Goal: Task Accomplishment & Management: Use online tool/utility

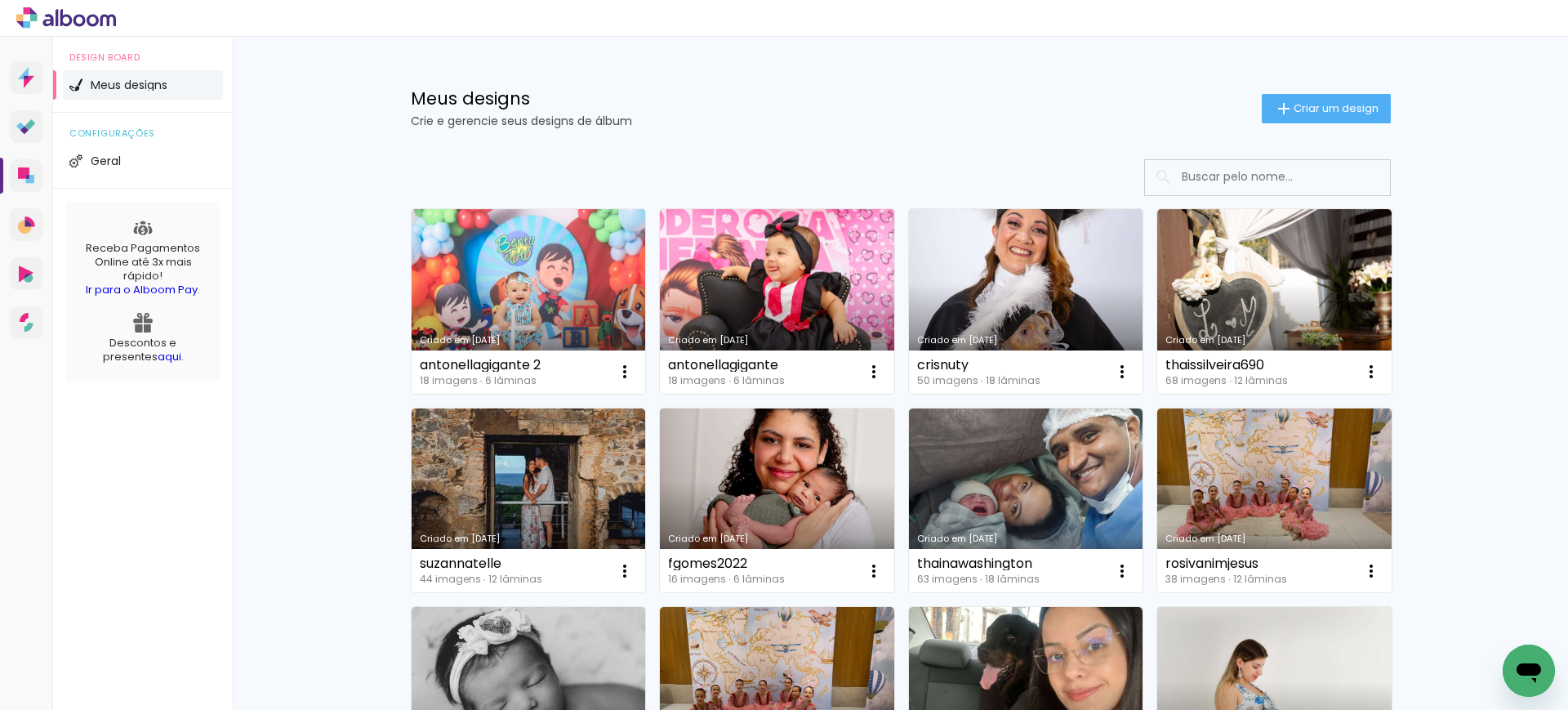
click at [521, 297] on link "Criado em [DATE]" at bounding box center [529, 302] width 234 height 185
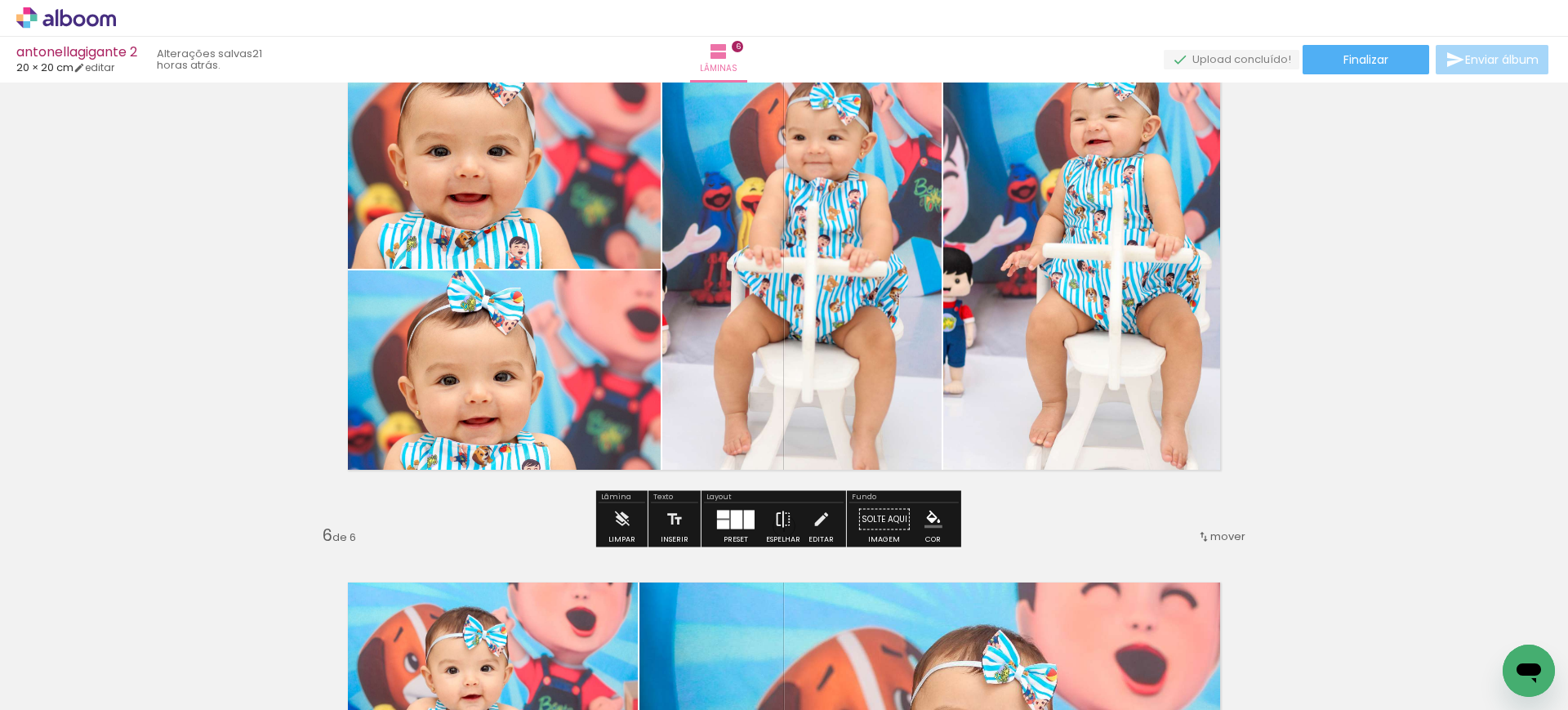
click at [784, 514] on iron-icon at bounding box center [784, 520] width 18 height 33
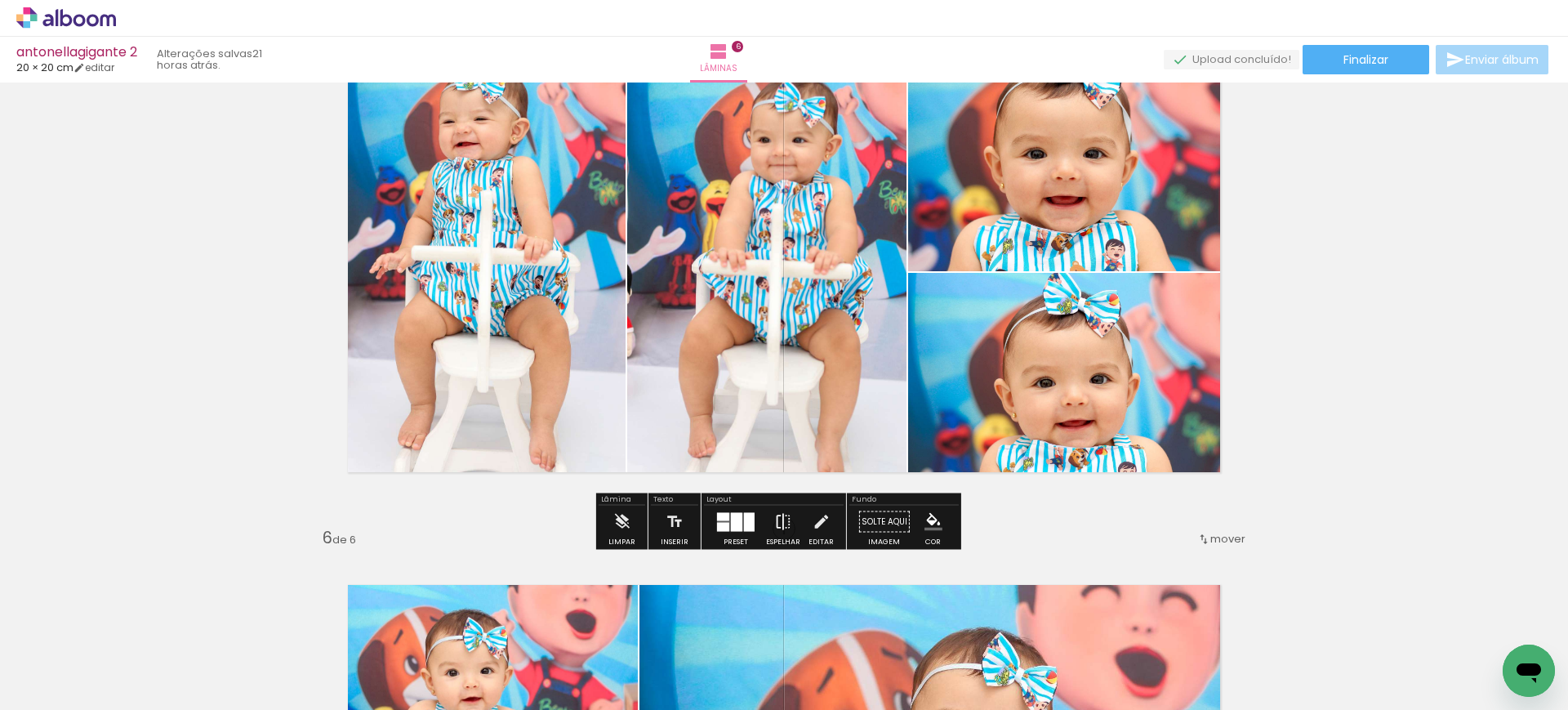
scroll to position [2145, 0]
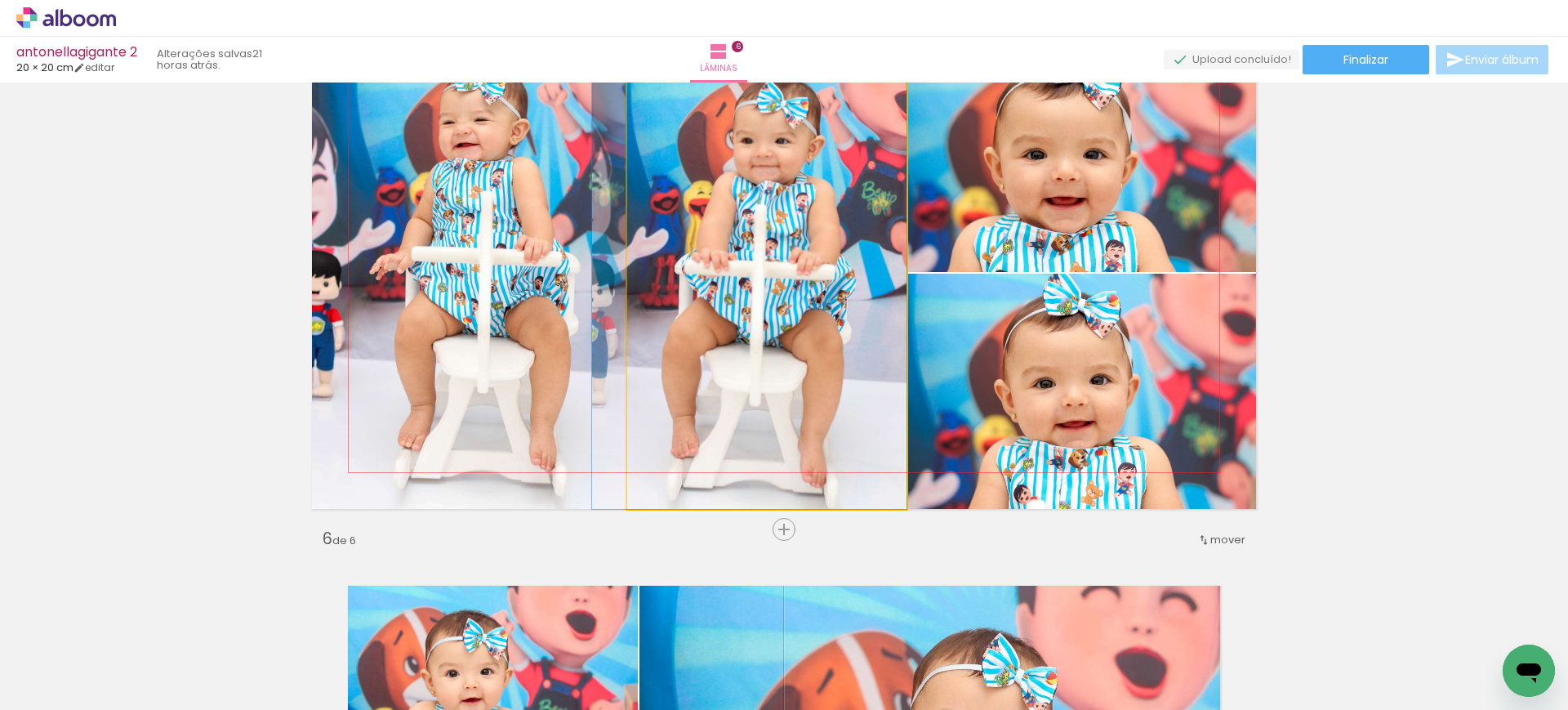
drag, startPoint x: 763, startPoint y: 342, endPoint x: 708, endPoint y: 332, distance: 55.9
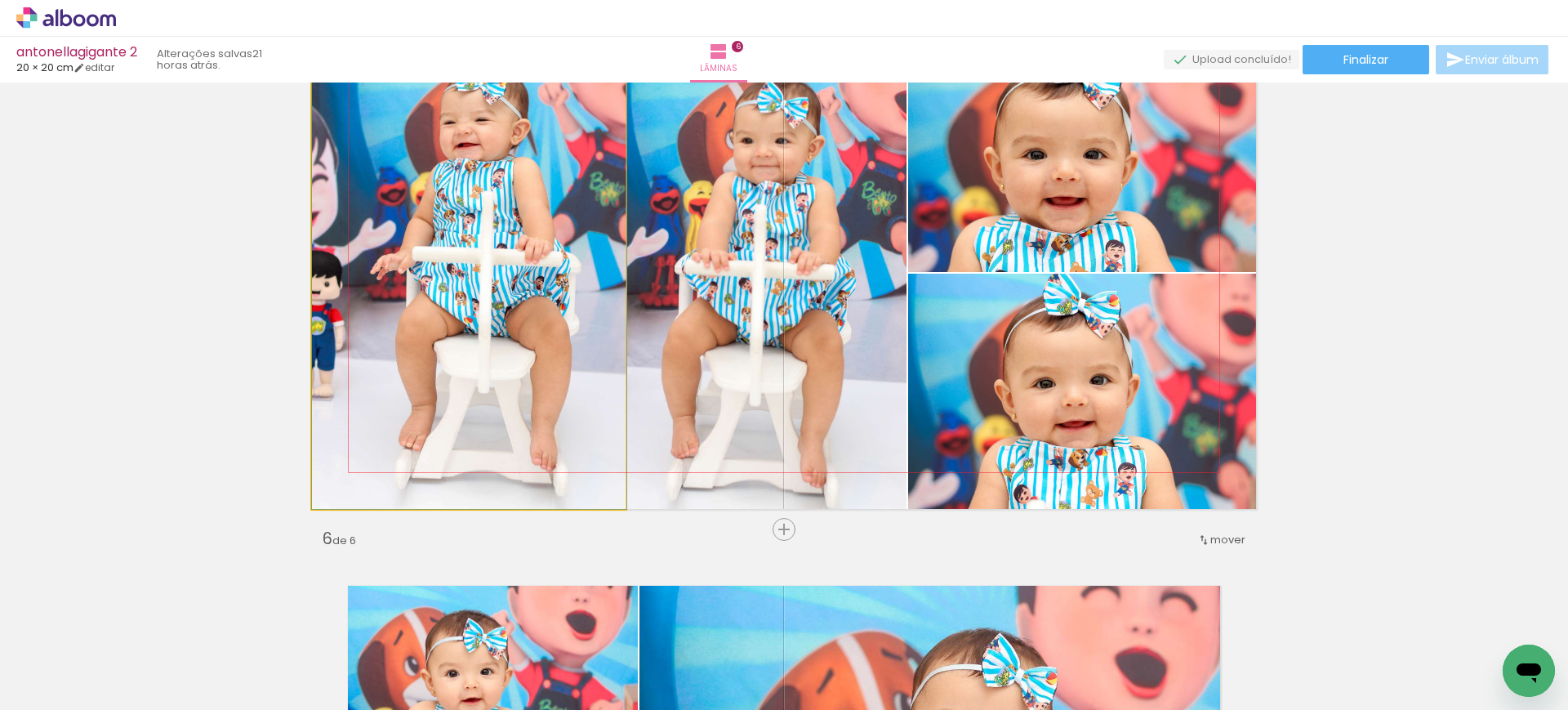
drag, startPoint x: 502, startPoint y: 267, endPoint x: 696, endPoint y: 305, distance: 197.7
click at [0, 0] on slot at bounding box center [0, 0] width 0 height 0
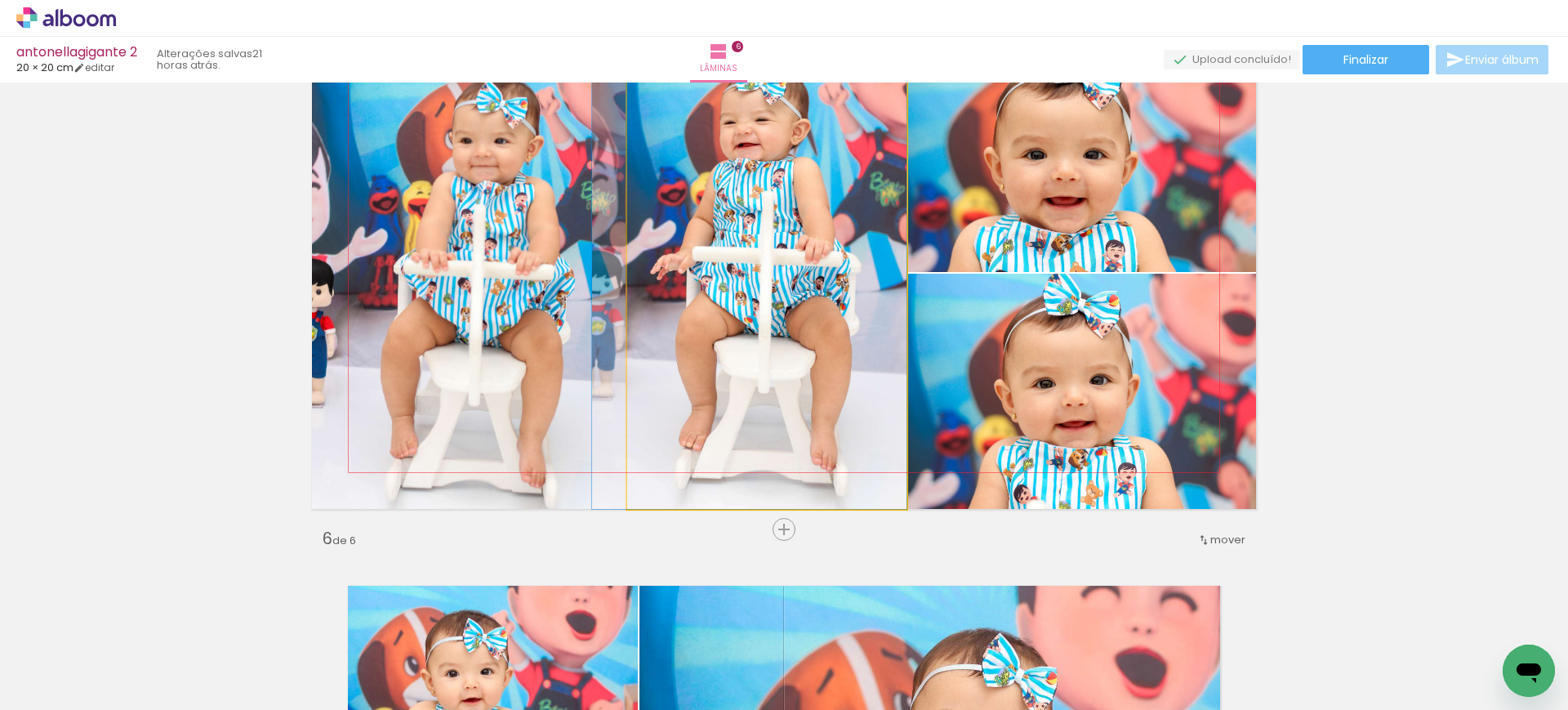
drag, startPoint x: 747, startPoint y: 281, endPoint x: 694, endPoint y: 265, distance: 55.4
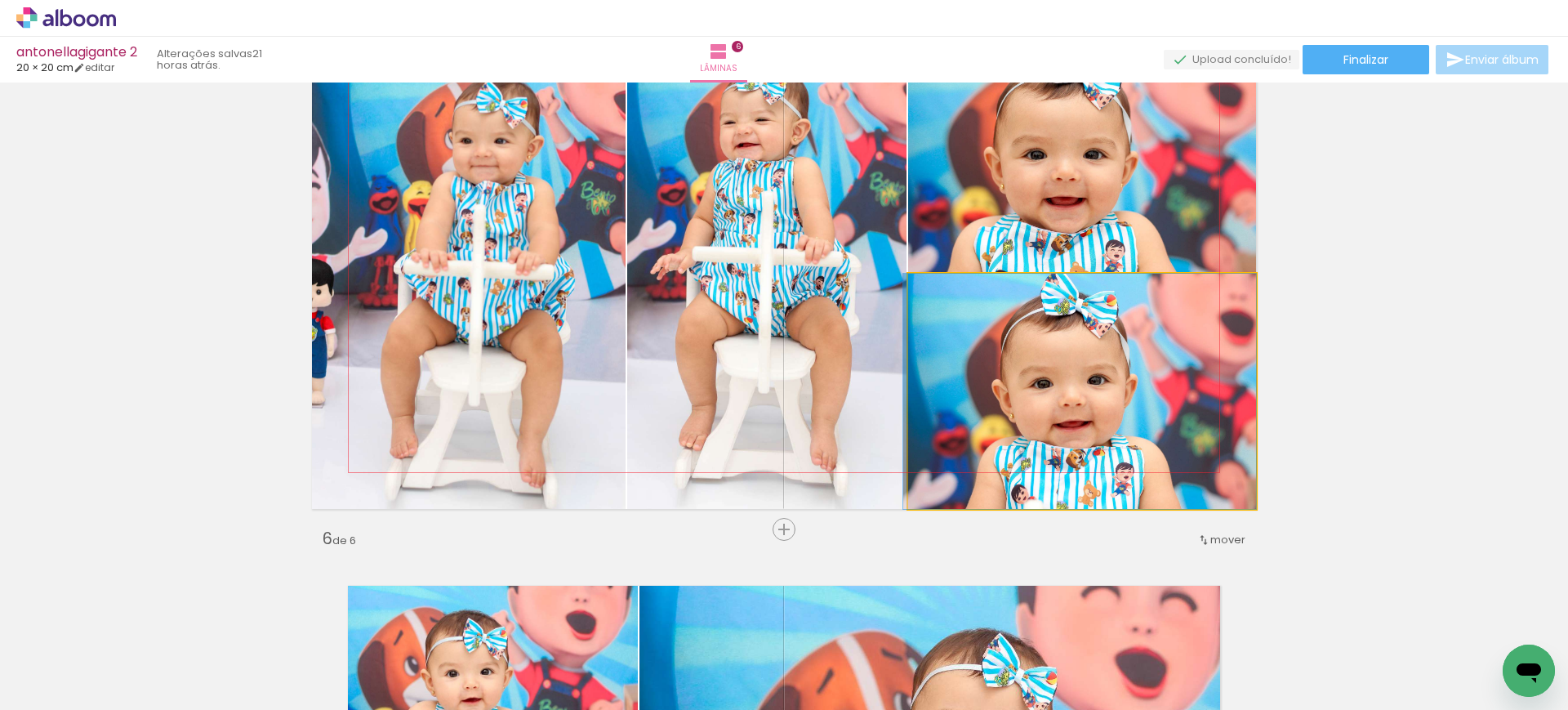
drag, startPoint x: 1154, startPoint y: 391, endPoint x: 1137, endPoint y: 375, distance: 23.3
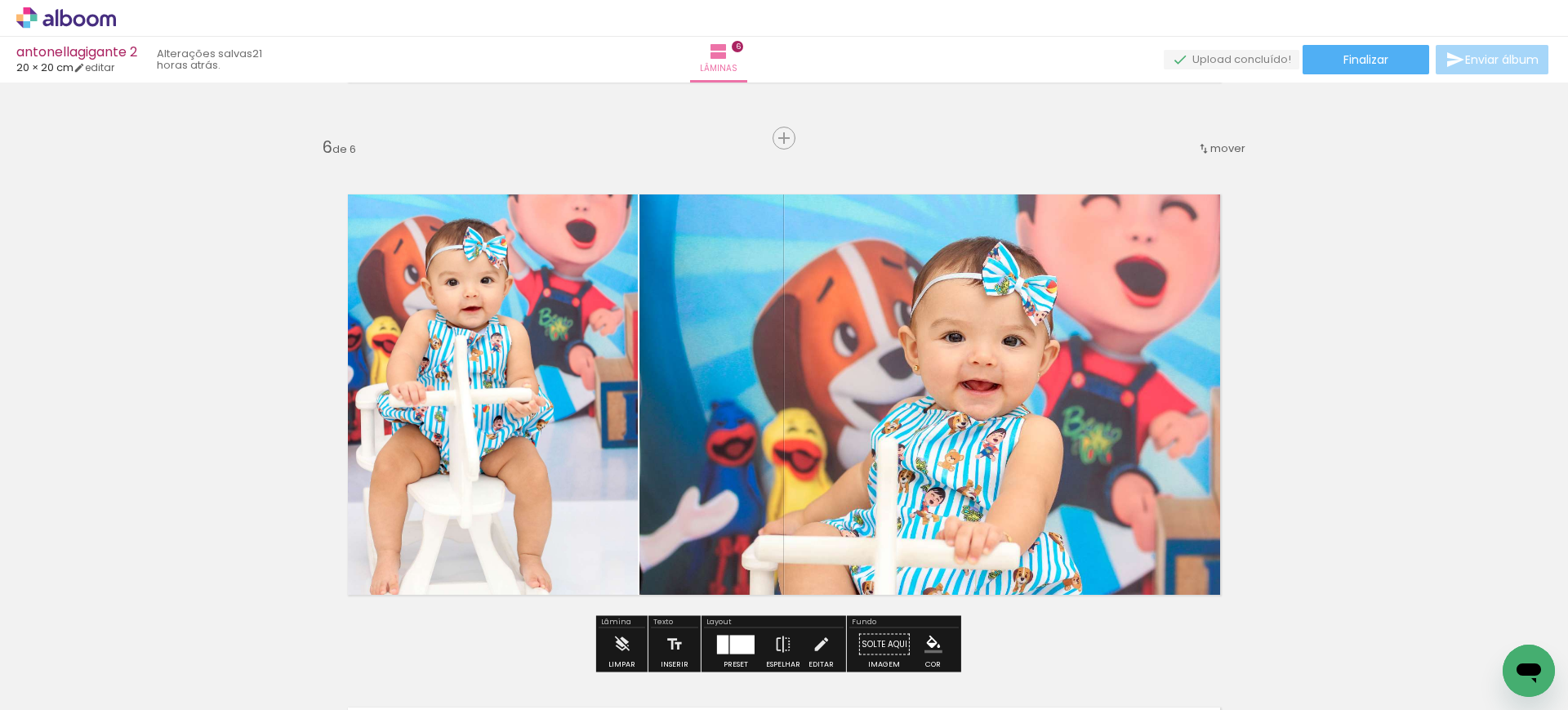
scroll to position [2534, 0]
click at [1219, 153] on span "mover" at bounding box center [1228, 149] width 35 height 15
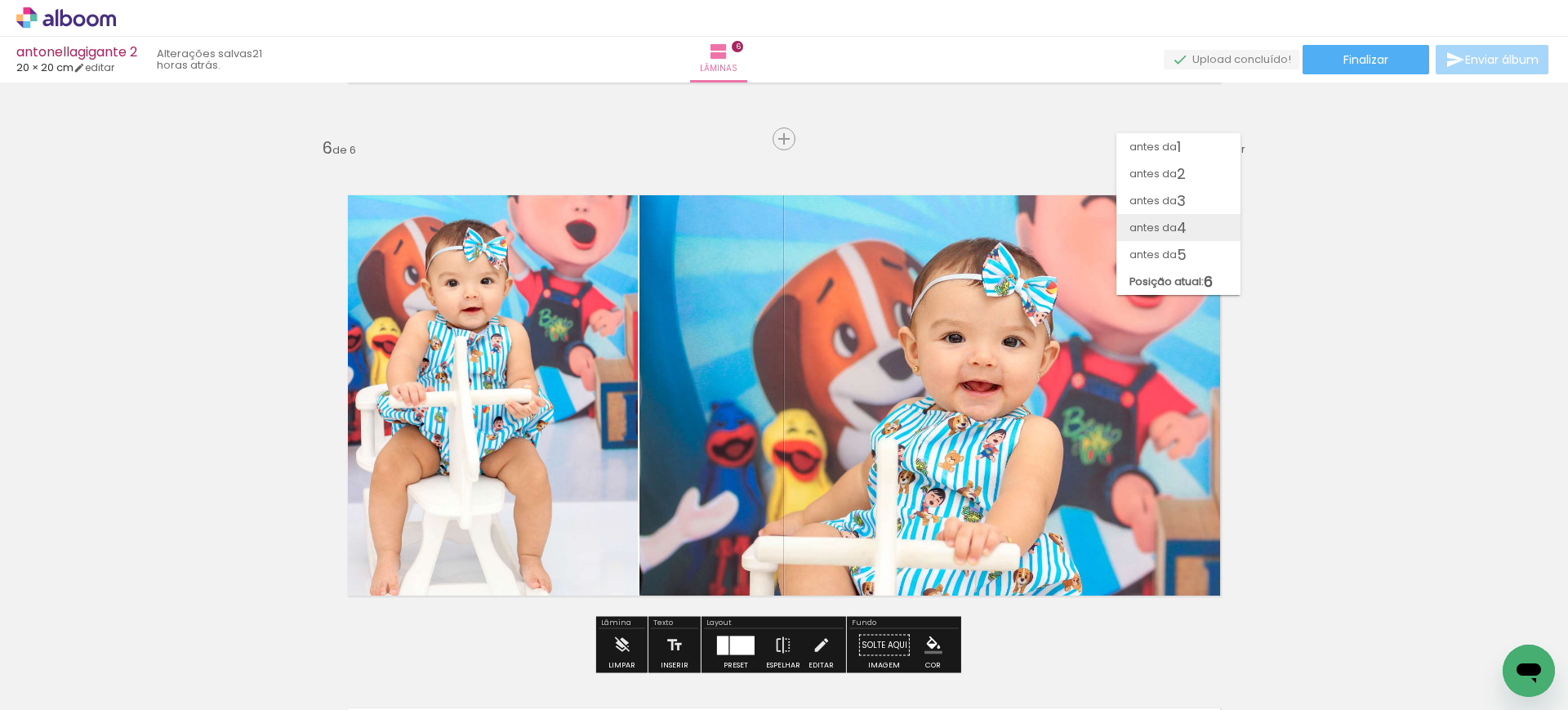
click at [1170, 222] on span "antes da" at bounding box center [1153, 228] width 47 height 27
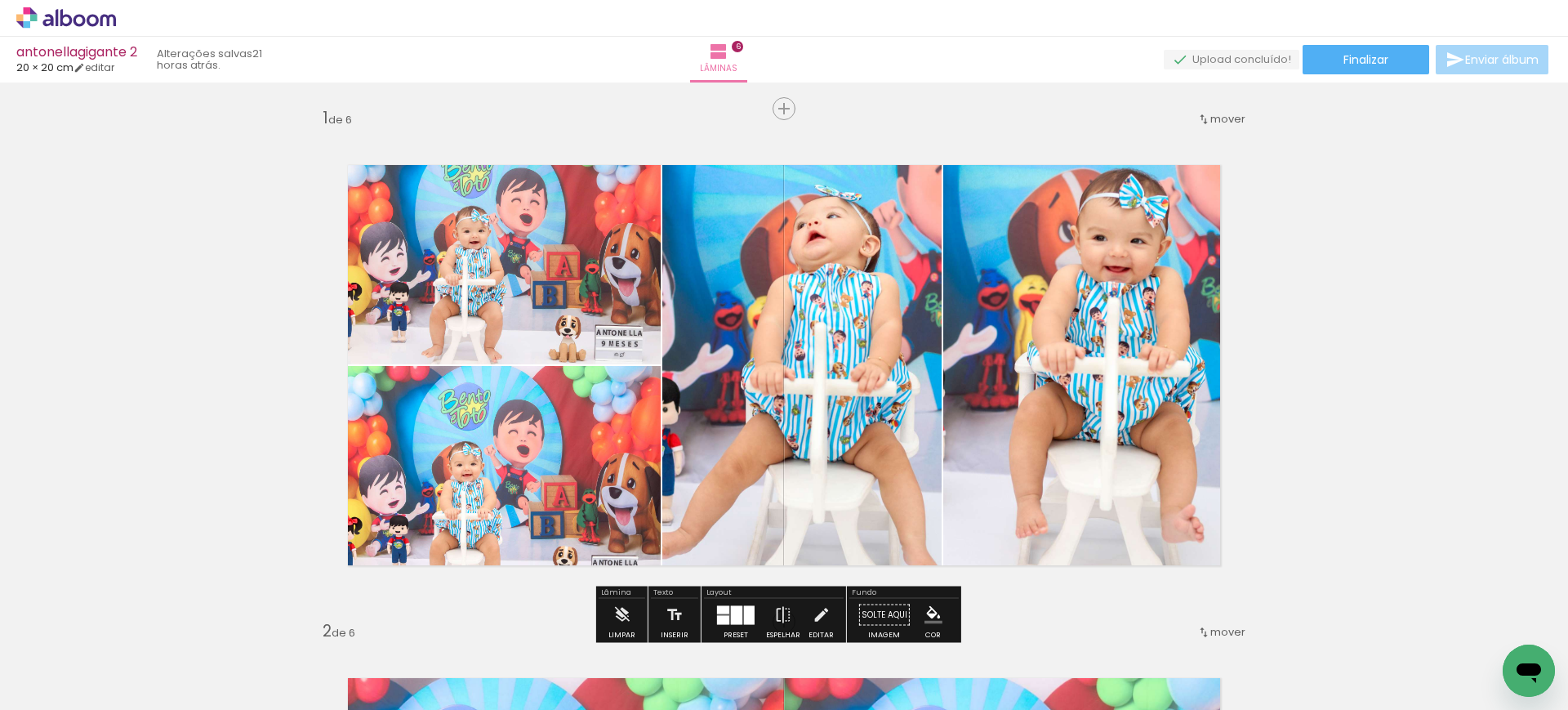
scroll to position [0, 0]
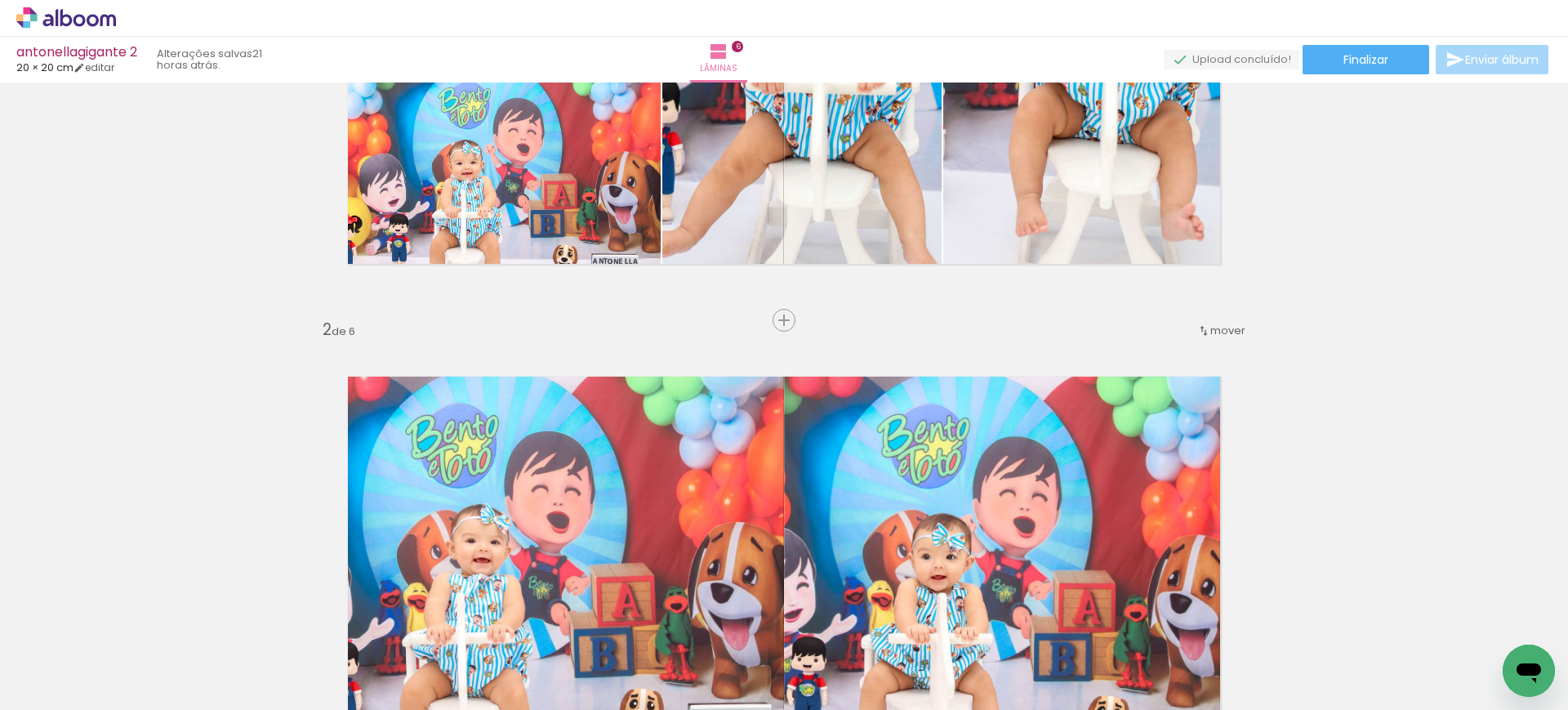
click at [1206, 321] on div "mover" at bounding box center [1221, 330] width 48 height 27
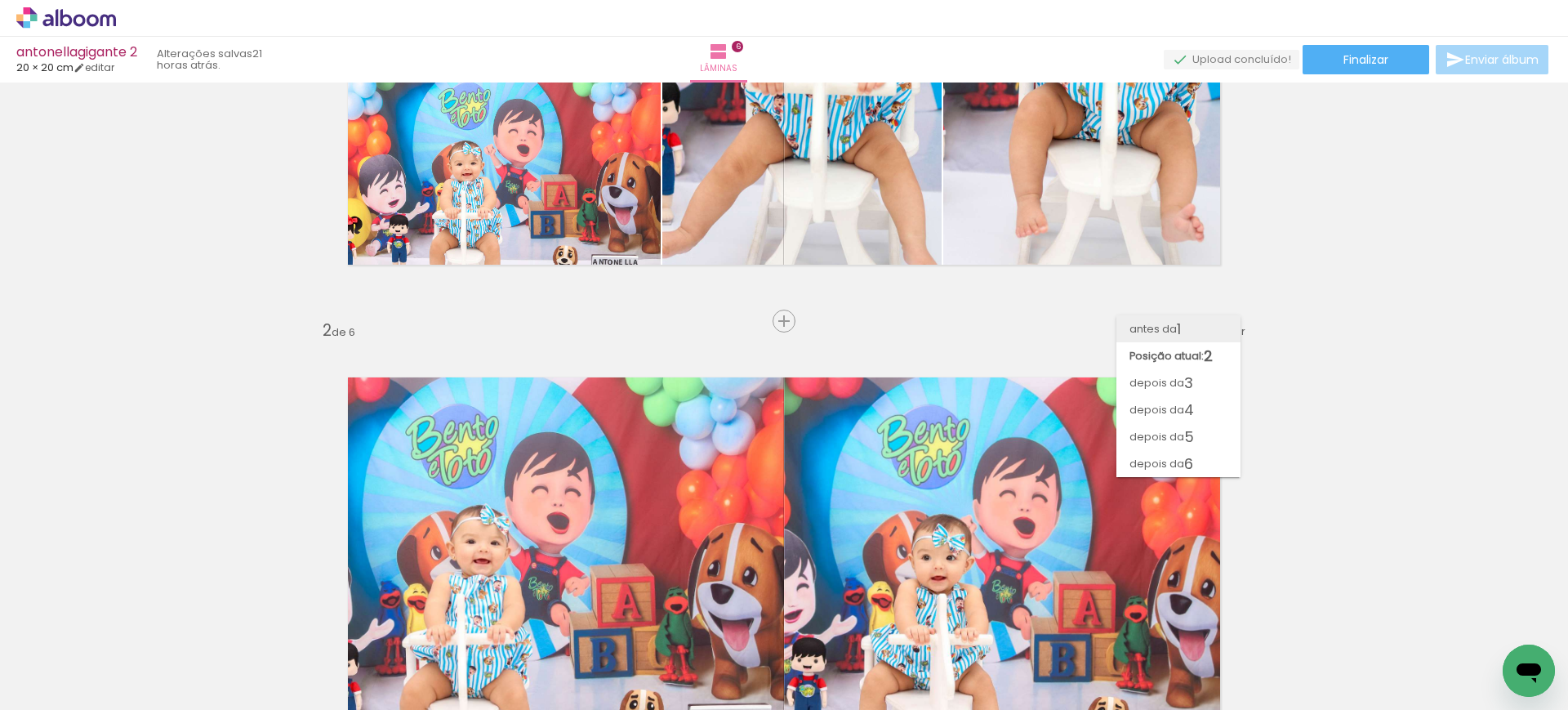
click at [1187, 336] on paper-item "antes da 1" at bounding box center [1178, 329] width 124 height 27
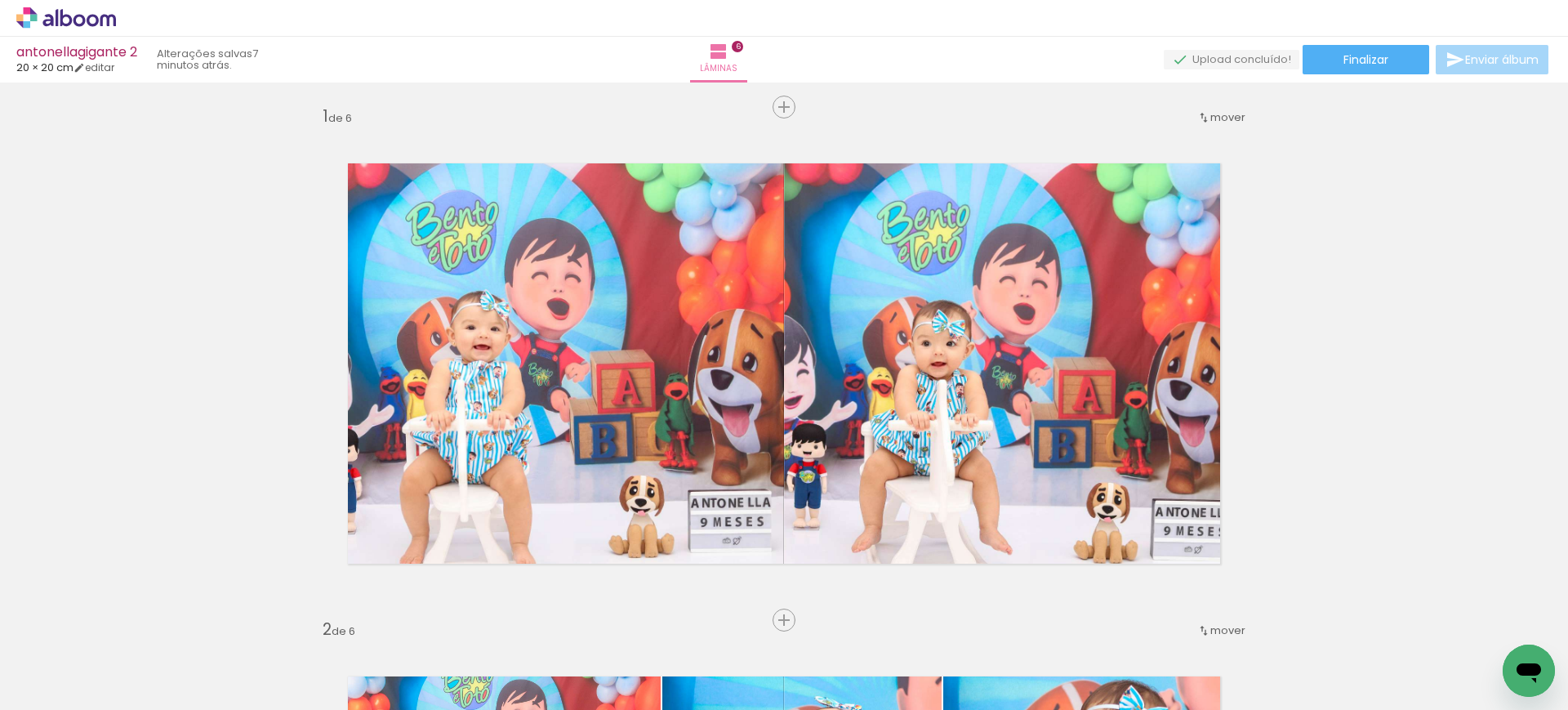
scroll to position [0, 0]
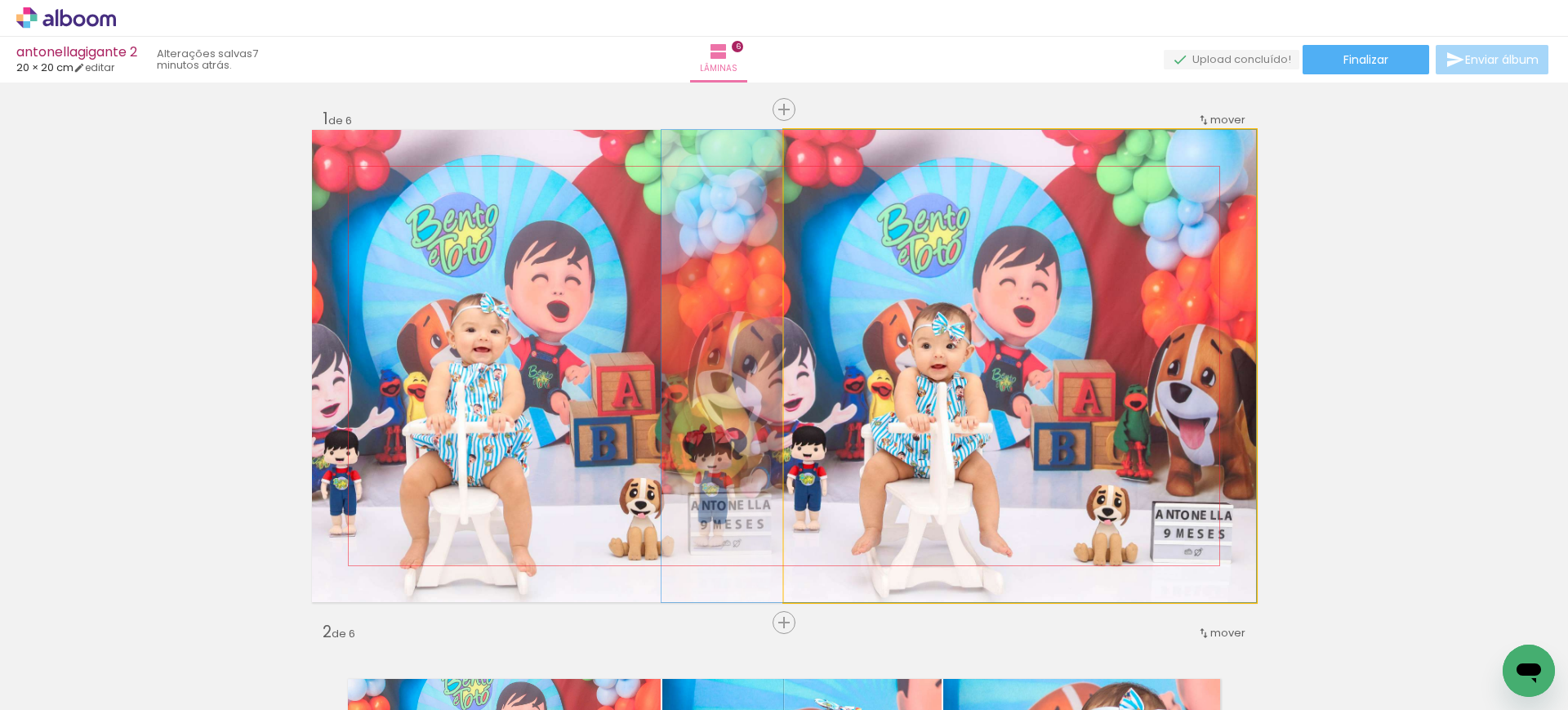
drag, startPoint x: 1121, startPoint y: 475, endPoint x: 1065, endPoint y: 447, distance: 62.6
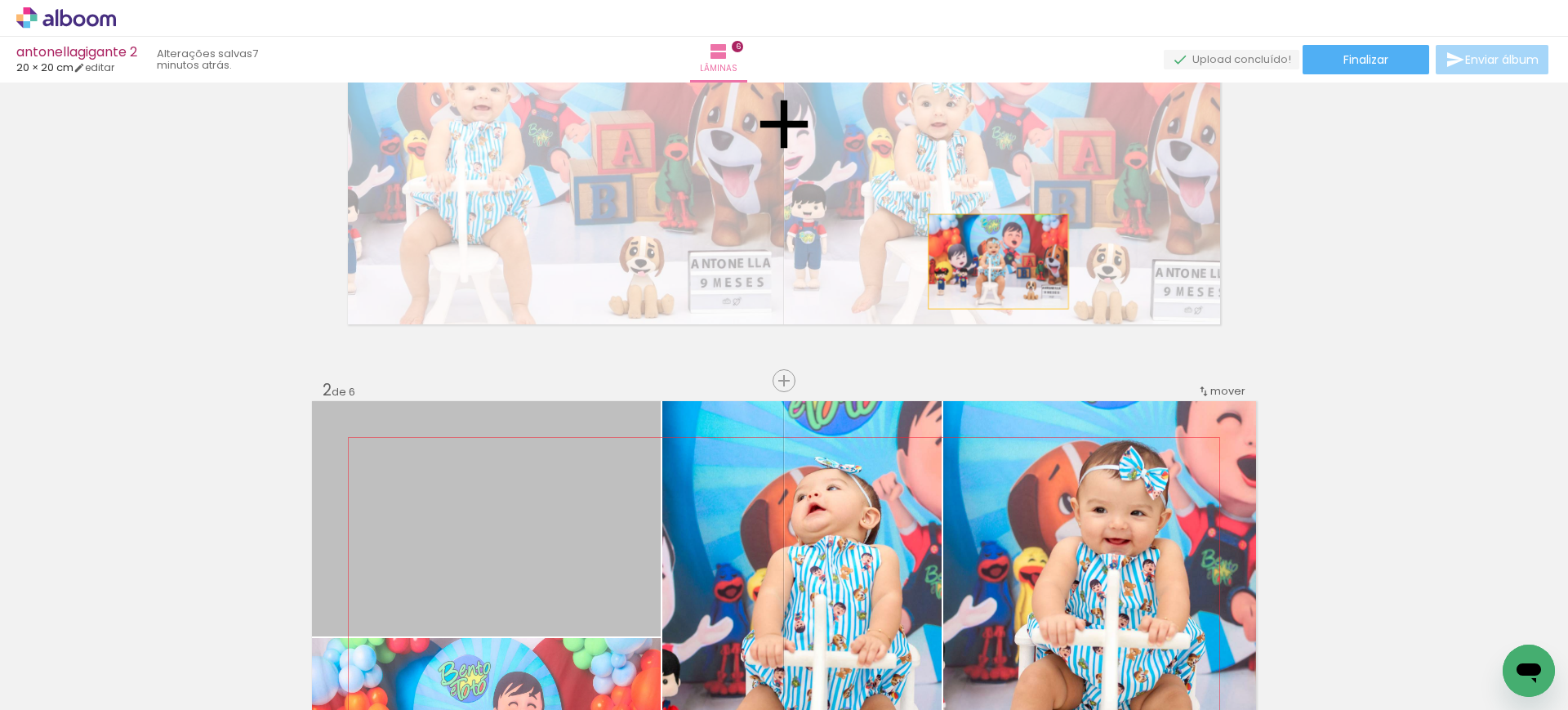
scroll to position [242, 0]
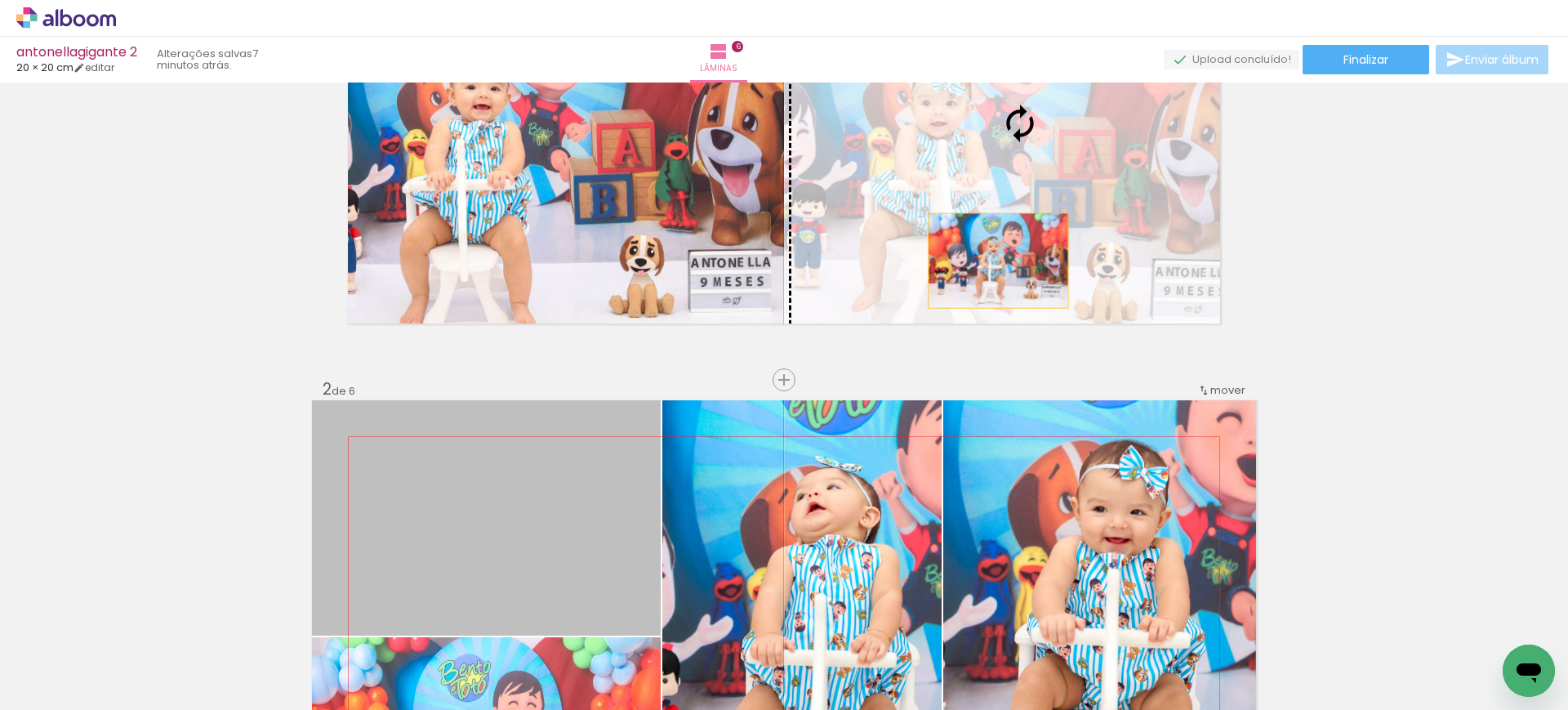
drag, startPoint x: 574, startPoint y: 533, endPoint x: 990, endPoint y: 273, distance: 490.6
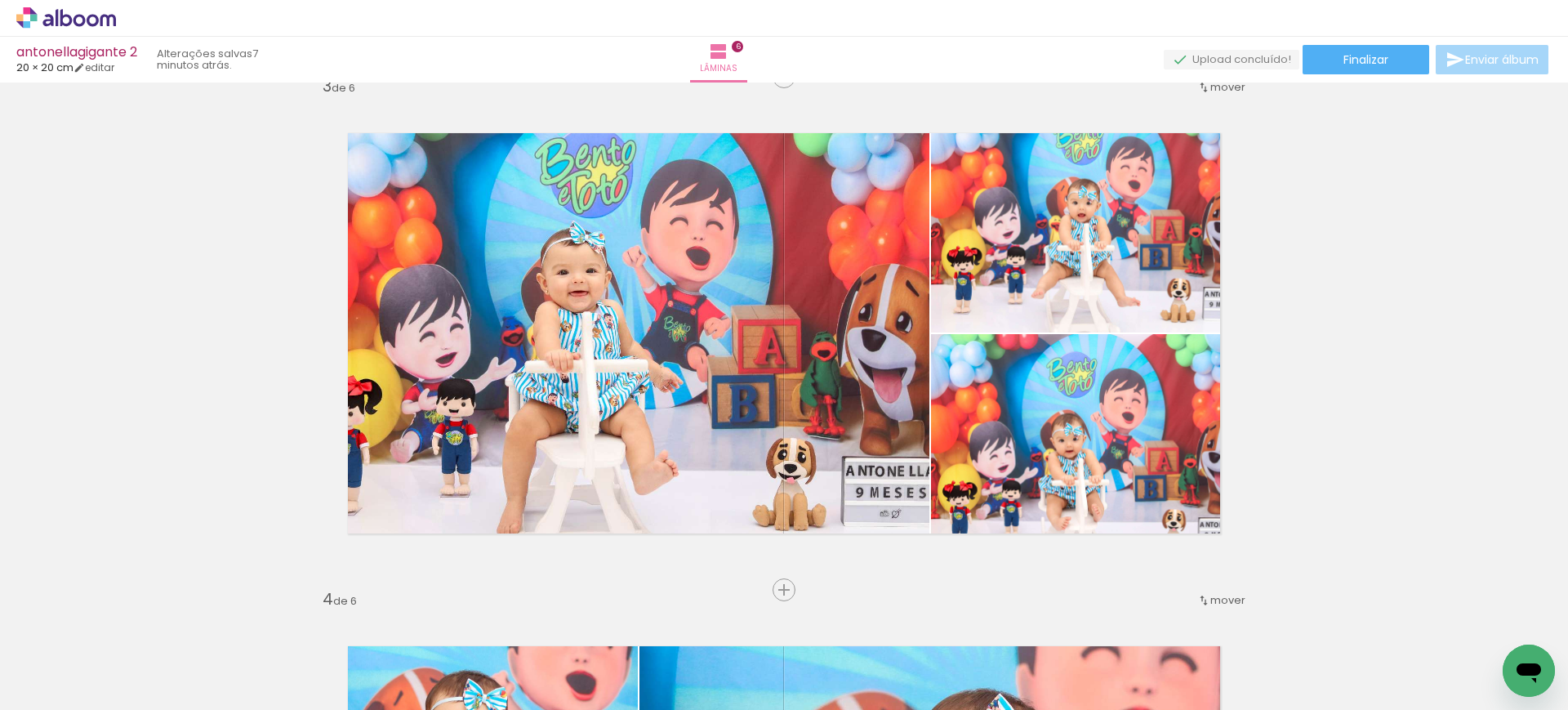
scroll to position [1059, 0]
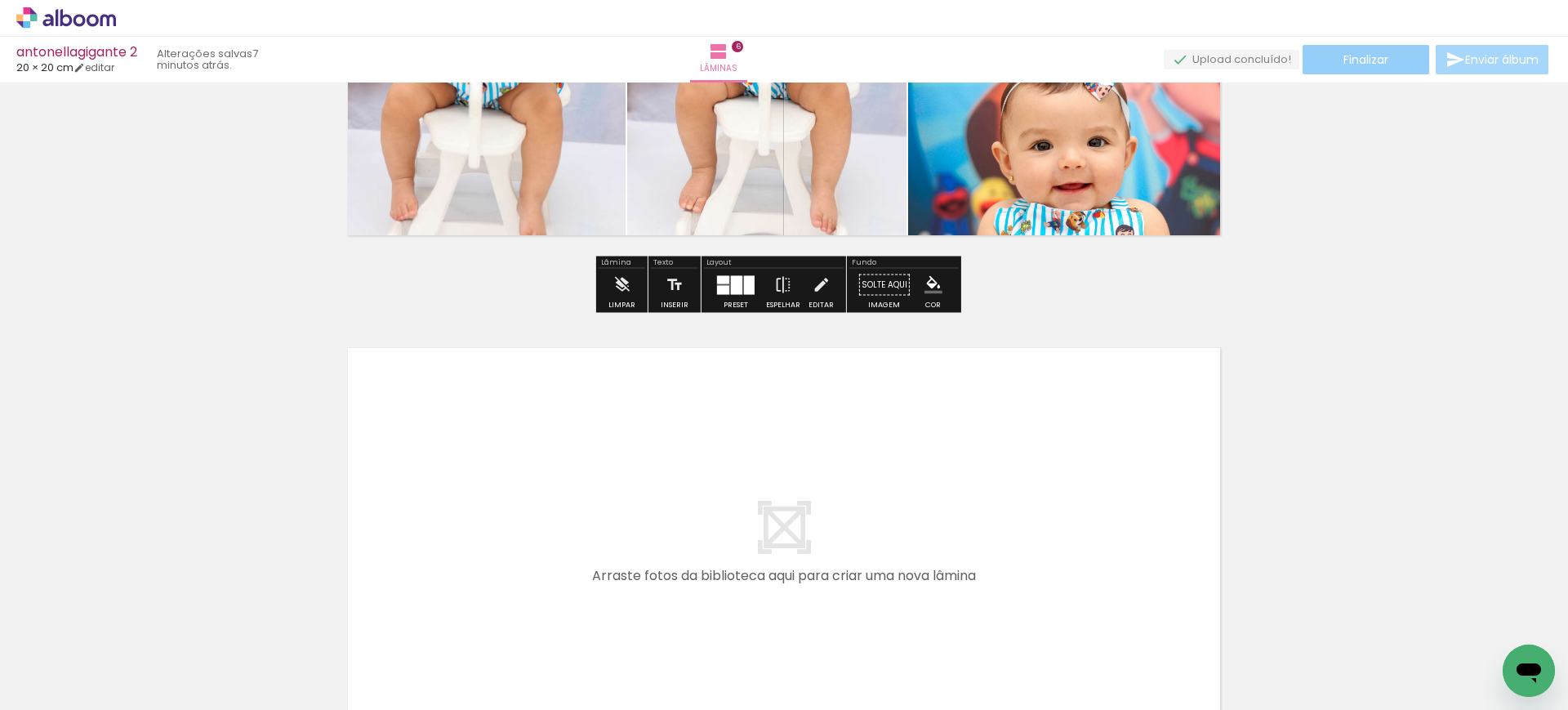
click at [1370, 70] on paper-button "Finalizar" at bounding box center [1366, 60] width 127 height 29
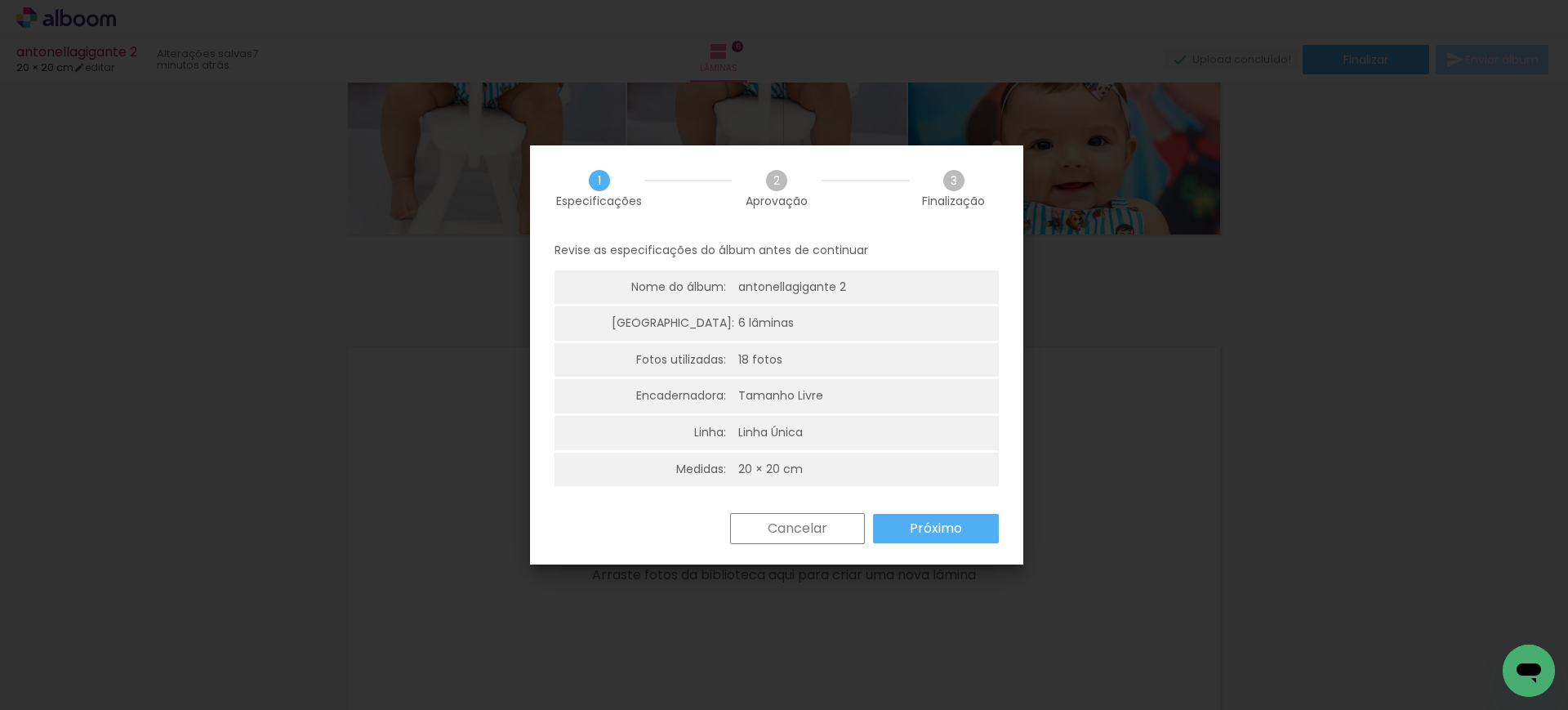
click at [0, 0] on slot "Próximo" at bounding box center [0, 0] width 0 height 0
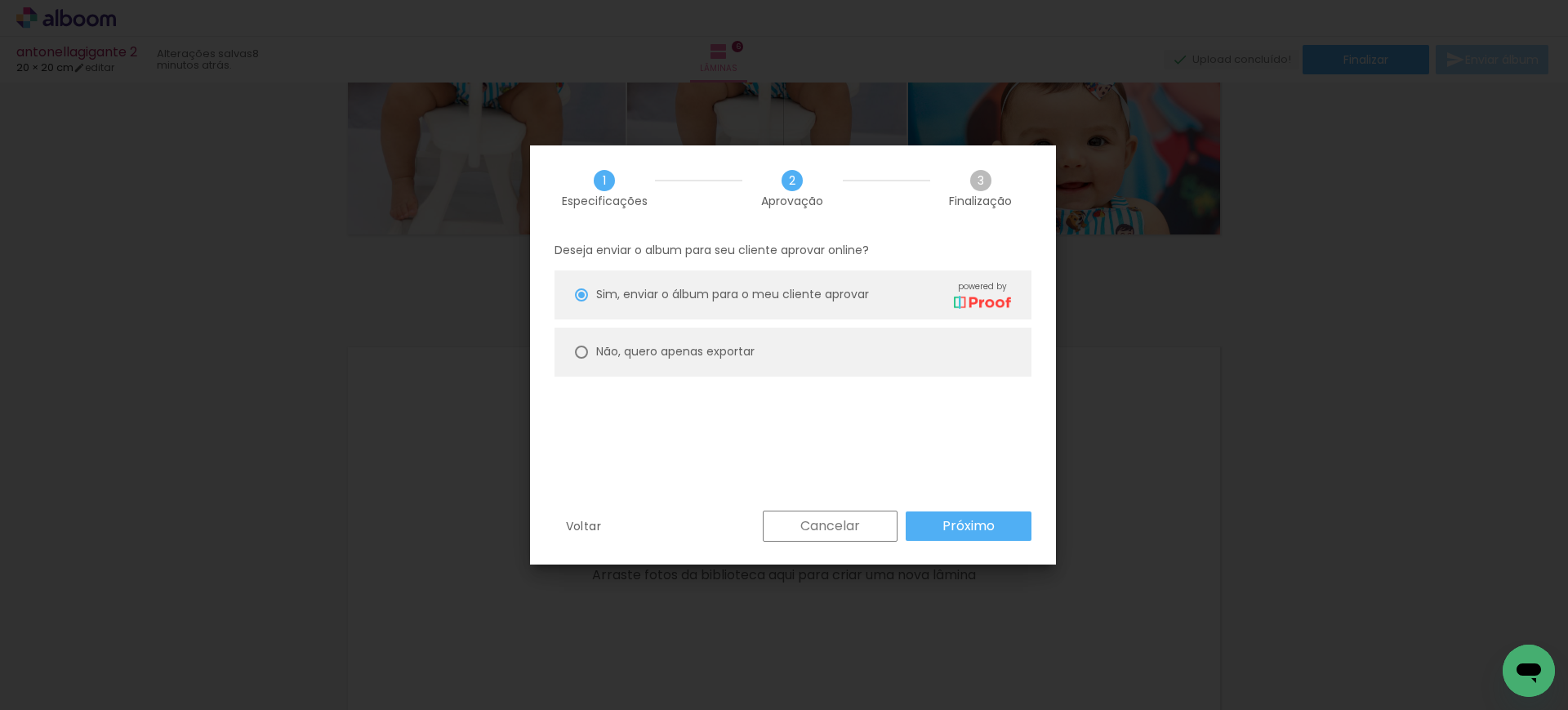
click at [0, 0] on slot "Não, quero apenas exportar" at bounding box center [0, 0] width 0 height 0
type paper-radio-button "on"
click at [0, 0] on slot "Próximo" at bounding box center [0, 0] width 0 height 0
type input "Alta, 300 DPI"
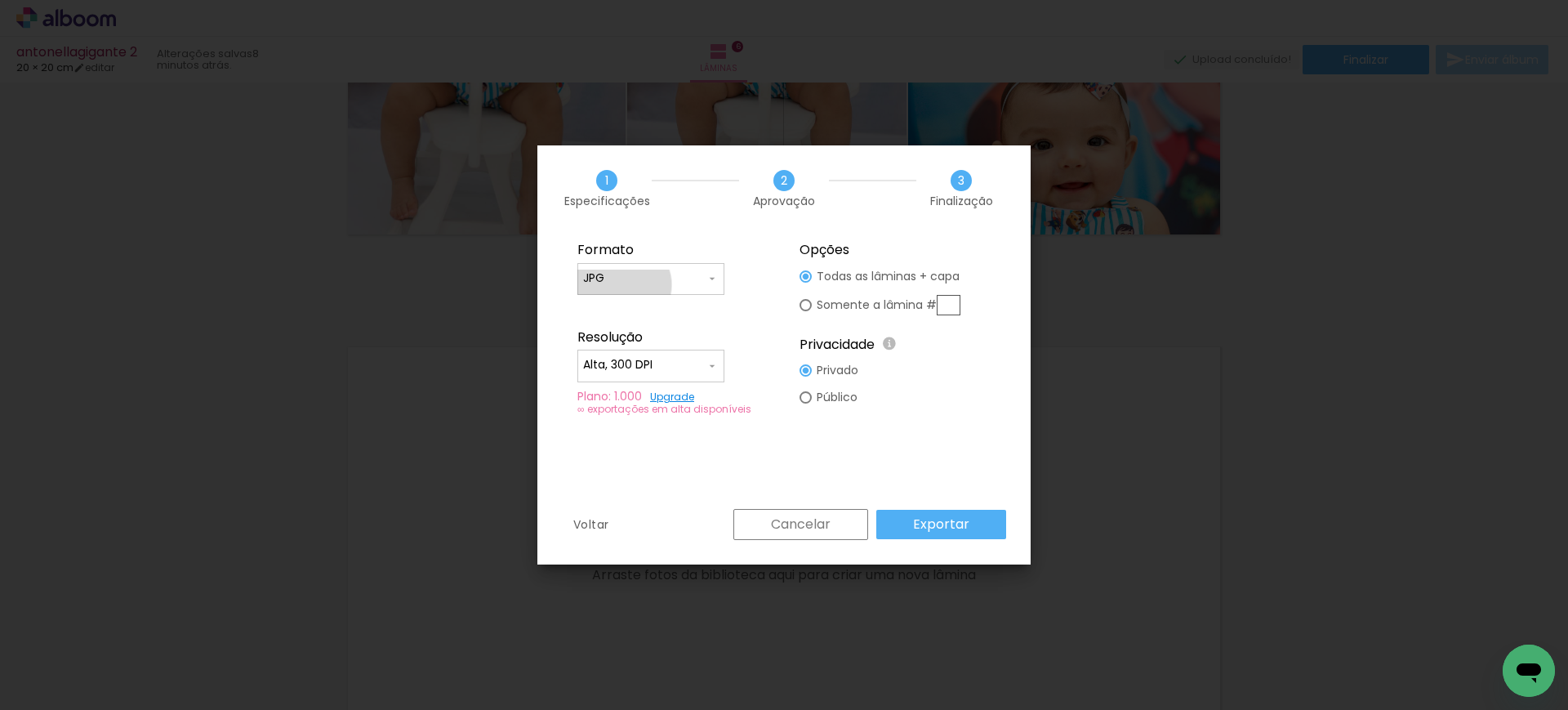
click at [623, 286] on div at bounding box center [650, 287] width 135 height 2
click at [614, 307] on div at bounding box center [651, 284] width 147 height 65
click at [0, 0] on slot "PDF" at bounding box center [0, 0] width 0 height 0
type input "PDF"
click at [600, 360] on input "Alta, 300 DPI" at bounding box center [644, 365] width 122 height 16
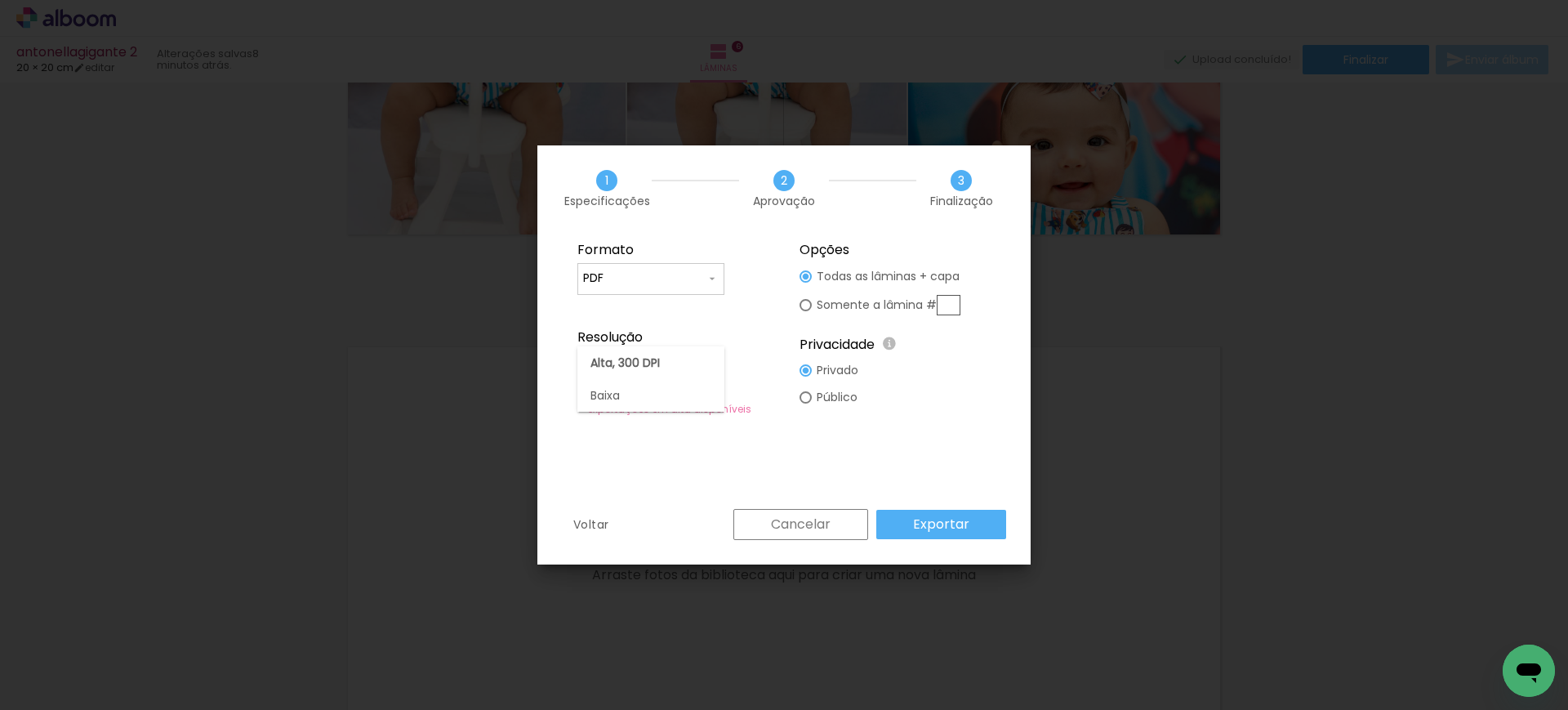
click at [0, 0] on slot "Baixa" at bounding box center [0, 0] width 0 height 0
type input "Baixa"
click at [902, 523] on paper-button "Exportar" at bounding box center [940, 524] width 130 height 29
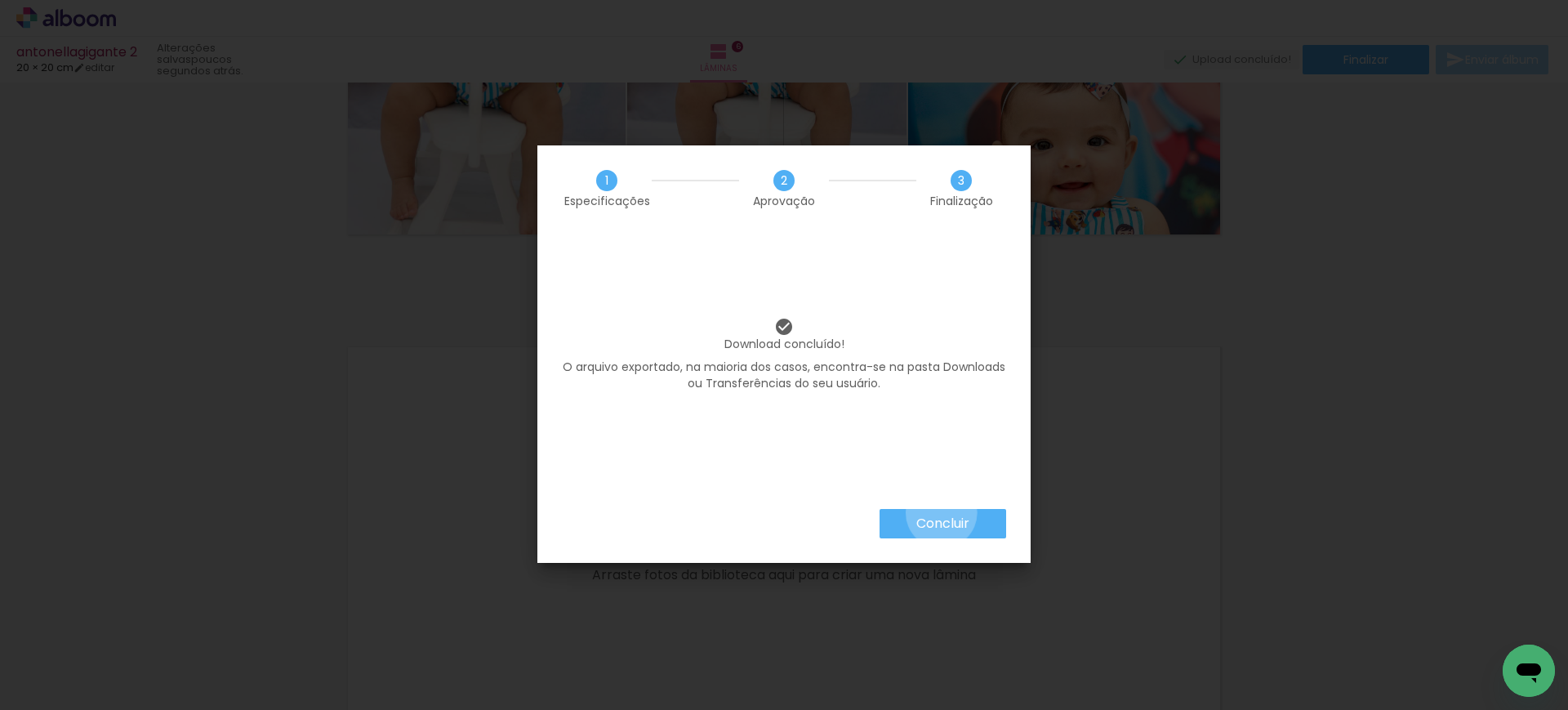
click at [940, 511] on paper-button "Concluir" at bounding box center [943, 523] width 127 height 29
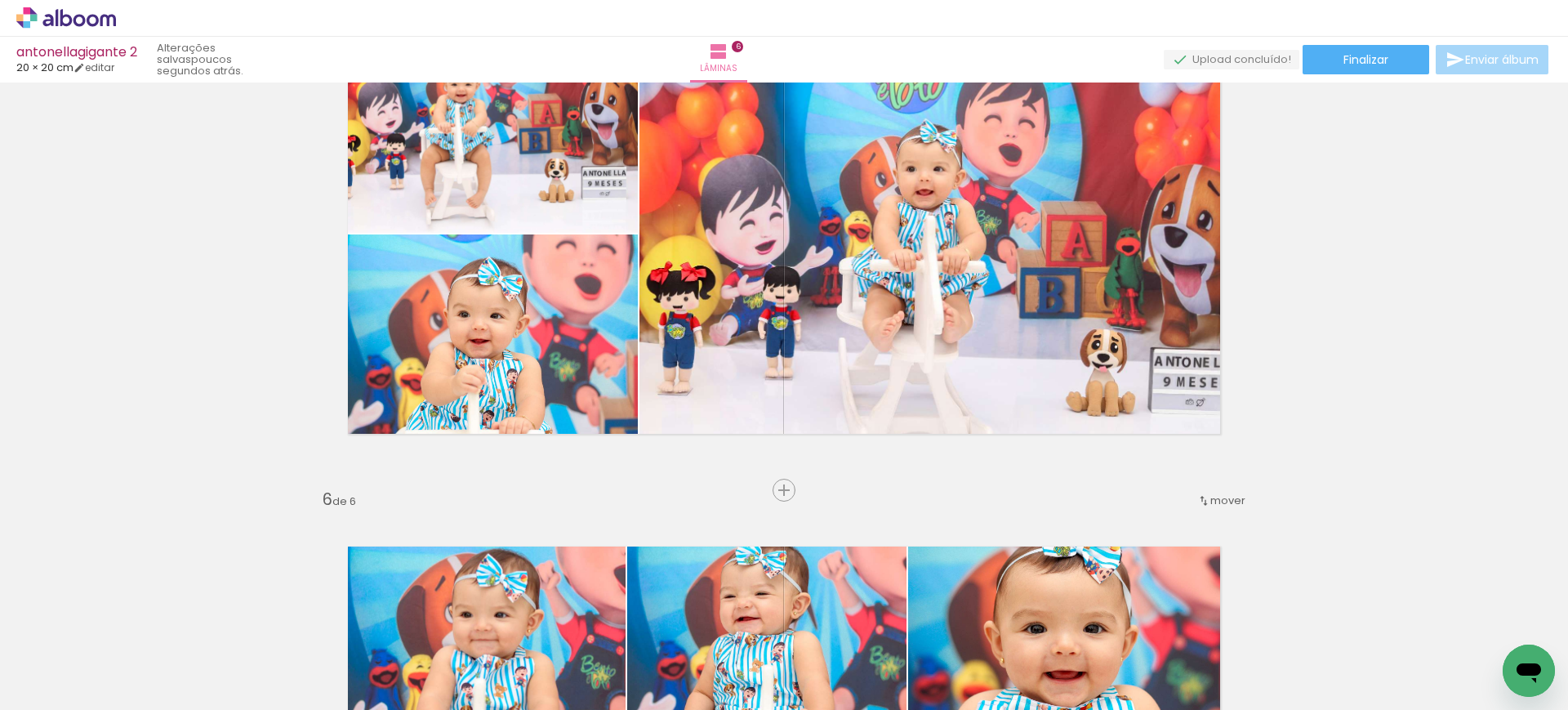
scroll to position [2182, 0]
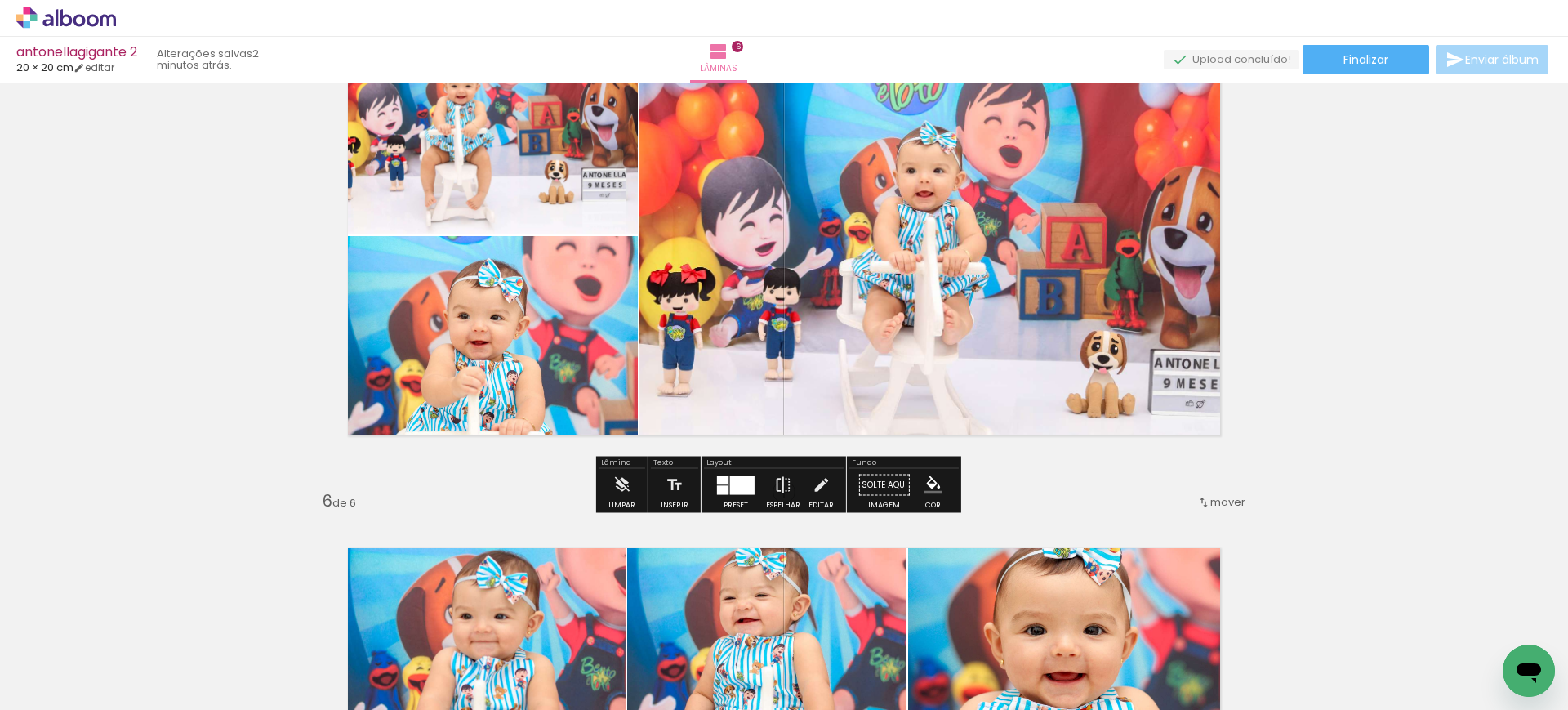
click at [67, 13] on icon at bounding box center [66, 17] width 100 height 21
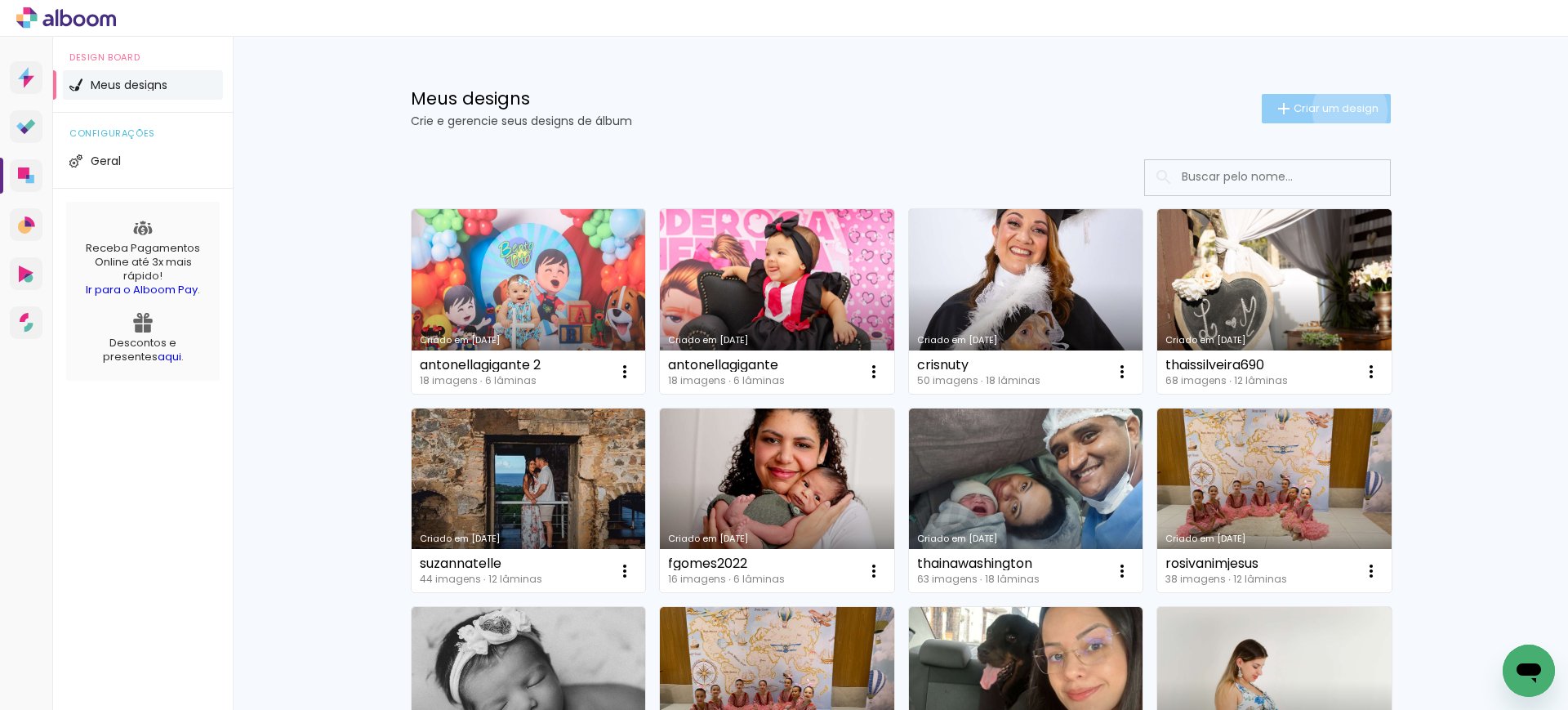
click at [1339, 111] on span "Criar um design" at bounding box center [1336, 108] width 85 height 11
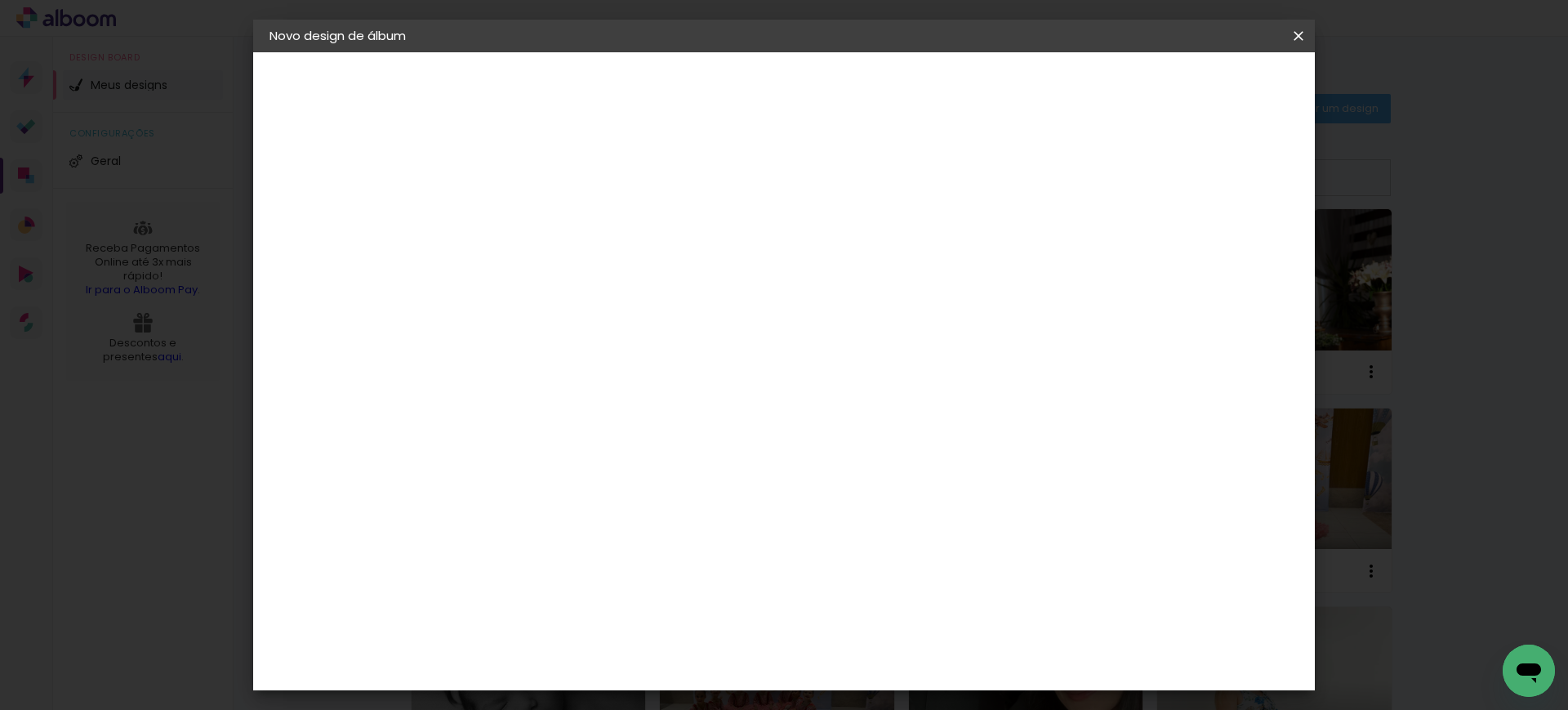
click at [537, 225] on input at bounding box center [537, 219] width 0 height 25
type input "antonellagigante 3"
type paper-input "antonellagigante 3"
click at [0, 0] on header "Informações Dê um título ao seu álbum. Avançar" at bounding box center [0, 0] width 0 height 0
click at [704, 84] on paper-button "Avançar" at bounding box center [664, 86] width 80 height 28
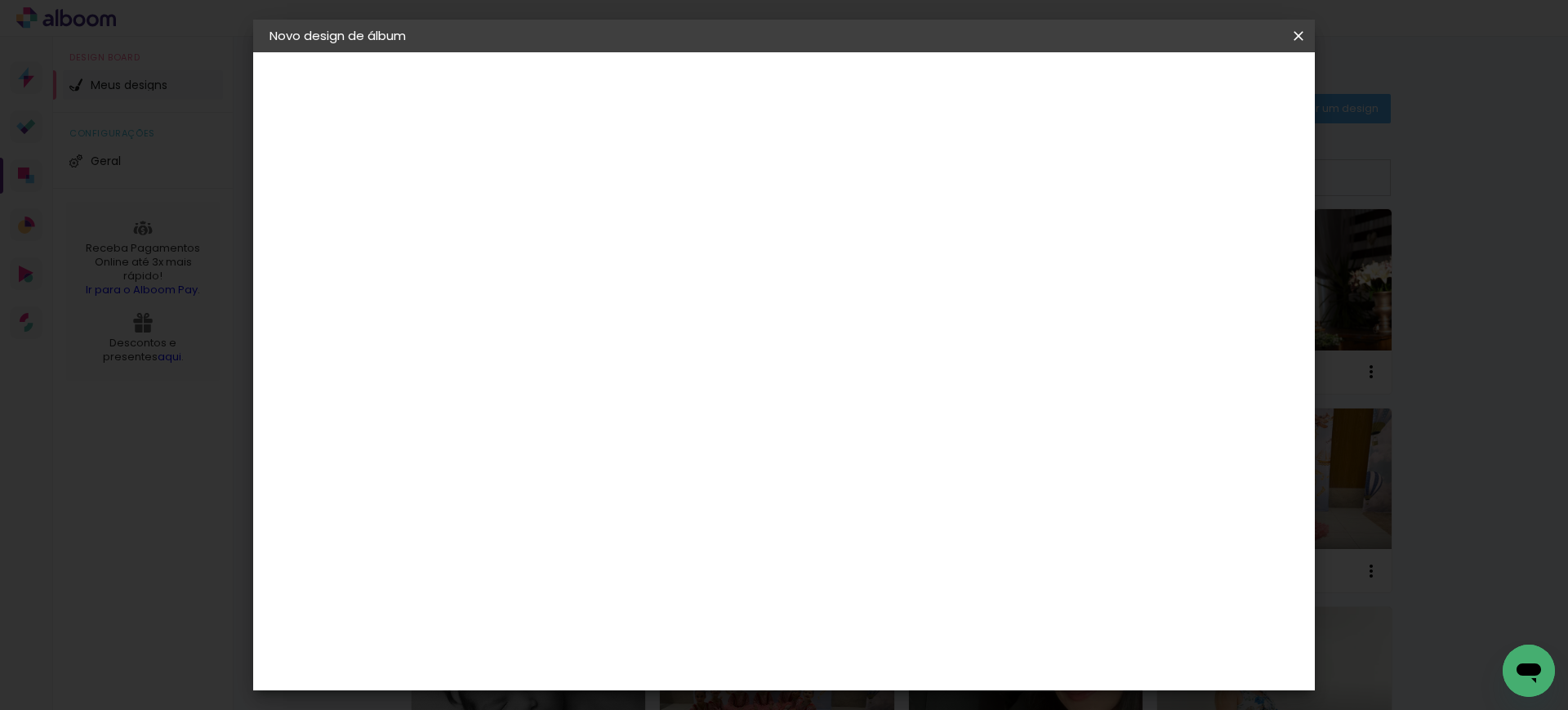
click at [842, 239] on paper-item "Tamanho Livre" at bounding box center [764, 248] width 157 height 36
click at [0, 0] on slot "Avançar" at bounding box center [0, 0] width 0 height 0
click at [501, 466] on input "30" at bounding box center [484, 462] width 43 height 24
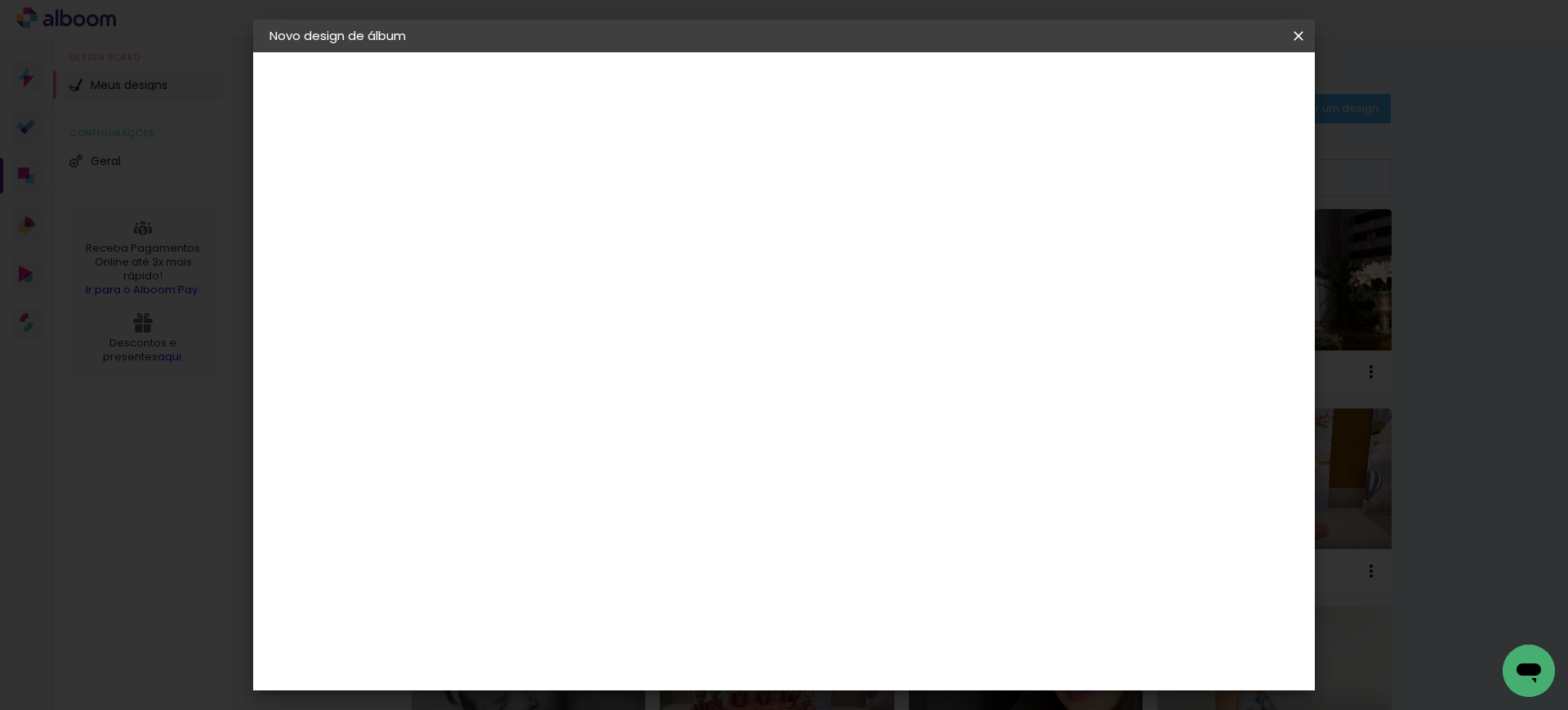
type input "5"
type paper-input "5"
drag, startPoint x: 505, startPoint y: 331, endPoint x: 487, endPoint y: 330, distance: 18.0
click at [487, 330] on div "5" at bounding box center [494, 330] width 62 height 24
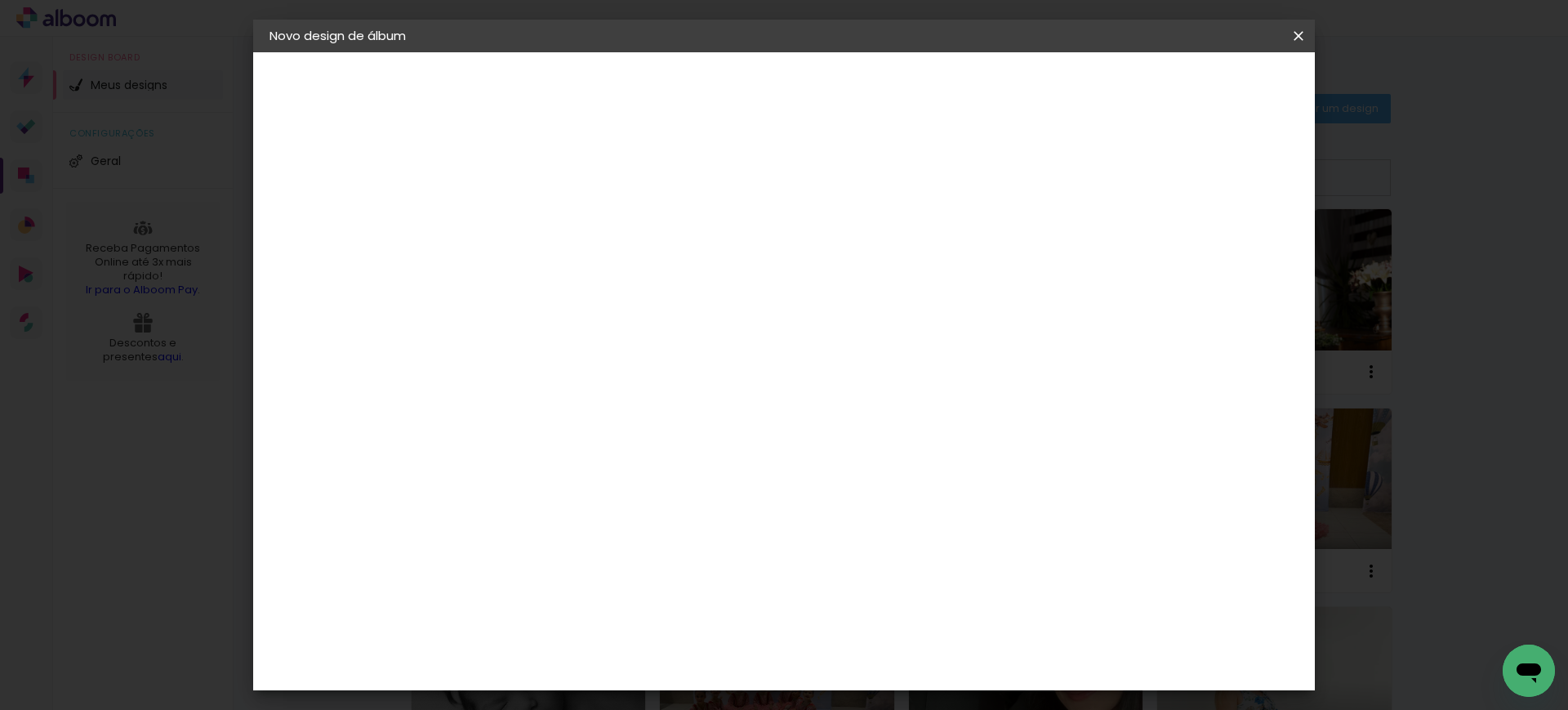
click at [505, 249] on div "5" at bounding box center [494, 248] width 62 height 24
click at [505, 249] on input "5" at bounding box center [484, 248] width 43 height 24
type input "20"
type paper-input "20"
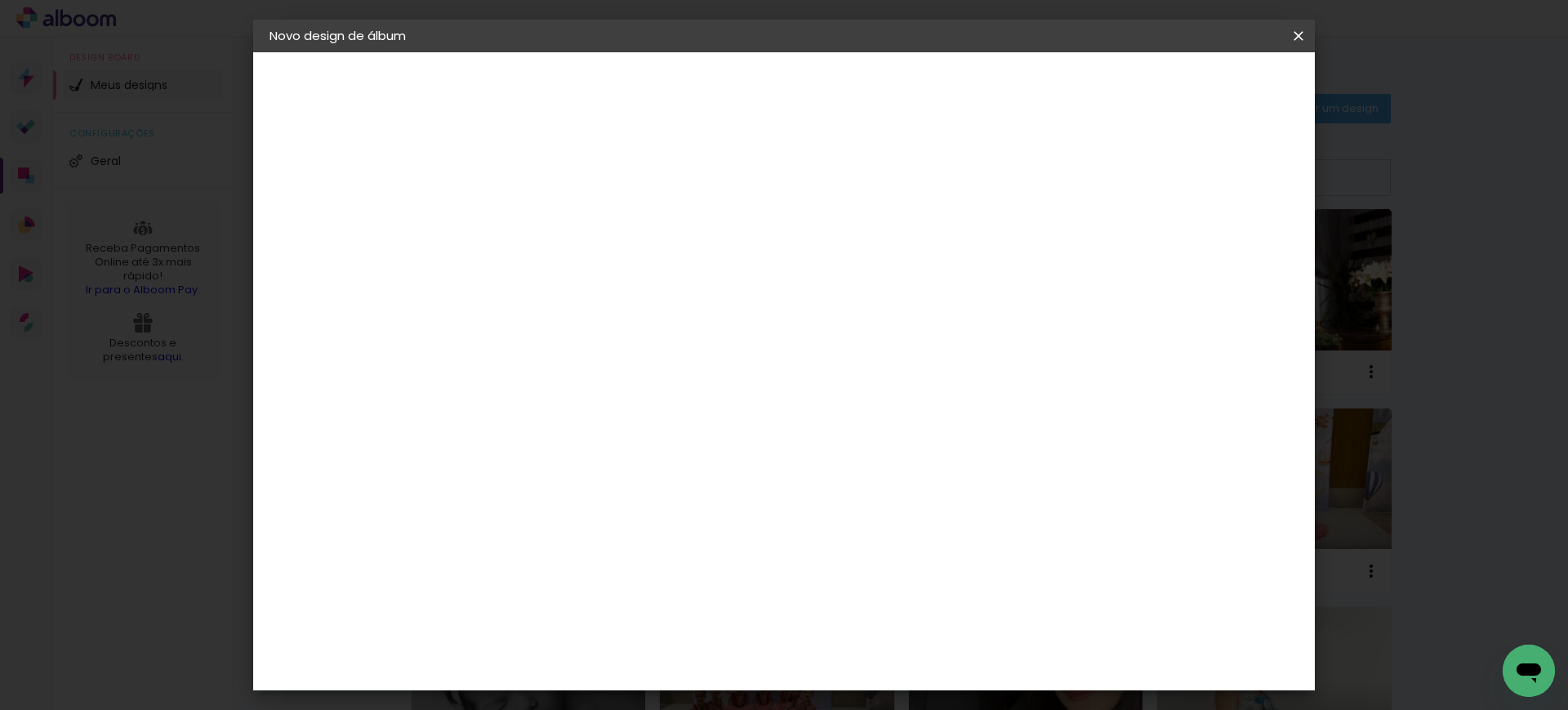
click at [881, 564] on input "60" at bounding box center [872, 573] width 43 height 24
type input "40"
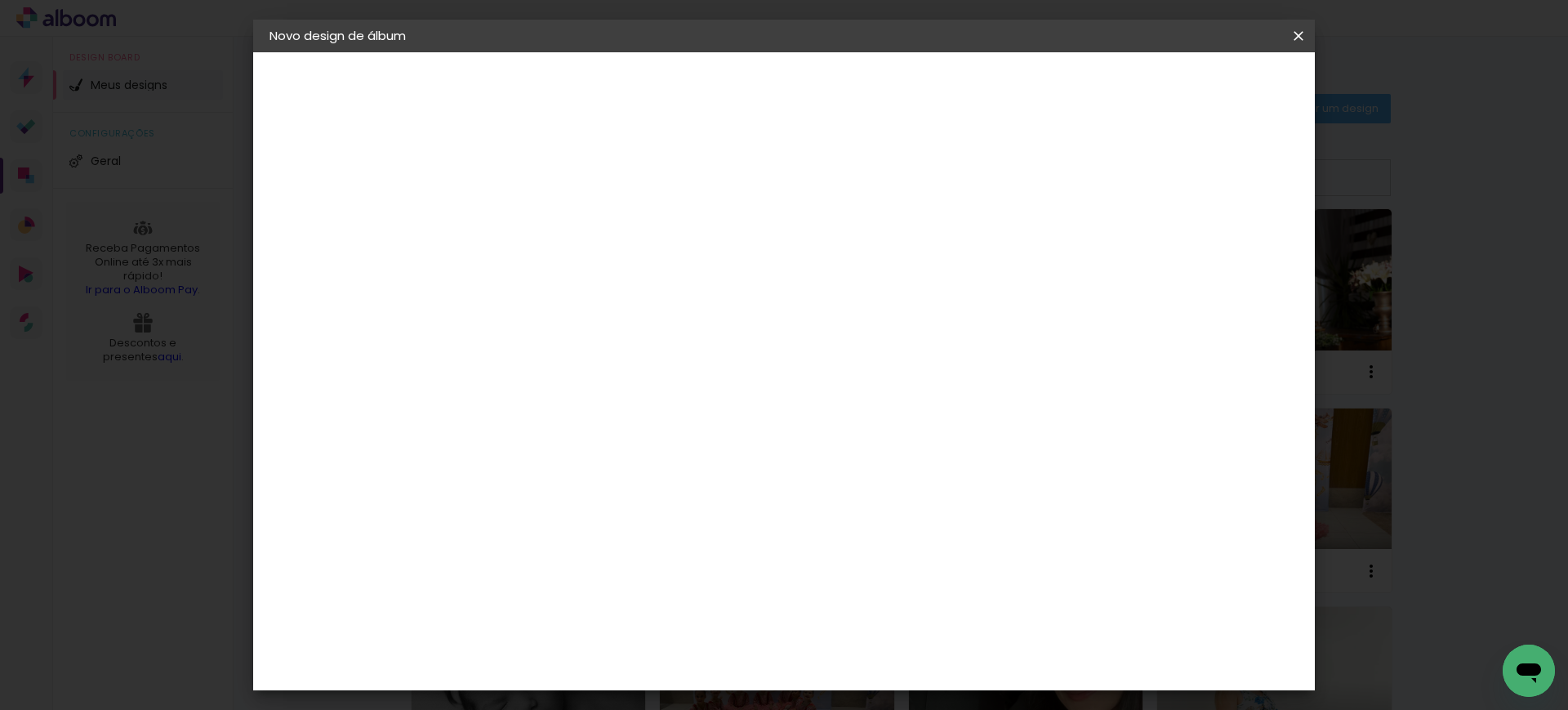
type paper-input "40"
type input "12"
type paper-input "12"
click at [1208, 237] on input "12" at bounding box center [1193, 246] width 29 height 24
type input "13"
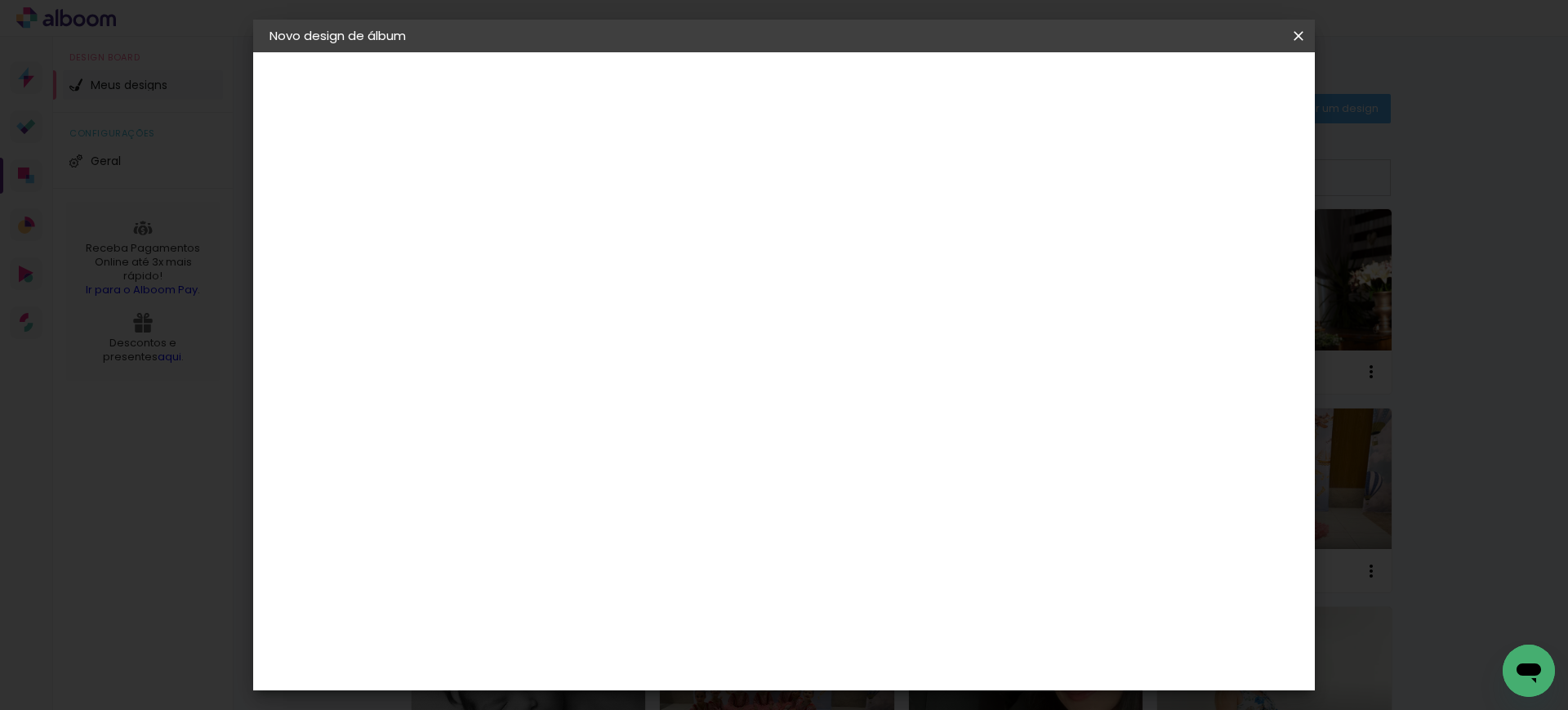
type paper-input "13"
click at [1190, 240] on input "13" at bounding box center [1183, 246] width 29 height 24
type input "14"
type paper-input "14"
click at [1190, 240] on input "14" at bounding box center [1176, 246] width 29 height 24
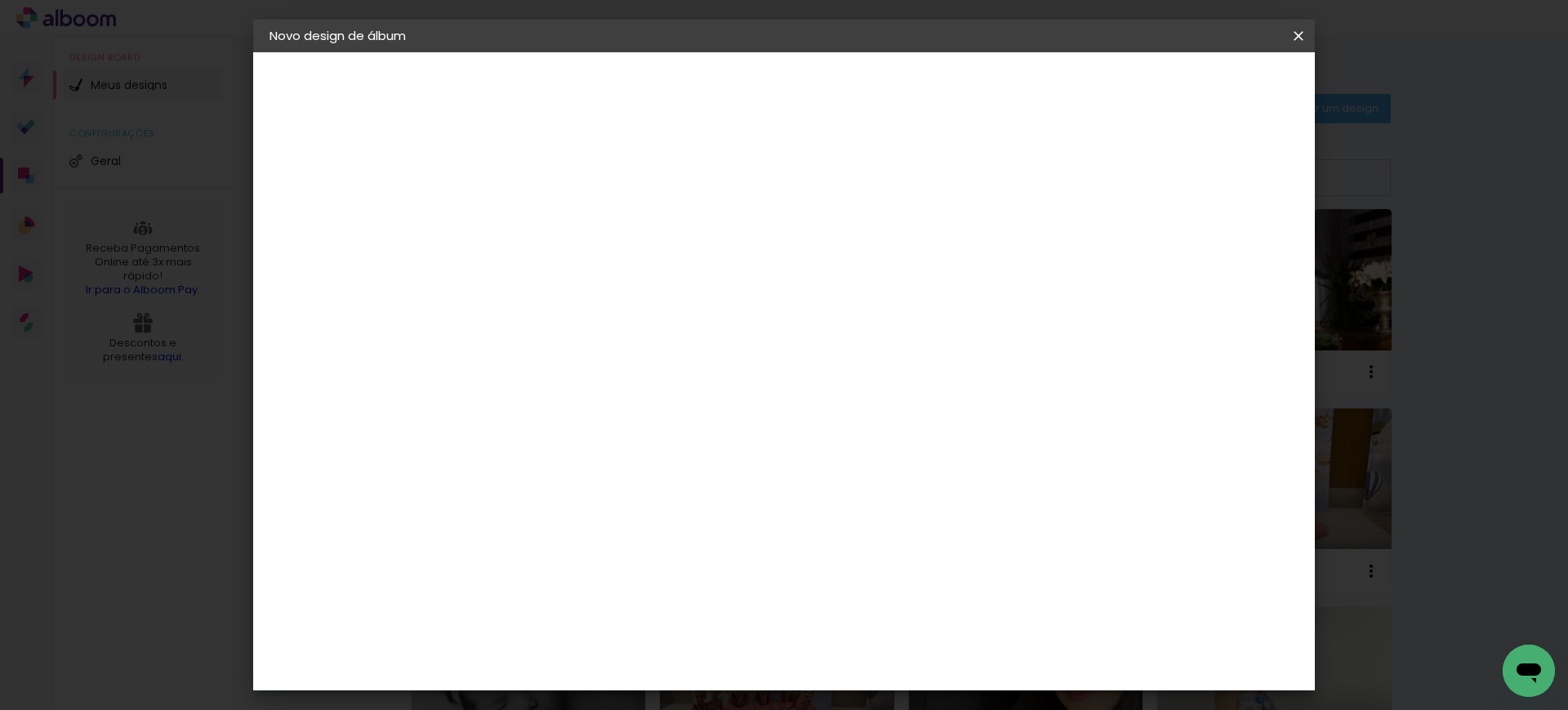
type input "15"
type paper-input "15"
click at [1182, 239] on input "15" at bounding box center [1176, 246] width 29 height 24
type input "1"
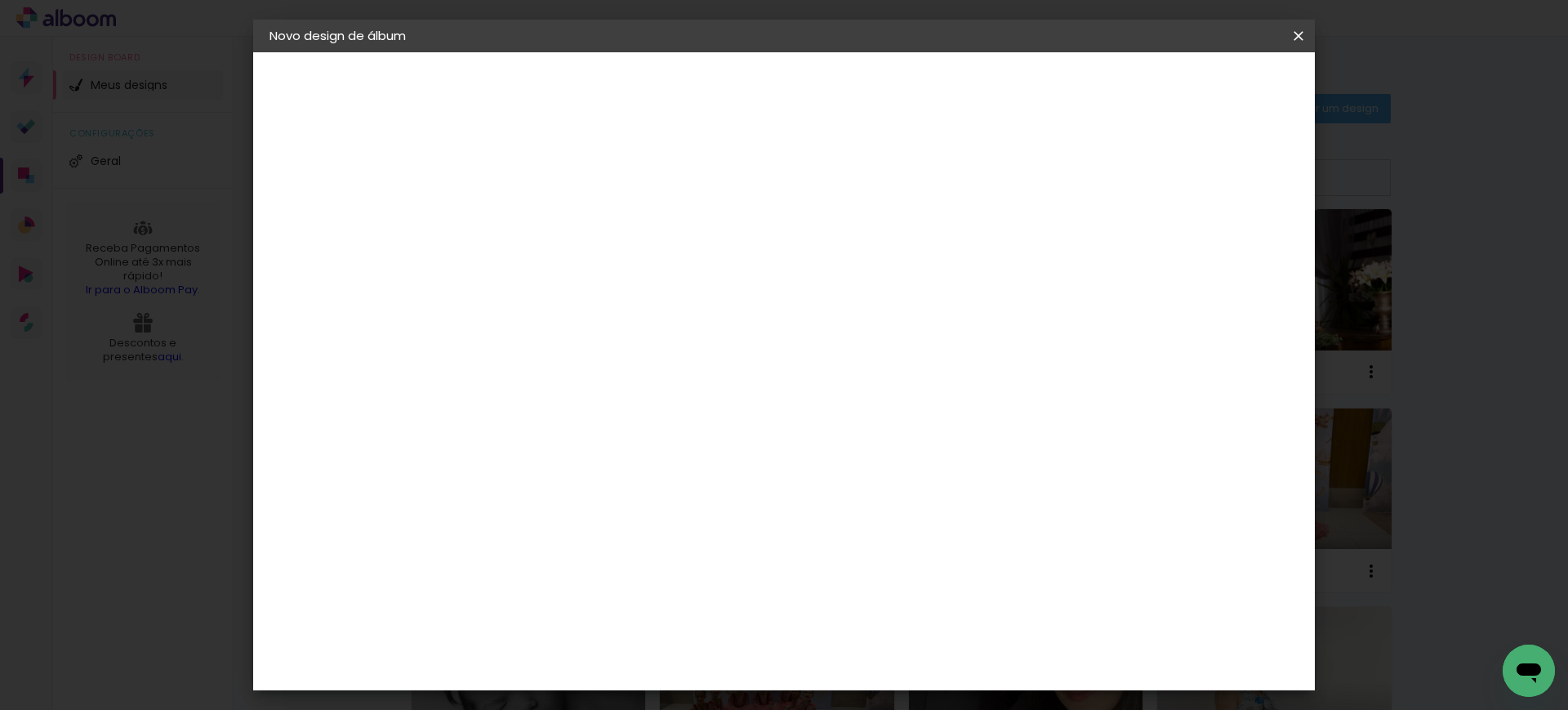
type paper-input "1"
click at [545, 194] on input "1" at bounding box center [525, 187] width 56 height 21
click at [1193, 84] on span "Iniciar design" at bounding box center [1156, 86] width 74 height 12
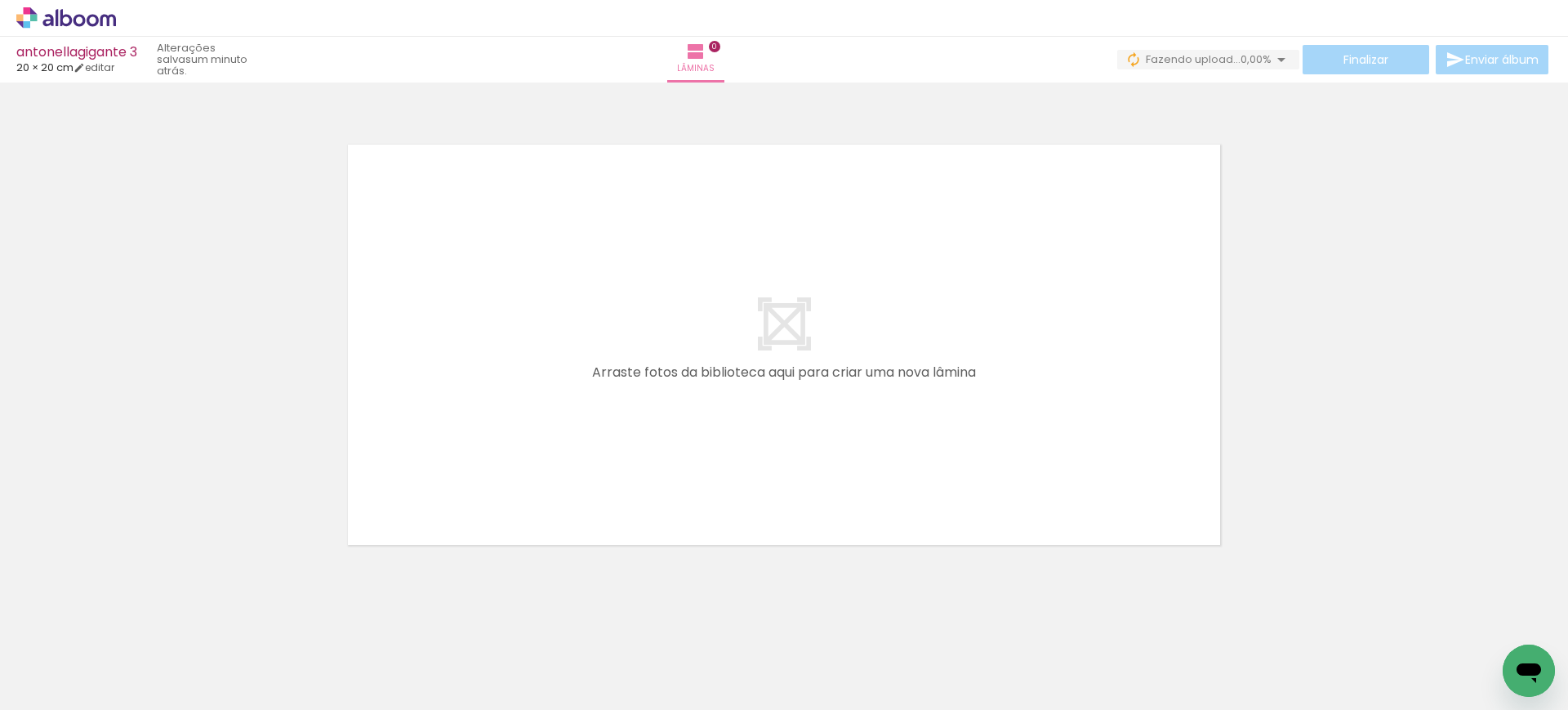
click at [931, 314] on quentale-layouter at bounding box center [784, 345] width 944 height 472
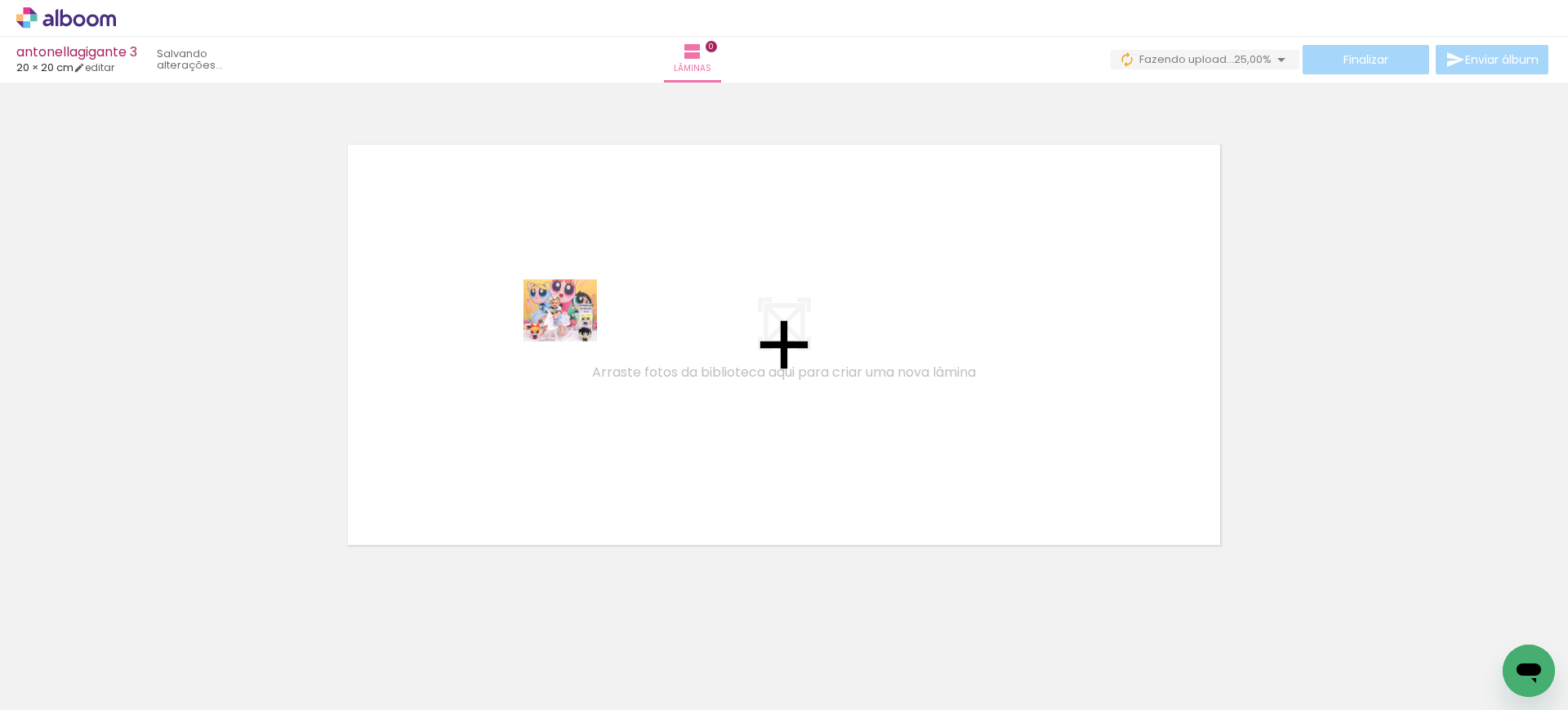
drag, startPoint x: 180, startPoint y: 651, endPoint x: 562, endPoint y: 352, distance: 485.1
click at [577, 322] on quentale-workspace at bounding box center [784, 355] width 1568 height 710
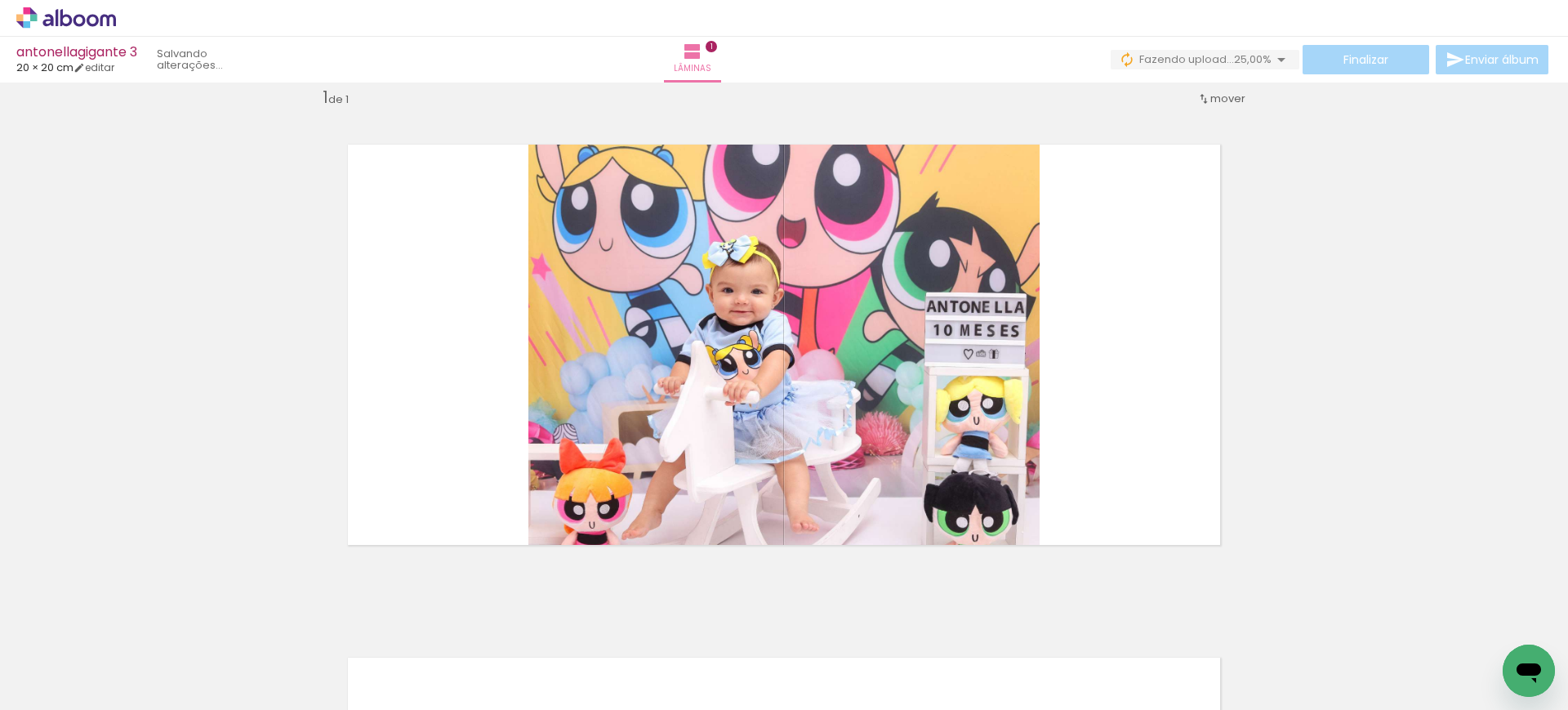
scroll to position [21, 0]
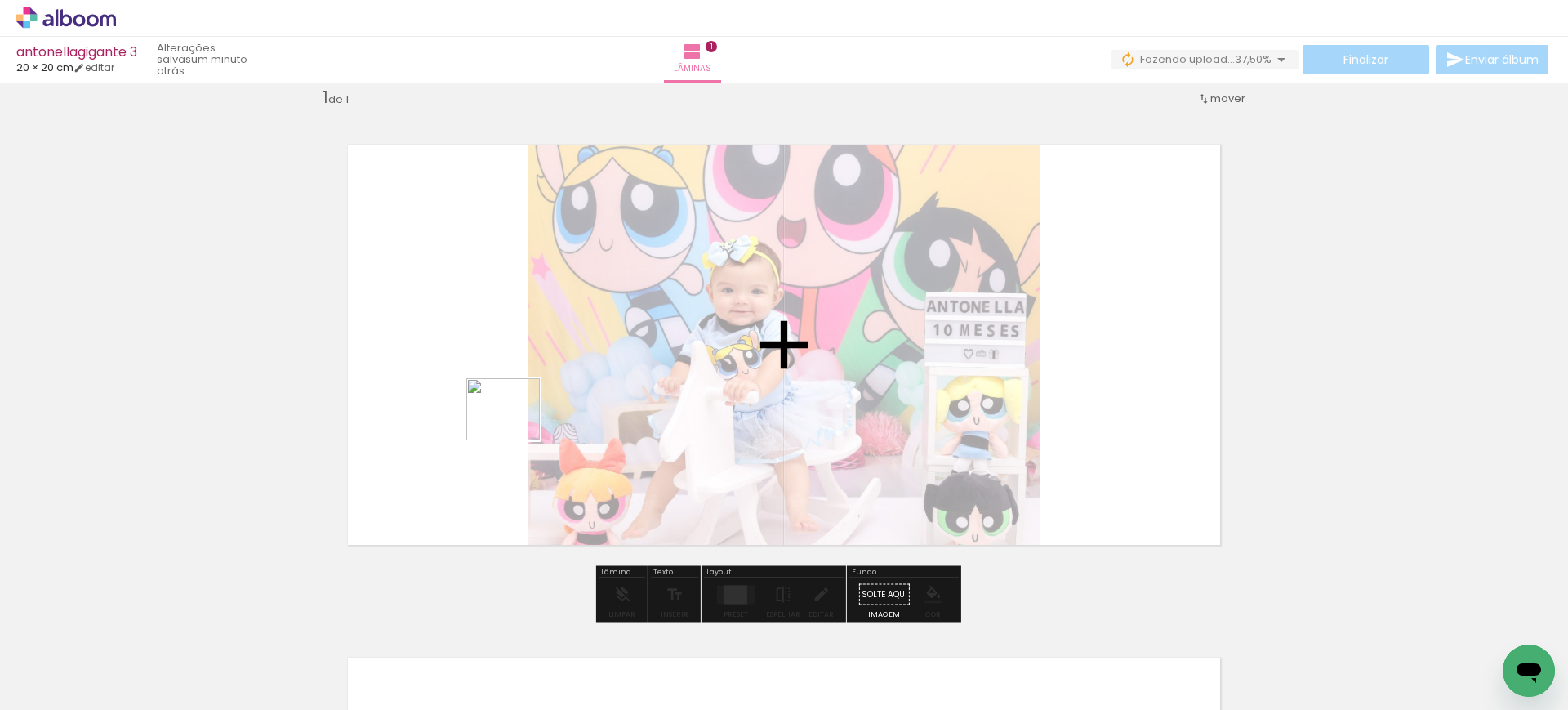
drag, startPoint x: 281, startPoint y: 648, endPoint x: 515, endPoint y: 427, distance: 321.9
click at [515, 427] on quentale-workspace at bounding box center [784, 355] width 1568 height 710
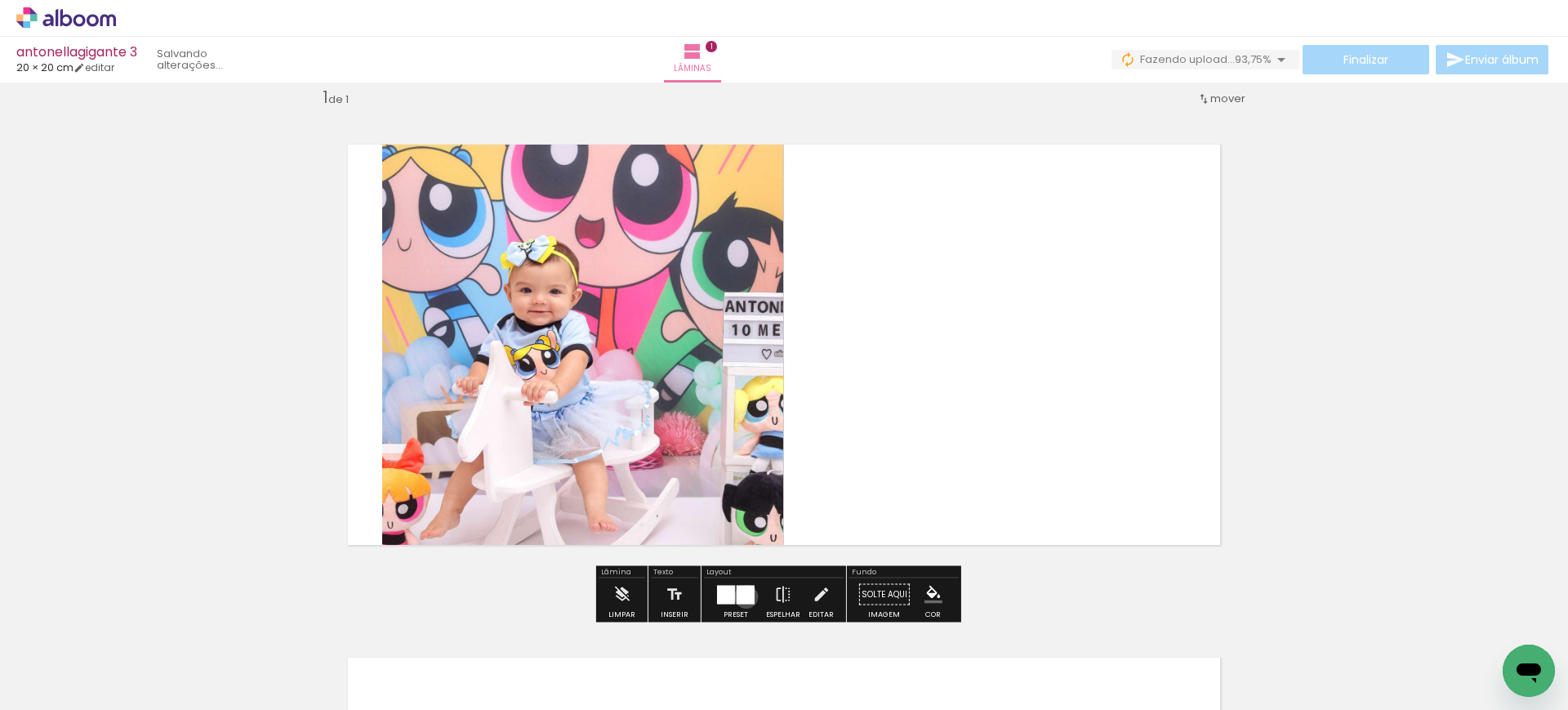
click at [743, 596] on div at bounding box center [745, 594] width 18 height 19
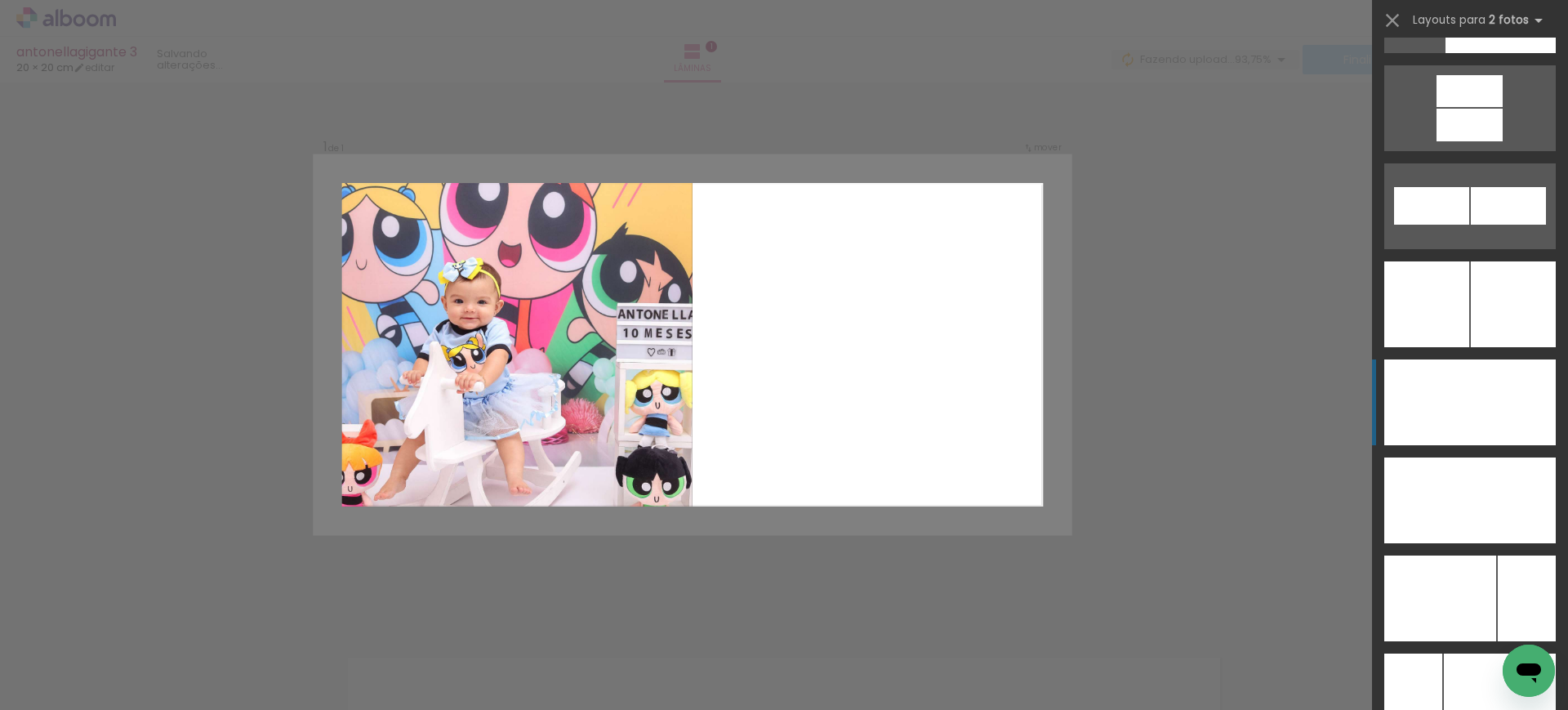
scroll to position [7040, 0]
click at [1473, 346] on div at bounding box center [1514, 303] width 85 height 86
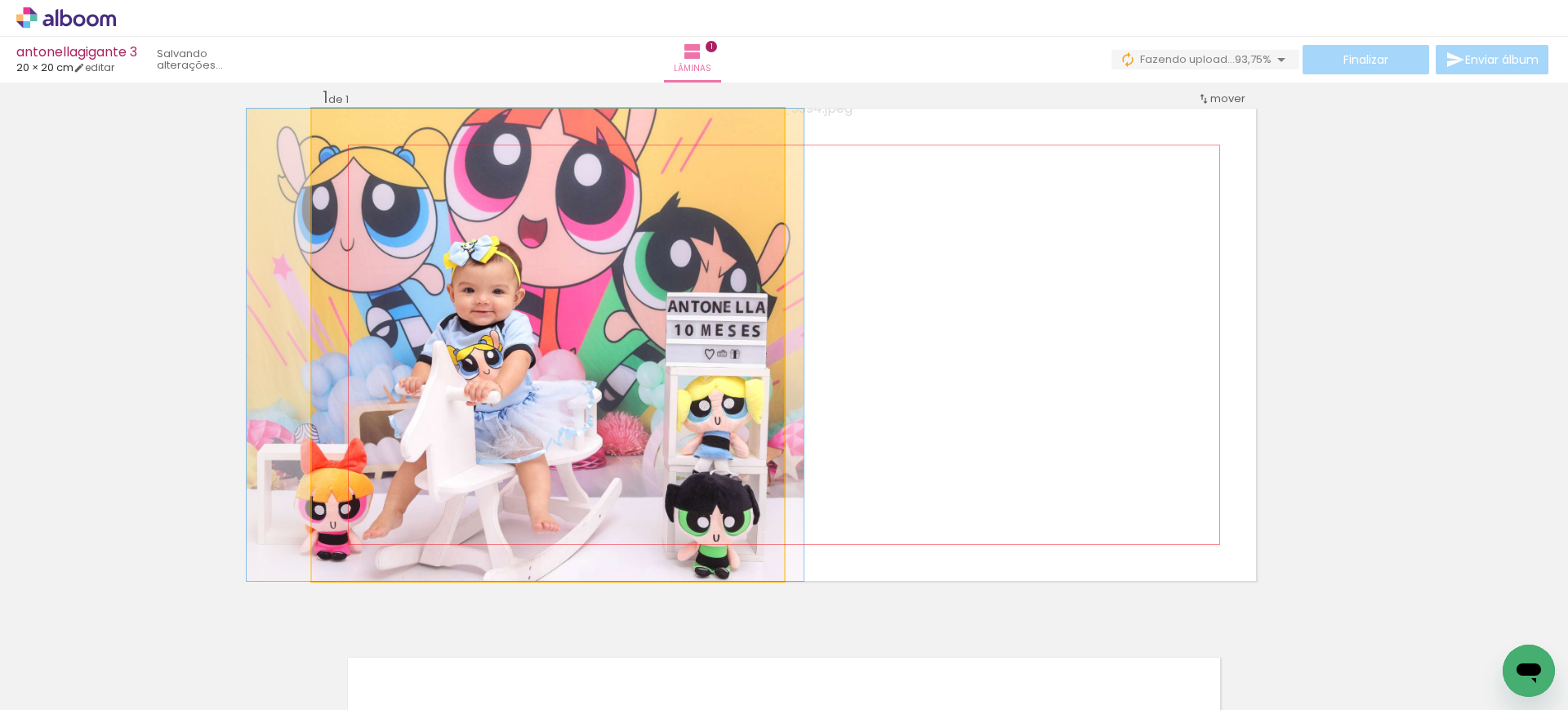
drag, startPoint x: 597, startPoint y: 372, endPoint x: 573, endPoint y: 366, distance: 24.7
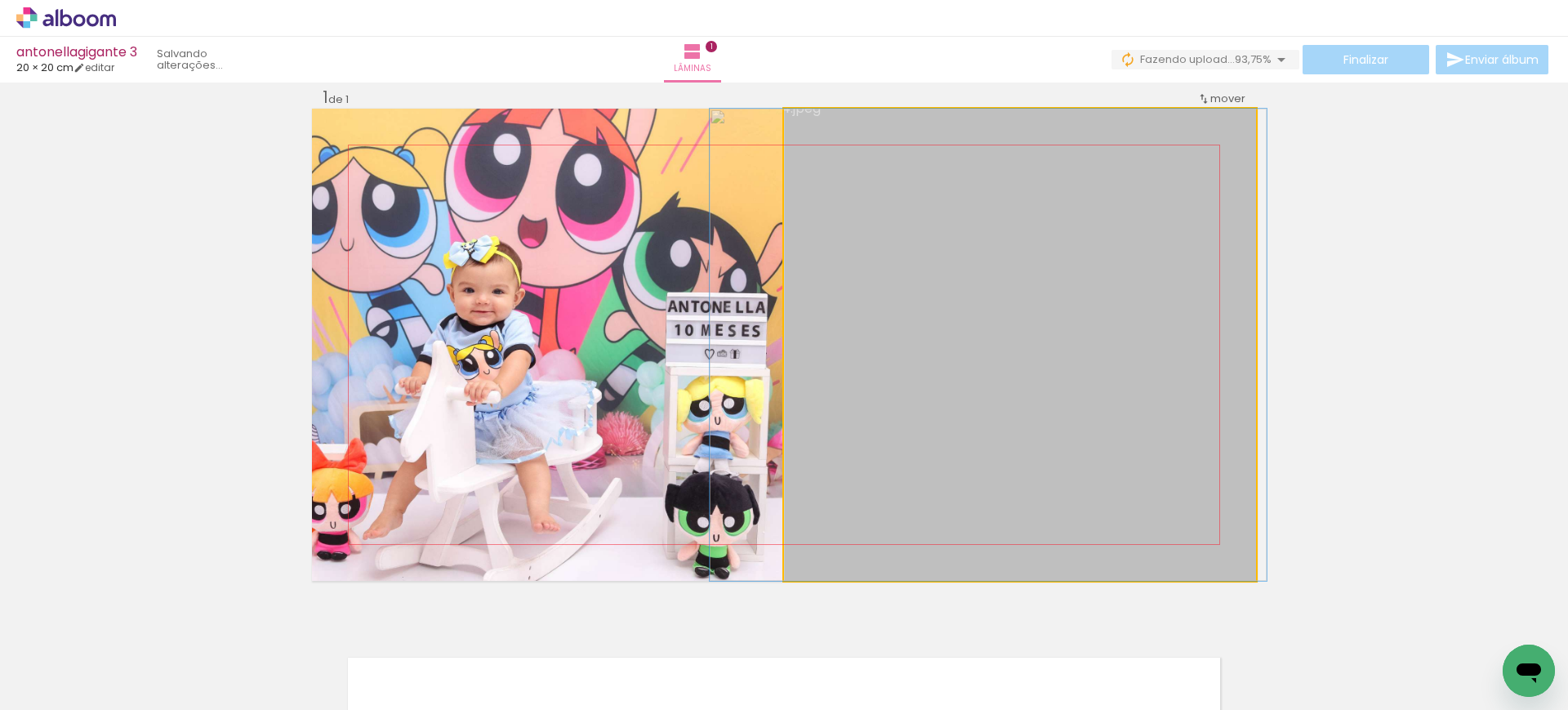
drag, startPoint x: 1153, startPoint y: 344, endPoint x: 1121, endPoint y: 333, distance: 33.8
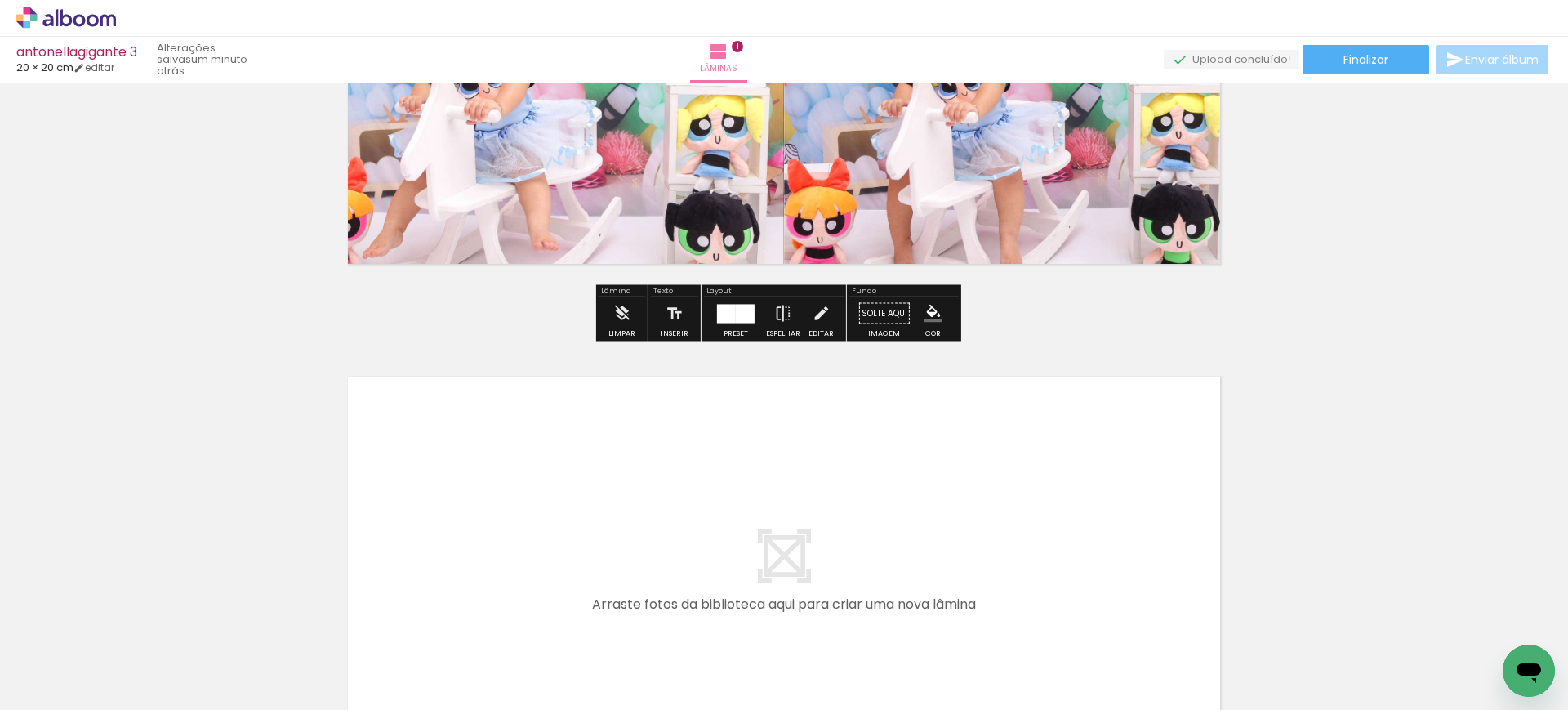
scroll to position [303, 0]
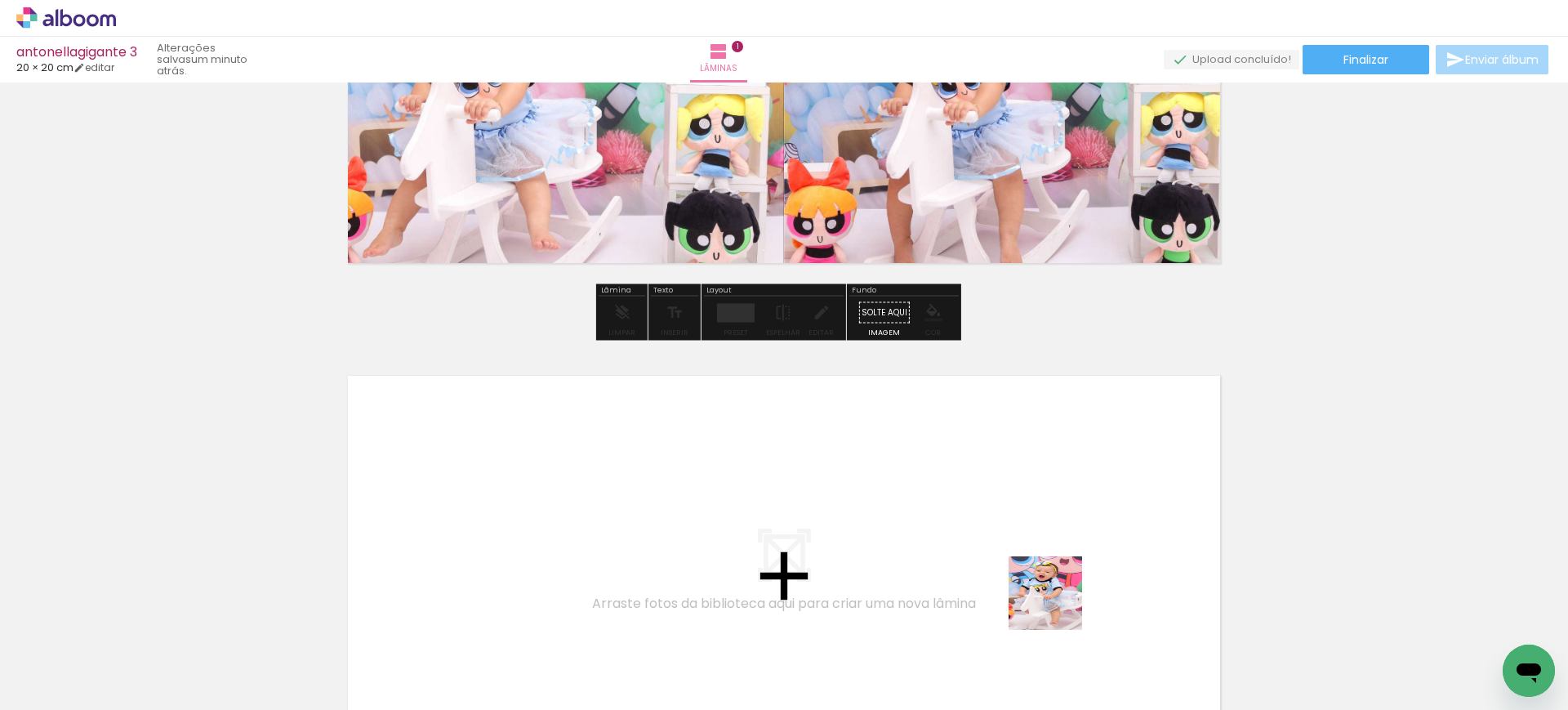
drag, startPoint x: 1087, startPoint y: 653, endPoint x: 968, endPoint y: 486, distance: 205.1
click at [968, 486] on quentale-workspace at bounding box center [784, 355] width 1568 height 710
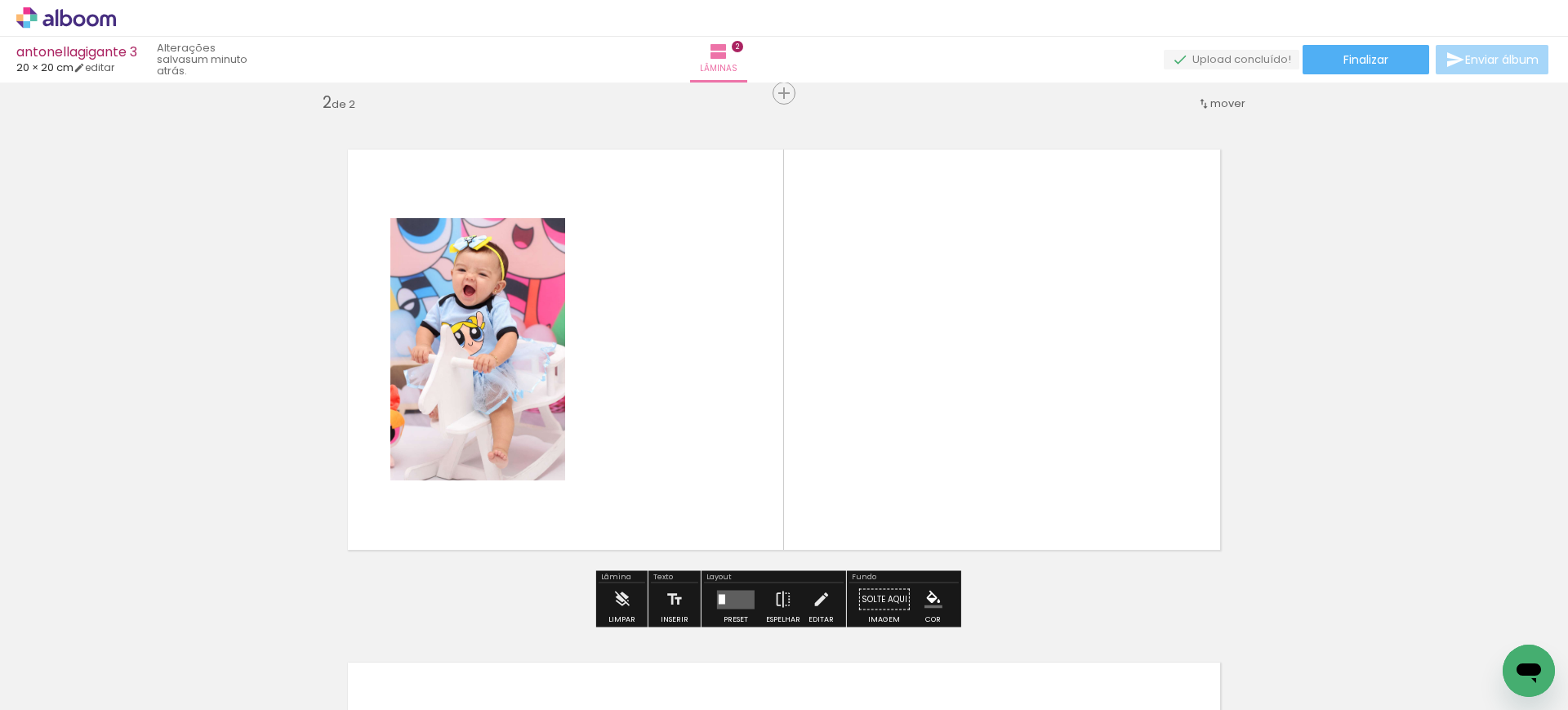
scroll to position [534, 0]
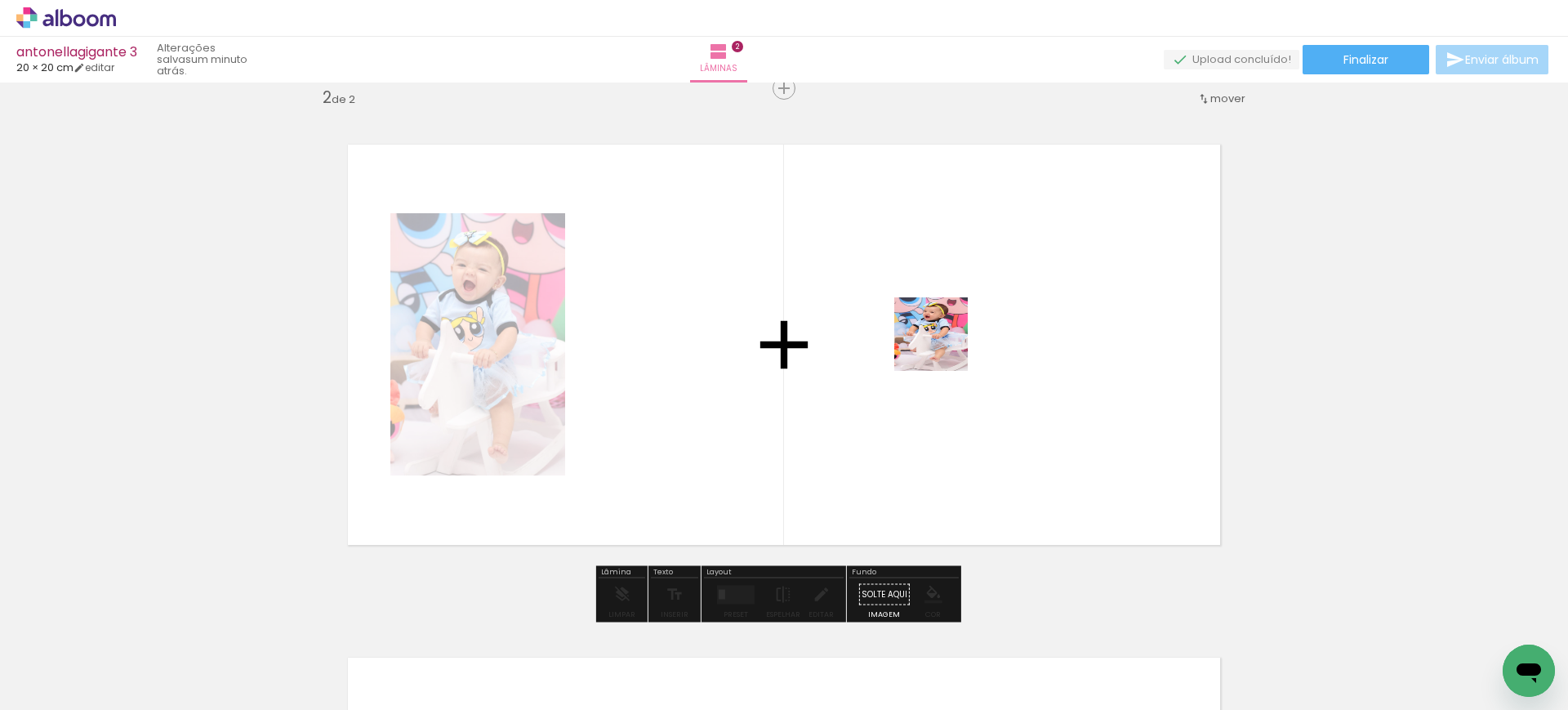
drag, startPoint x: 1183, startPoint y: 640, endPoint x: 1026, endPoint y: 390, distance: 295.2
click at [932, 332] on quentale-workspace at bounding box center [784, 355] width 1568 height 710
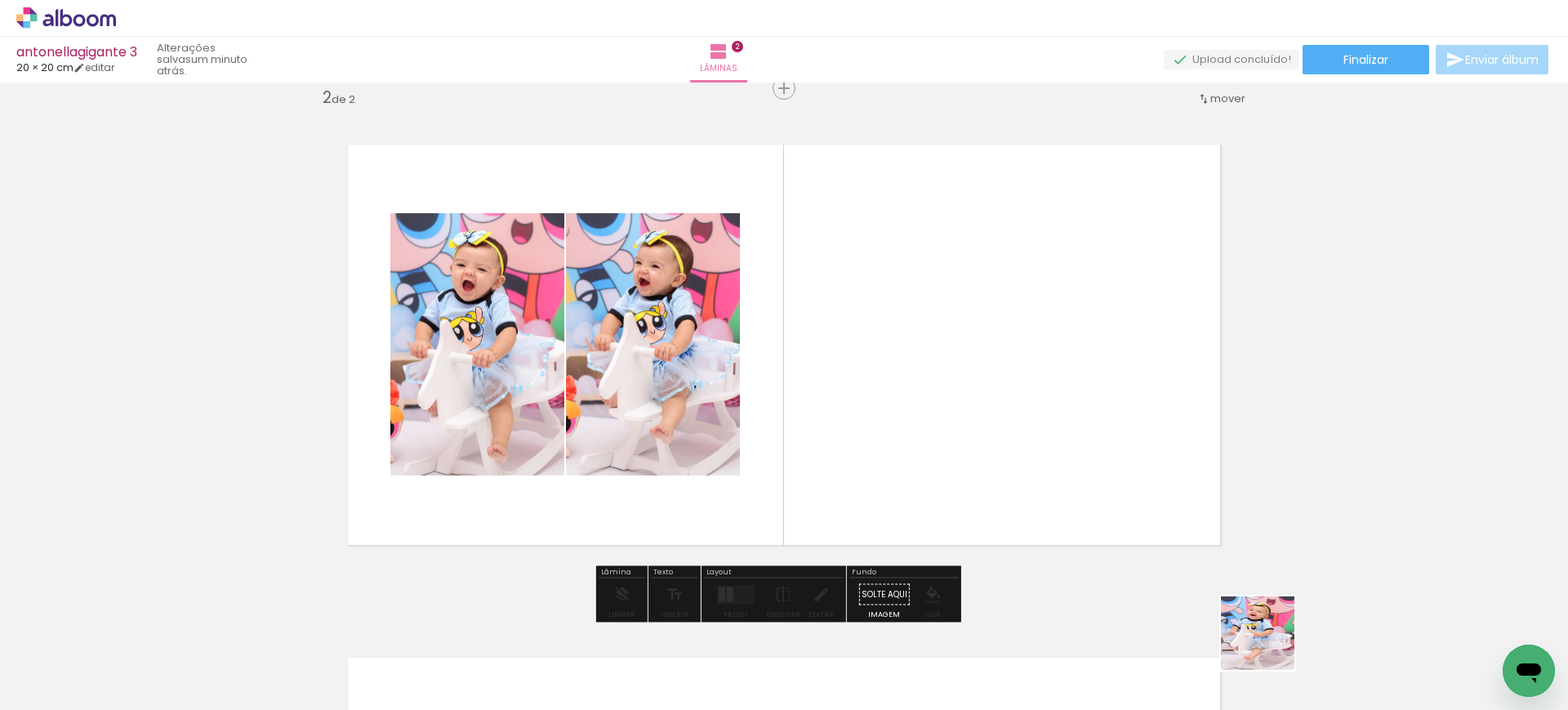
drag, startPoint x: 1279, startPoint y: 650, endPoint x: 1020, endPoint y: 277, distance: 454.1
click at [1022, 278] on quentale-workspace at bounding box center [784, 355] width 1568 height 710
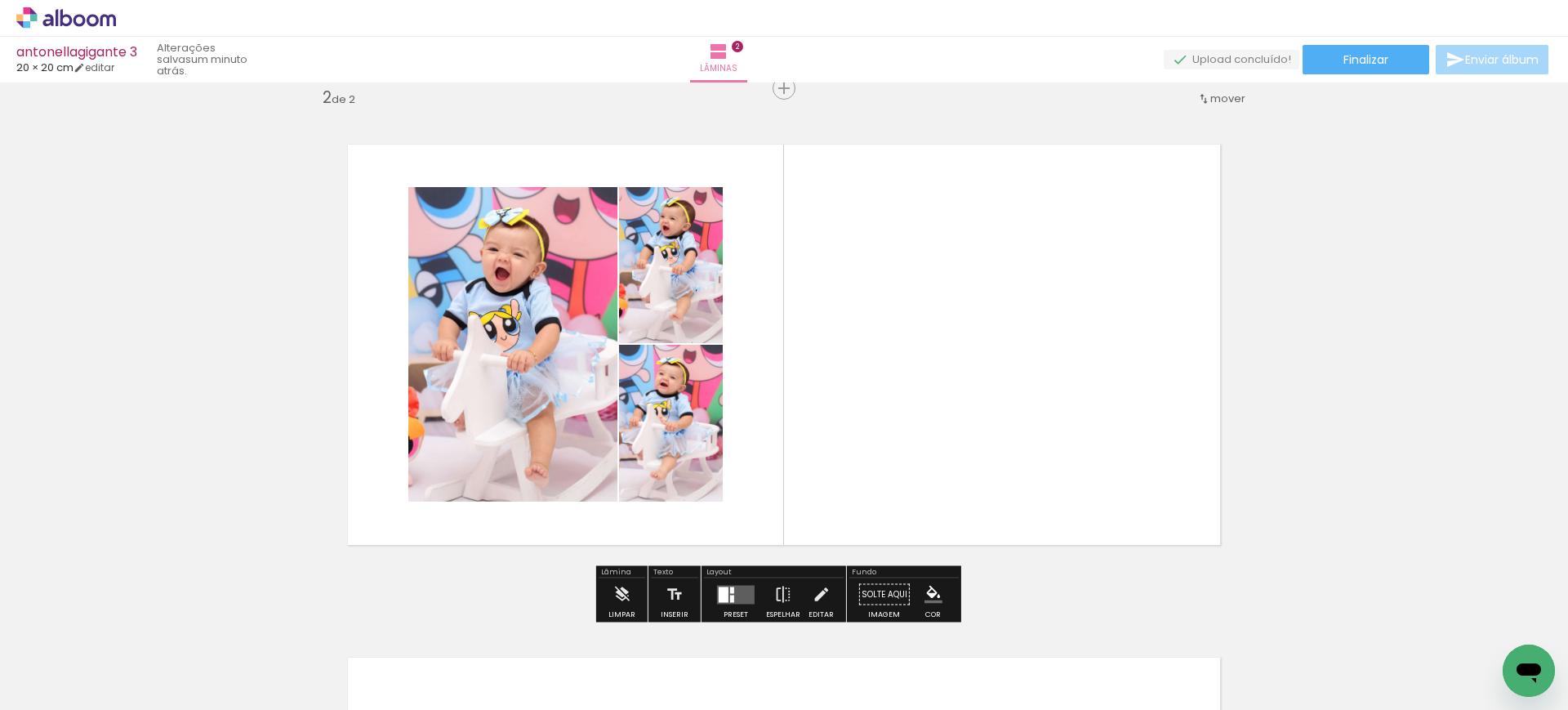
click at [730, 591] on div at bounding box center [732, 589] width 5 height 6
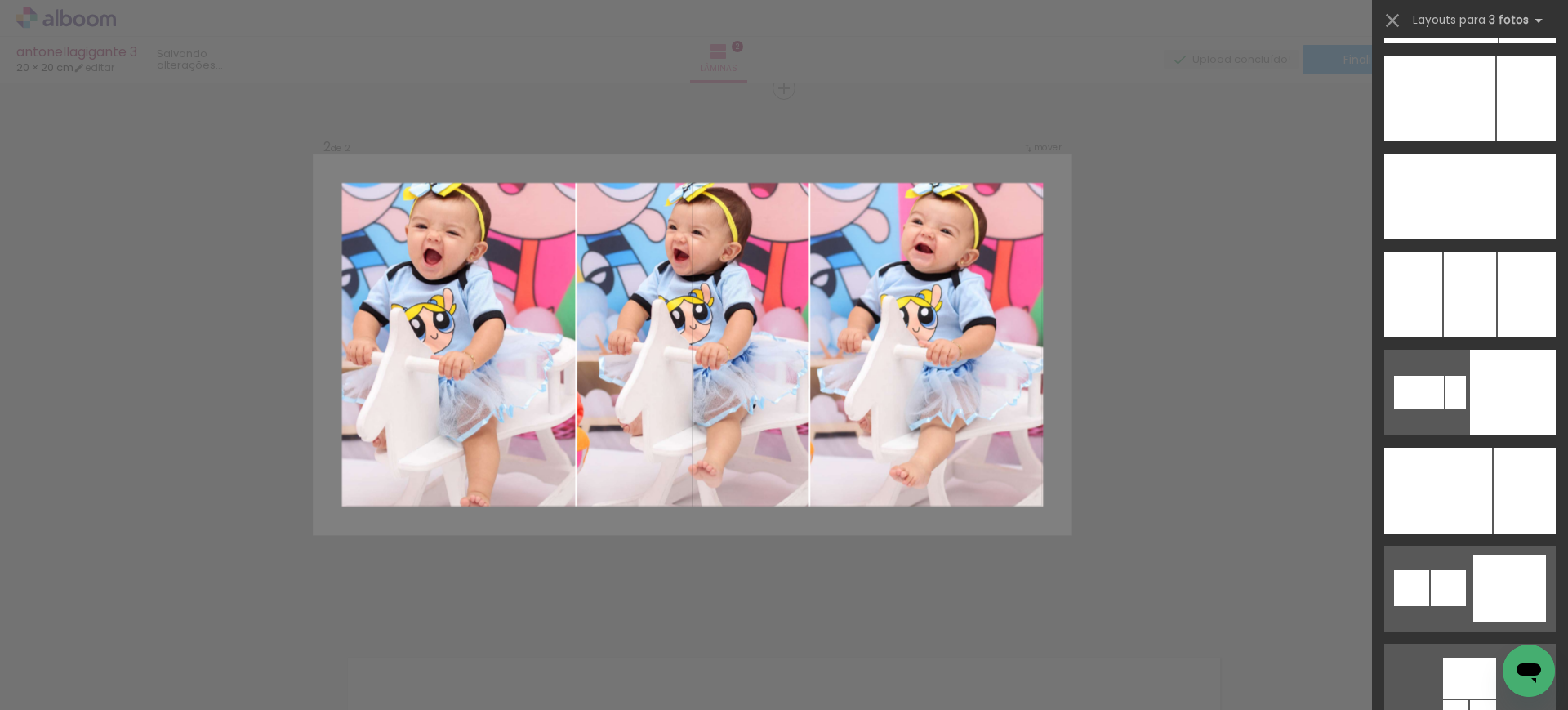
scroll to position [12452, 0]
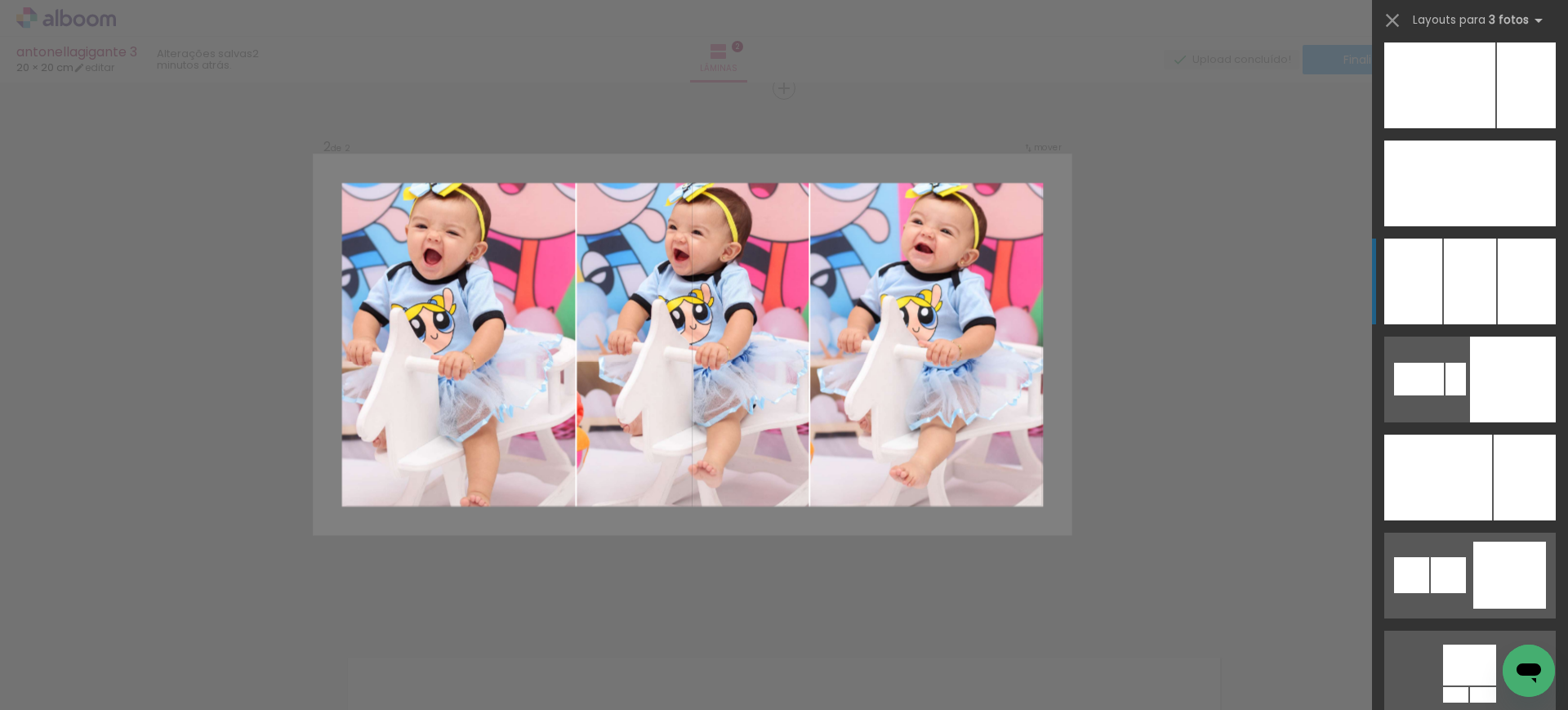
click at [1452, 226] on div at bounding box center [1469, 183] width 55 height 86
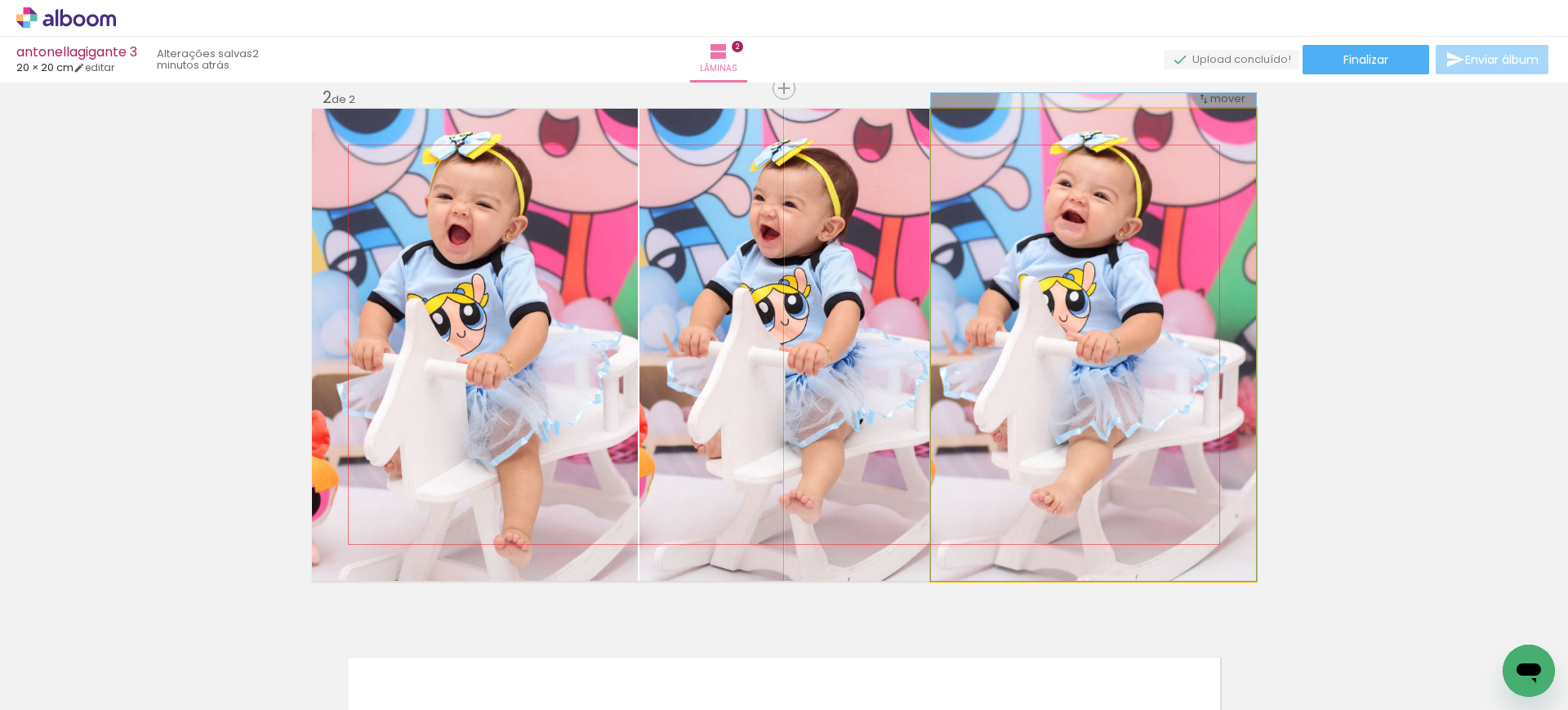
drag, startPoint x: 1101, startPoint y: 319, endPoint x: 854, endPoint y: 280, distance: 250.1
click at [0, 0] on slot at bounding box center [0, 0] width 0 height 0
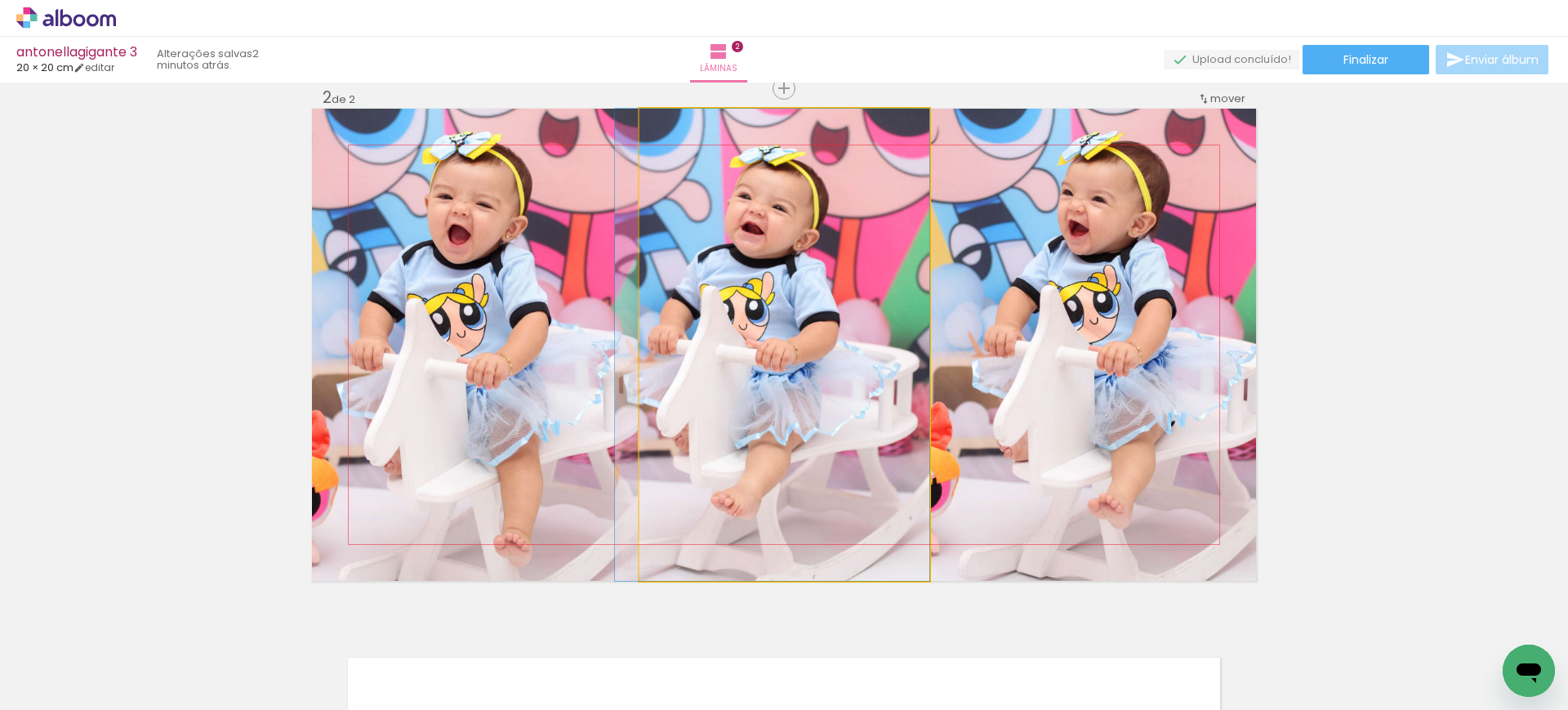
drag, startPoint x: 811, startPoint y: 356, endPoint x: 742, endPoint y: 337, distance: 71.6
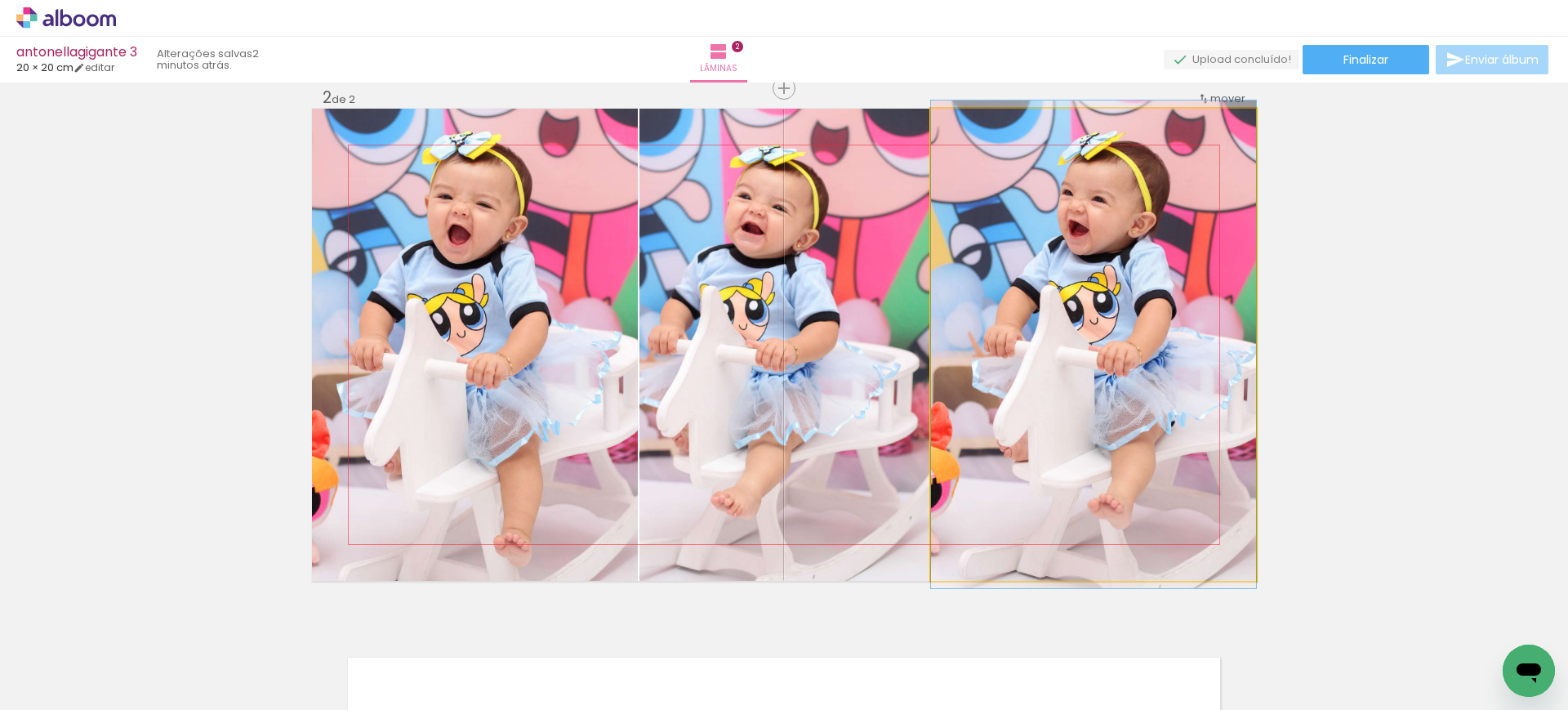
drag, startPoint x: 1084, startPoint y: 267, endPoint x: 766, endPoint y: 227, distance: 320.5
click at [0, 0] on slot at bounding box center [0, 0] width 0 height 0
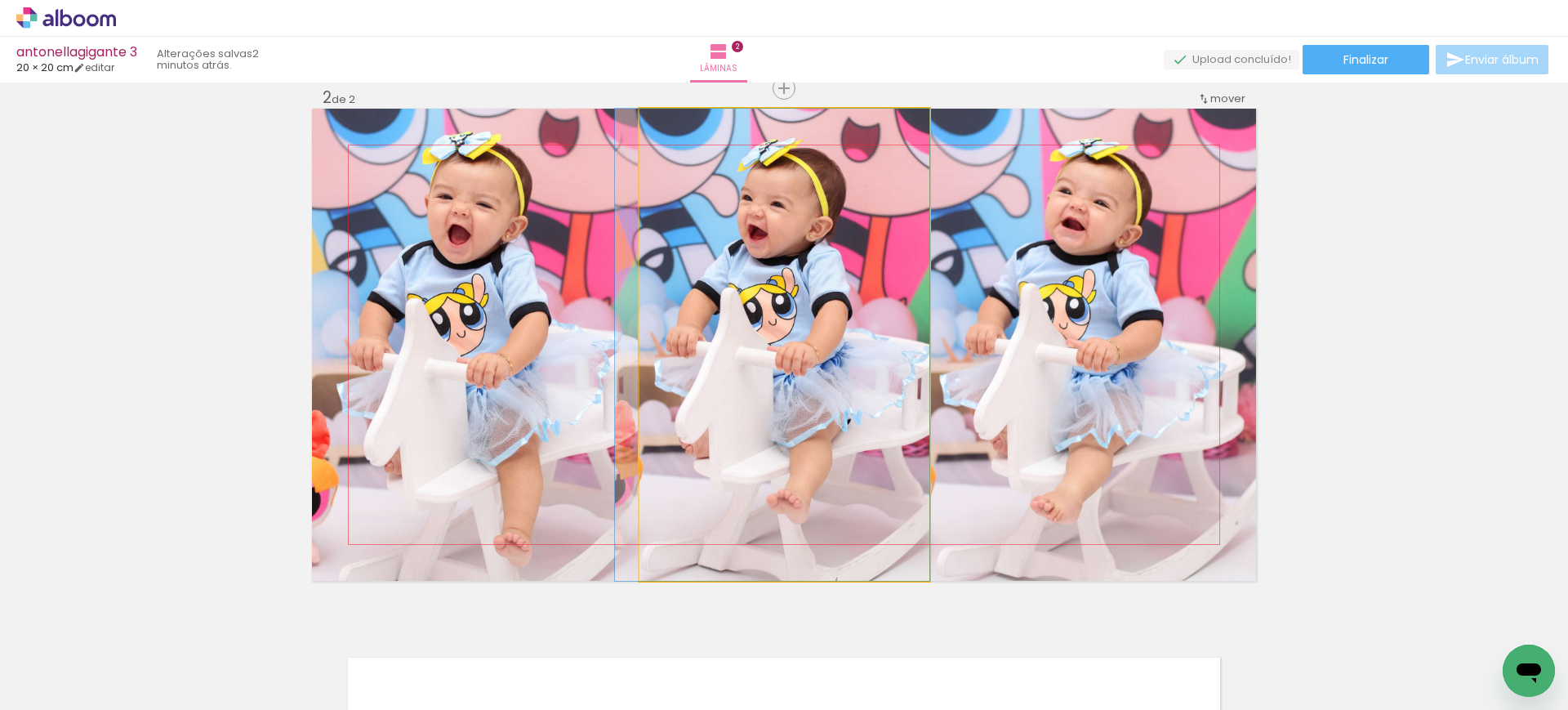
drag, startPoint x: 840, startPoint y: 299, endPoint x: 641, endPoint y: 266, distance: 201.7
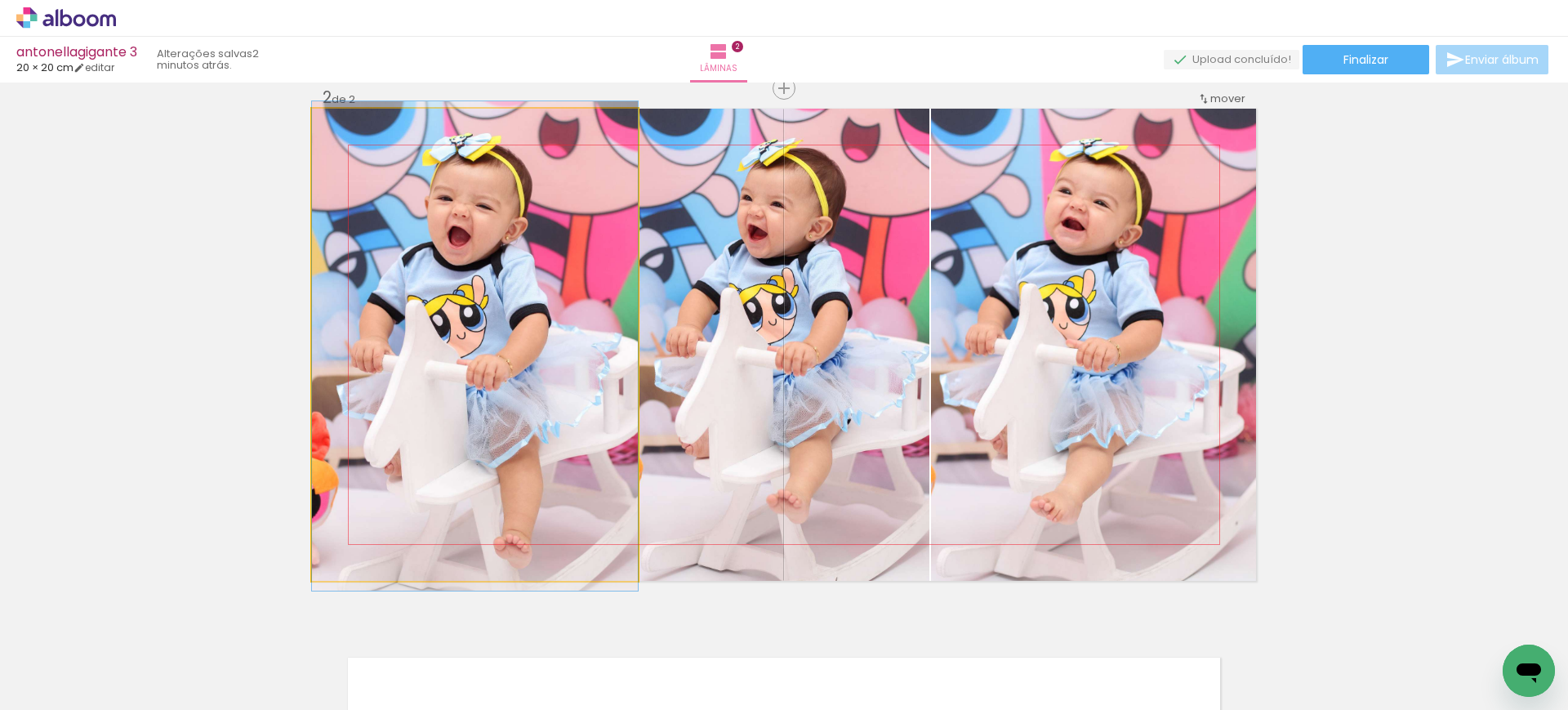
drag, startPoint x: 453, startPoint y: 306, endPoint x: 481, endPoint y: 307, distance: 28.0
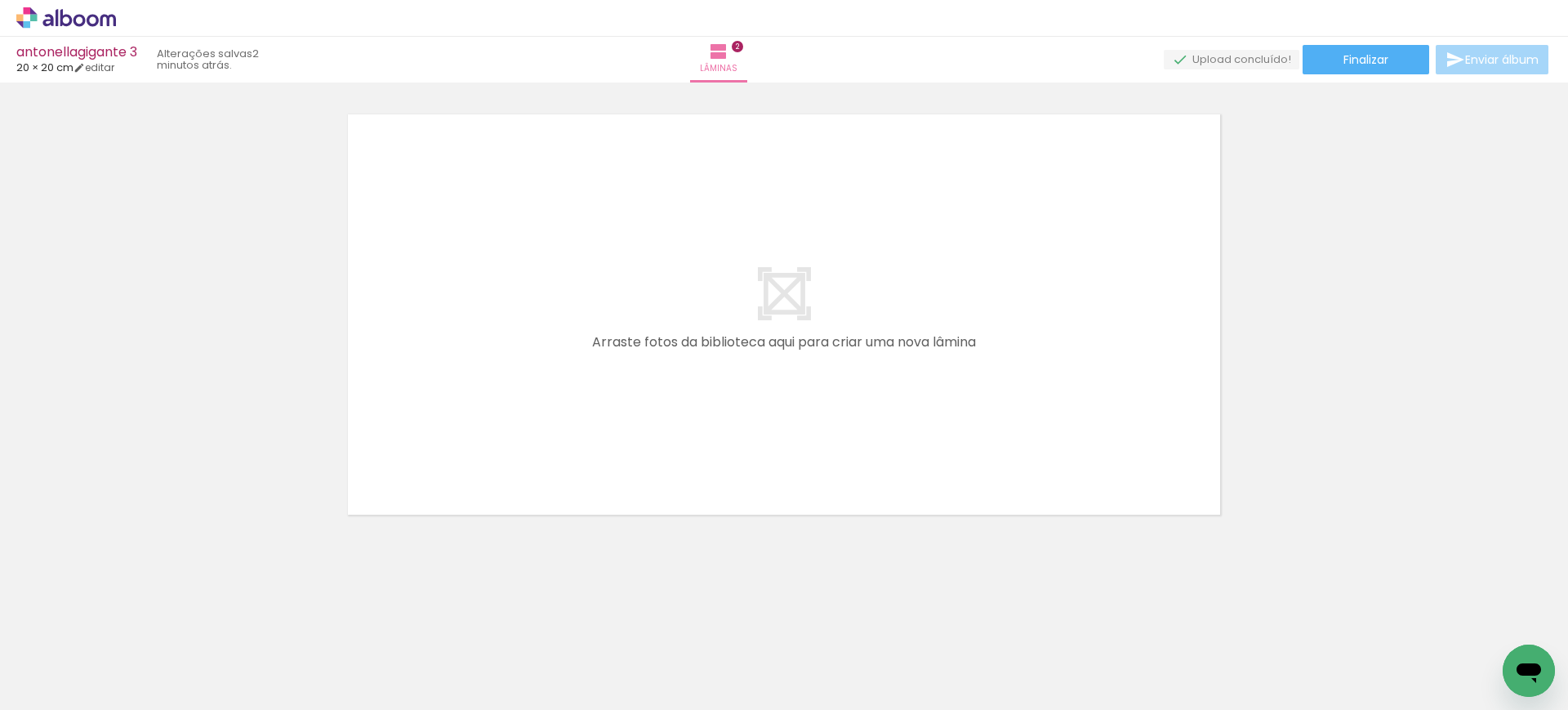
scroll to position [0, 0]
drag, startPoint x: 373, startPoint y: 661, endPoint x: 508, endPoint y: 374, distance: 317.2
click at [515, 294] on quentale-workspace at bounding box center [784, 355] width 1568 height 710
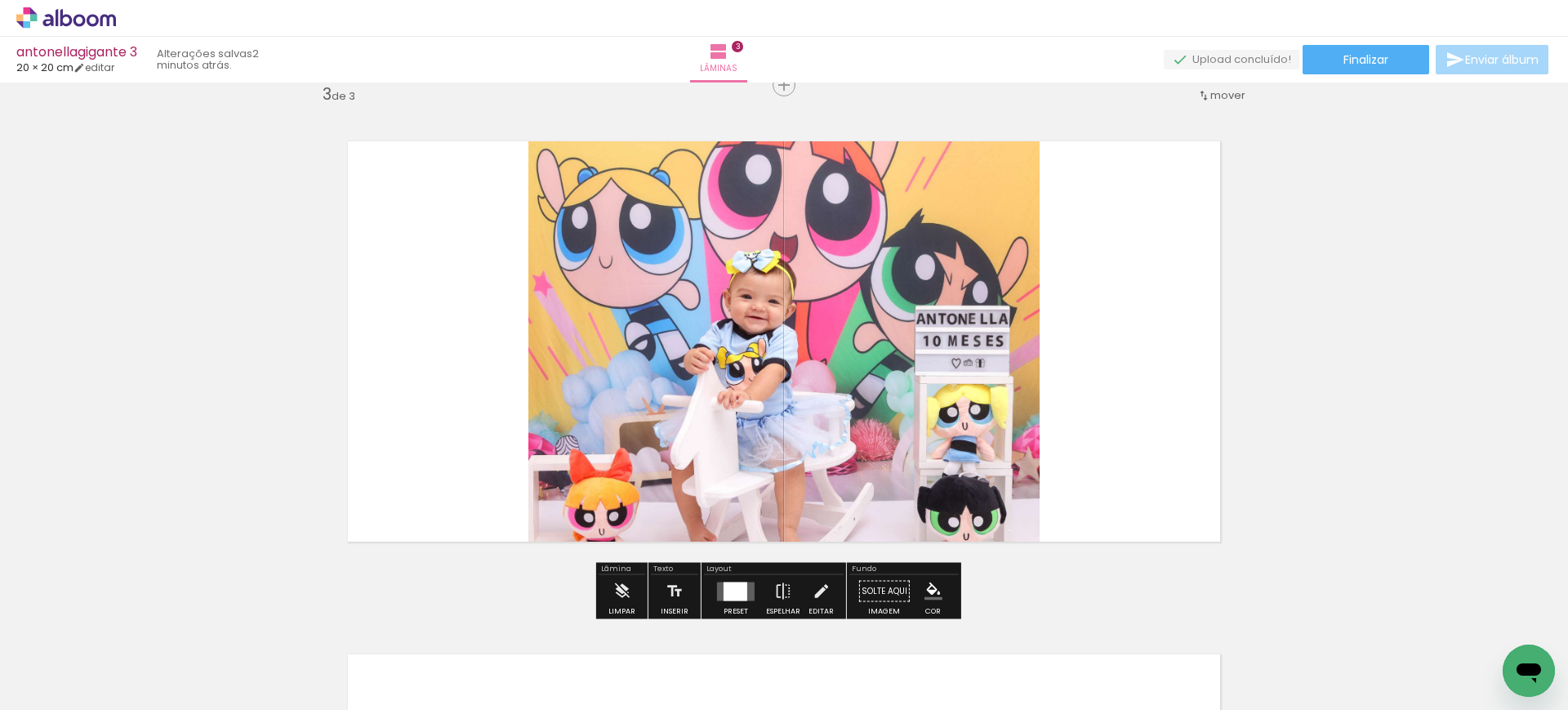
scroll to position [1046, 0]
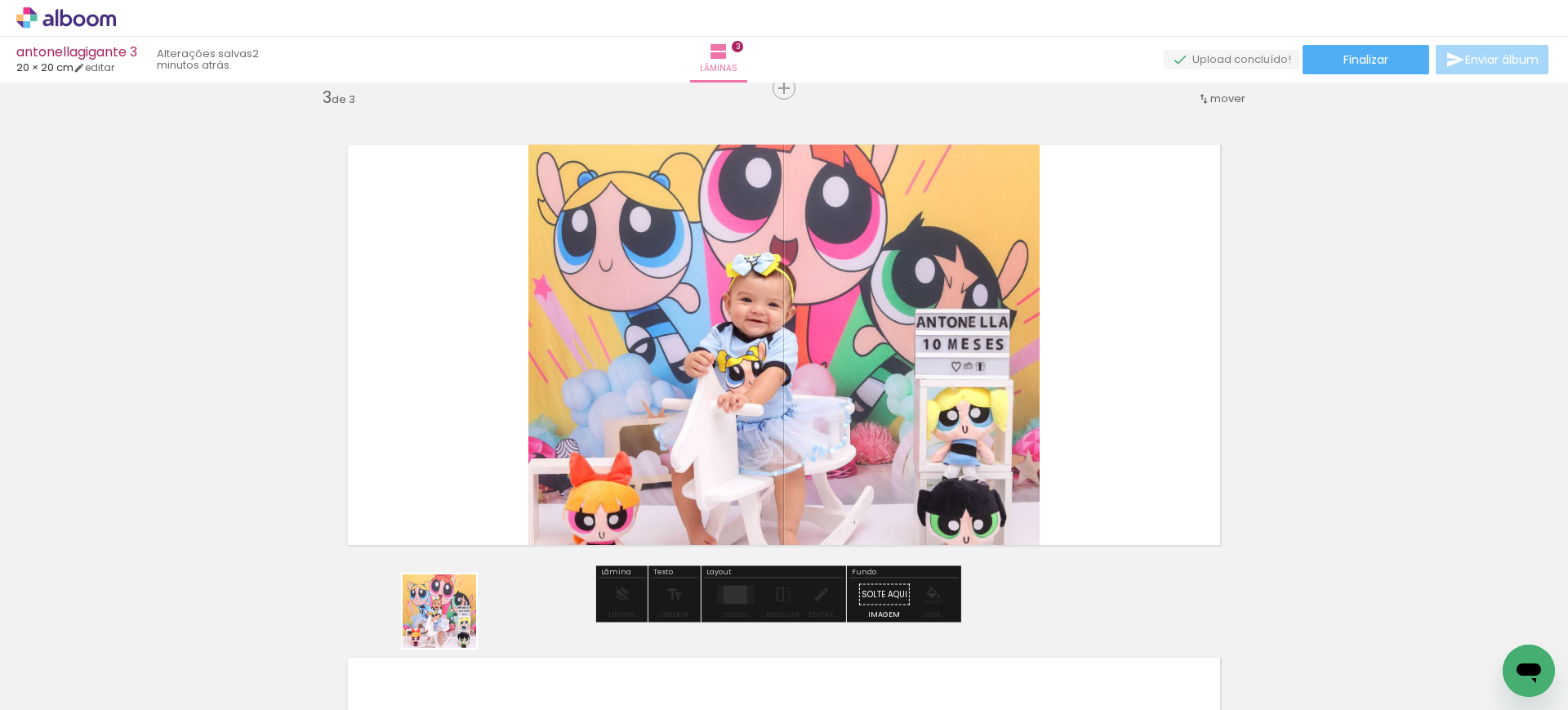
drag, startPoint x: 448, startPoint y: 652, endPoint x: 505, endPoint y: 365, distance: 292.6
click at [505, 365] on quentale-workspace at bounding box center [784, 355] width 1568 height 710
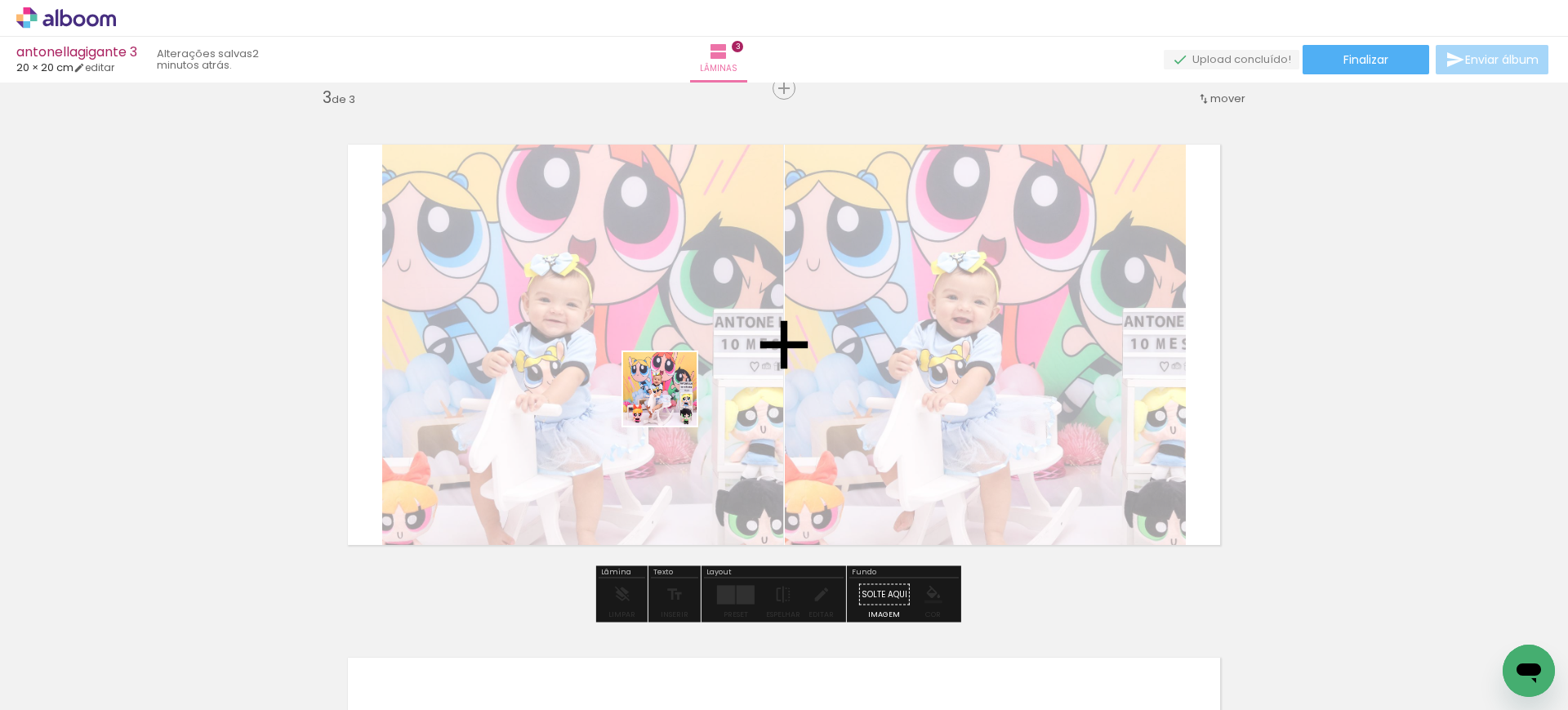
drag, startPoint x: 552, startPoint y: 660, endPoint x: 706, endPoint y: 342, distance: 353.3
click at [704, 345] on quentale-workspace at bounding box center [784, 355] width 1568 height 710
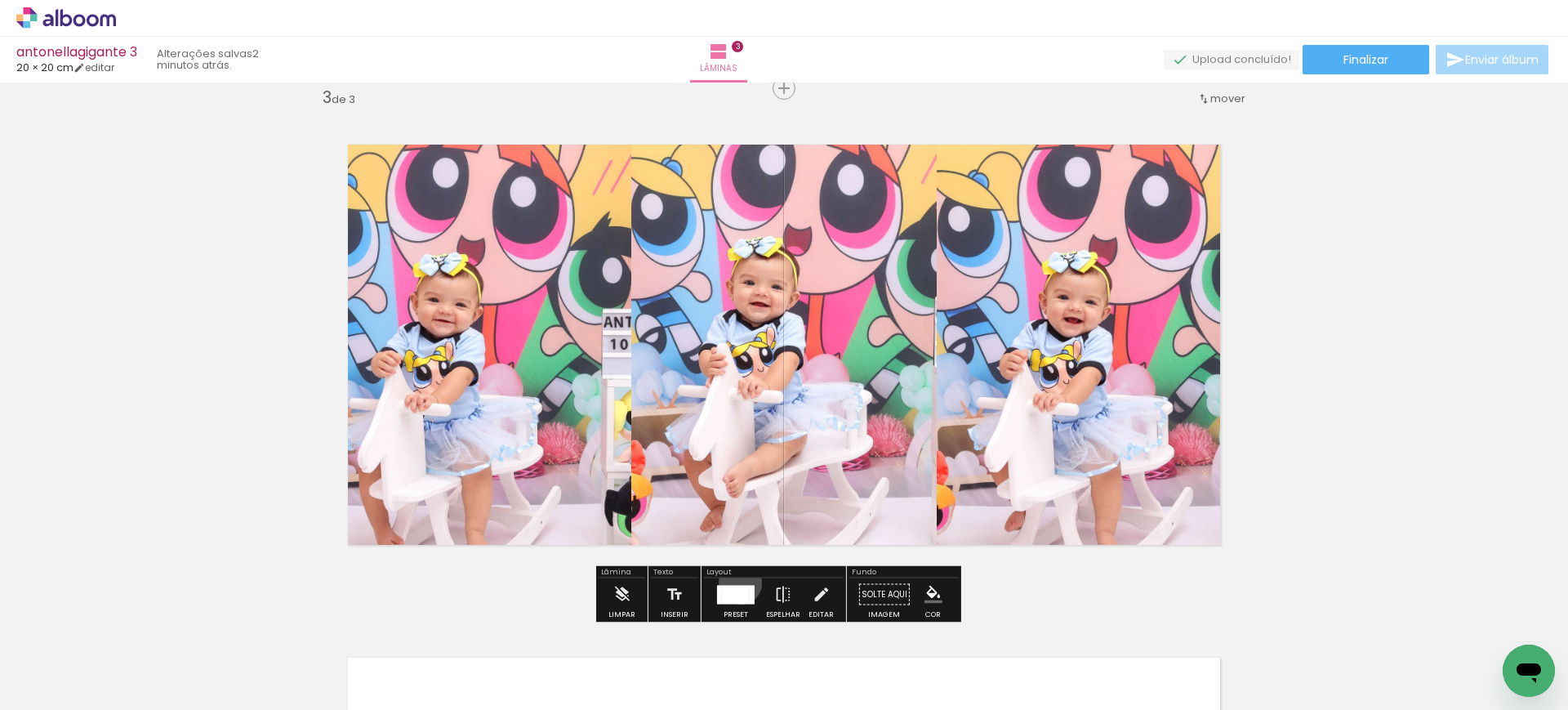
click at [736, 582] on div at bounding box center [735, 595] width 44 height 33
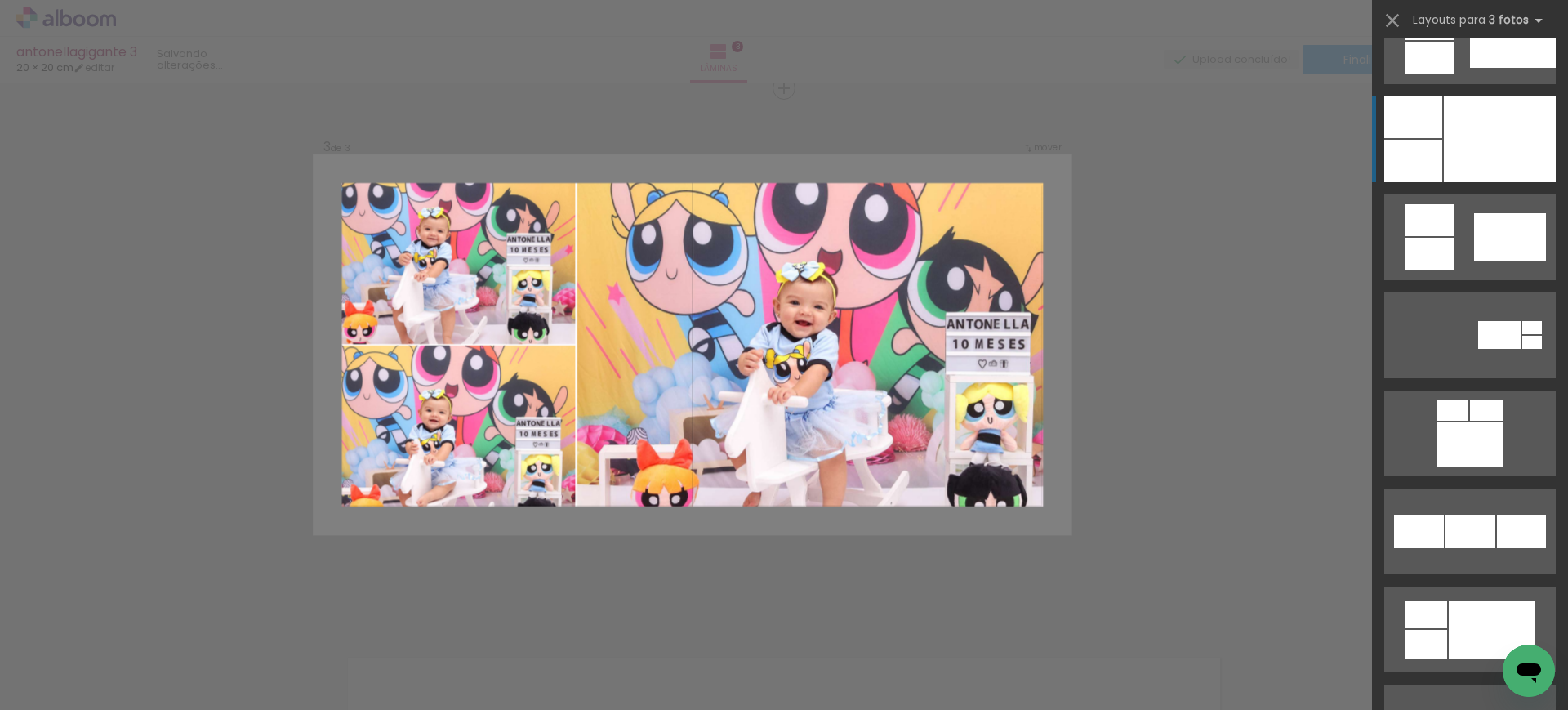
scroll to position [3776, 0]
click at [1458, 147] on div at bounding box center [1499, 138] width 112 height 86
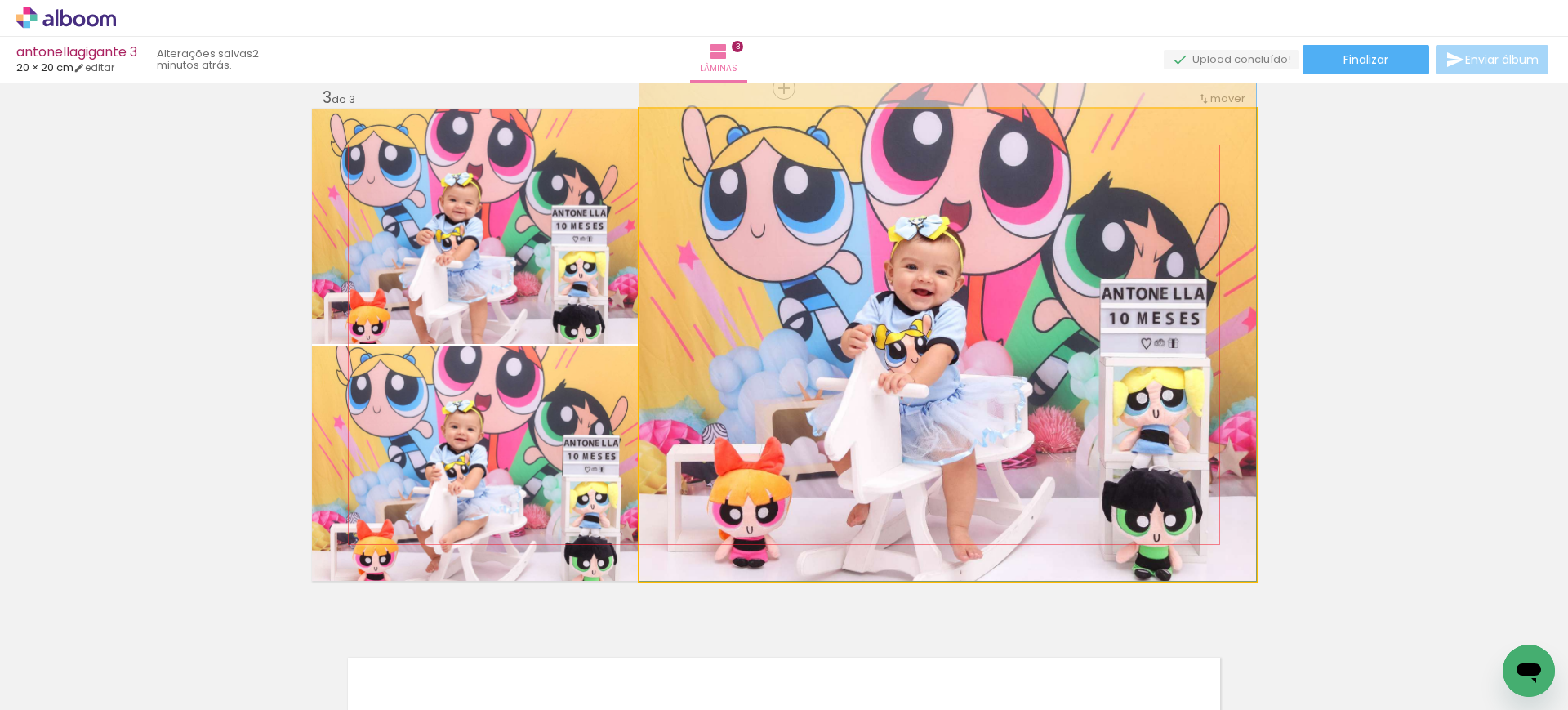
drag, startPoint x: 835, startPoint y: 384, endPoint x: 814, endPoint y: 334, distance: 54.2
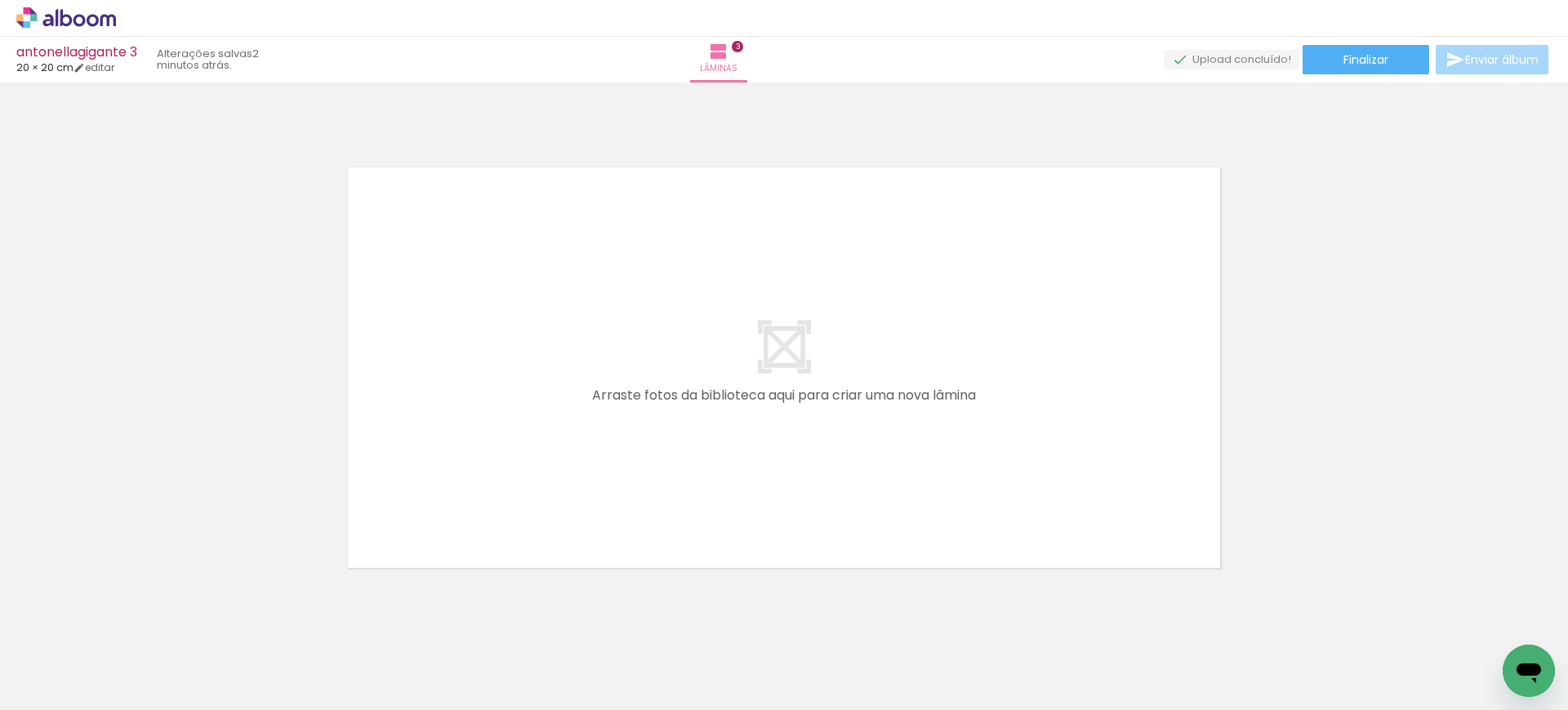
scroll to position [0, 34]
drag, startPoint x: 611, startPoint y: 661, endPoint x: 589, endPoint y: 627, distance: 40.5
click at [589, 627] on div at bounding box center [586, 654] width 81 height 64
drag, startPoint x: 954, startPoint y: 637, endPoint x: 797, endPoint y: 387, distance: 295.2
click at [797, 387] on quentale-workspace at bounding box center [784, 355] width 1568 height 710
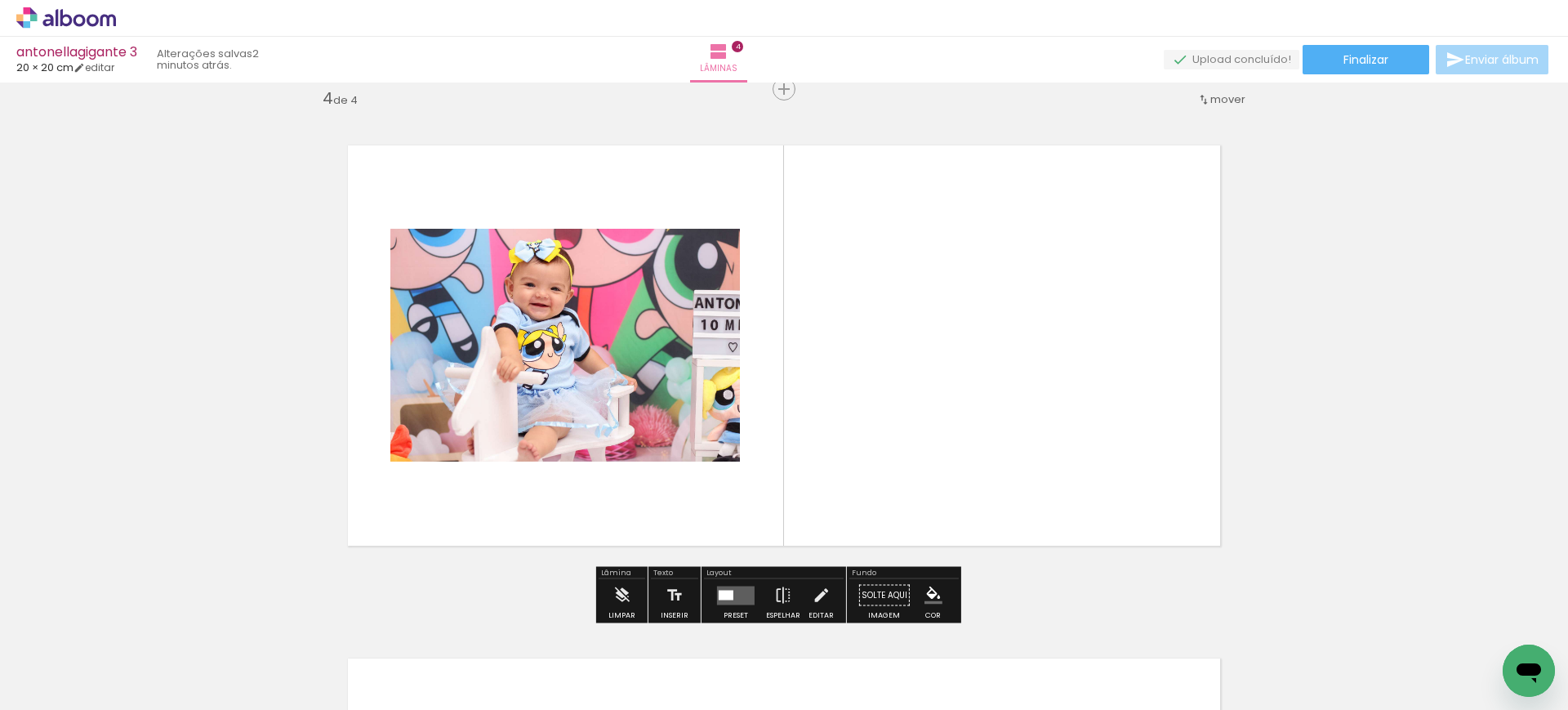
scroll to position [1560, 0]
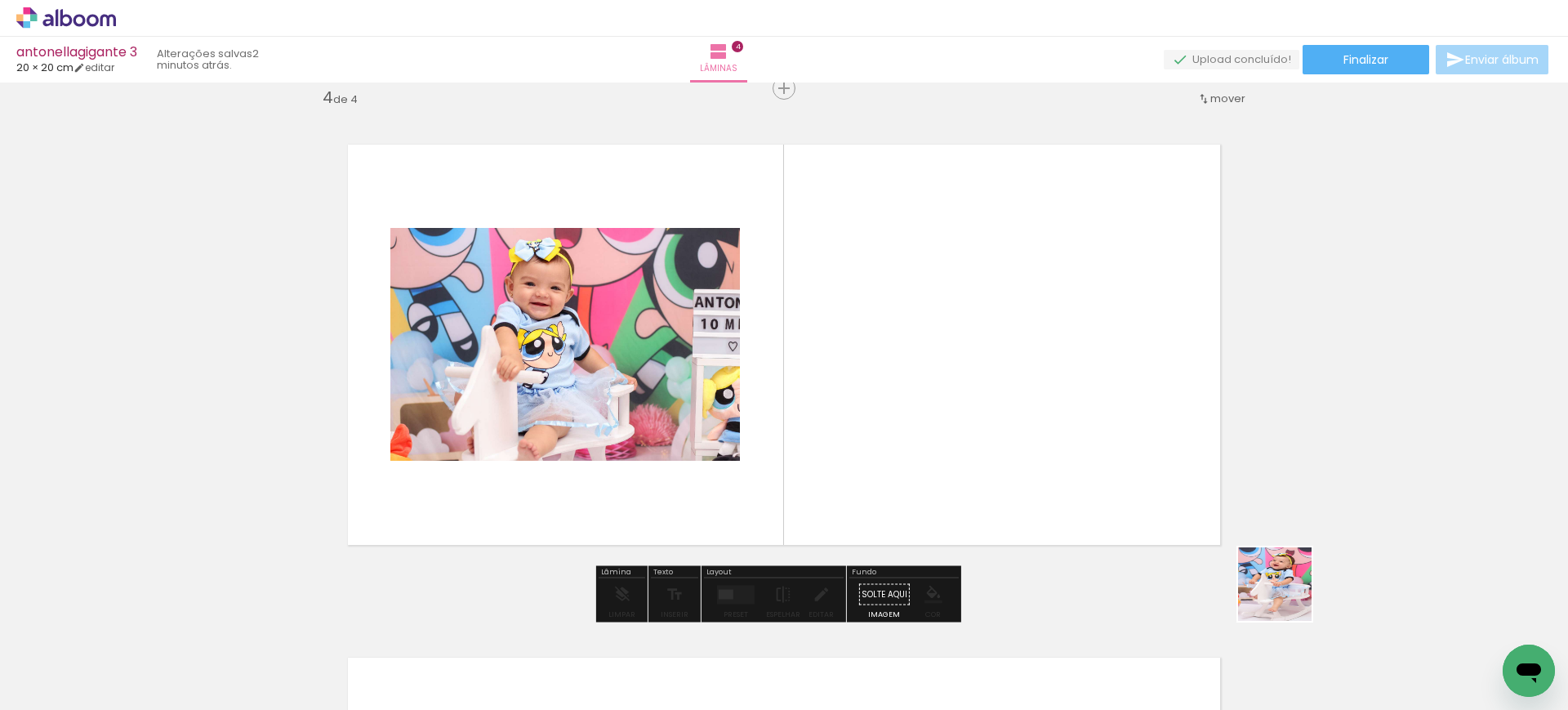
drag, startPoint x: 1312, startPoint y: 625, endPoint x: 961, endPoint y: 301, distance: 477.7
click at [962, 301] on quentale-workspace at bounding box center [784, 355] width 1568 height 710
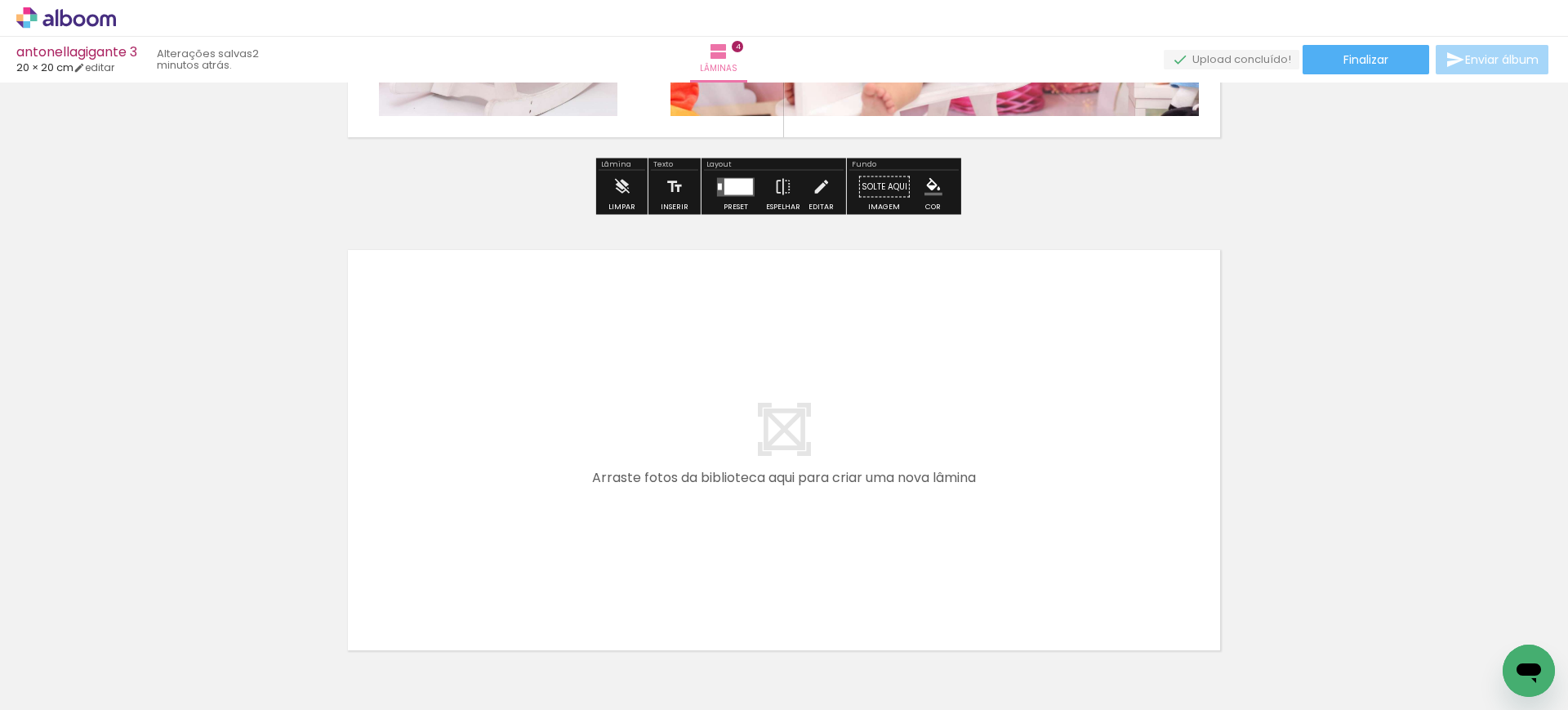
scroll to position [1968, 0]
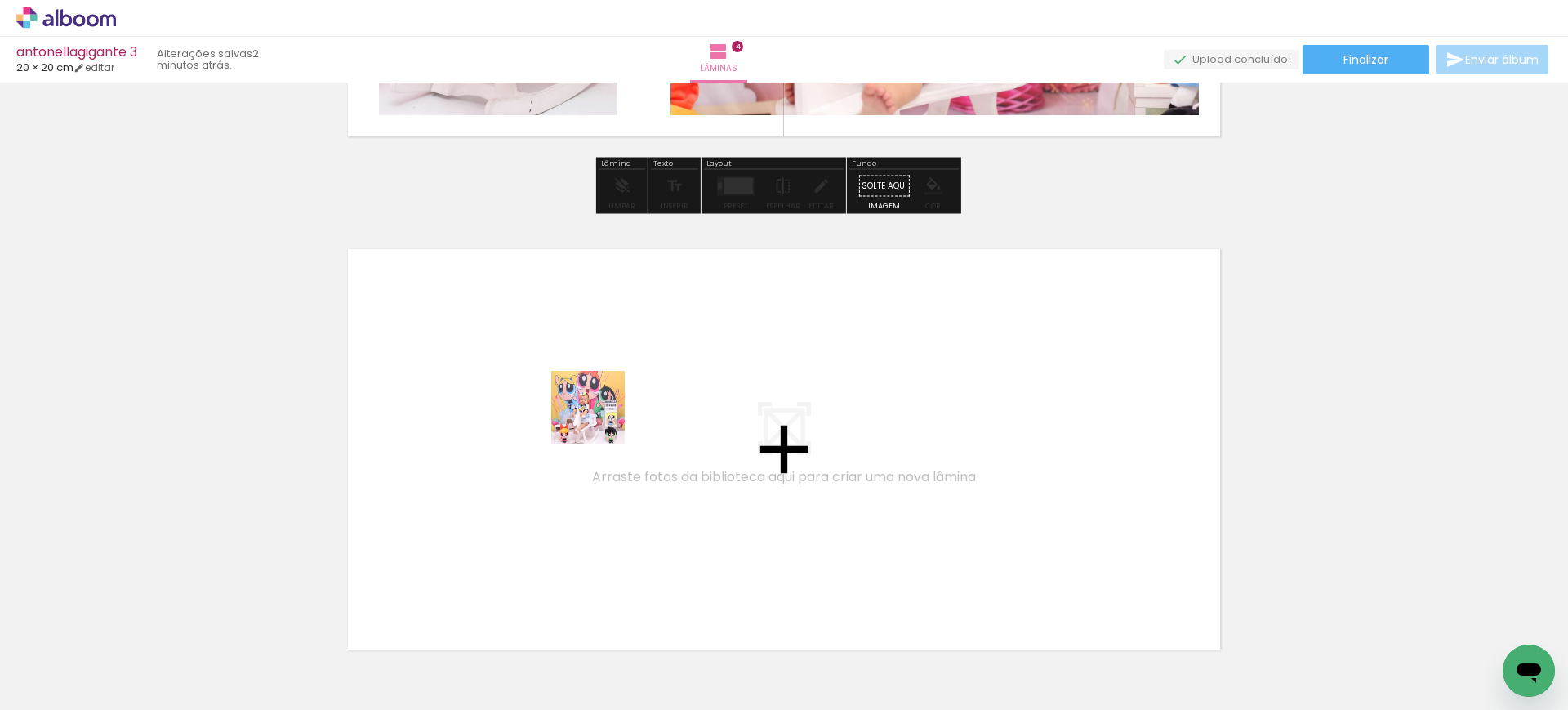
drag, startPoint x: 601, startPoint y: 657, endPoint x: 601, endPoint y: 404, distance: 253.0
click at [601, 404] on quentale-workspace at bounding box center [784, 355] width 1568 height 710
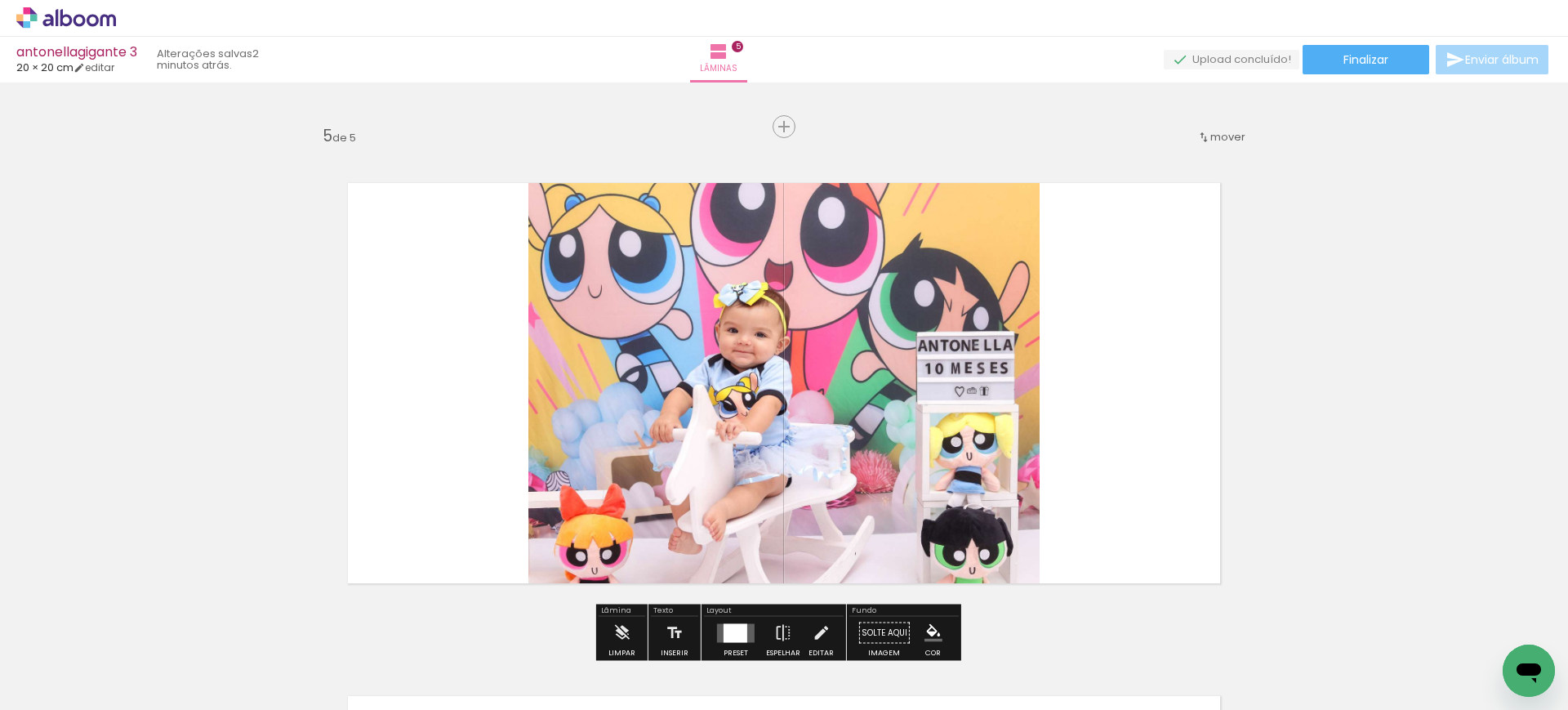
scroll to position [2073, 0]
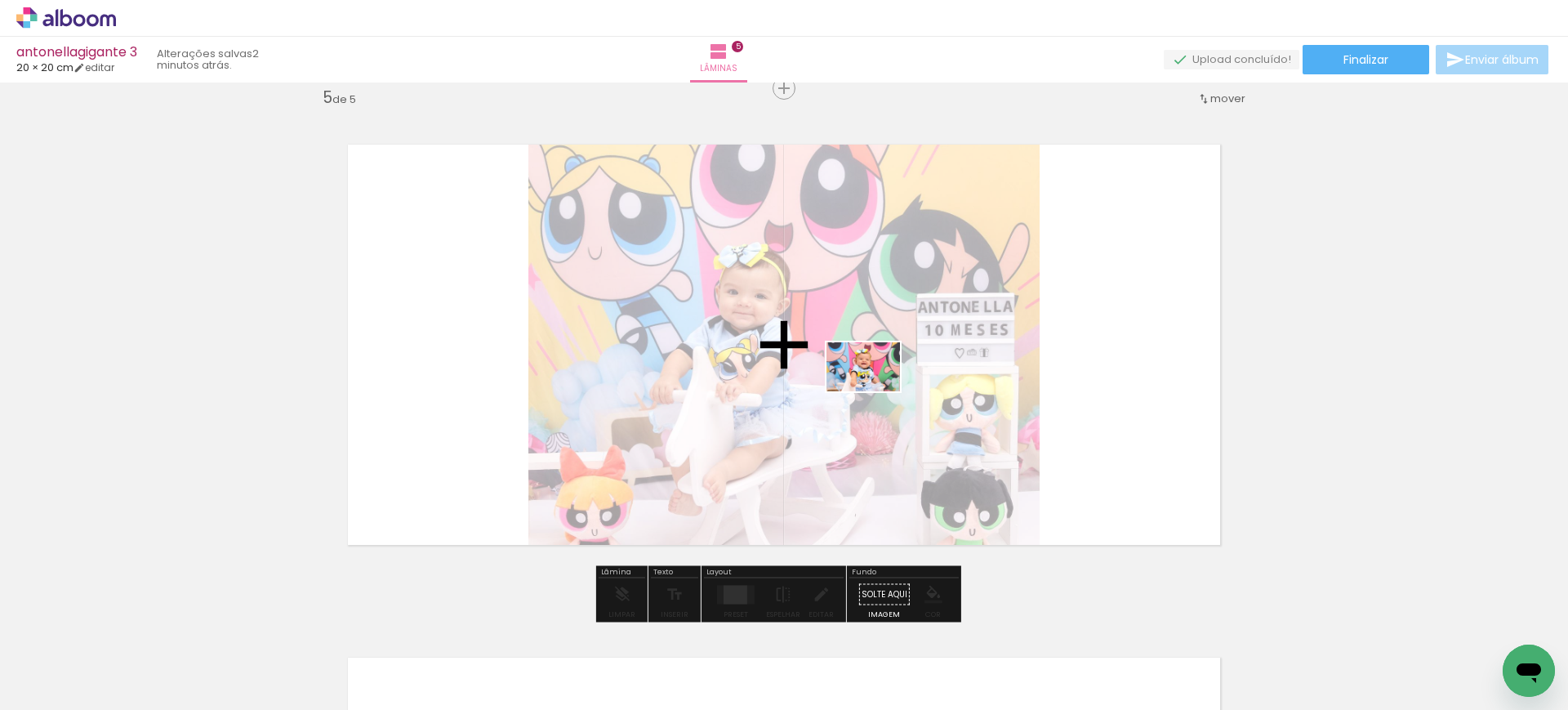
drag, startPoint x: 861, startPoint y: 648, endPoint x: 878, endPoint y: 329, distance: 319.5
click at [878, 329] on quentale-workspace at bounding box center [784, 355] width 1568 height 710
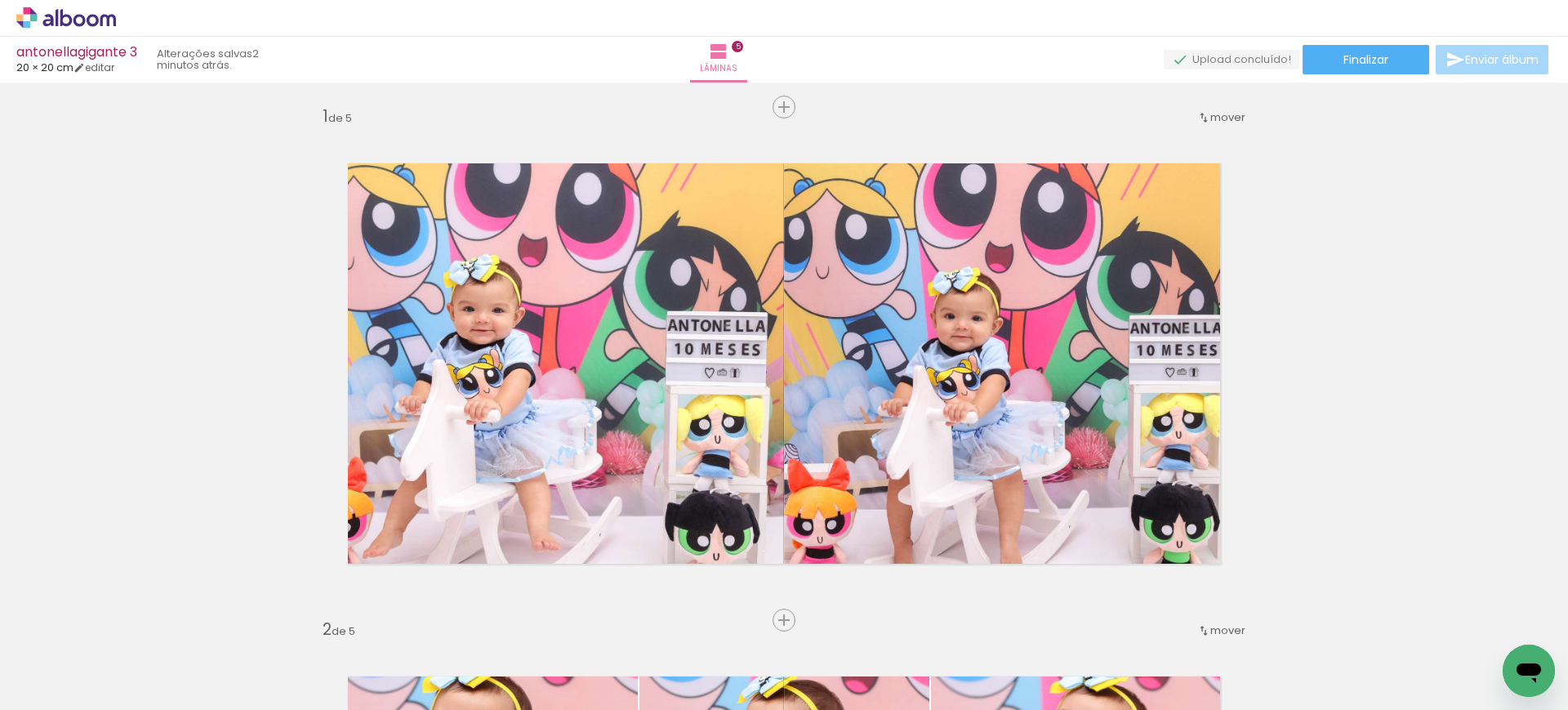
scroll to position [0, 0]
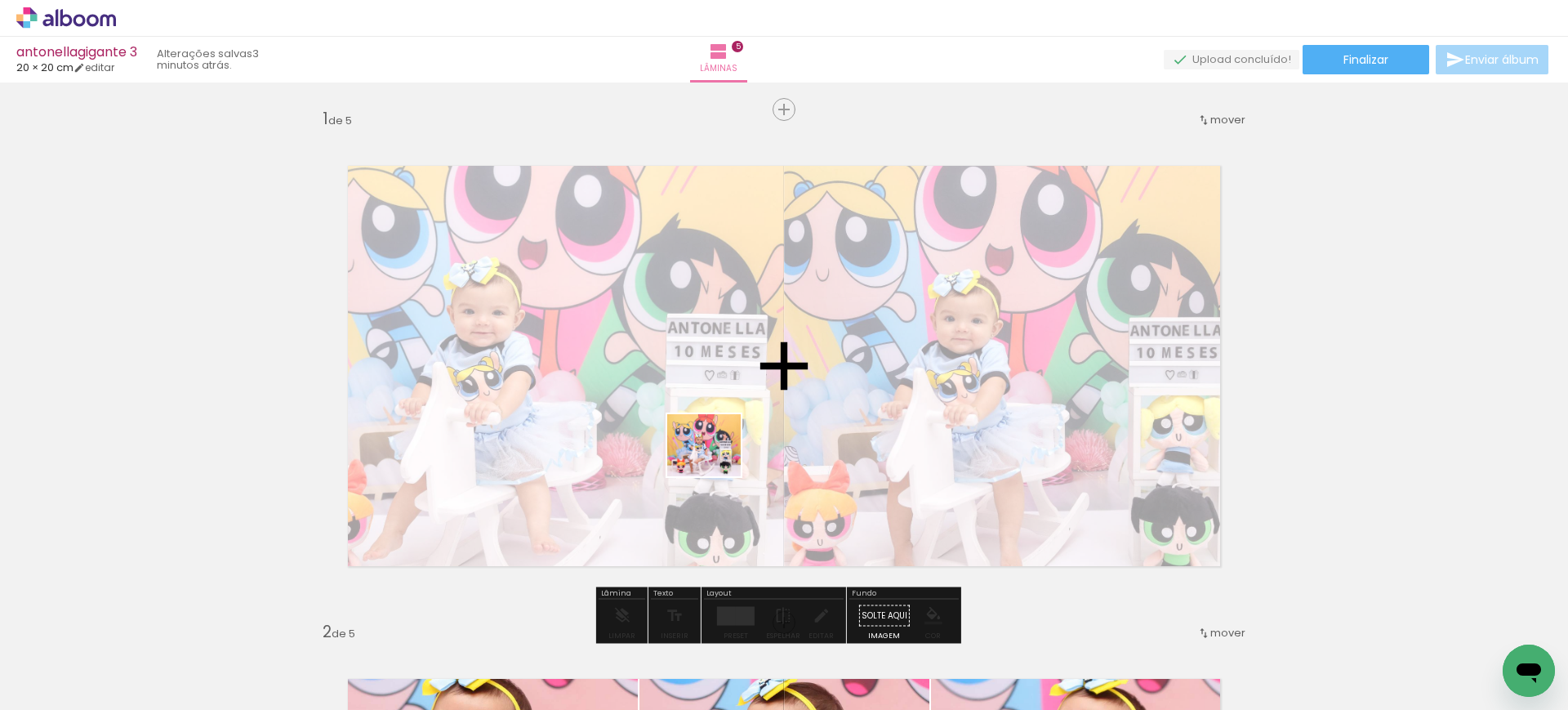
drag, startPoint x: 693, startPoint y: 662, endPoint x: 717, endPoint y: 462, distance: 201.4
click at [716, 462] on quentale-workspace at bounding box center [784, 355] width 1568 height 710
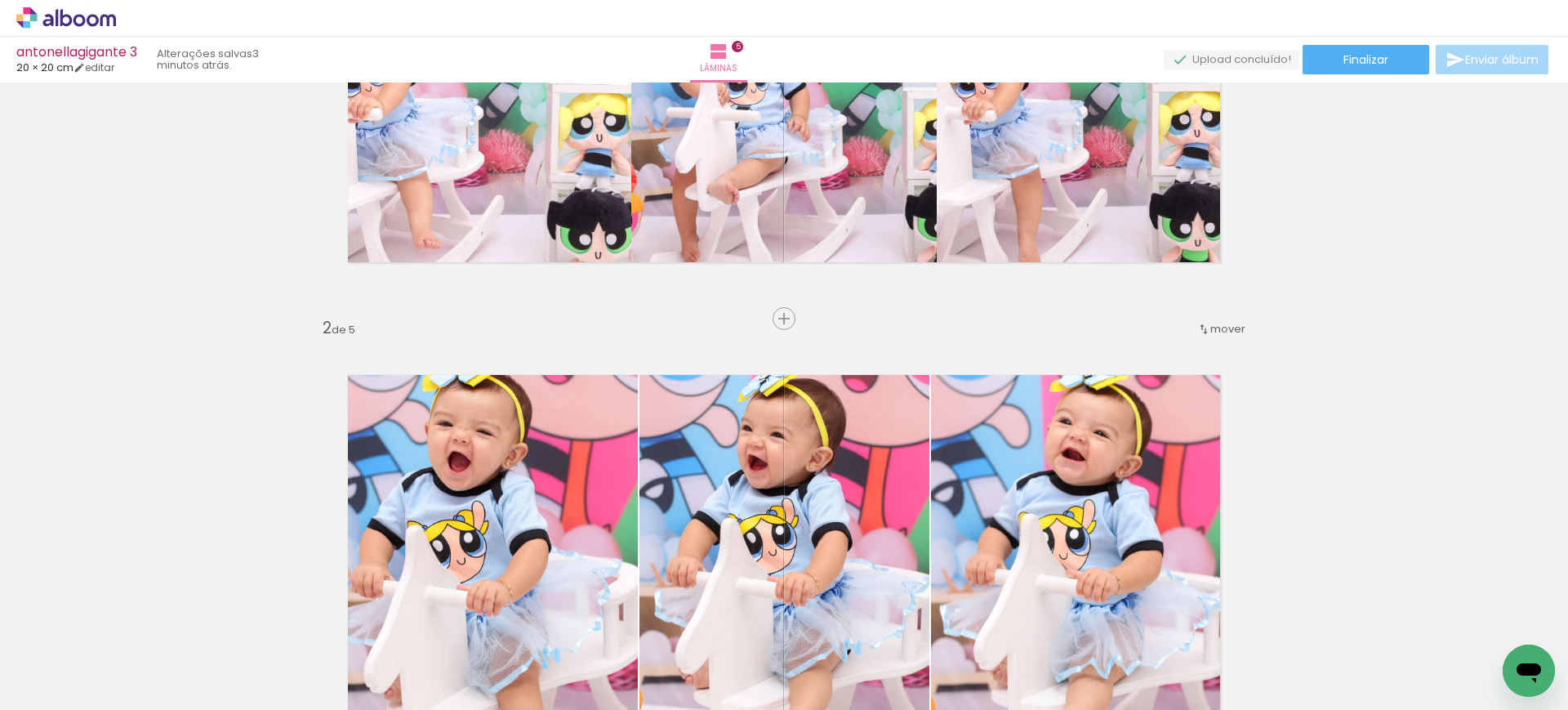
scroll to position [306, 0]
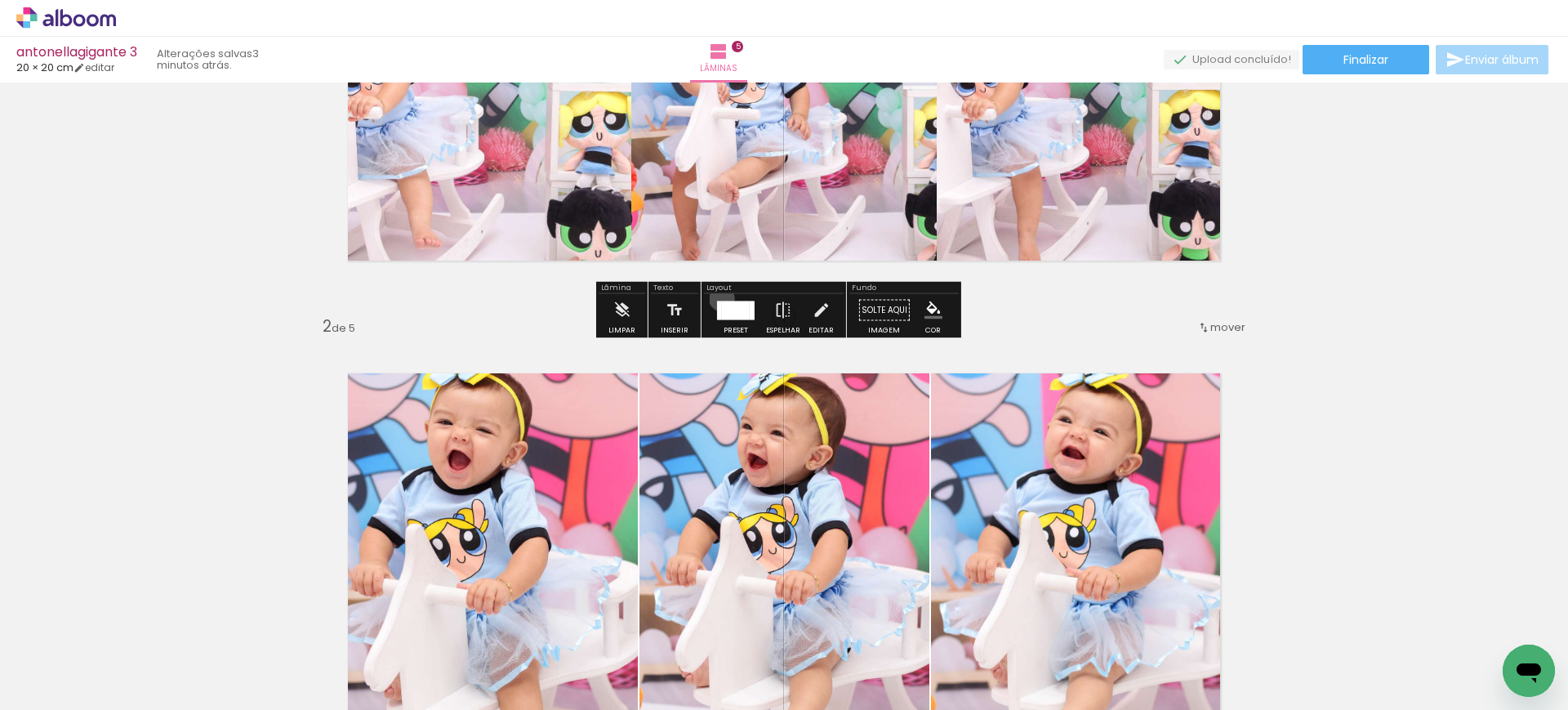
click at [718, 298] on div at bounding box center [735, 310] width 44 height 33
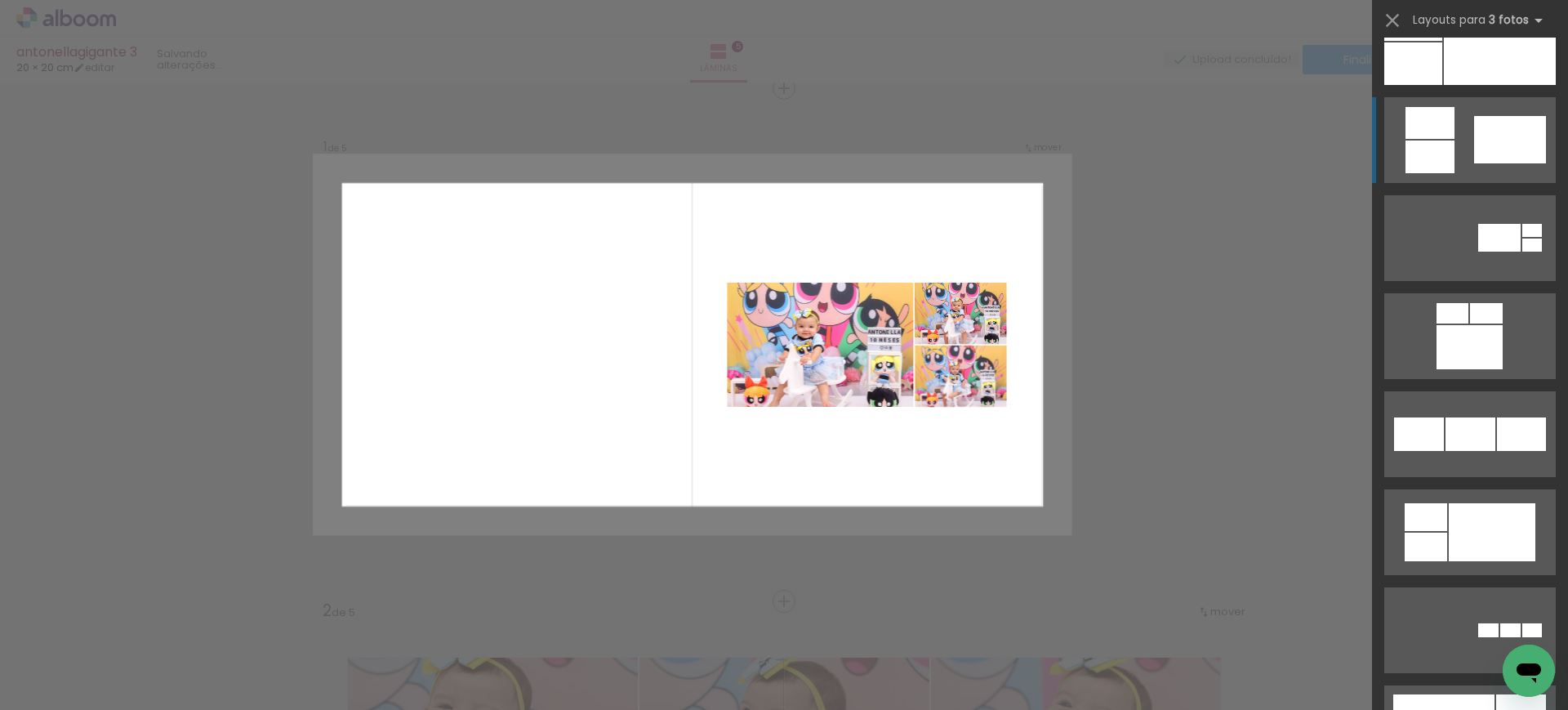
scroll to position [3878, 0]
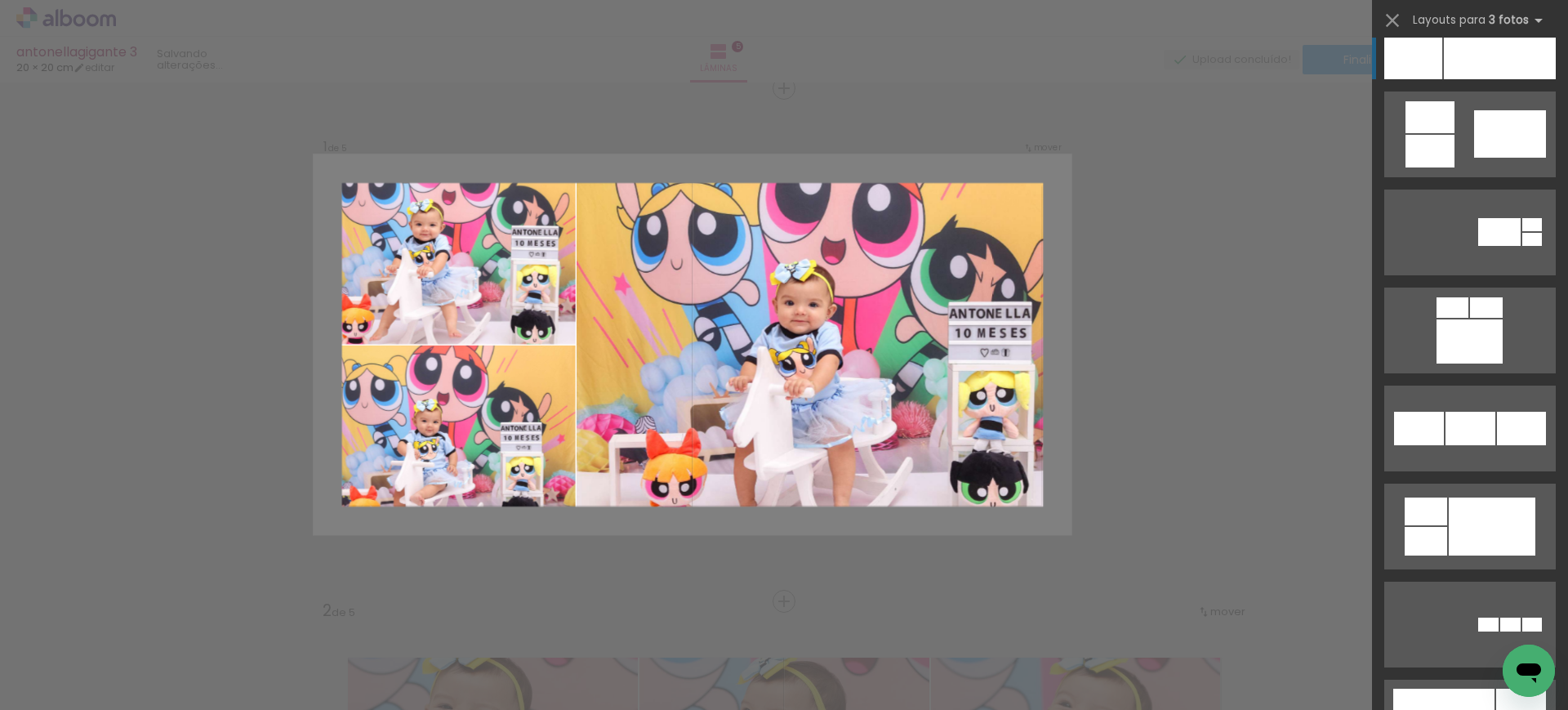
click at [1463, 58] on div at bounding box center [1499, 36] width 112 height 86
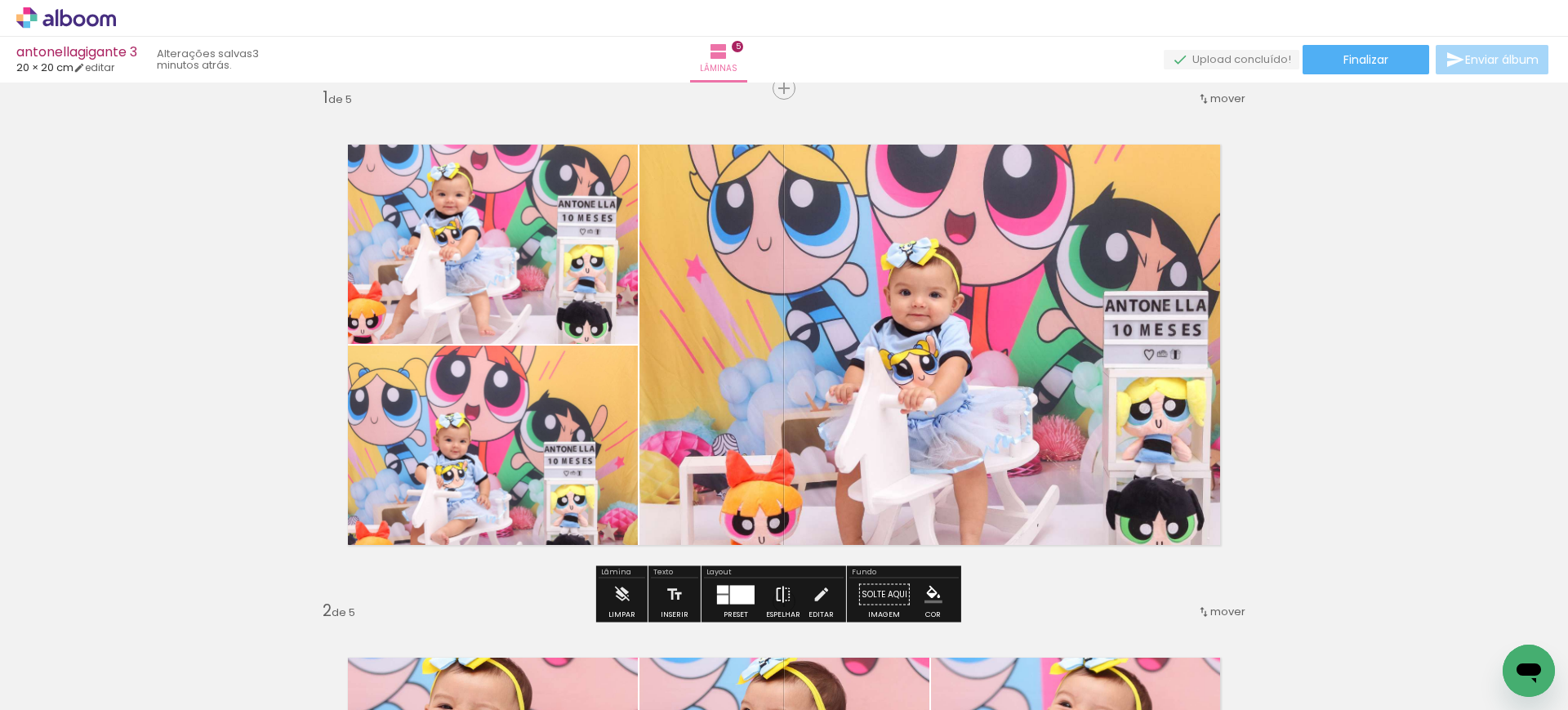
click at [785, 588] on iron-icon at bounding box center [784, 595] width 18 height 33
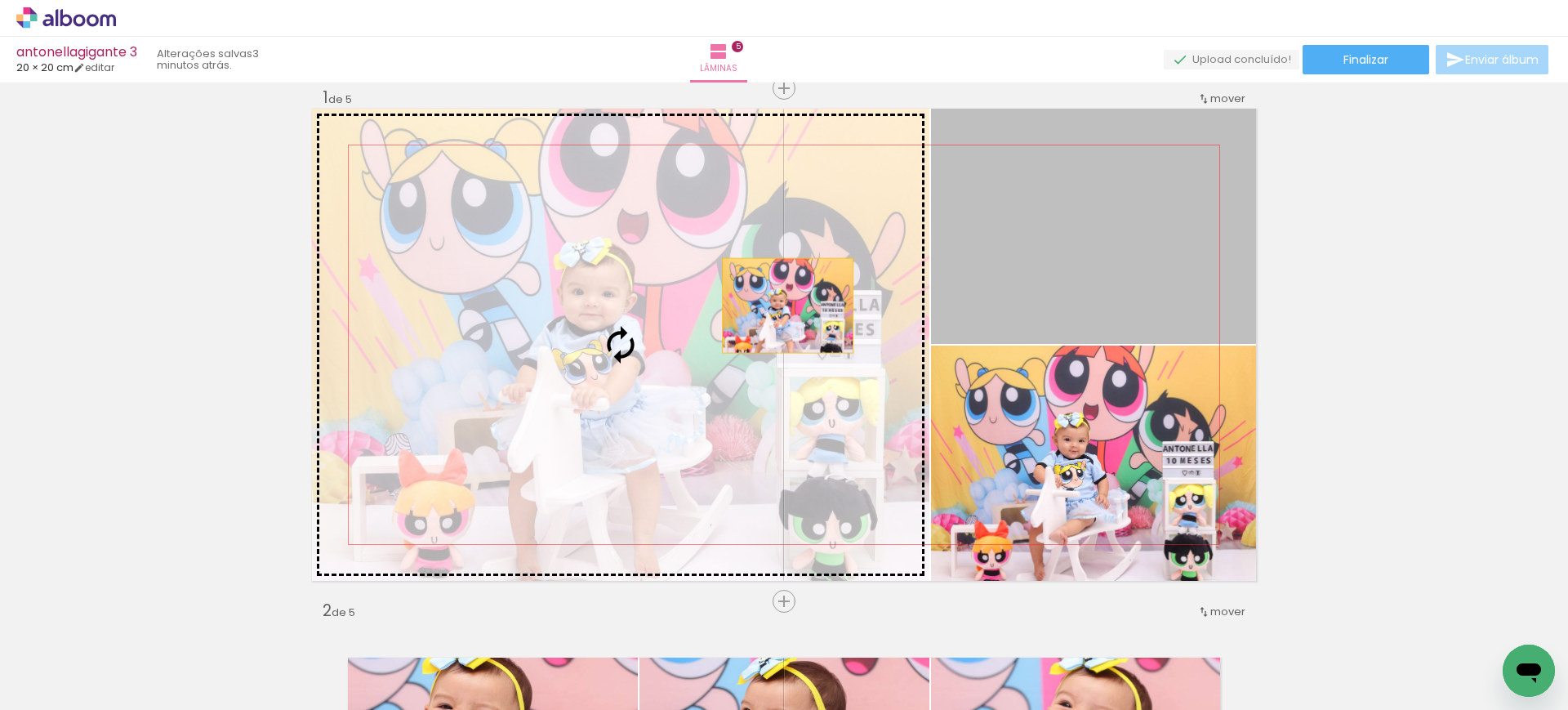
drag, startPoint x: 1079, startPoint y: 246, endPoint x: 776, endPoint y: 307, distance: 309.1
click at [0, 0] on slot at bounding box center [0, 0] width 0 height 0
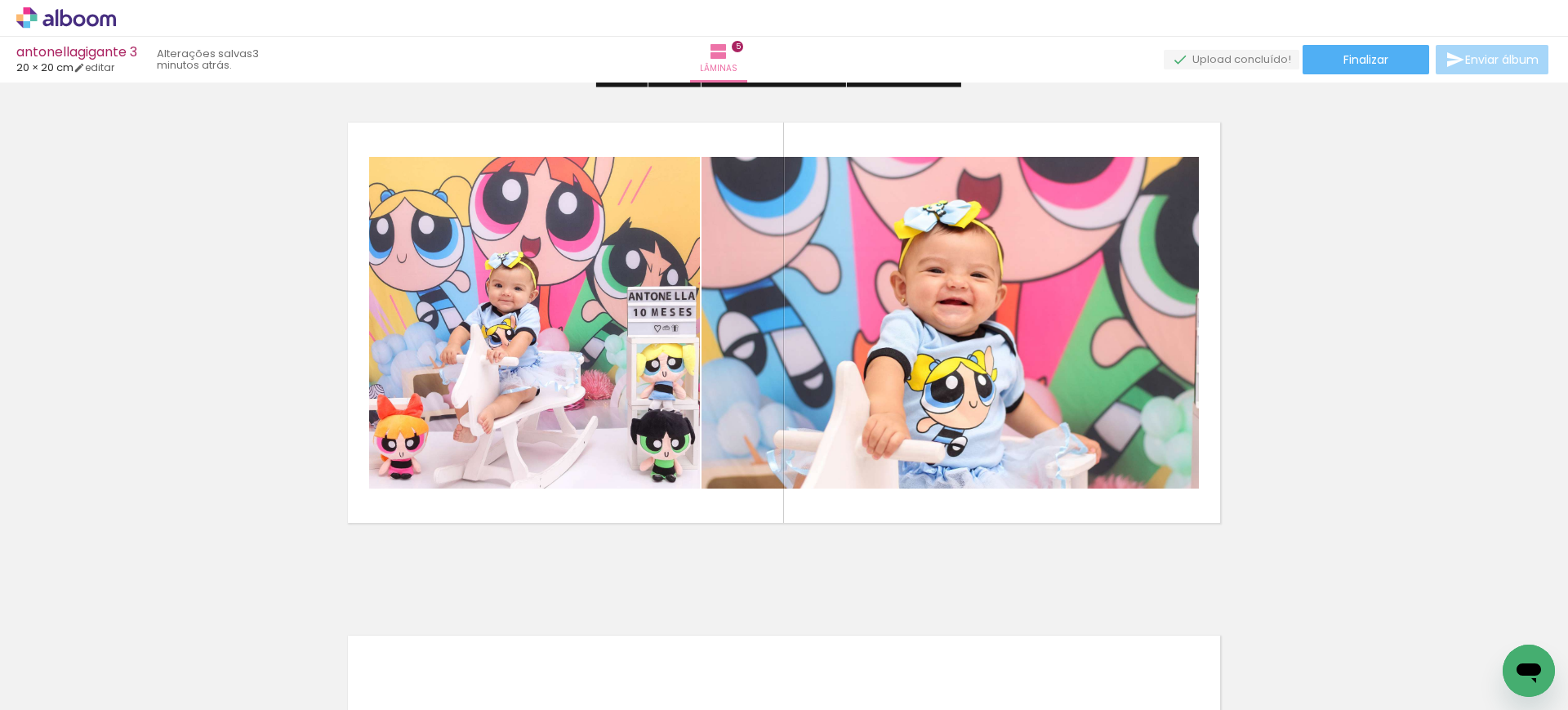
scroll to position [2240, 0]
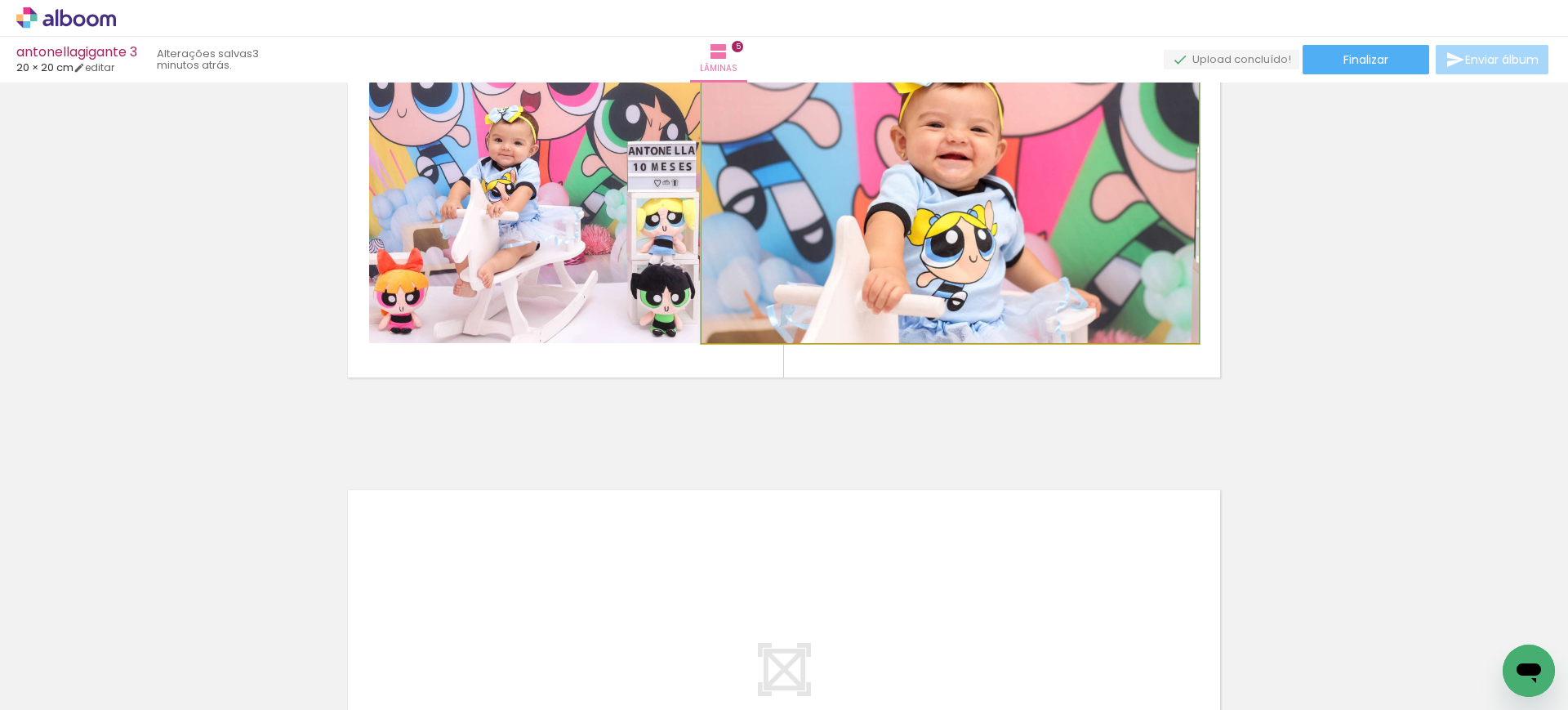
click at [809, 238] on quentale-photo at bounding box center [950, 178] width 497 height 332
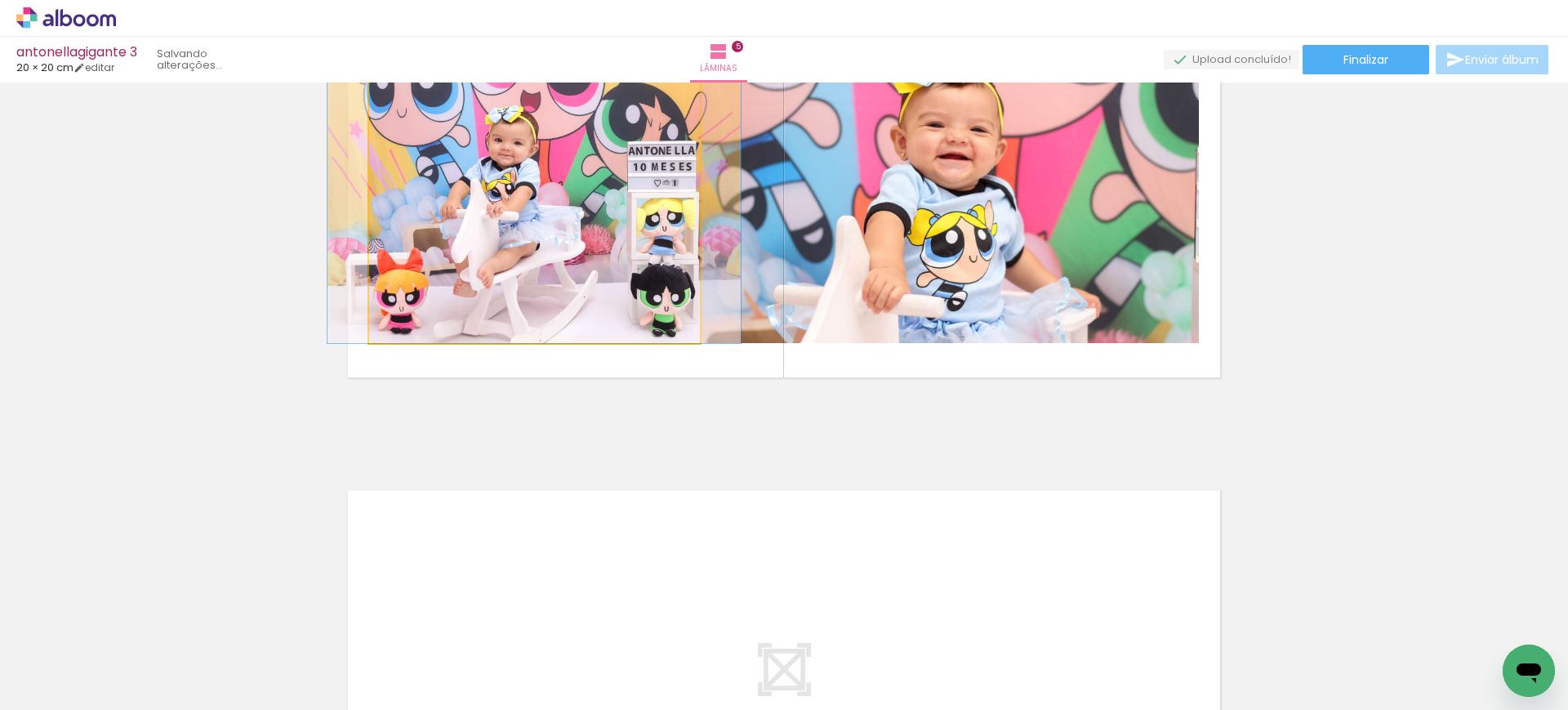
click at [654, 233] on quentale-photo at bounding box center [534, 178] width 331 height 332
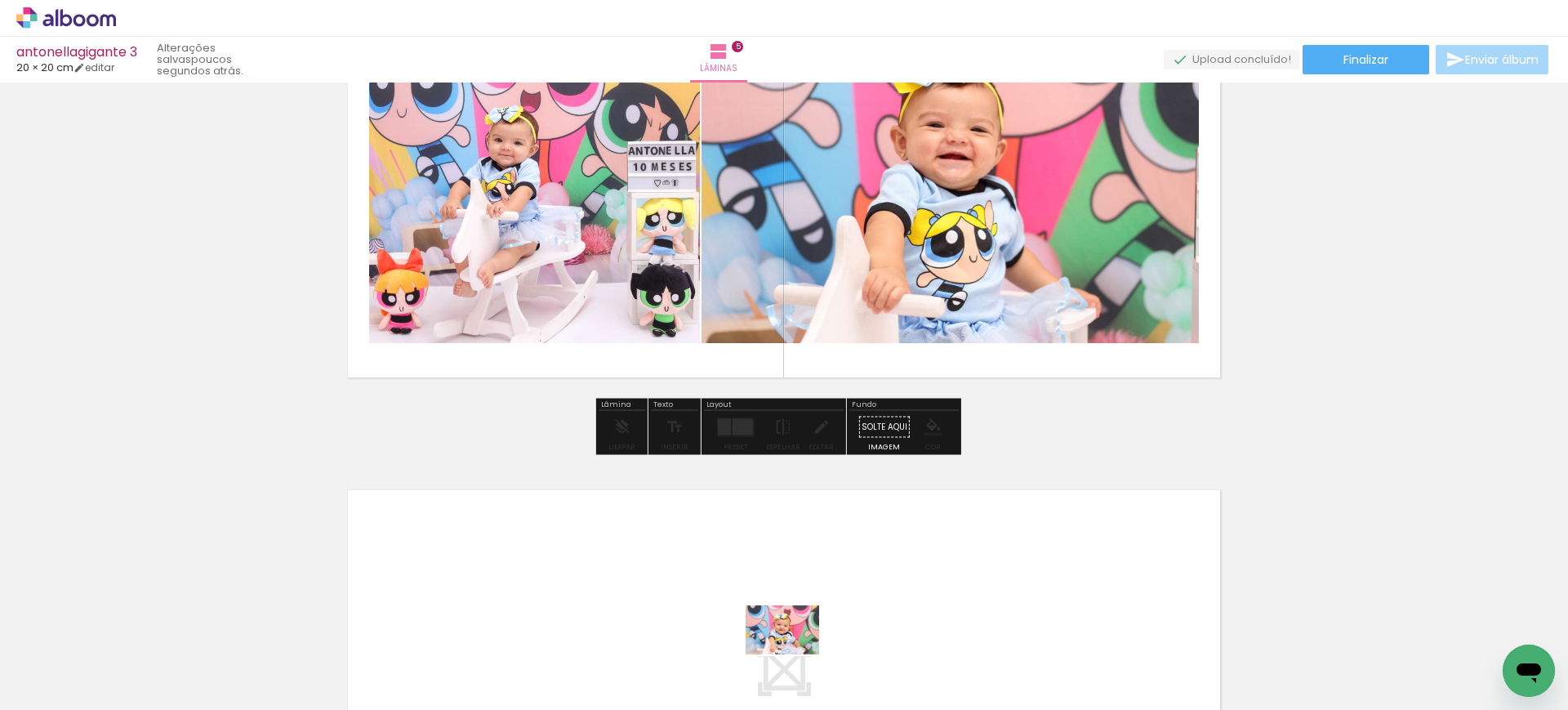
drag, startPoint x: 774, startPoint y: 658, endPoint x: 794, endPoint y: 654, distance: 20.4
click at [794, 654] on div at bounding box center [769, 654] width 81 height 53
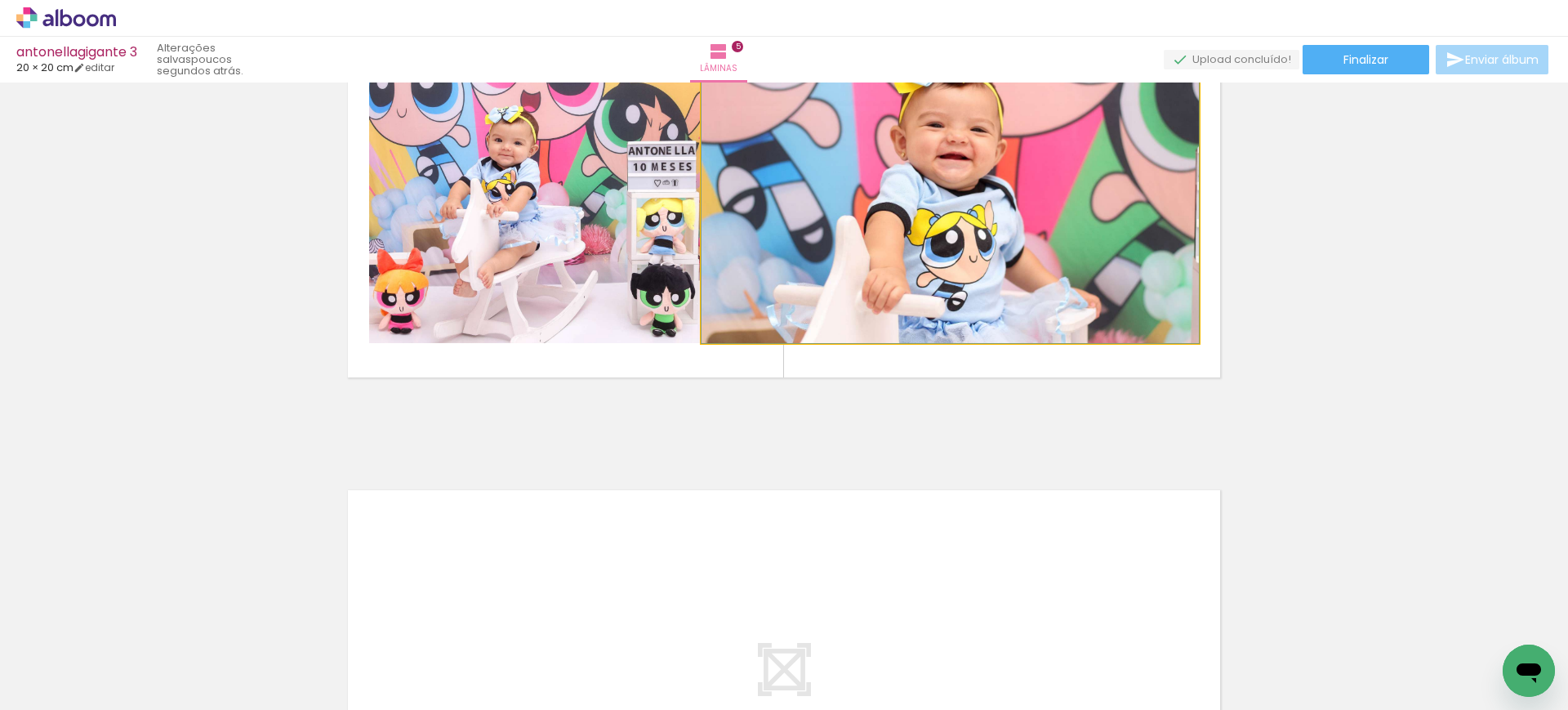
click at [889, 257] on quentale-photo at bounding box center [950, 178] width 497 height 332
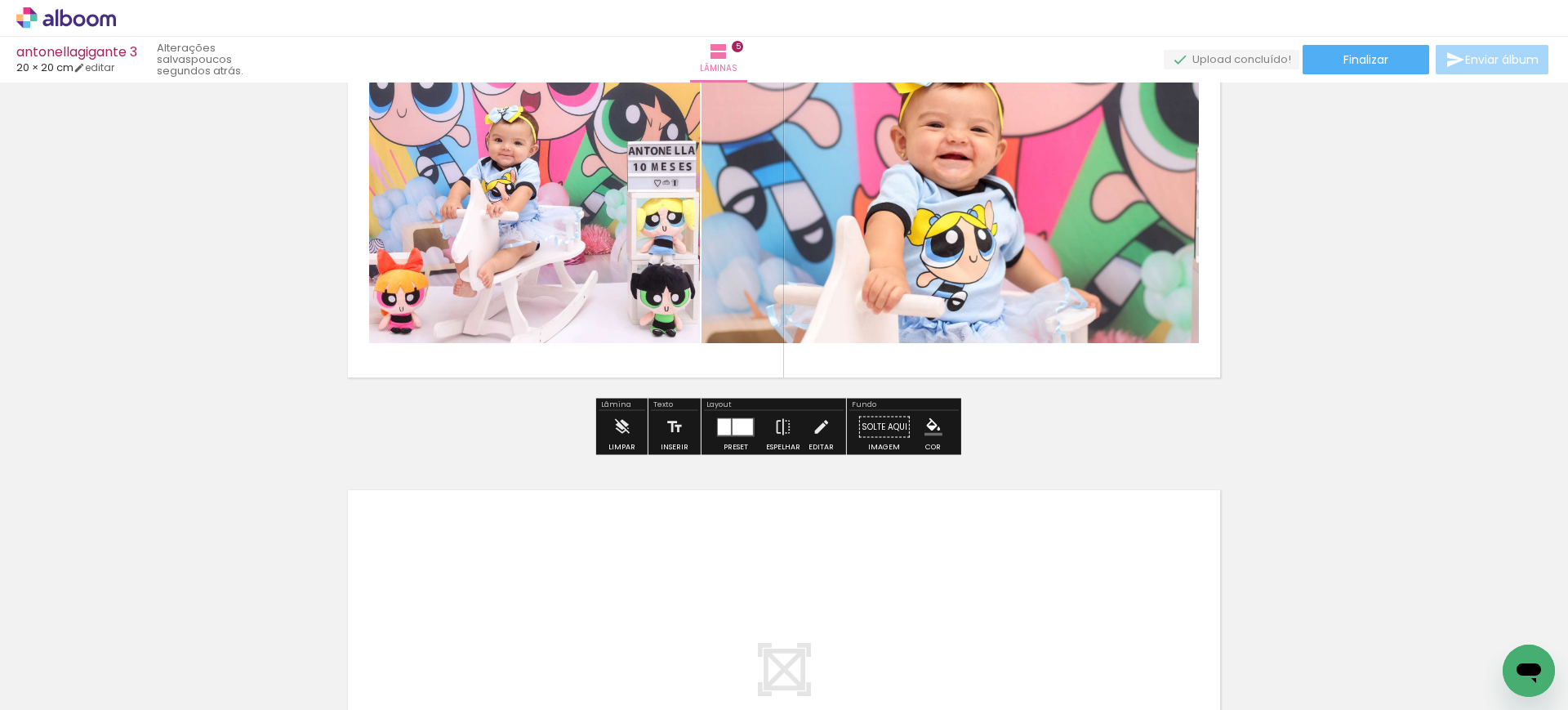
click at [872, 185] on quentale-photo at bounding box center [950, 178] width 497 height 332
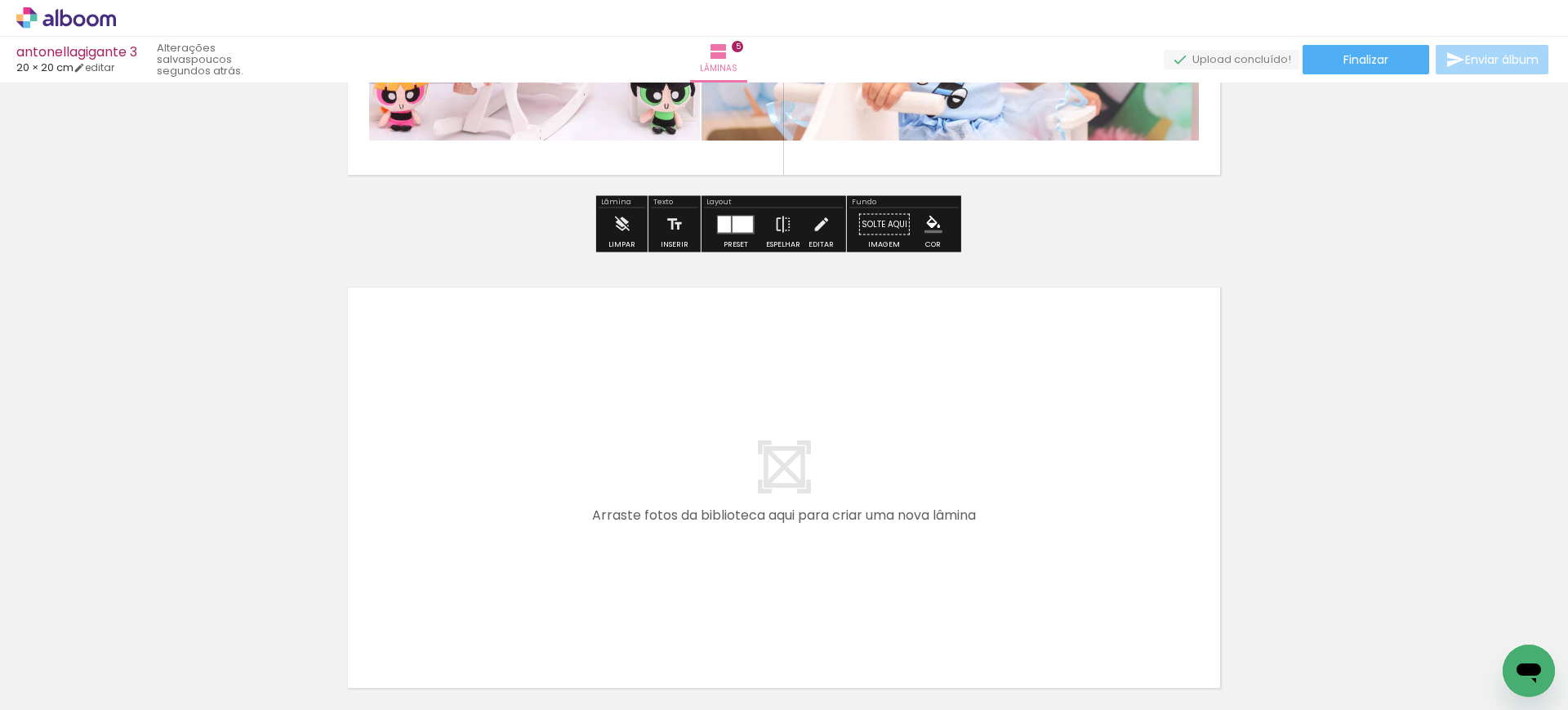
drag, startPoint x: 775, startPoint y: 638, endPoint x: 702, endPoint y: 434, distance: 216.7
click at [702, 434] on quentale-workspace at bounding box center [784, 355] width 1568 height 710
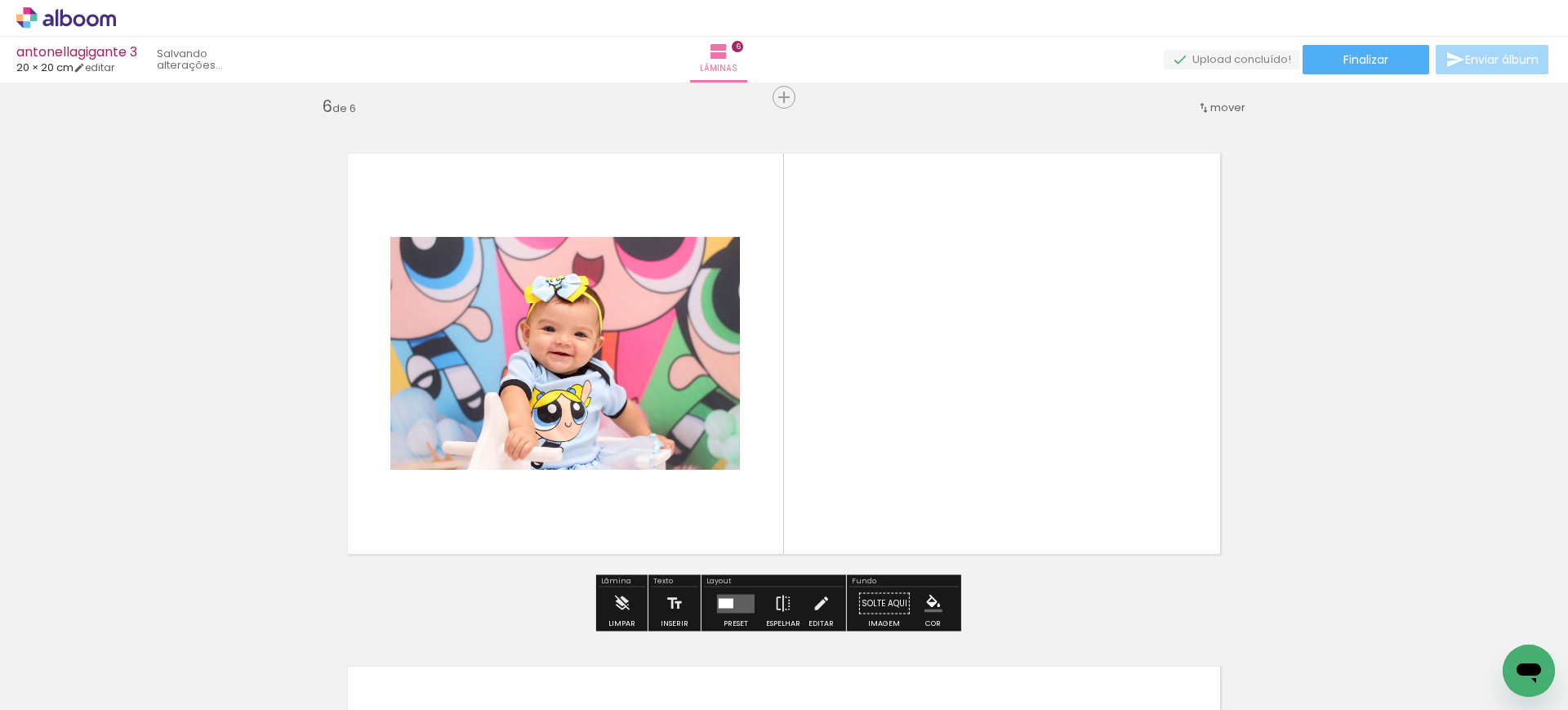
scroll to position [2585, 0]
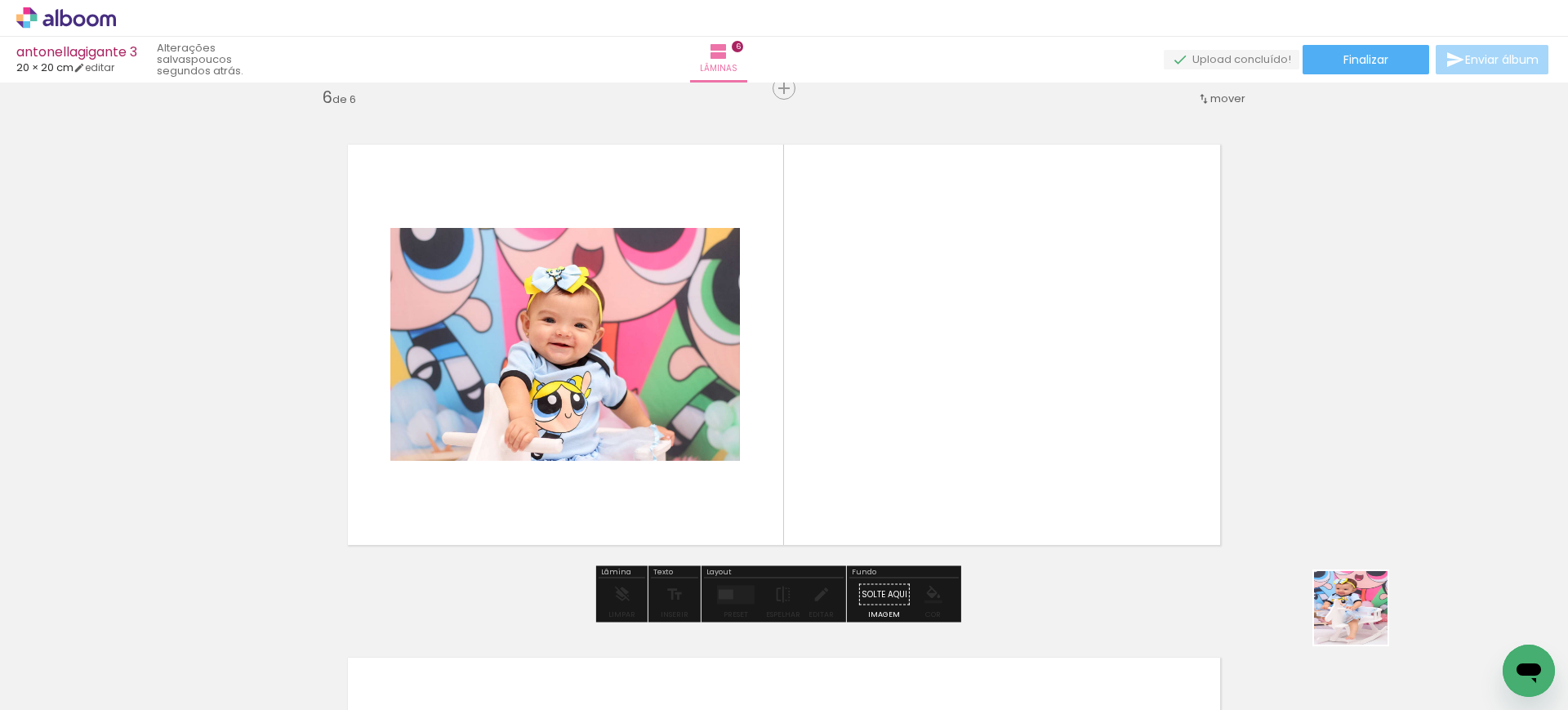
drag, startPoint x: 1397, startPoint y: 651, endPoint x: 952, endPoint y: 384, distance: 519.0
click at [952, 384] on quentale-workspace at bounding box center [784, 355] width 1568 height 710
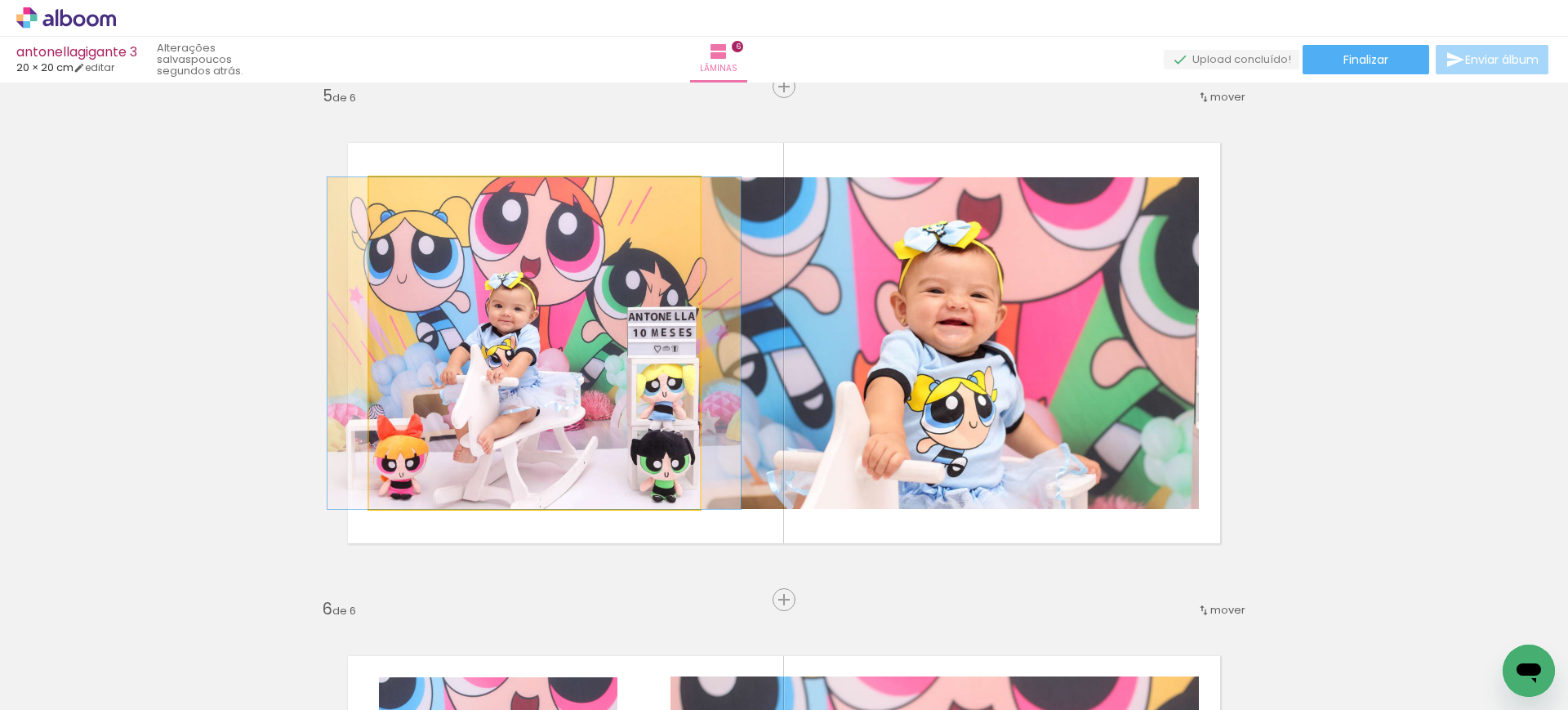
scroll to position [2075, 0]
drag, startPoint x: 450, startPoint y: 404, endPoint x: 449, endPoint y: 366, distance: 38.0
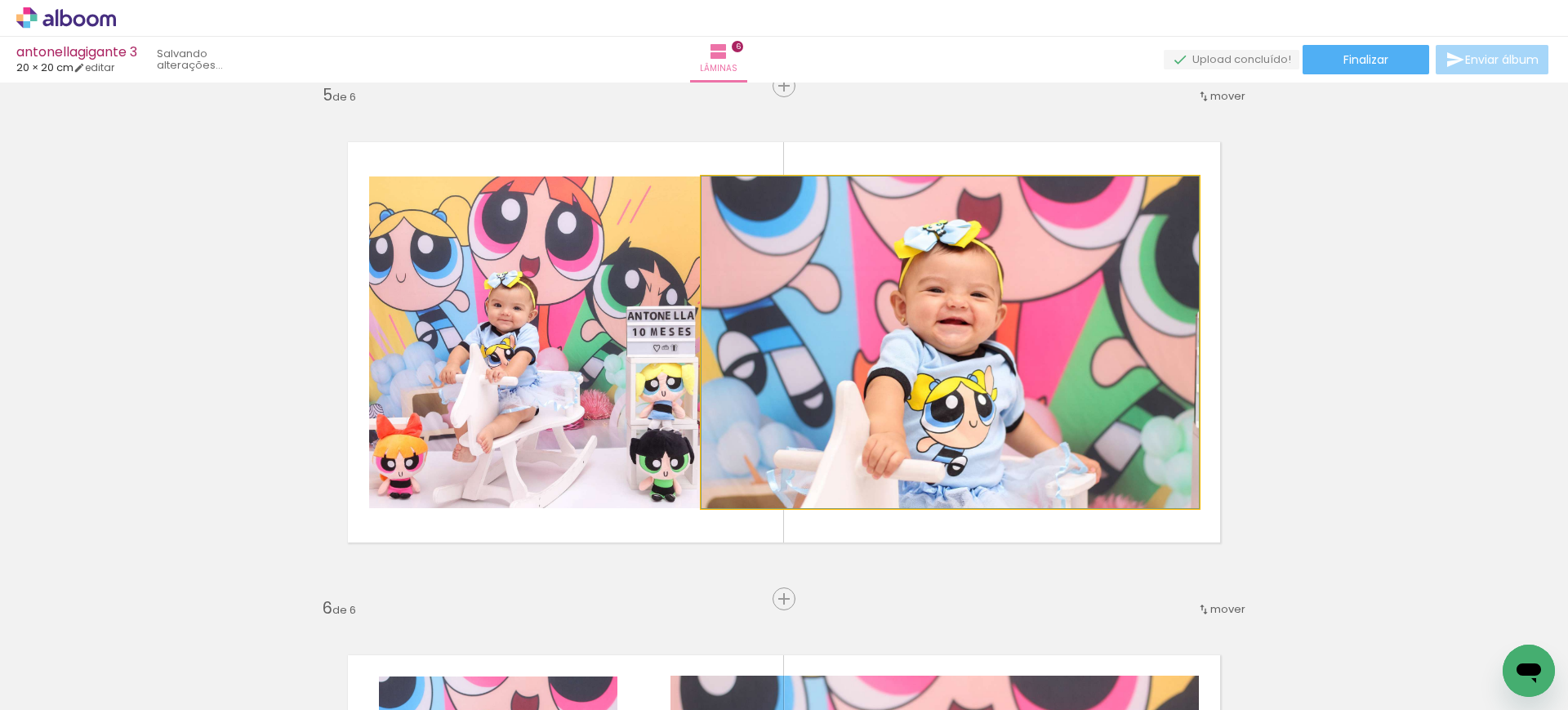
drag, startPoint x: 933, startPoint y: 387, endPoint x: 983, endPoint y: 396, distance: 50.8
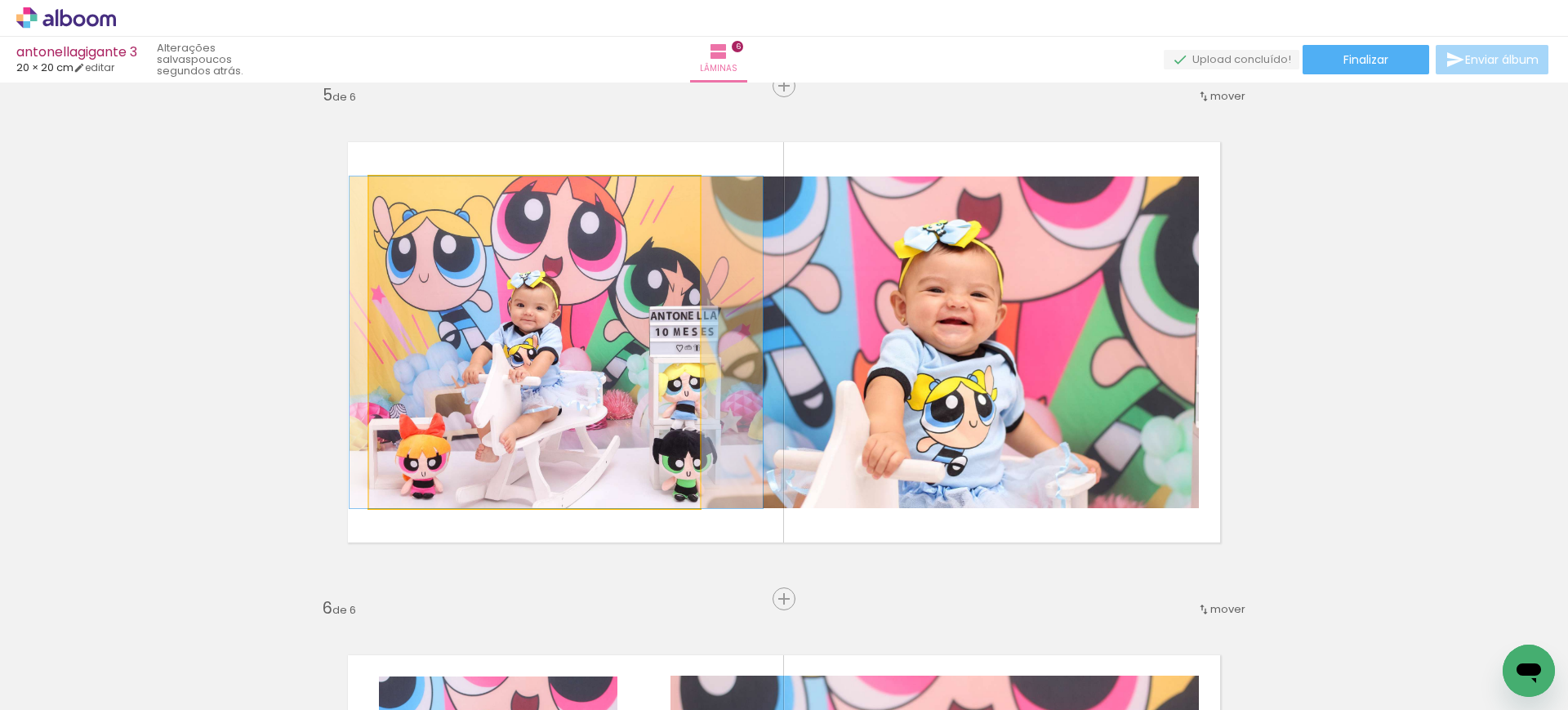
drag, startPoint x: 587, startPoint y: 345, endPoint x: 610, endPoint y: 345, distance: 23.0
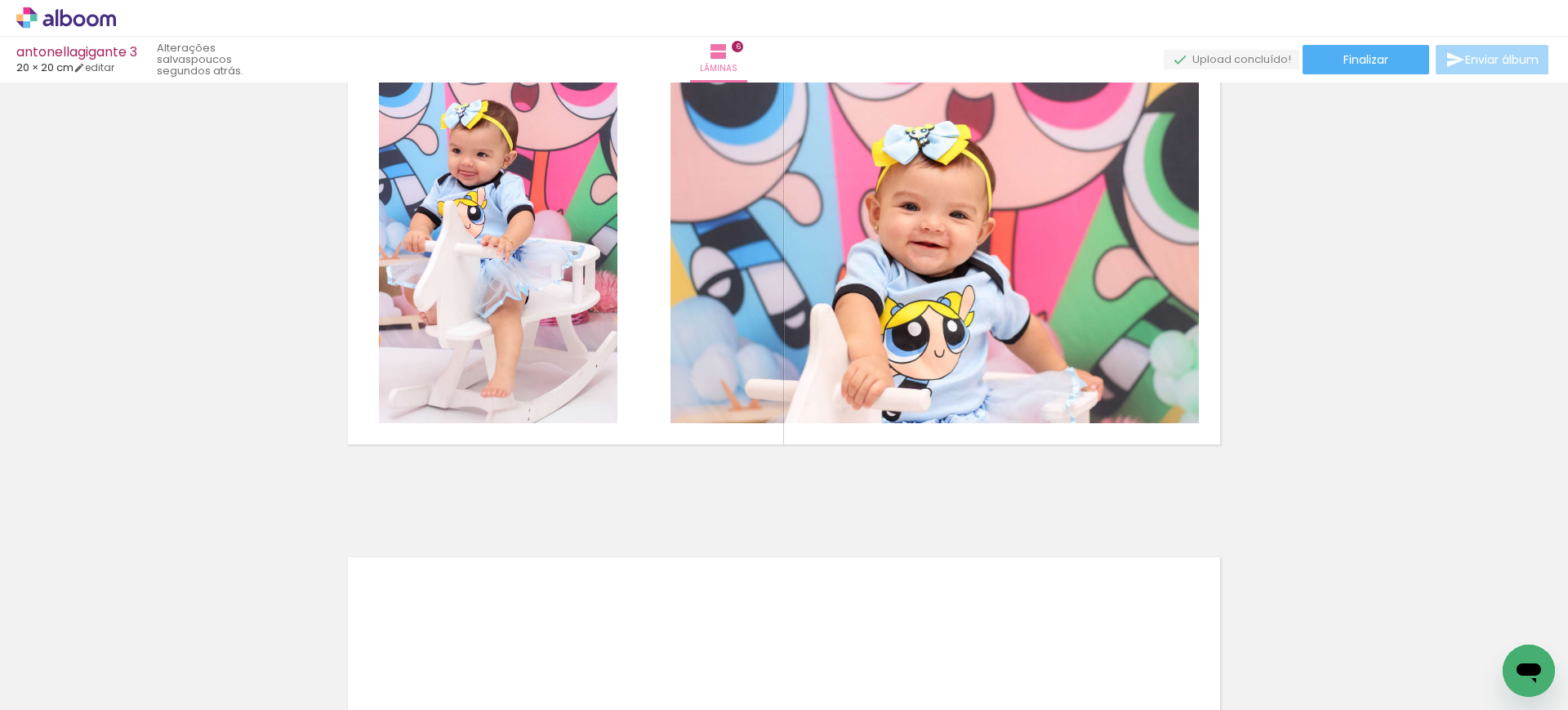
scroll to position [2687, 0]
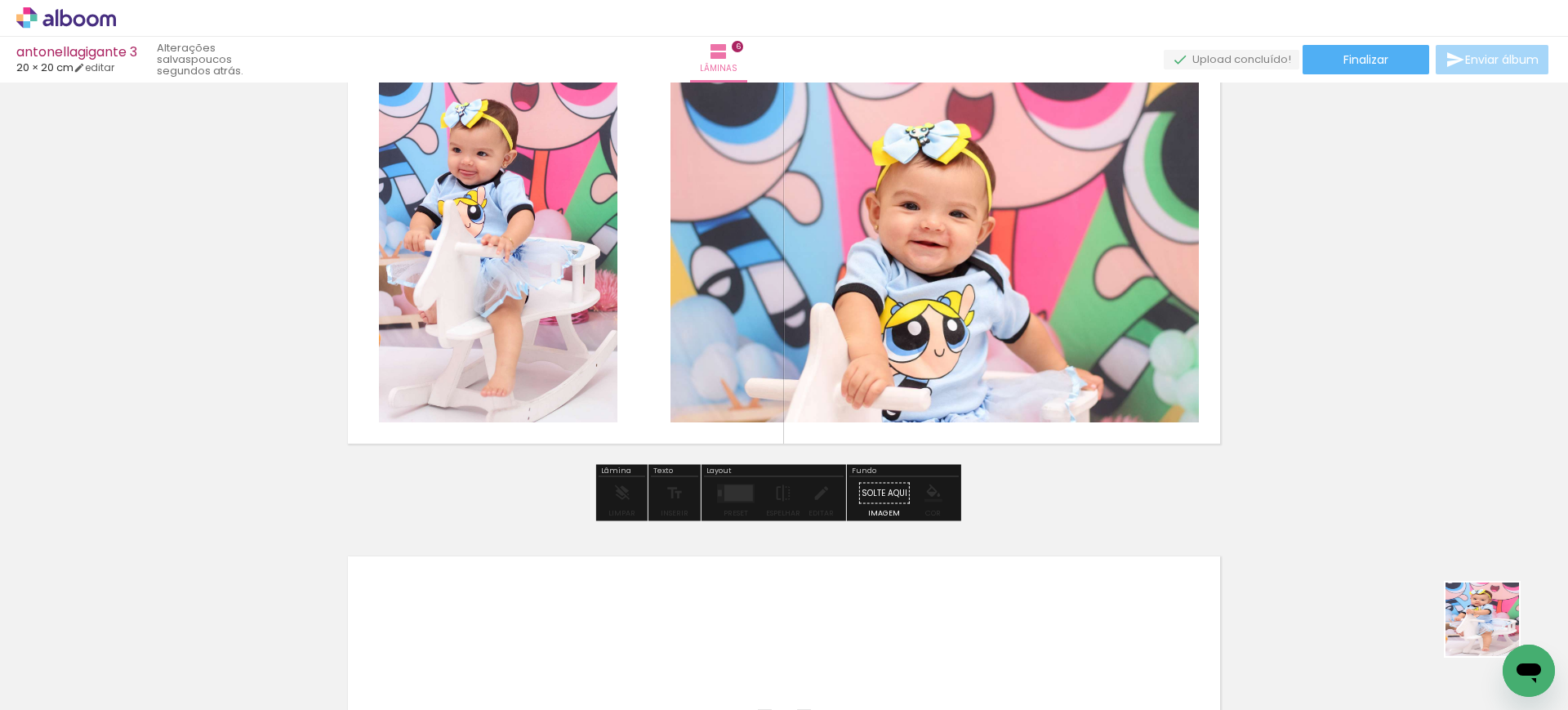
drag, startPoint x: 1495, startPoint y: 631, endPoint x: 865, endPoint y: 223, distance: 750.6
click at [865, 223] on quentale-workspace at bounding box center [784, 355] width 1568 height 710
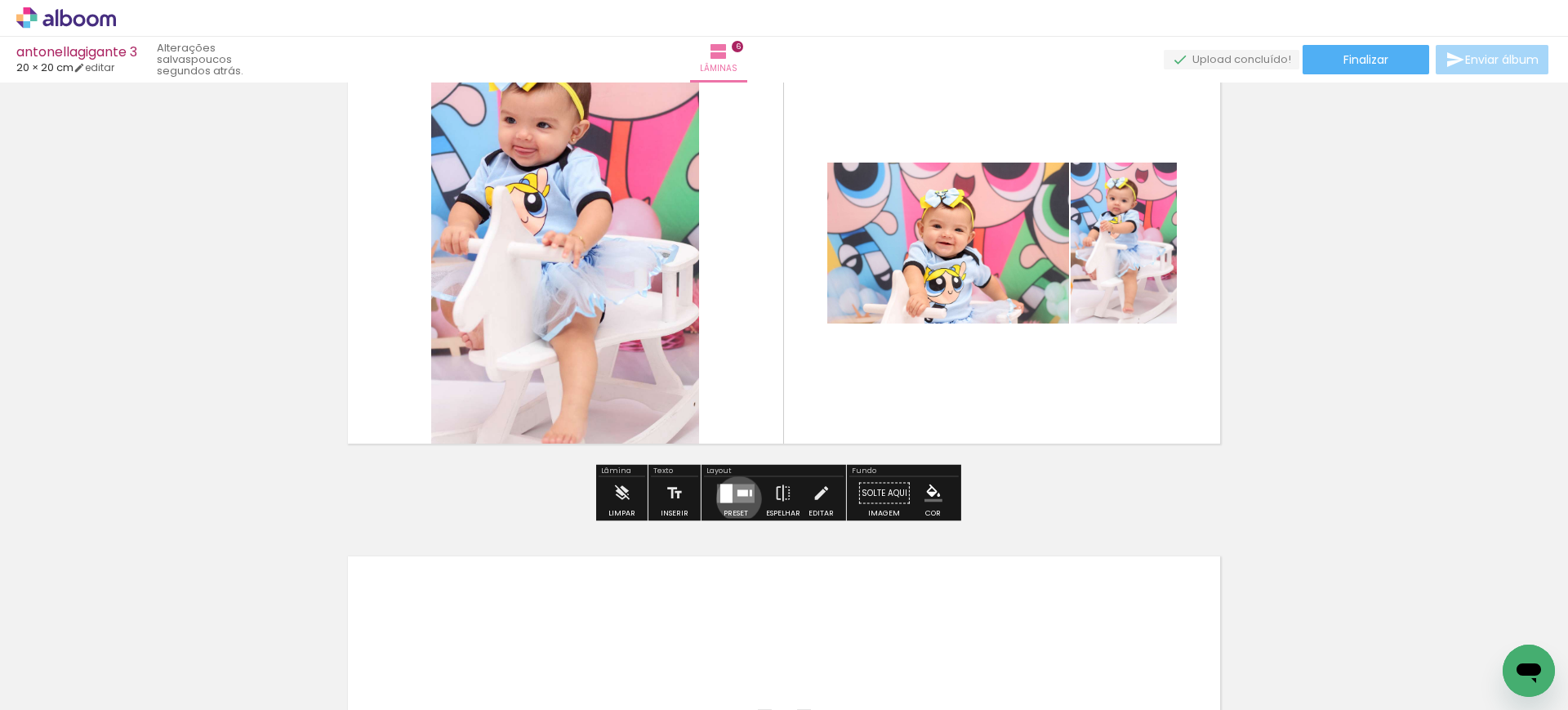
click at [733, 498] on quentale-layouter at bounding box center [735, 492] width 37 height 19
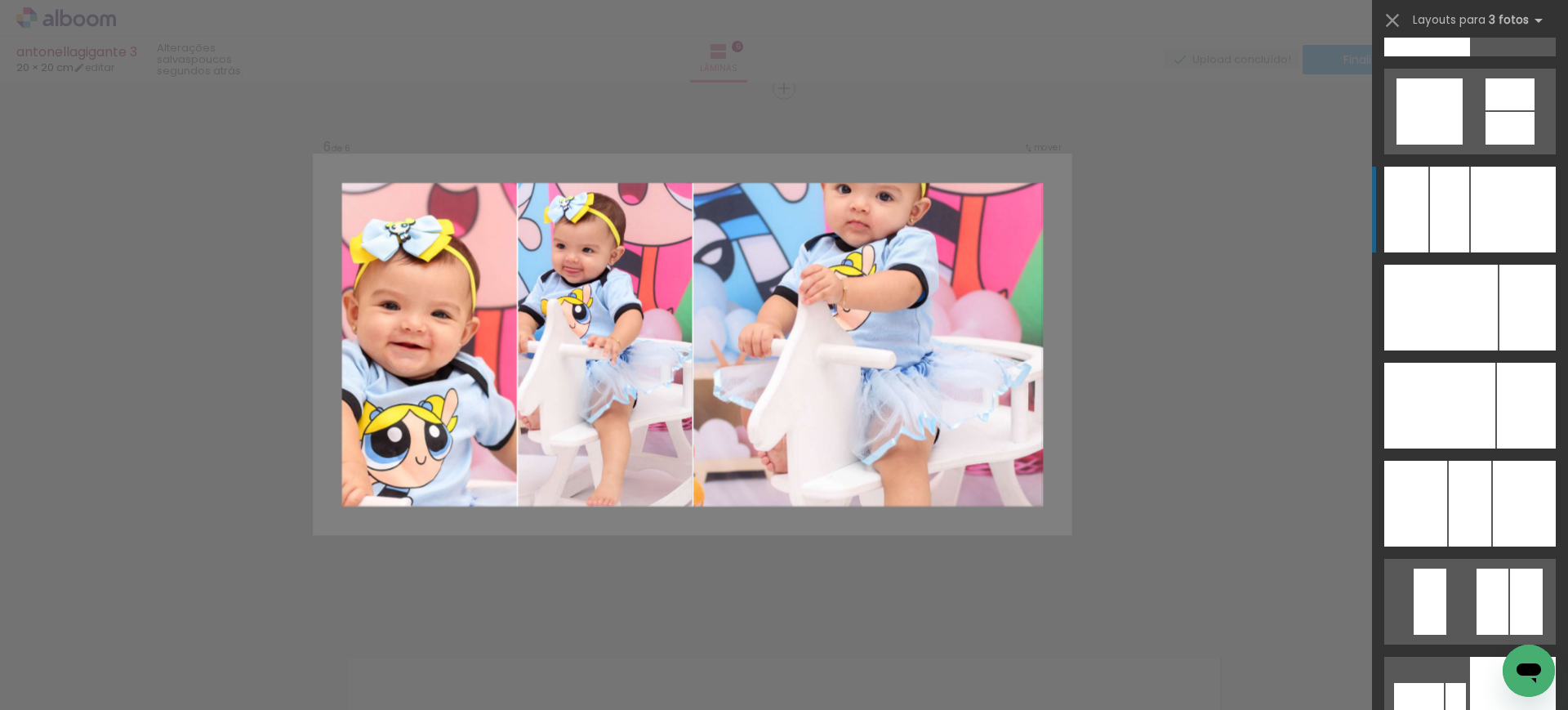
scroll to position [11937, 0]
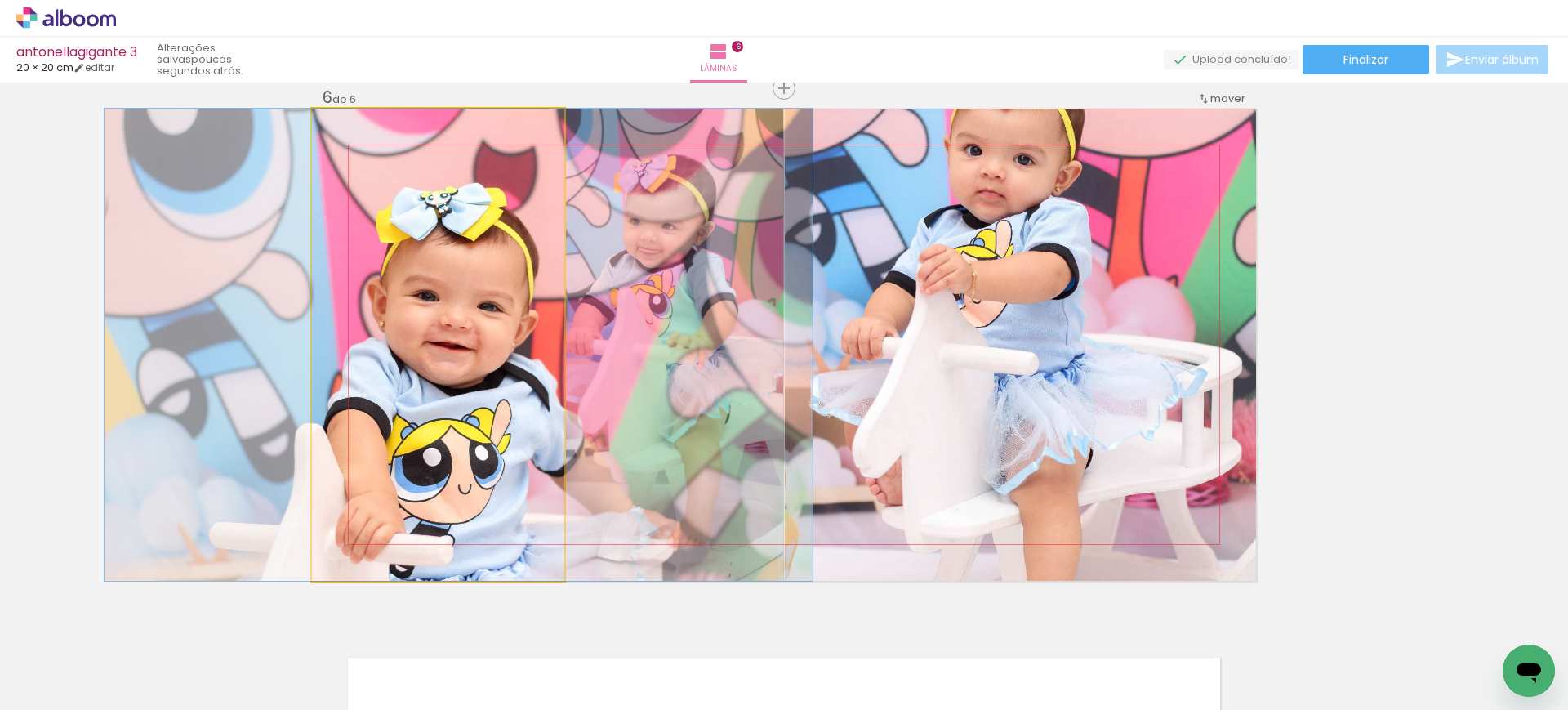
drag, startPoint x: 487, startPoint y: 330, endPoint x: 1170, endPoint y: 294, distance: 683.9
click at [0, 0] on slot at bounding box center [0, 0] width 0 height 0
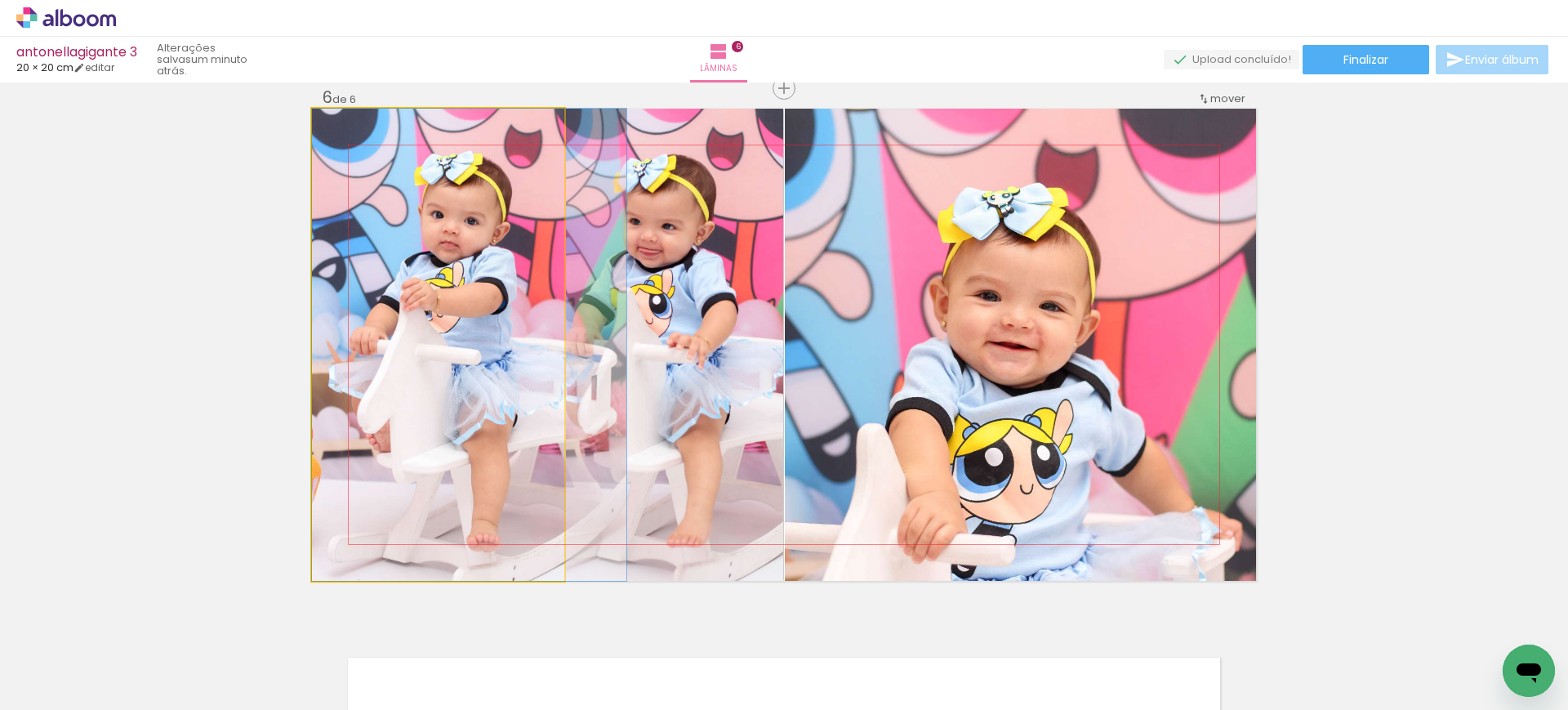
drag, startPoint x: 457, startPoint y: 310, endPoint x: 497, endPoint y: 316, distance: 40.4
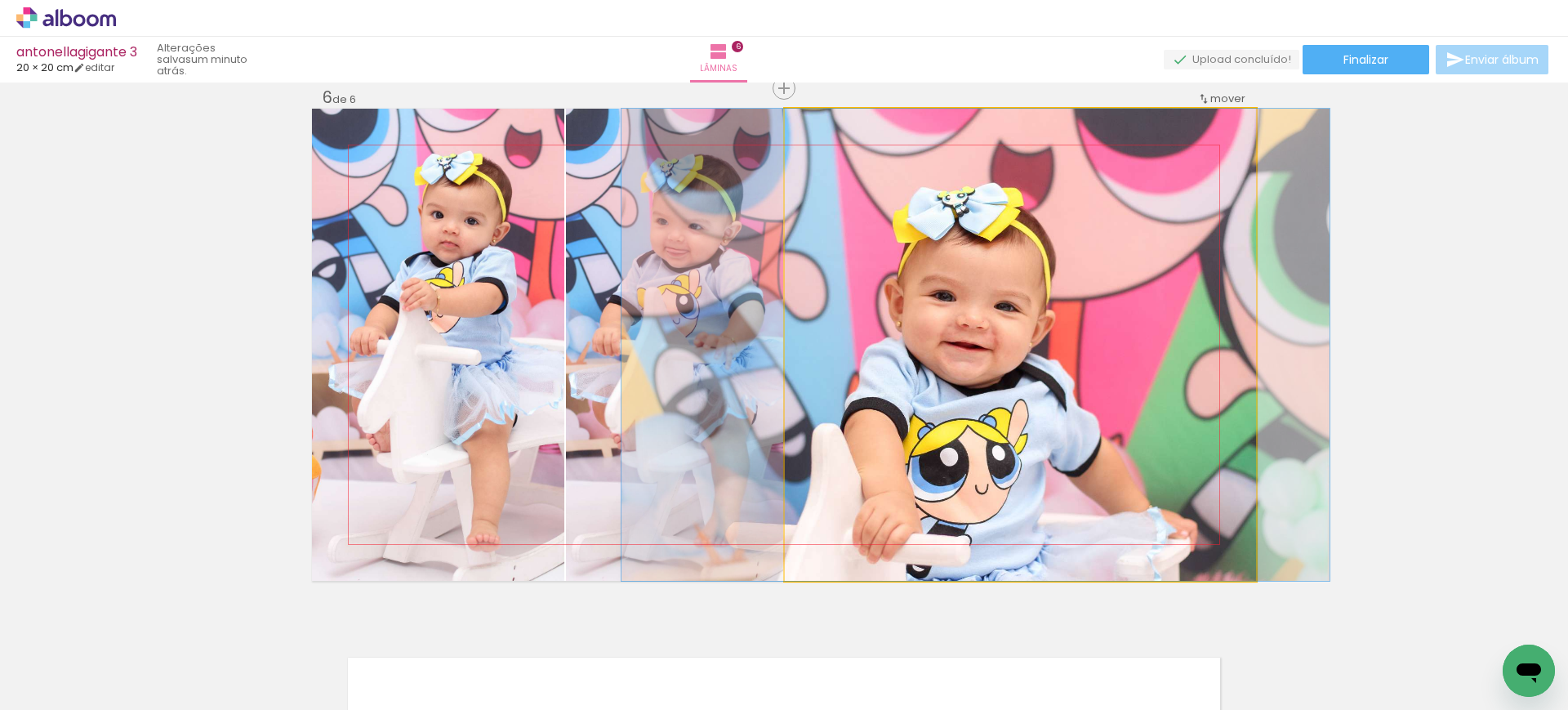
drag, startPoint x: 946, startPoint y: 467, endPoint x: 900, endPoint y: 363, distance: 113.7
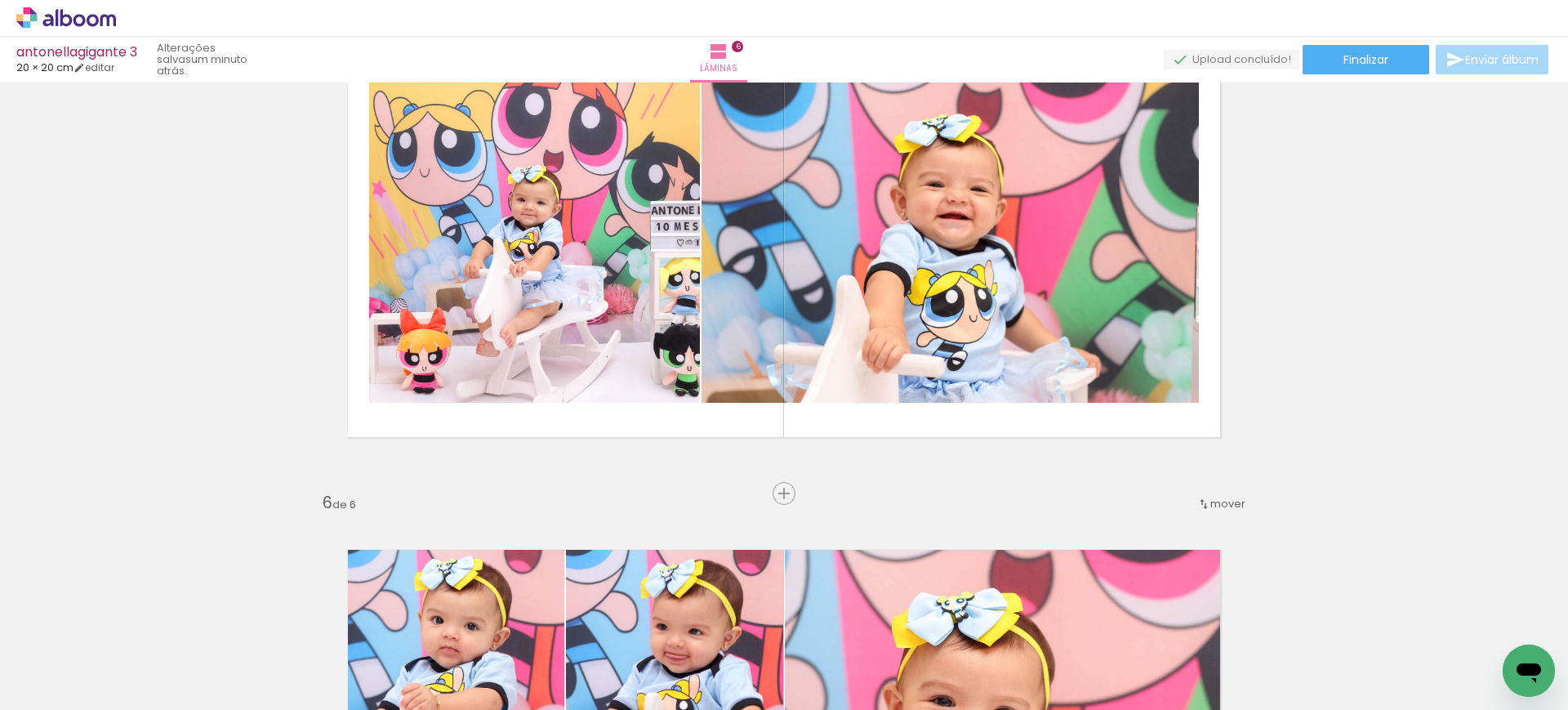
scroll to position [2179, 0]
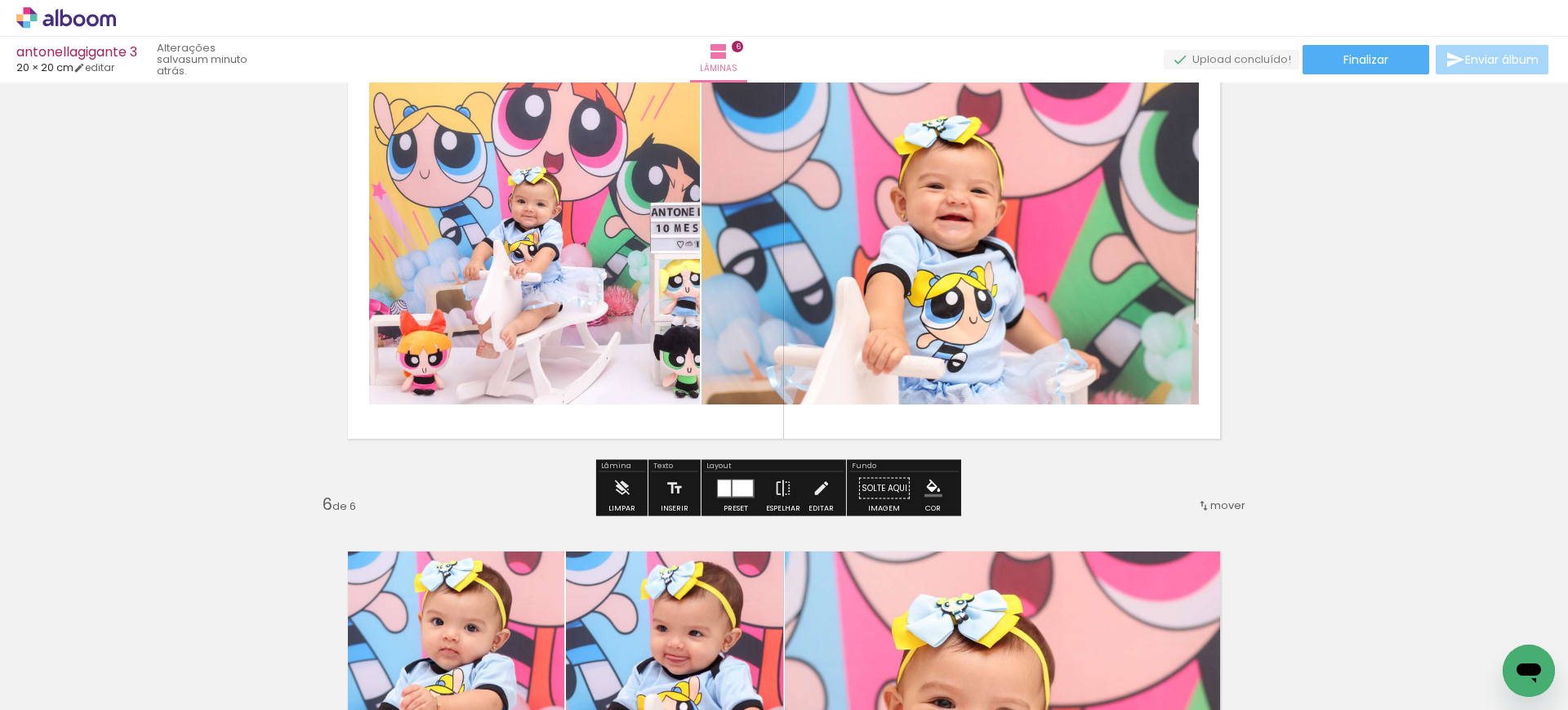
click at [728, 499] on div at bounding box center [735, 489] width 44 height 33
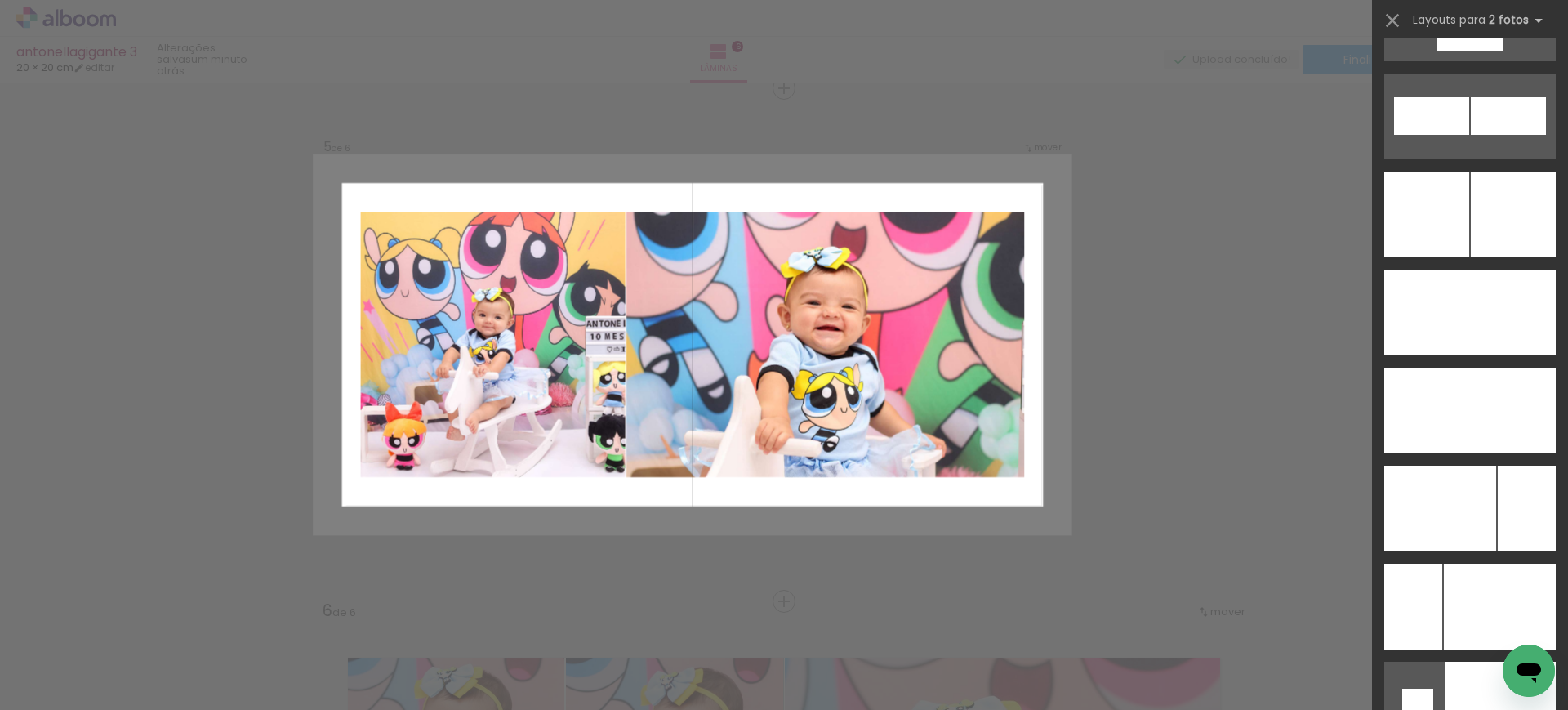
scroll to position [5538, 0]
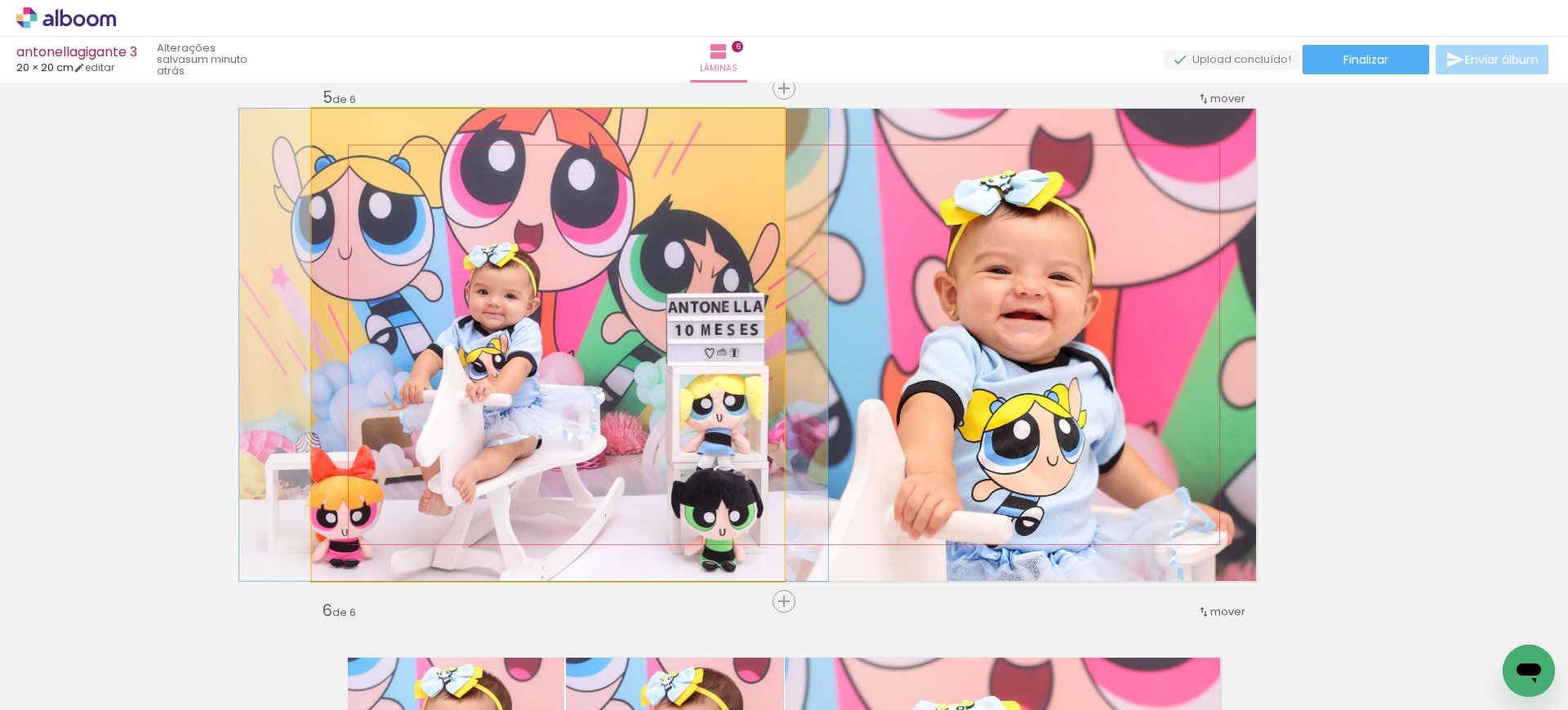
drag, startPoint x: 614, startPoint y: 383, endPoint x: 568, endPoint y: 339, distance: 63.7
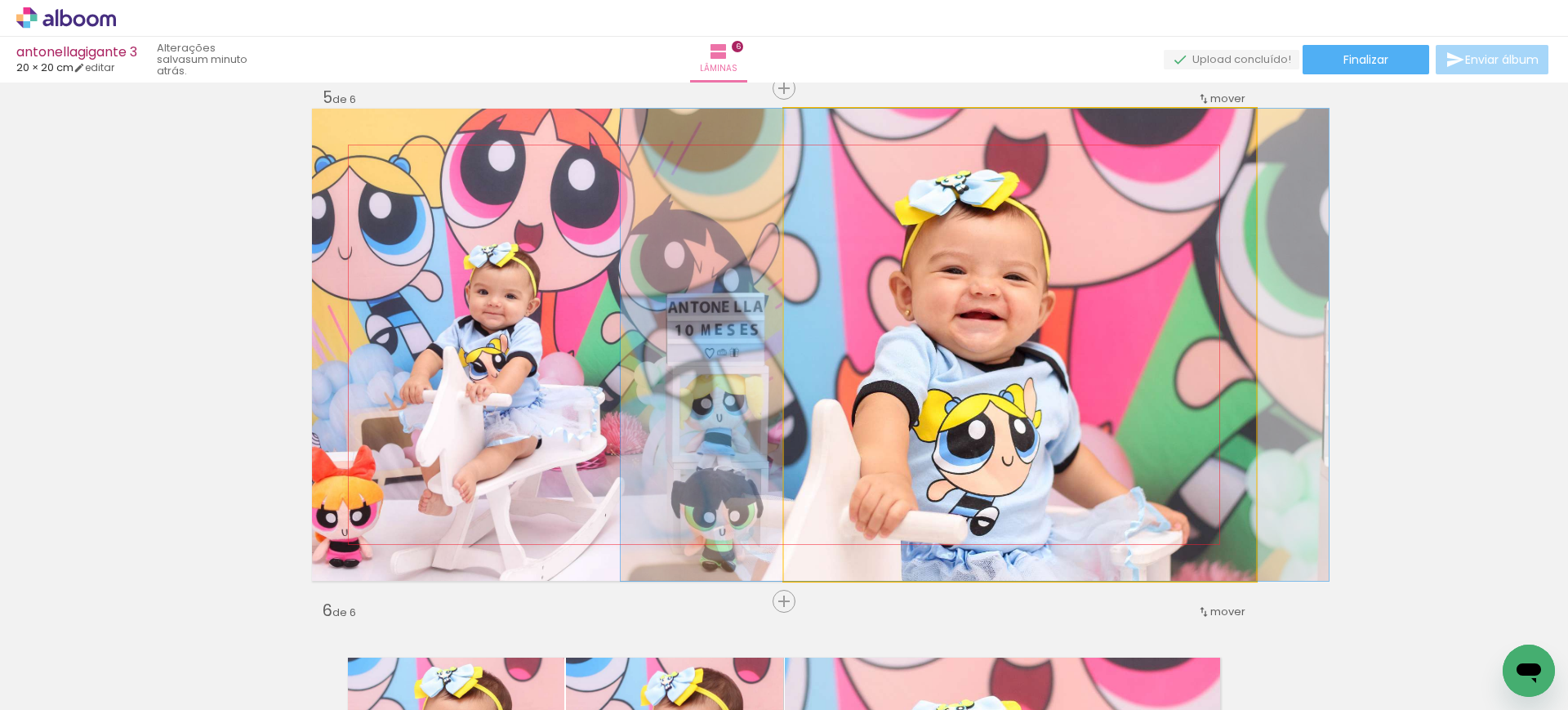
drag, startPoint x: 988, startPoint y: 384, endPoint x: 942, endPoint y: 360, distance: 51.9
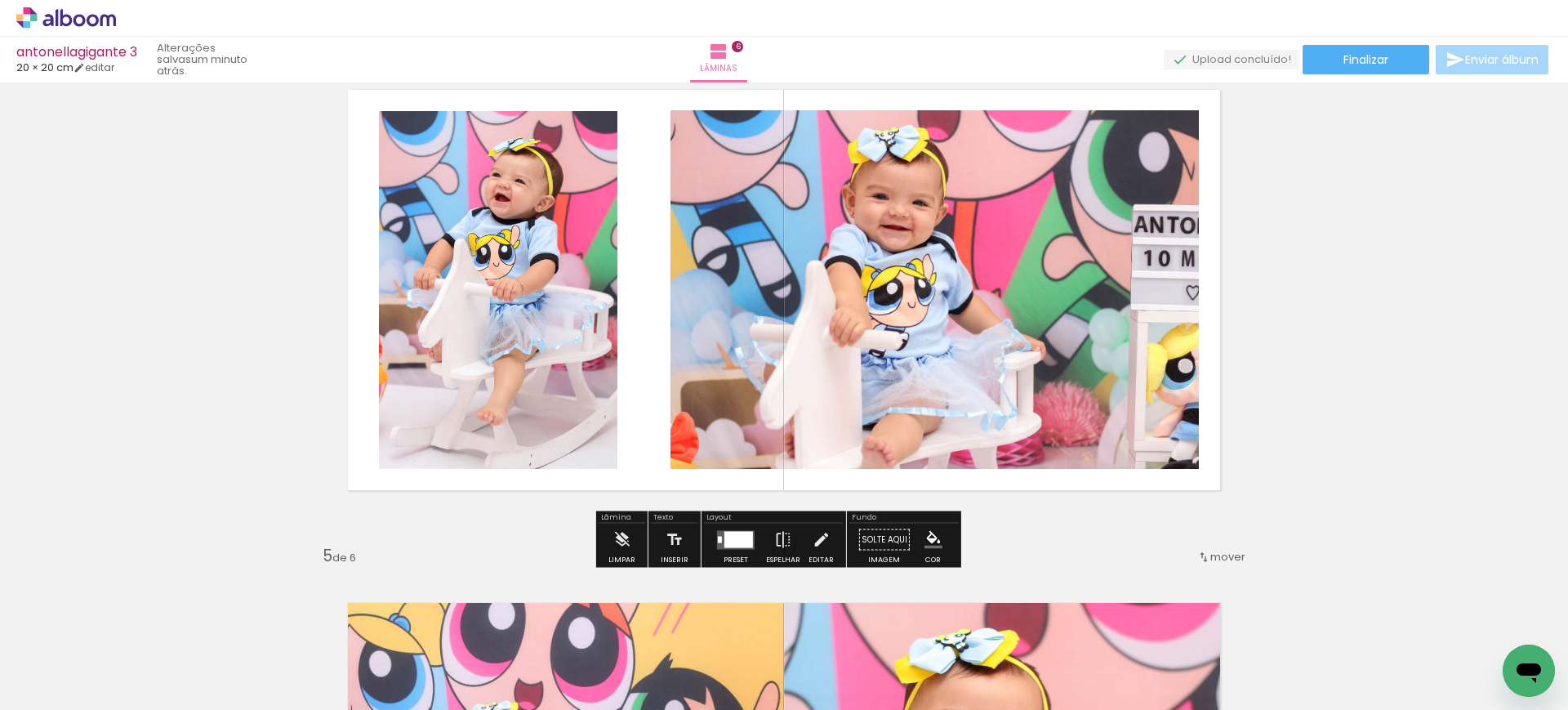
scroll to position [1613, 0]
click at [739, 544] on div at bounding box center [739, 540] width 29 height 16
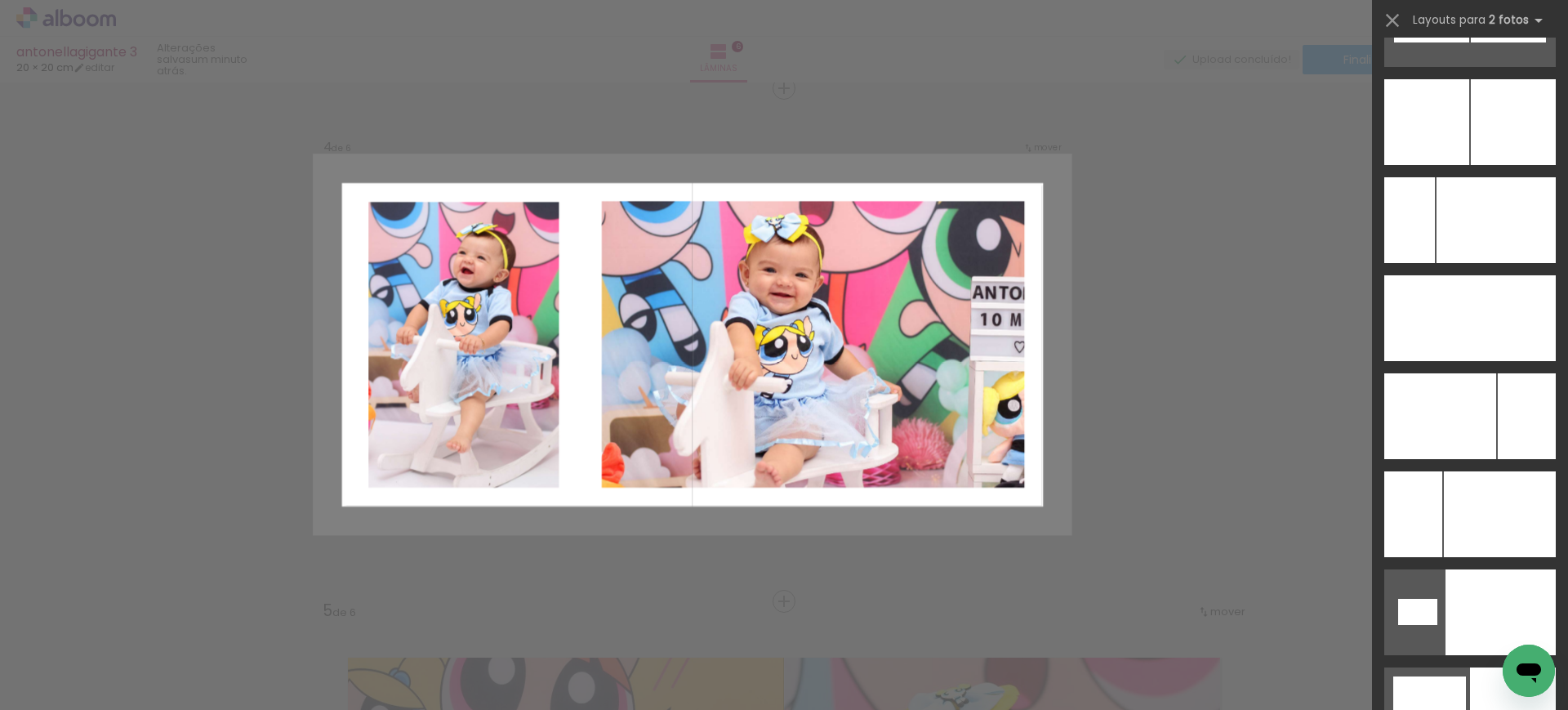
scroll to position [7441, 0]
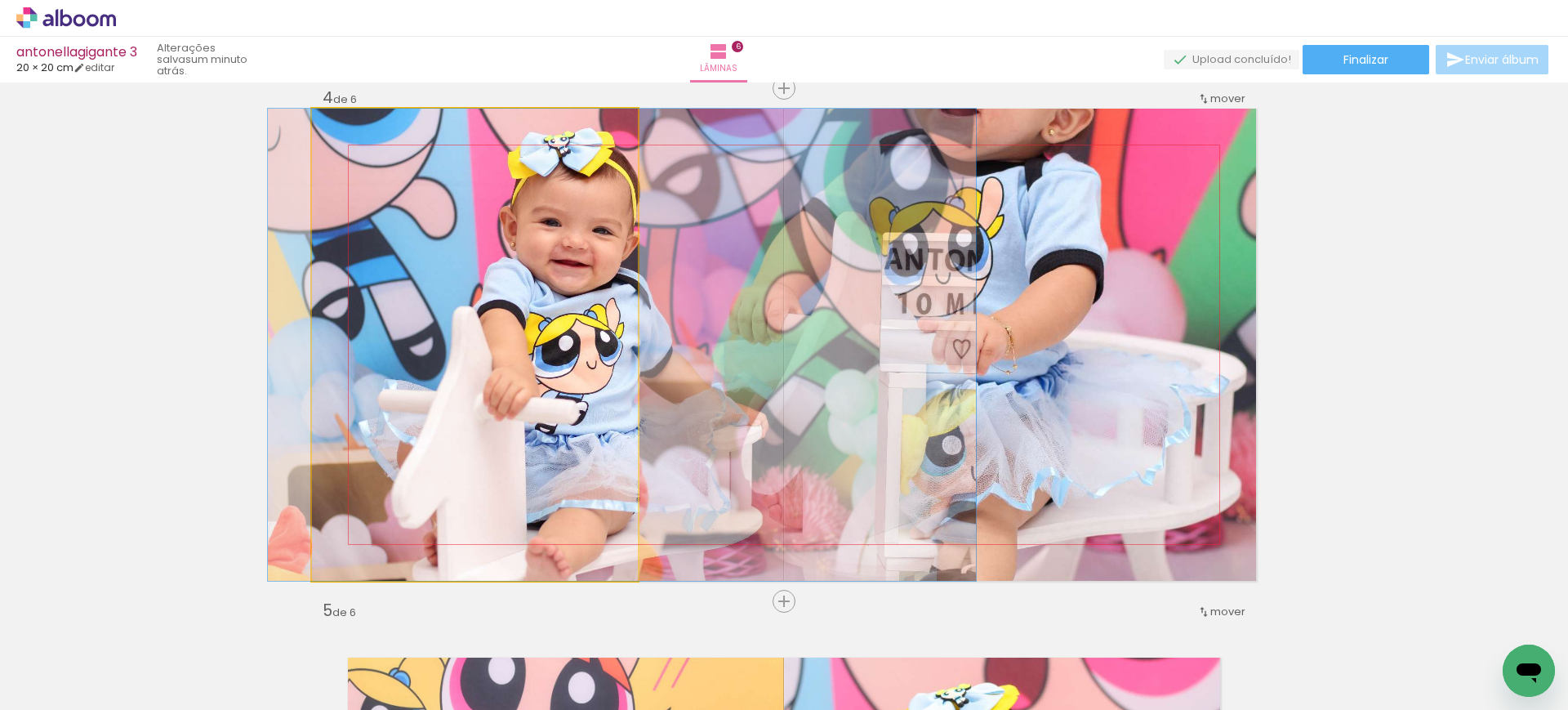
drag, startPoint x: 424, startPoint y: 333, endPoint x: 1133, endPoint y: 377, distance: 710.4
click at [0, 0] on slot at bounding box center [0, 0] width 0 height 0
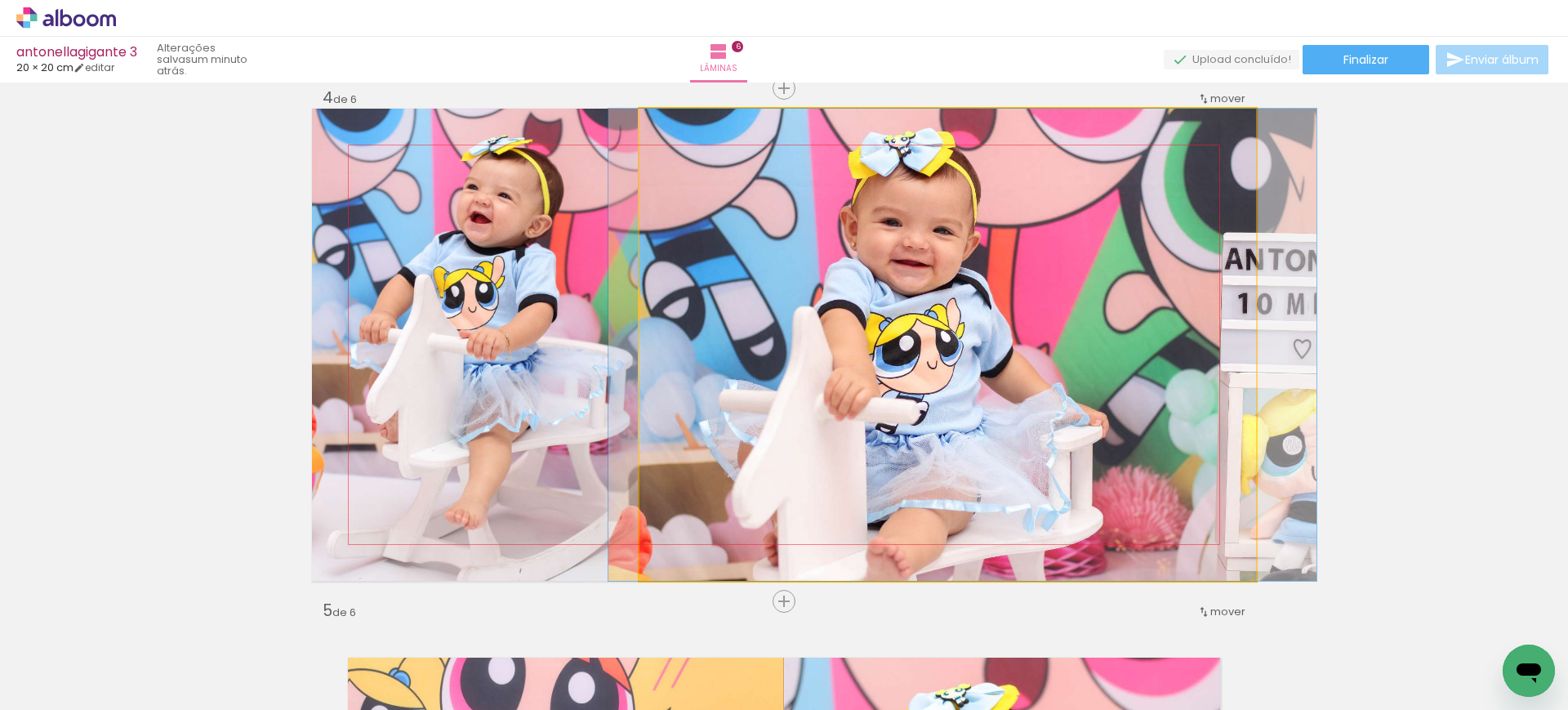
drag, startPoint x: 1017, startPoint y: 296, endPoint x: 1033, endPoint y: 337, distance: 44.0
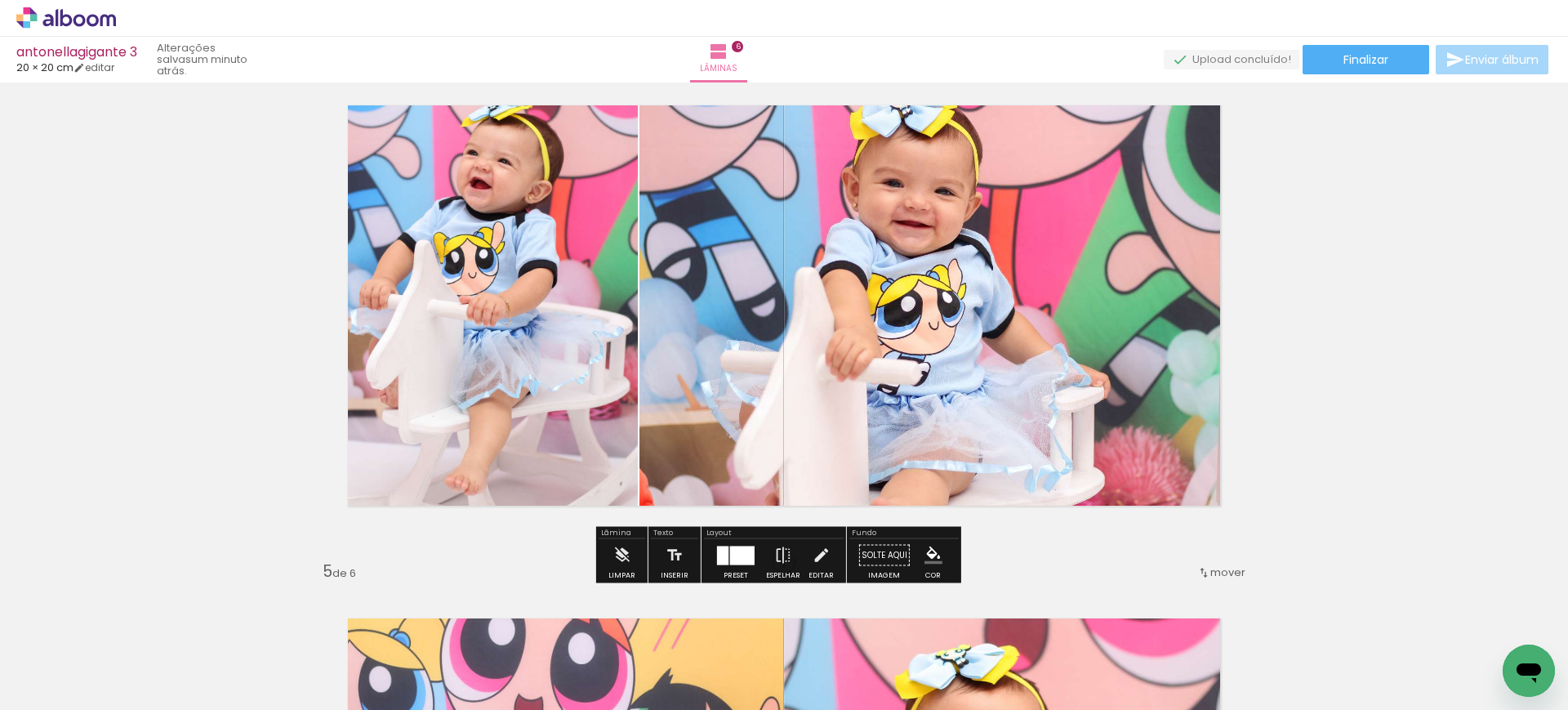
scroll to position [1600, 0]
click at [781, 556] on iron-icon at bounding box center [784, 554] width 18 height 33
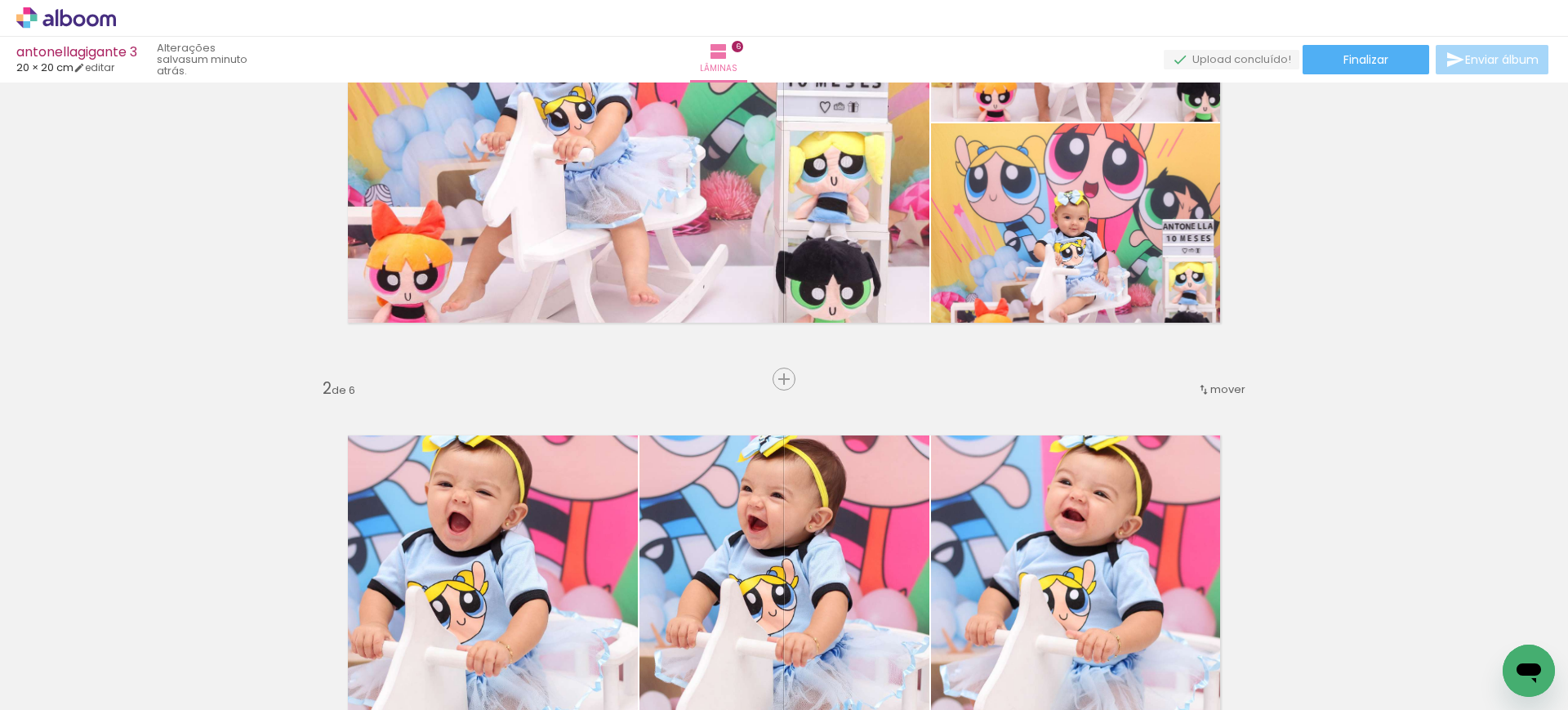
scroll to position [0, 0]
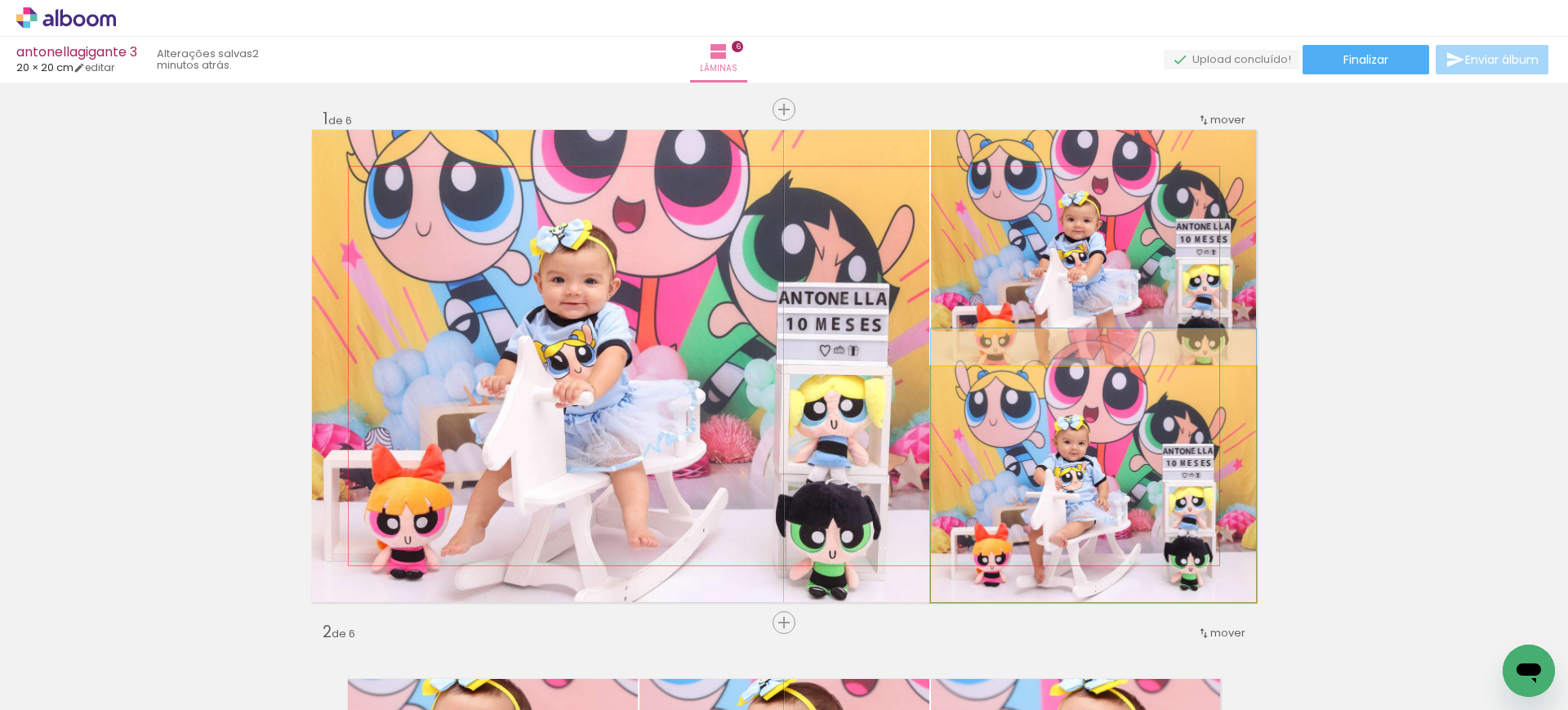
drag, startPoint x: 1138, startPoint y: 498, endPoint x: 1130, endPoint y: 456, distance: 42.8
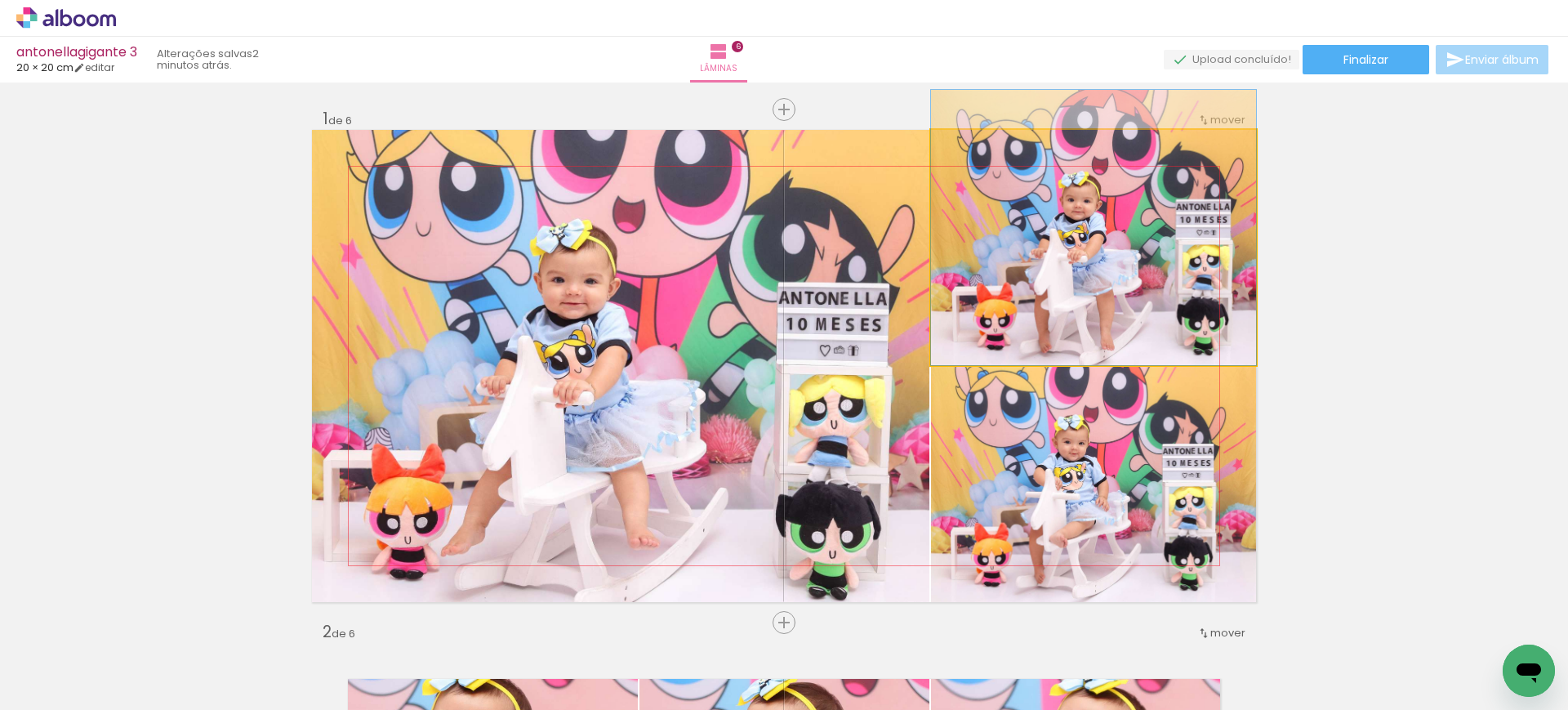
drag, startPoint x: 1173, startPoint y: 285, endPoint x: 1167, endPoint y: 248, distance: 37.5
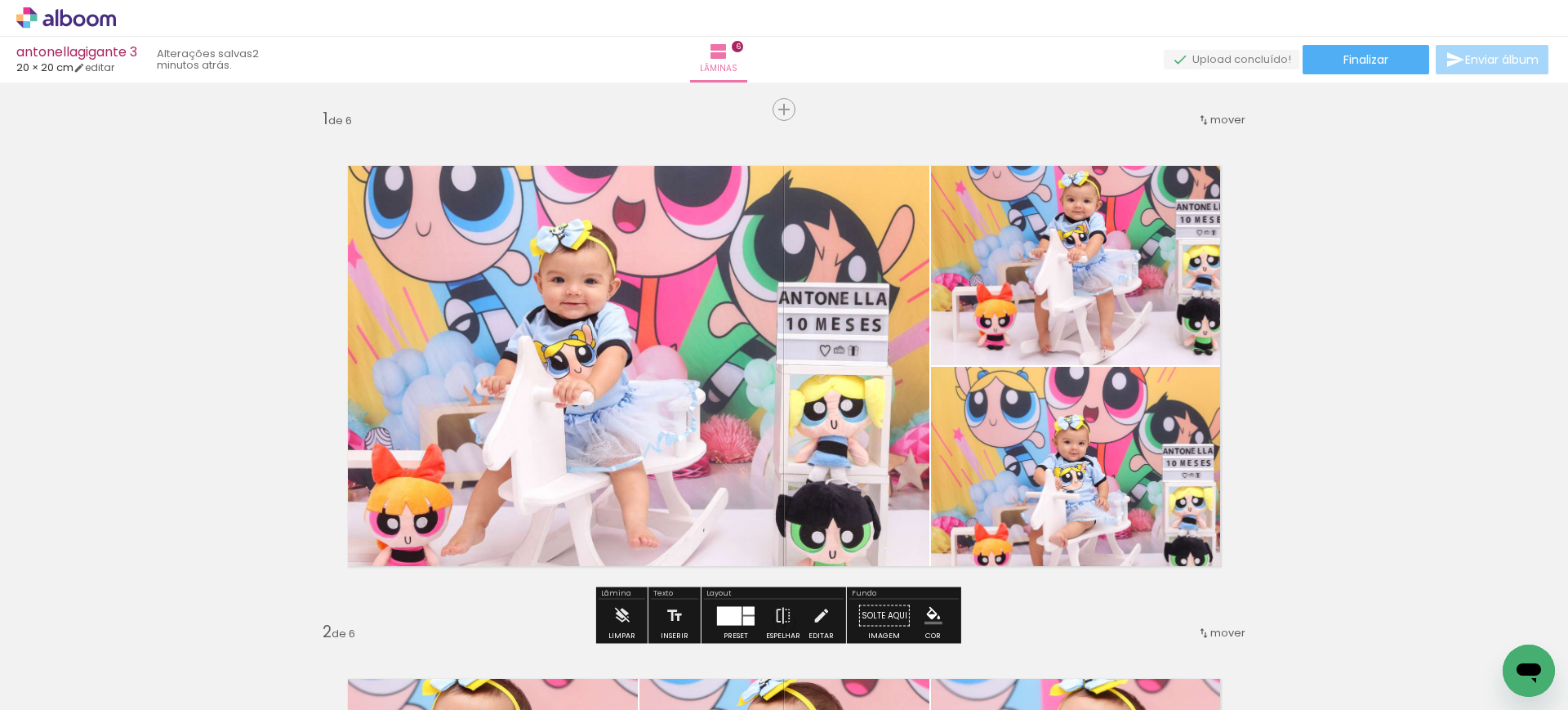
click at [917, 312] on quentale-layouter at bounding box center [784, 365] width 944 height 472
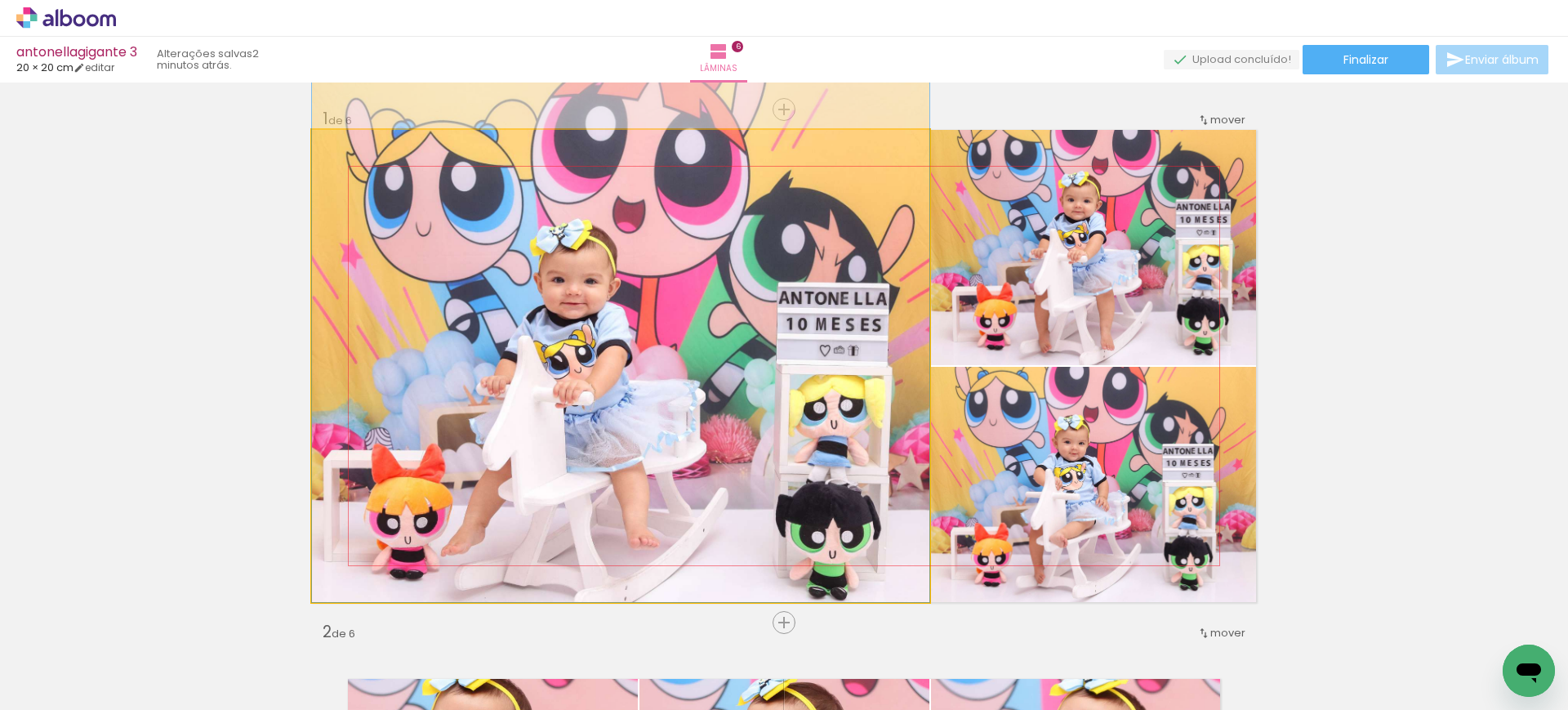
click at [825, 314] on quentale-photo at bounding box center [620, 365] width 618 height 472
drag, startPoint x: 825, startPoint y: 314, endPoint x: 837, endPoint y: 306, distance: 14.4
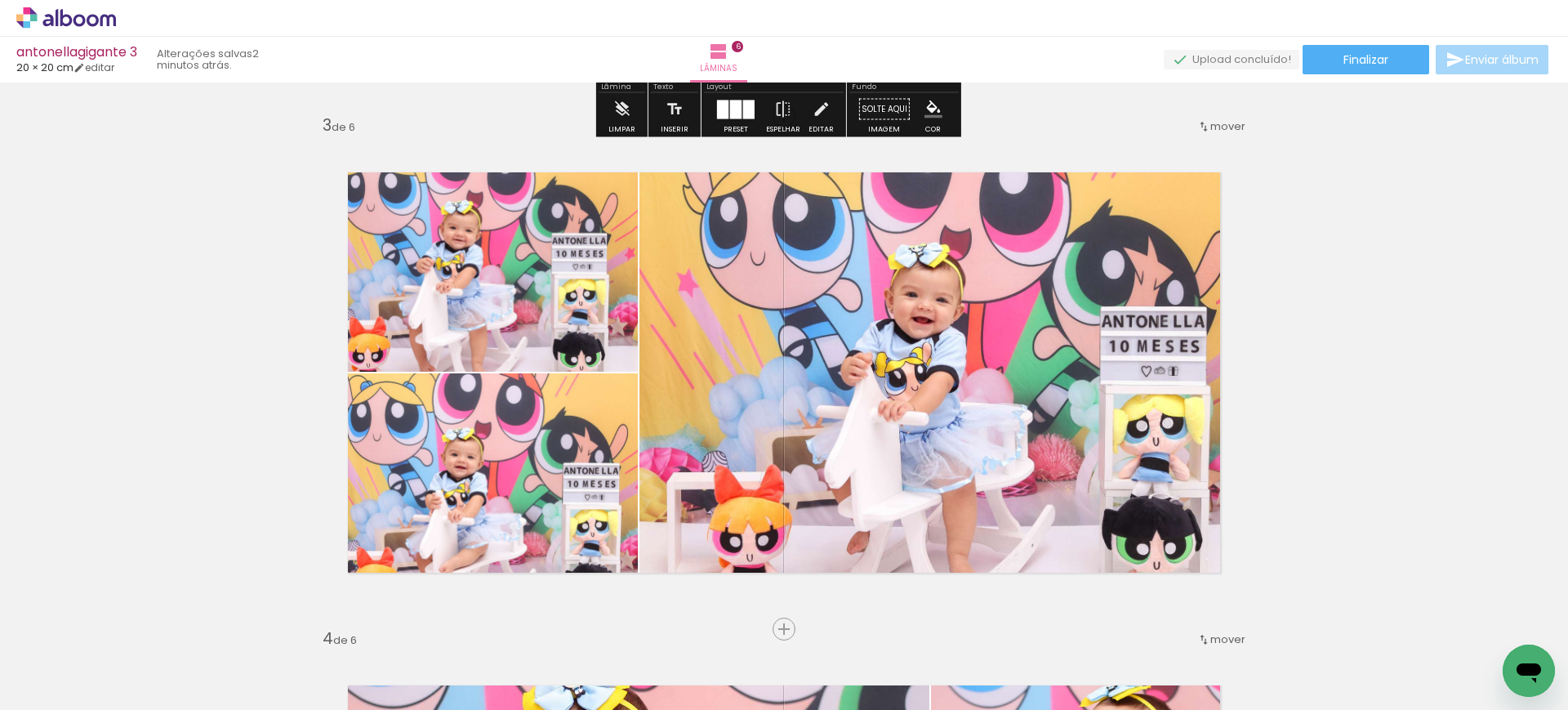
scroll to position [1020, 0]
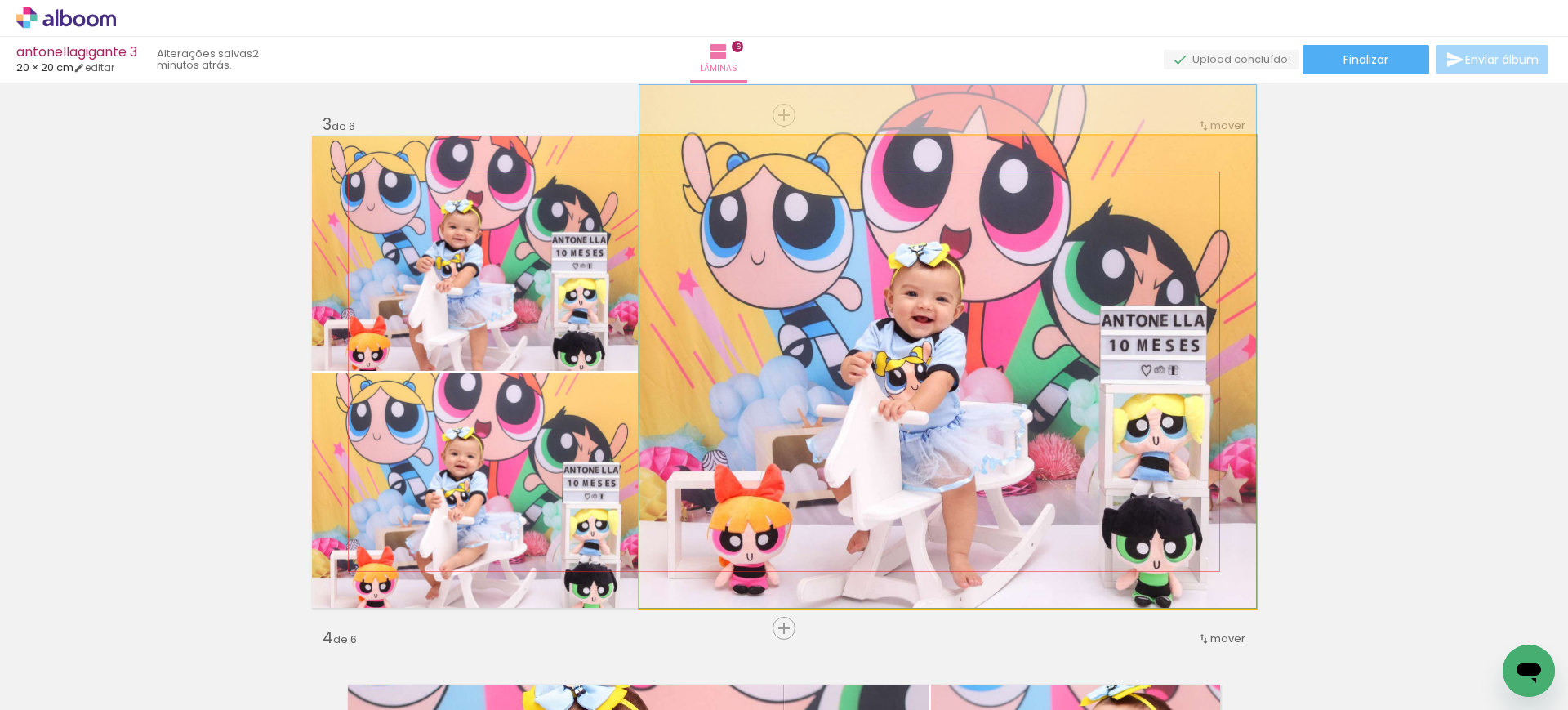
drag, startPoint x: 872, startPoint y: 277, endPoint x: 879, endPoint y: 263, distance: 15.7
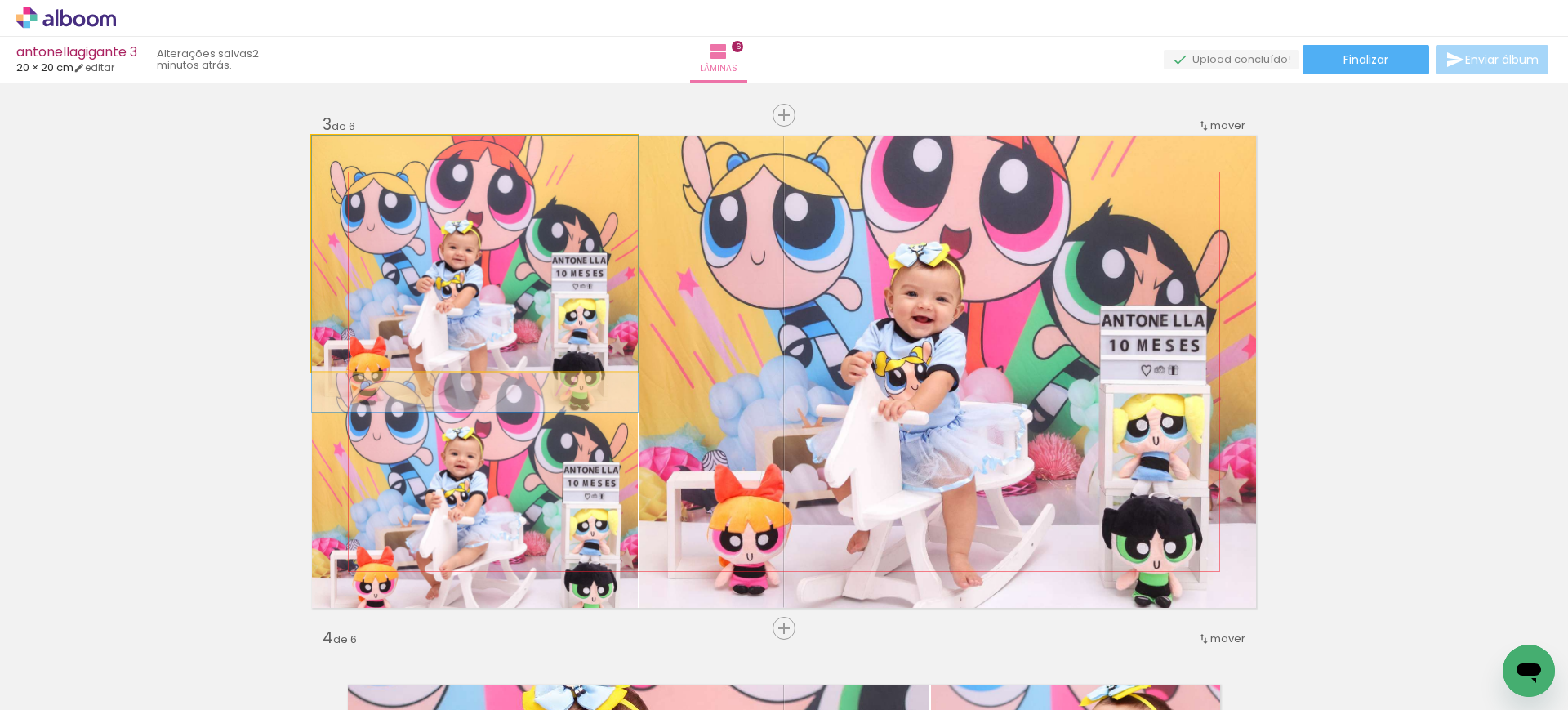
drag, startPoint x: 499, startPoint y: 246, endPoint x: 541, endPoint y: 275, distance: 51.0
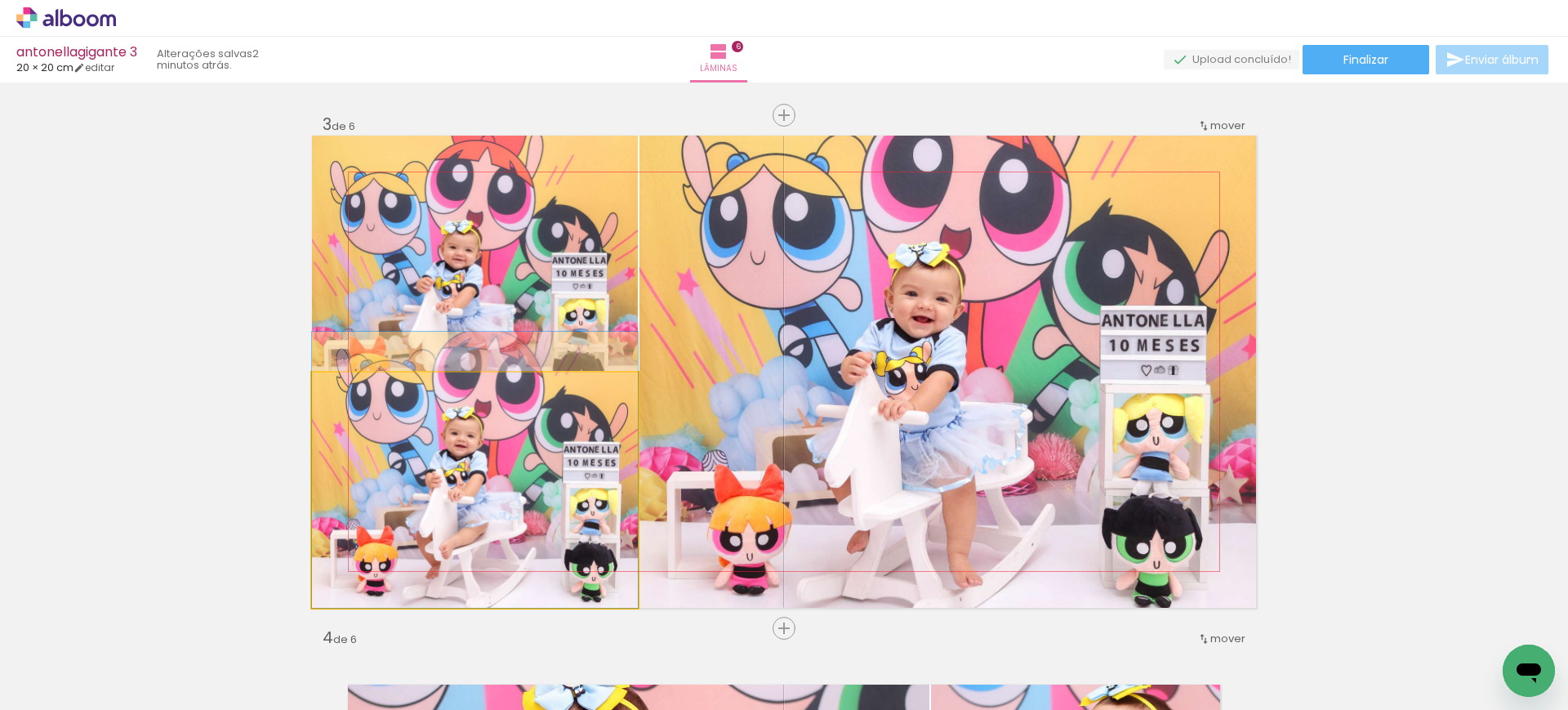
drag, startPoint x: 489, startPoint y: 555, endPoint x: 501, endPoint y: 511, distance: 45.6
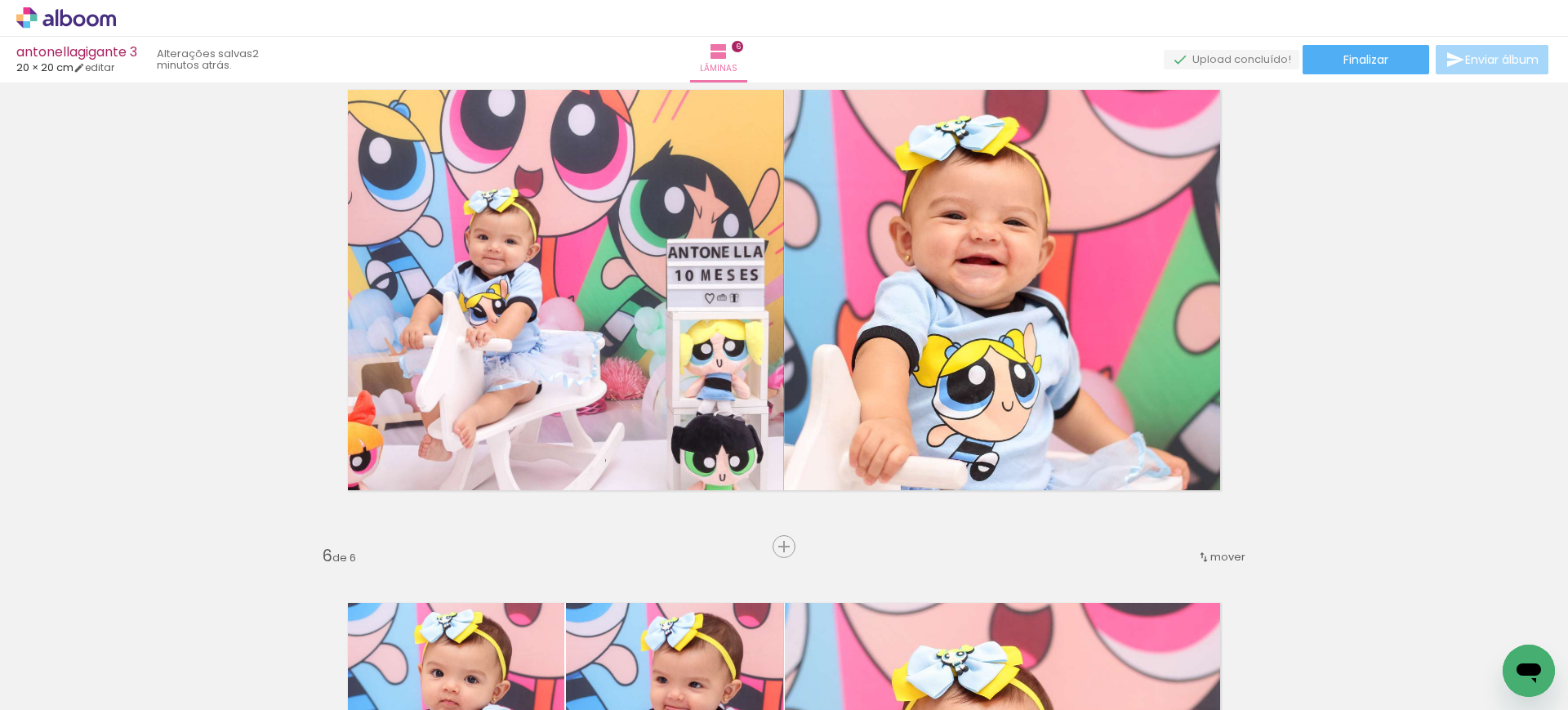
scroll to position [2130, 0]
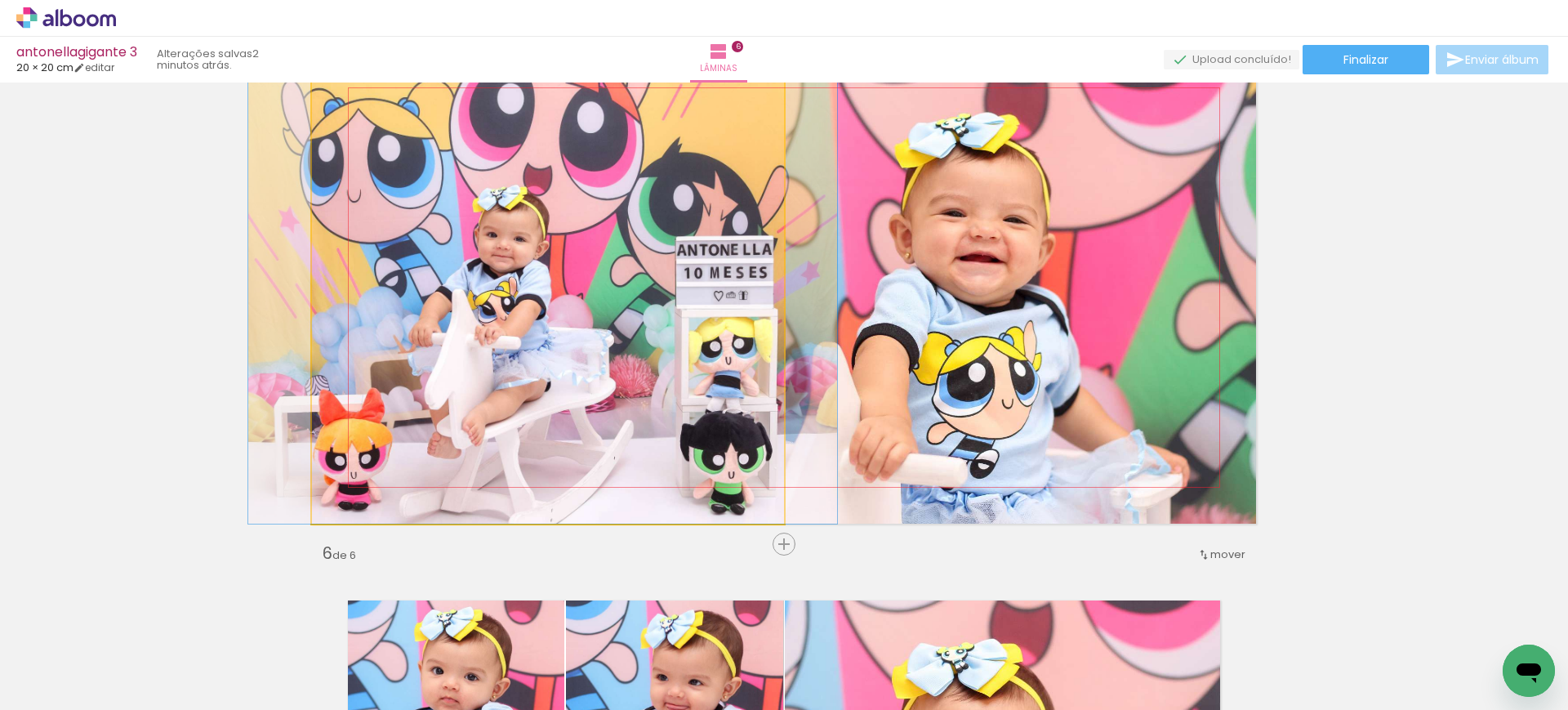
drag, startPoint x: 618, startPoint y: 226, endPoint x: 628, endPoint y: 270, distance: 45.1
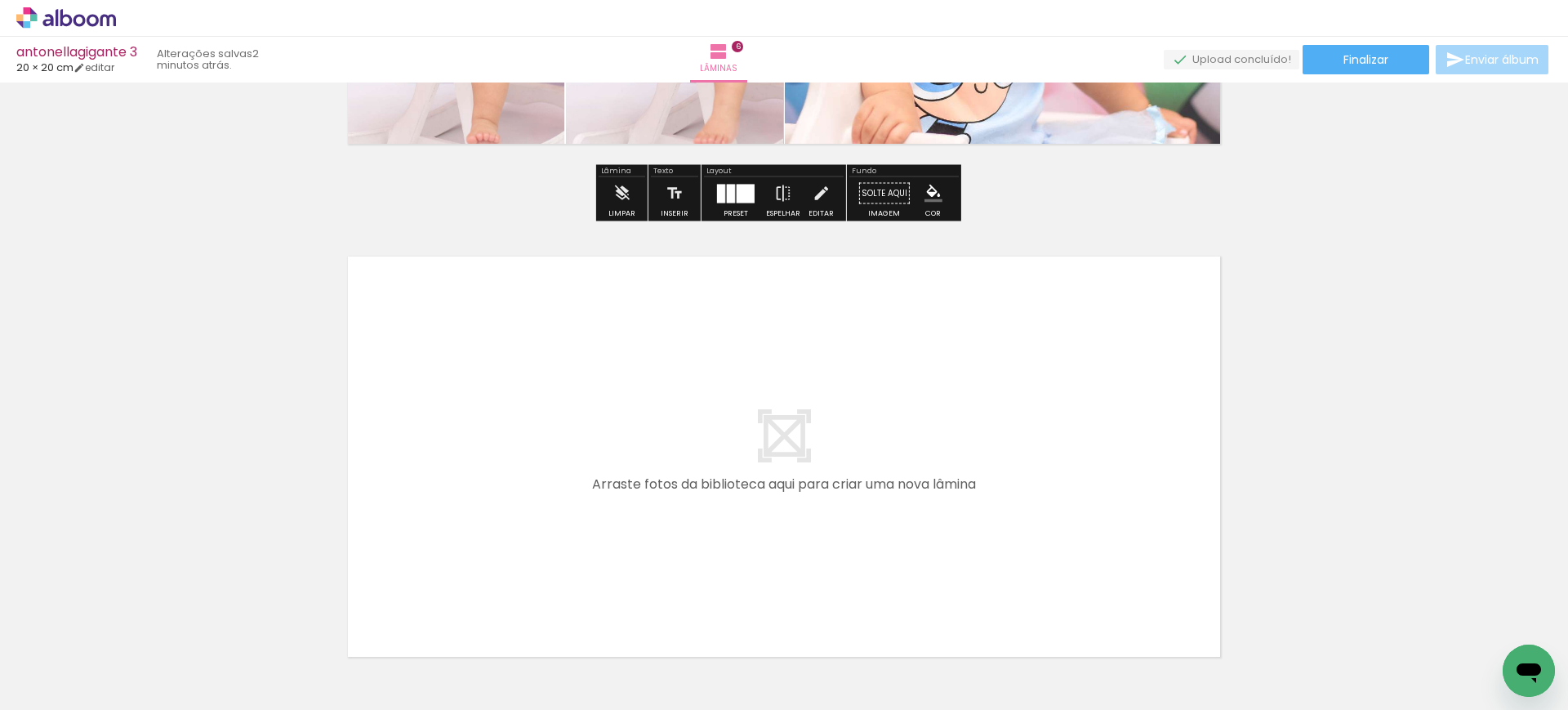
scroll to position [3128, 0]
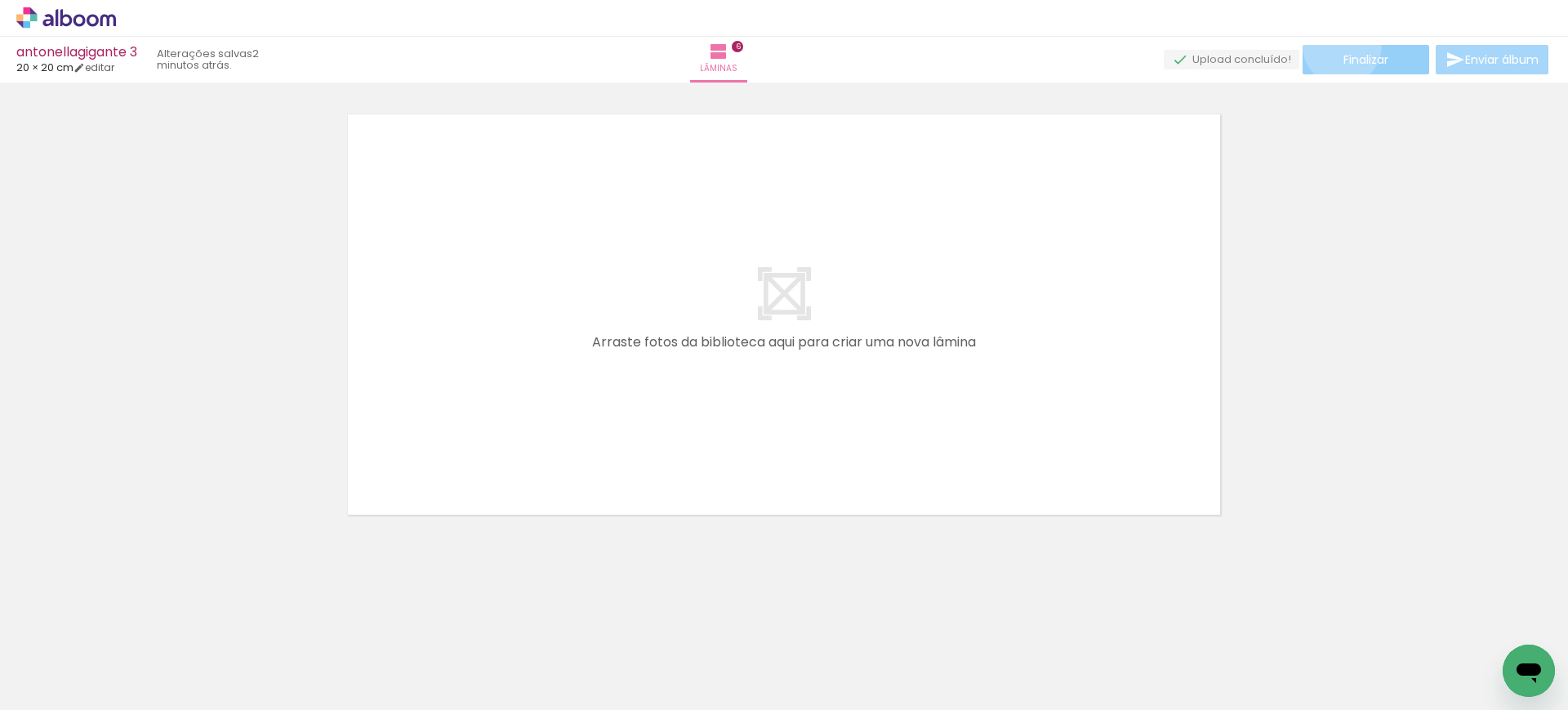
click at [1336, 45] on paper-button "Finalizar" at bounding box center [1366, 60] width 127 height 29
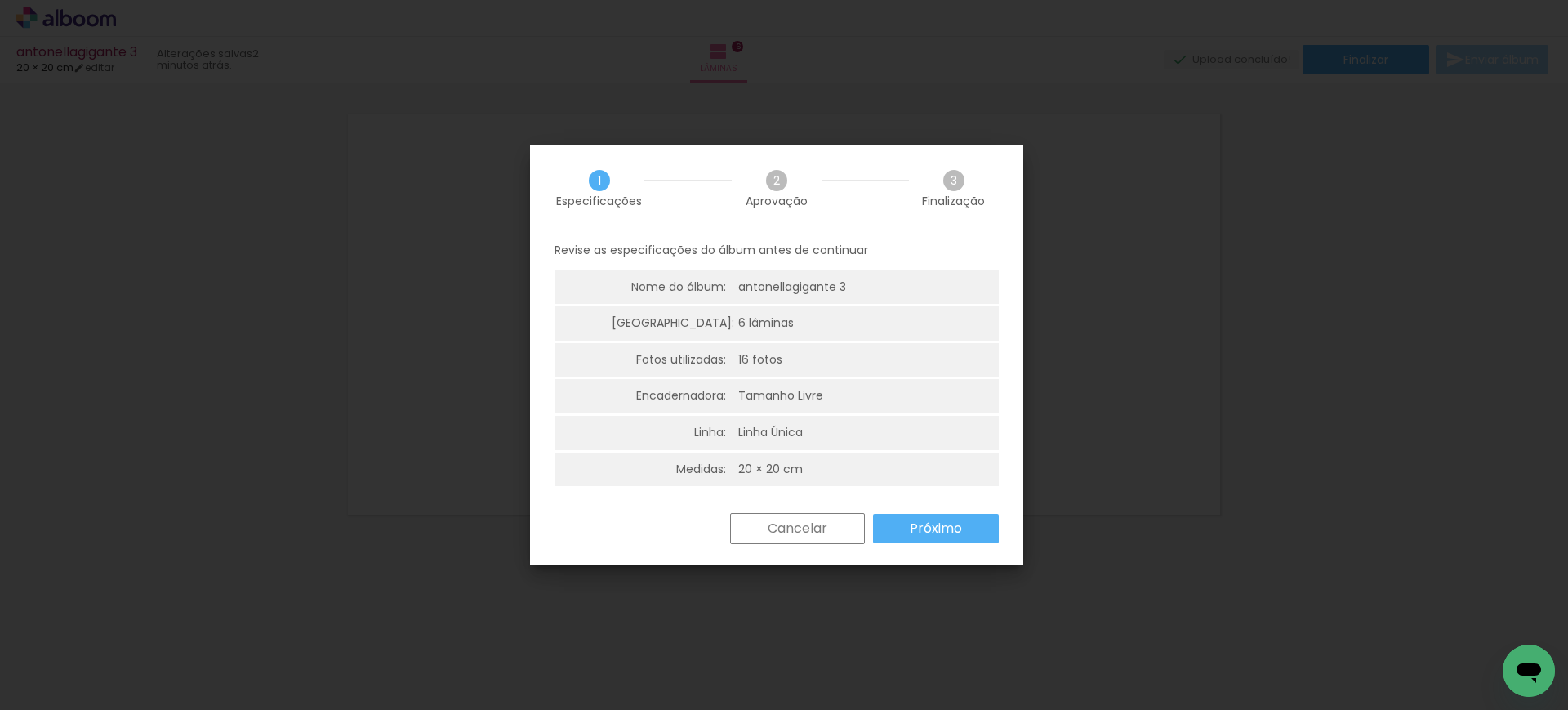
click at [0, 0] on slot "Próximo" at bounding box center [0, 0] width 0 height 0
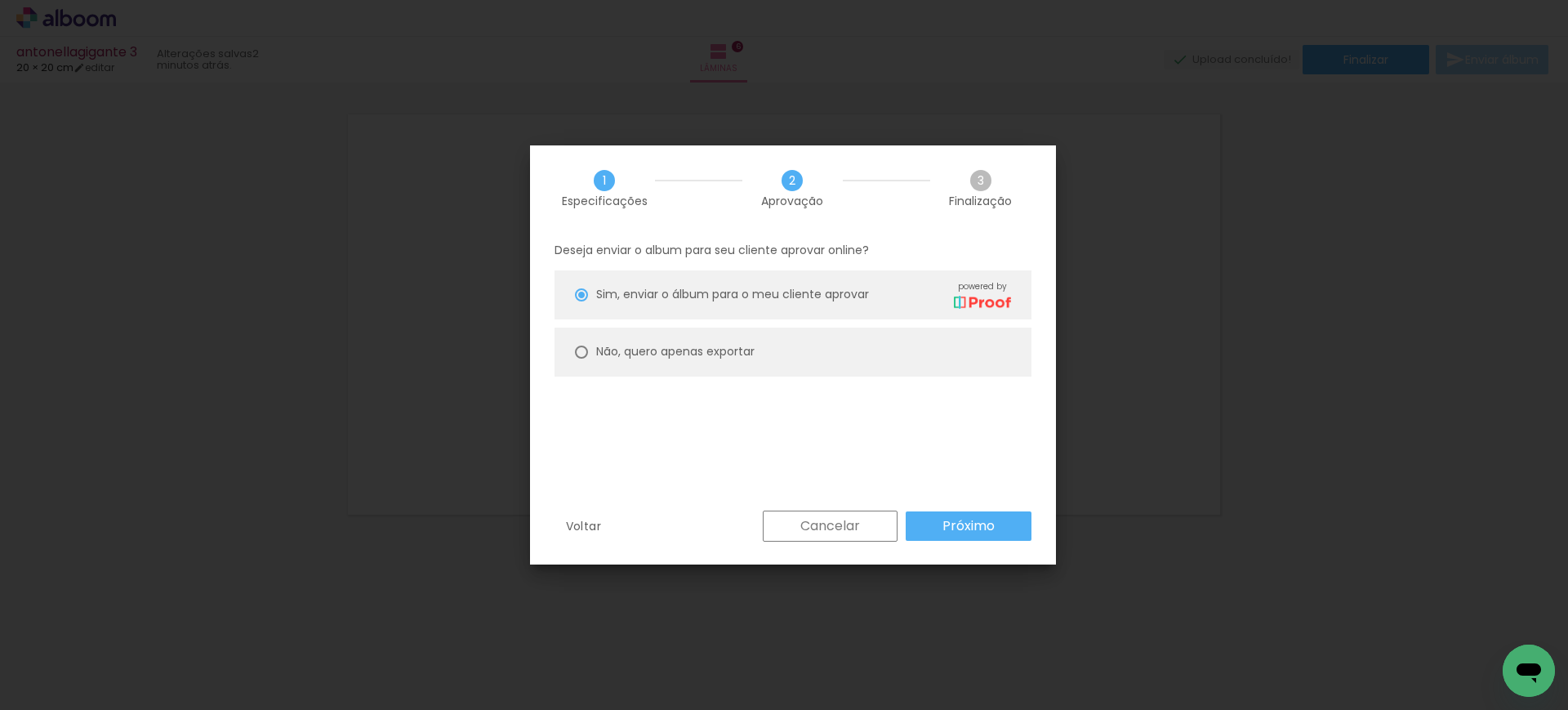
click at [0, 0] on slot "Não, quero apenas exportar" at bounding box center [0, 0] width 0 height 0
type paper-radio-button "on"
click at [0, 0] on slot "Próximo" at bounding box center [0, 0] width 0 height 0
type input "Alta, 300 DPI"
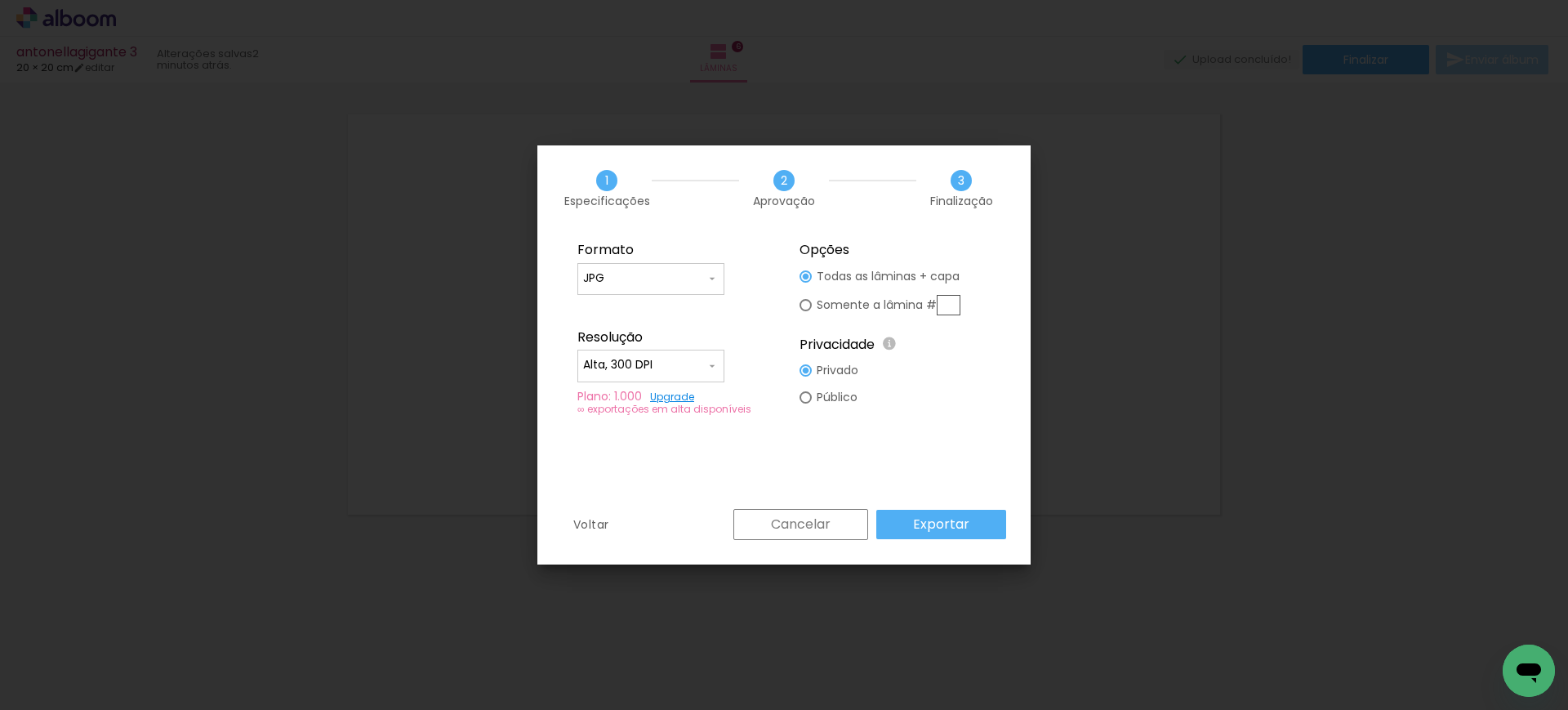
click at [668, 296] on fieldset "Formato JPG PDF Resolução Alta, 300 DPI Baixa Plano: 1.000 Upgrade ∞ exportaçõe…" at bounding box center [672, 328] width 219 height 195
click at [648, 273] on input "JPG" at bounding box center [644, 278] width 122 height 16
click at [633, 308] on div at bounding box center [651, 284] width 147 height 65
click at [614, 309] on paper-item "PDF" at bounding box center [651, 308] width 147 height 33
type input "PDF"
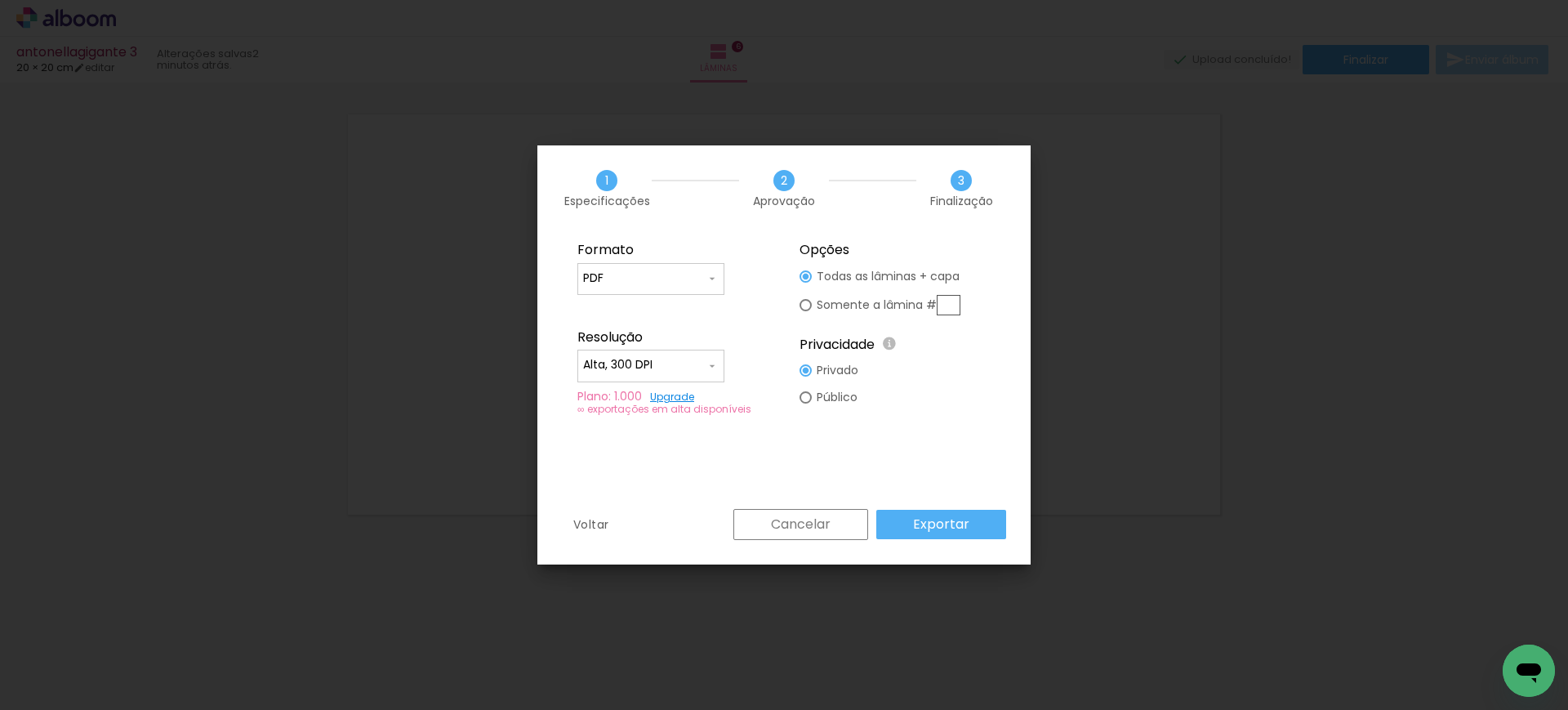
click at [616, 340] on div "Resolução" at bounding box center [673, 337] width 191 height 16
click at [618, 366] on input "Alta, 300 DPI" at bounding box center [644, 365] width 122 height 16
click at [0, 0] on slot "Baixa" at bounding box center [0, 0] width 0 height 0
type input "Baixa"
click at [939, 538] on paper-button "Exportar" at bounding box center [940, 524] width 130 height 29
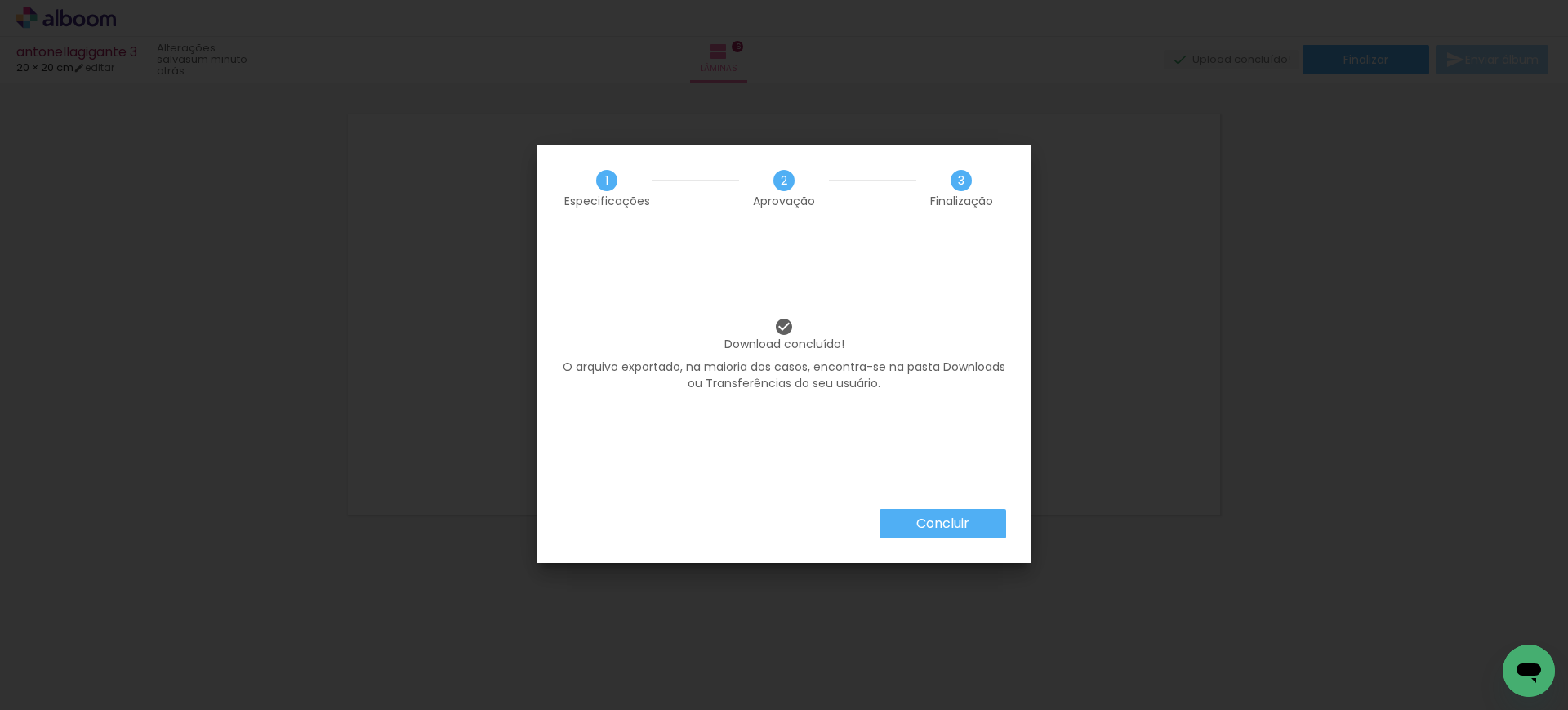
click at [0, 0] on slot "Concluir" at bounding box center [0, 0] width 0 height 0
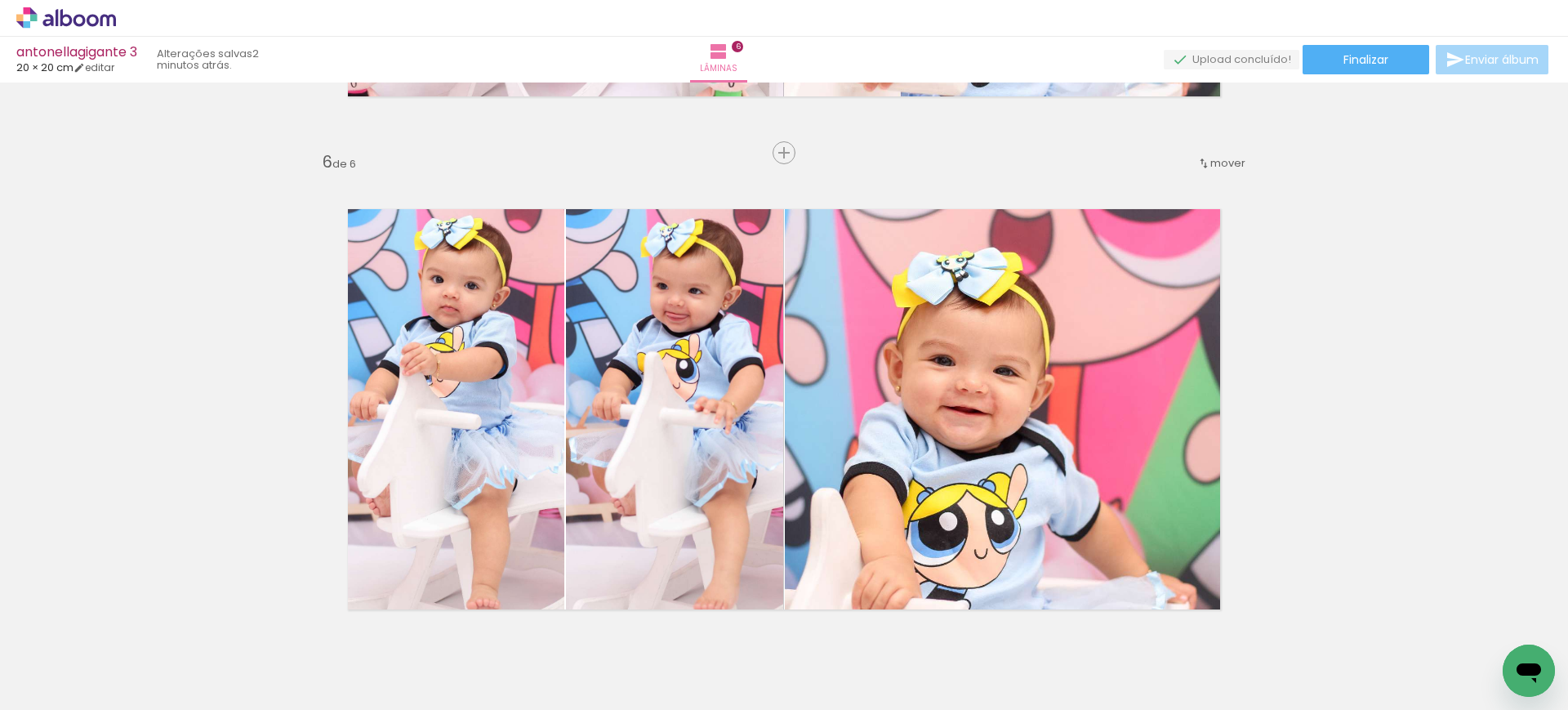
scroll to position [2516, 0]
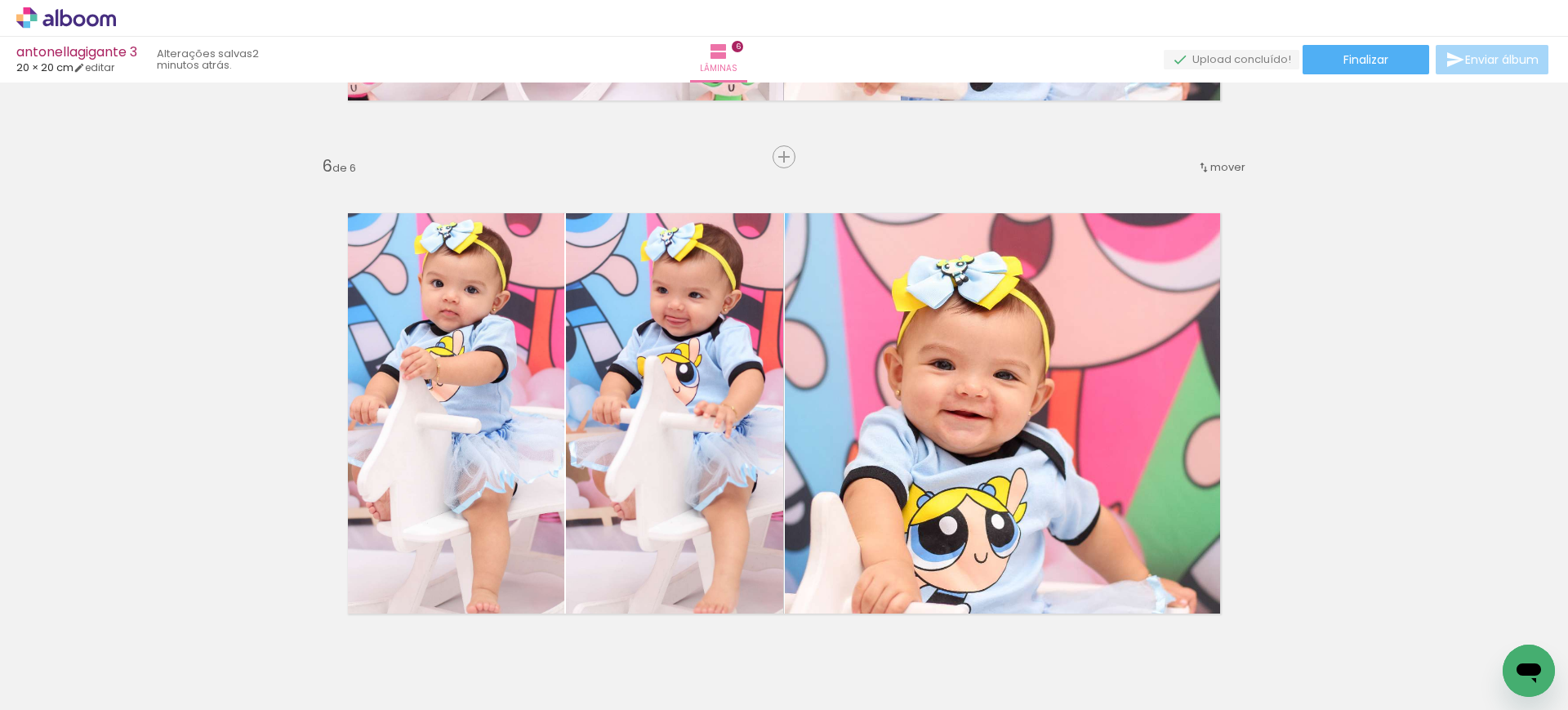
click at [97, 17] on icon at bounding box center [93, 20] width 13 height 13
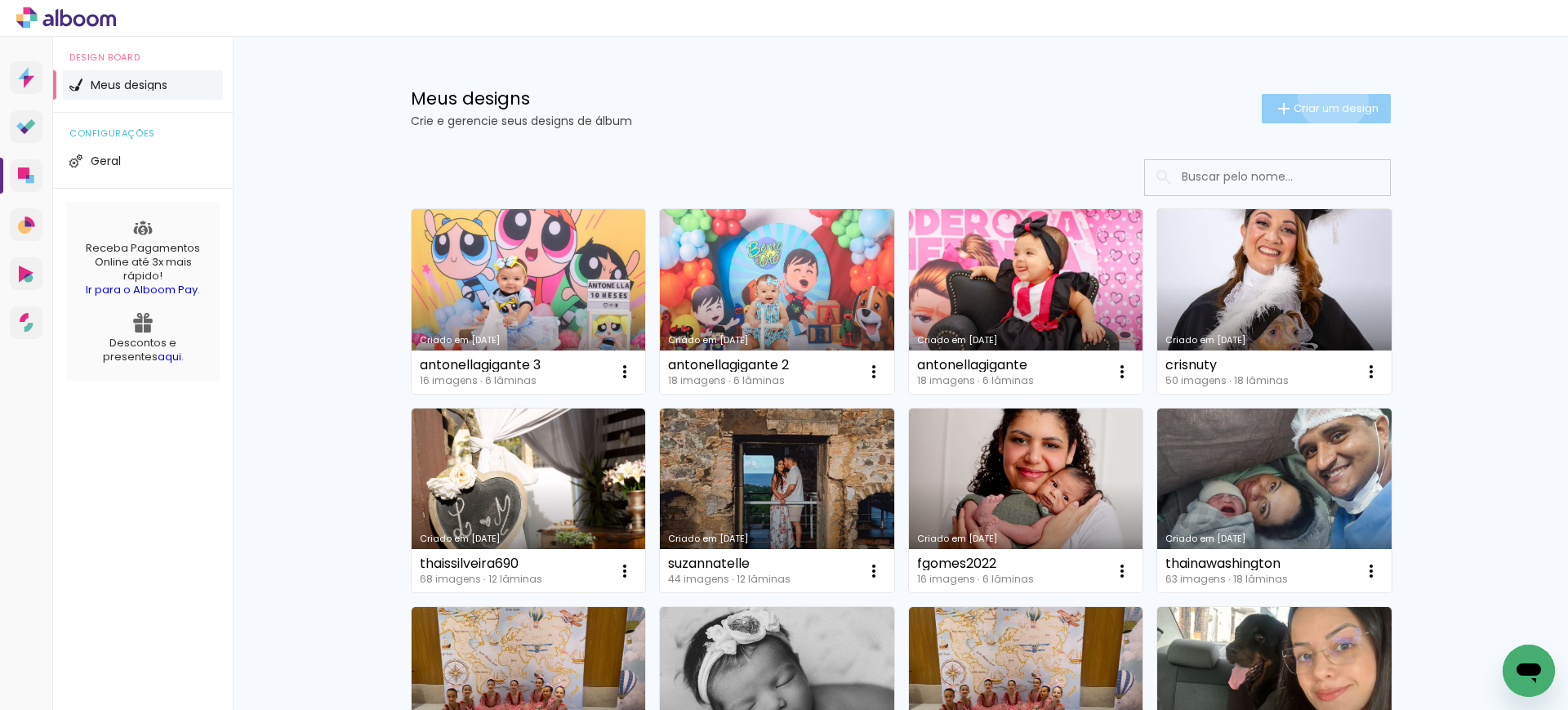
click at [1322, 96] on paper-button "Criar um design" at bounding box center [1326, 109] width 129 height 29
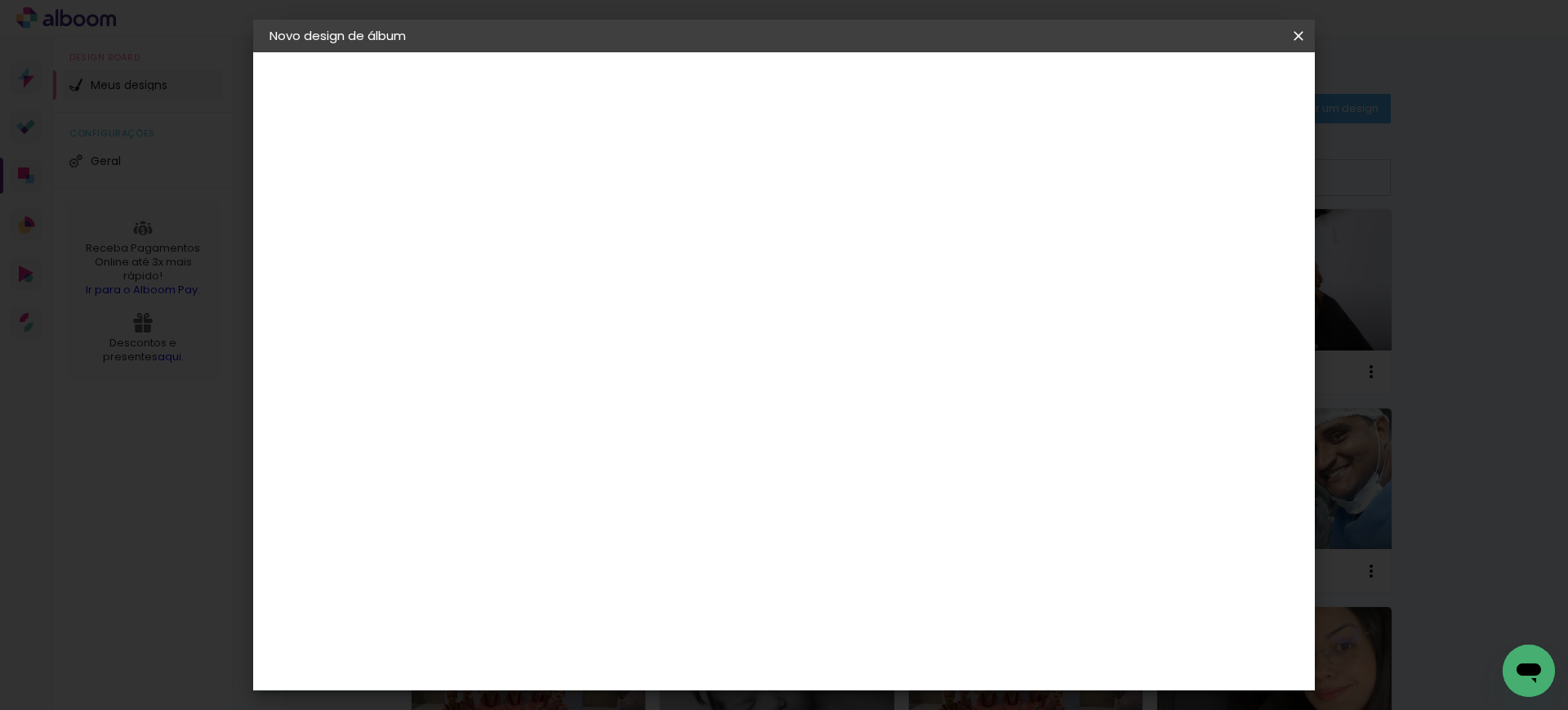
click at [537, 225] on input at bounding box center [537, 219] width 0 height 25
type input "antonellagigante 4"
type paper-input "antonellagigante 4"
click at [0, 0] on slot "Avançar" at bounding box center [0, 0] width 0 height 0
click at [0, 0] on slot "Tamanho Livre" at bounding box center [0, 0] width 0 height 0
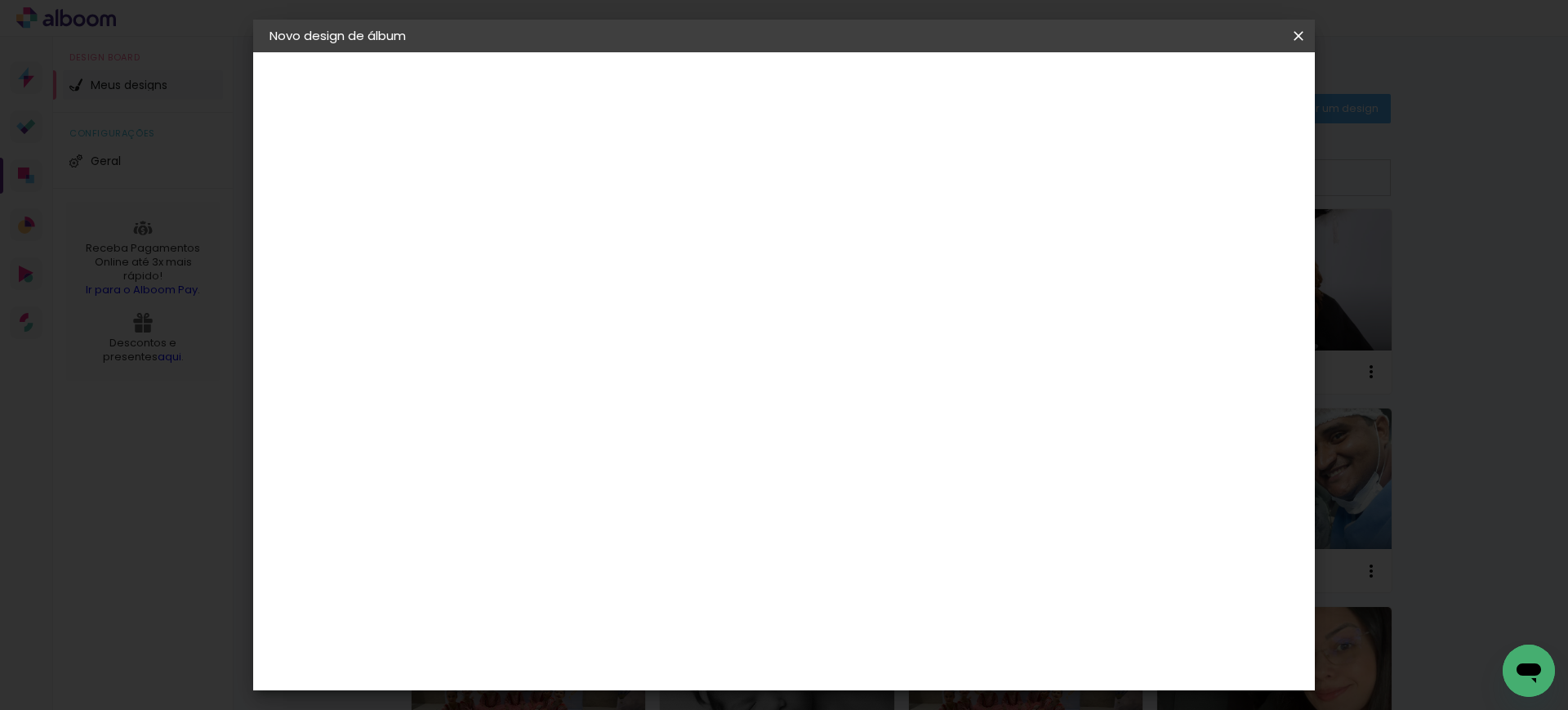
click at [0, 0] on slot "Avançar" at bounding box center [0, 0] width 0 height 0
click at [505, 468] on div "30" at bounding box center [494, 462] width 62 height 24
click at [505, 468] on input "30" at bounding box center [484, 462] width 43 height 24
type input "20"
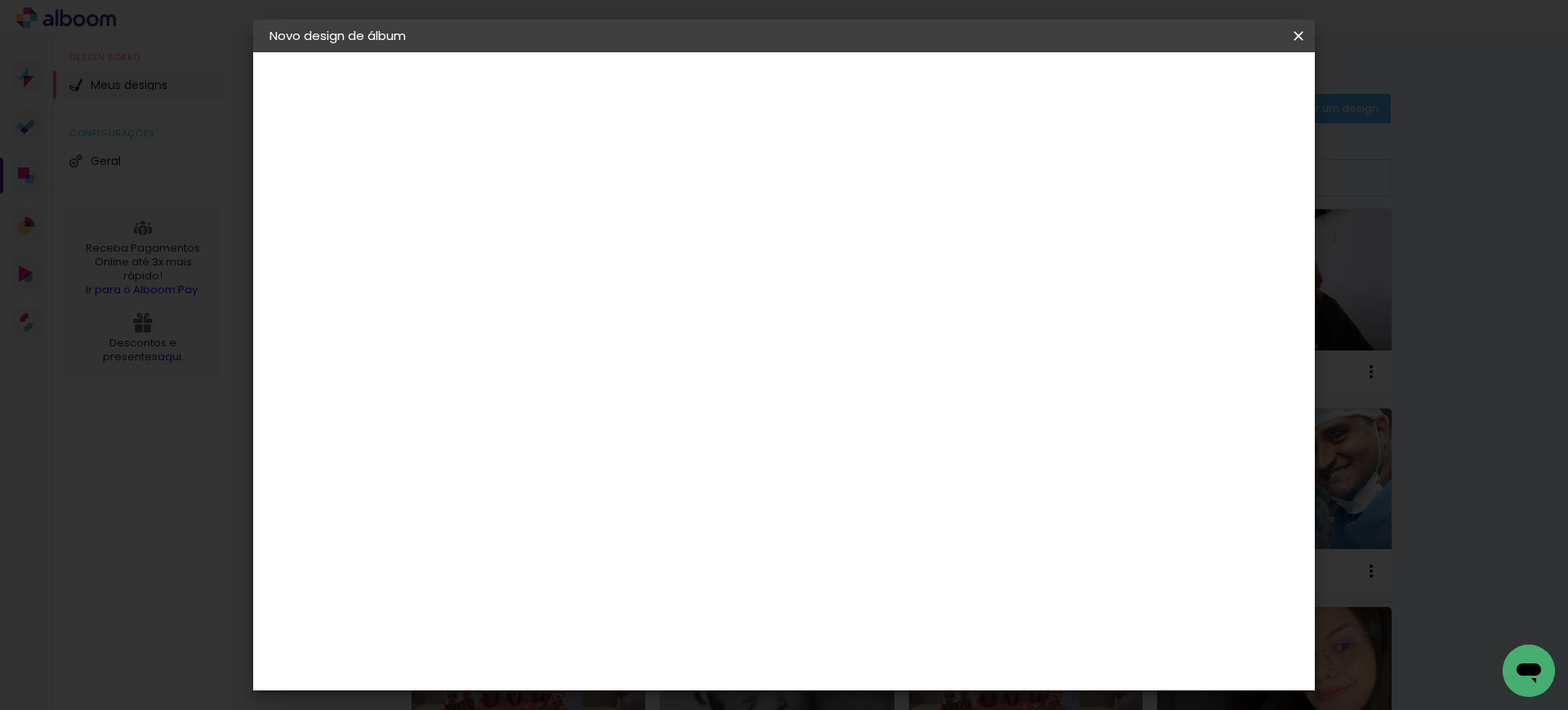
type paper-input "20"
click at [880, 572] on input "60" at bounding box center [872, 573] width 43 height 24
type input "40"
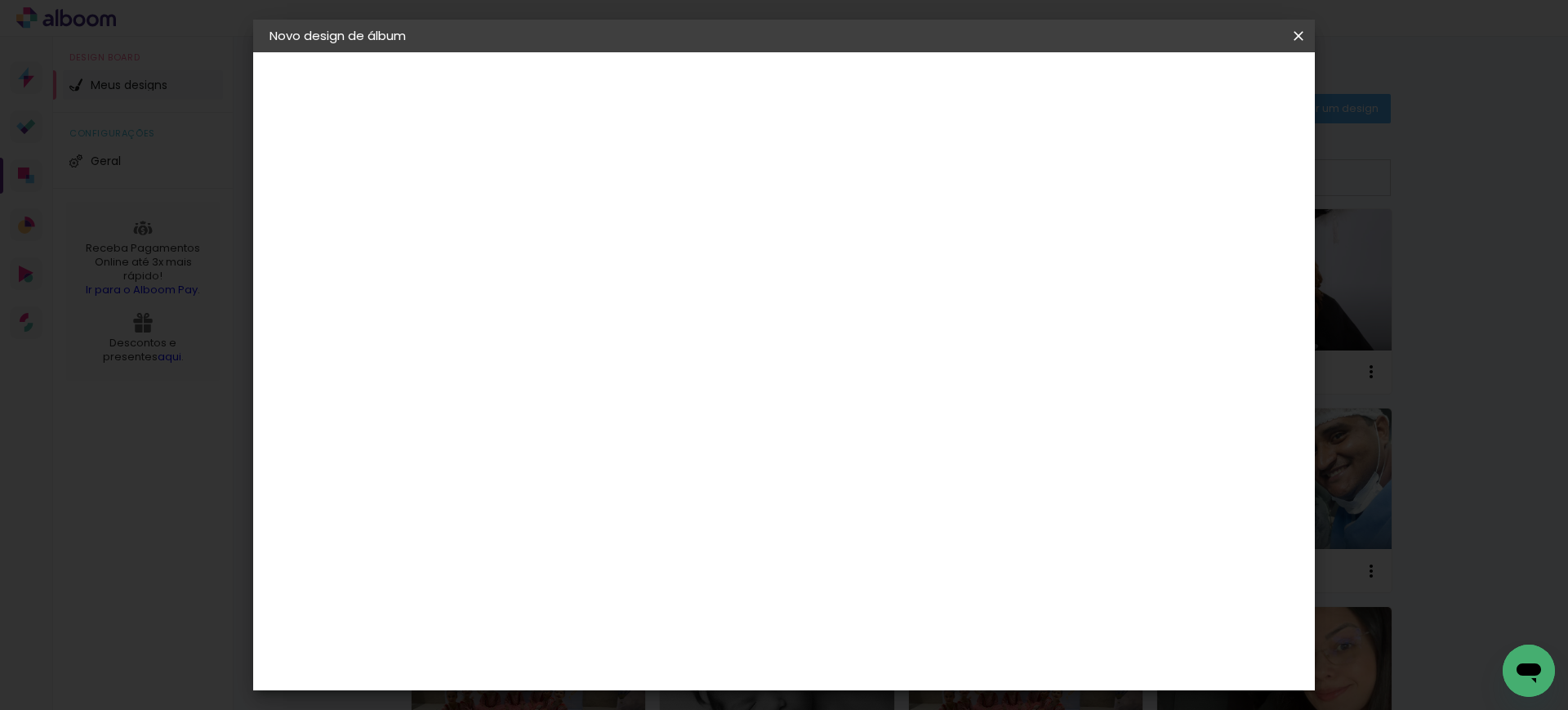
type paper-input "40"
drag, startPoint x: 1217, startPoint y: 237, endPoint x: 1206, endPoint y: 237, distance: 11.0
type input "12"
type paper-input "12"
click at [1206, 237] on input "12" at bounding box center [1193, 246] width 29 height 24
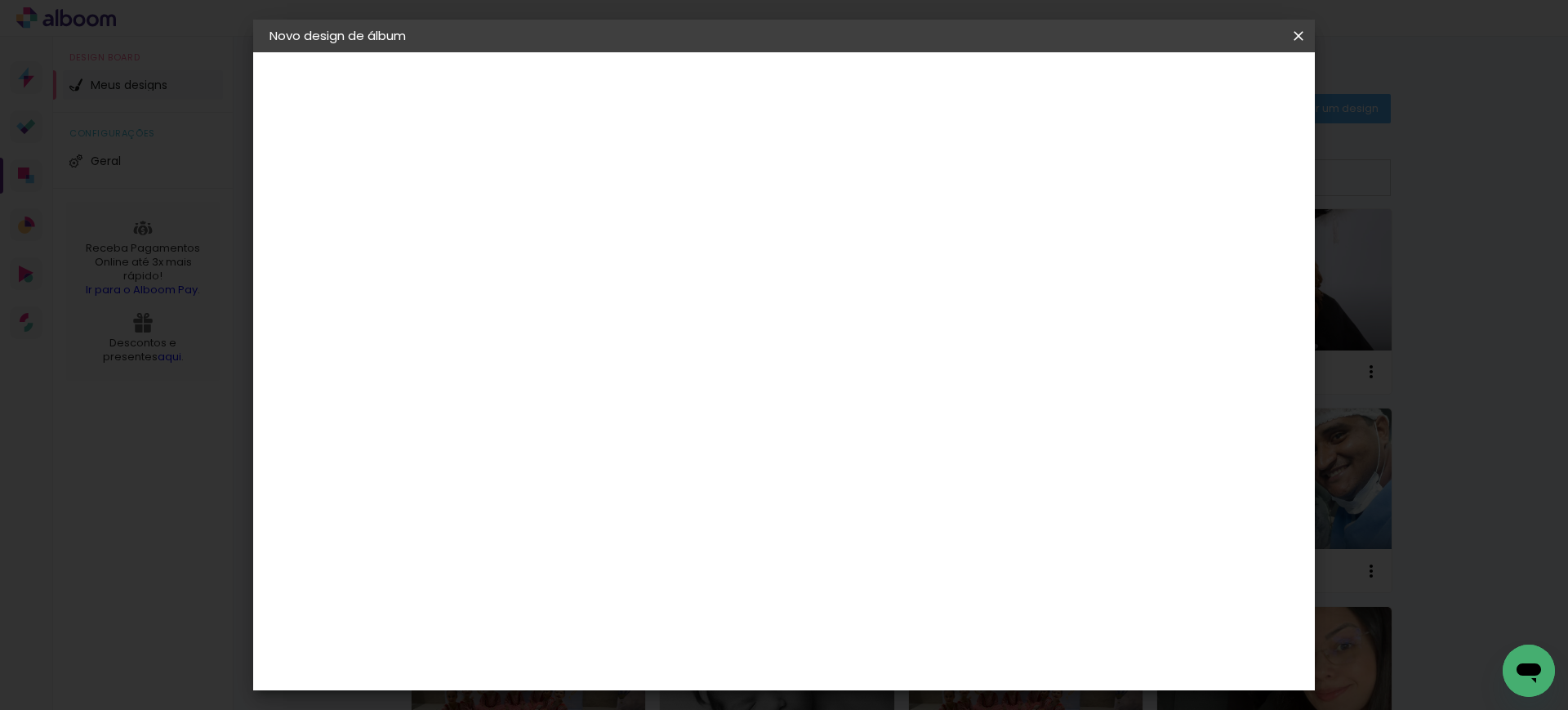
type input "13"
type paper-input "13"
click at [1193, 237] on input "13" at bounding box center [1183, 246] width 29 height 24
type input "14"
type paper-input "14"
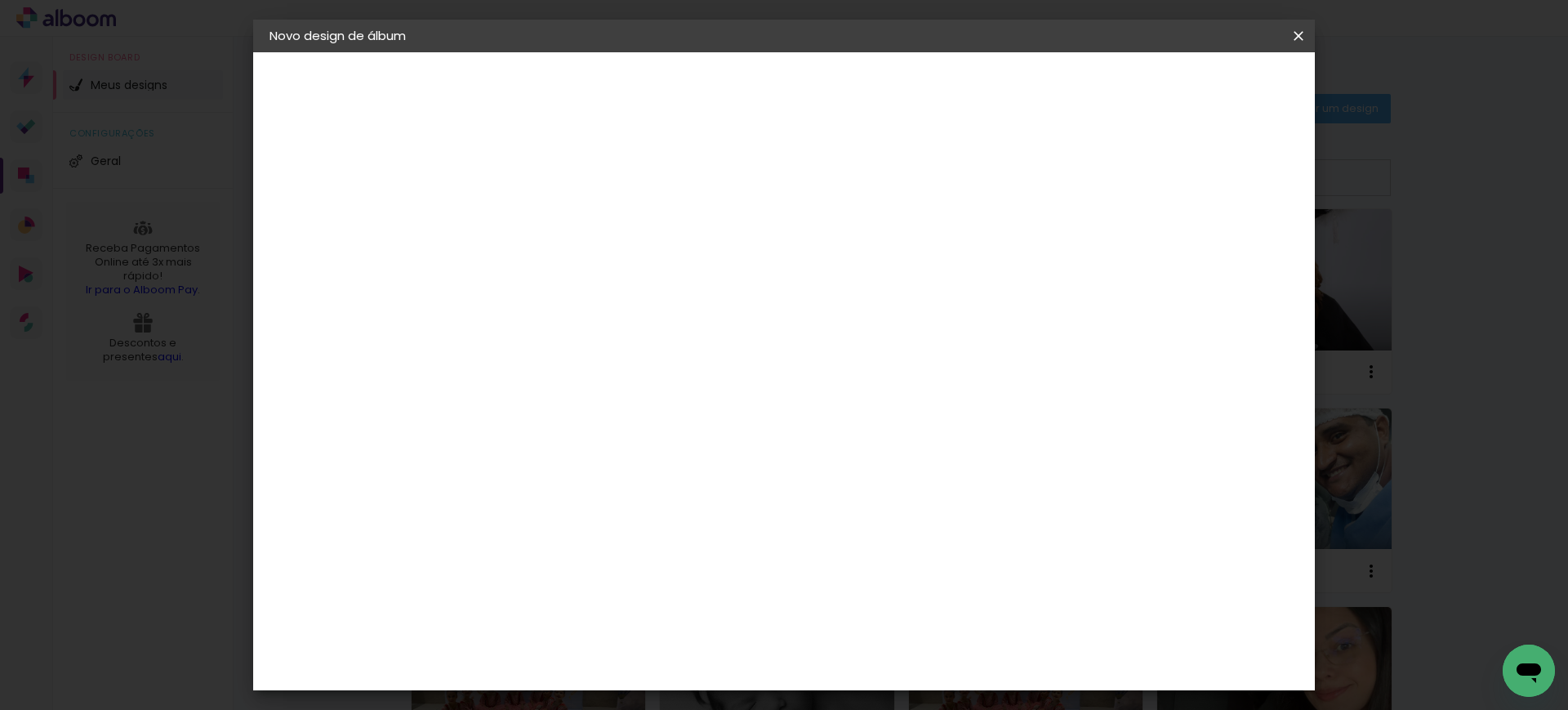
click at [1187, 237] on input "14" at bounding box center [1180, 246] width 29 height 24
type input "15"
type paper-input "15"
click at [1187, 237] on input "15" at bounding box center [1176, 246] width 29 height 24
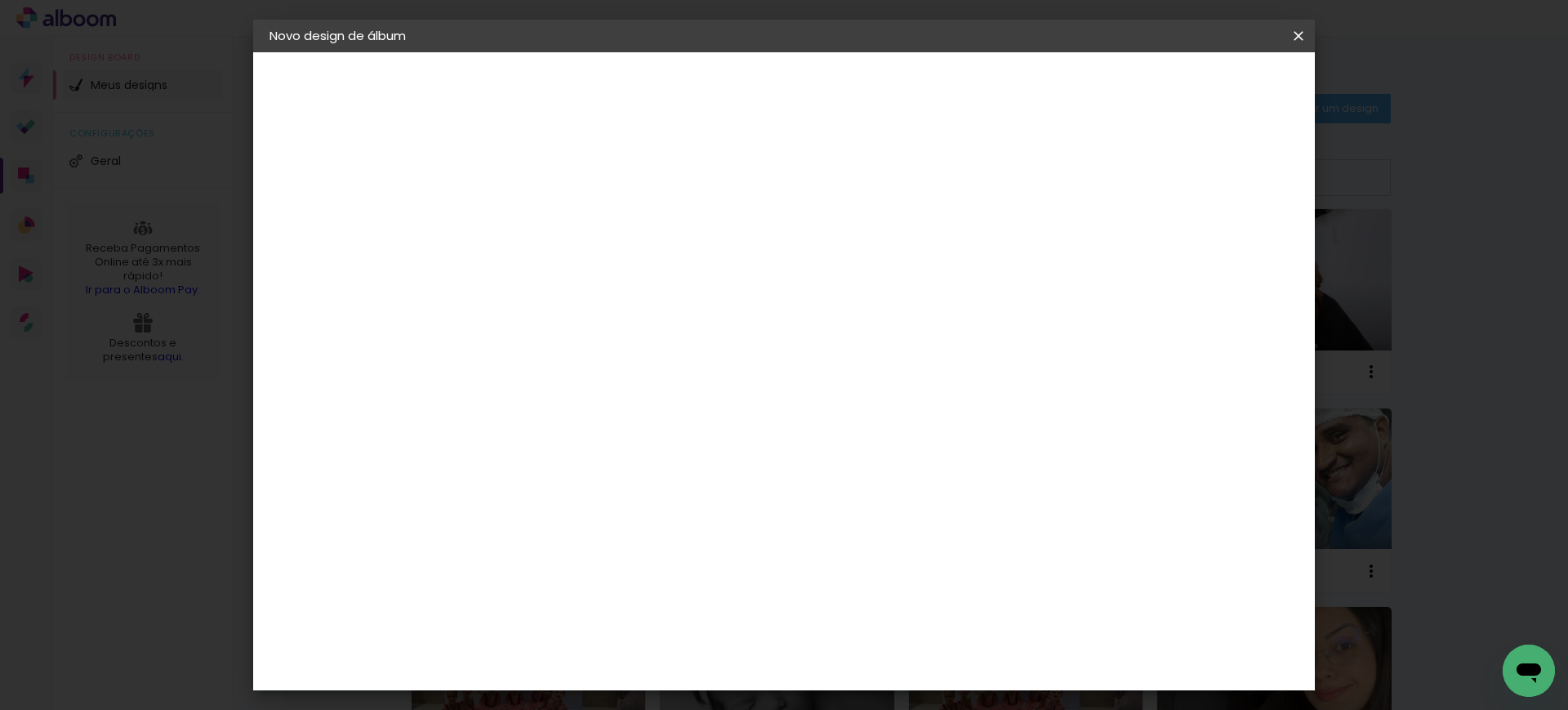
type input "1"
type paper-input "1"
click at [543, 193] on input "1" at bounding box center [525, 187] width 56 height 21
click at [1210, 94] on paper-button "Iniciar design" at bounding box center [1156, 86] width 107 height 28
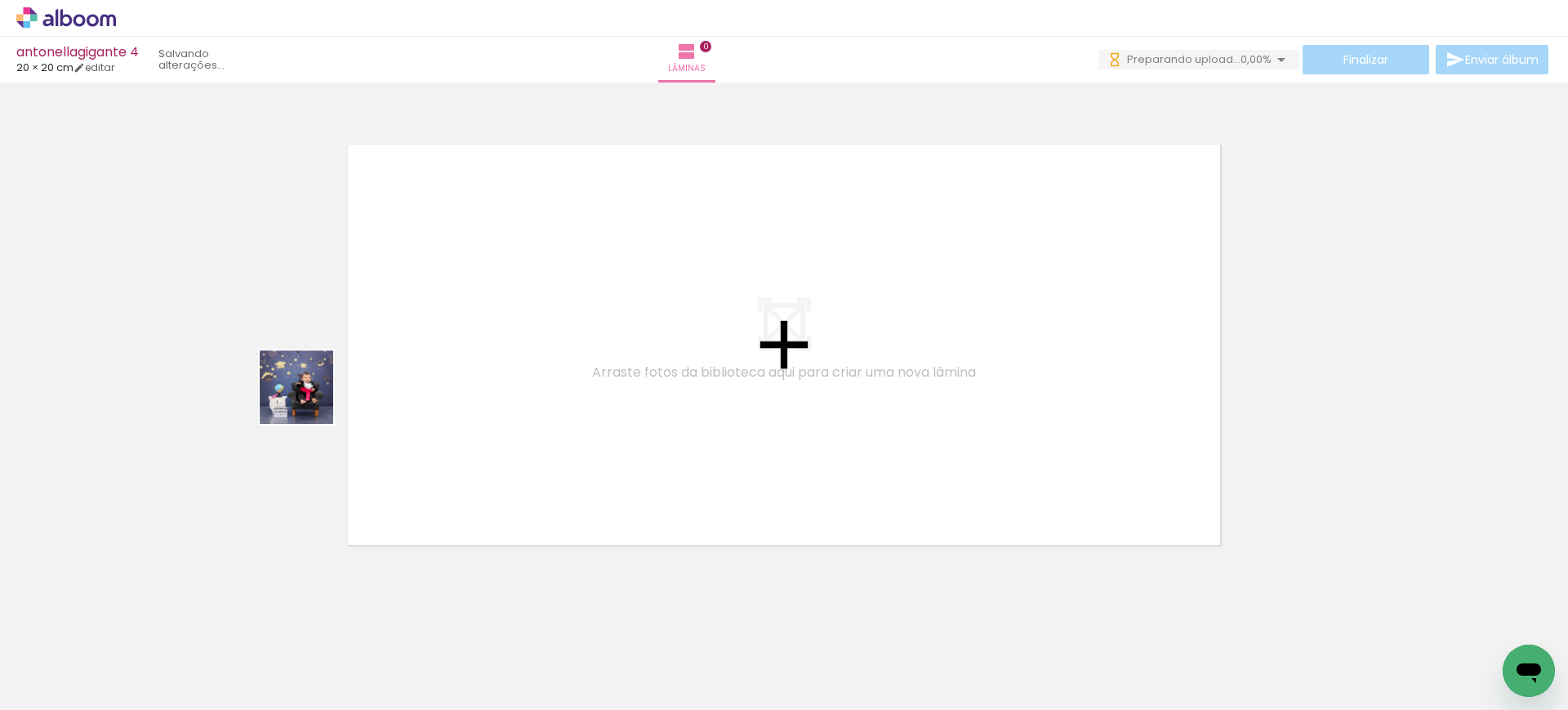
drag, startPoint x: 159, startPoint y: 642, endPoint x: 459, endPoint y: 250, distance: 493.6
click at [457, 250] on quentale-workspace at bounding box center [784, 355] width 1568 height 710
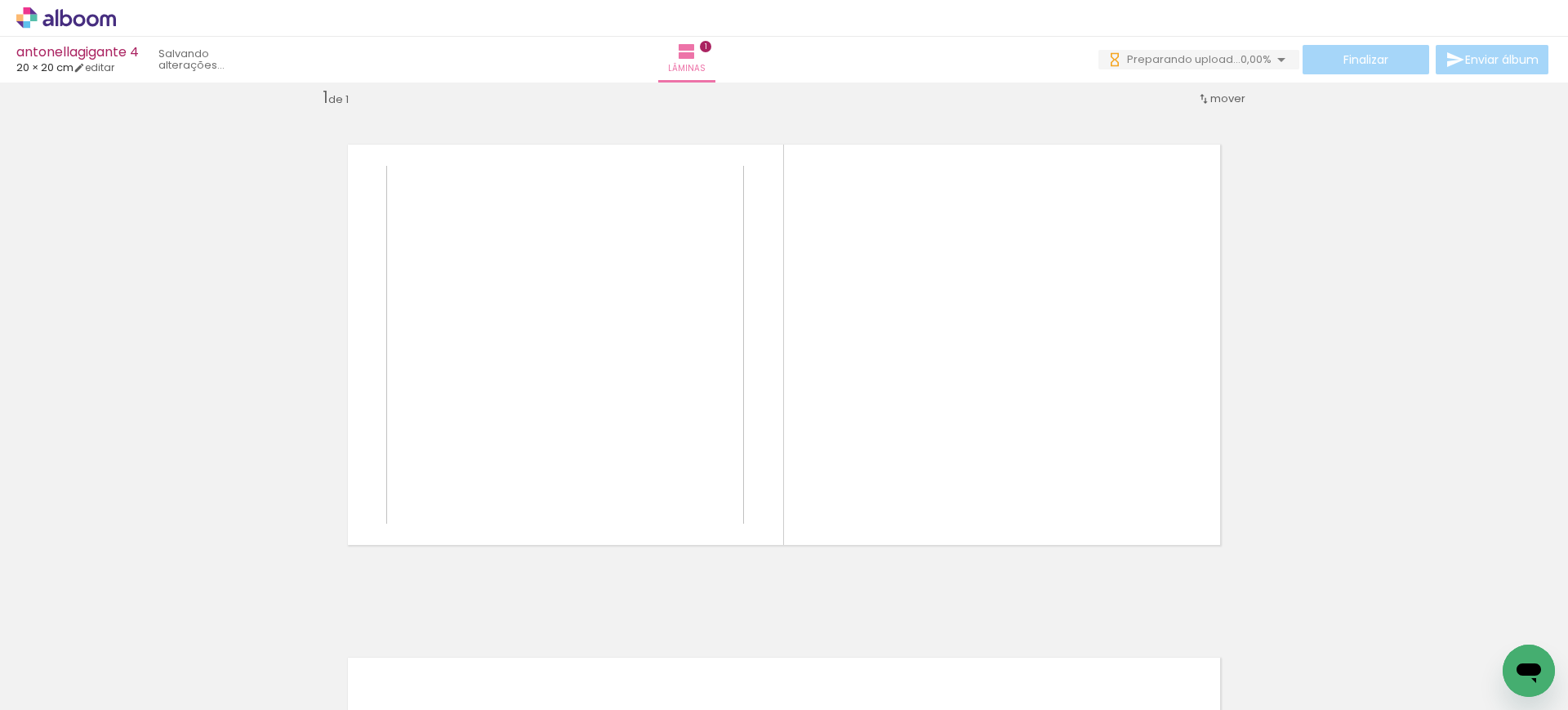
scroll to position [21, 0]
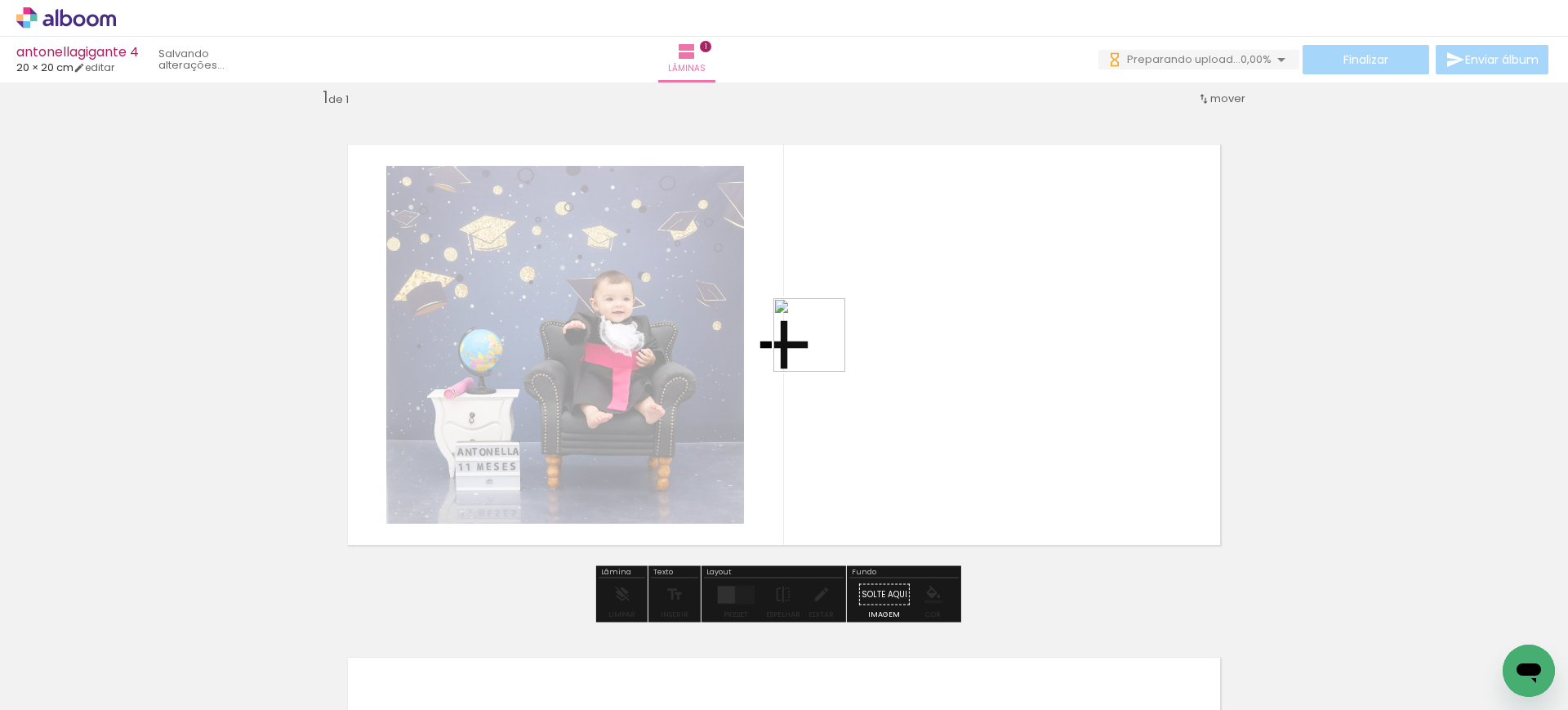
drag, startPoint x: 269, startPoint y: 673, endPoint x: 842, endPoint y: 332, distance: 666.8
click at [842, 332] on quentale-workspace at bounding box center [784, 355] width 1568 height 710
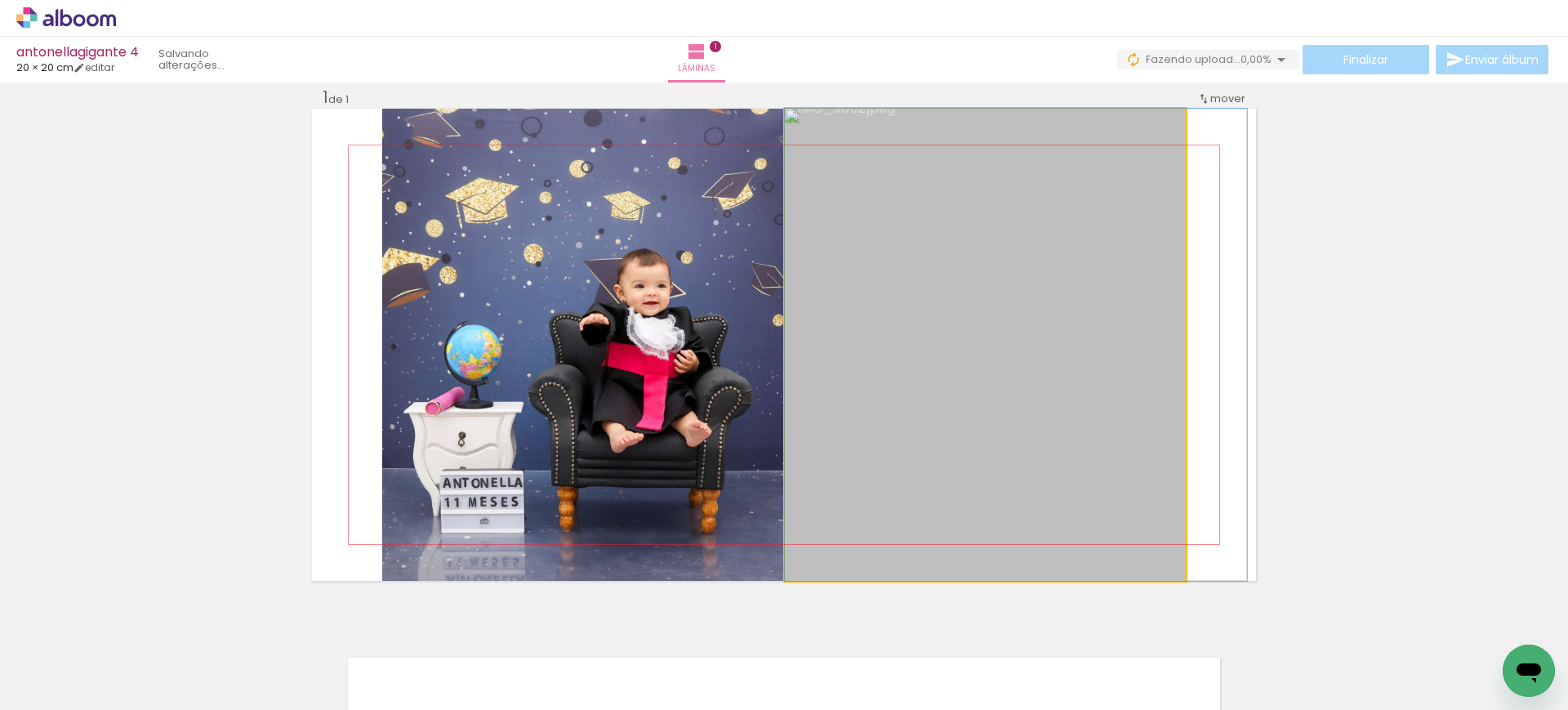
drag, startPoint x: 1063, startPoint y: 379, endPoint x: 1103, endPoint y: 334, distance: 60.2
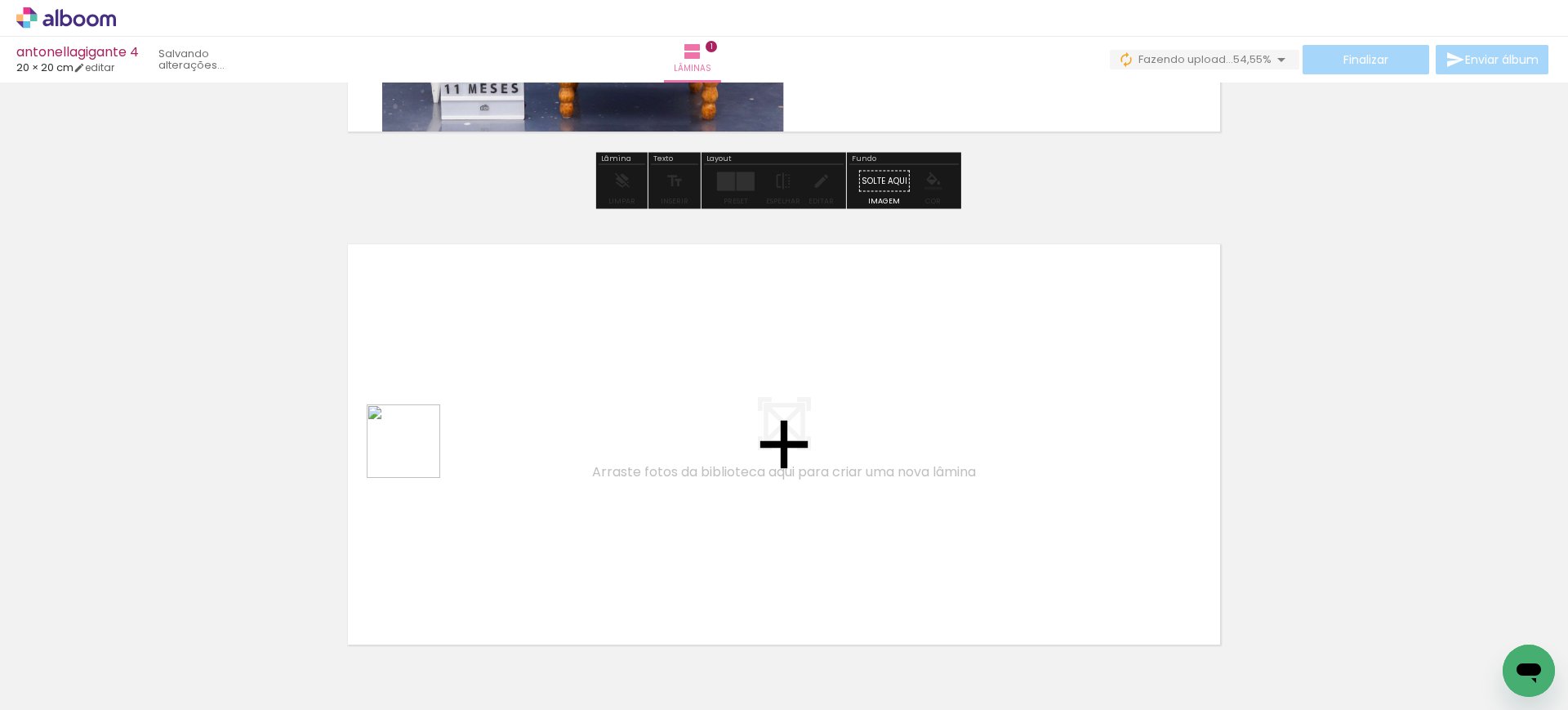
drag, startPoint x: 415, startPoint y: 453, endPoint x: 464, endPoint y: 333, distance: 129.6
click at [464, 333] on quentale-workspace at bounding box center [784, 355] width 1568 height 710
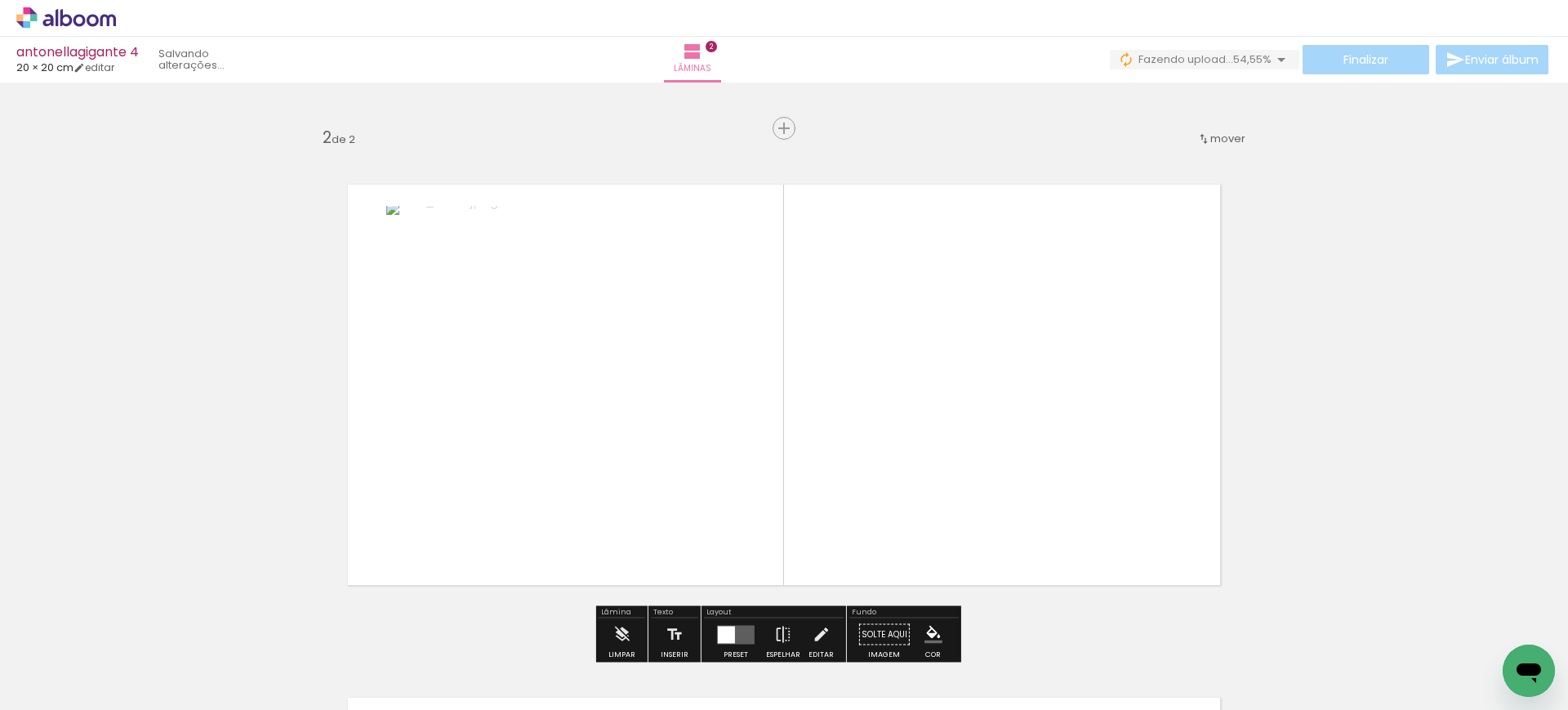
scroll to position [534, 0]
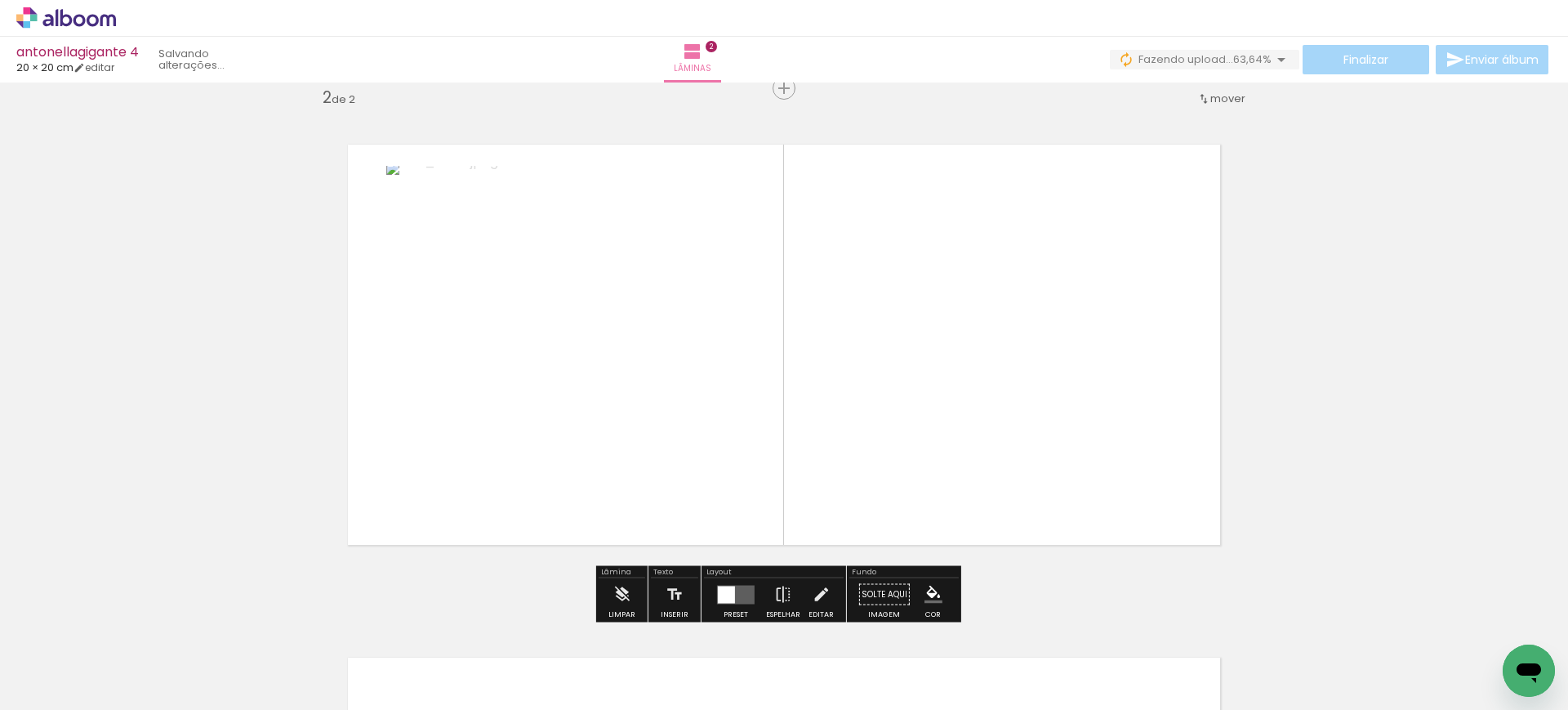
drag, startPoint x: 438, startPoint y: 667, endPoint x: 667, endPoint y: 377, distance: 369.5
click at [665, 356] on quentale-workspace at bounding box center [784, 355] width 1568 height 710
drag, startPoint x: 544, startPoint y: 655, endPoint x: 738, endPoint y: 312, distance: 394.1
click at [736, 315] on quentale-workspace at bounding box center [784, 355] width 1568 height 710
click at [291, 641] on div at bounding box center [254, 655] width 72 height 73
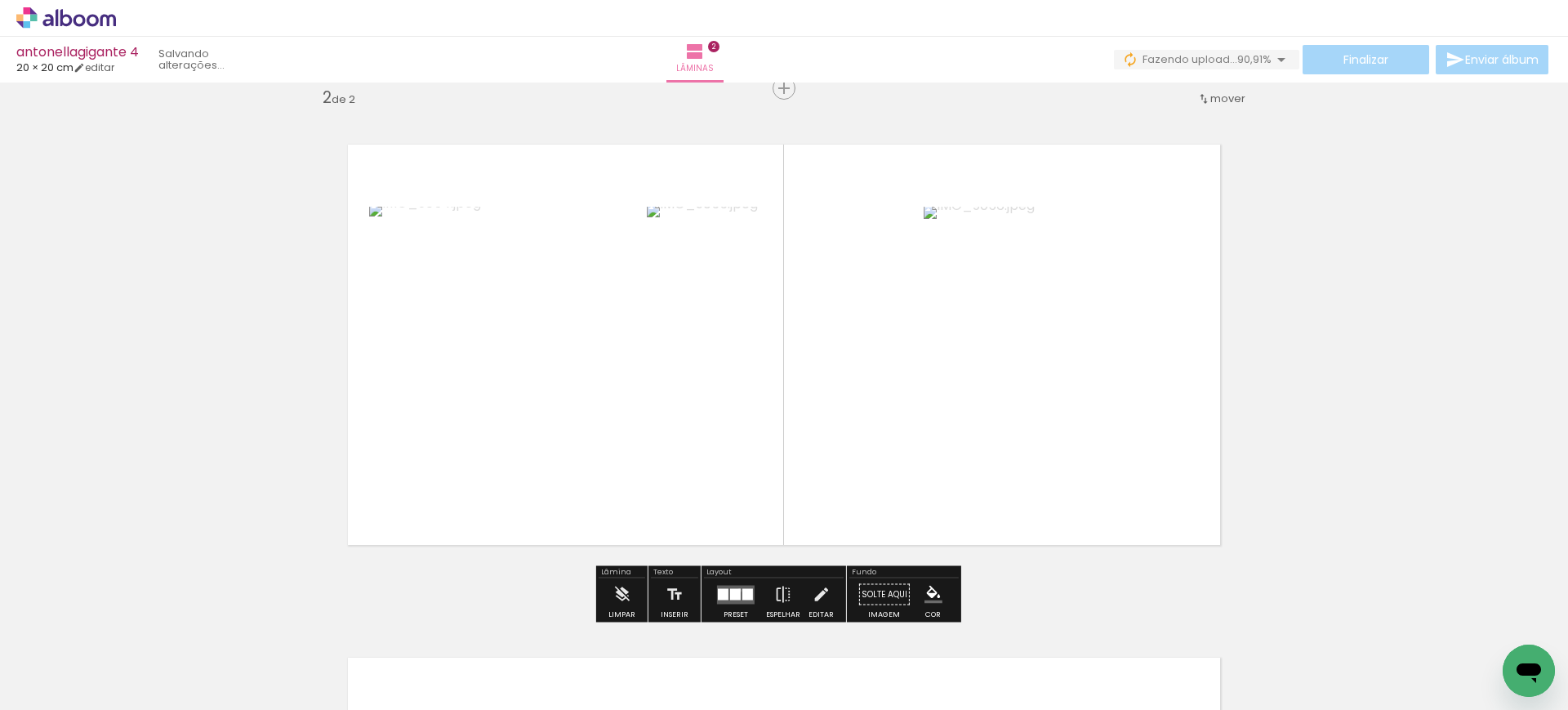
click at [735, 589] on div at bounding box center [735, 593] width 11 height 12
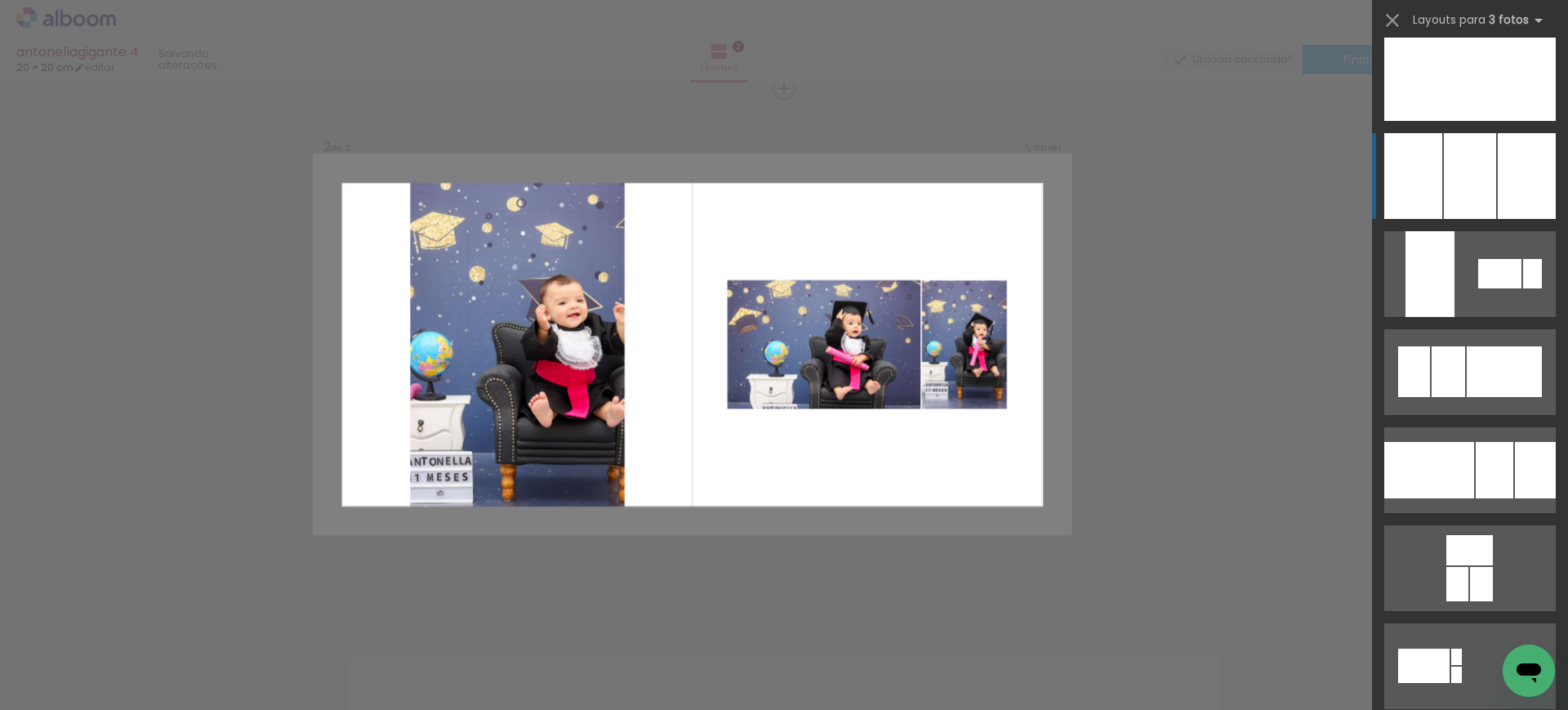
scroll to position [5306, 0]
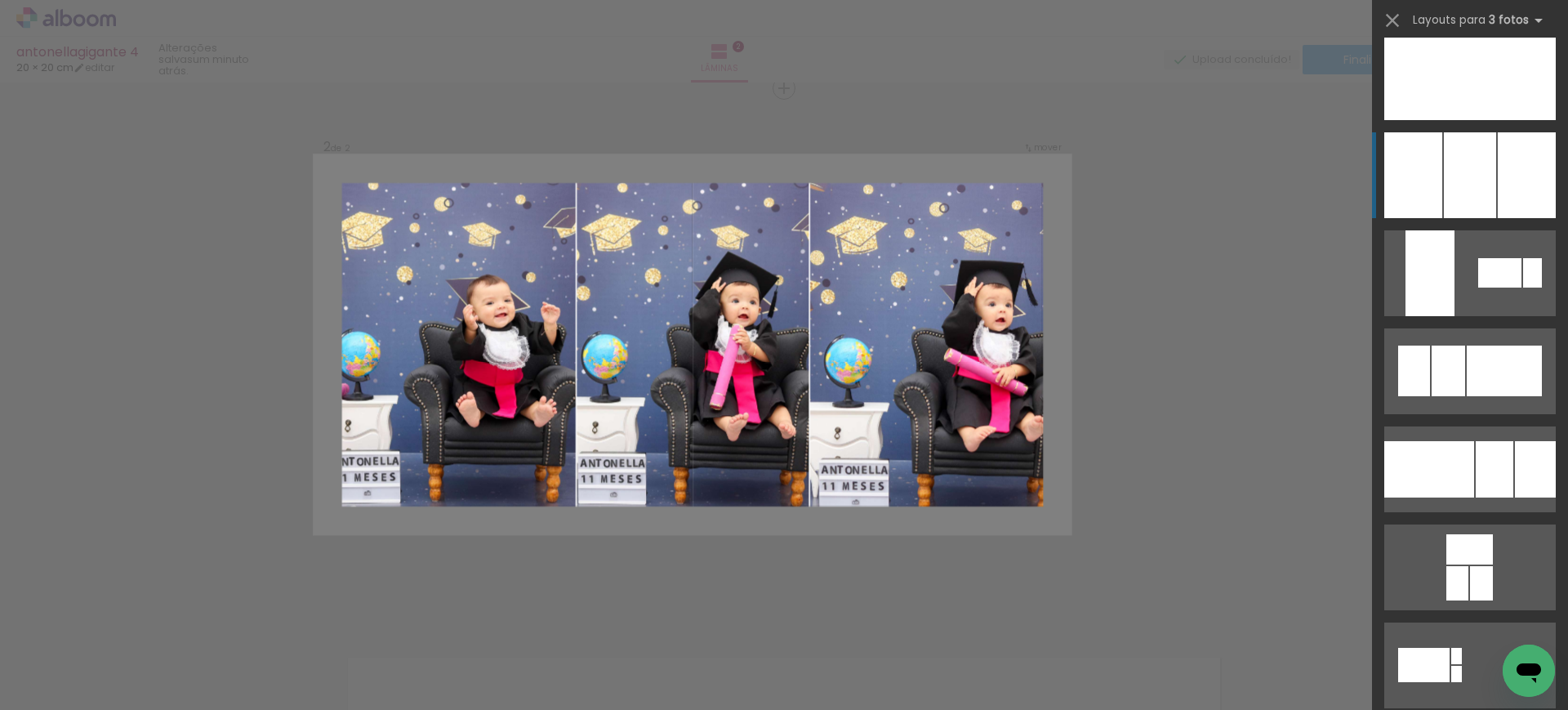
click at [1463, 193] on div at bounding box center [1470, 175] width 53 height 86
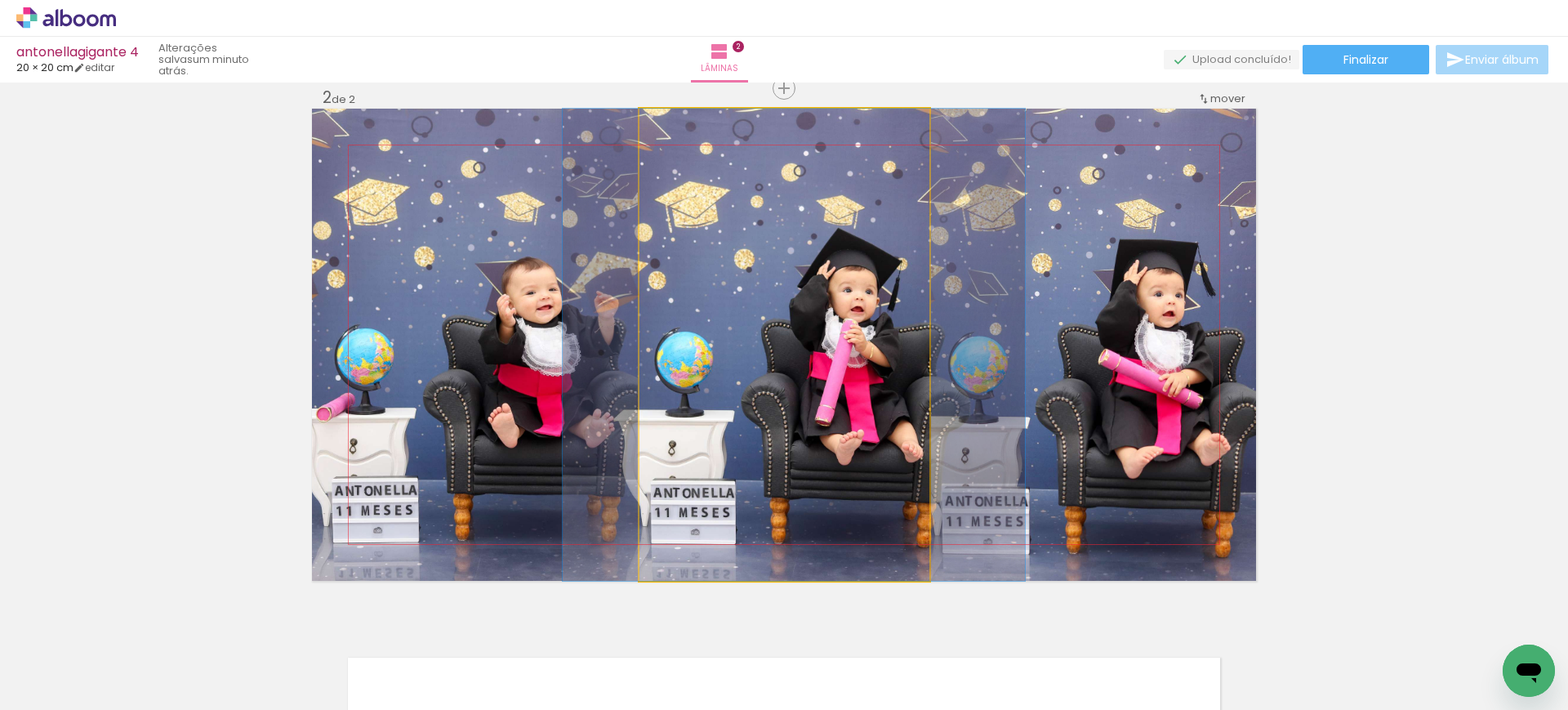
drag, startPoint x: 833, startPoint y: 371, endPoint x: 842, endPoint y: 372, distance: 9.1
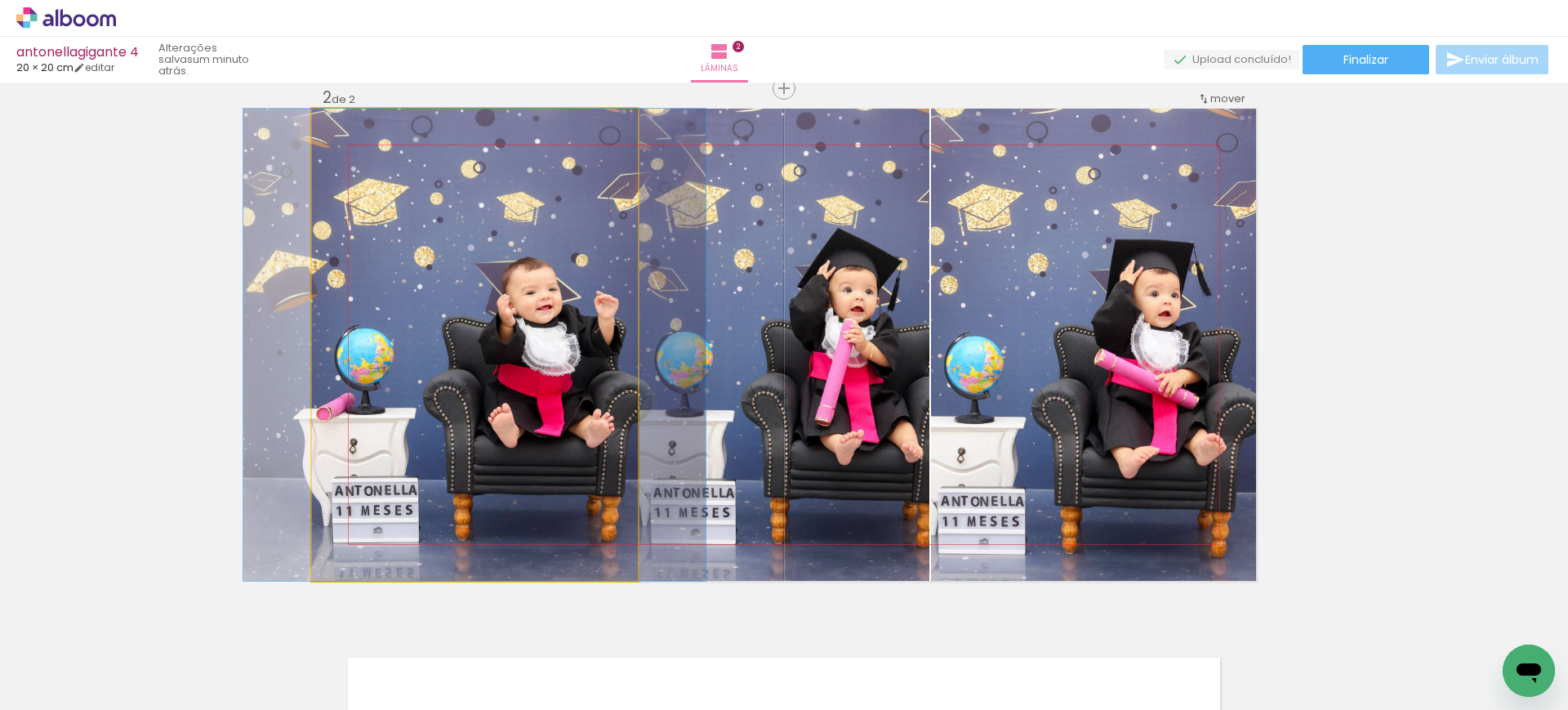
click at [556, 328] on quentale-photo at bounding box center [474, 345] width 326 height 472
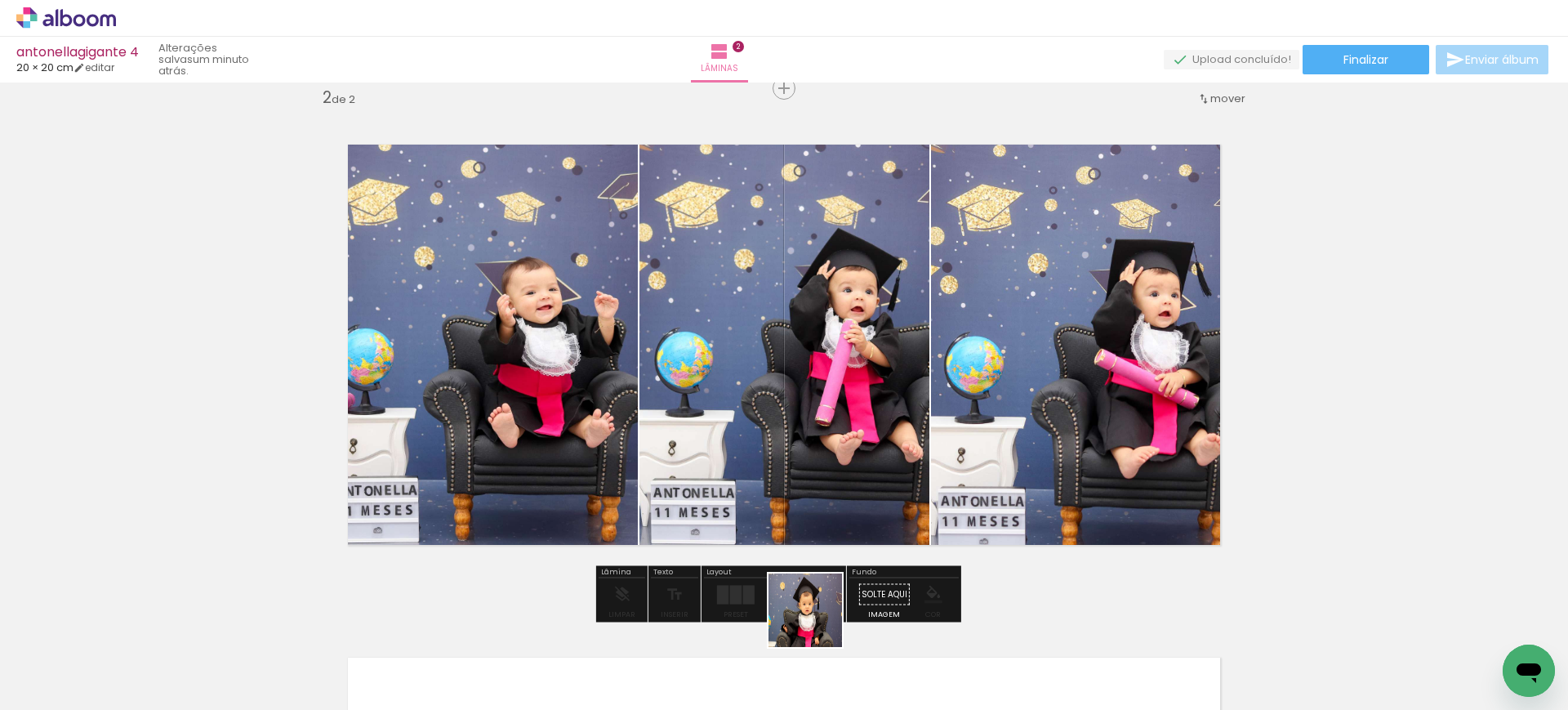
drag, startPoint x: 816, startPoint y: 653, endPoint x: 833, endPoint y: 450, distance: 203.7
click at [833, 455] on quentale-workspace at bounding box center [784, 355] width 1568 height 710
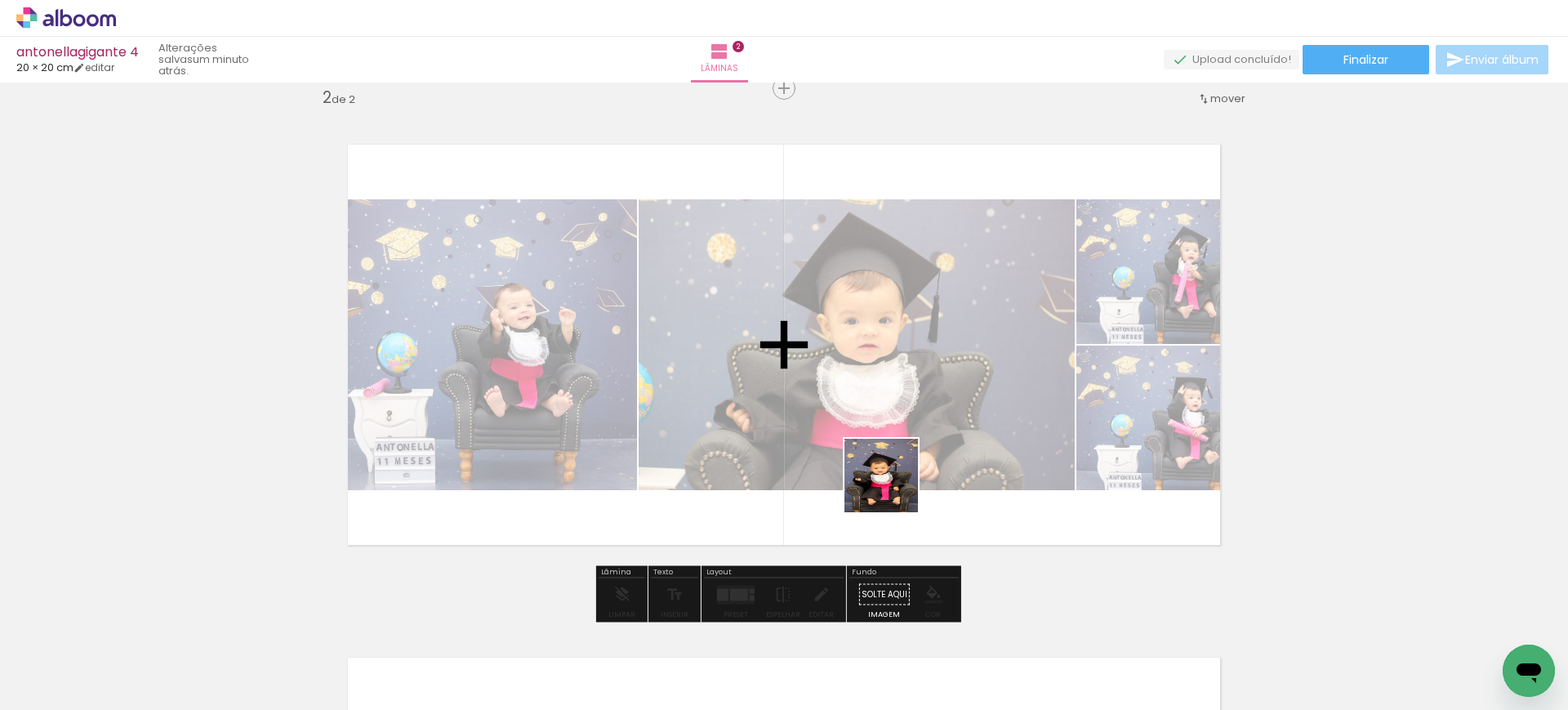
drag, startPoint x: 900, startPoint y: 658, endPoint x: 896, endPoint y: 410, distance: 248.0
click at [892, 423] on quentale-workspace at bounding box center [784, 355] width 1568 height 710
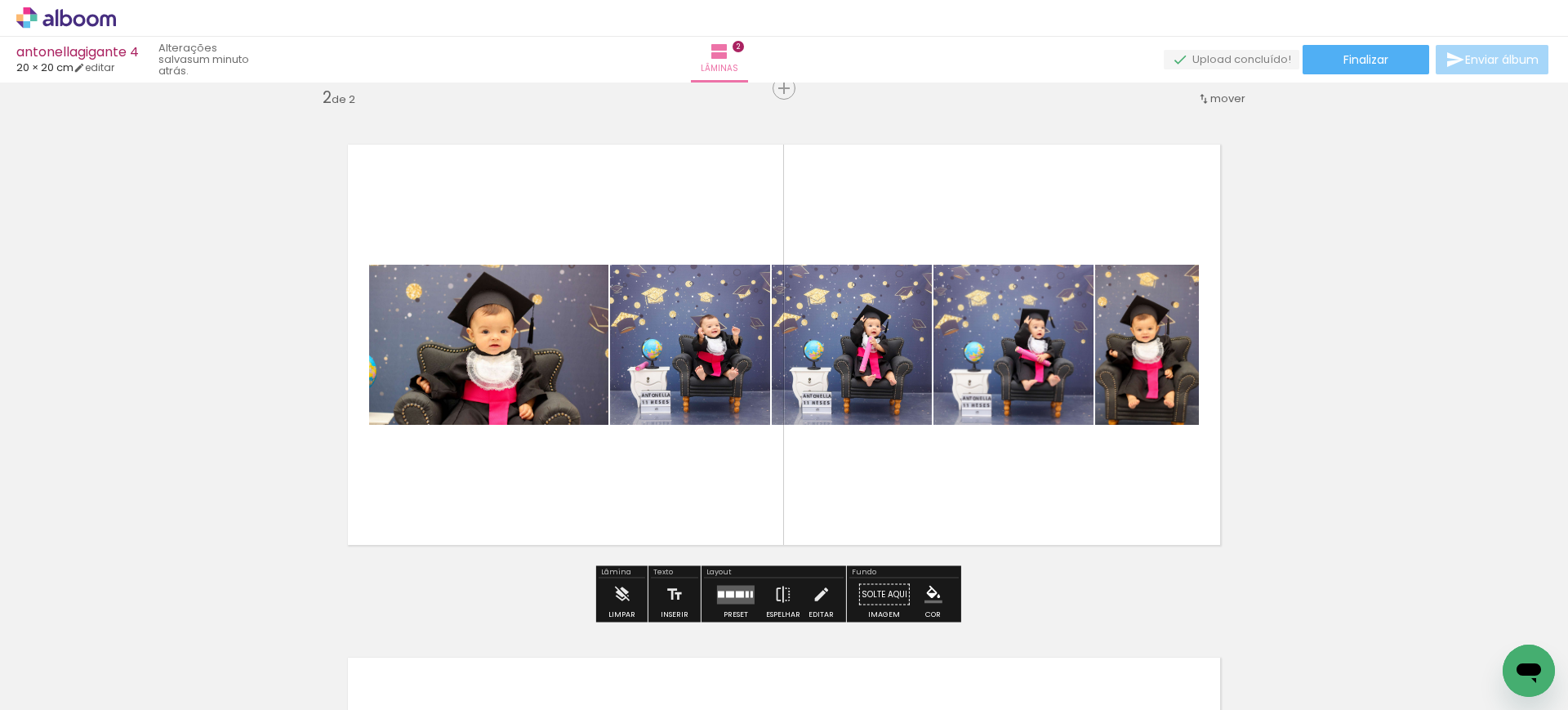
click at [727, 595] on div at bounding box center [730, 593] width 8 height 6
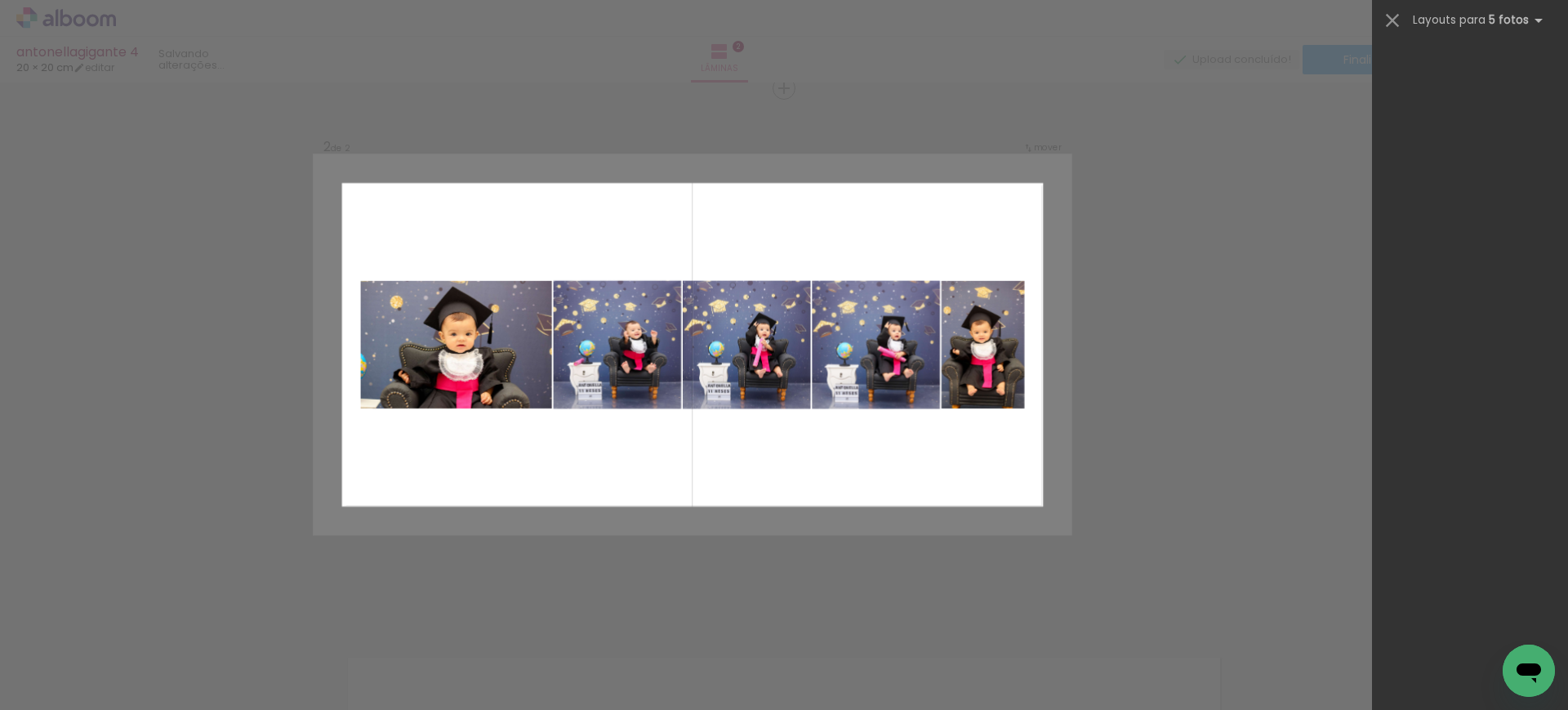
scroll to position [0, 0]
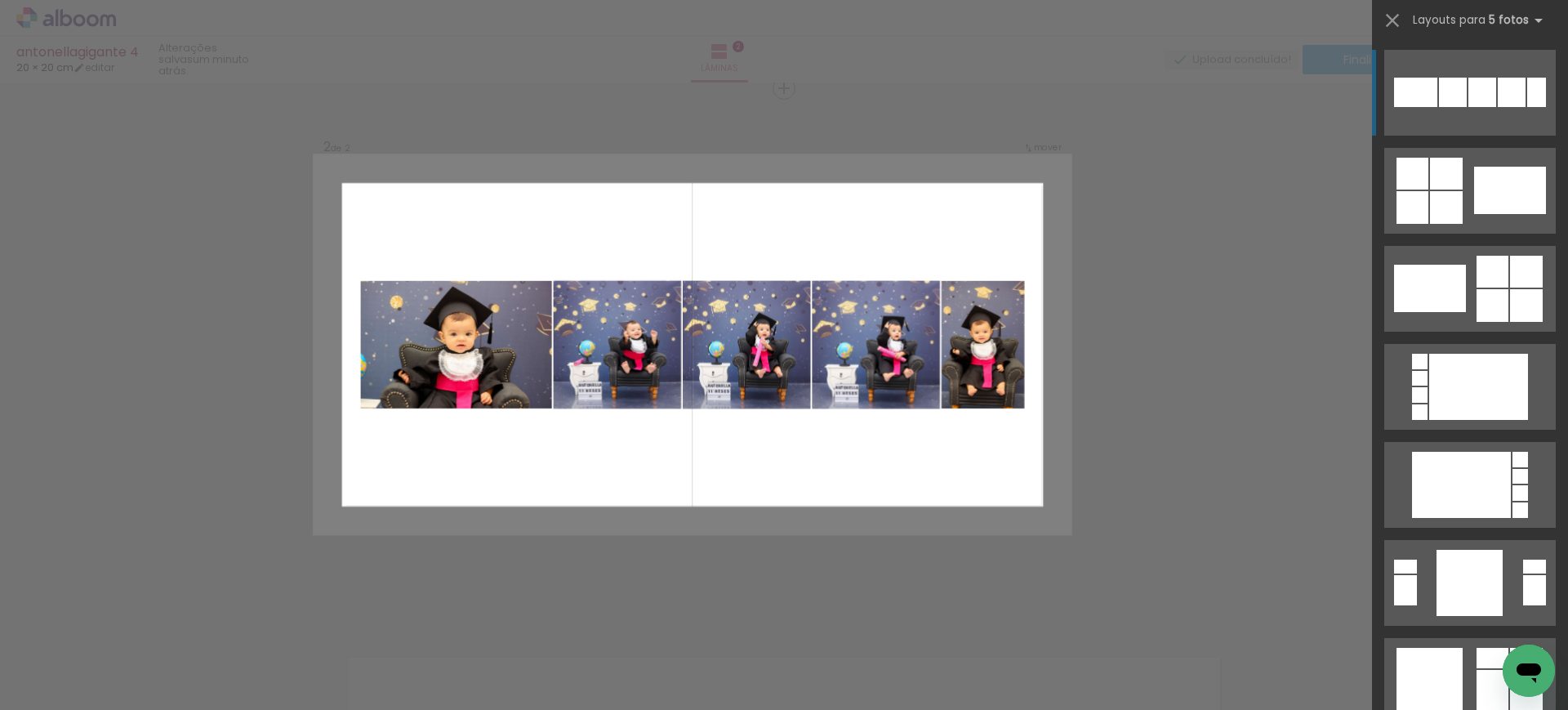
click at [677, 468] on quentale-layouter at bounding box center [693, 345] width 755 height 377
click at [1226, 404] on div "Confirmar Cancelar" at bounding box center [784, 337] width 1568 height 1578
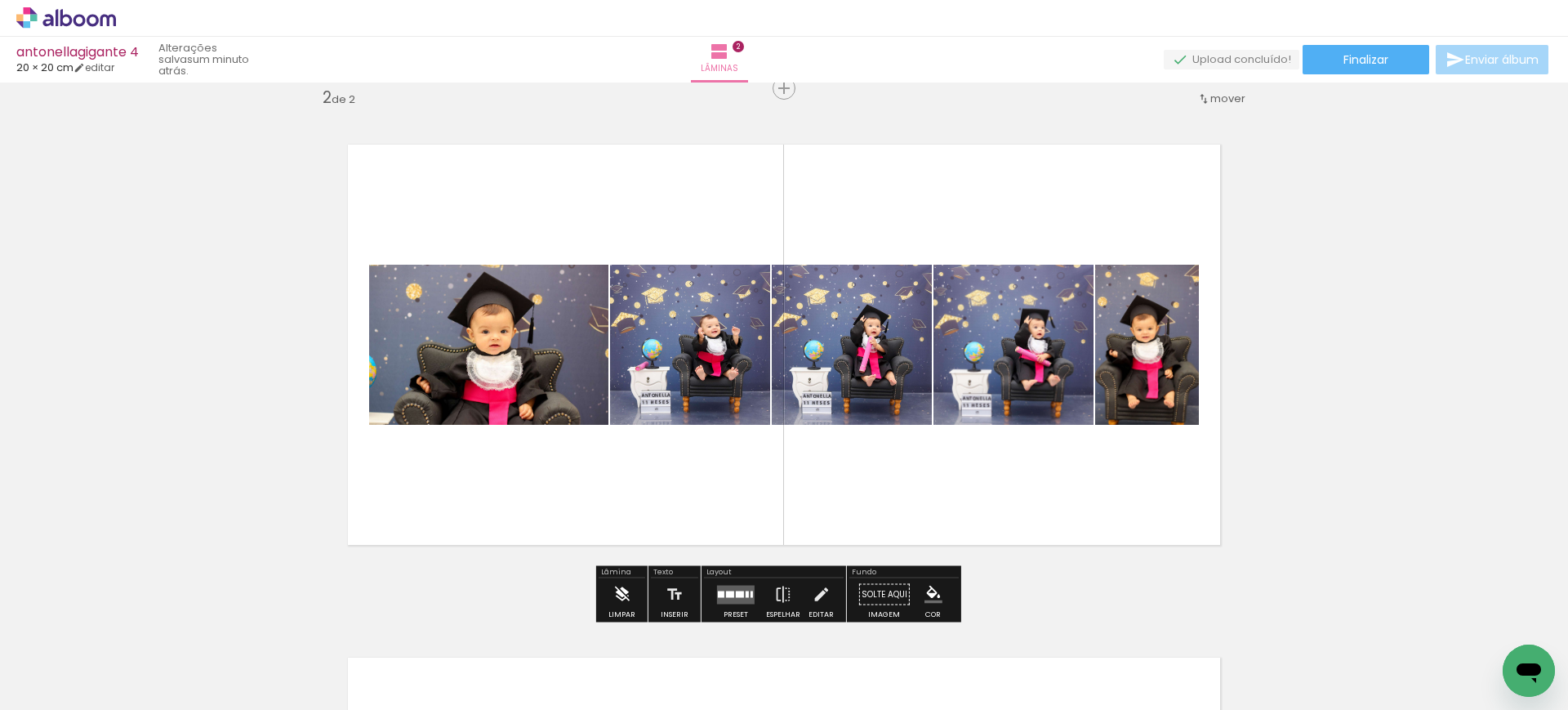
click at [618, 579] on iron-icon at bounding box center [621, 595] width 18 height 33
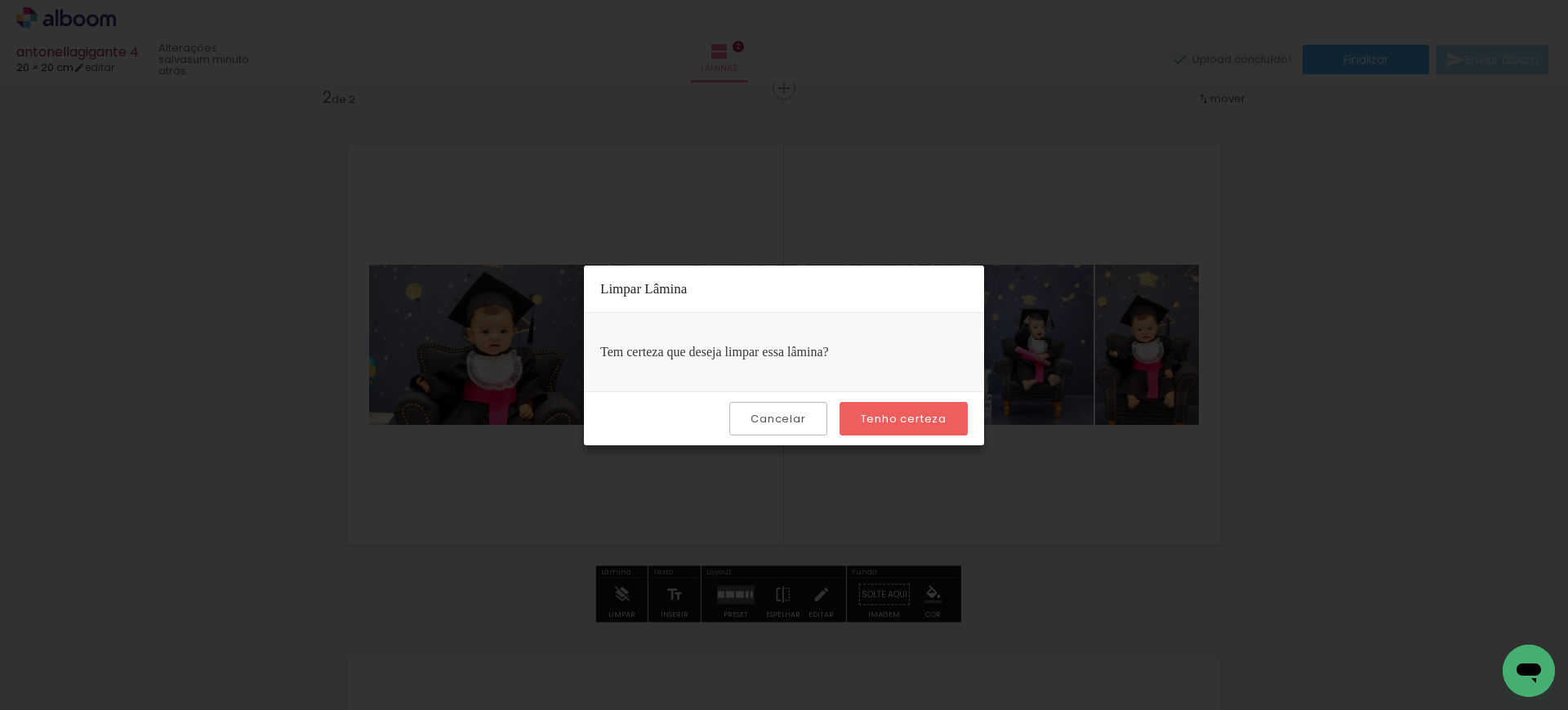
click at [891, 400] on div "Cancelar Tenho certeza" at bounding box center [784, 417] width 400 height 53
click at [0, 0] on slot "Tenho certeza" at bounding box center [0, 0] width 0 height 0
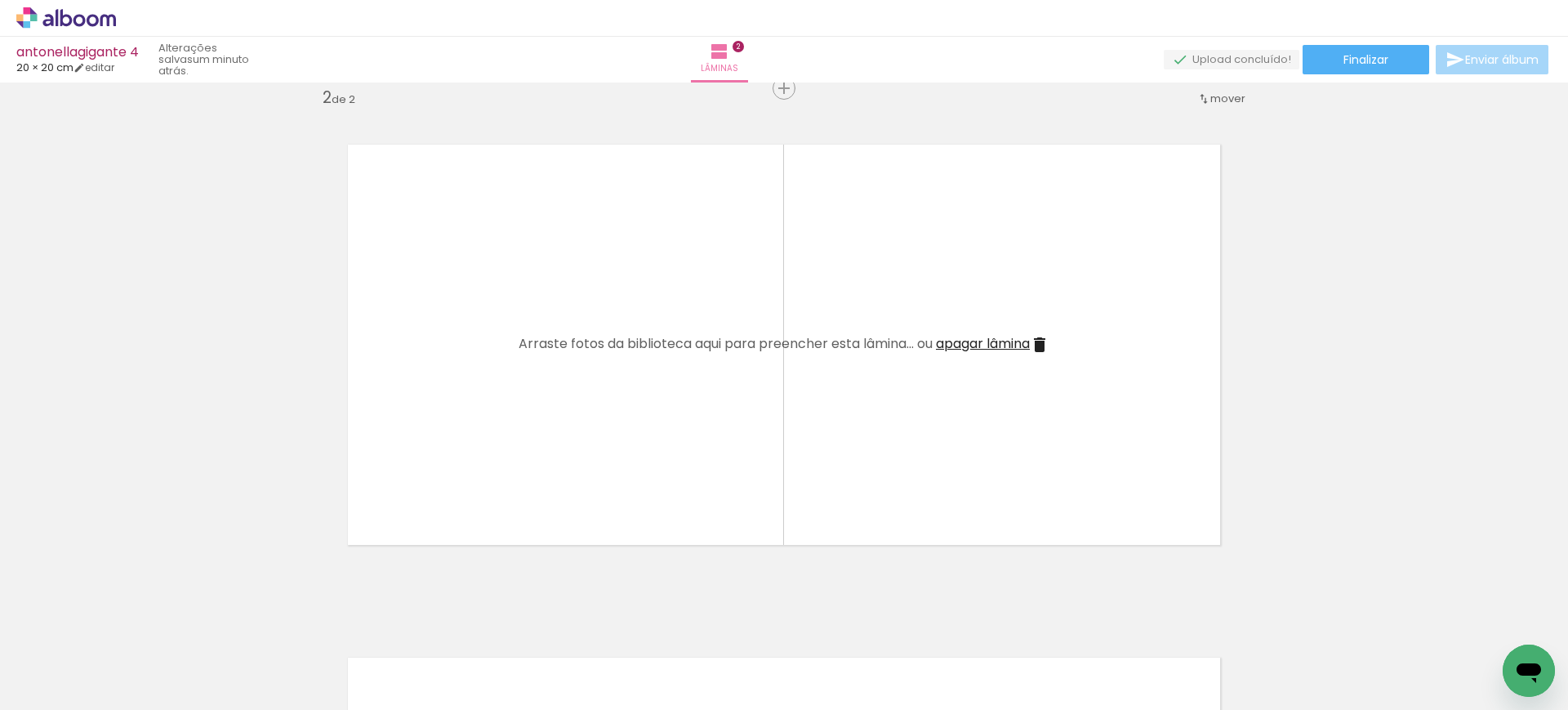
drag, startPoint x: 376, startPoint y: 660, endPoint x: 545, endPoint y: 312, distance: 386.9
click at [545, 312] on quentale-workspace at bounding box center [784, 355] width 1568 height 710
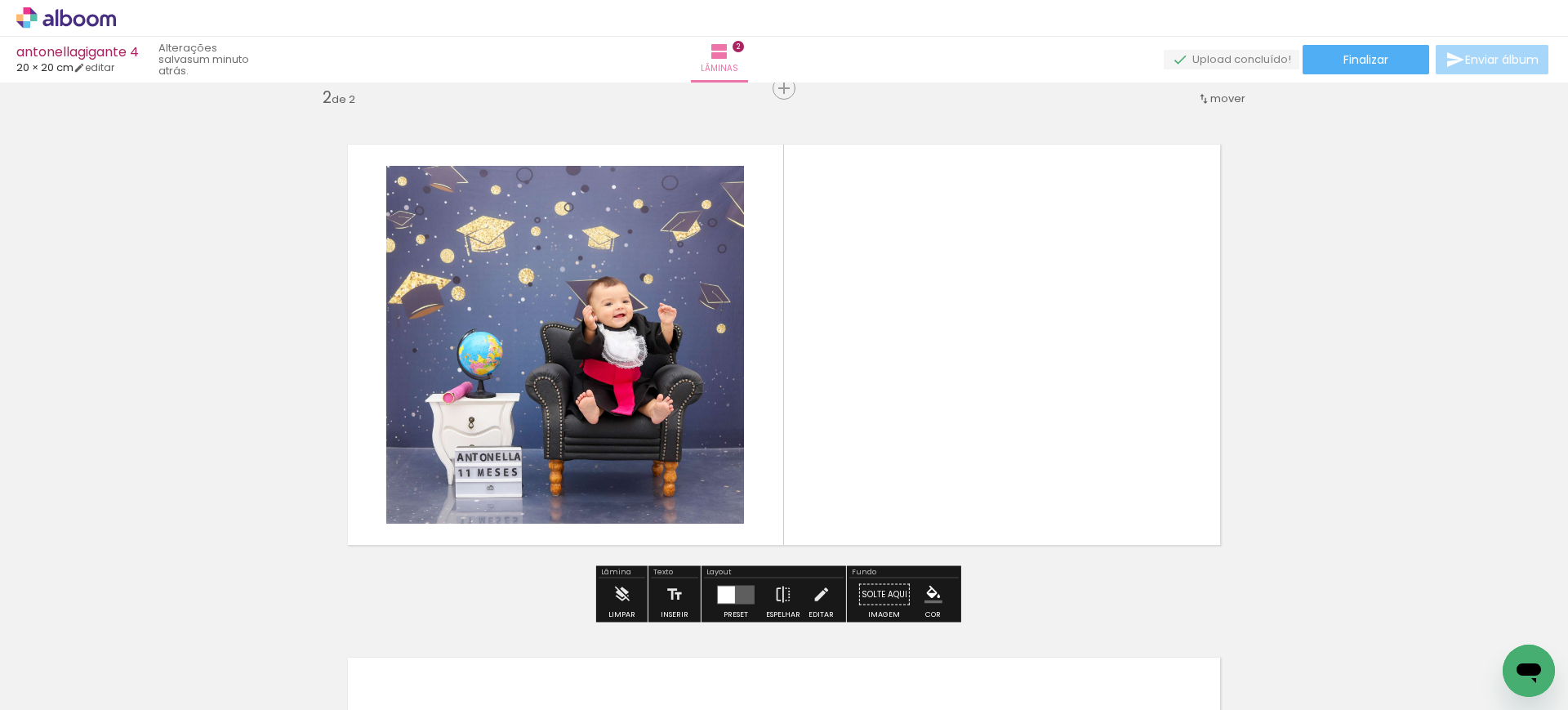
drag, startPoint x: 463, startPoint y: 663, endPoint x: 687, endPoint y: 317, distance: 412.2
click at [686, 306] on quentale-workspace at bounding box center [784, 355] width 1568 height 710
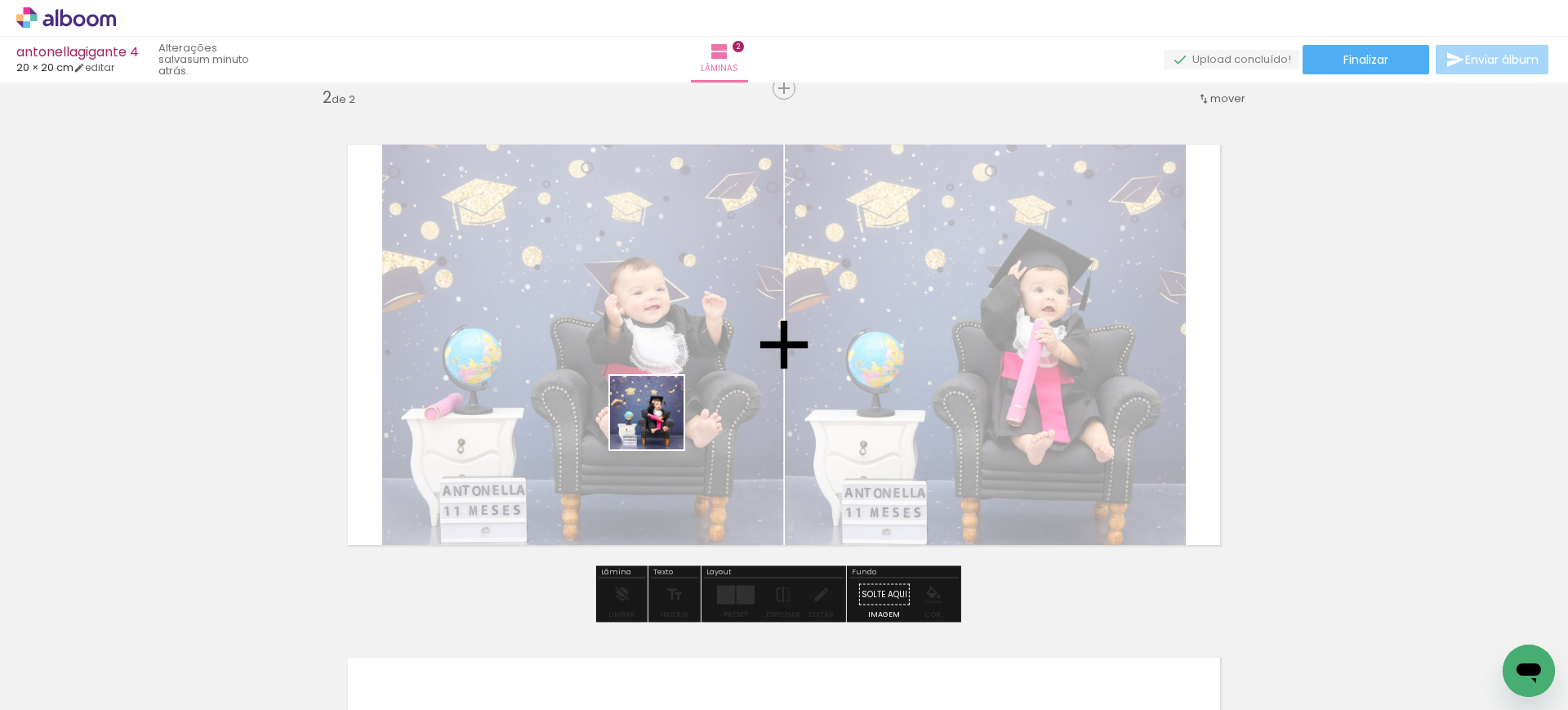
drag, startPoint x: 543, startPoint y: 657, endPoint x: 726, endPoint y: 310, distance: 392.3
click at [717, 328] on quentale-workspace at bounding box center [784, 355] width 1568 height 710
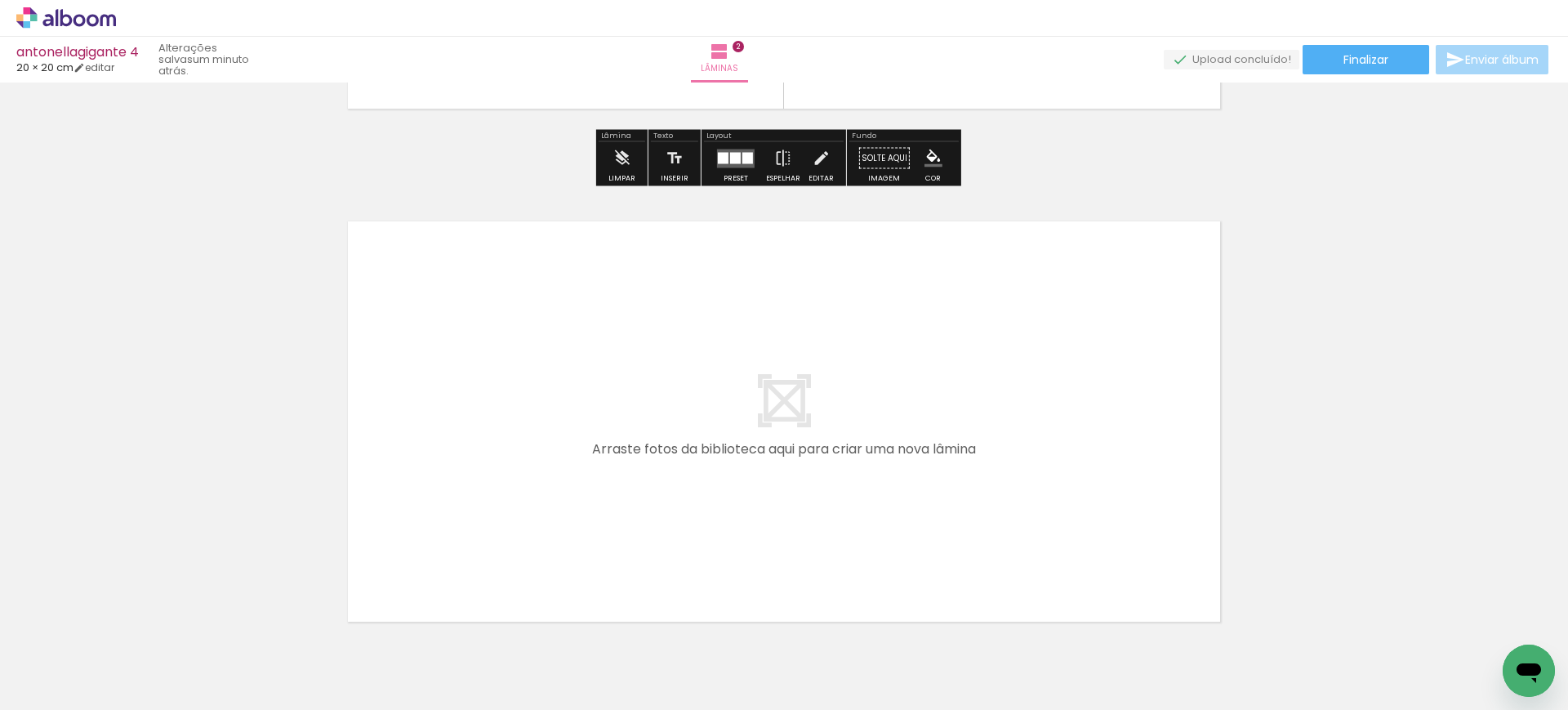
scroll to position [972, 0]
drag, startPoint x: 645, startPoint y: 661, endPoint x: 649, endPoint y: 443, distance: 218.0
click at [649, 443] on quentale-workspace at bounding box center [784, 355] width 1568 height 710
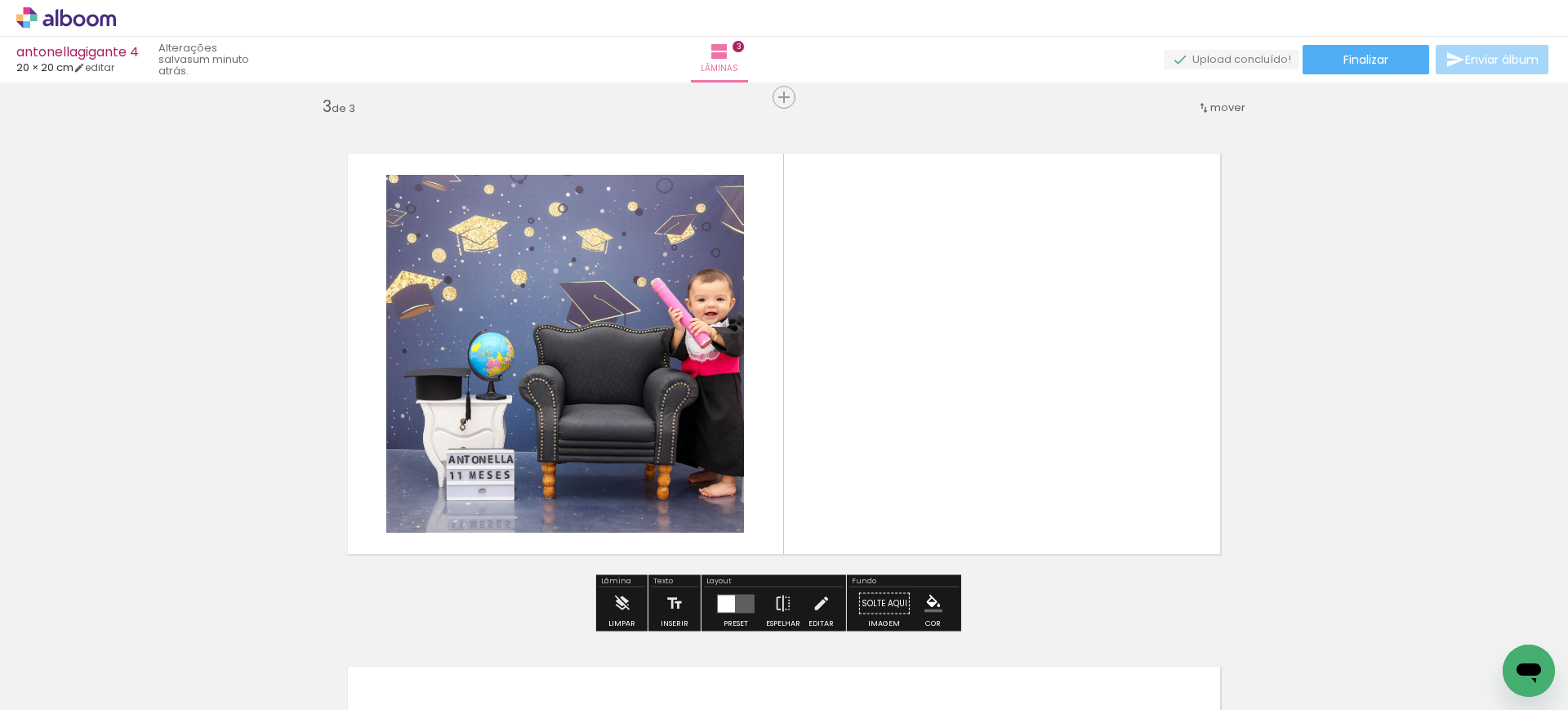
scroll to position [1046, 0]
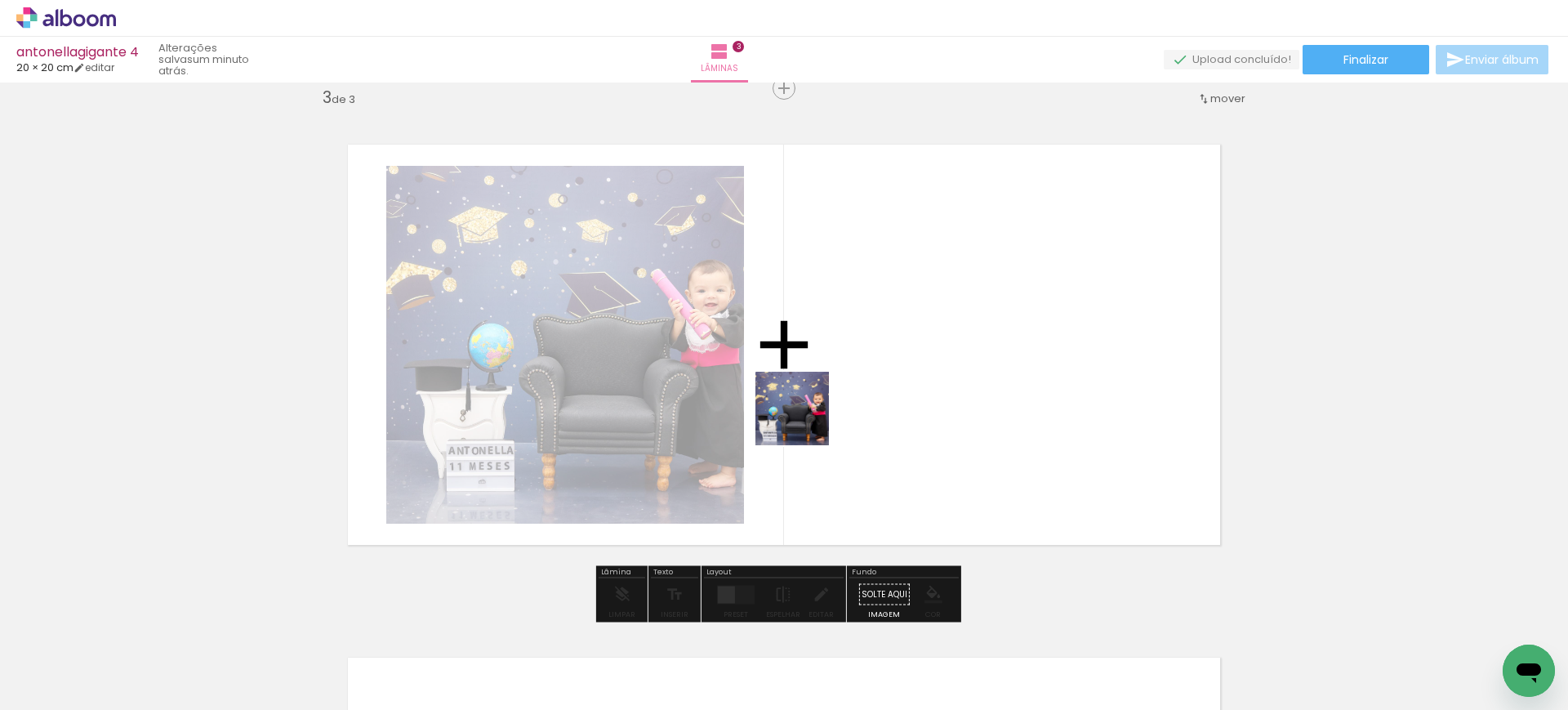
drag, startPoint x: 728, startPoint y: 644, endPoint x: 813, endPoint y: 397, distance: 261.2
click at [813, 397] on quentale-workspace at bounding box center [784, 355] width 1568 height 710
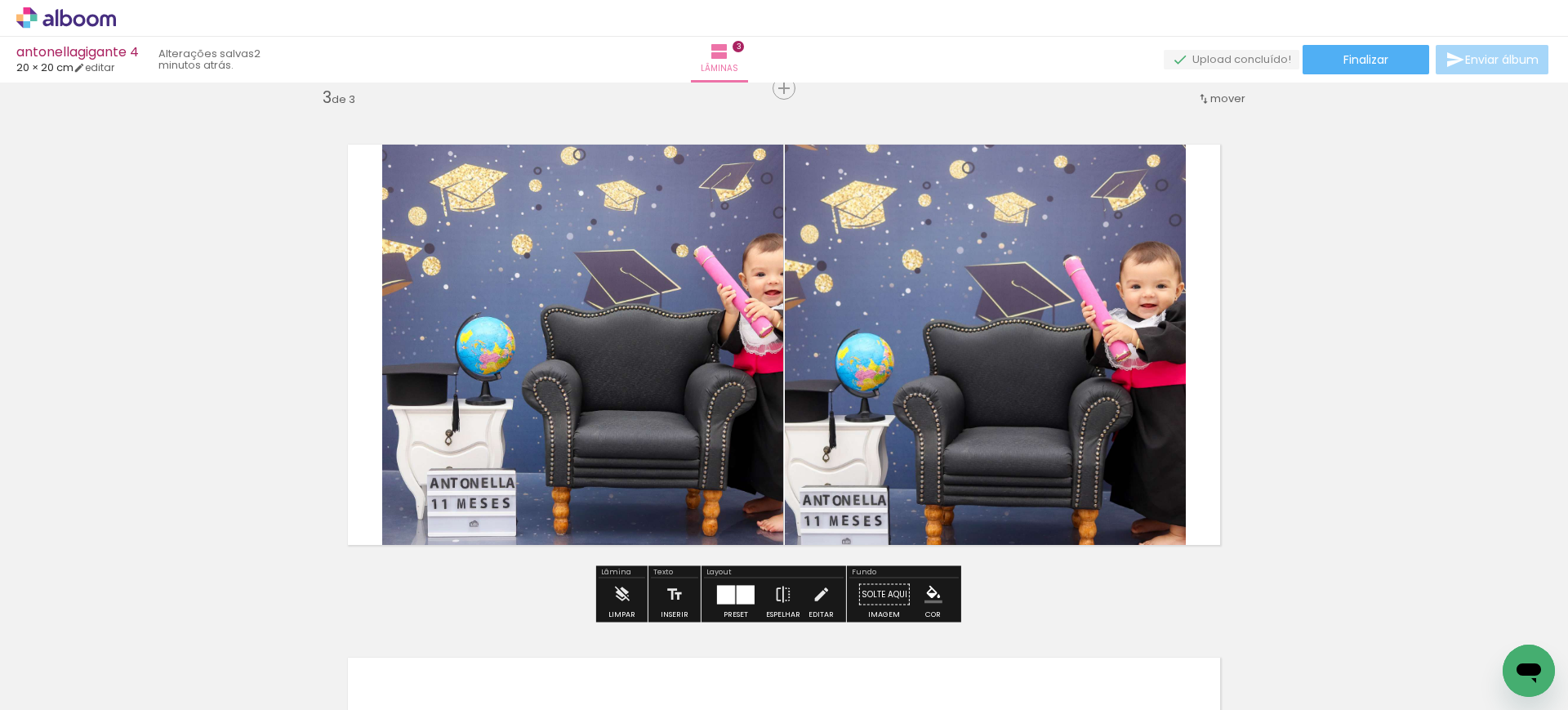
drag, startPoint x: 902, startPoint y: 653, endPoint x: 954, endPoint y: 572, distance: 96.3
click at [838, 384] on quentale-workspace at bounding box center [784, 355] width 1568 height 710
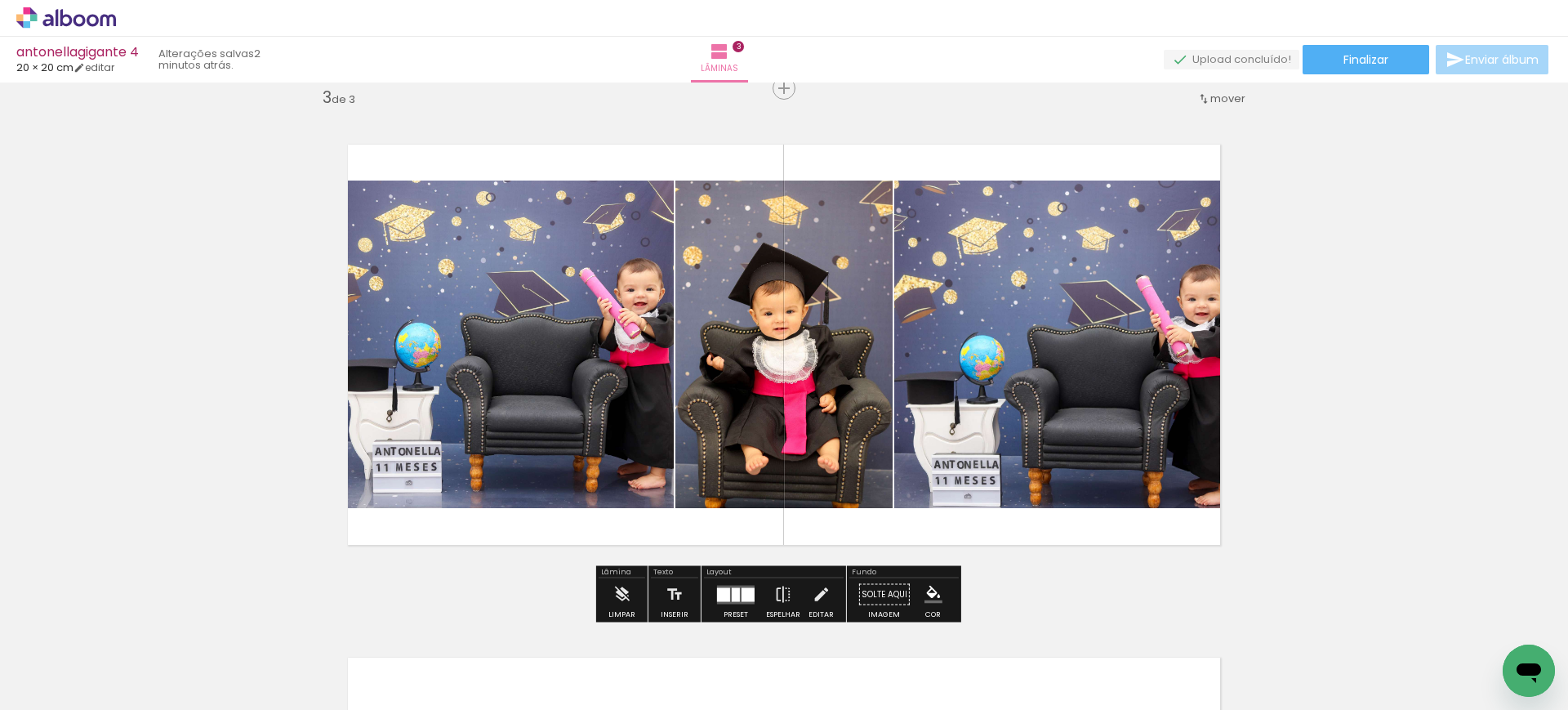
drag, startPoint x: 988, startPoint y: 664, endPoint x: 950, endPoint y: 384, distance: 282.6
click at [952, 396] on quentale-workspace at bounding box center [784, 355] width 1568 height 710
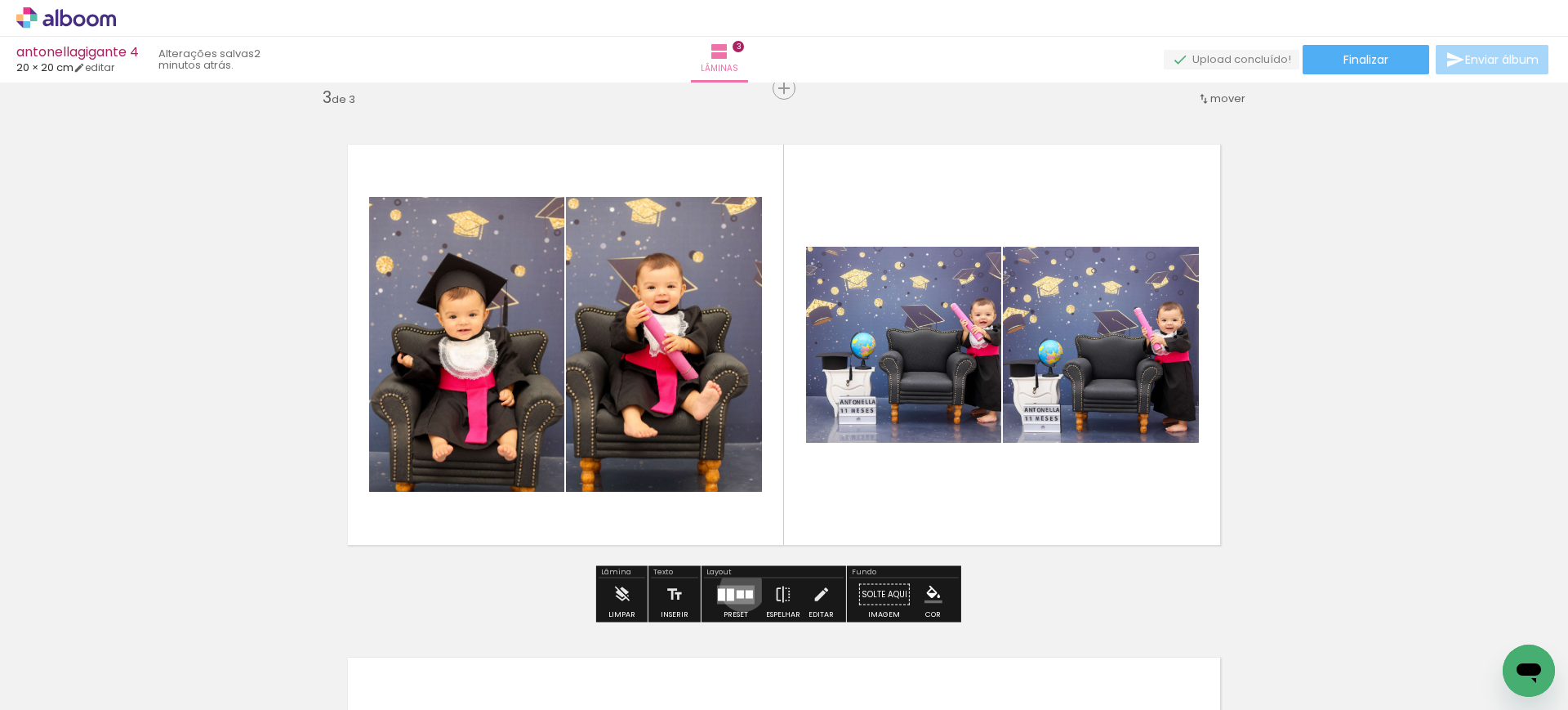
click at [739, 588] on quentale-layouter at bounding box center [735, 594] width 37 height 19
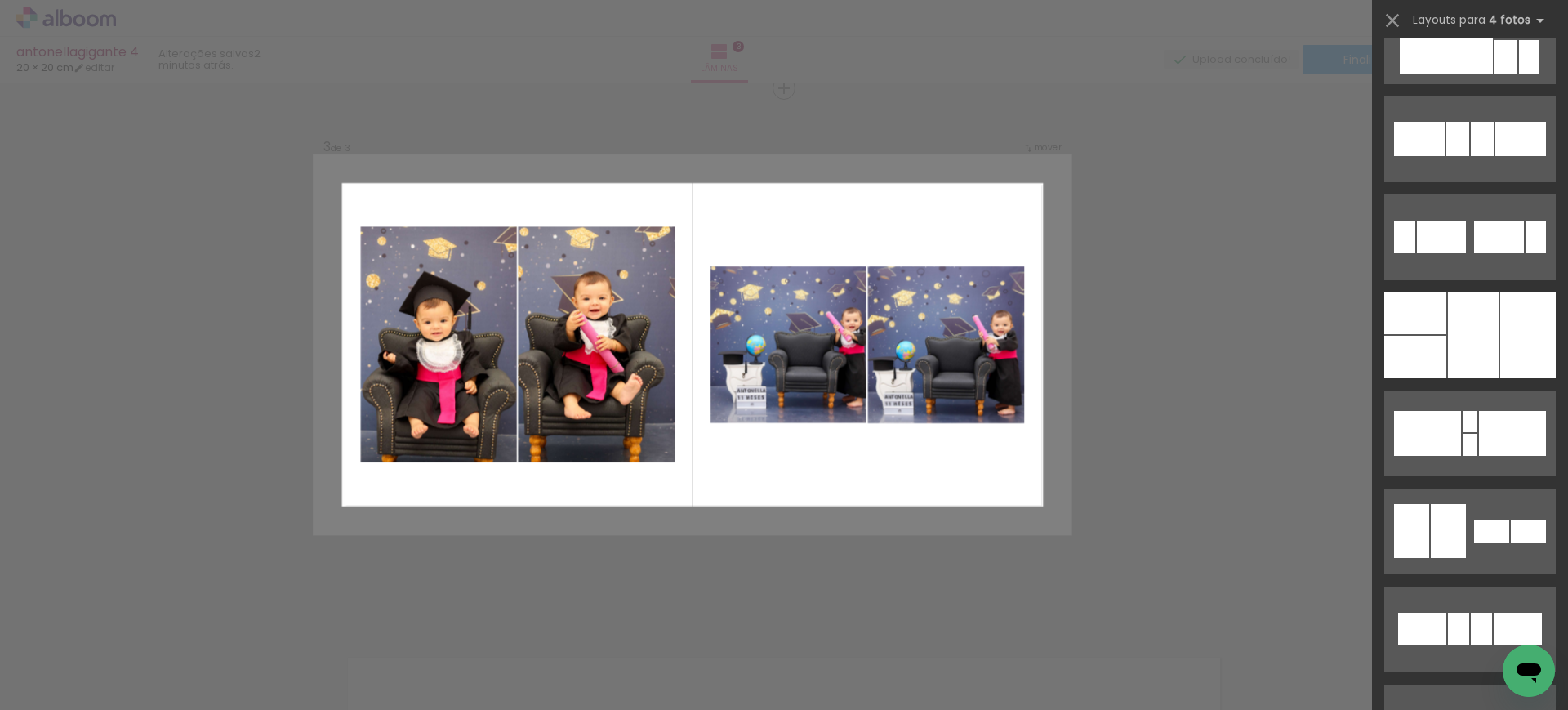
scroll to position [12541, 0]
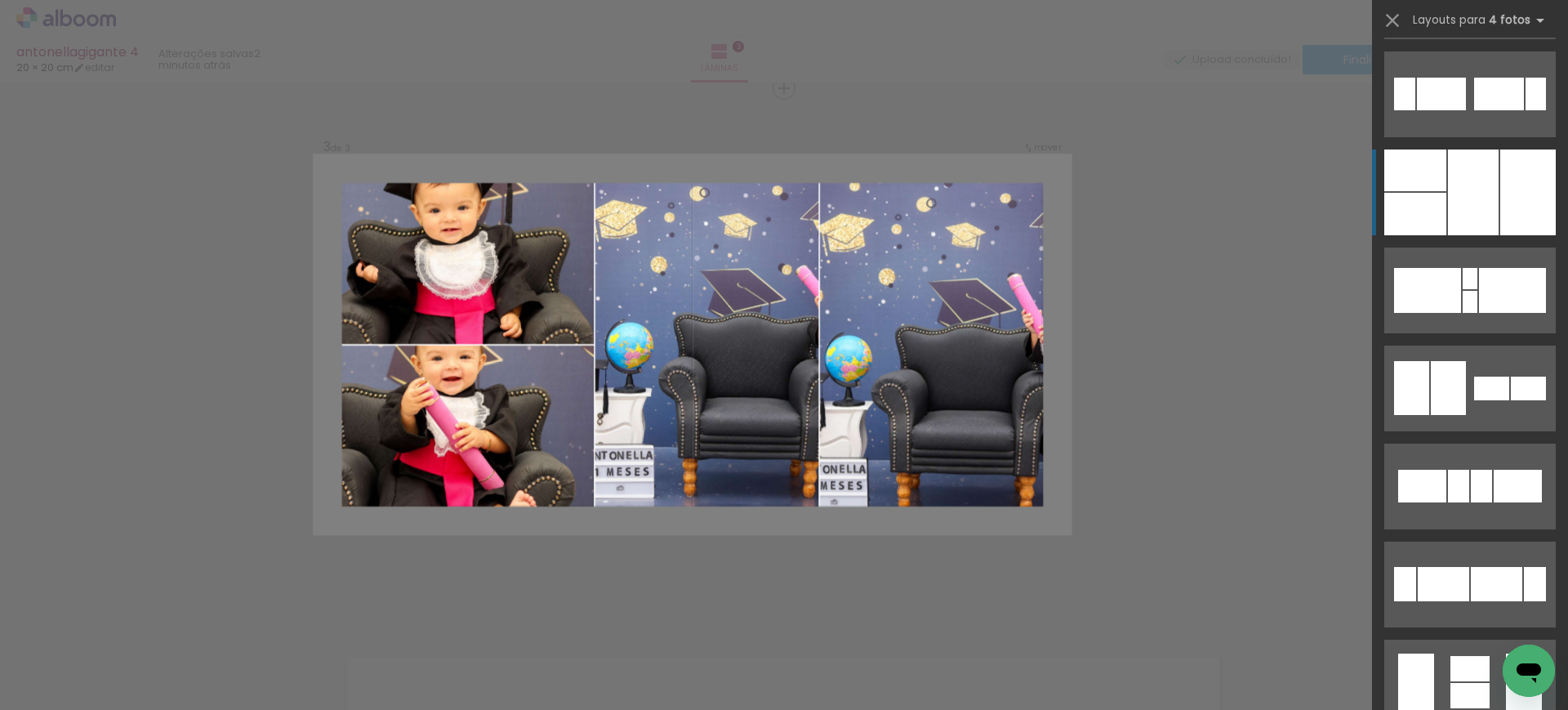
click at [1490, 215] on div at bounding box center [1474, 192] width 51 height 86
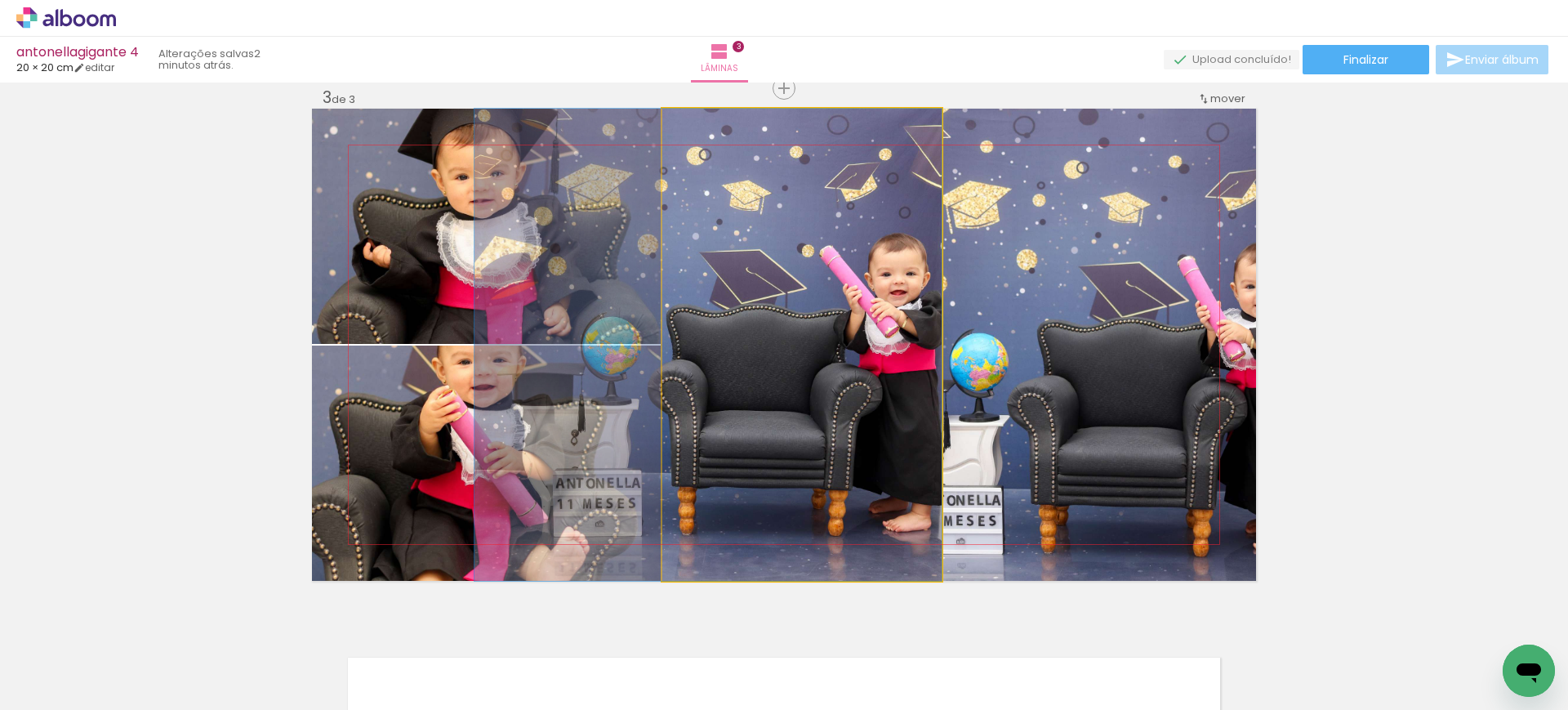
drag, startPoint x: 855, startPoint y: 262, endPoint x: 696, endPoint y: 238, distance: 160.8
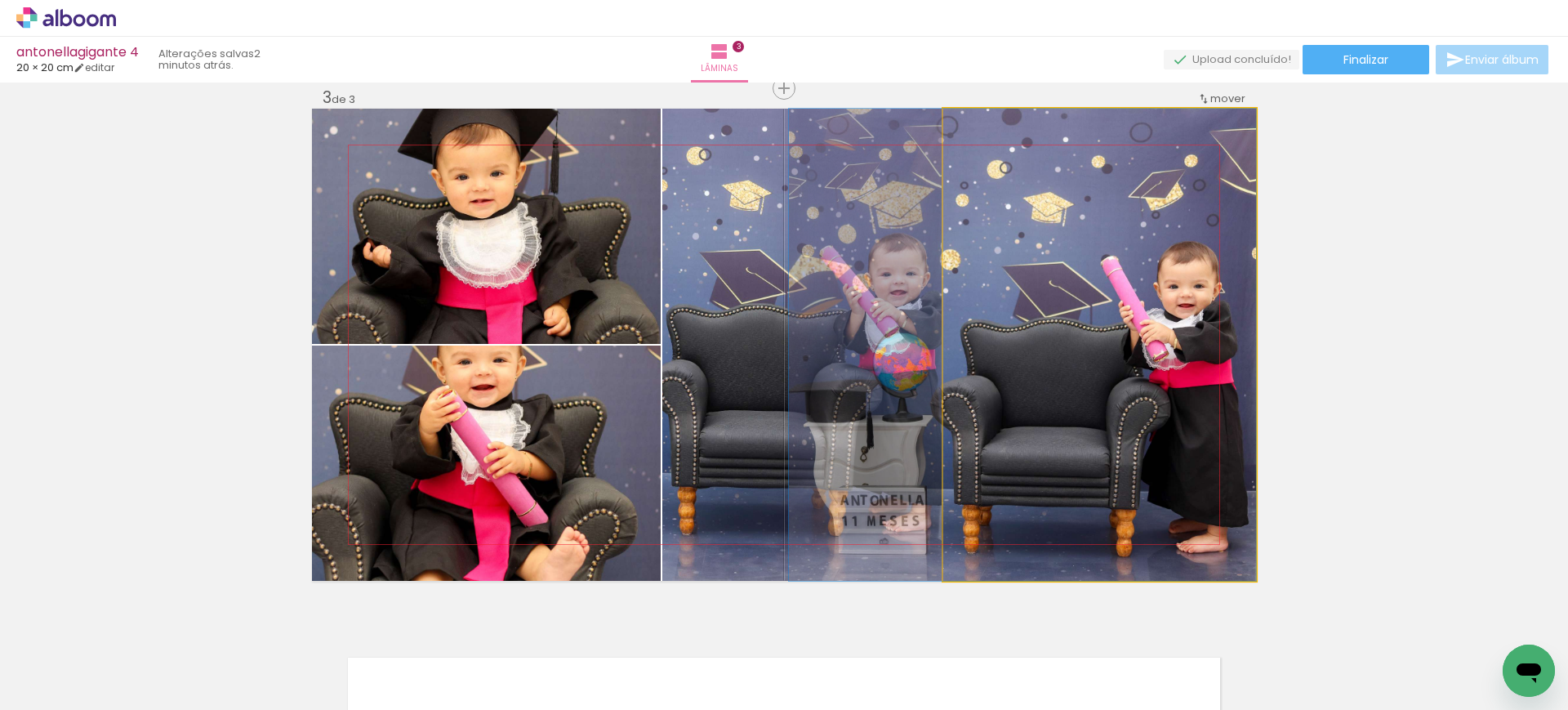
drag, startPoint x: 1168, startPoint y: 351, endPoint x: 1032, endPoint y: 328, distance: 137.9
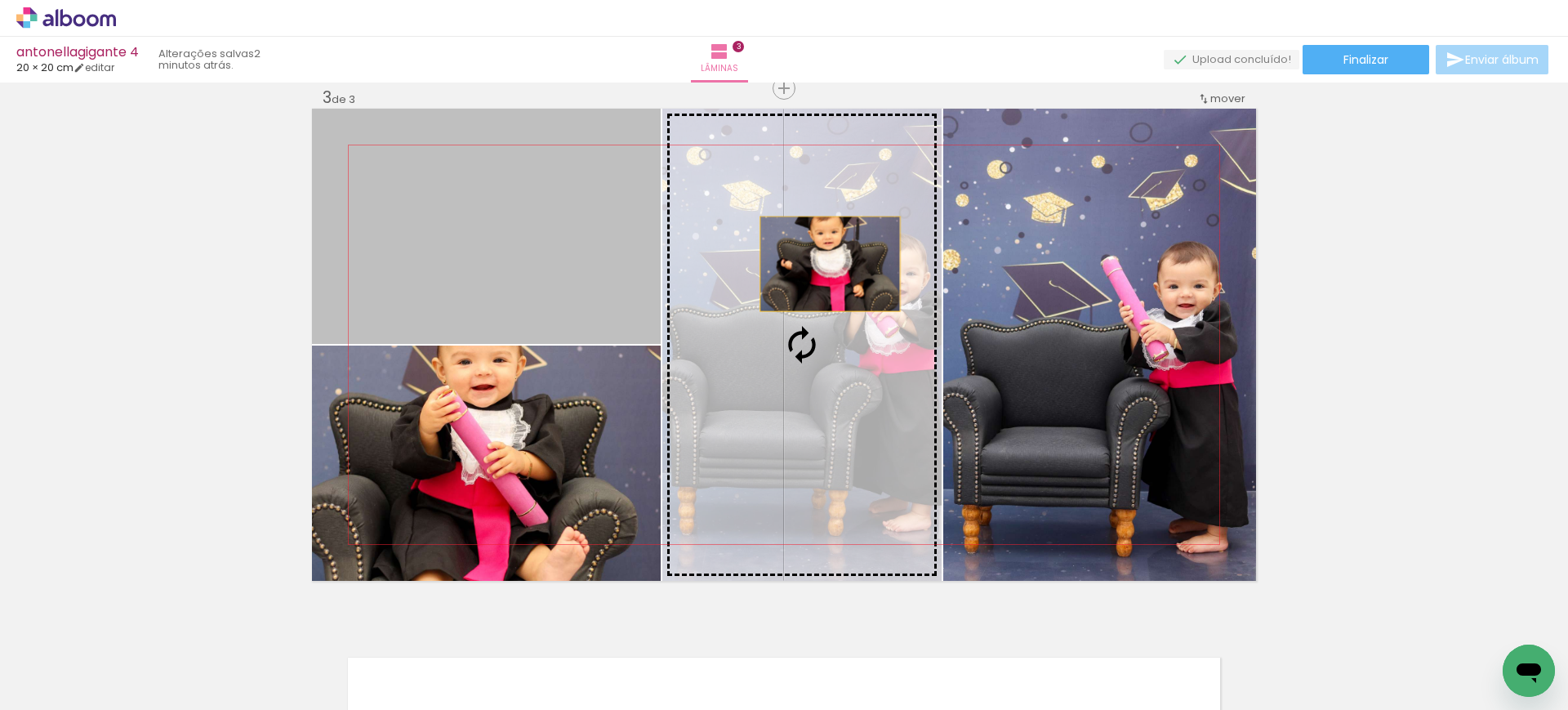
drag, startPoint x: 529, startPoint y: 244, endPoint x: 823, endPoint y: 264, distance: 294.7
click at [0, 0] on slot at bounding box center [0, 0] width 0 height 0
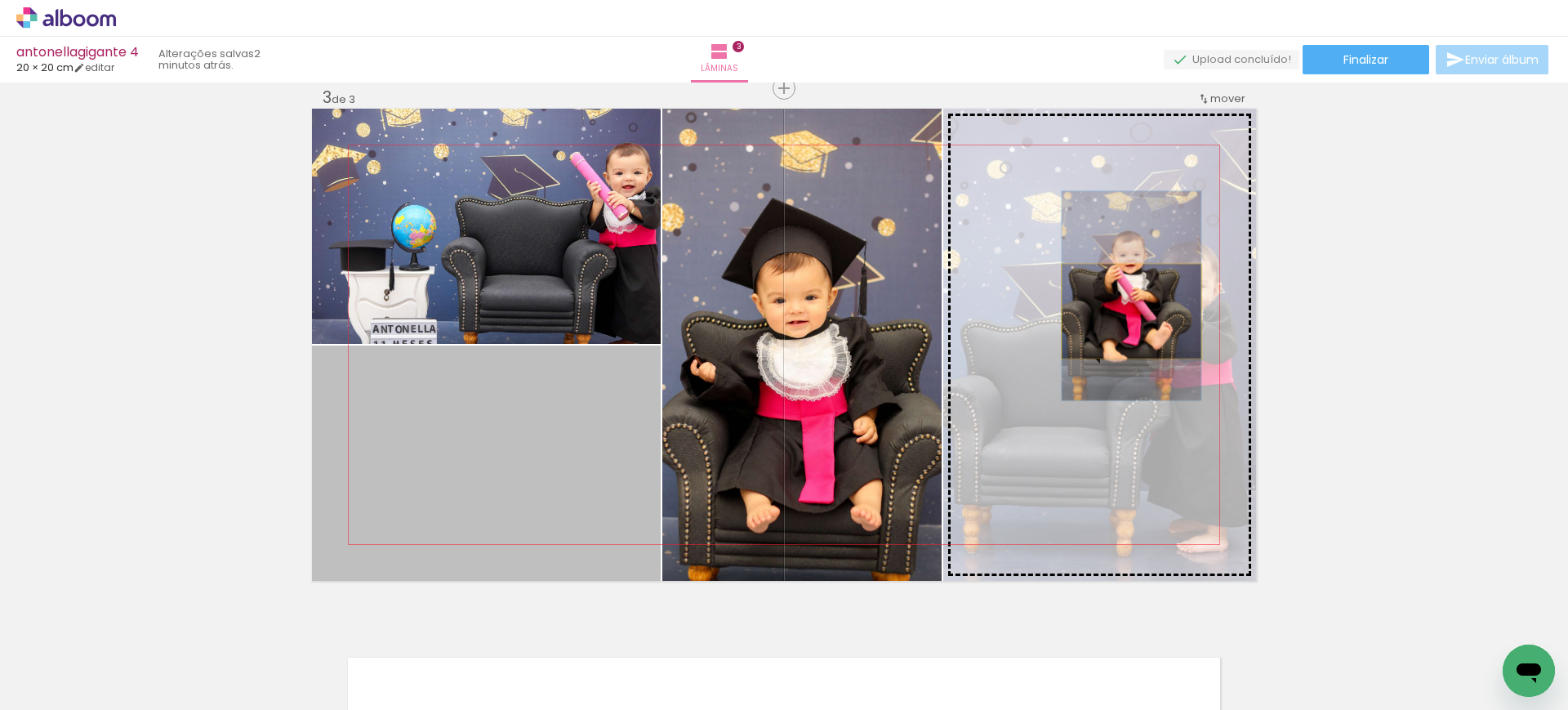
drag, startPoint x: 516, startPoint y: 425, endPoint x: 1124, endPoint y: 311, distance: 618.6
click at [0, 0] on slot at bounding box center [0, 0] width 0 height 0
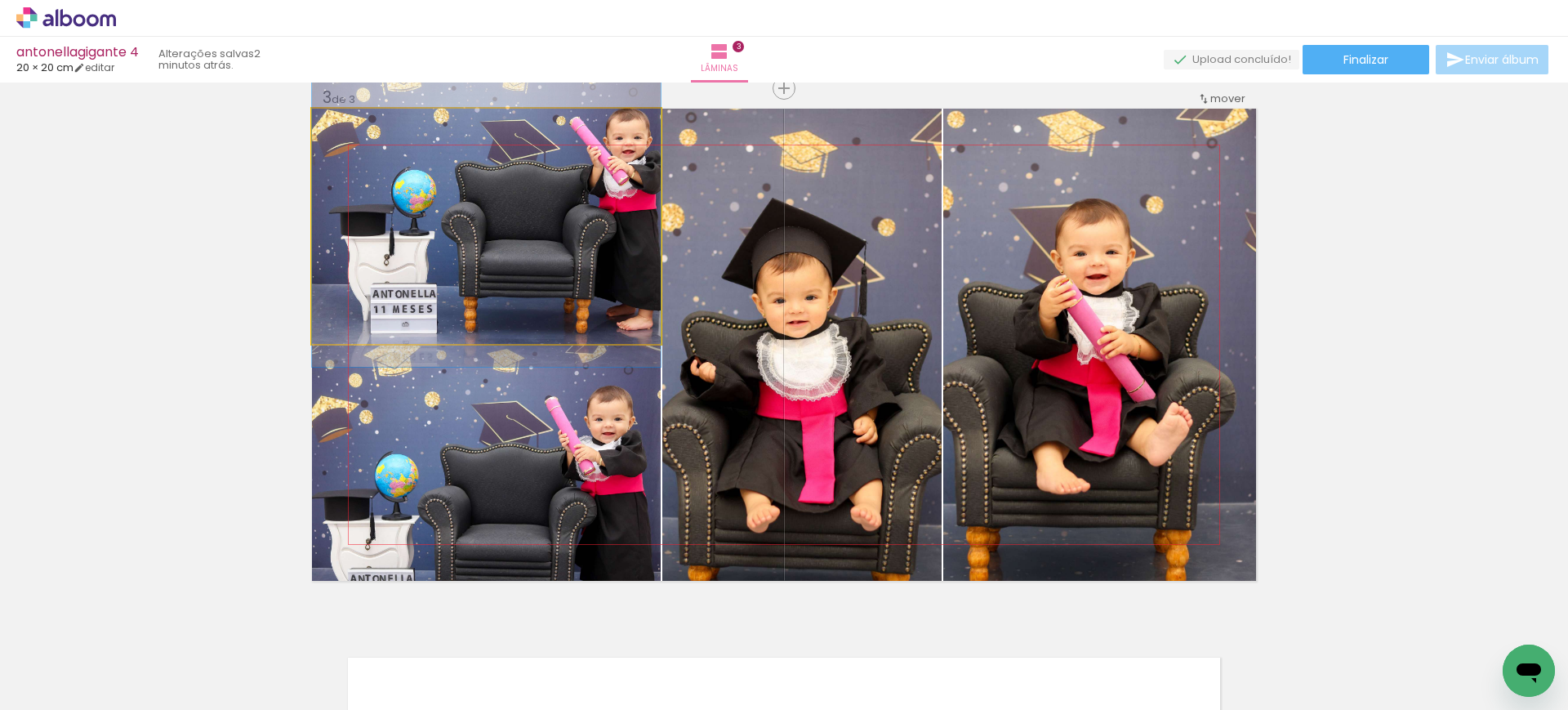
drag, startPoint x: 618, startPoint y: 253, endPoint x: 610, endPoint y: 218, distance: 35.9
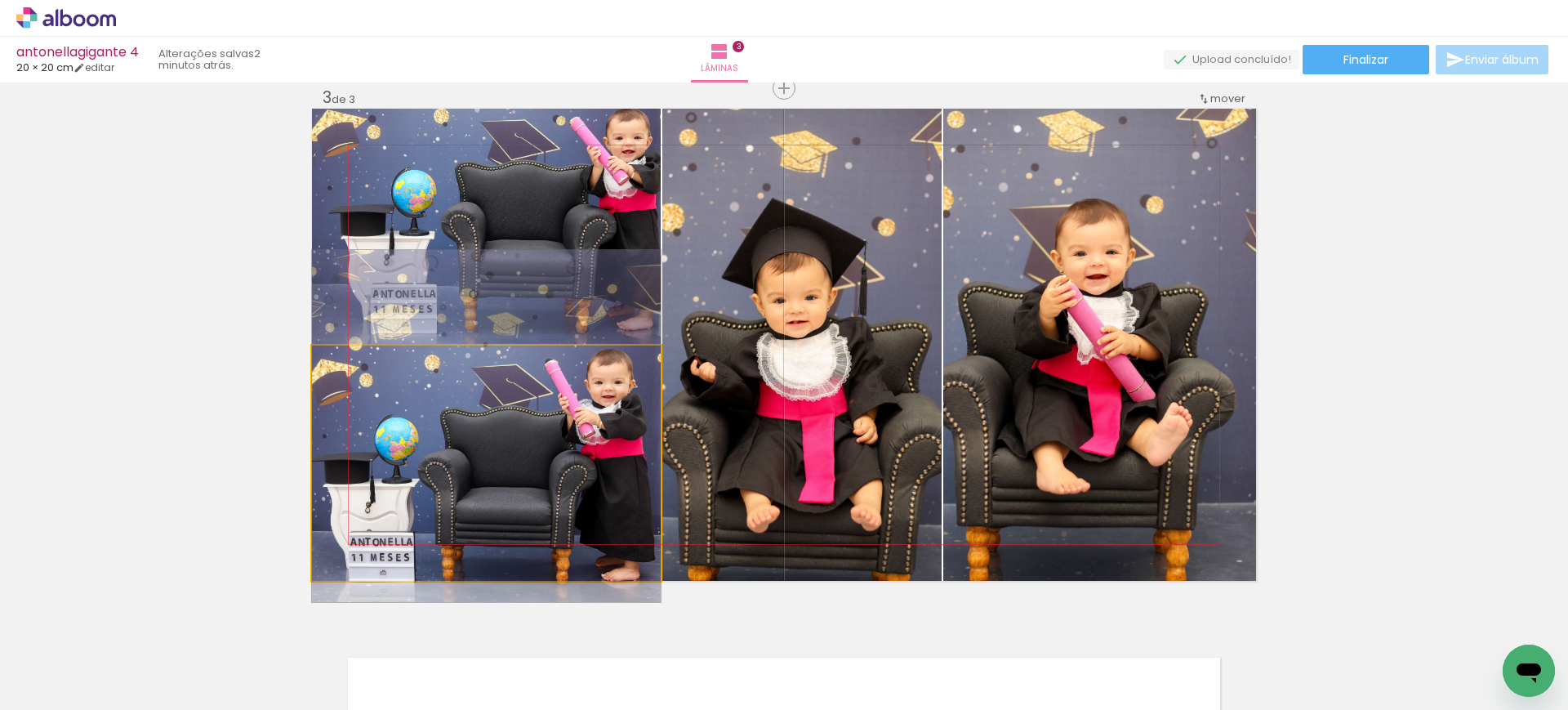
drag, startPoint x: 581, startPoint y: 514, endPoint x: 587, endPoint y: 478, distance: 36.5
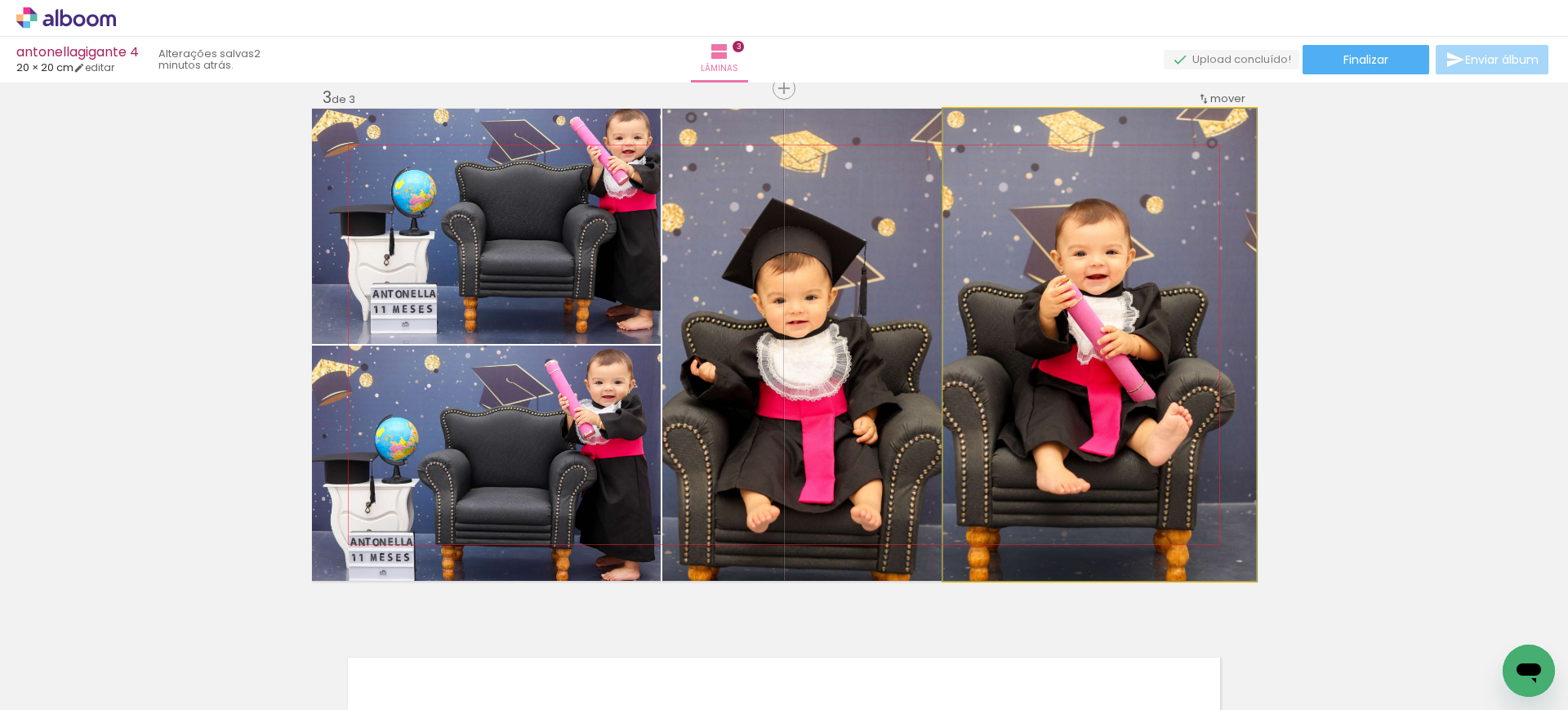
drag, startPoint x: 1074, startPoint y: 334, endPoint x: 815, endPoint y: 310, distance: 260.1
click at [0, 0] on slot at bounding box center [0, 0] width 0 height 0
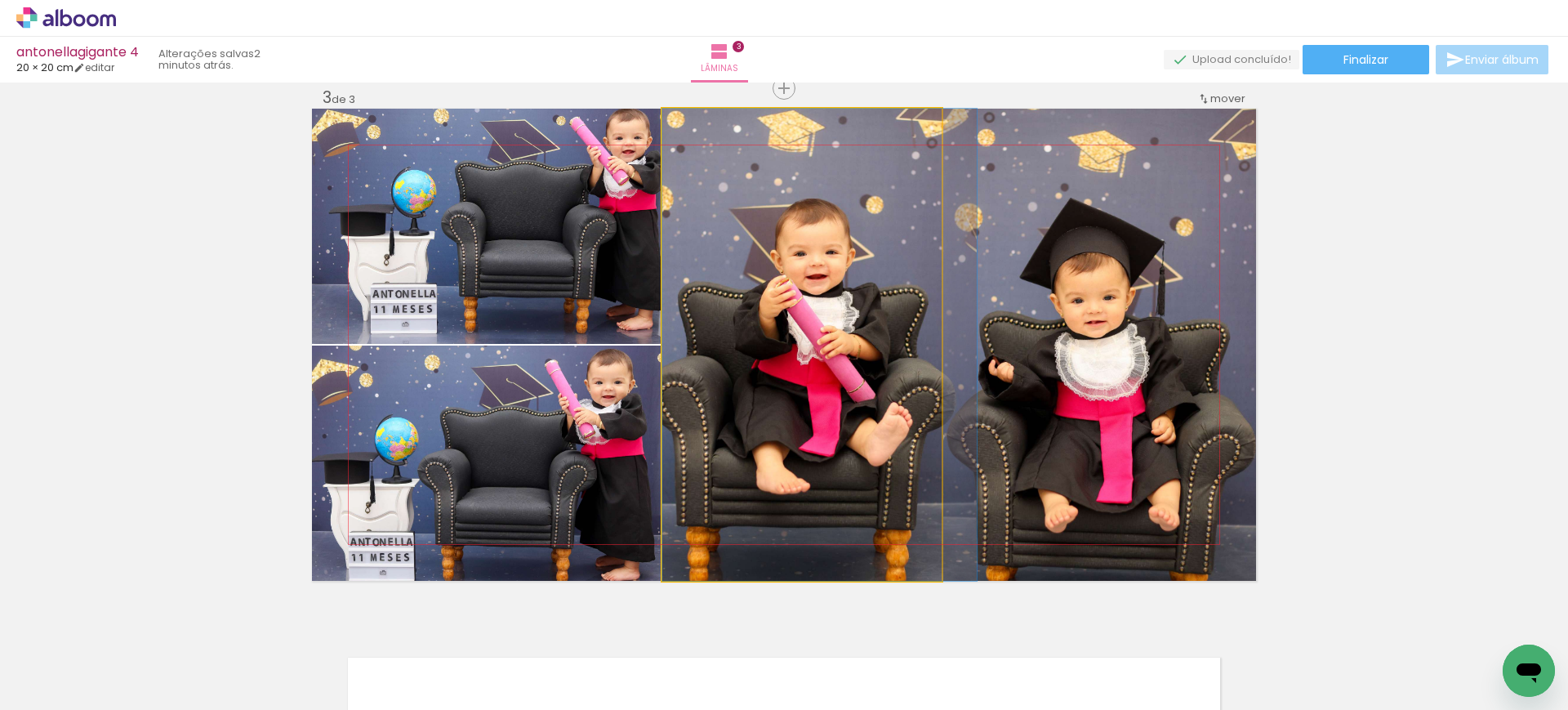
drag, startPoint x: 729, startPoint y: 371, endPoint x: 812, endPoint y: 370, distance: 83.0
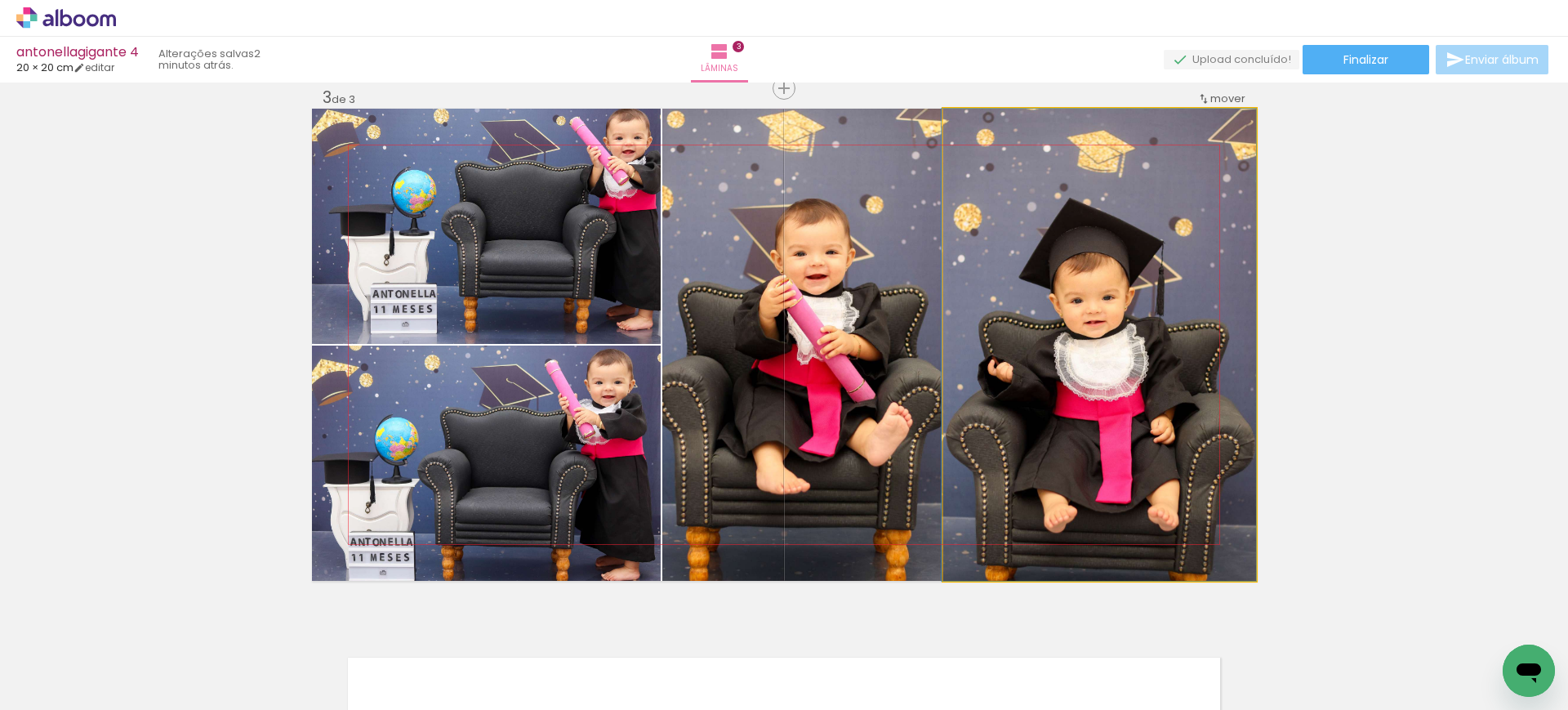
drag, startPoint x: 1053, startPoint y: 343, endPoint x: 1047, endPoint y: 315, distance: 28.6
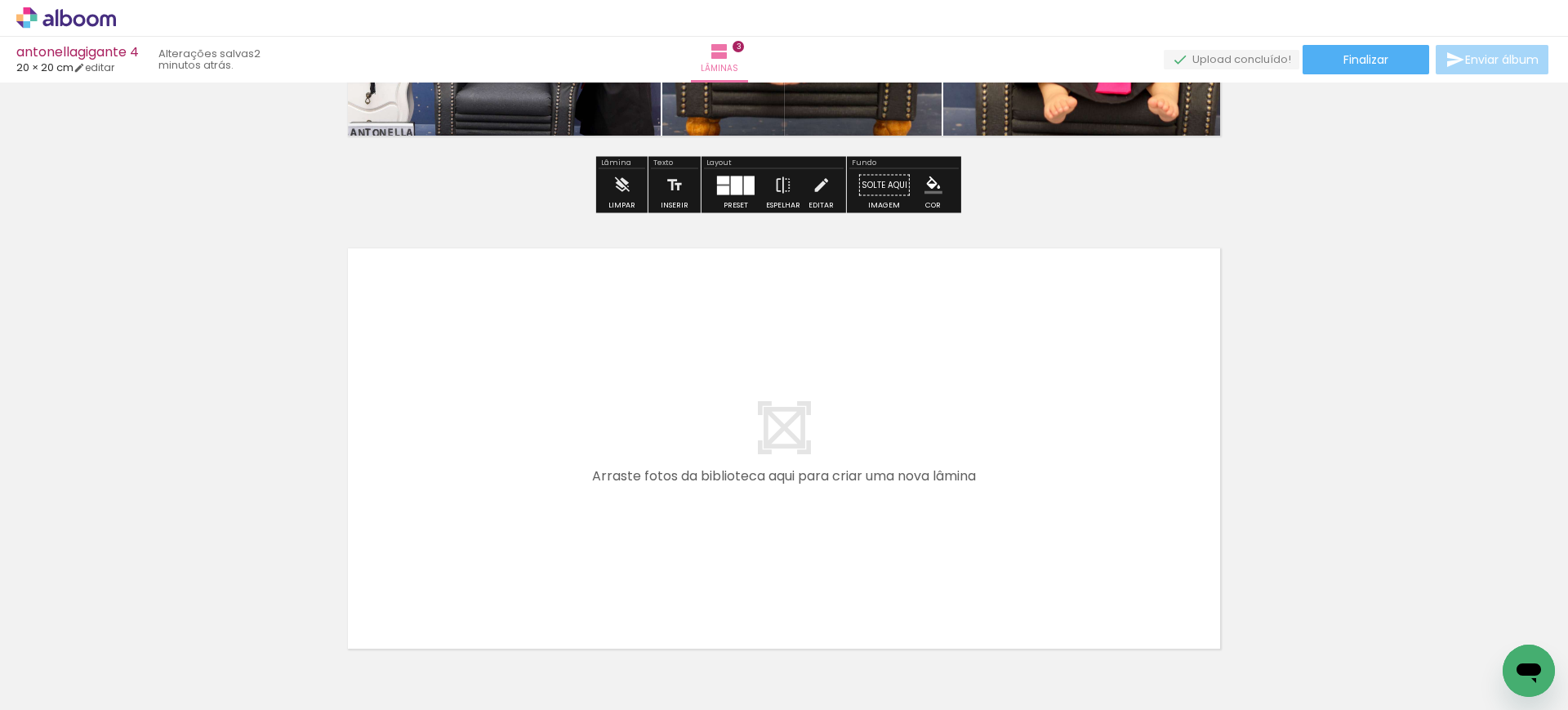
scroll to position [0, 583]
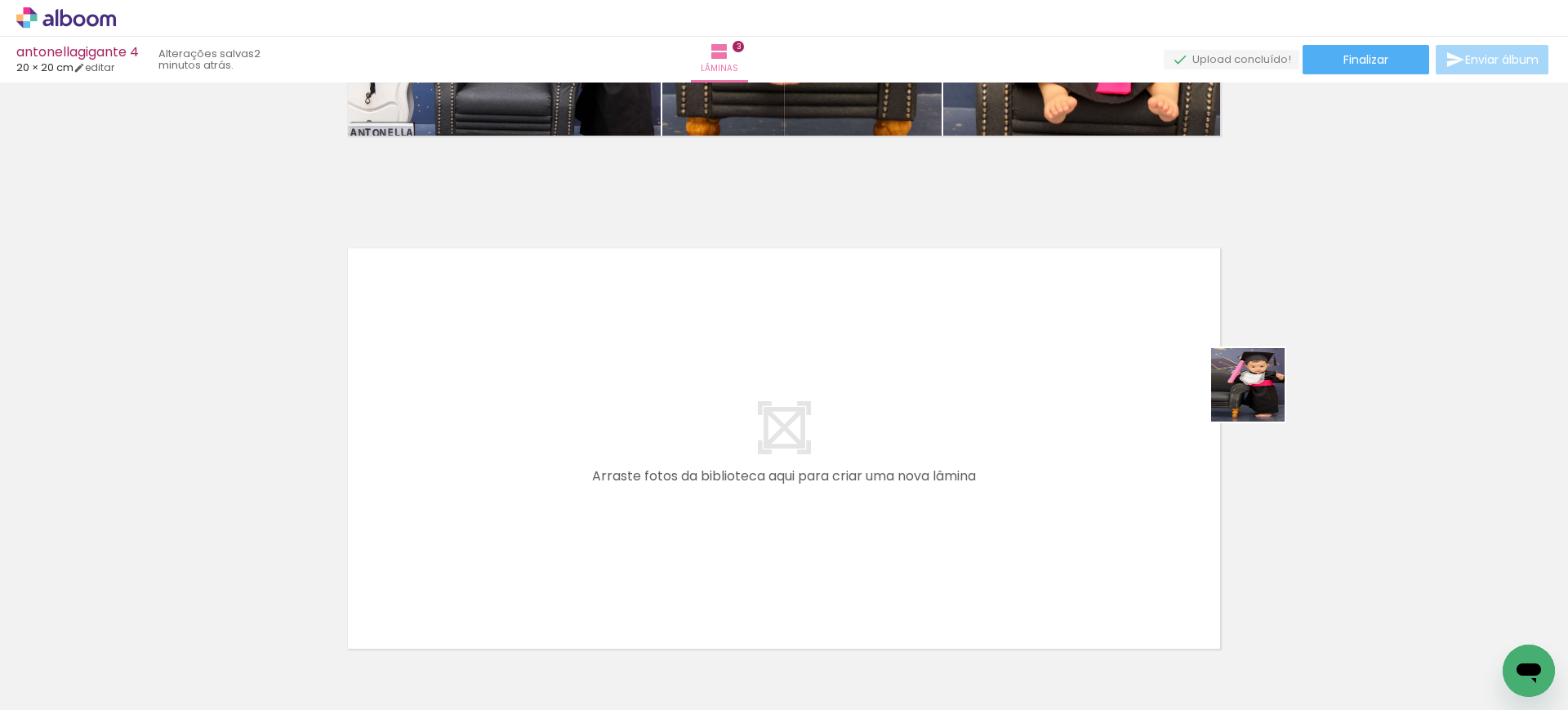
drag, startPoint x: 1458, startPoint y: 588, endPoint x: 1199, endPoint y: 330, distance: 365.6
click at [1199, 330] on quentale-workspace at bounding box center [784, 355] width 1568 height 710
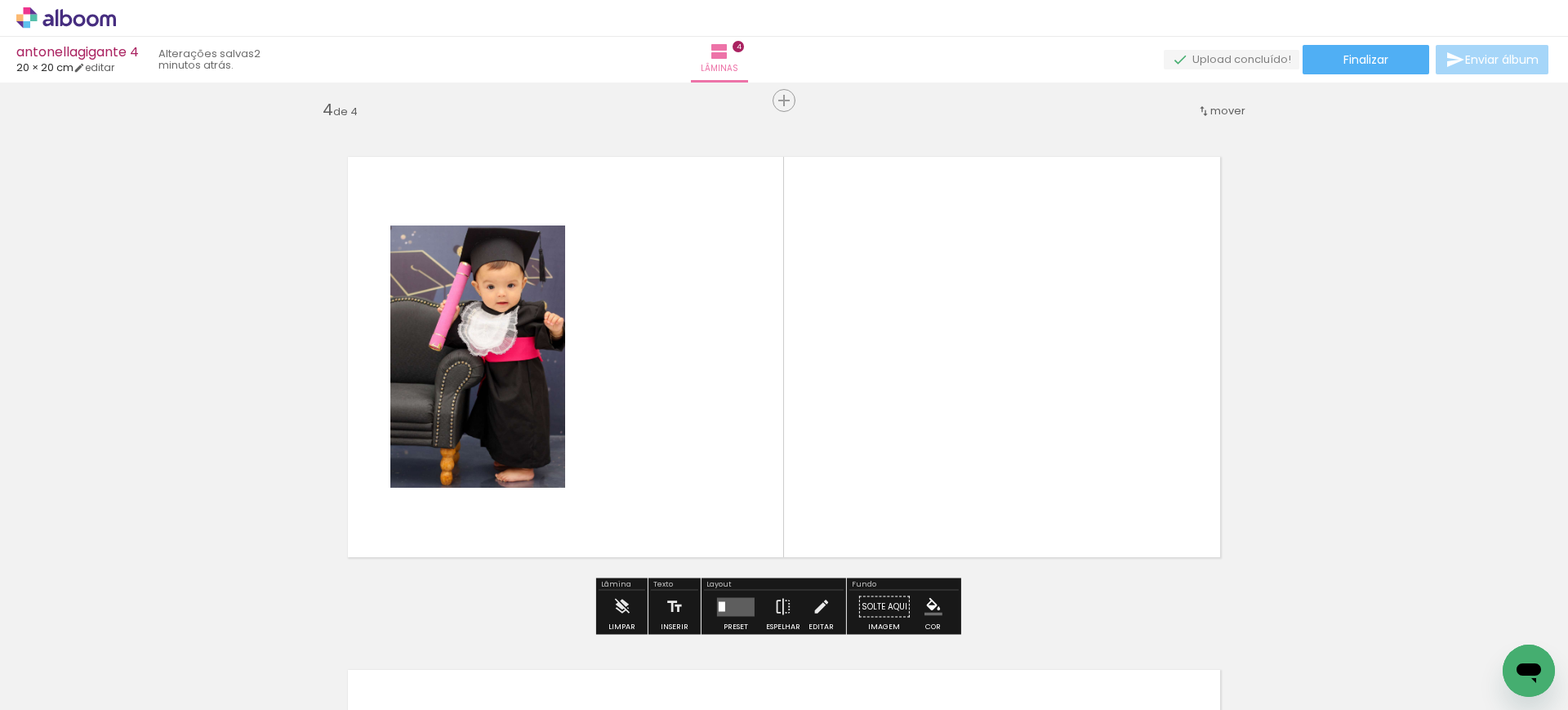
scroll to position [1560, 0]
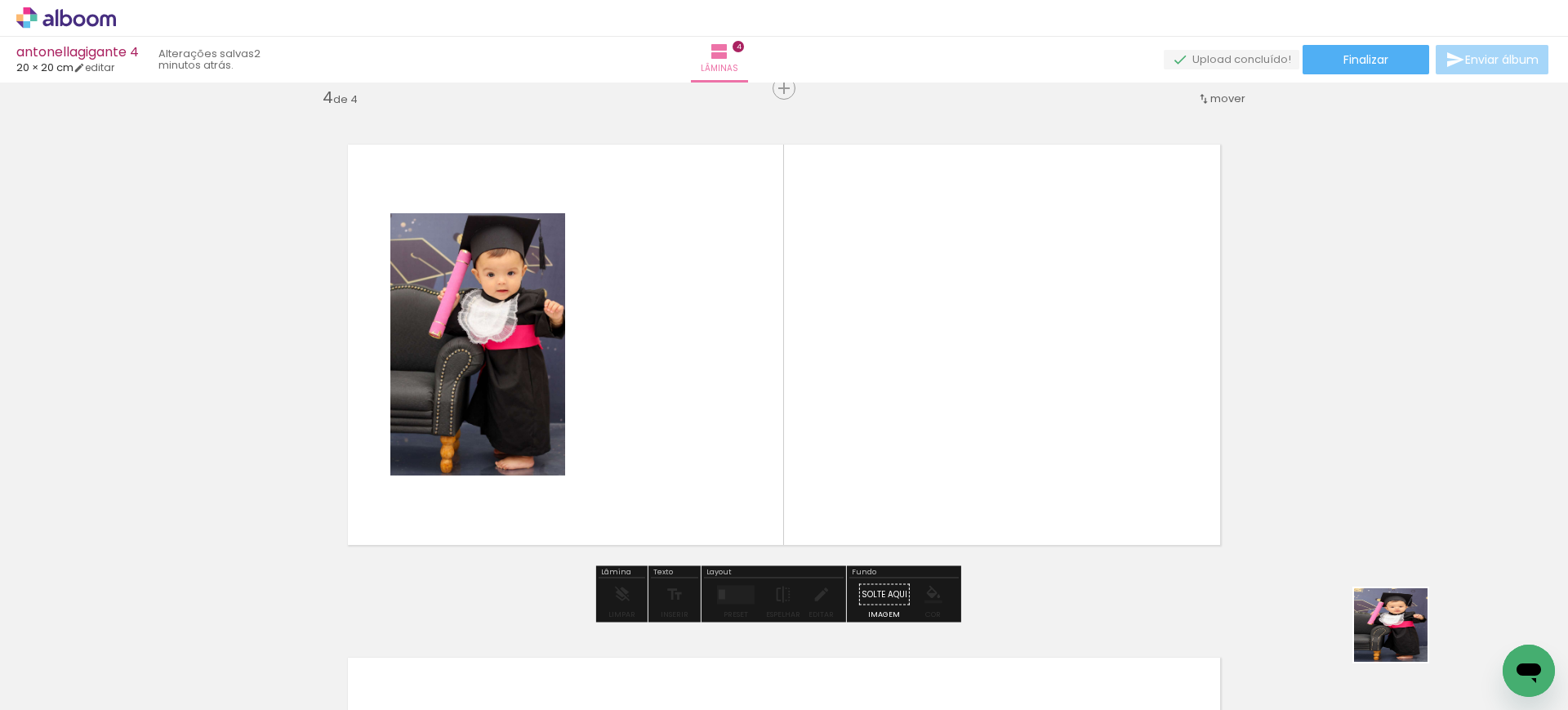
drag, startPoint x: 1421, startPoint y: 666, endPoint x: 1087, endPoint y: 326, distance: 476.6
click at [1055, 288] on quentale-workspace at bounding box center [784, 355] width 1568 height 710
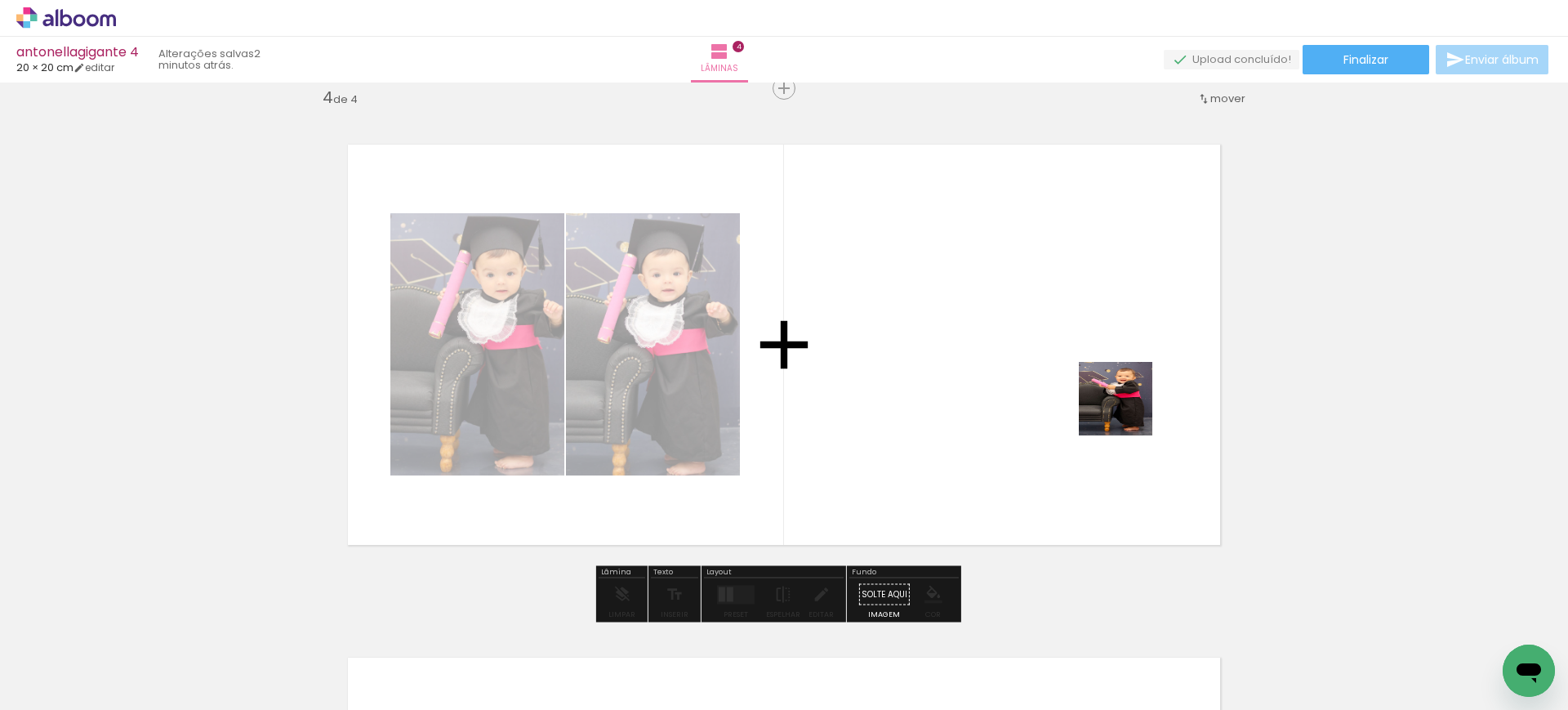
drag, startPoint x: 1340, startPoint y: 664, endPoint x: 1035, endPoint y: 320, distance: 459.7
click at [1030, 307] on quentale-workspace at bounding box center [784, 355] width 1568 height 710
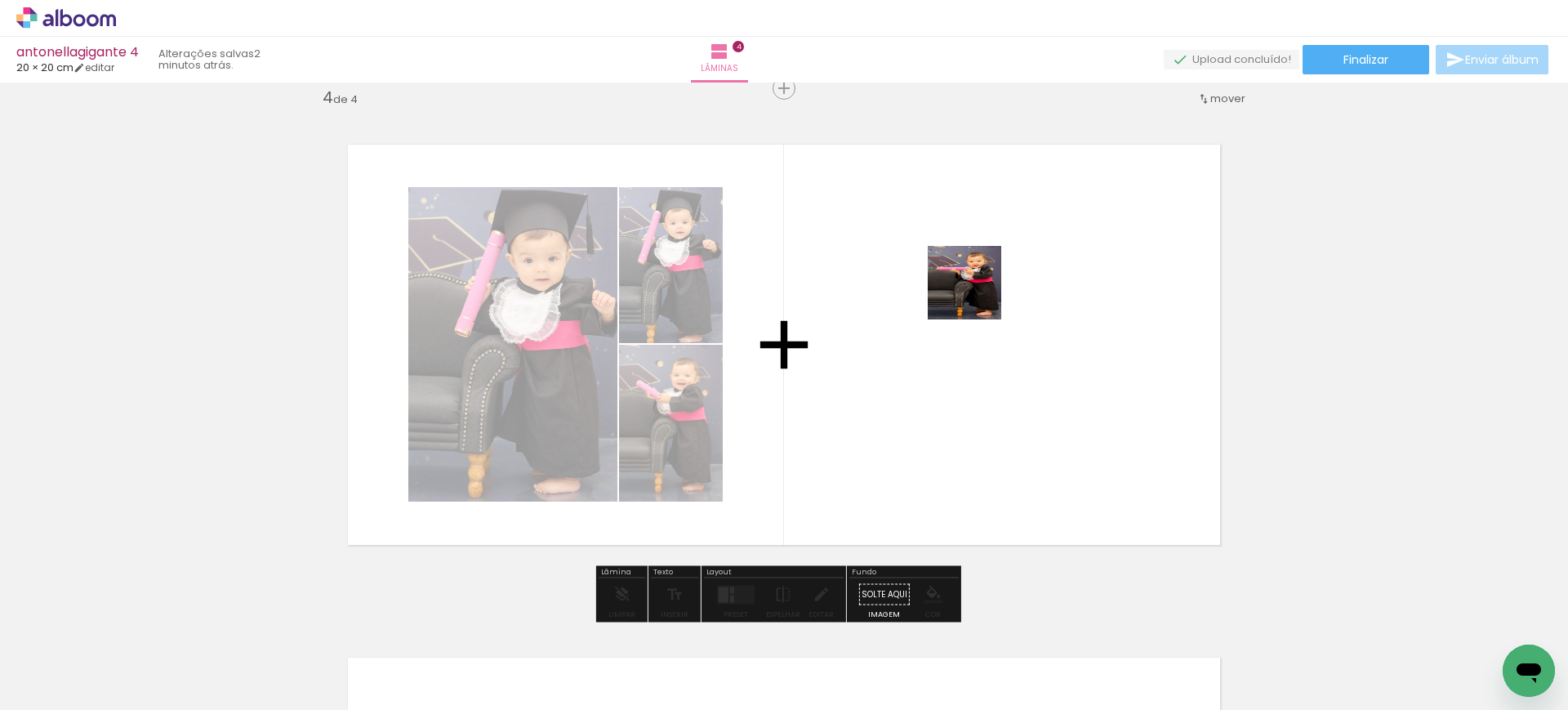
drag, startPoint x: 1194, startPoint y: 636, endPoint x: 970, endPoint y: 282, distance: 418.9
click at [973, 288] on quentale-workspace at bounding box center [784, 355] width 1568 height 710
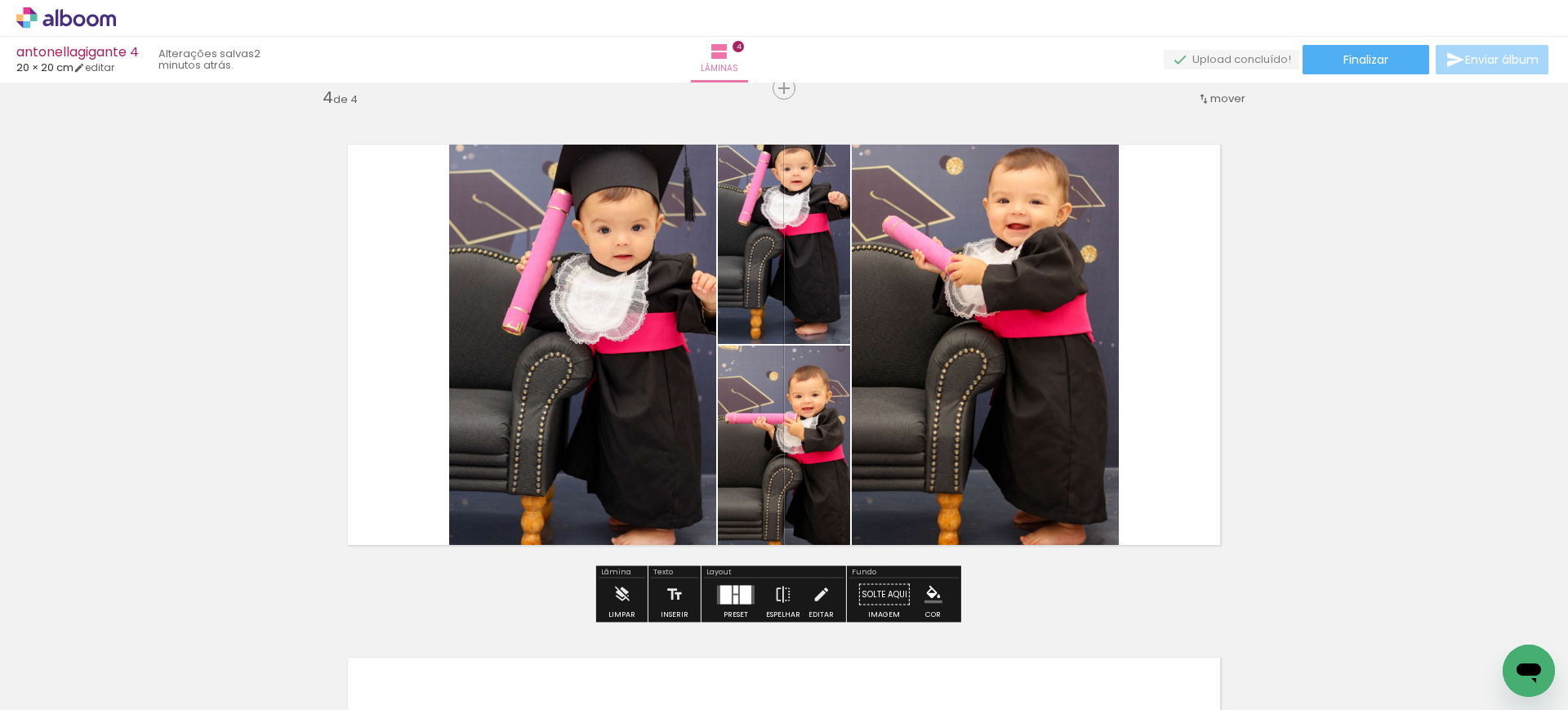
click at [723, 594] on div at bounding box center [726, 594] width 12 height 19
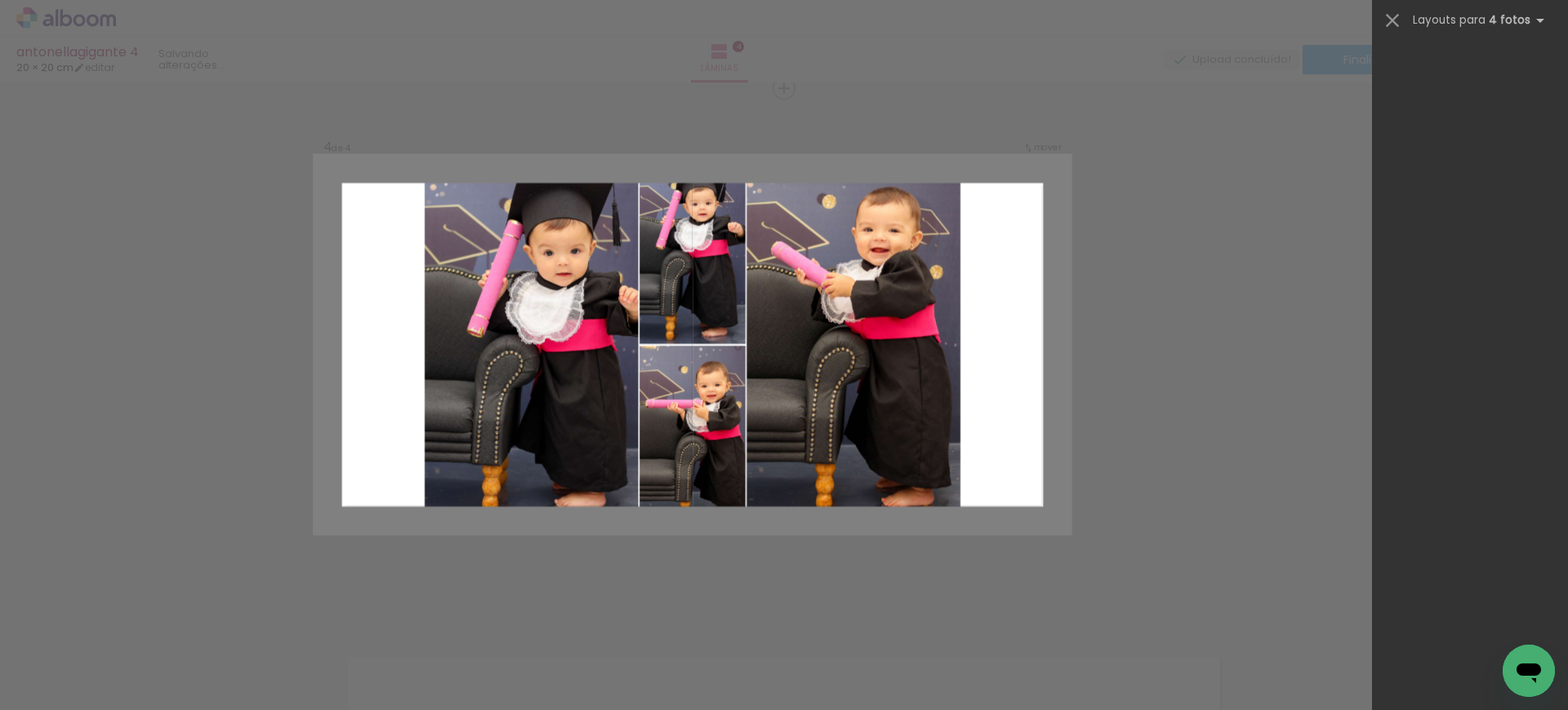
scroll to position [0, 0]
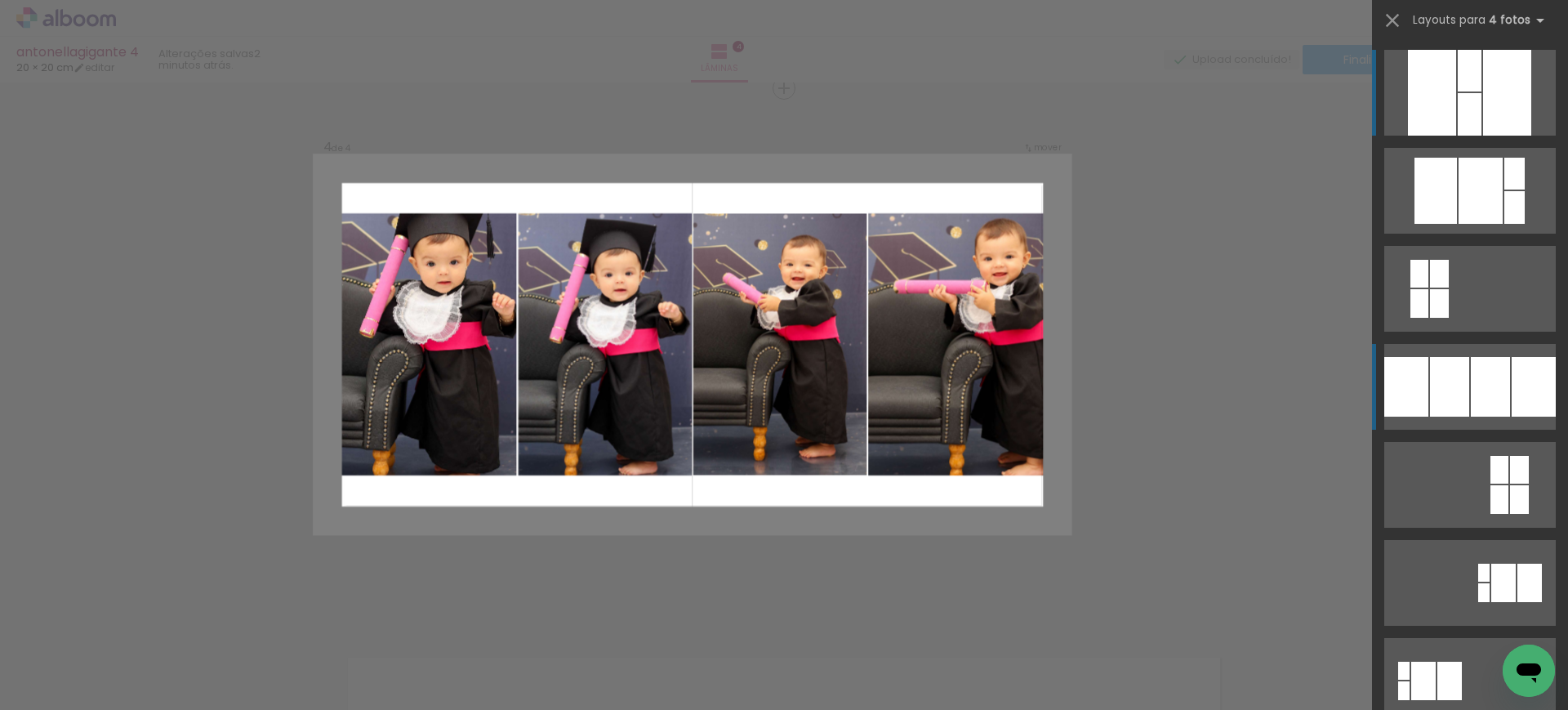
click at [1458, 224] on div at bounding box center [1480, 190] width 44 height 66
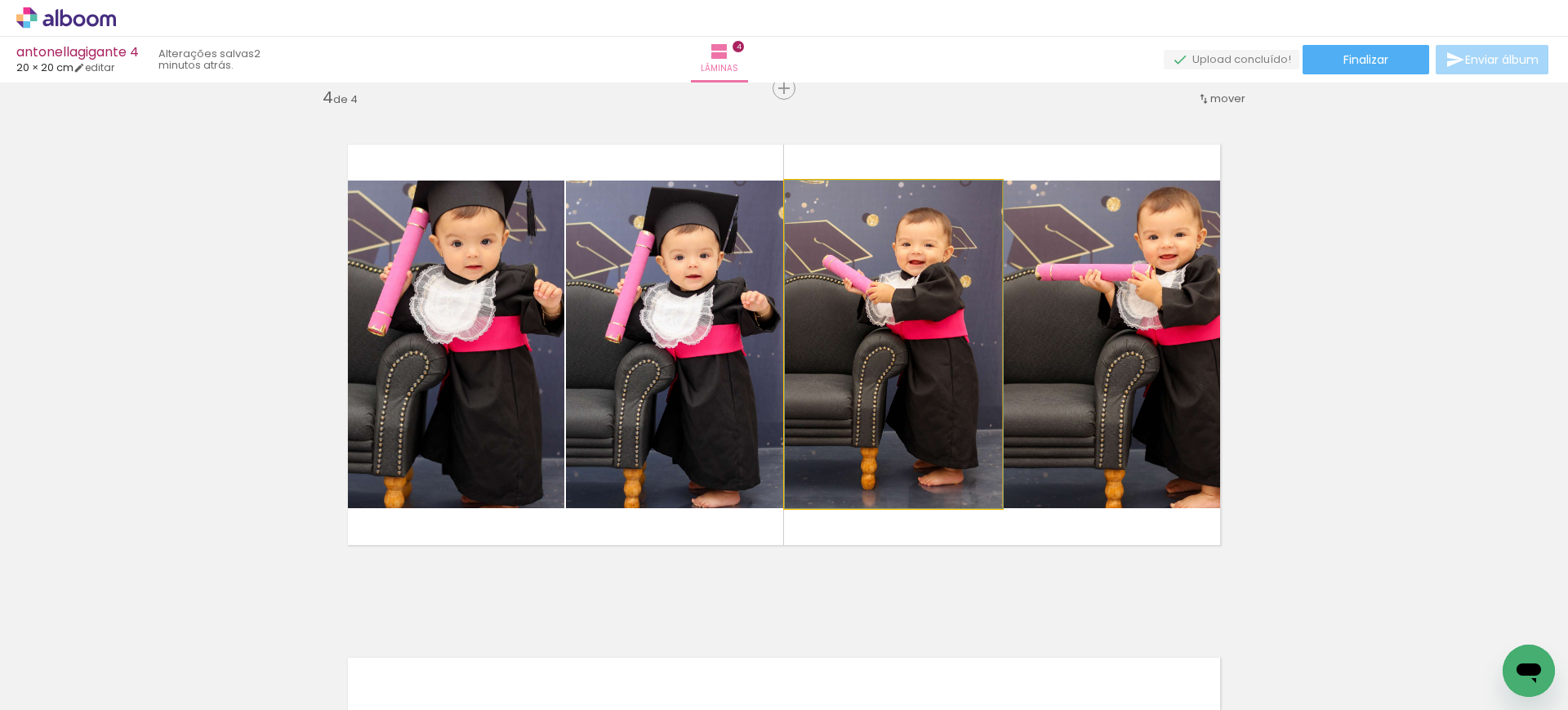
drag, startPoint x: 833, startPoint y: 298, endPoint x: 855, endPoint y: 304, distance: 22.8
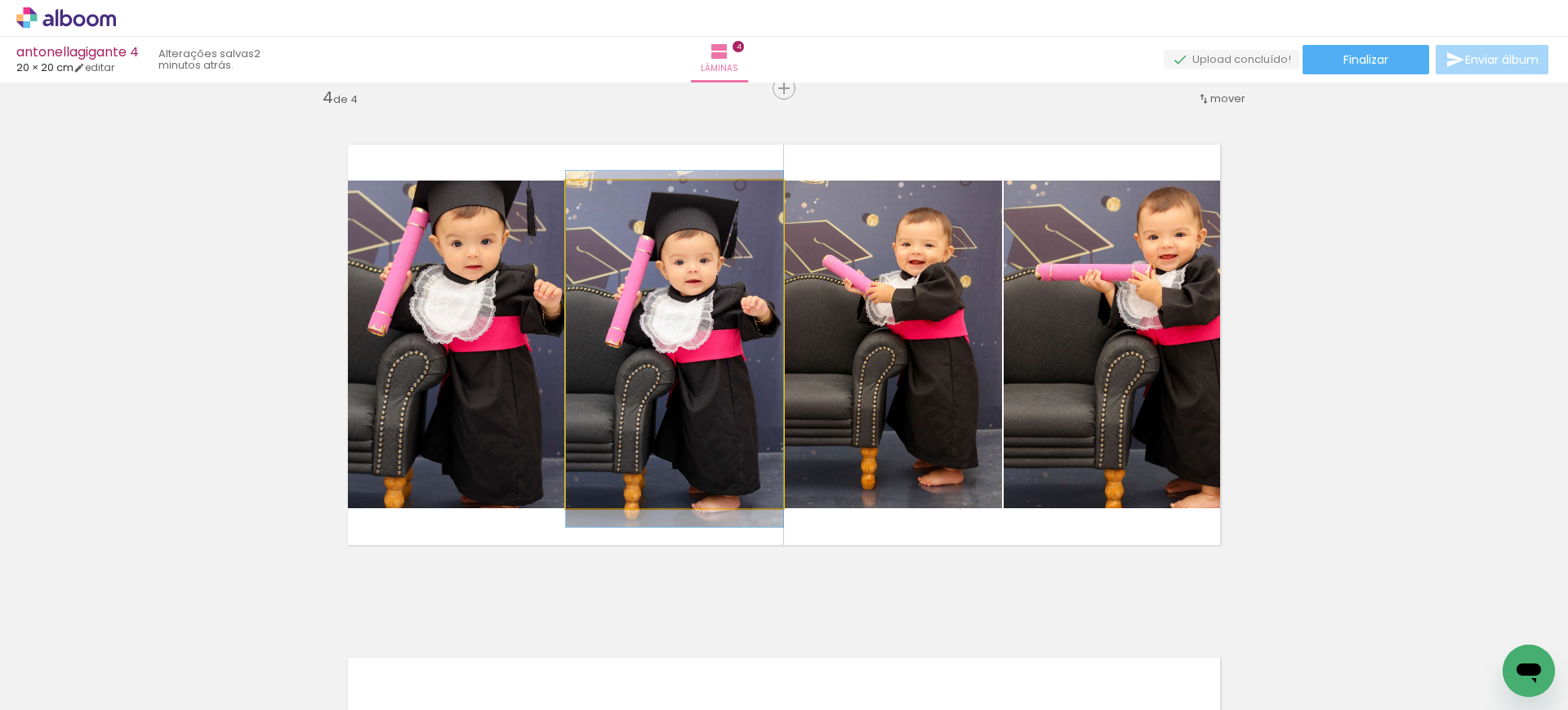
drag, startPoint x: 691, startPoint y: 303, endPoint x: 715, endPoint y: 306, distance: 24.2
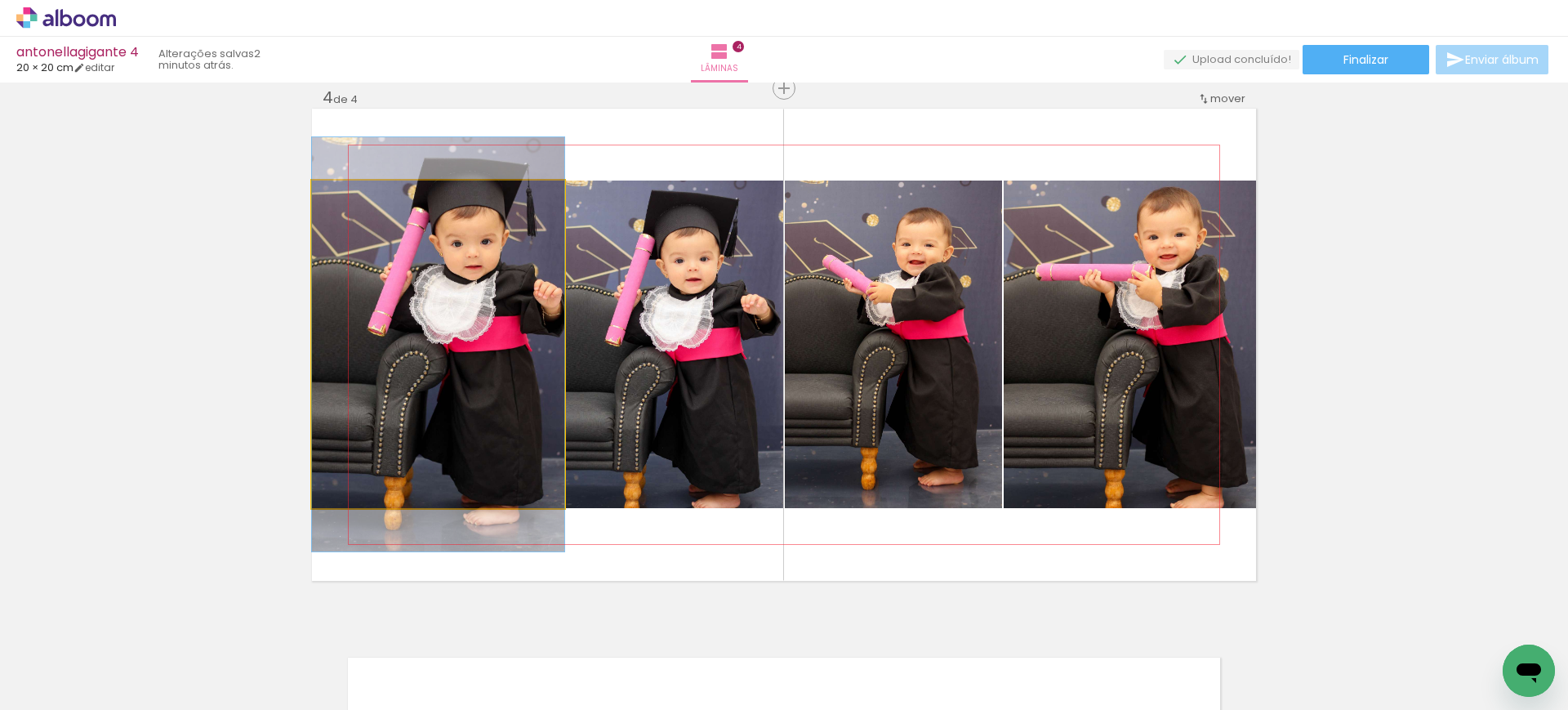
click at [477, 304] on quentale-photo at bounding box center [438, 344] width 252 height 327
click at [0, 0] on div at bounding box center [0, 0] width 0 height 0
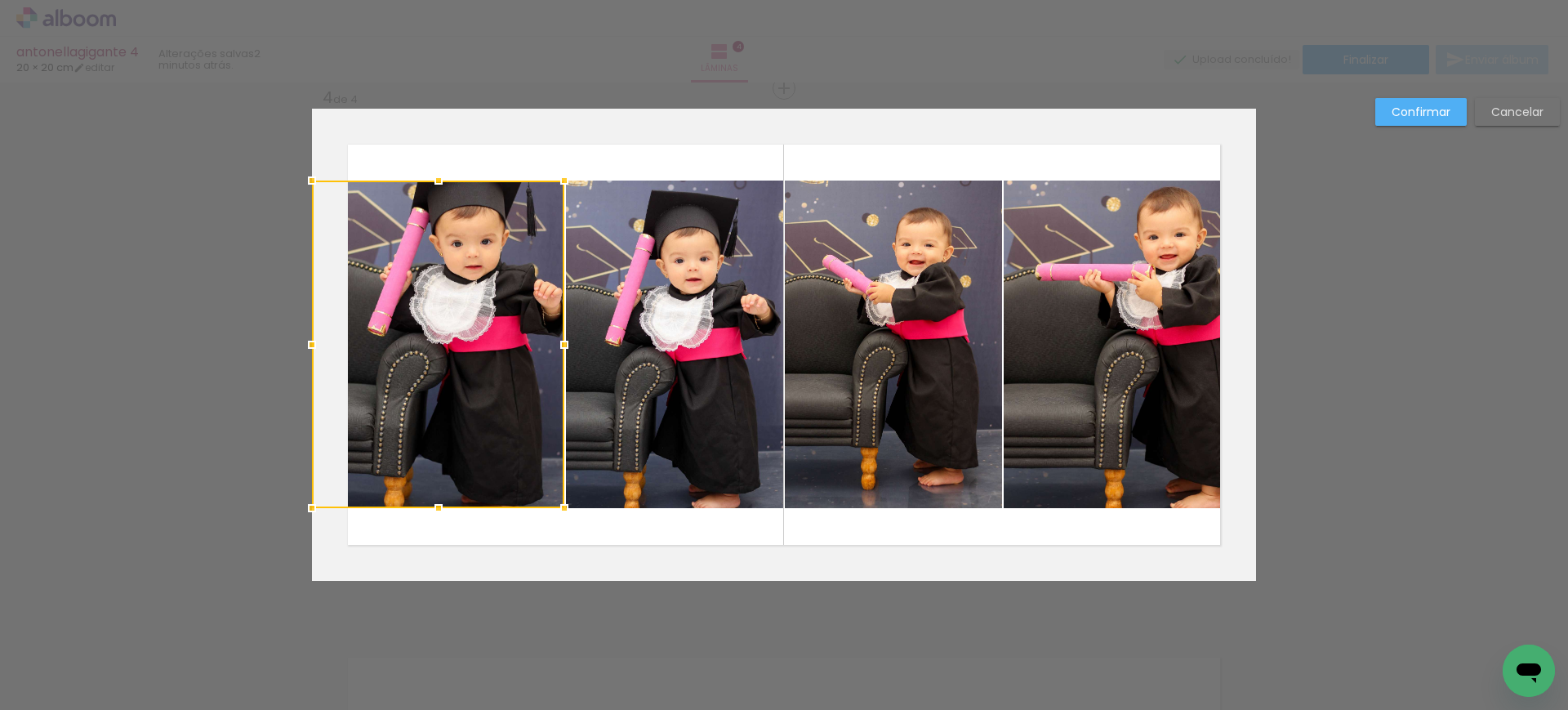
click at [477, 304] on div at bounding box center [438, 344] width 252 height 327
click at [677, 333] on quentale-photo at bounding box center [675, 344] width 218 height 327
click at [877, 330] on quentale-photo at bounding box center [893, 344] width 218 height 327
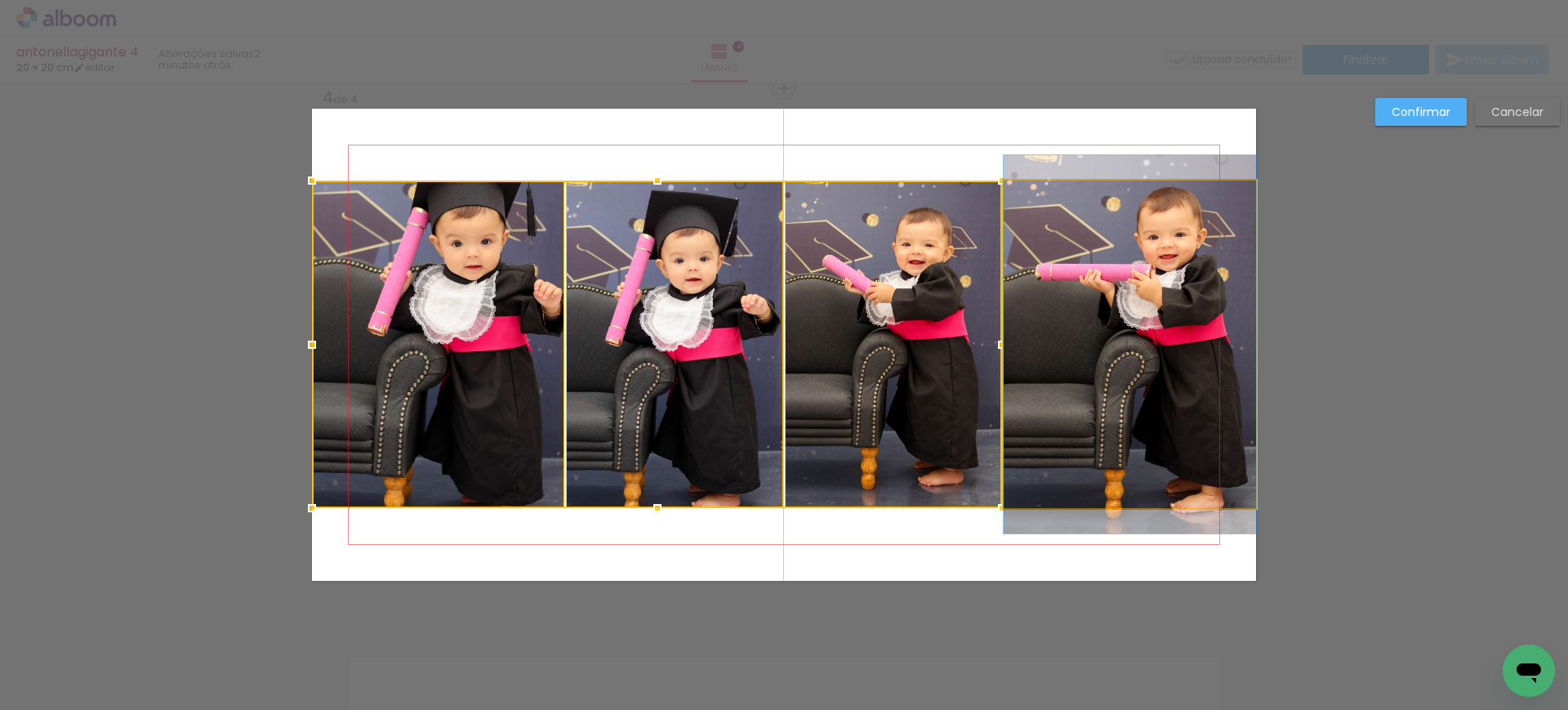
click at [1073, 325] on quentale-photo at bounding box center [1130, 344] width 252 height 327
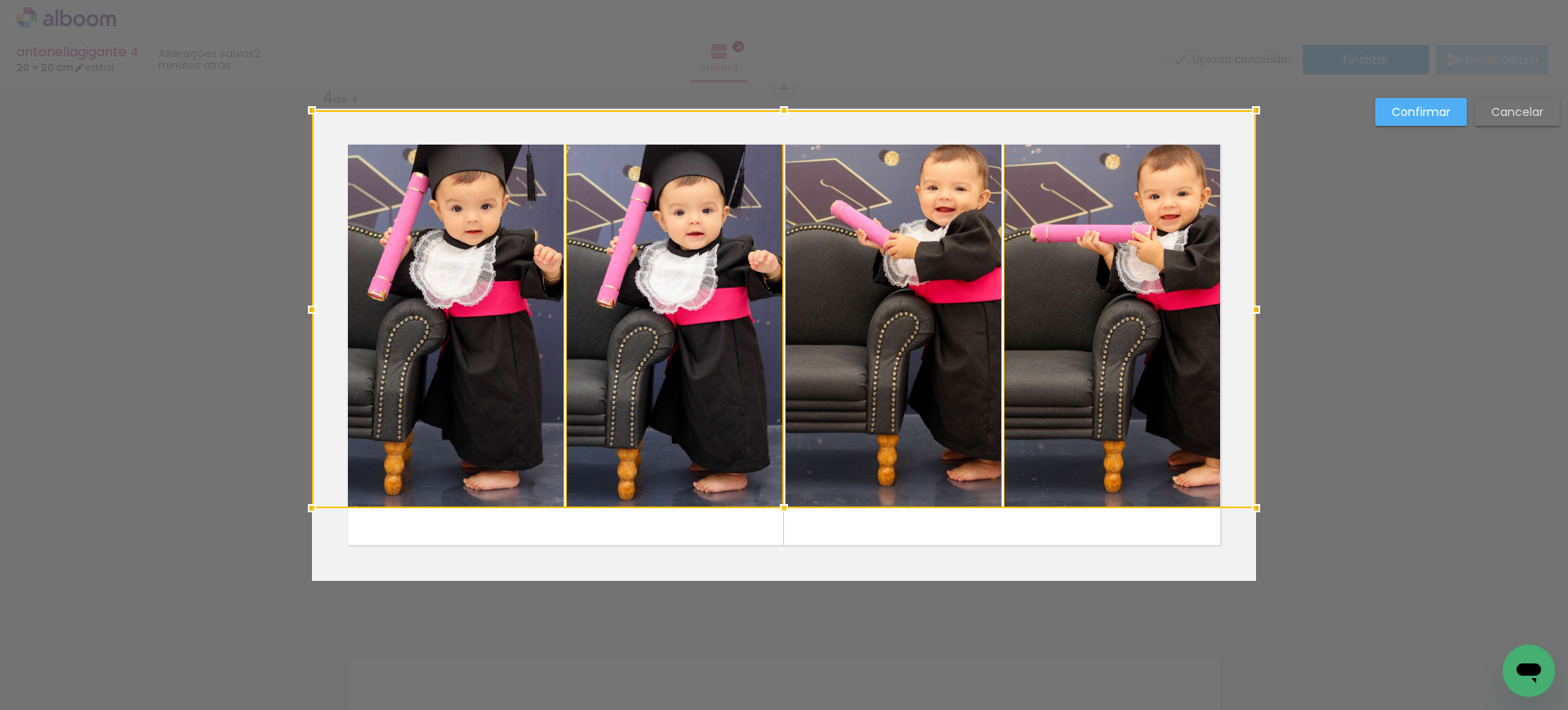
drag, startPoint x: 787, startPoint y: 170, endPoint x: 817, endPoint y: 22, distance: 151.0
click at [817, 0] on div "antonellagigante 4 20 × 20 cm editar 2 minutos atrás. Lâminas 4 Finalizar Envia…" at bounding box center [784, 0] width 1568 height 0
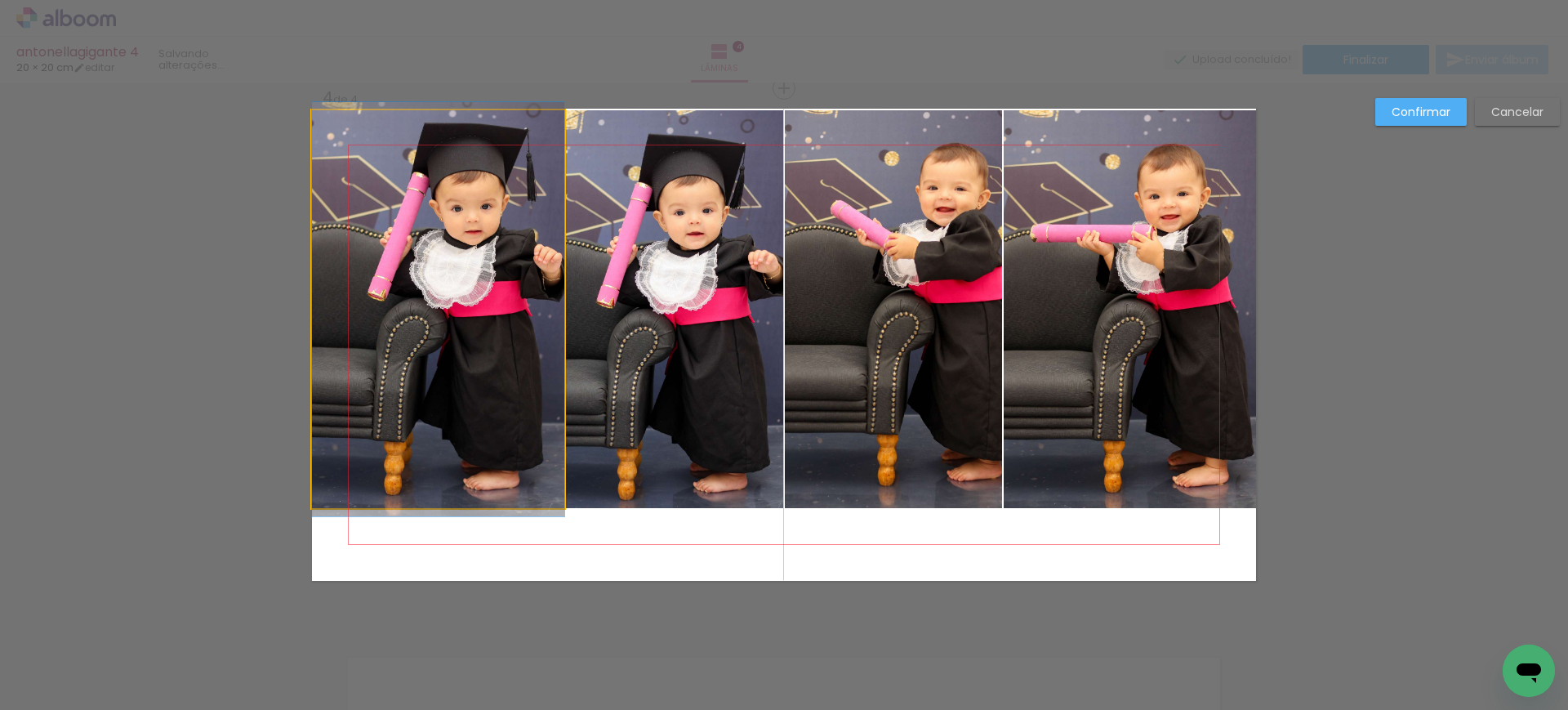
click at [405, 258] on quentale-photo at bounding box center [438, 309] width 252 height 398
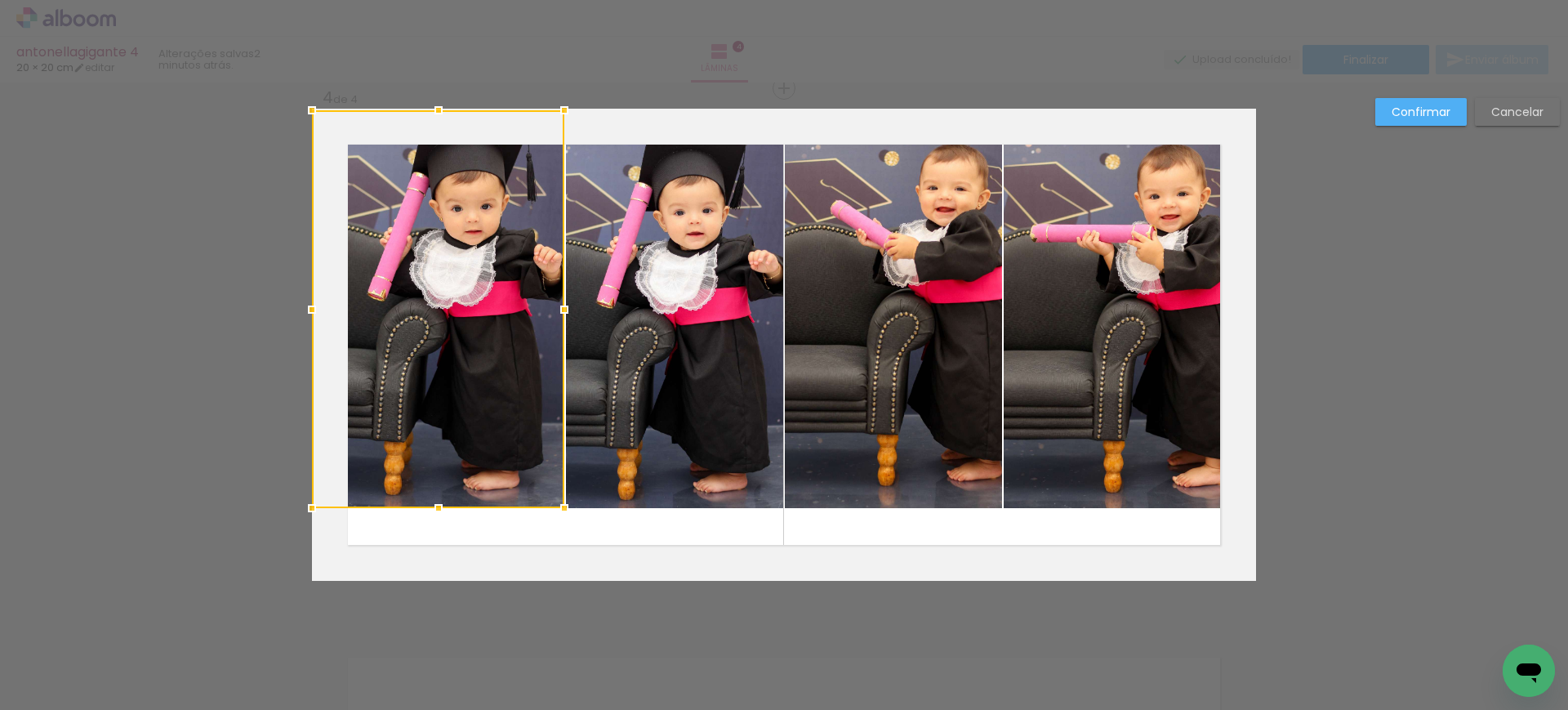
click at [574, 260] on quentale-photo at bounding box center [674, 309] width 217 height 398
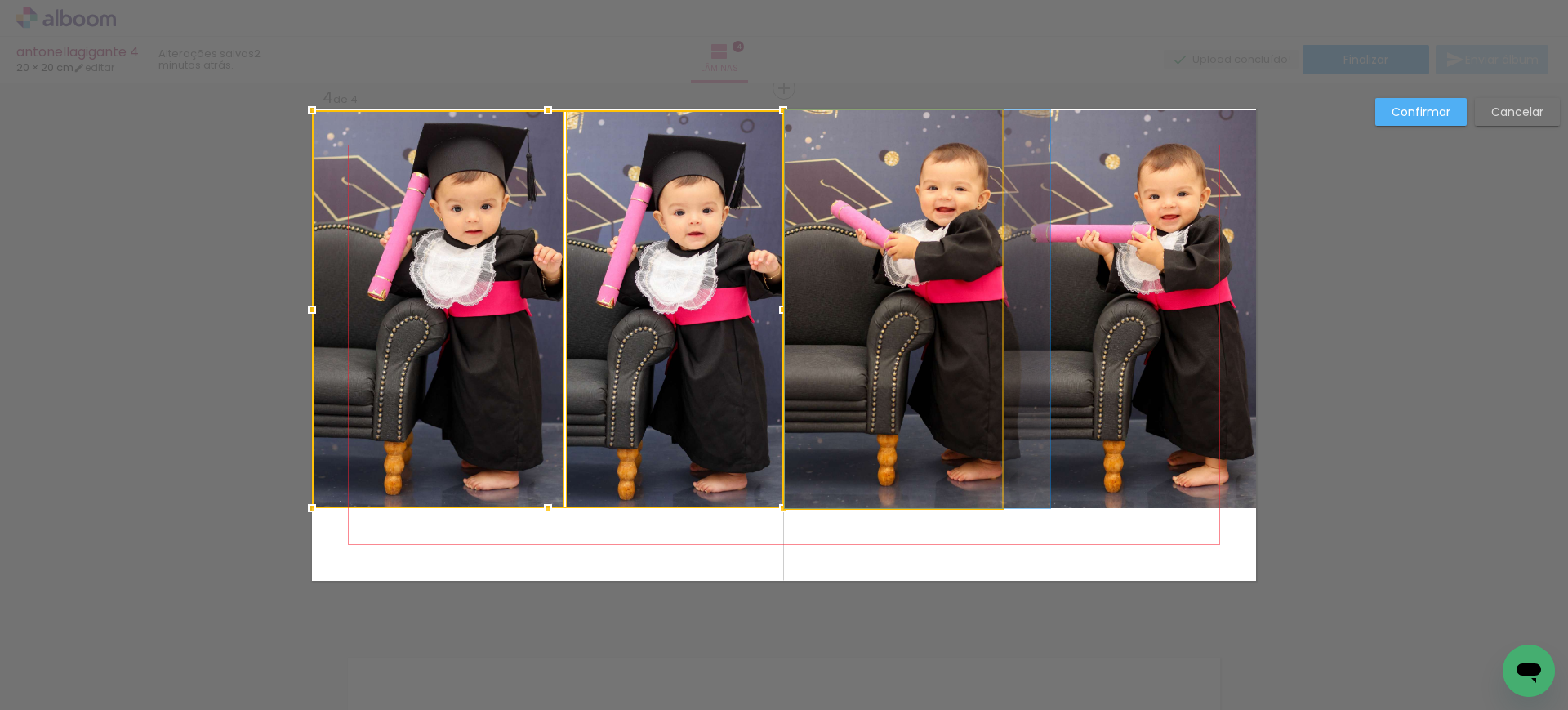
click at [839, 260] on quentale-photo at bounding box center [892, 309] width 217 height 398
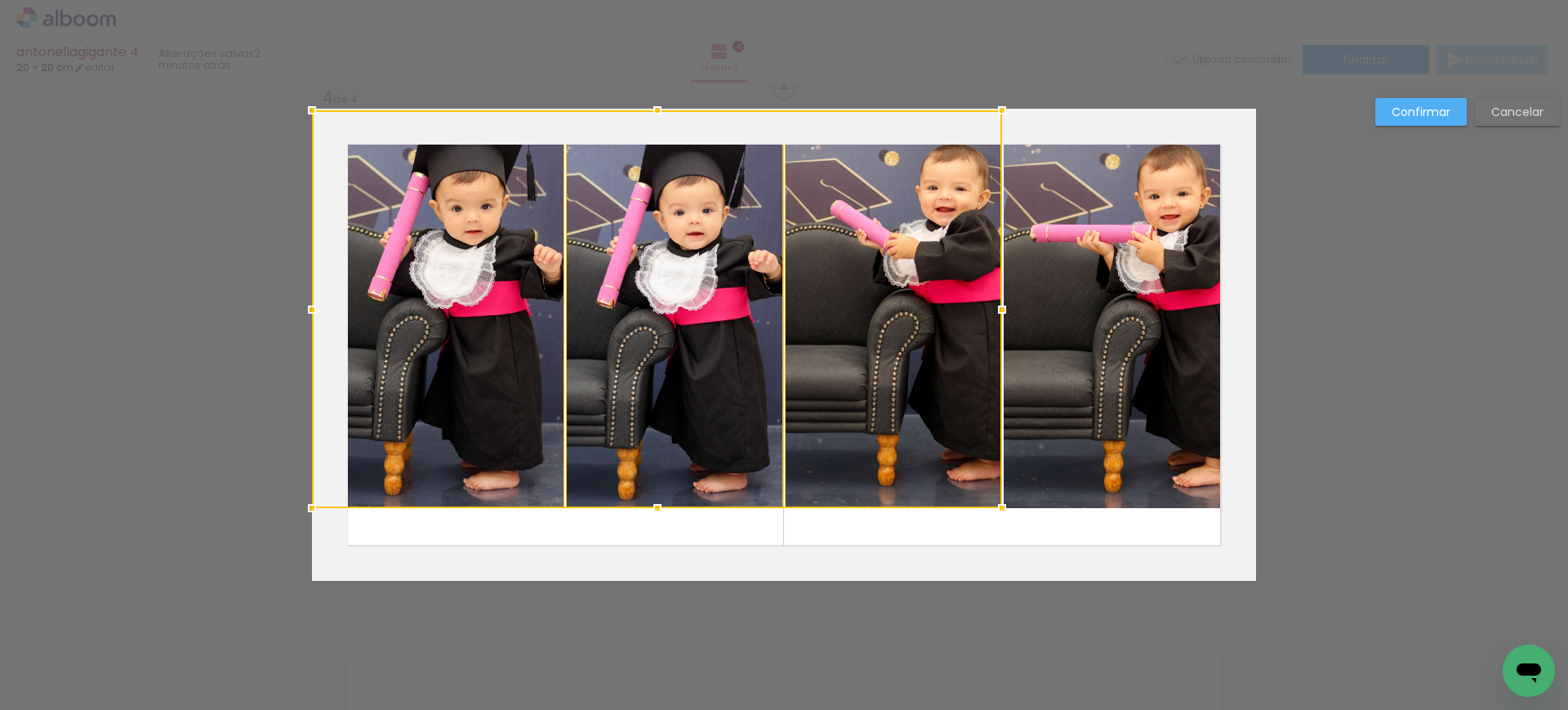
click at [1050, 261] on quentale-photo at bounding box center [1130, 309] width 252 height 398
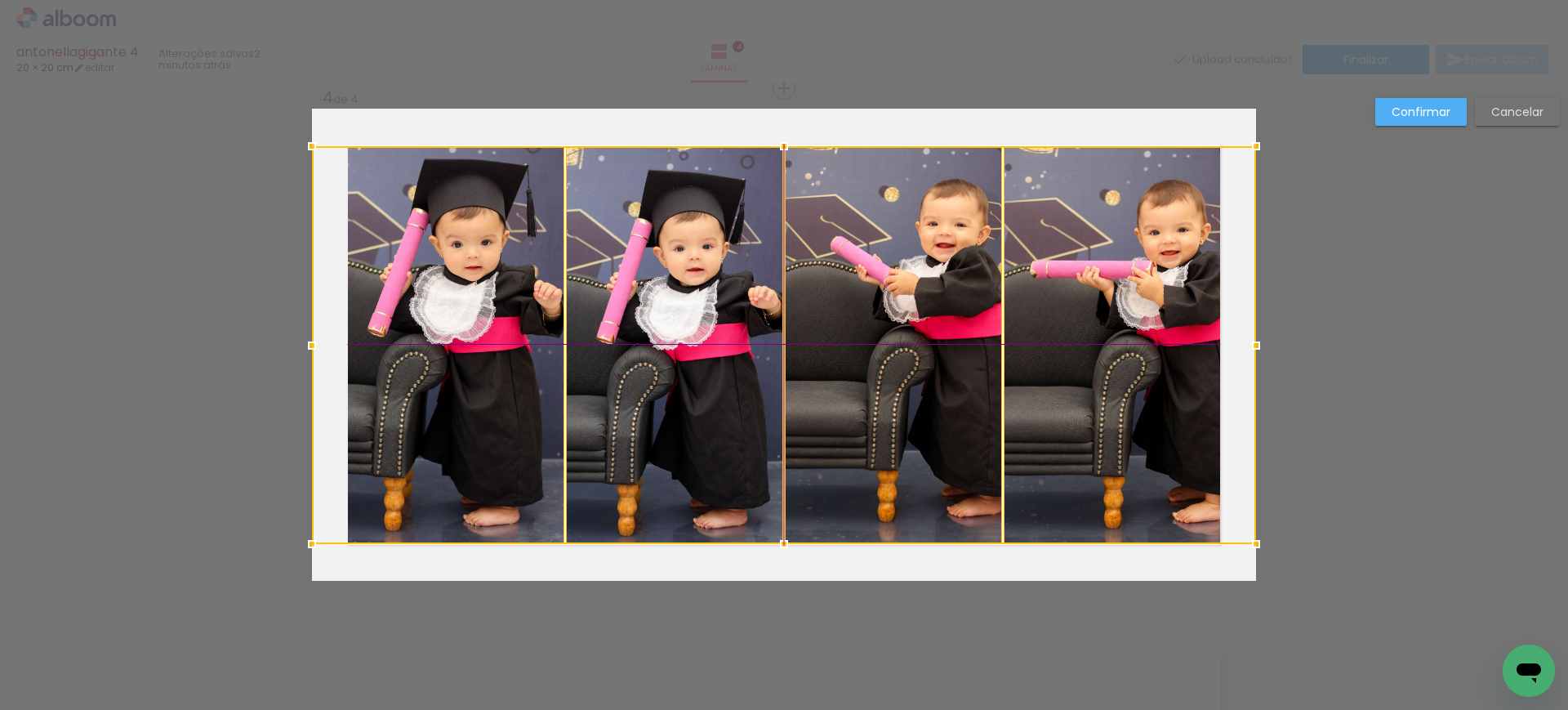
drag, startPoint x: 847, startPoint y: 303, endPoint x: 855, endPoint y: 339, distance: 36.9
click at [855, 339] on div at bounding box center [784, 345] width 944 height 398
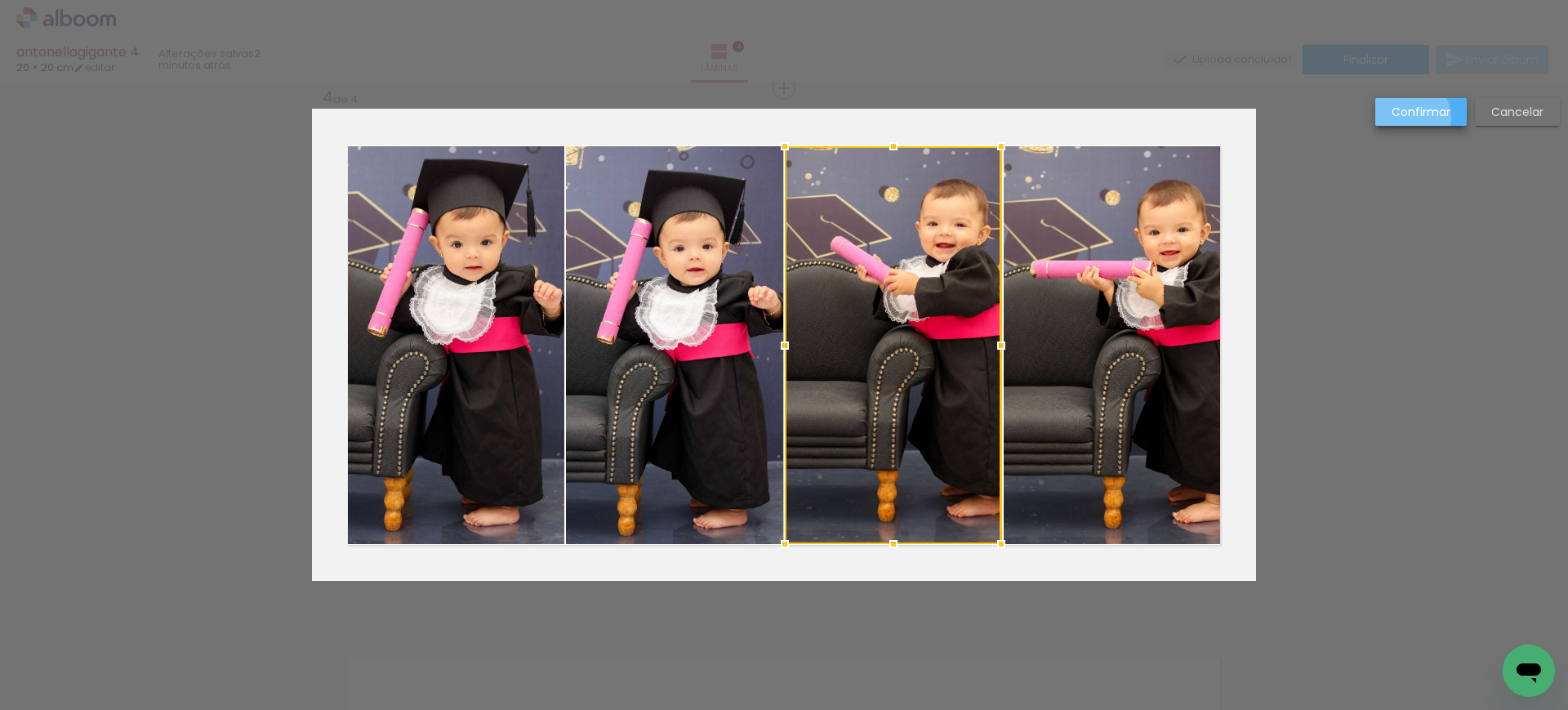
click at [0, 0] on slot "Confirmar" at bounding box center [0, 0] width 0 height 0
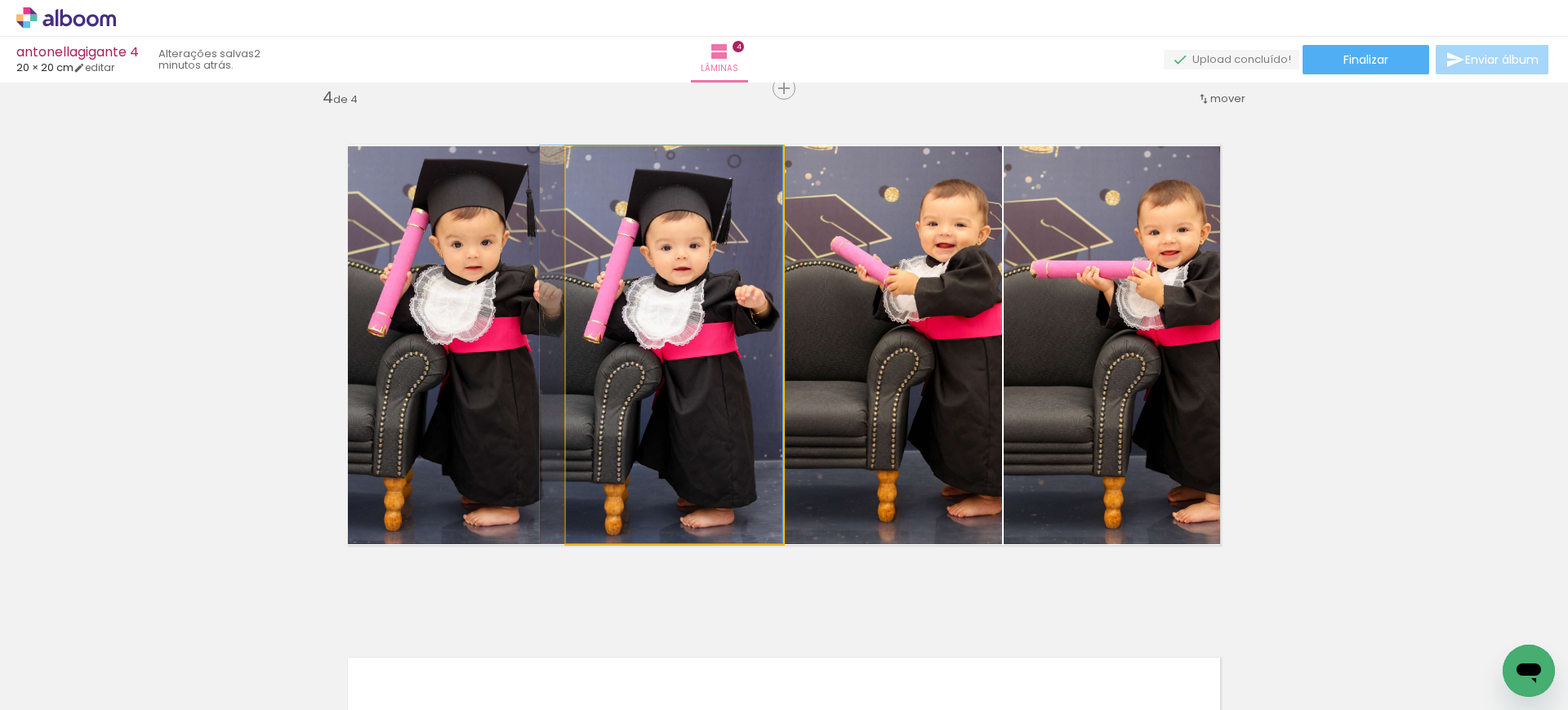
drag, startPoint x: 660, startPoint y: 303, endPoint x: 653, endPoint y: 289, distance: 15.7
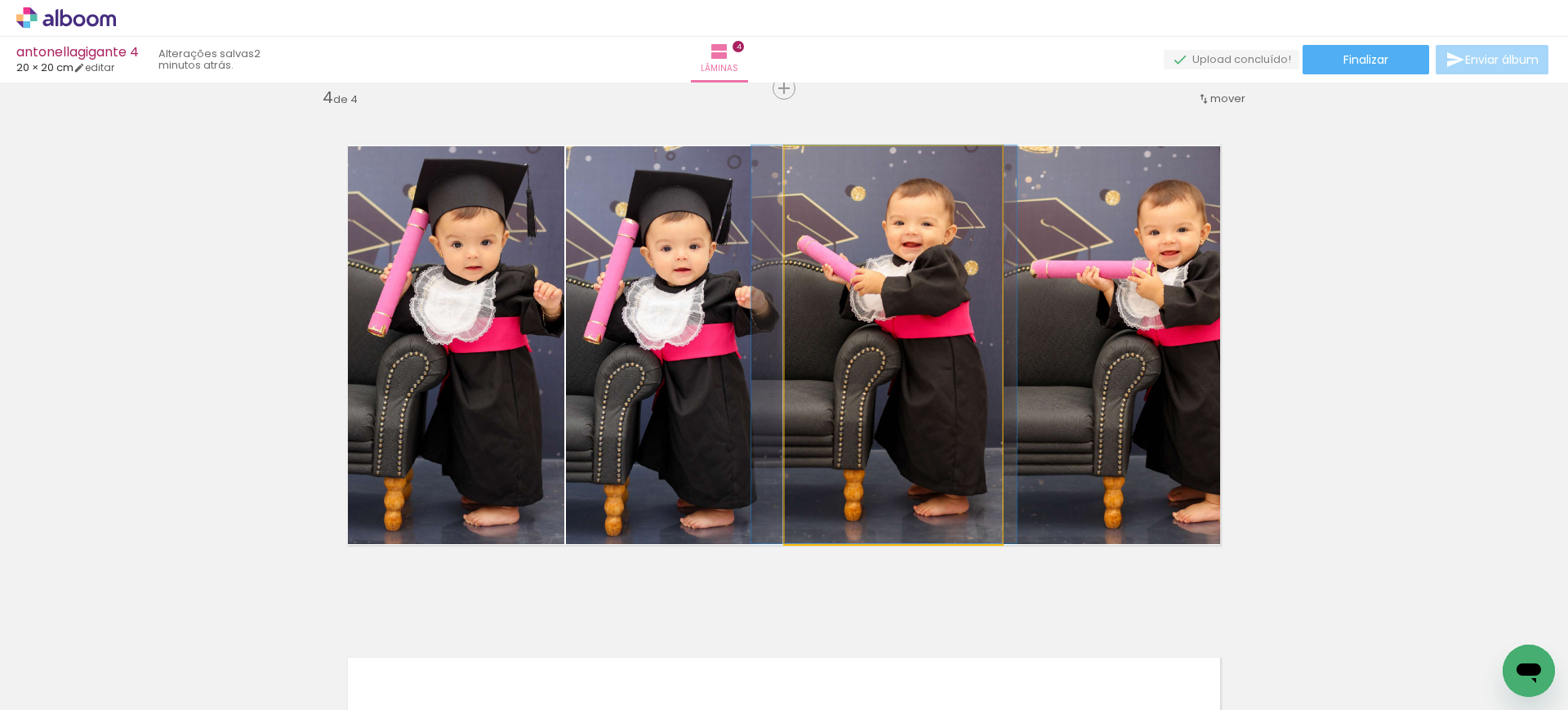
drag, startPoint x: 903, startPoint y: 316, endPoint x: 869, endPoint y: 306, distance: 35.4
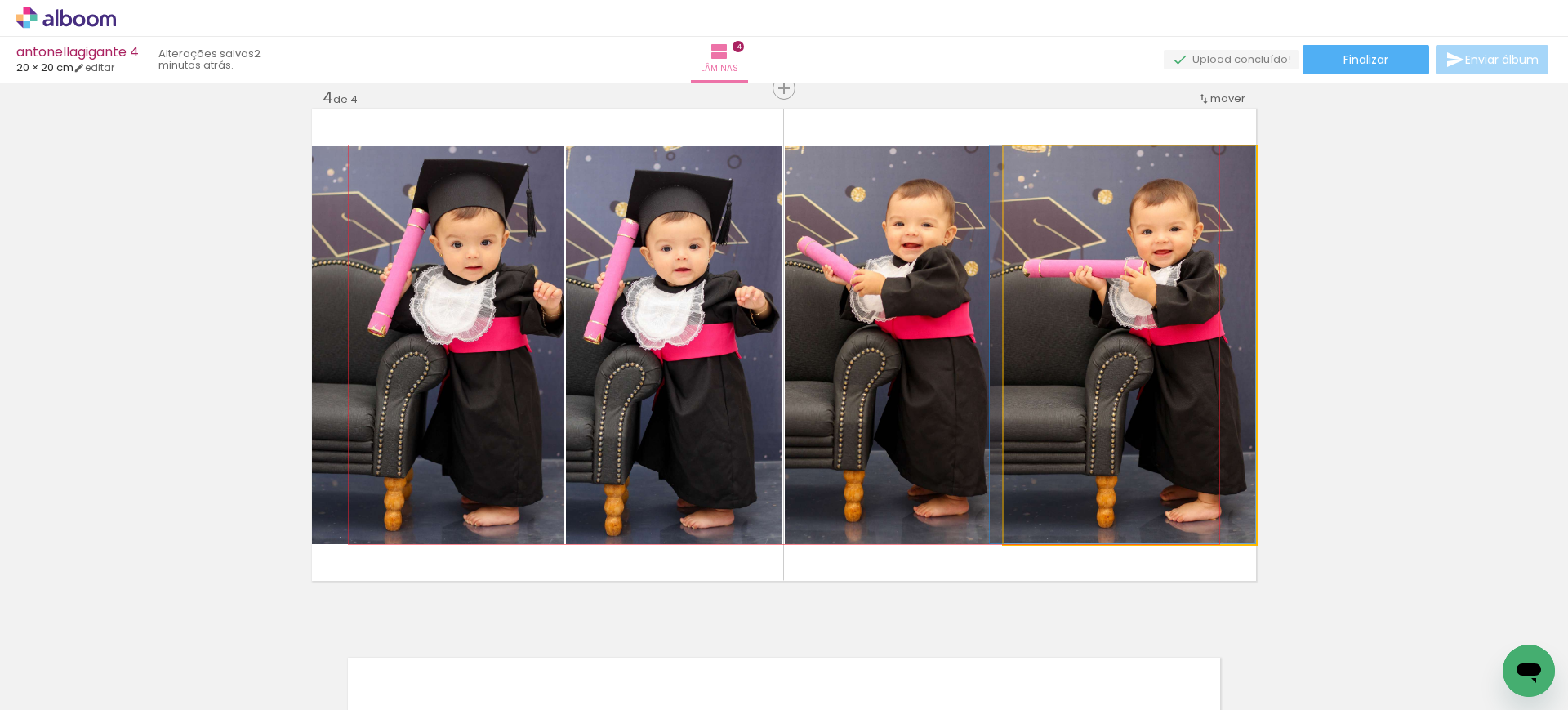
drag, startPoint x: 1135, startPoint y: 311, endPoint x: 1093, endPoint y: 297, distance: 44.3
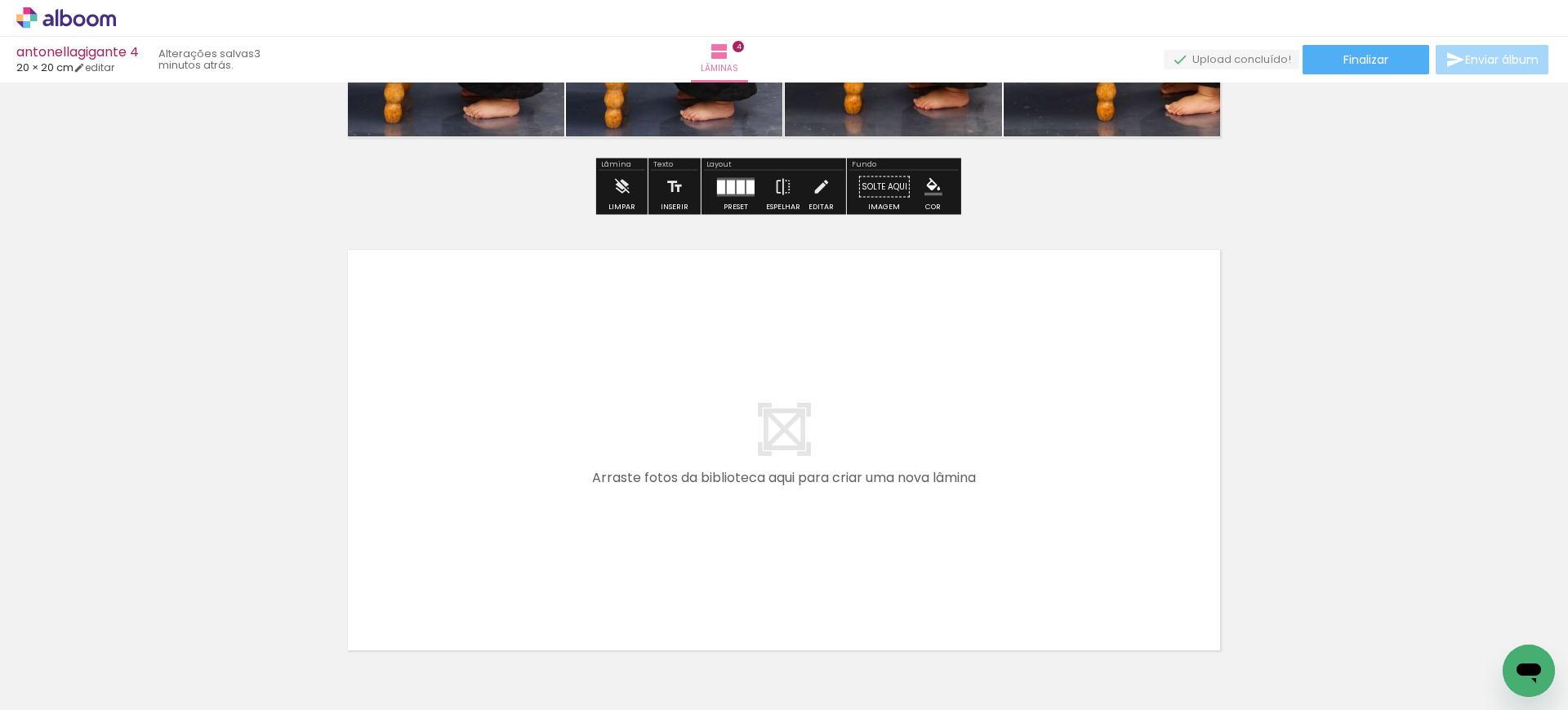
scroll to position [0, 583]
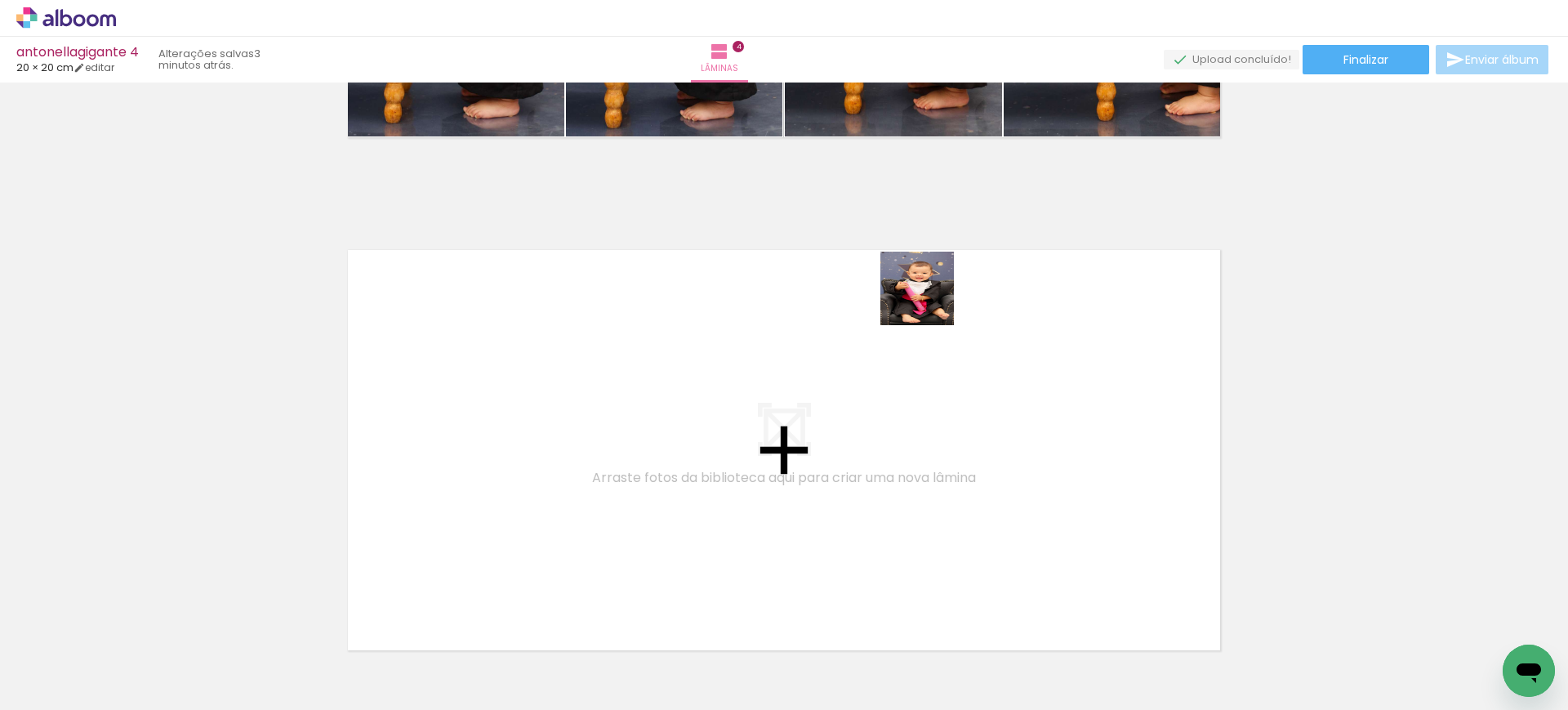
drag, startPoint x: 1047, startPoint y: 655, endPoint x: 928, endPoint y: 297, distance: 377.3
click at [928, 297] on quentale-workspace at bounding box center [784, 355] width 1568 height 710
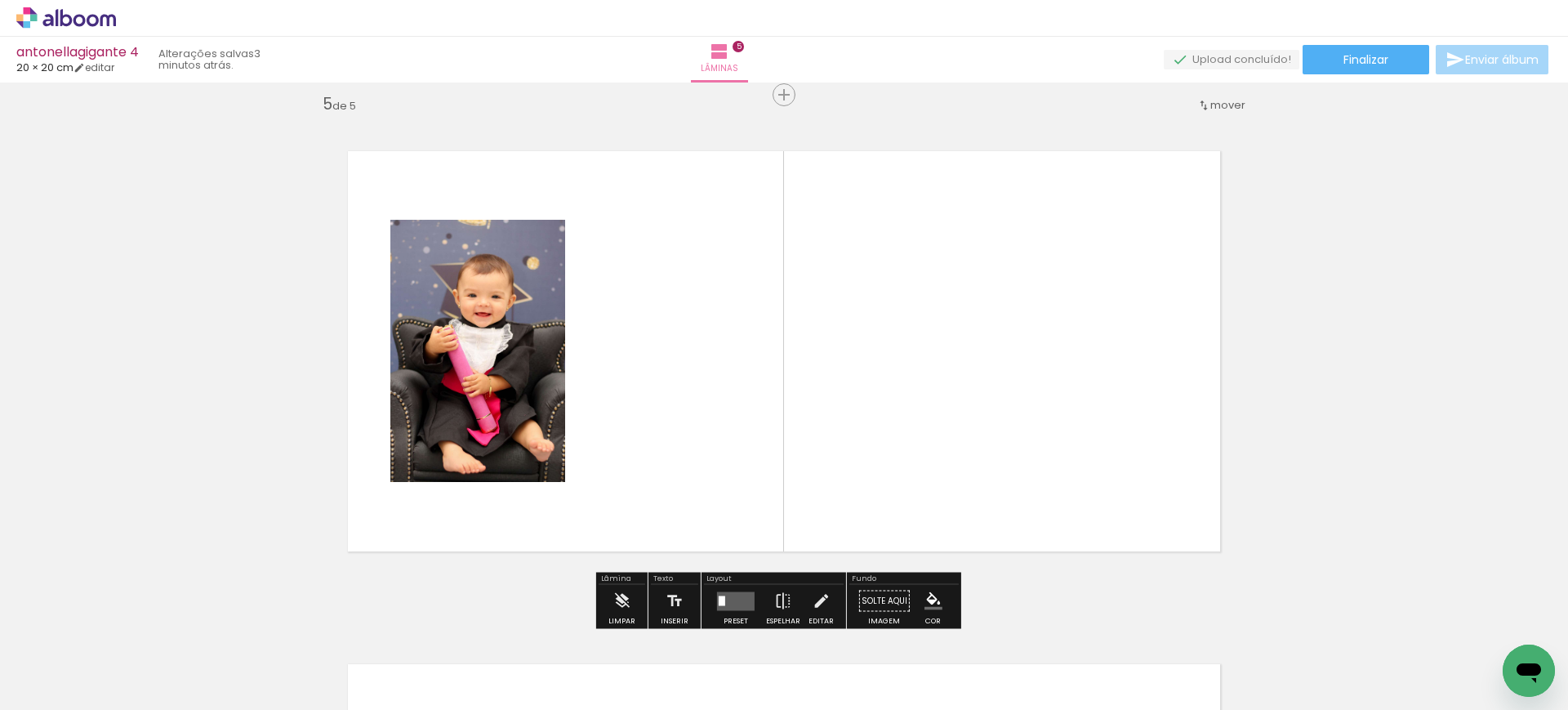
scroll to position [2073, 0]
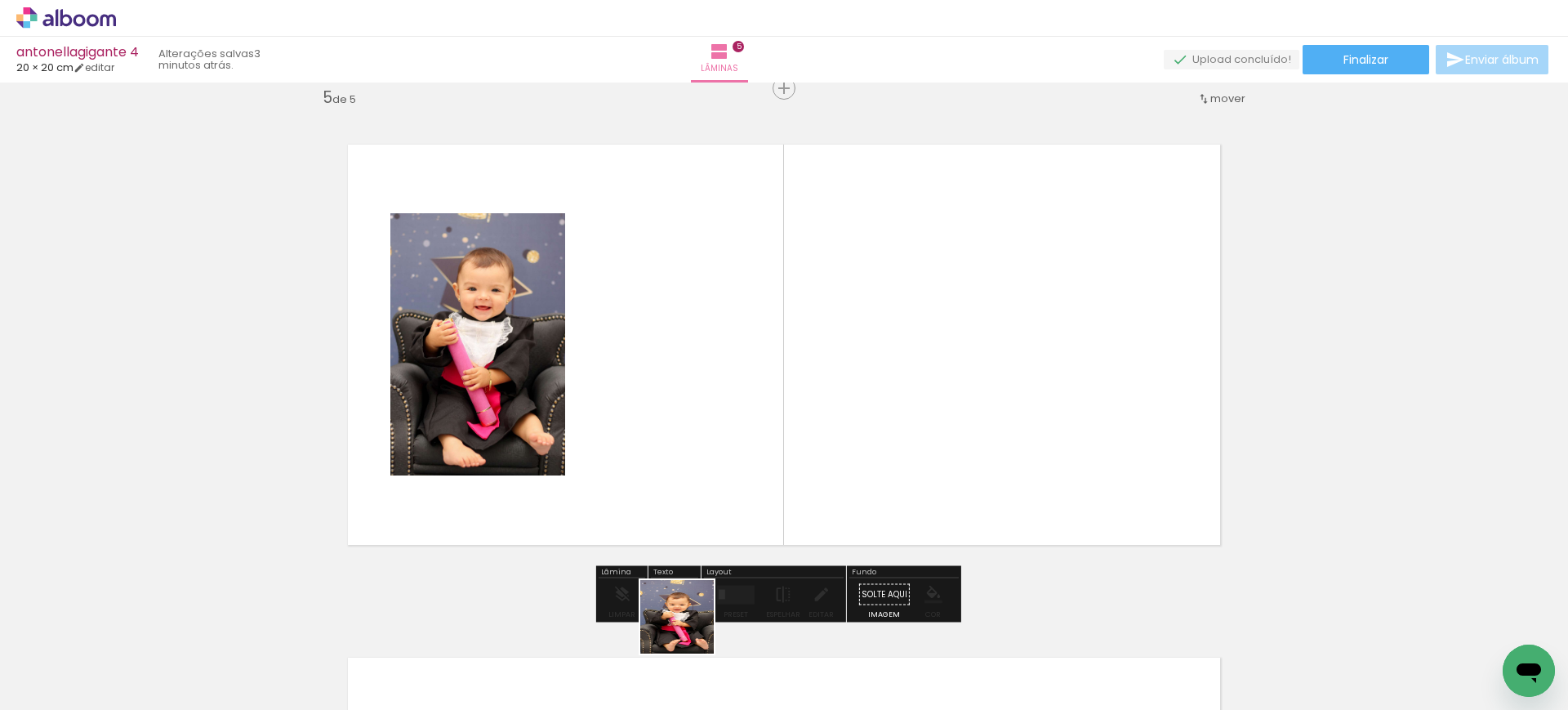
drag, startPoint x: 688, startPoint y: 644, endPoint x: 611, endPoint y: 15, distance: 633.7
click at [690, 302] on quentale-workspace at bounding box center [784, 355] width 1568 height 710
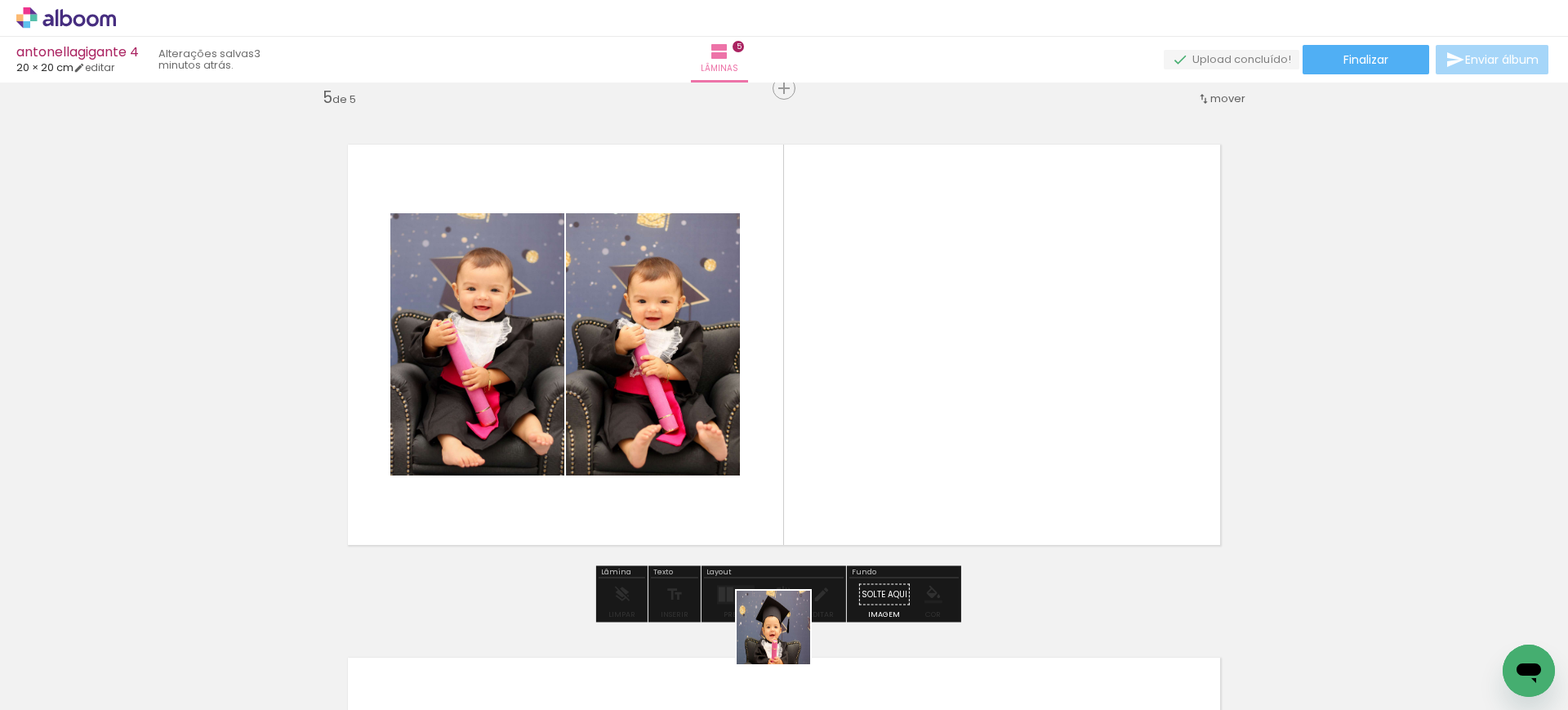
drag, startPoint x: 786, startPoint y: 657, endPoint x: 825, endPoint y: 520, distance: 142.4
click at [809, 416] on quentale-workspace at bounding box center [784, 355] width 1568 height 710
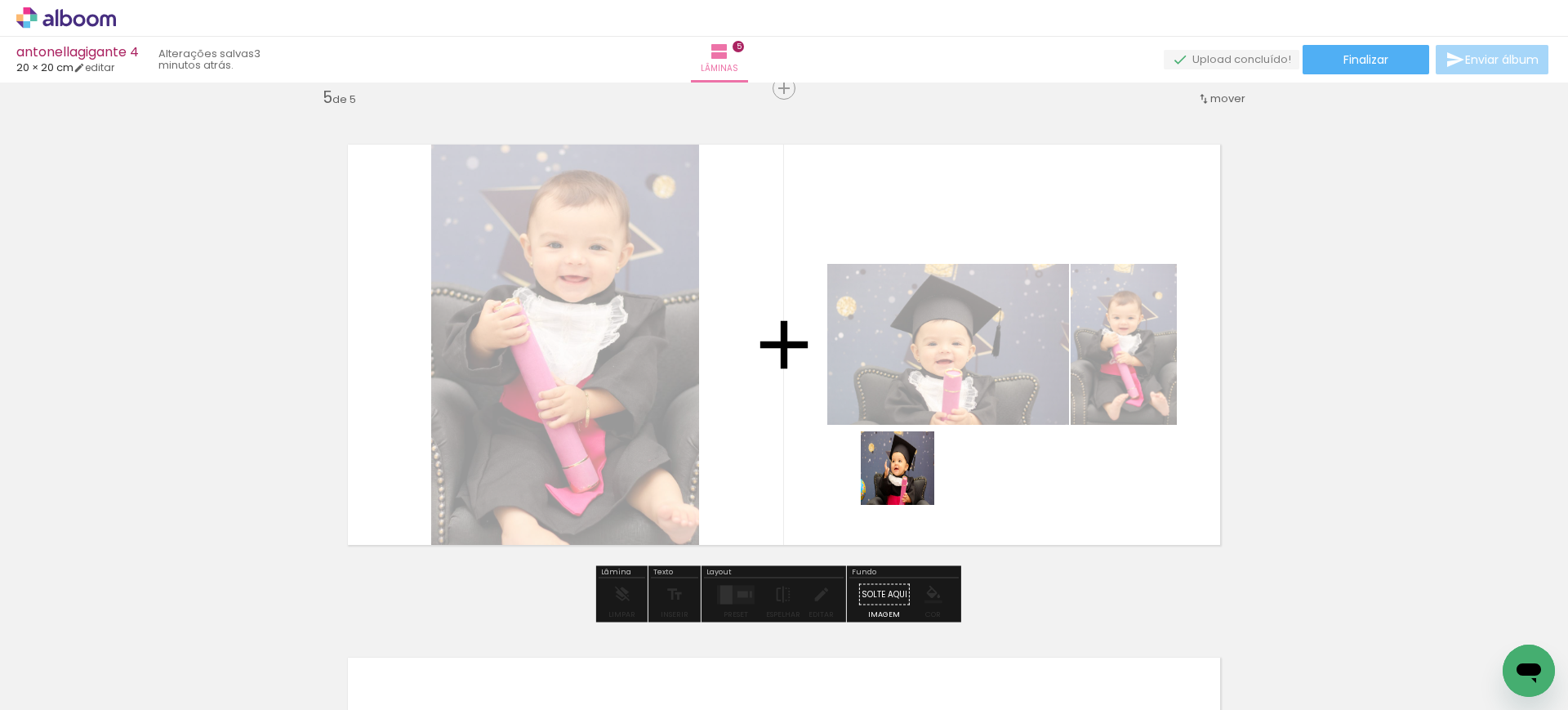
drag, startPoint x: 879, startPoint y: 630, endPoint x: 917, endPoint y: 452, distance: 182.0
click at [916, 455] on quentale-workspace at bounding box center [784, 355] width 1568 height 710
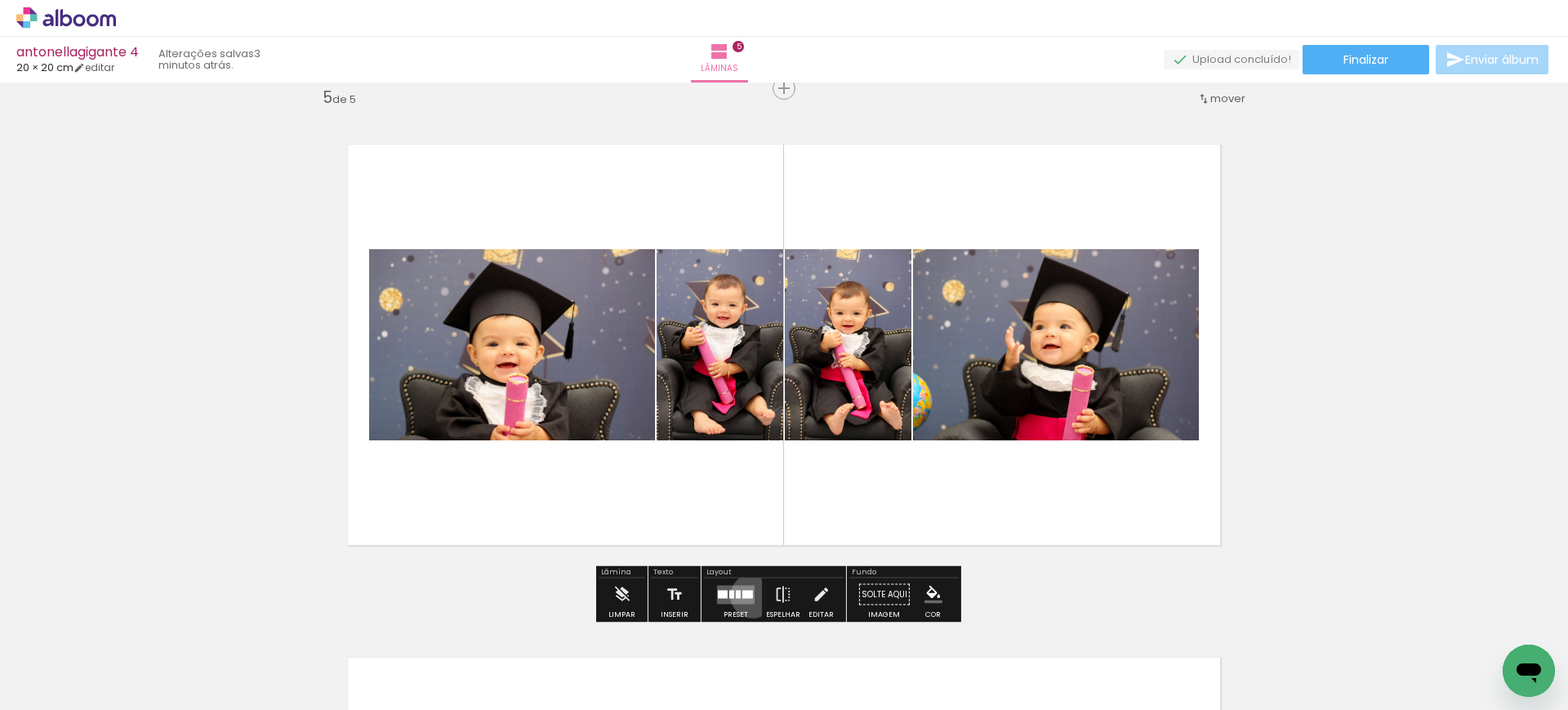
click at [748, 595] on div at bounding box center [748, 593] width 11 height 8
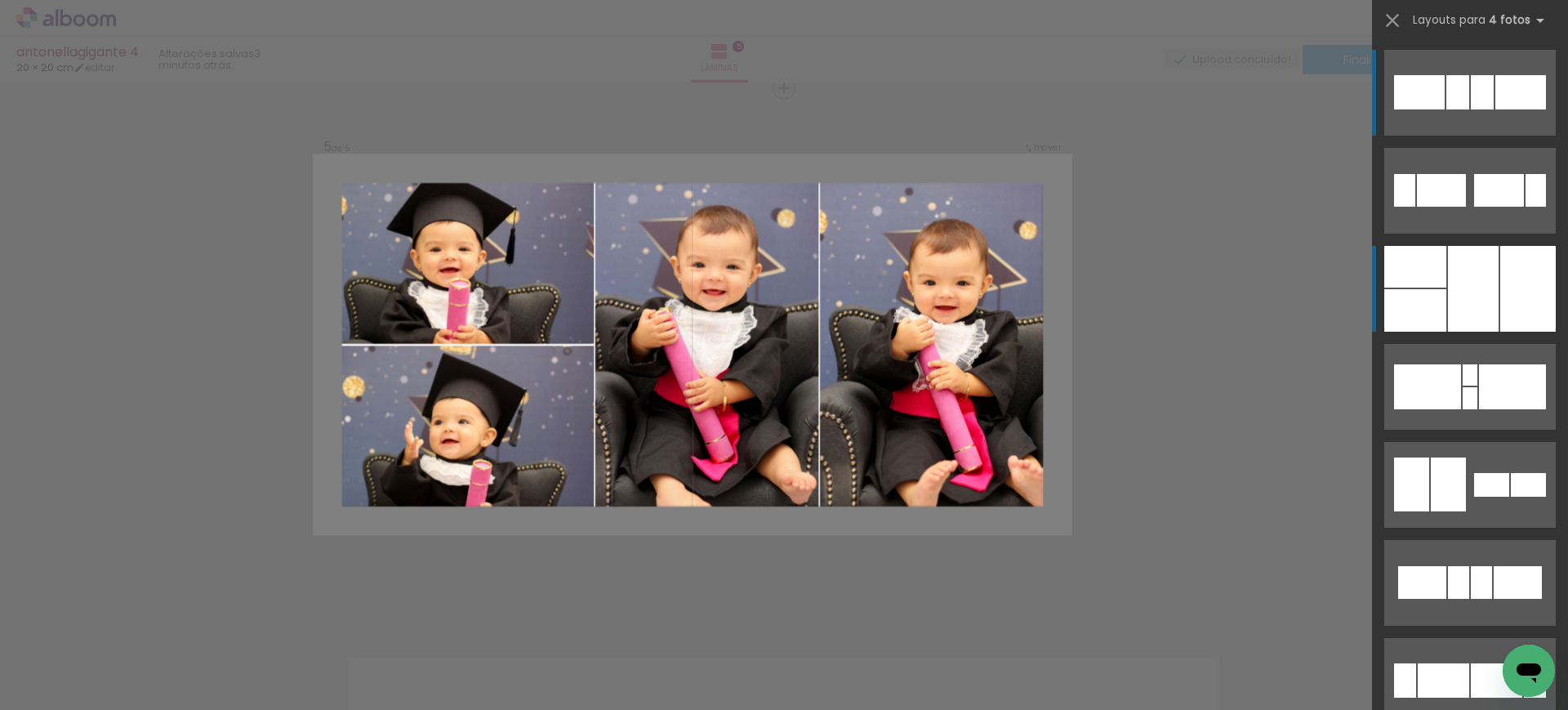
click at [1475, 300] on div at bounding box center [1474, 288] width 51 height 86
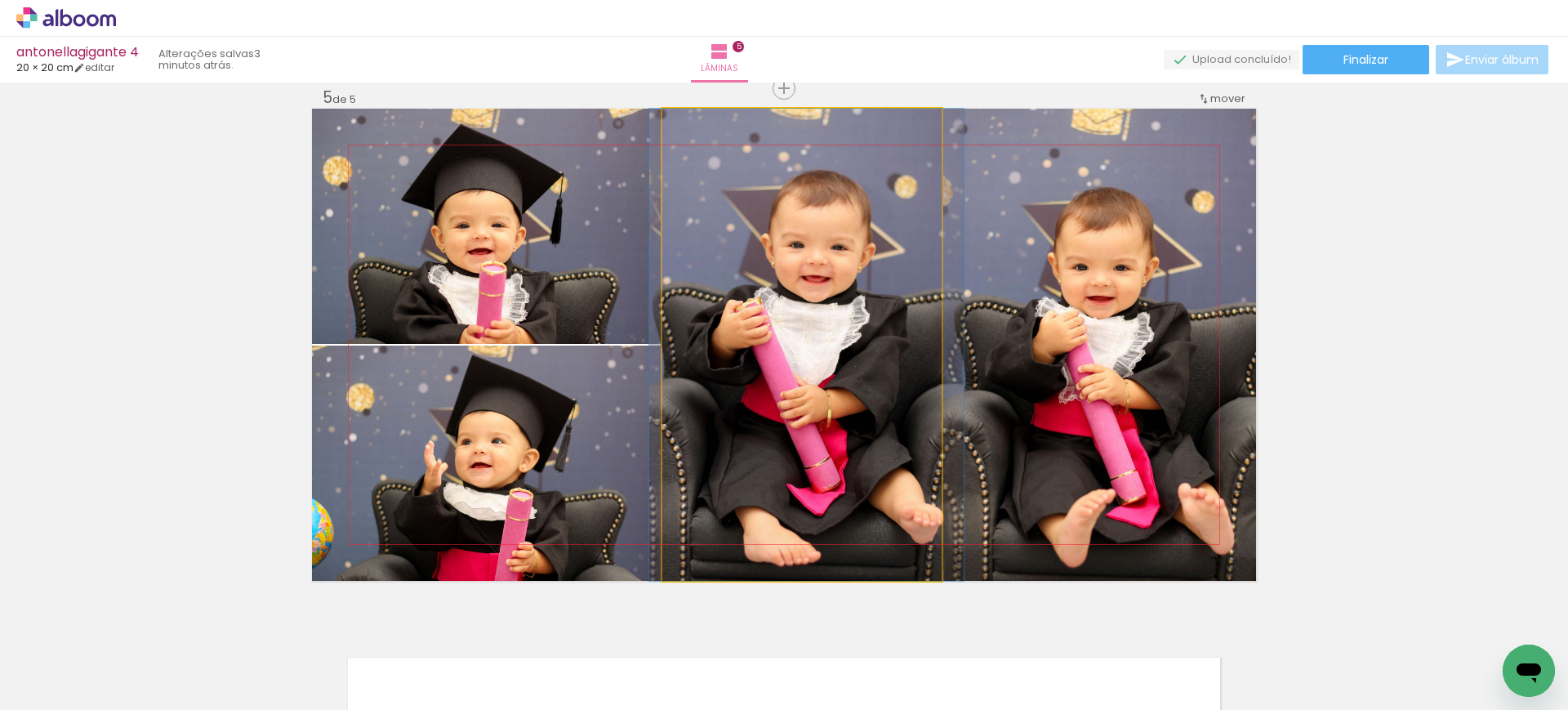
drag, startPoint x: 790, startPoint y: 349, endPoint x: 801, endPoint y: 350, distance: 11.0
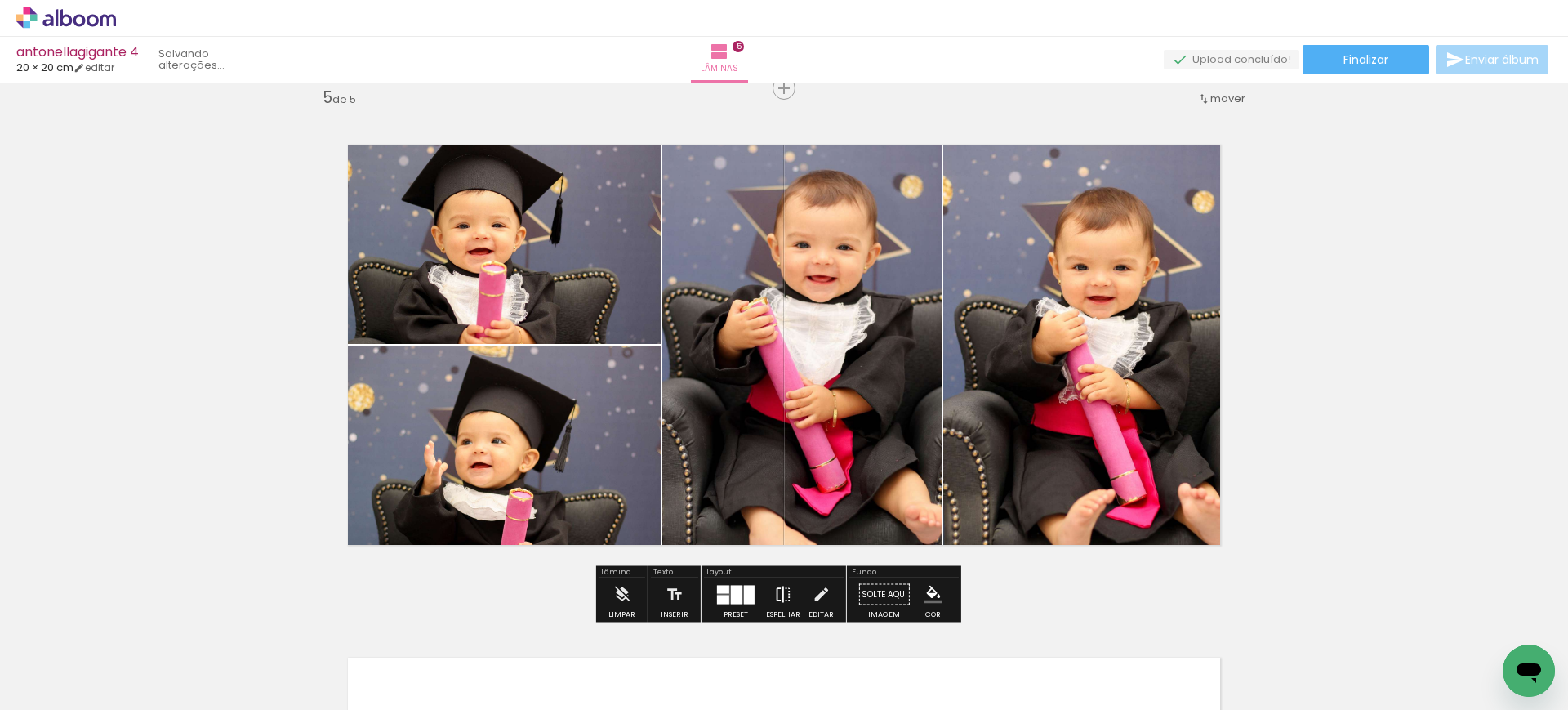
click at [787, 592] on iron-icon at bounding box center [784, 595] width 18 height 33
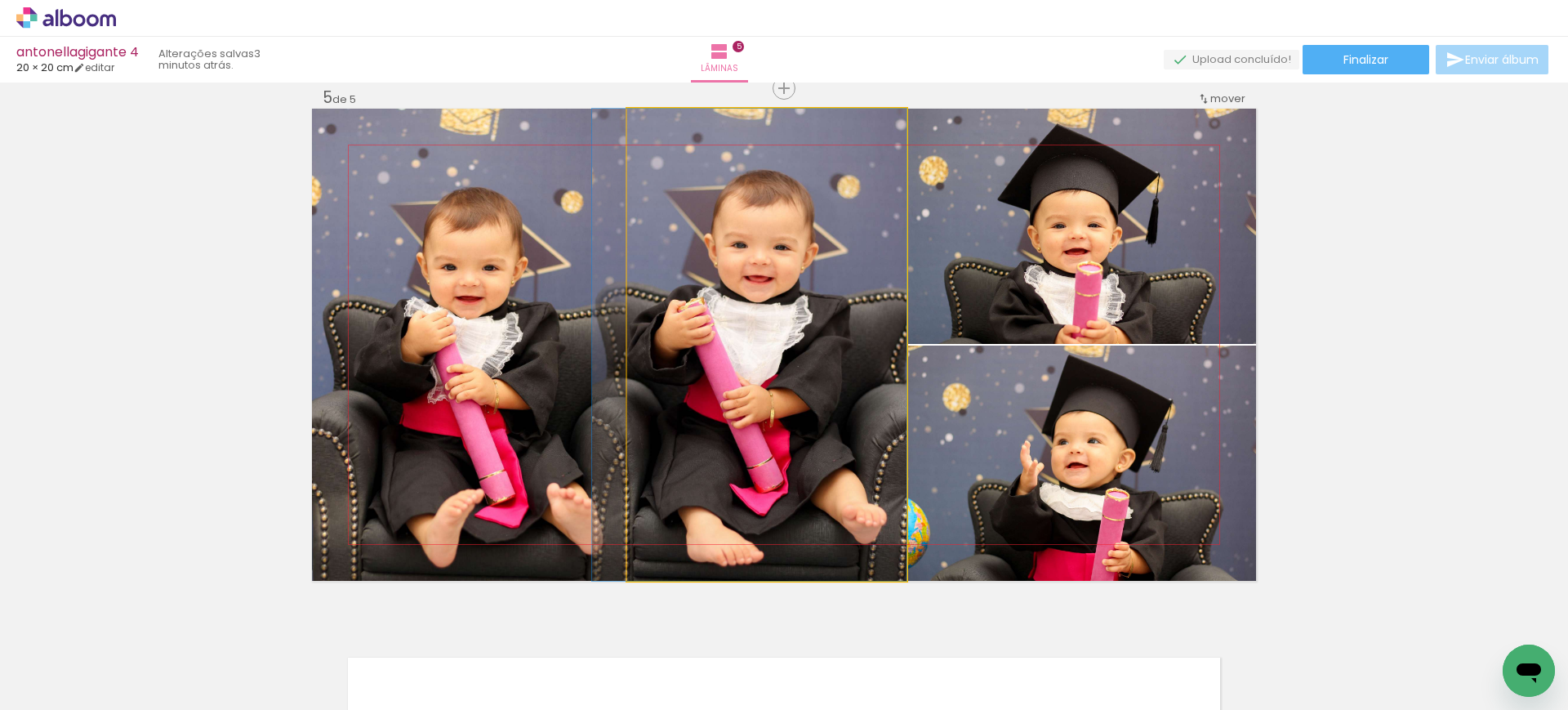
drag, startPoint x: 840, startPoint y: 424, endPoint x: 767, endPoint y: 404, distance: 75.7
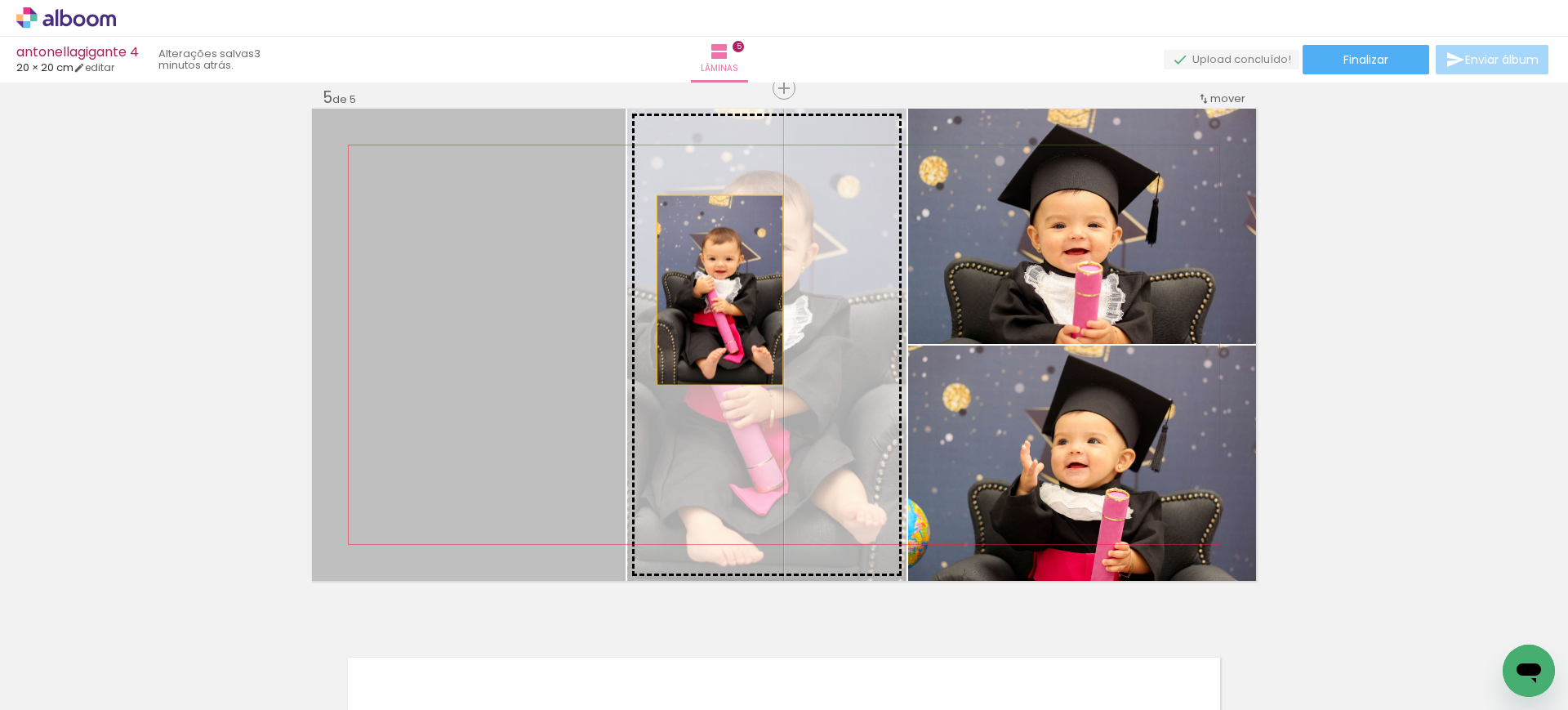
drag, startPoint x: 523, startPoint y: 355, endPoint x: 720, endPoint y: 289, distance: 207.8
click at [0, 0] on slot at bounding box center [0, 0] width 0 height 0
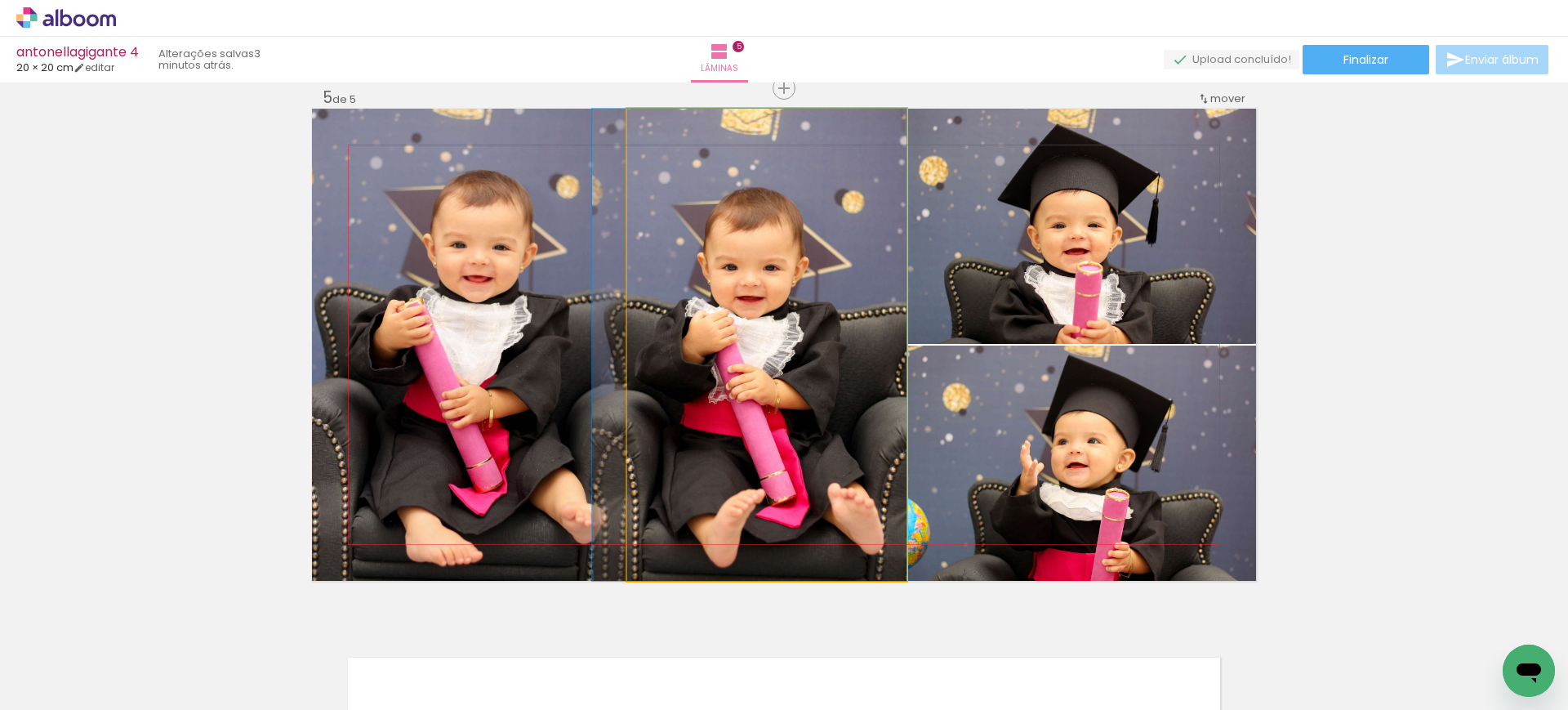
drag, startPoint x: 882, startPoint y: 365, endPoint x: 765, endPoint y: 341, distance: 119.4
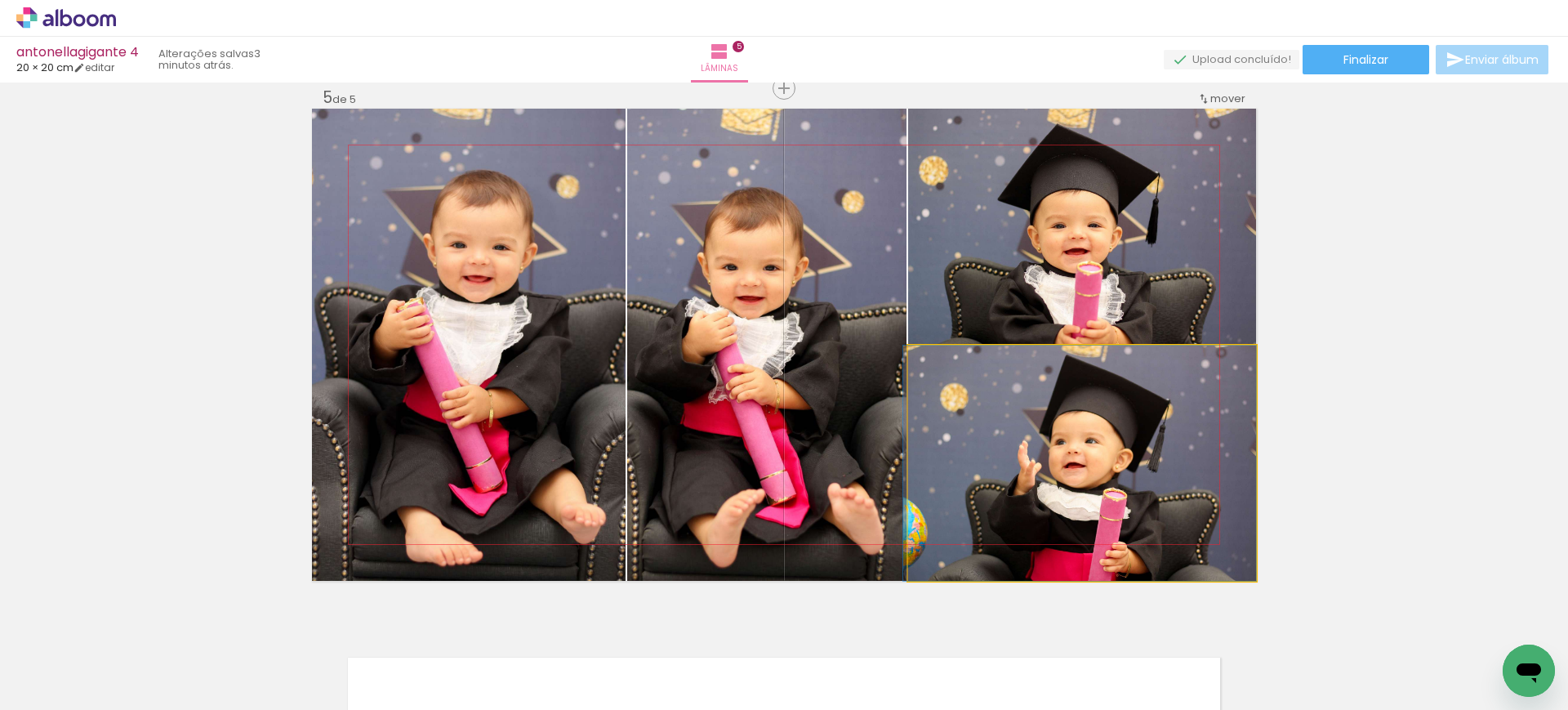
drag, startPoint x: 1092, startPoint y: 449, endPoint x: 1032, endPoint y: 431, distance: 62.6
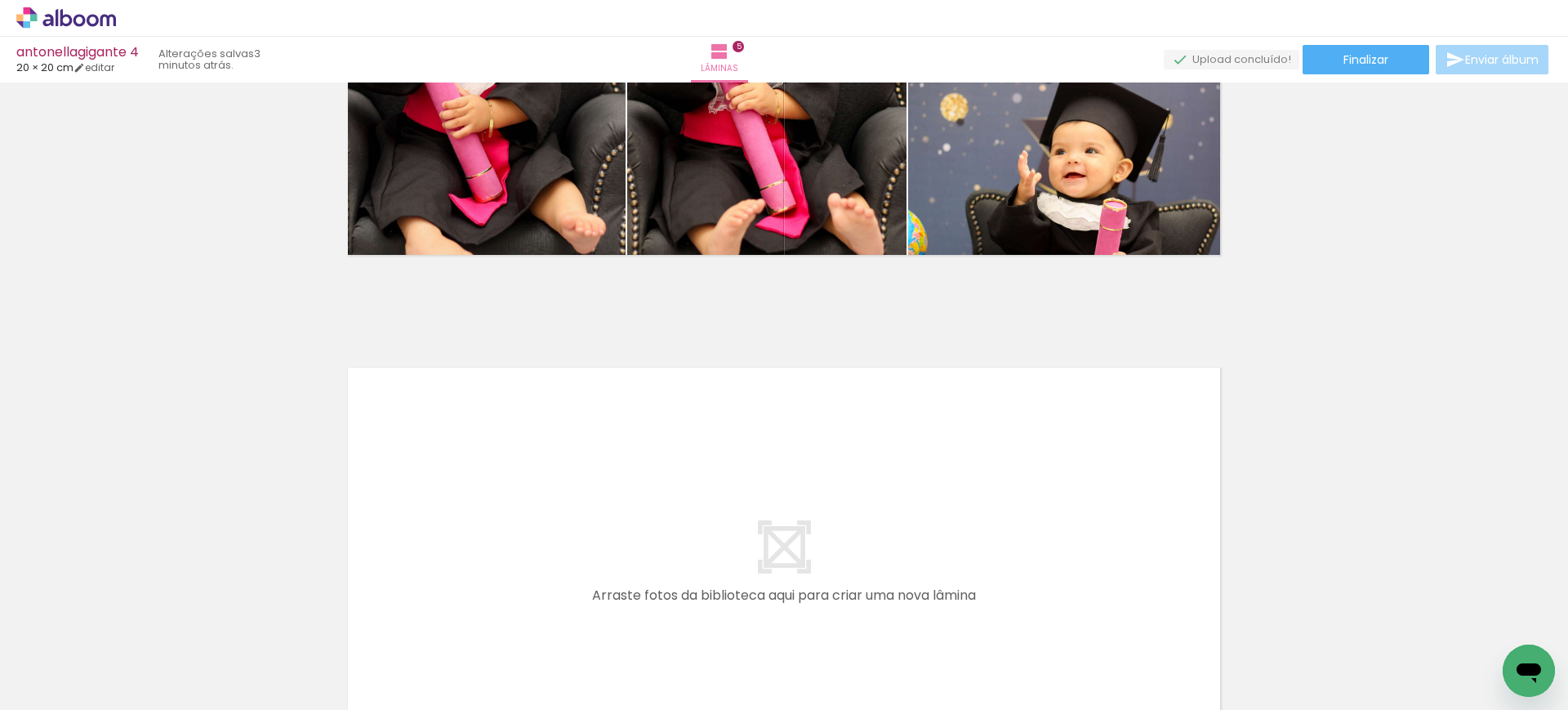
scroll to position [0, 422]
drag, startPoint x: 673, startPoint y: 659, endPoint x: 665, endPoint y: 462, distance: 197.2
click at [665, 462] on quentale-workspace at bounding box center [784, 355] width 1568 height 710
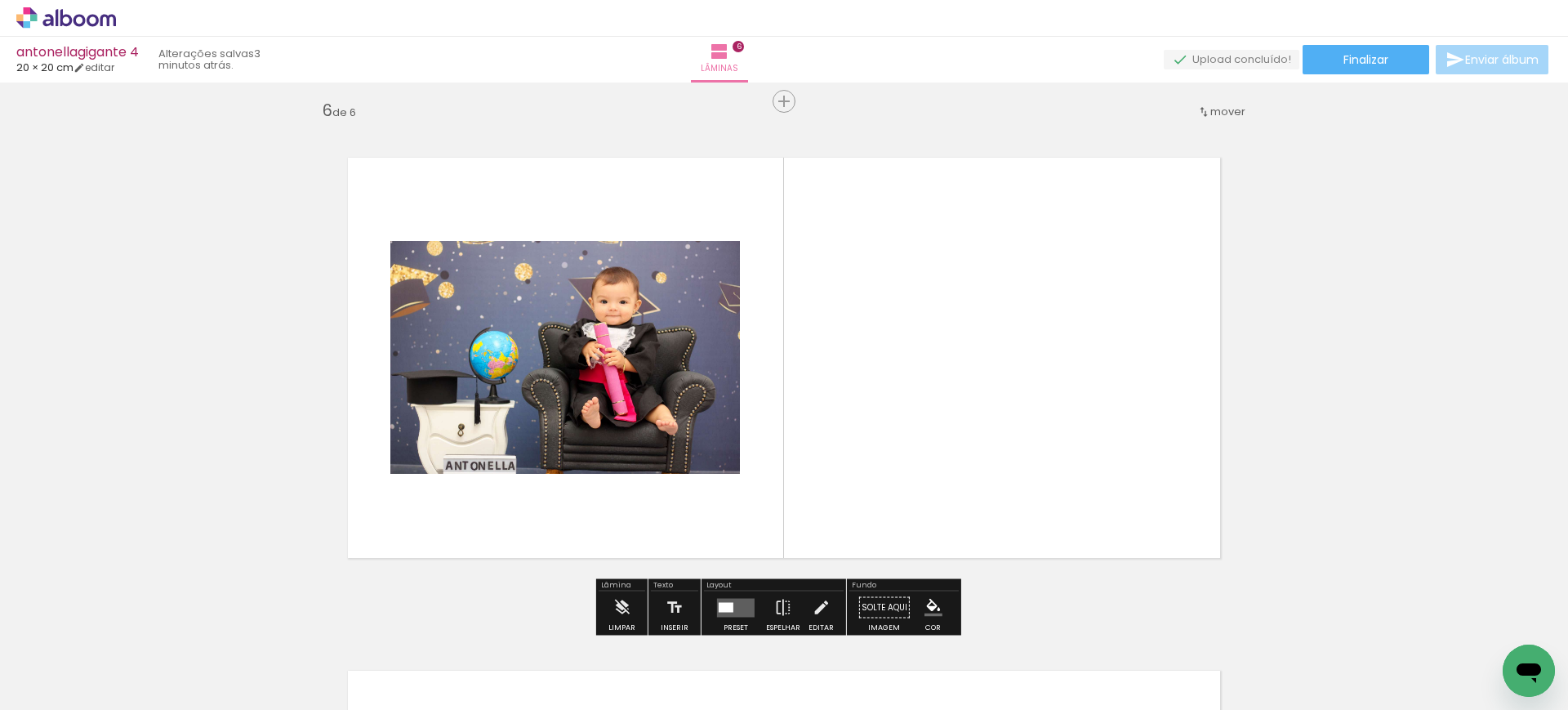
scroll to position [2585, 0]
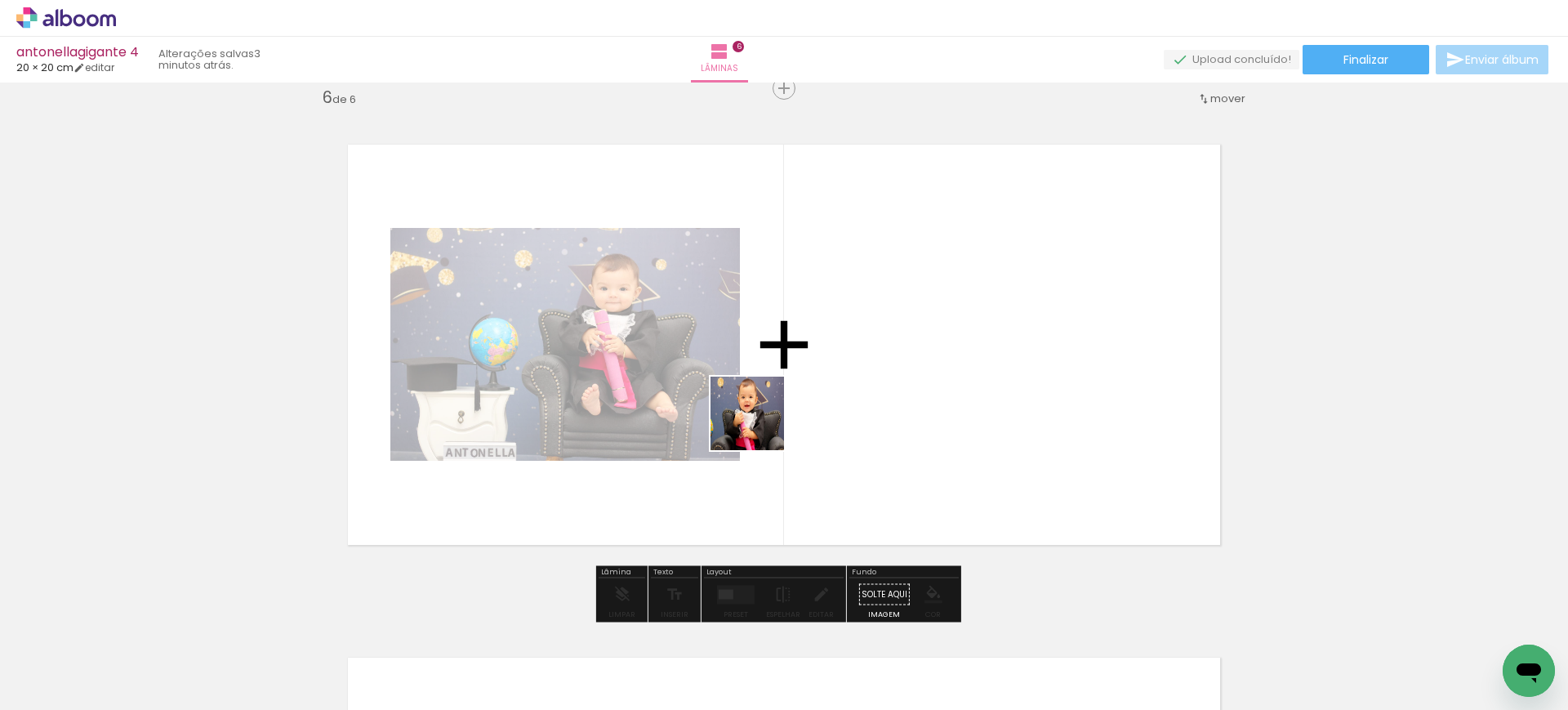
drag, startPoint x: 775, startPoint y: 666, endPoint x: 769, endPoint y: 343, distance: 323.1
click at [760, 350] on quentale-workspace at bounding box center [784, 355] width 1568 height 710
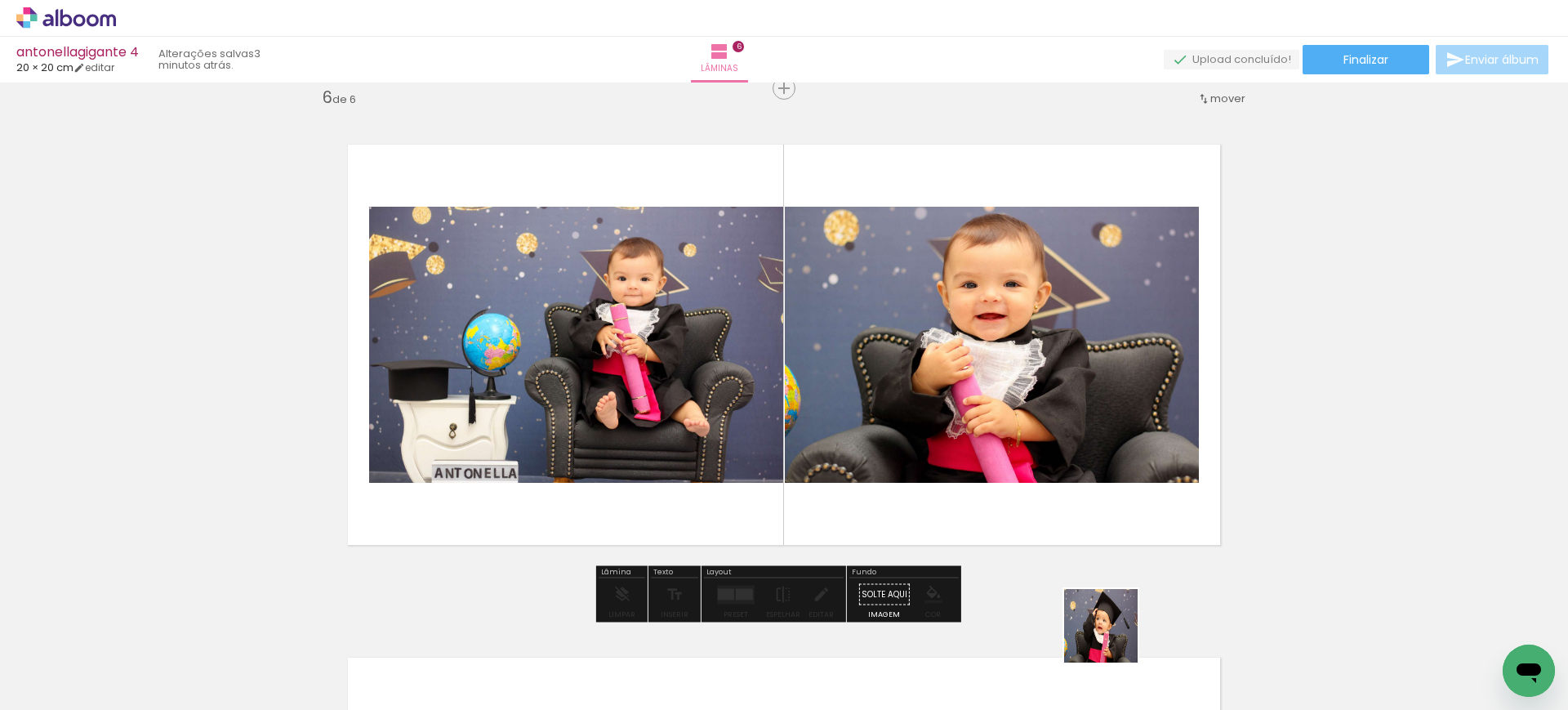
drag, startPoint x: 1123, startPoint y: 655, endPoint x: 871, endPoint y: 275, distance: 456.0
click at [872, 276] on quentale-workspace at bounding box center [784, 355] width 1568 height 710
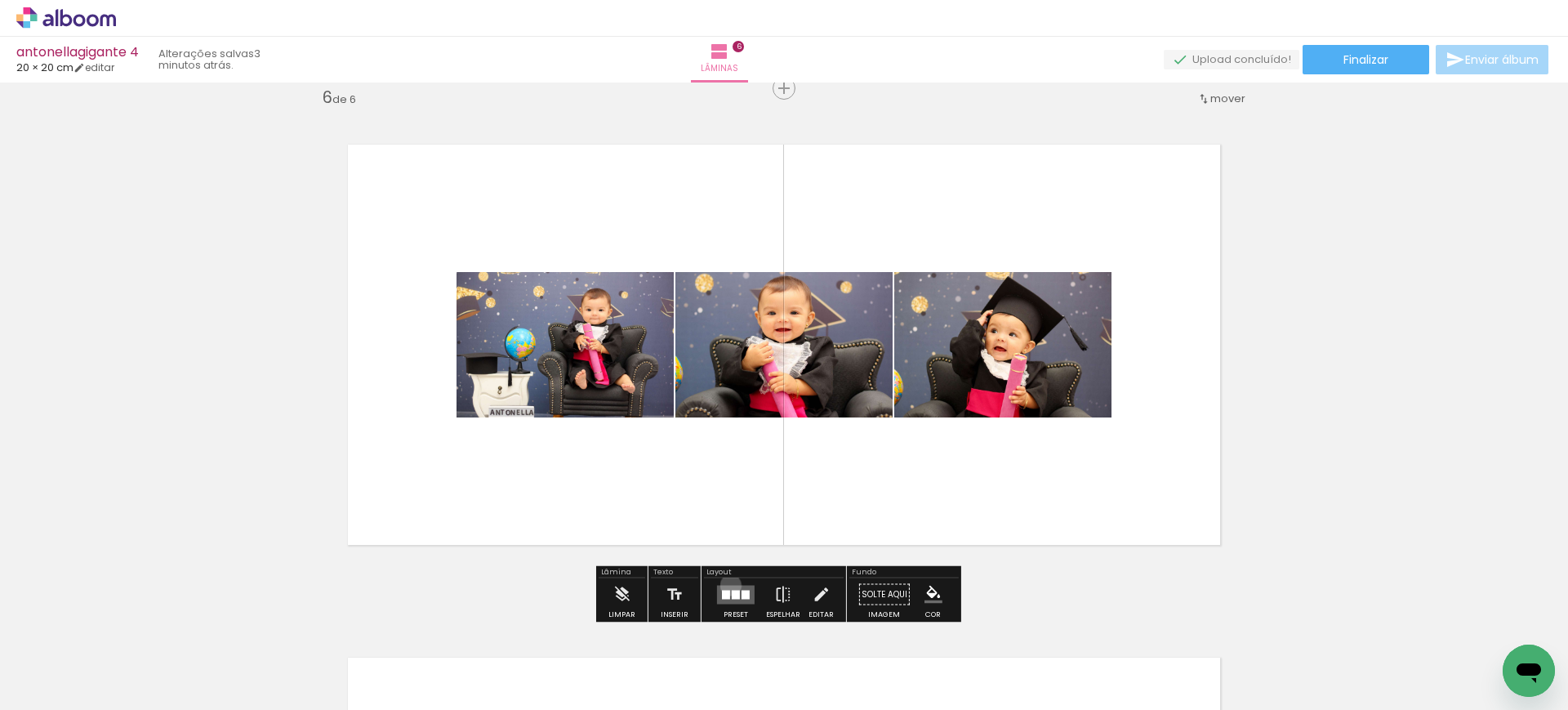
click at [726, 585] on quentale-layouter at bounding box center [735, 594] width 37 height 19
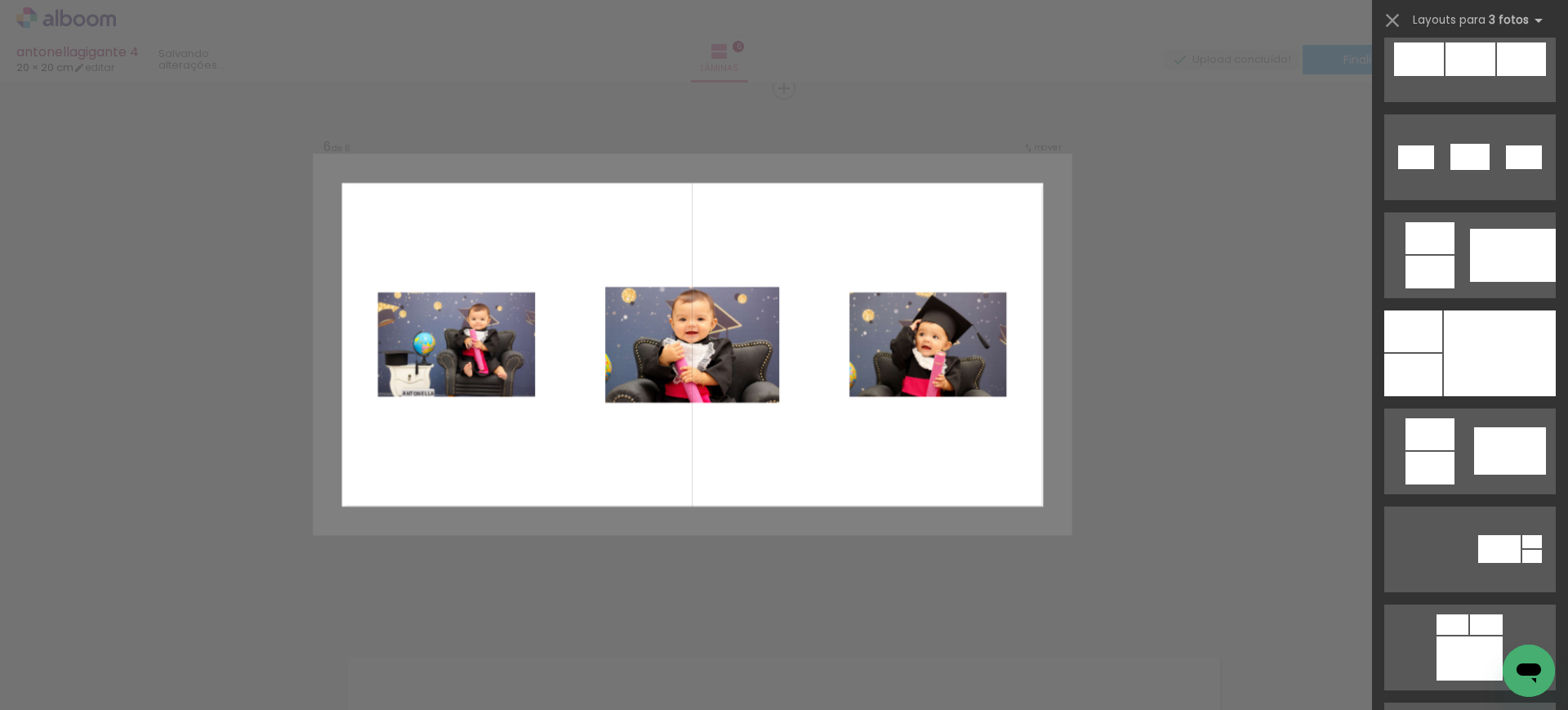
scroll to position [1021, 0]
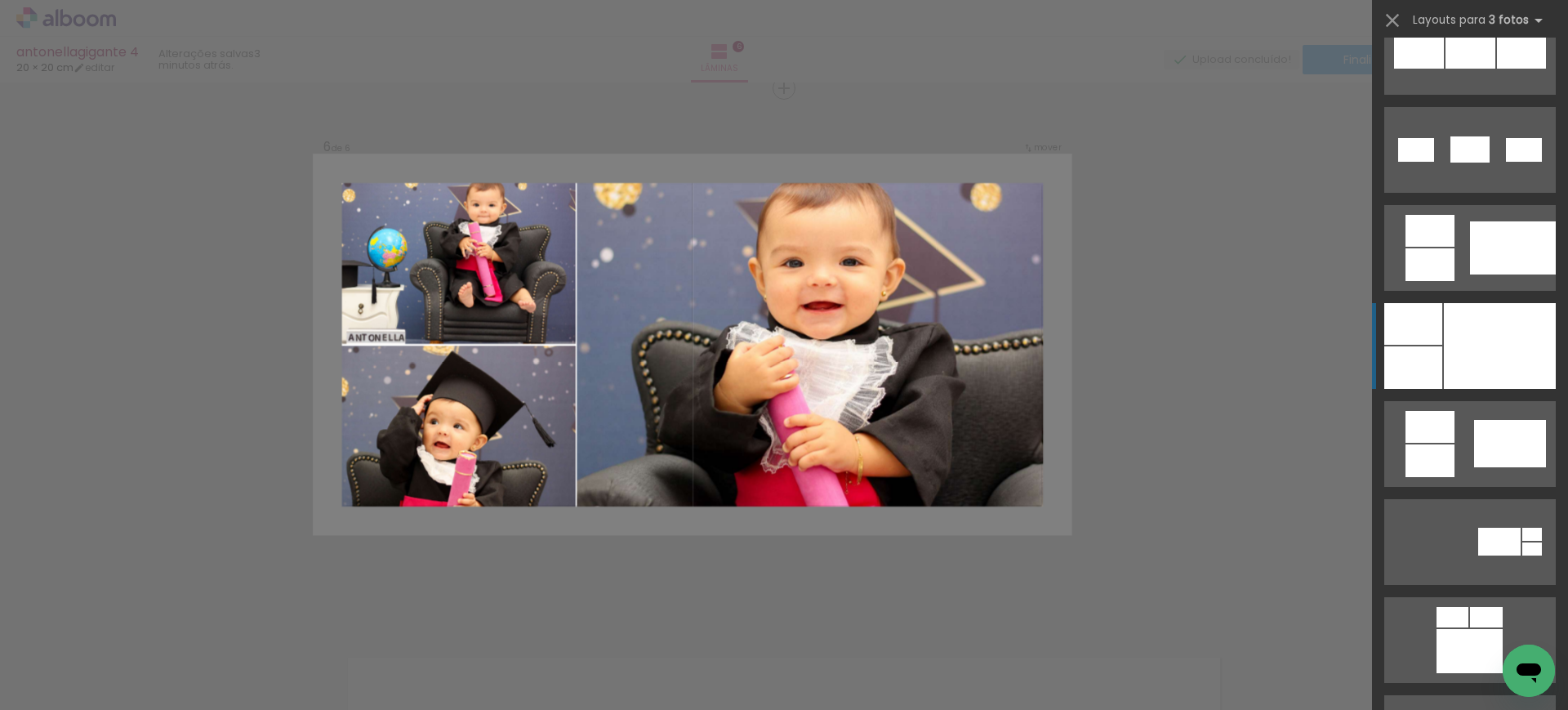
click at [1457, 348] on div at bounding box center [1499, 345] width 112 height 86
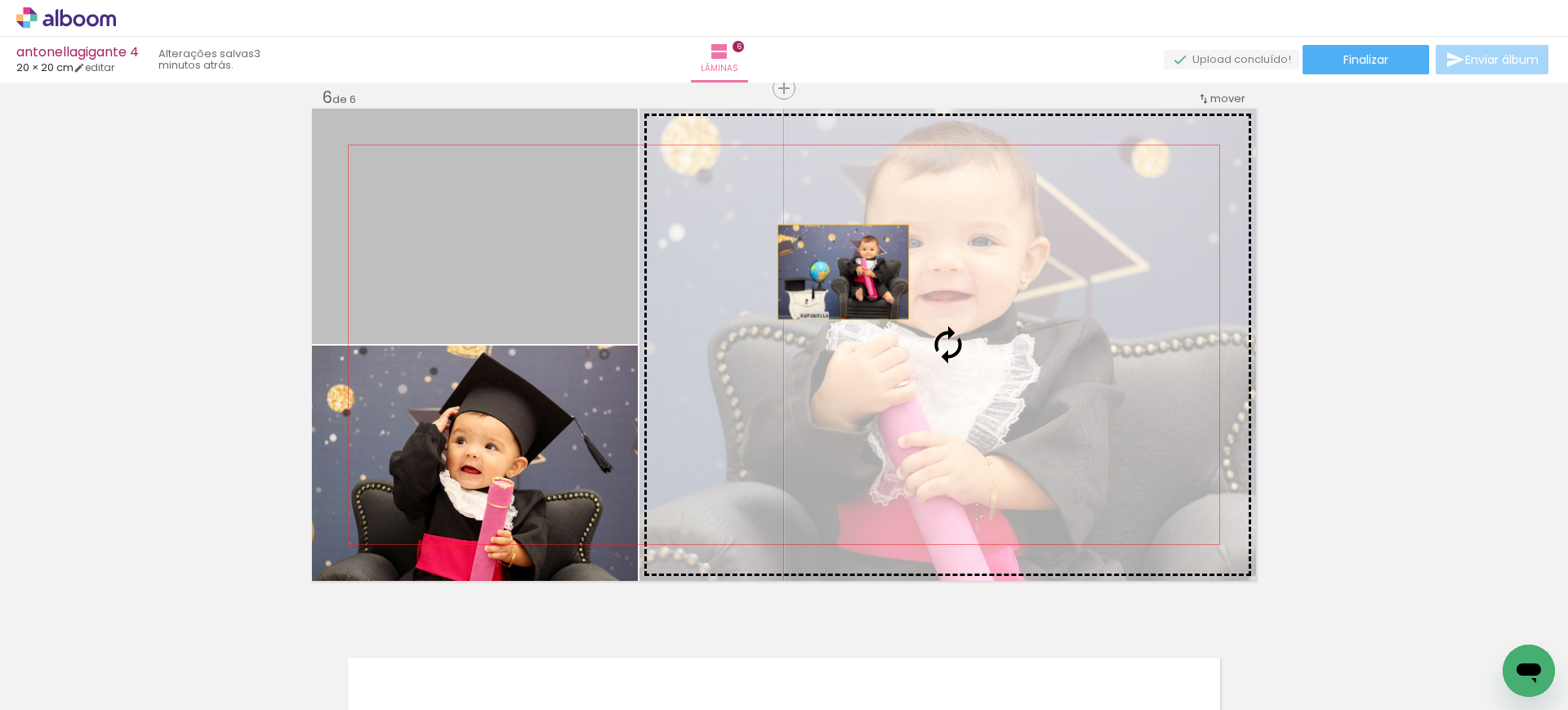
drag, startPoint x: 495, startPoint y: 165, endPoint x: 928, endPoint y: 307, distance: 455.7
click at [0, 0] on slot at bounding box center [0, 0] width 0 height 0
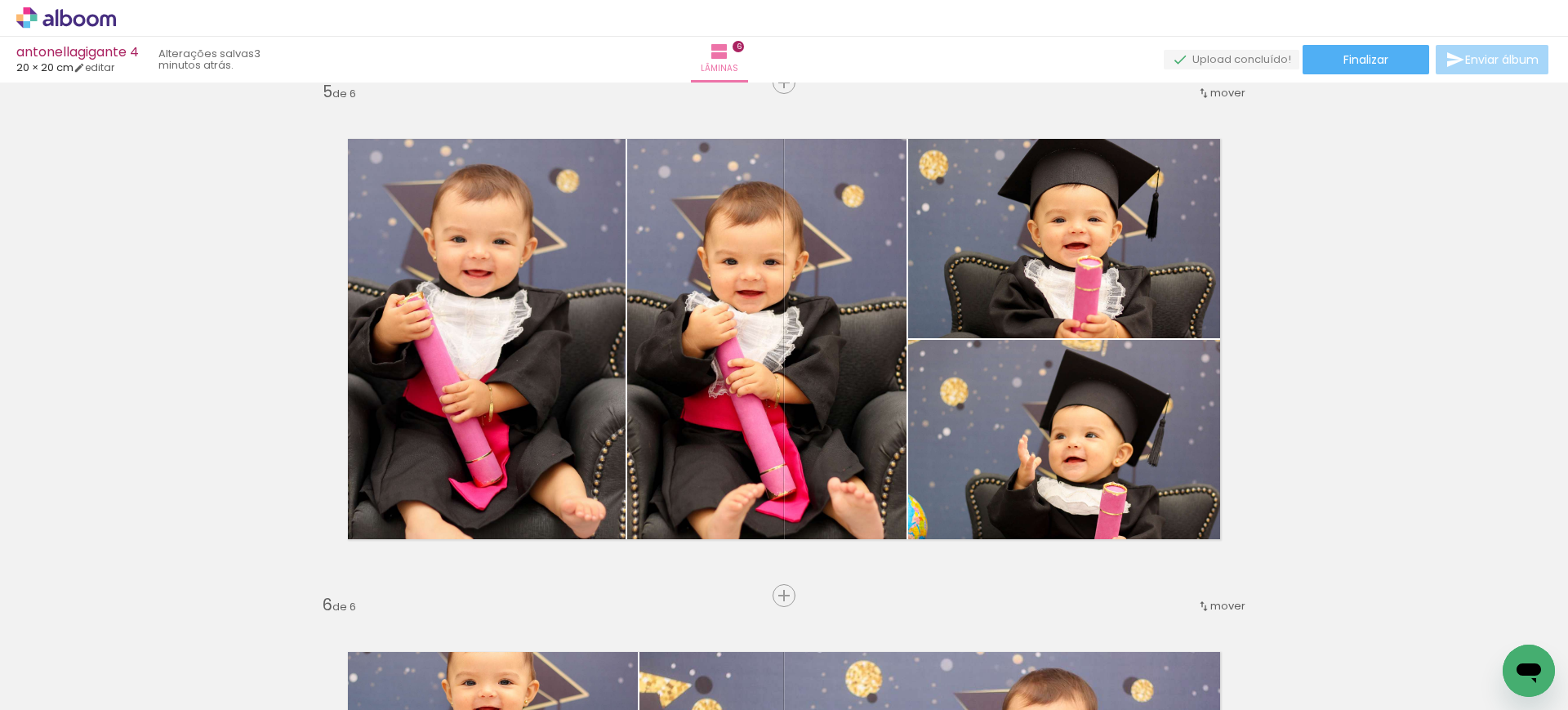
scroll to position [2076, 0]
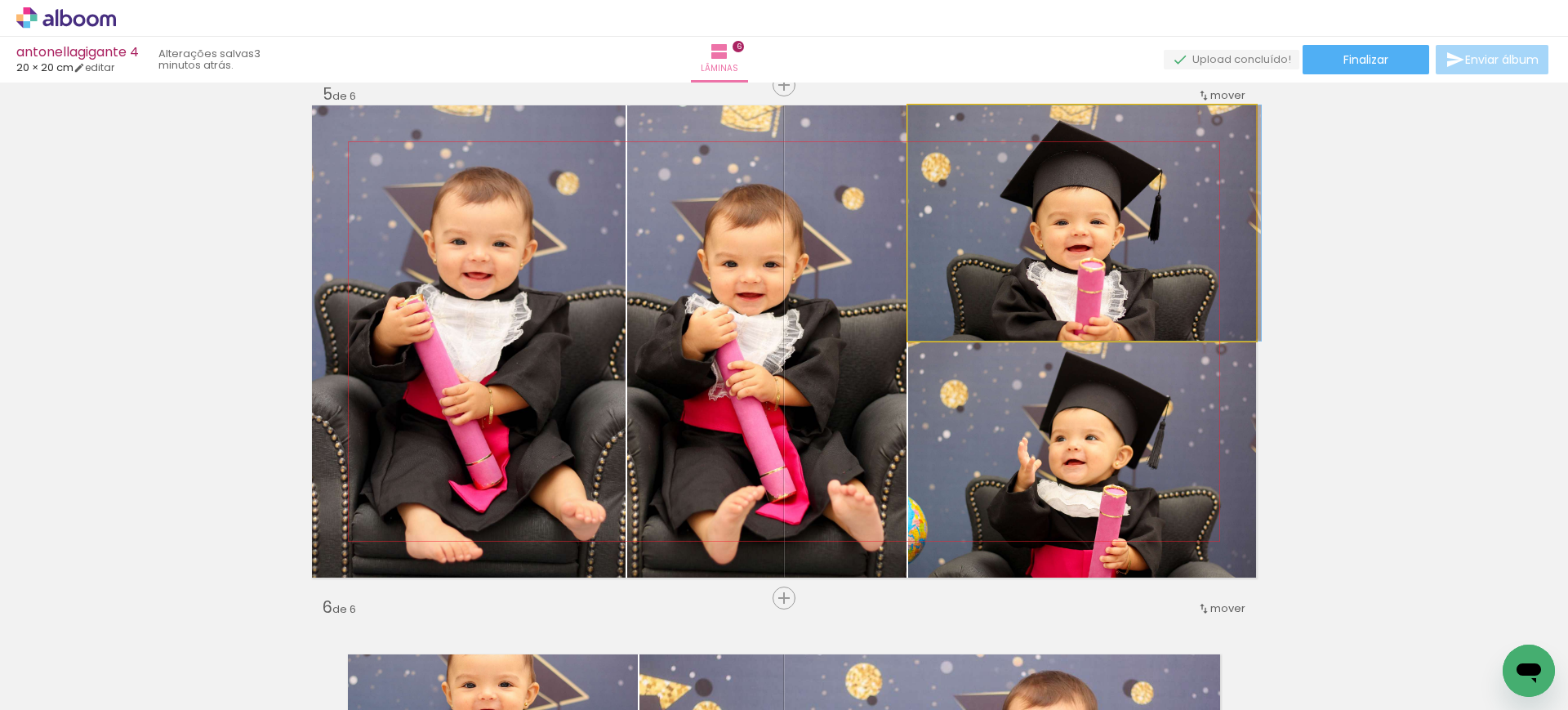
drag, startPoint x: 1047, startPoint y: 266, endPoint x: 1096, endPoint y: 268, distance: 49.0
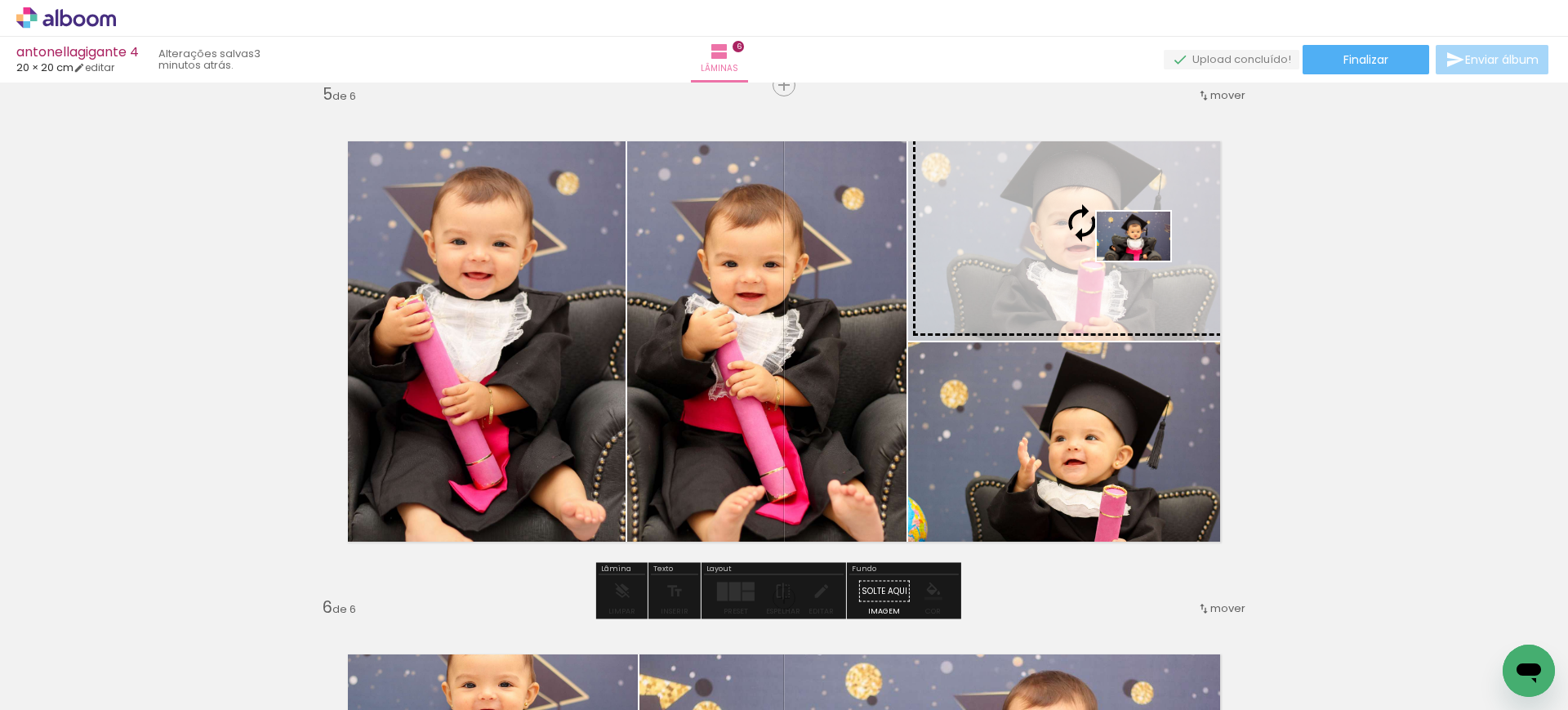
drag, startPoint x: 402, startPoint y: 643, endPoint x: 1145, endPoint y: 260, distance: 835.9
click at [1145, 260] on quentale-workspace at bounding box center [784, 355] width 1568 height 710
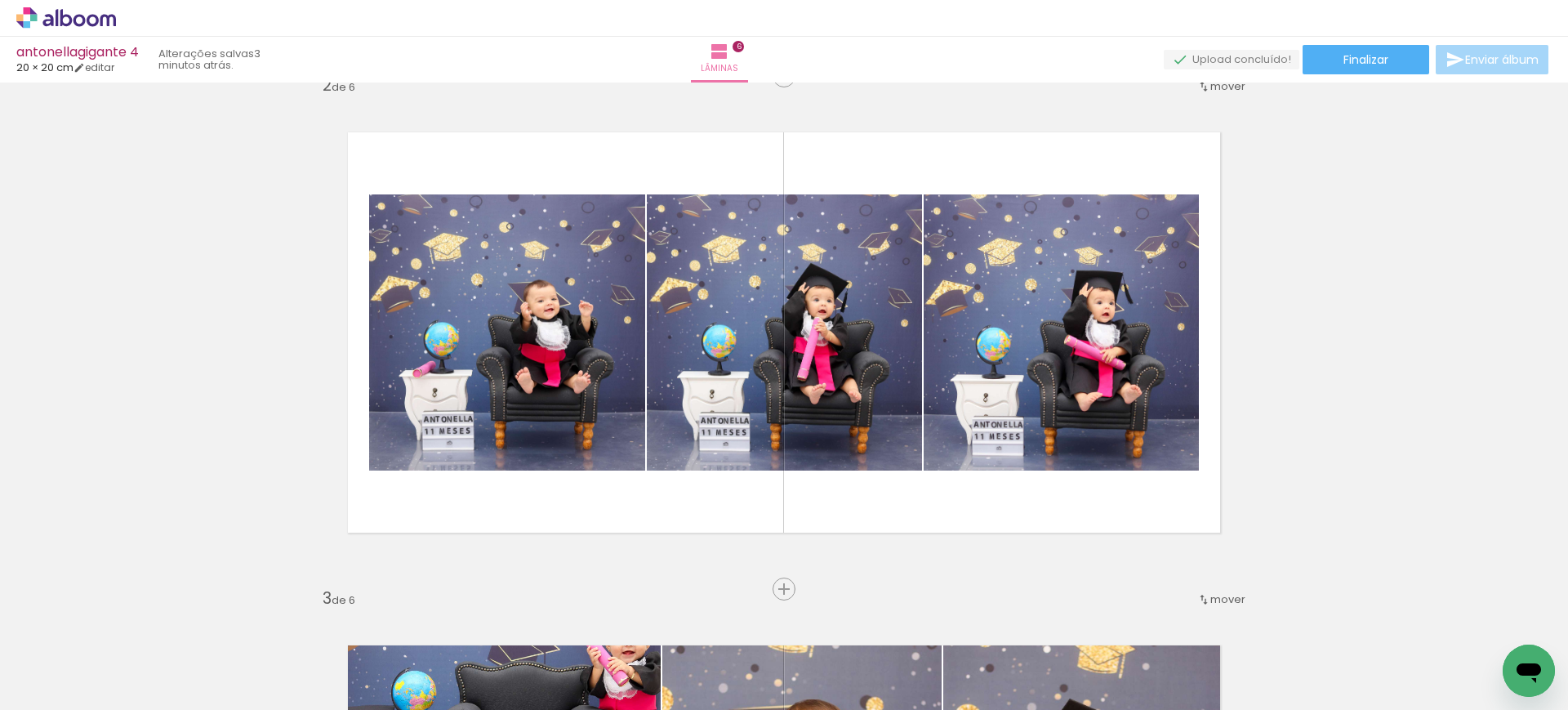
scroll to position [545, 0]
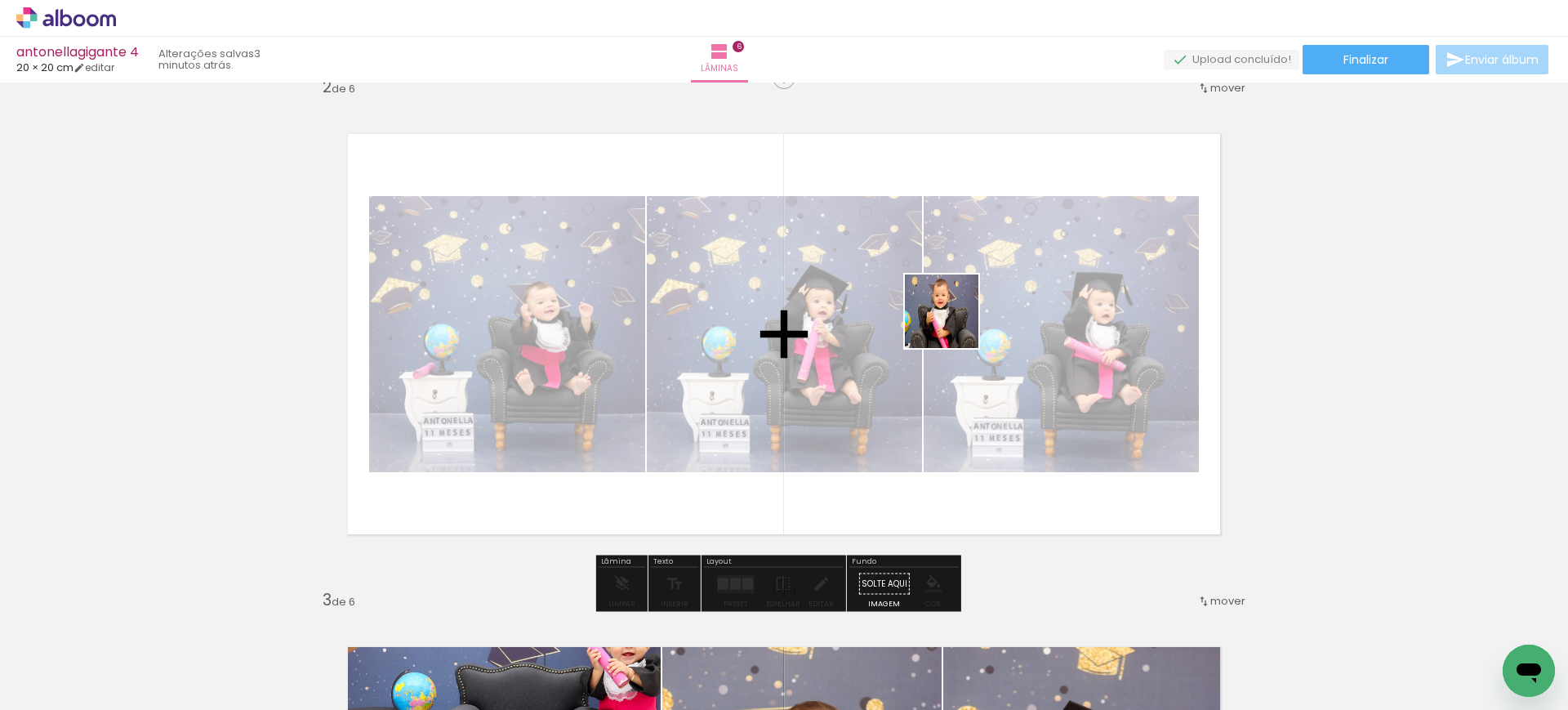
drag, startPoint x: 1307, startPoint y: 674, endPoint x: 933, endPoint y: 306, distance: 524.7
click at [951, 319] on quentale-workspace at bounding box center [784, 355] width 1568 height 710
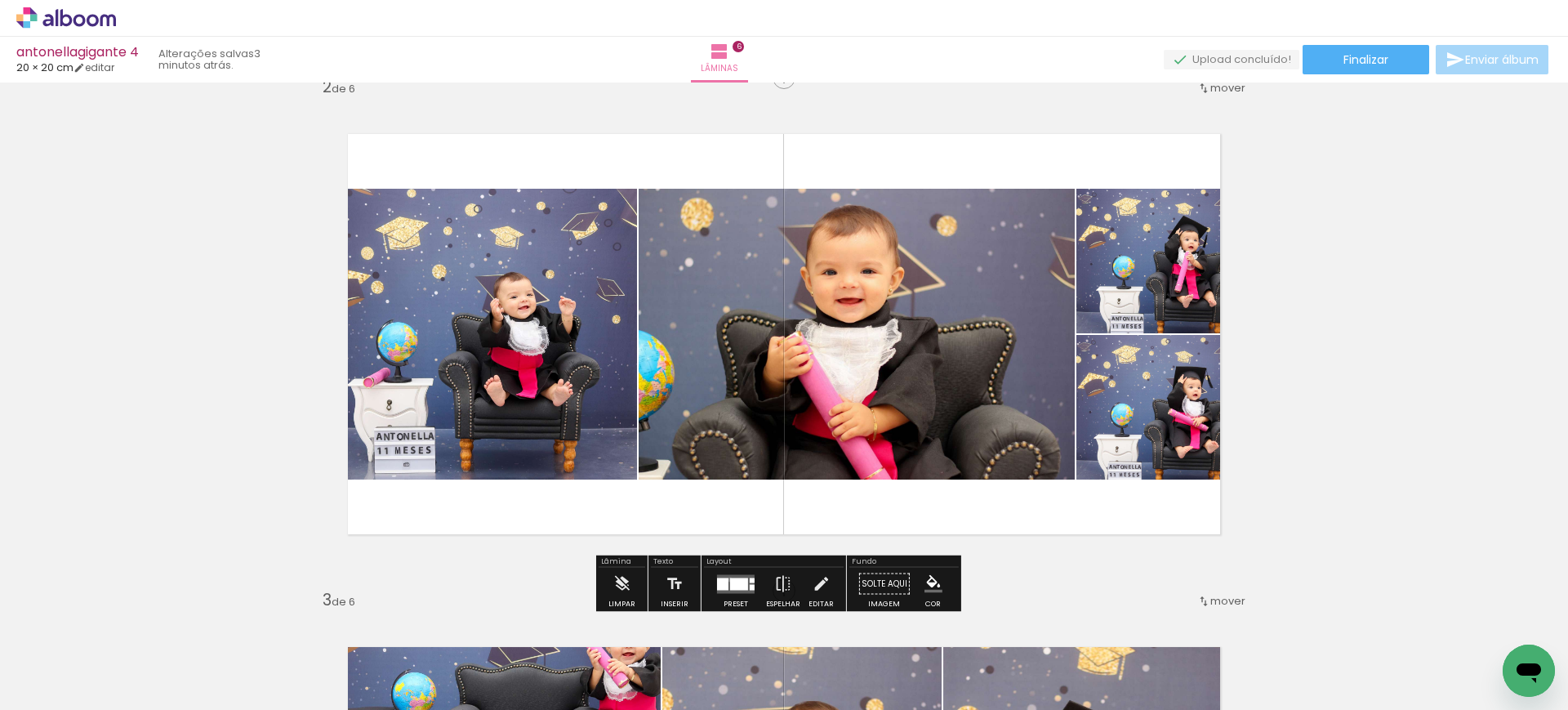
click at [730, 579] on div at bounding box center [739, 584] width 18 height 13
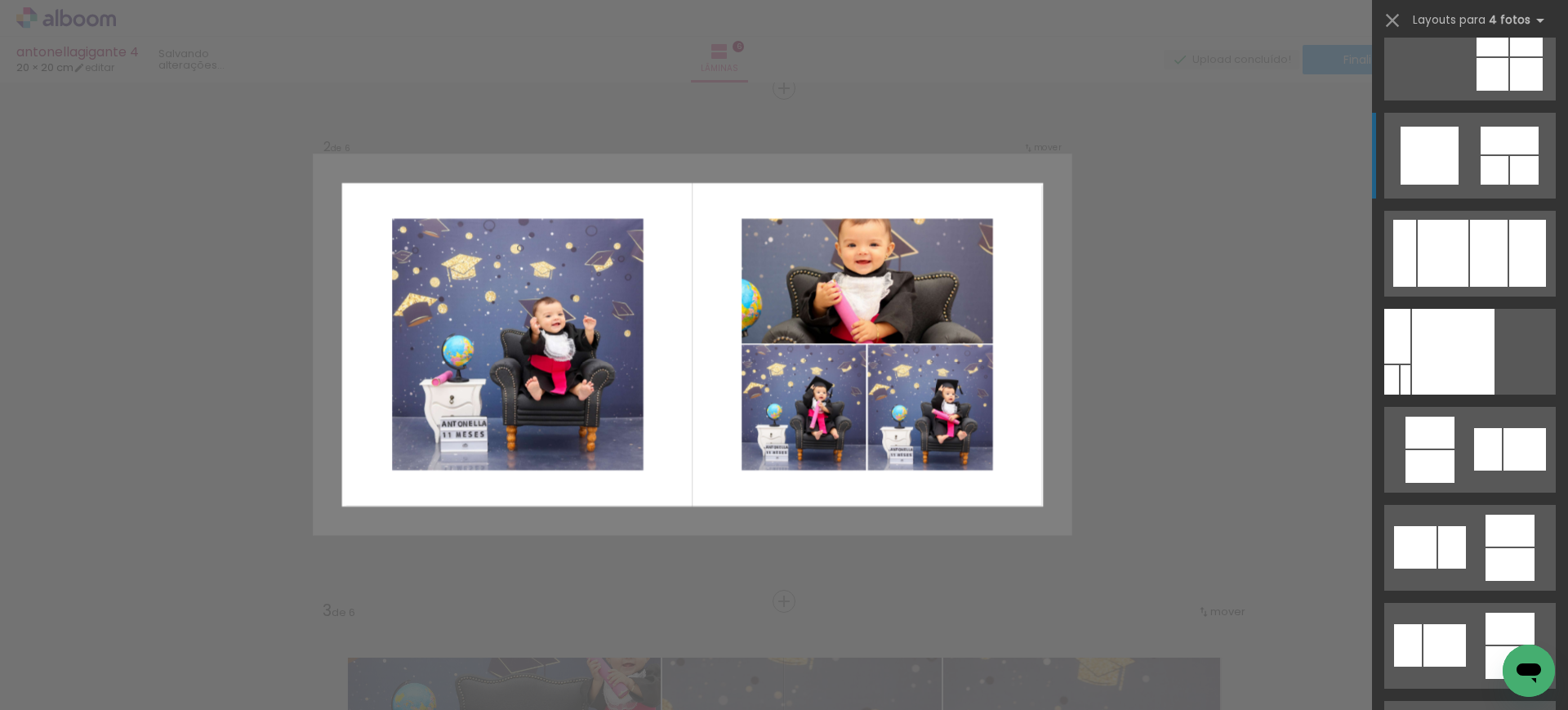
scroll to position [918, 0]
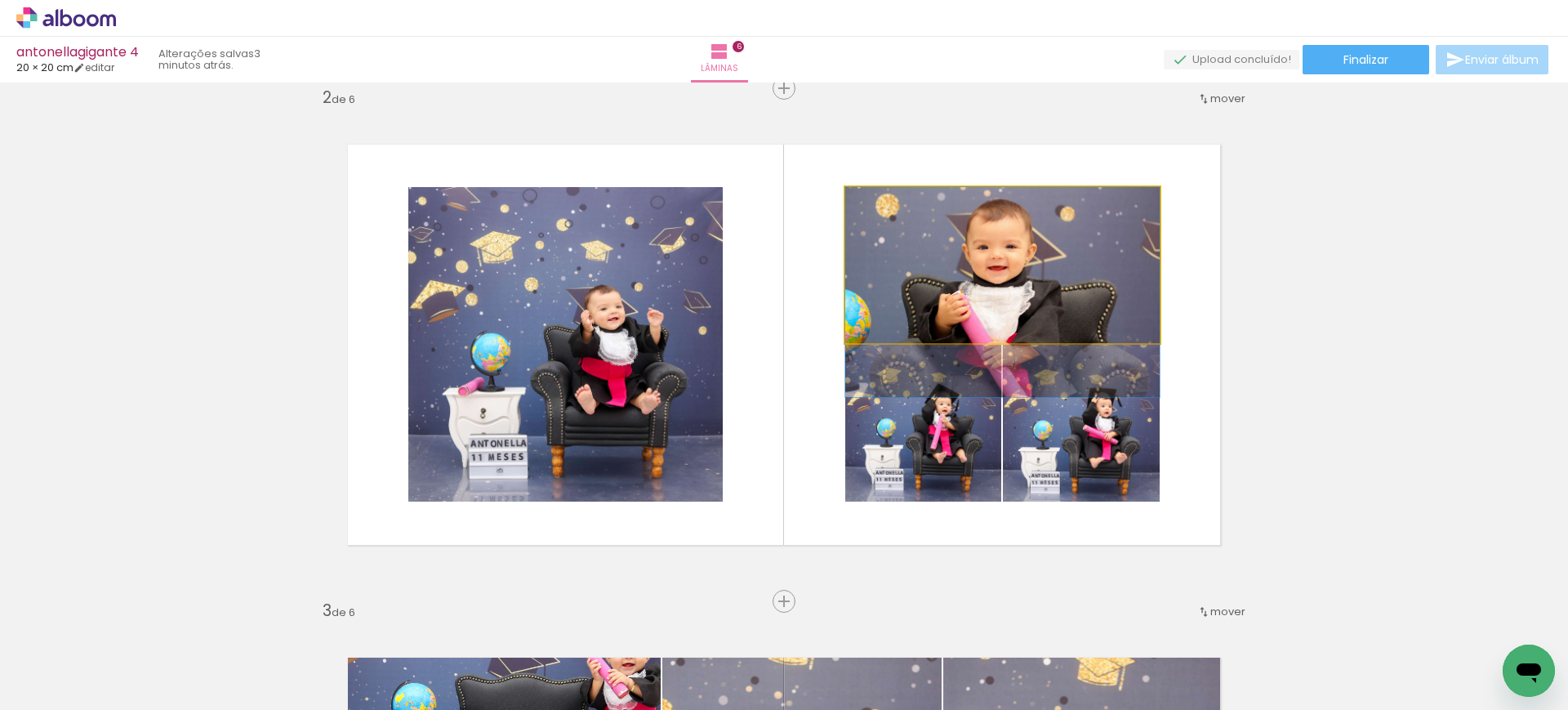
drag, startPoint x: 1019, startPoint y: 201, endPoint x: 1024, endPoint y: 237, distance: 36.3
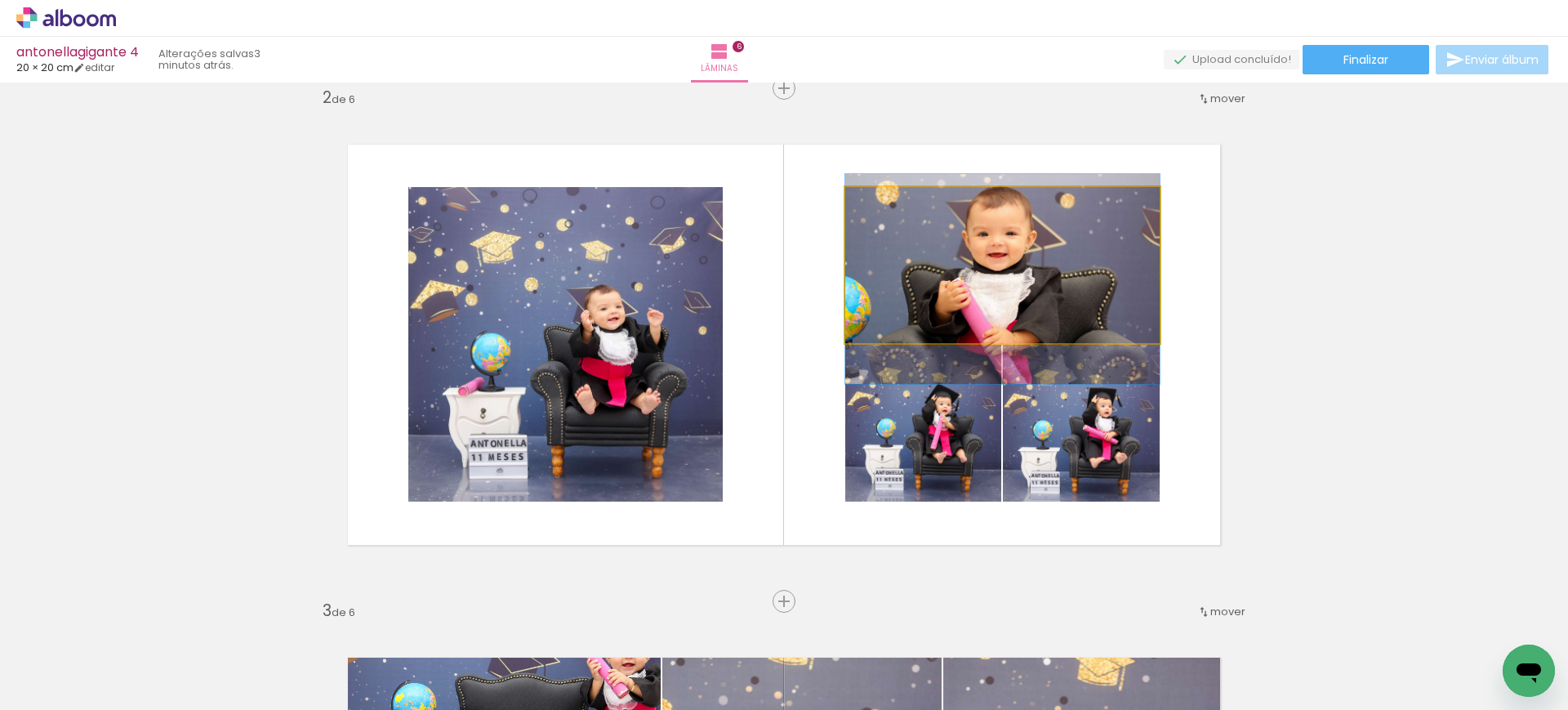
drag, startPoint x: 1092, startPoint y: 260, endPoint x: 1085, endPoint y: 248, distance: 13.9
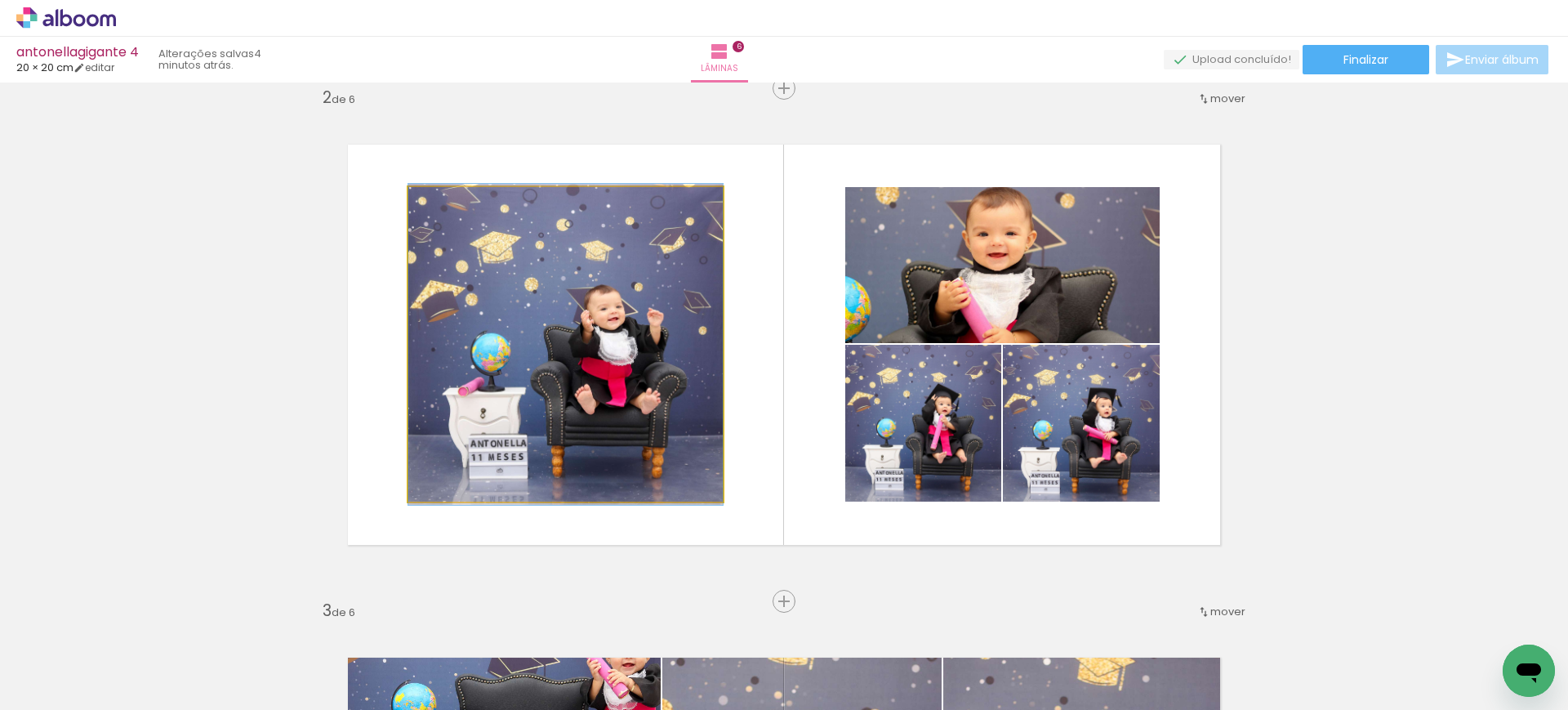
click at [661, 295] on quentale-photo at bounding box center [565, 344] width 315 height 315
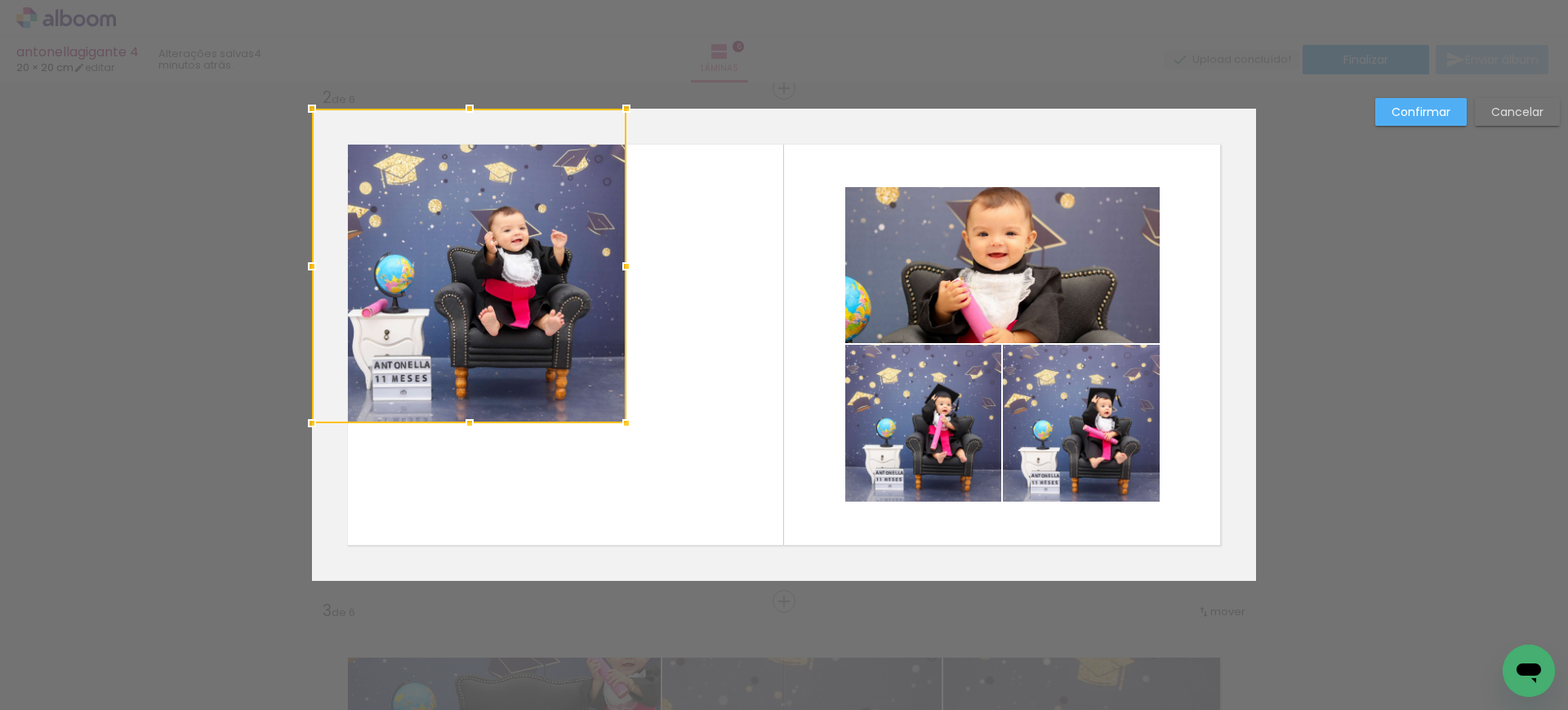
drag, startPoint x: 607, startPoint y: 333, endPoint x: 460, endPoint y: 168, distance: 221.0
click at [460, 168] on div at bounding box center [469, 266] width 315 height 315
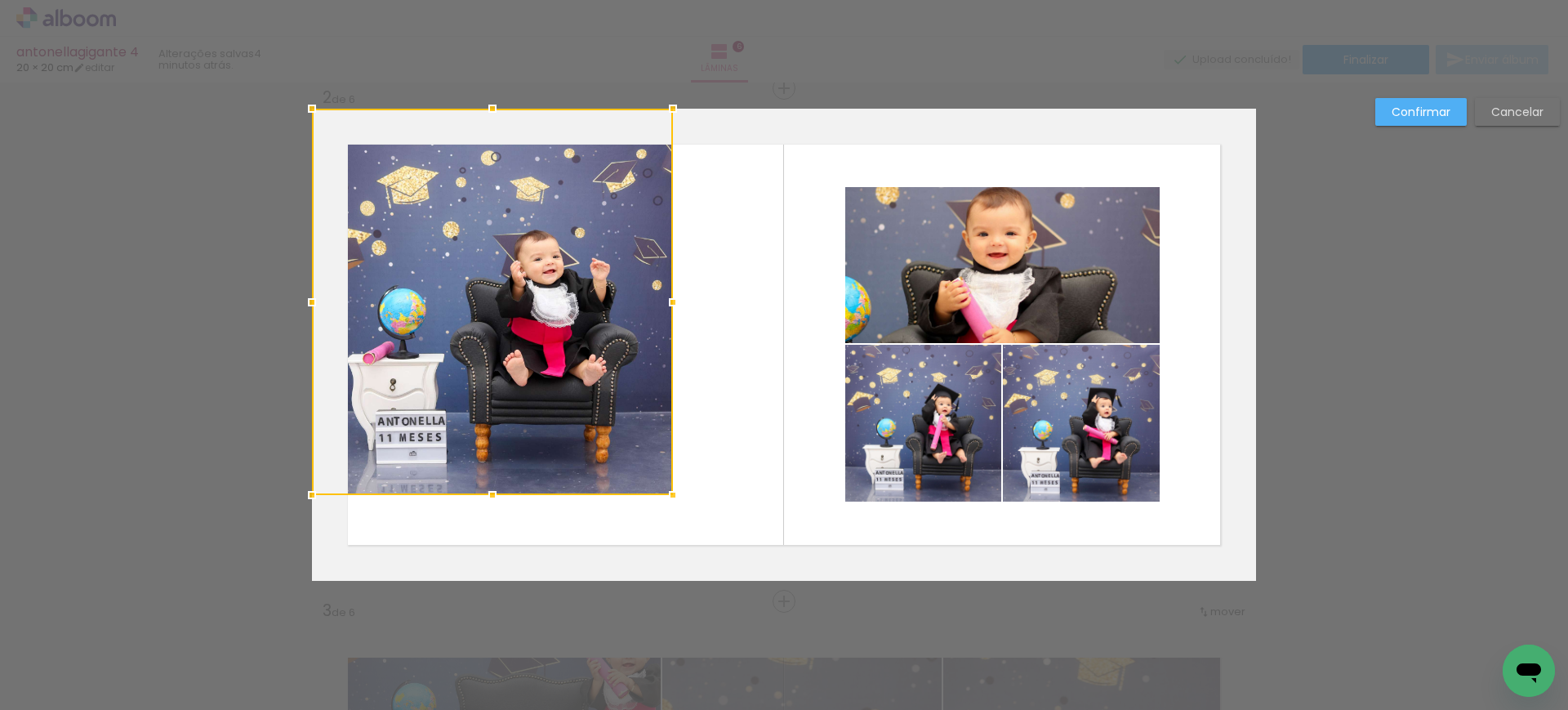
drag, startPoint x: 619, startPoint y: 435, endPoint x: 716, endPoint y: 695, distance: 277.5
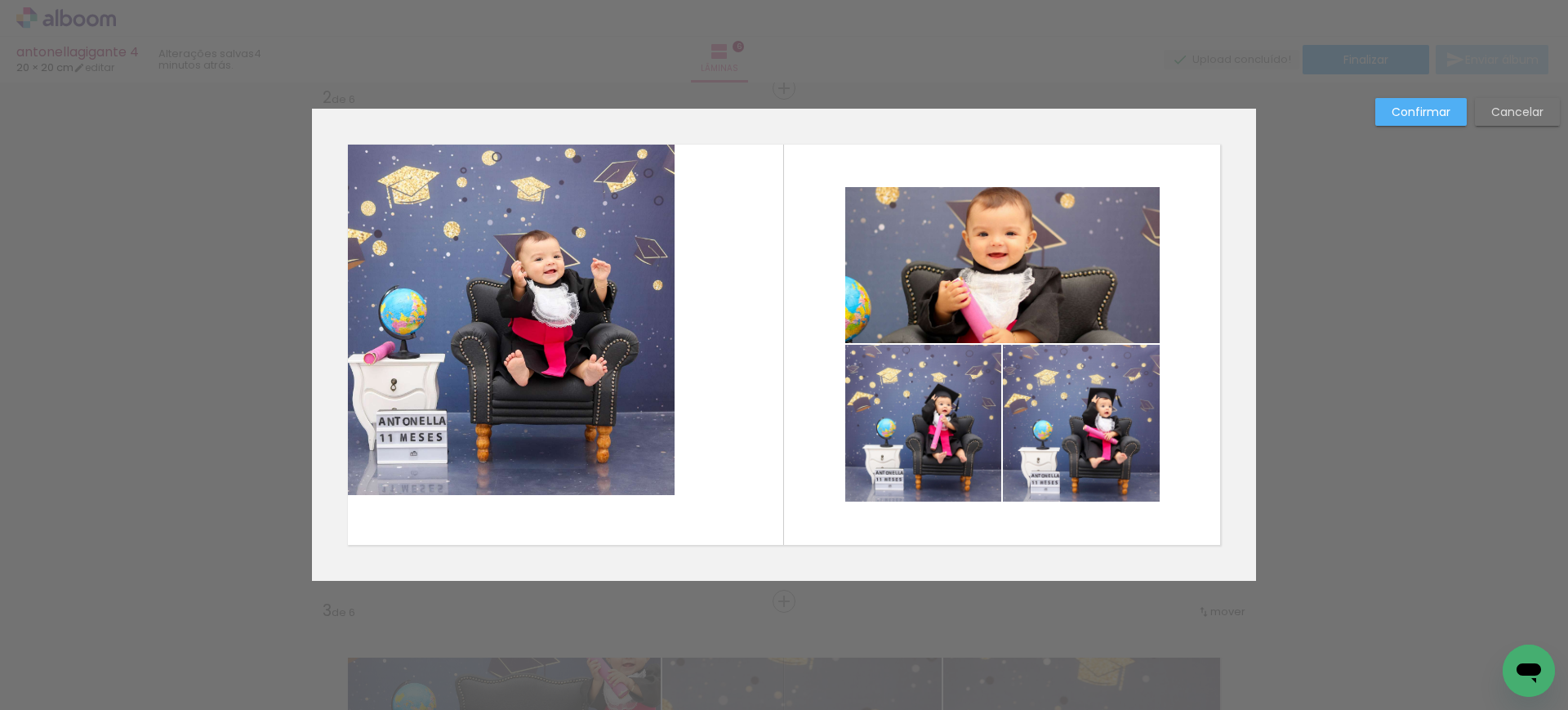
click at [589, 443] on quentale-photo at bounding box center [493, 302] width 363 height 386
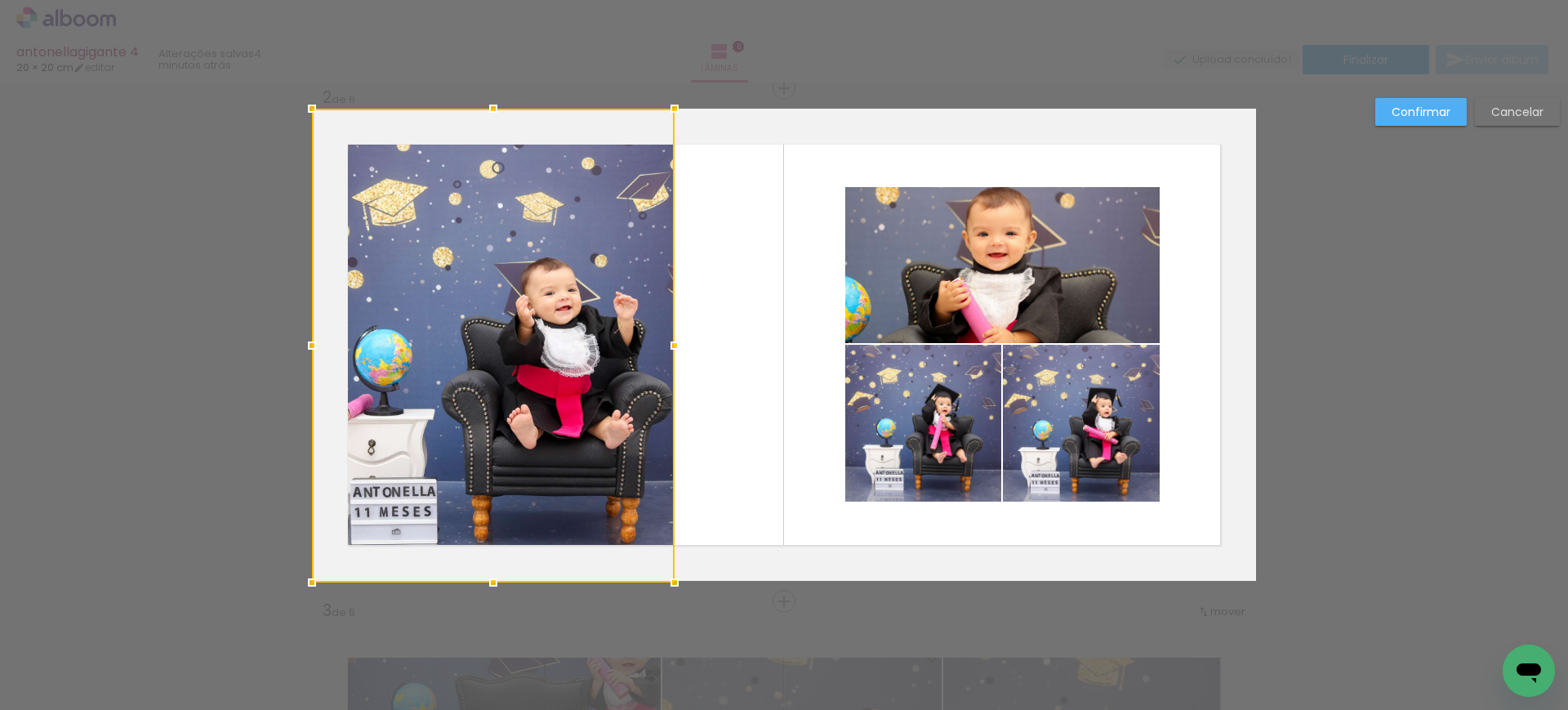
drag, startPoint x: 491, startPoint y: 490, endPoint x: 519, endPoint y: 462, distance: 39.6
click at [519, 462] on div at bounding box center [493, 345] width 363 height 473
click at [920, 218] on quentale-photo at bounding box center [1002, 265] width 315 height 156
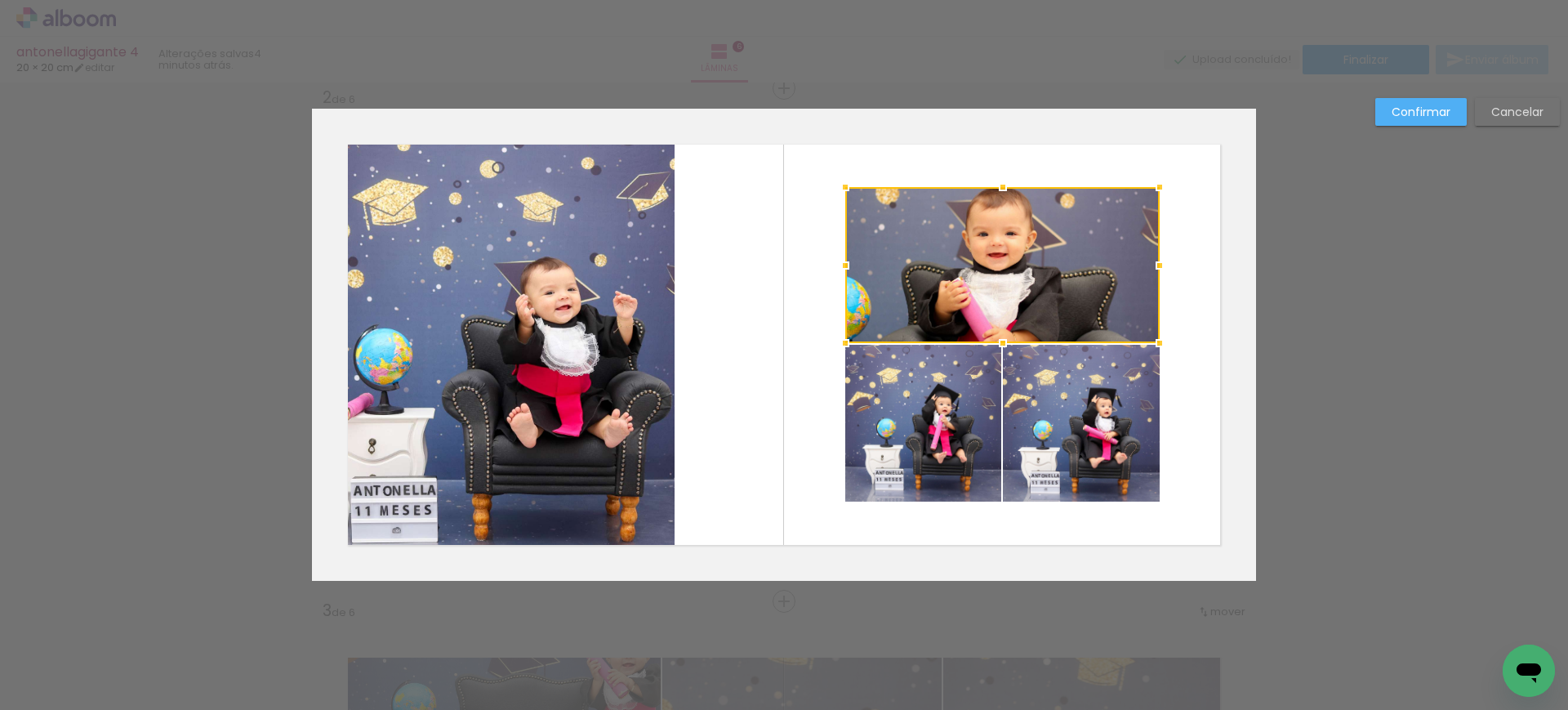
click at [901, 427] on quentale-photo at bounding box center [923, 423] width 156 height 157
click at [1060, 424] on div at bounding box center [1002, 344] width 315 height 315
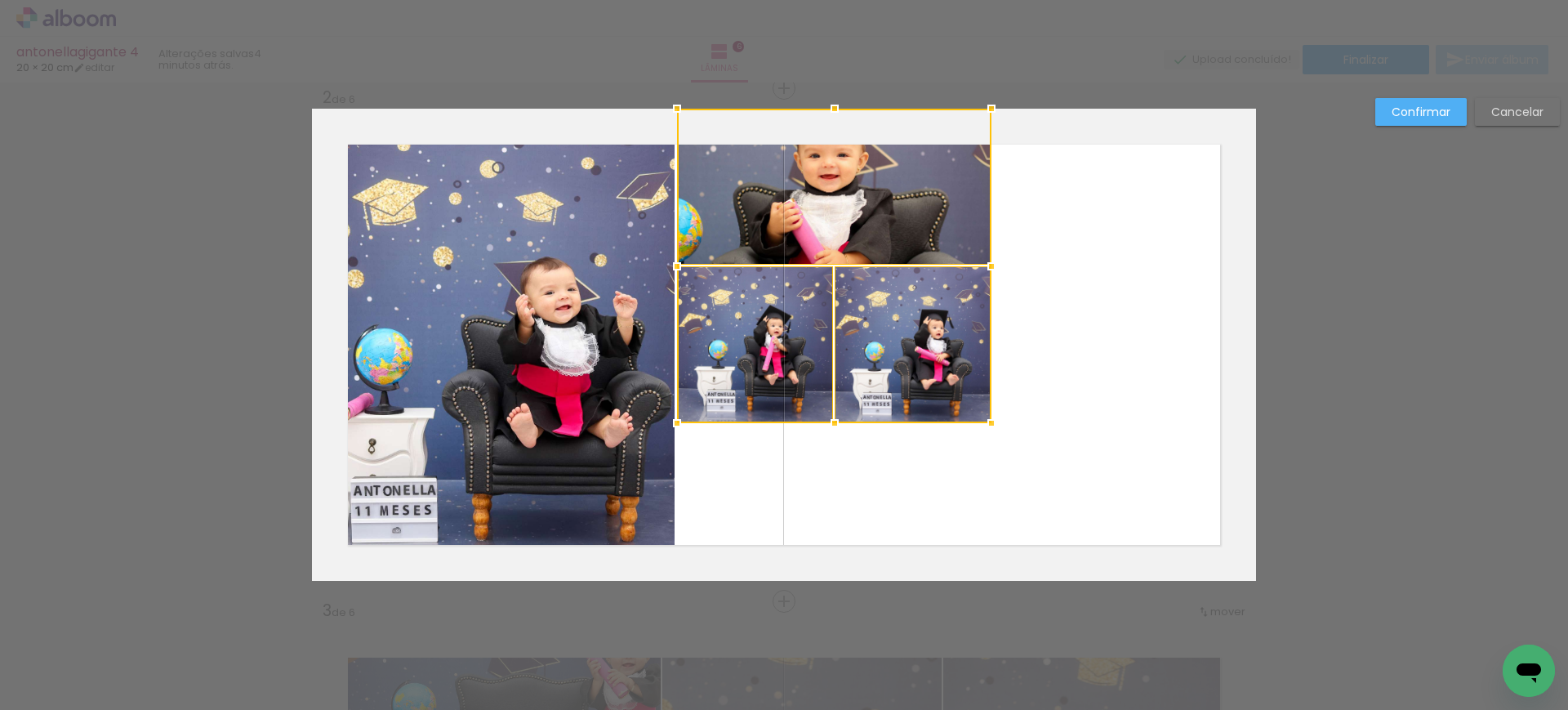
drag, startPoint x: 1125, startPoint y: 438, endPoint x: 955, endPoint y: 316, distance: 209.2
click at [955, 316] on div at bounding box center [834, 266] width 315 height 315
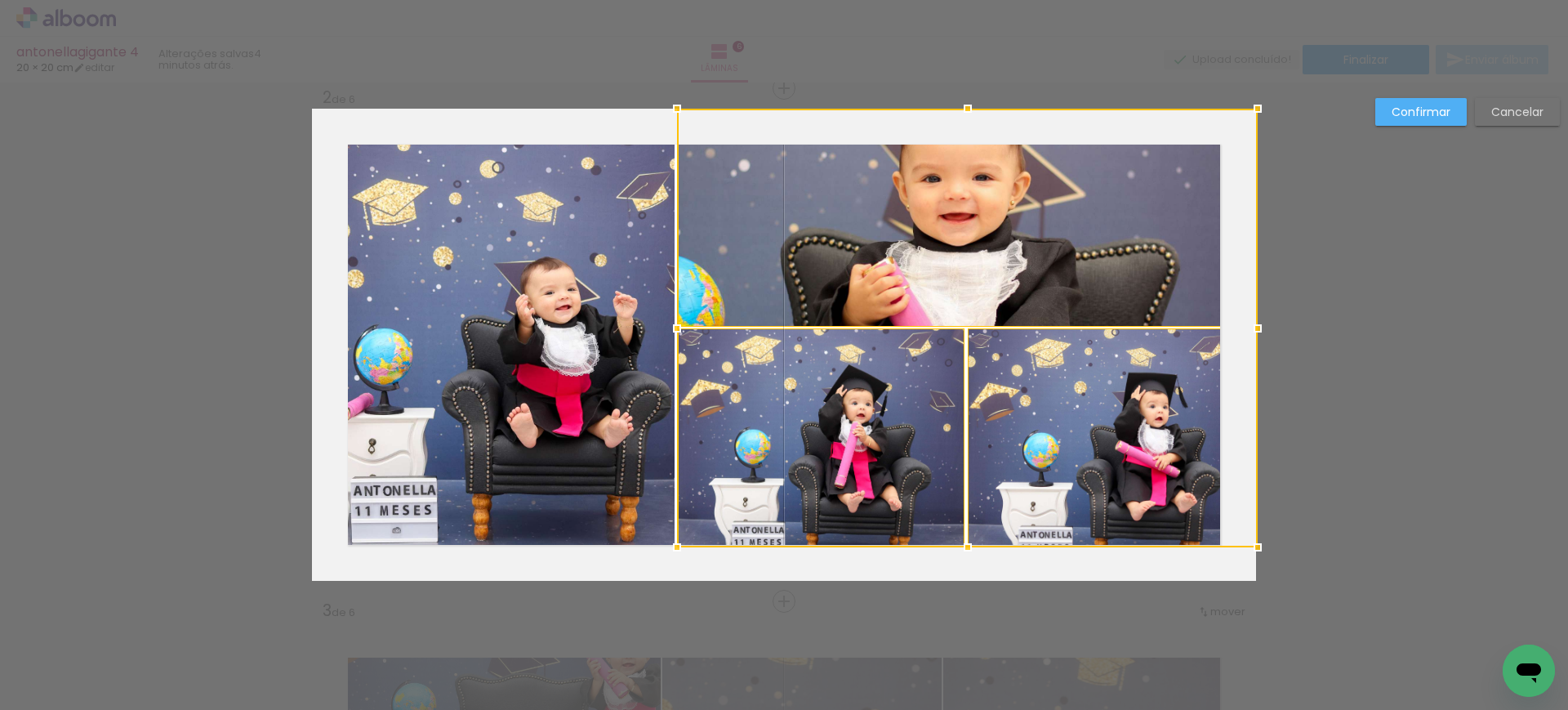
drag, startPoint x: 980, startPoint y: 413, endPoint x: 1316, endPoint y: 757, distance: 480.9
click at [1316, 709] on html "link( href="../../bower_components/polymer/polymer.html" rel="import" ) picture…" at bounding box center [784, 355] width 1568 height 710
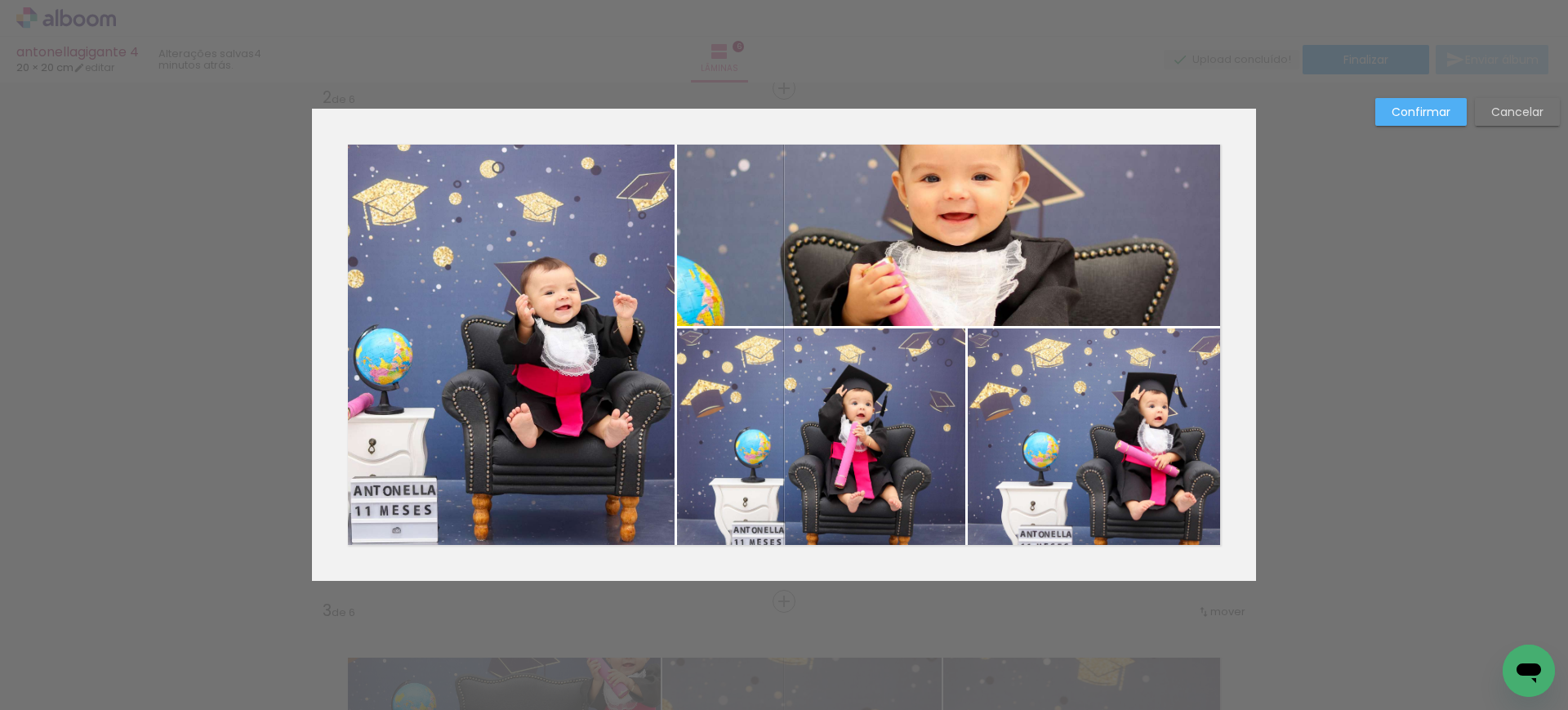
click at [1043, 238] on quentale-photo at bounding box center [967, 218] width 579 height 218
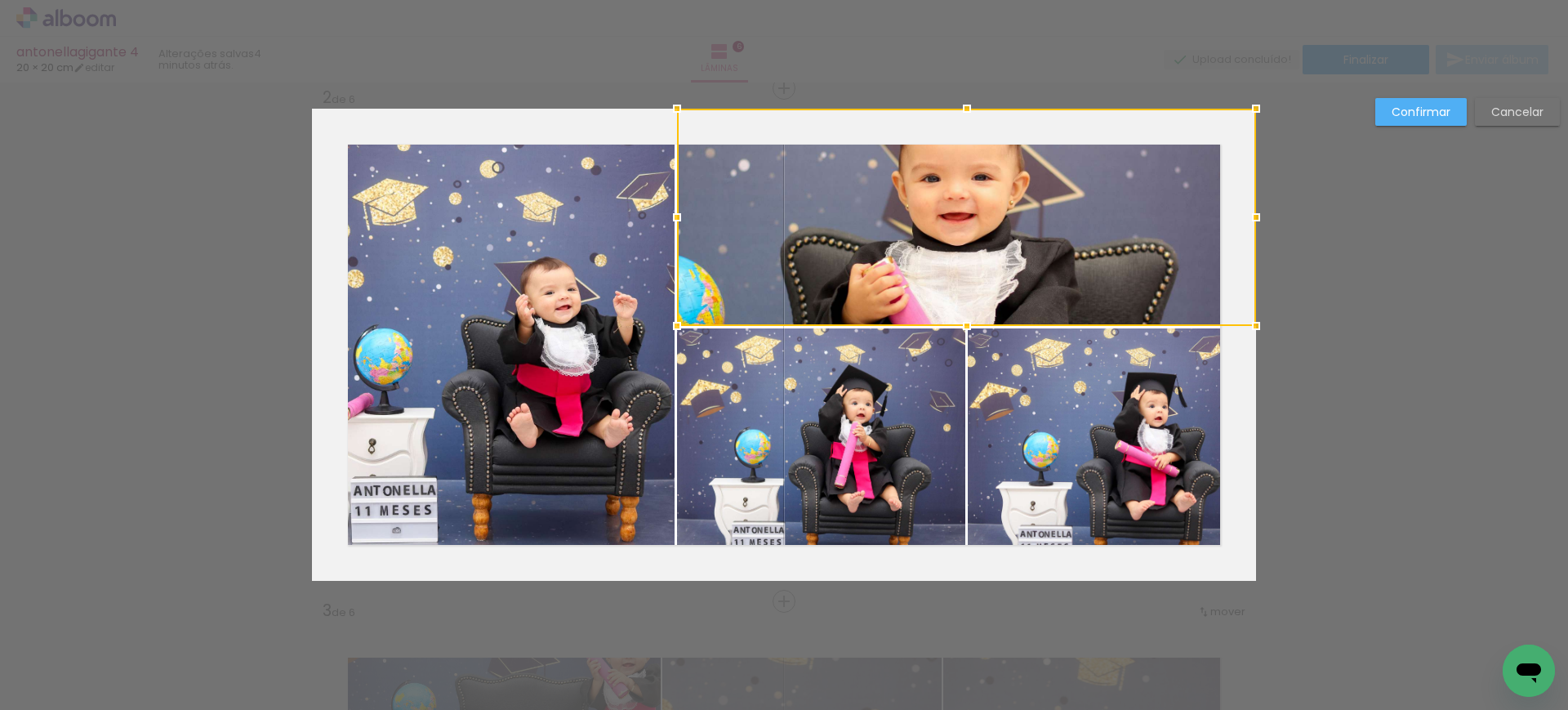
click at [858, 387] on quentale-photo at bounding box center [822, 437] width 288 height 219
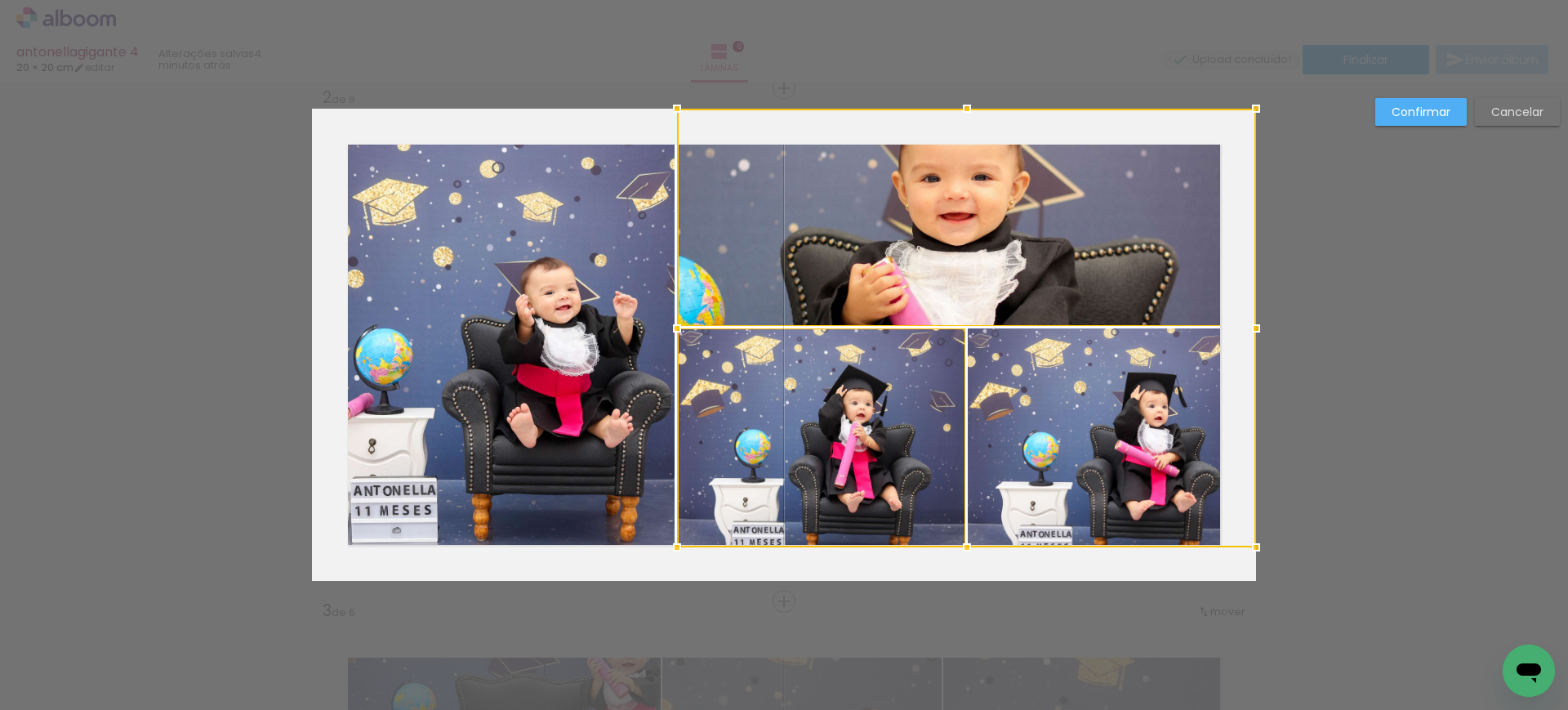
click at [1102, 404] on div at bounding box center [967, 328] width 579 height 439
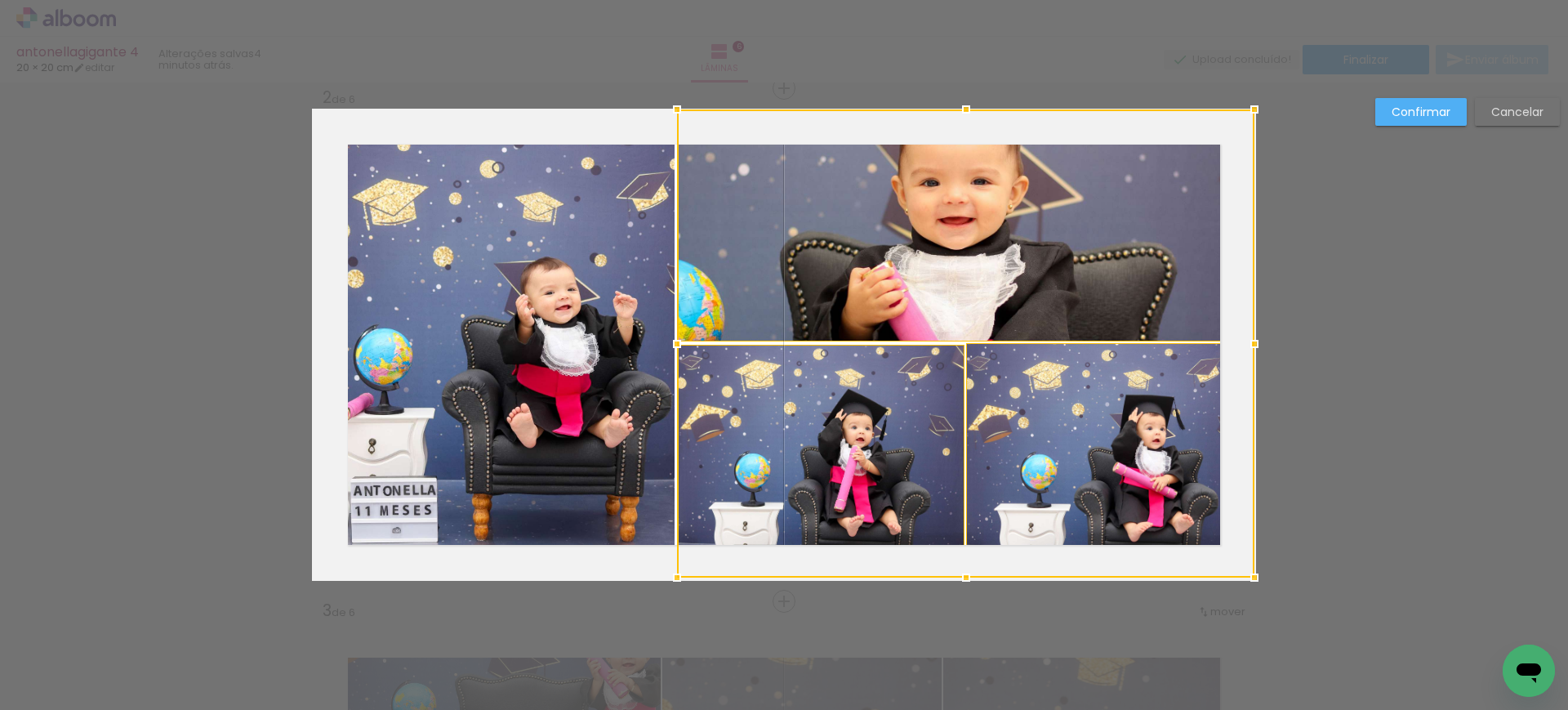
drag, startPoint x: 1250, startPoint y: 550, endPoint x: 1261, endPoint y: 599, distance: 50.2
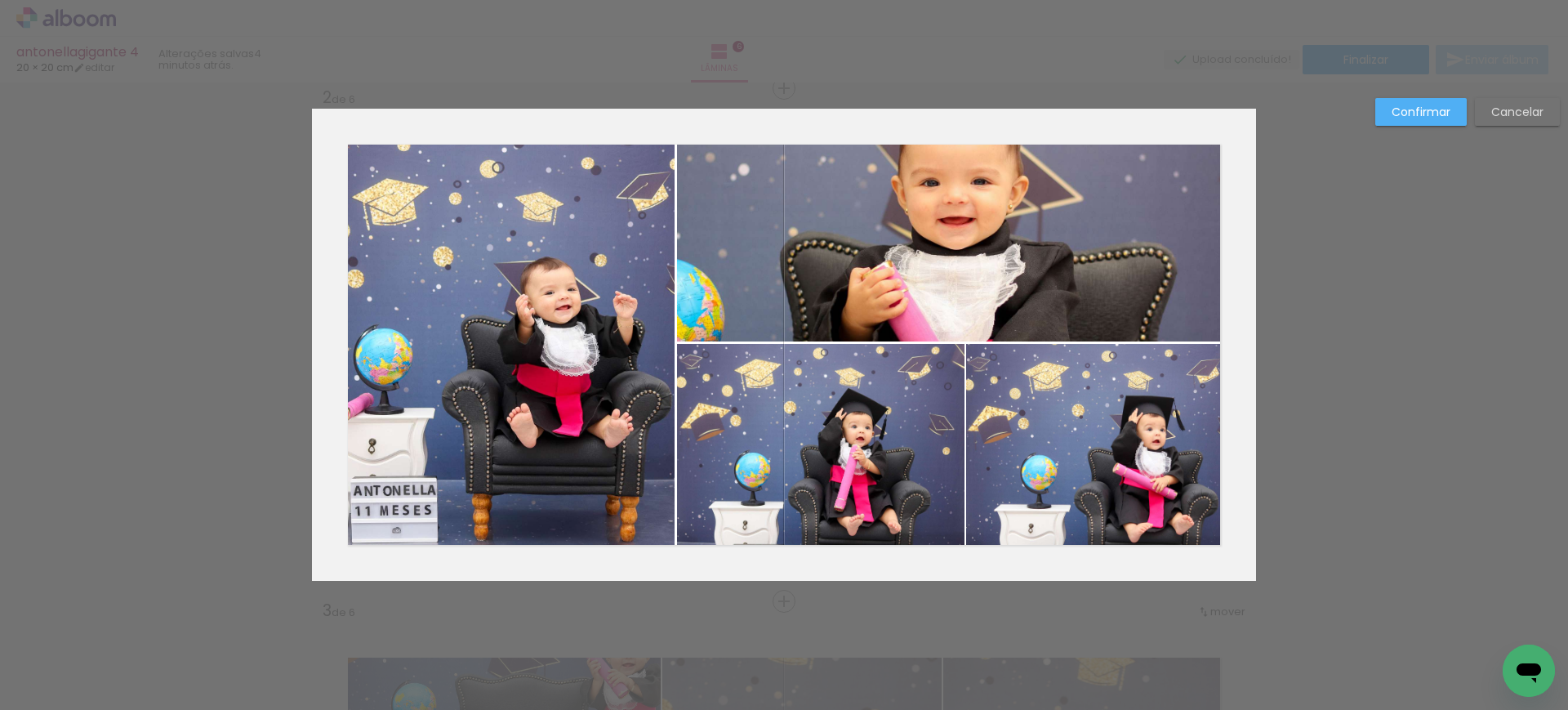
click at [1416, 120] on paper-button "Confirmar" at bounding box center [1420, 112] width 92 height 28
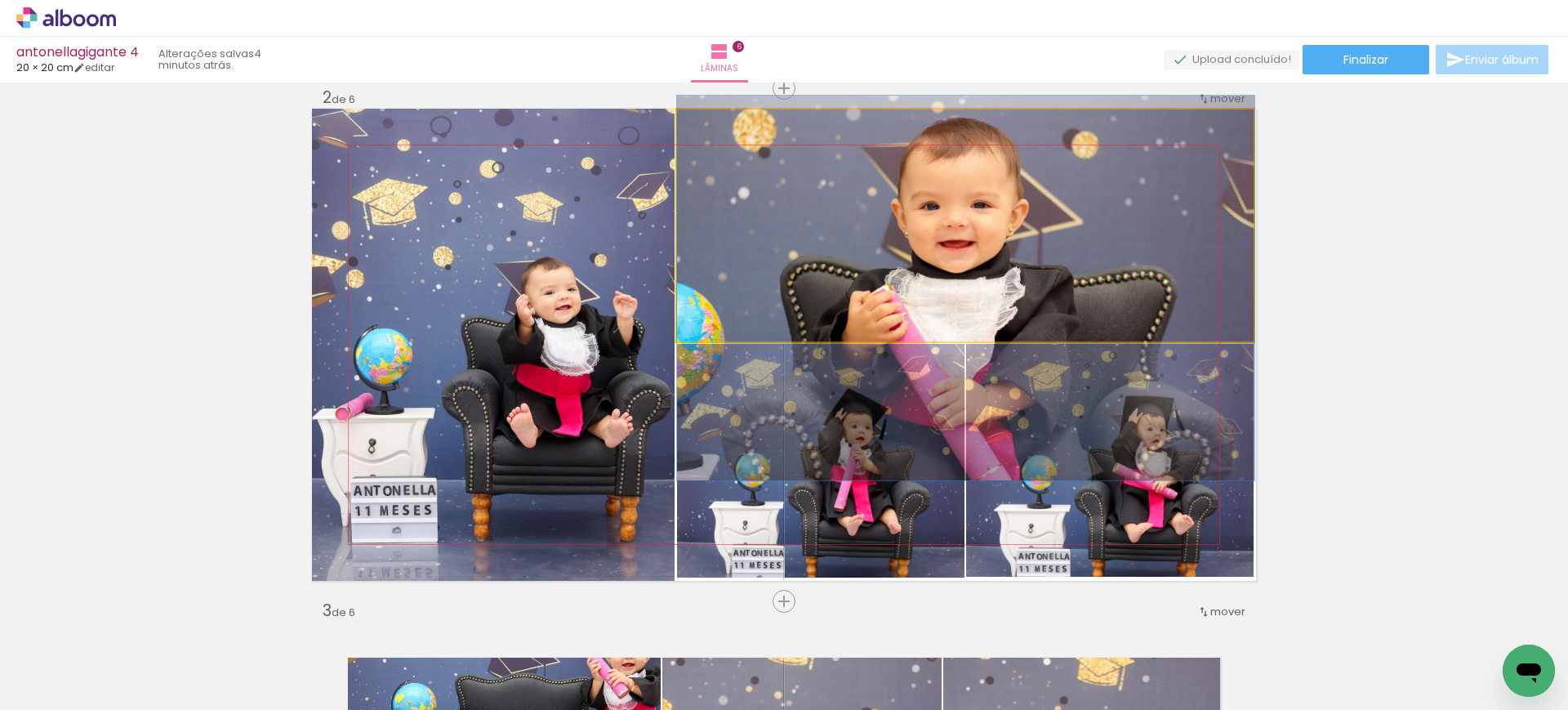
drag, startPoint x: 1162, startPoint y: 131, endPoint x: 1176, endPoint y: 158, distance: 30.4
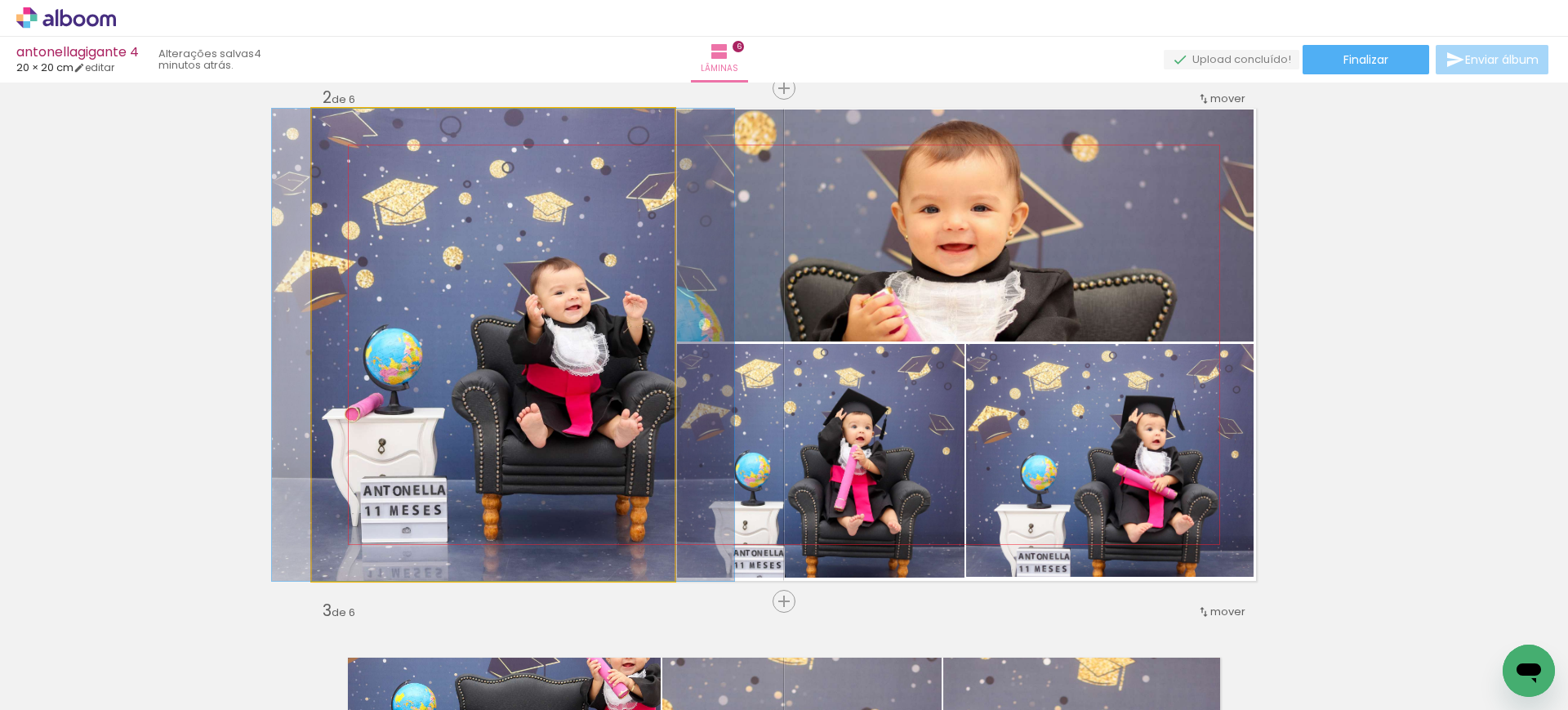
drag, startPoint x: 487, startPoint y: 251, endPoint x: 496, endPoint y: 230, distance: 22.8
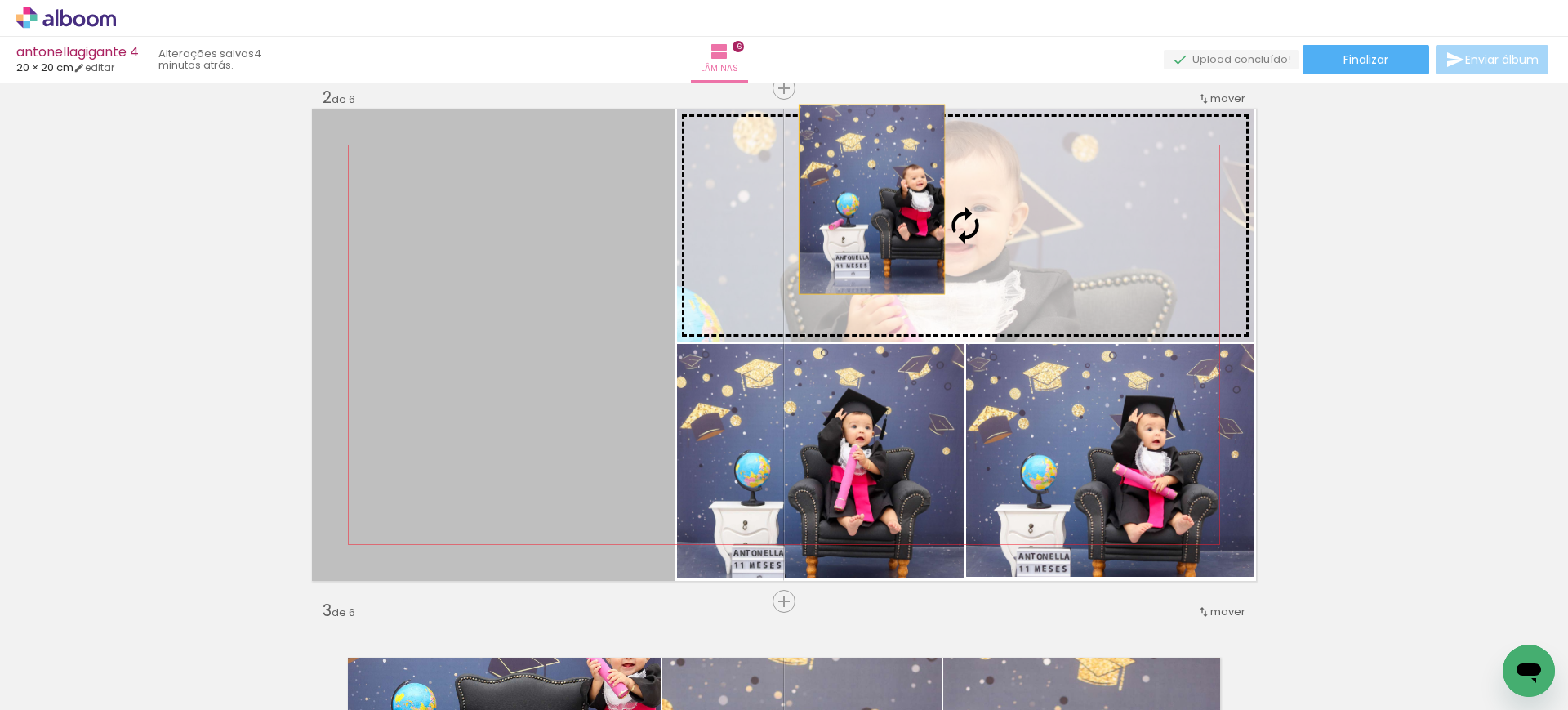
drag, startPoint x: 431, startPoint y: 316, endPoint x: 864, endPoint y: 199, distance: 448.5
click at [0, 0] on slot at bounding box center [0, 0] width 0 height 0
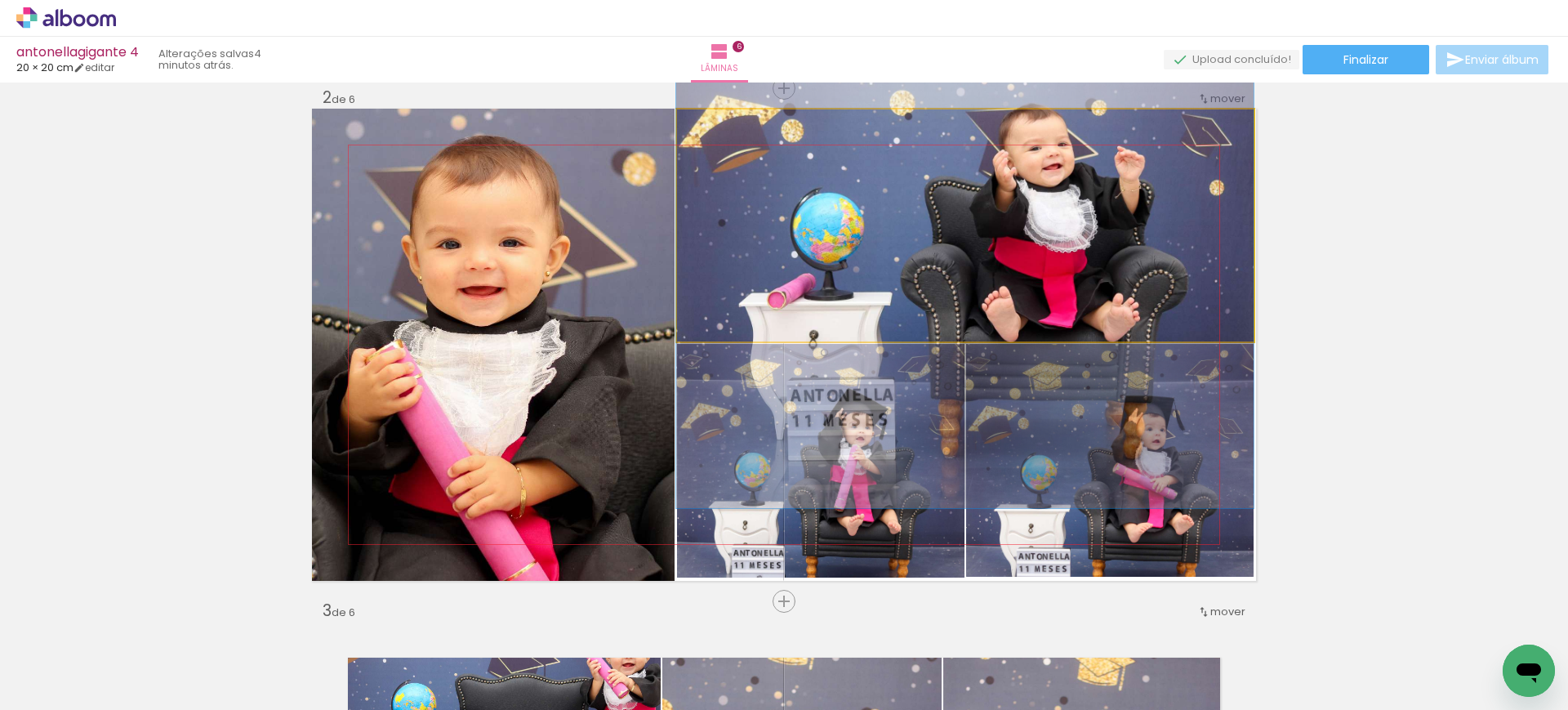
drag, startPoint x: 1032, startPoint y: 246, endPoint x: 1031, endPoint y: 234, distance: 12.0
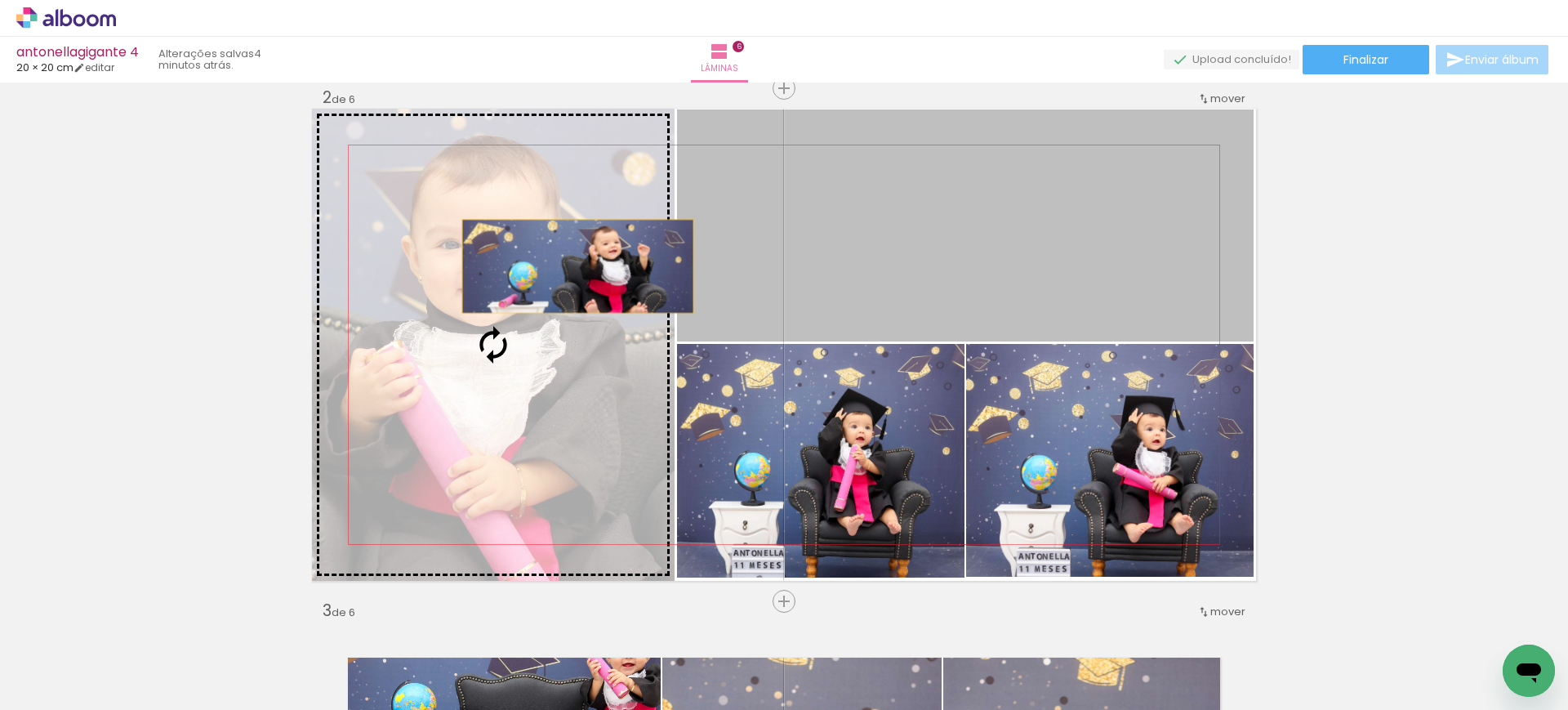
drag, startPoint x: 1054, startPoint y: 233, endPoint x: 570, endPoint y: 267, distance: 485.2
click at [0, 0] on slot at bounding box center [0, 0] width 0 height 0
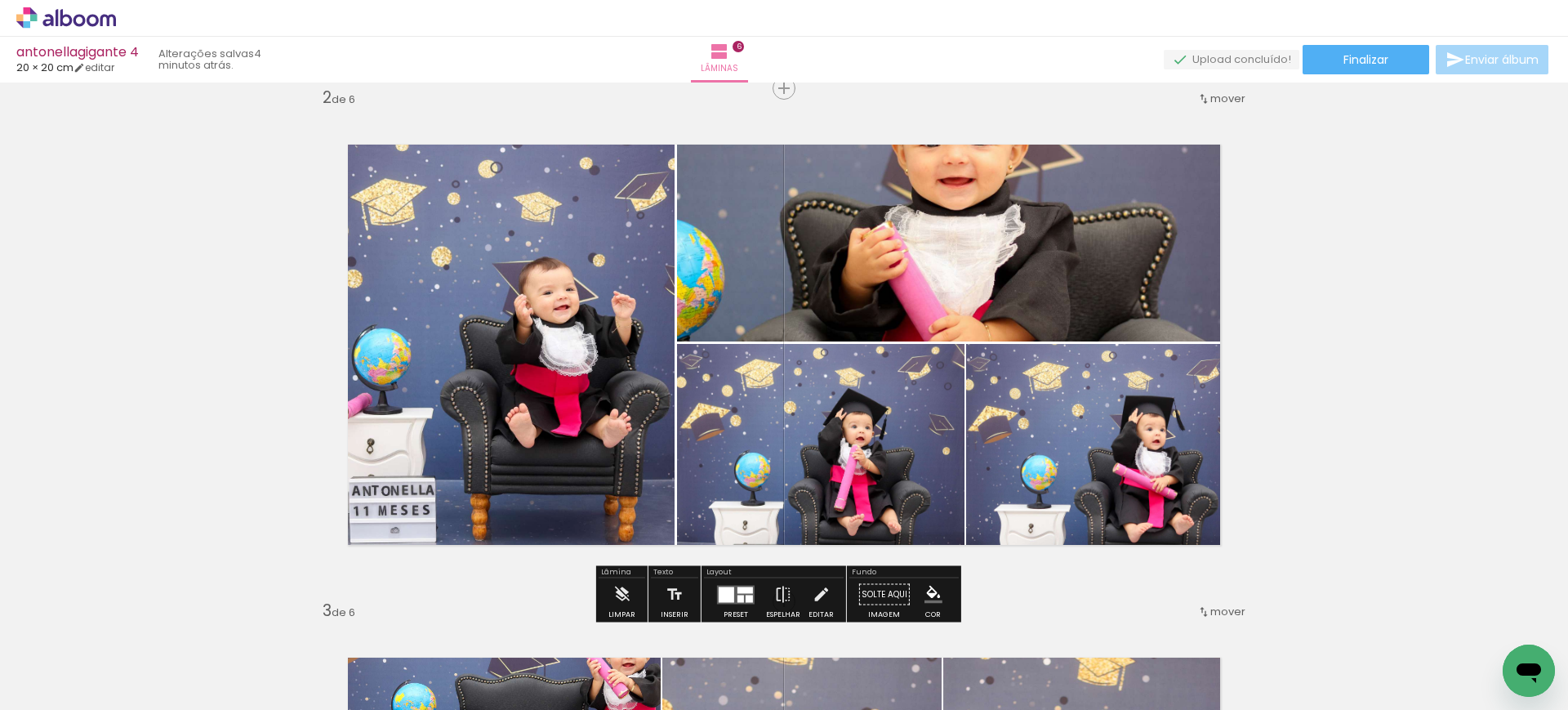
click at [898, 436] on quentale-photo at bounding box center [821, 461] width 287 height 234
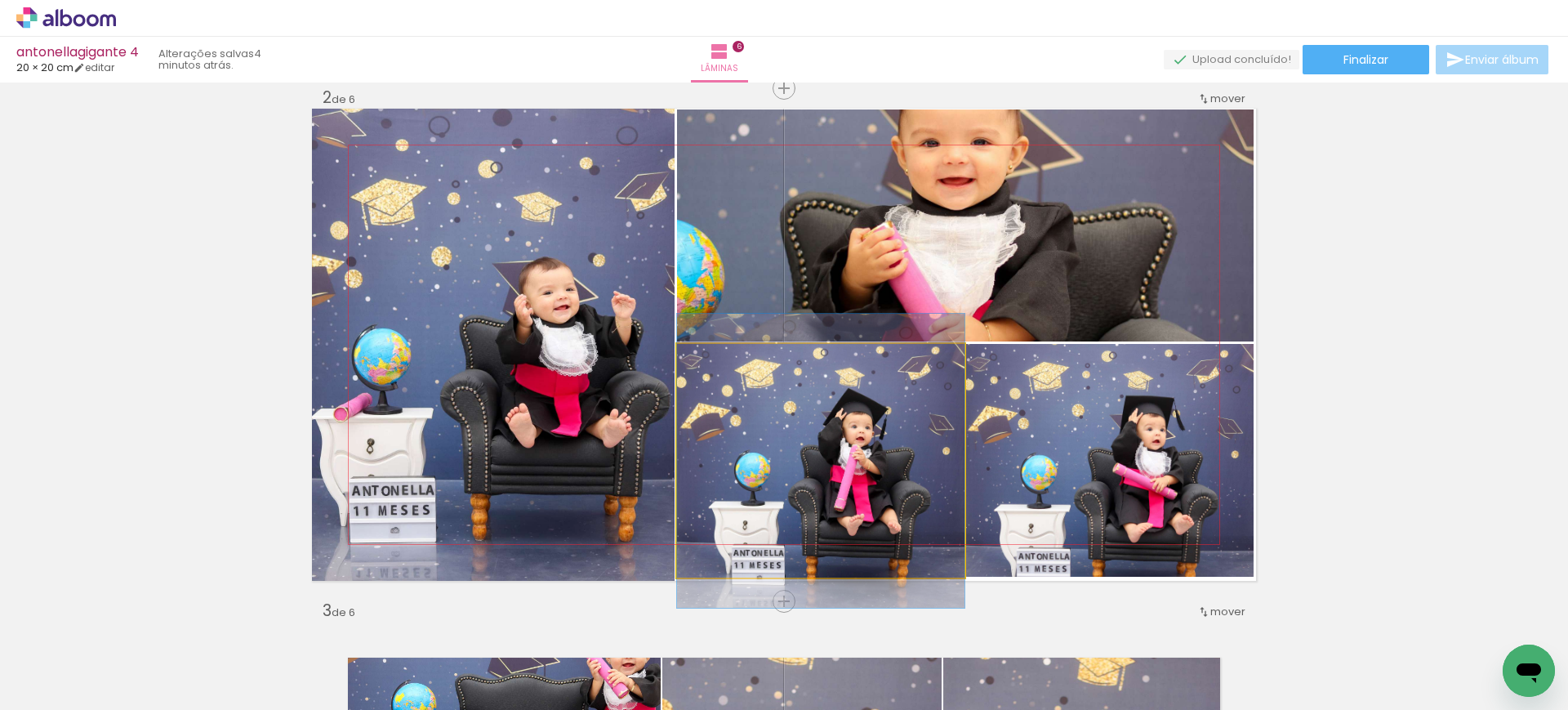
click at [898, 436] on quentale-photo at bounding box center [821, 461] width 287 height 234
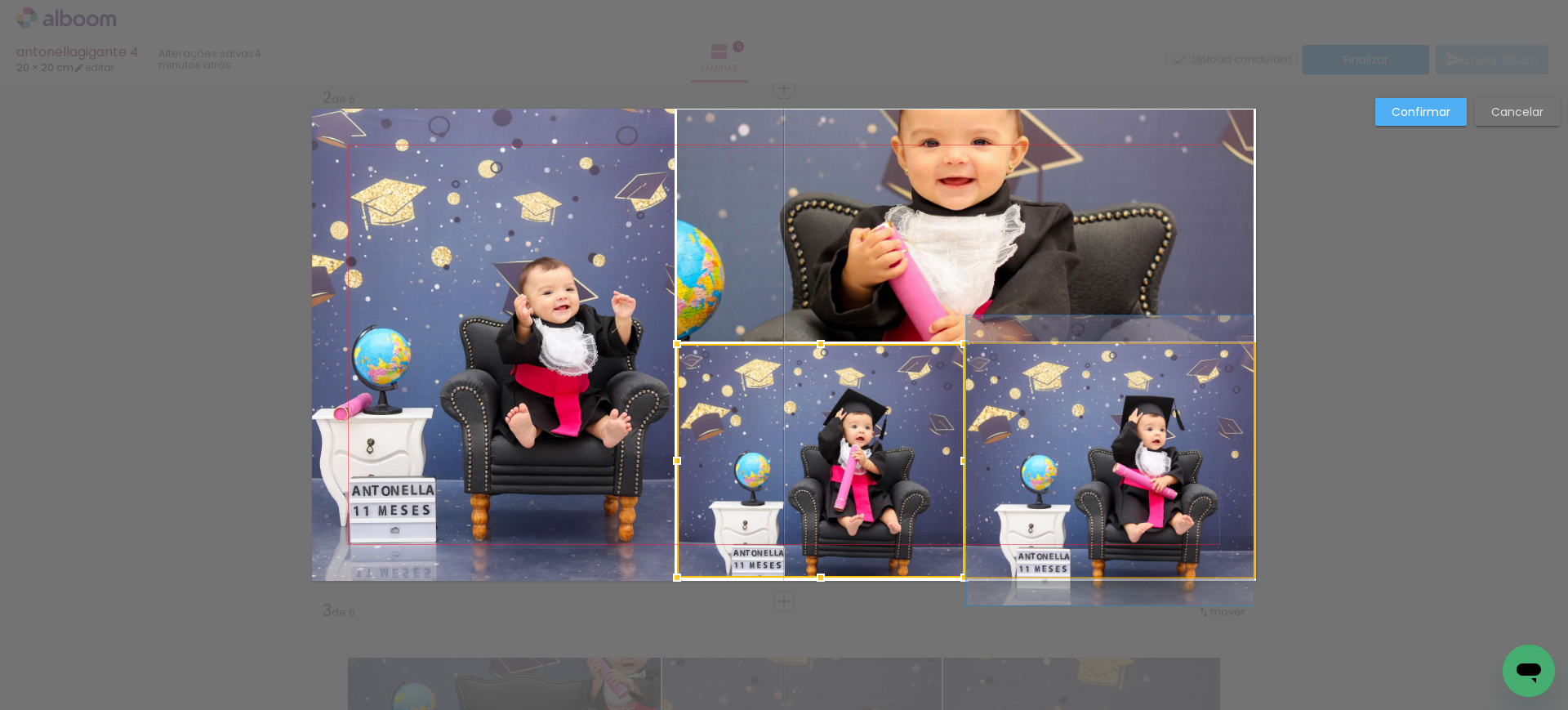
click at [1089, 444] on quentale-photo at bounding box center [1109, 460] width 287 height 233
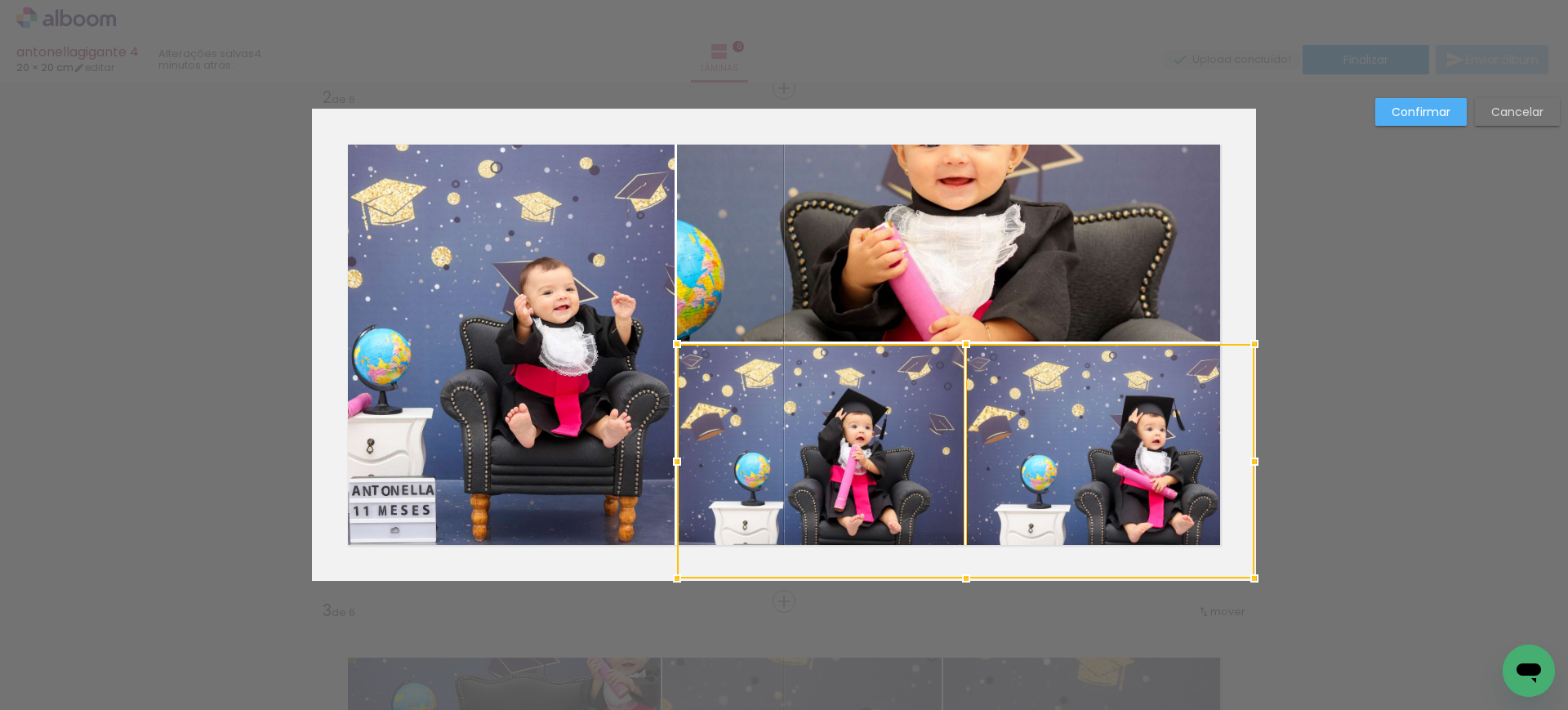
click at [1026, 270] on quentale-photo at bounding box center [966, 226] width 578 height 232
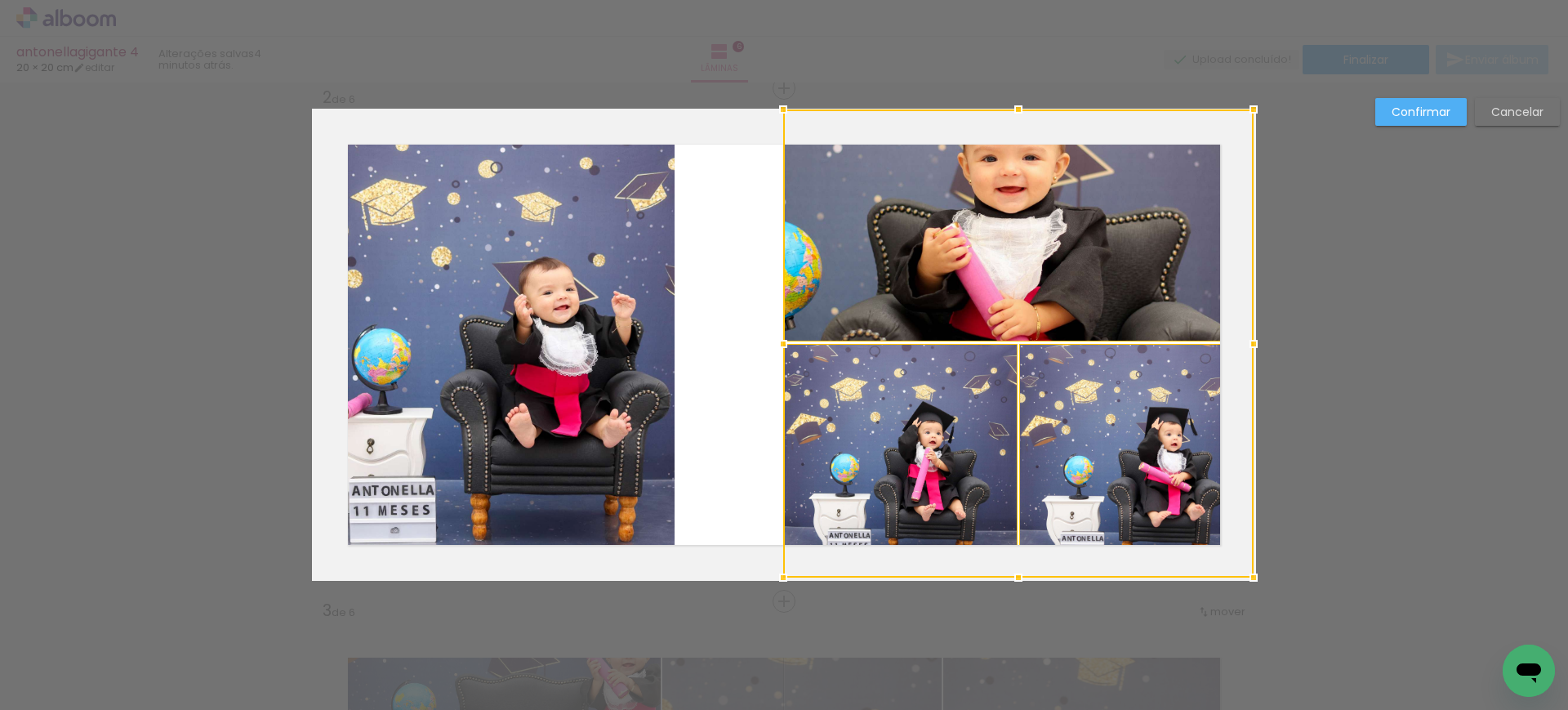
drag, startPoint x: 665, startPoint y: 334, endPoint x: 759, endPoint y: 325, distance: 94.4
click at [759, 325] on album-spread "2 de 6" at bounding box center [784, 345] width 944 height 472
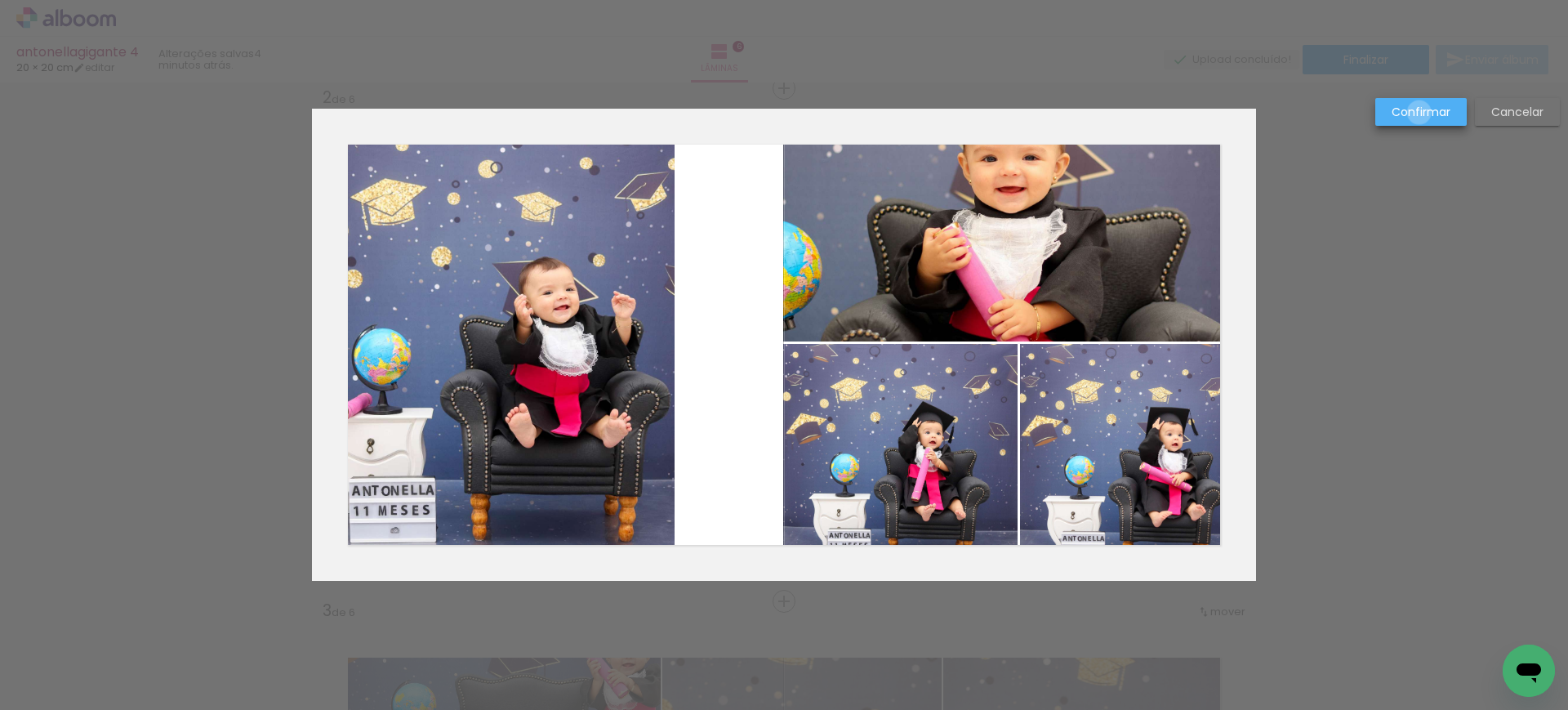
click at [0, 0] on slot "Confirmar" at bounding box center [0, 0] width 0 height 0
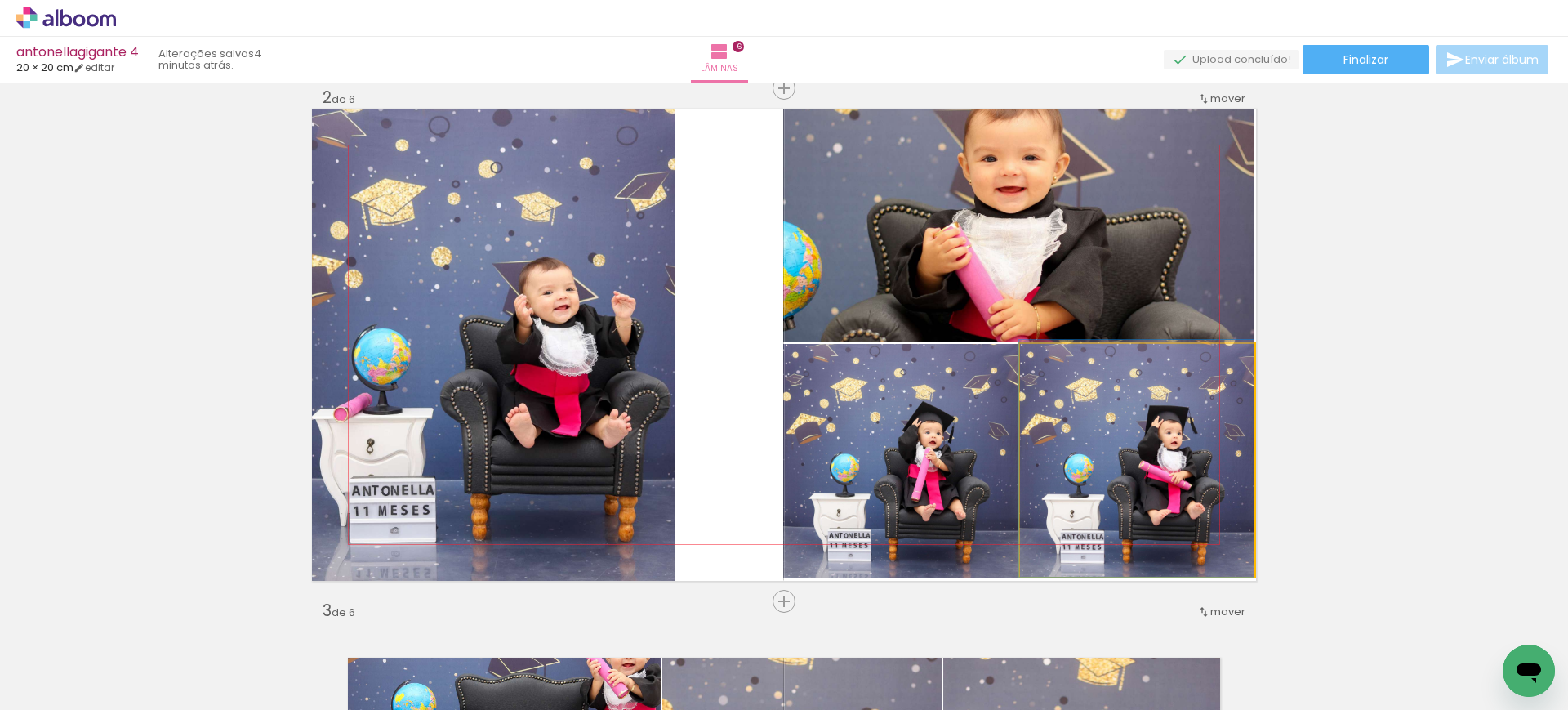
drag, startPoint x: 1122, startPoint y: 492, endPoint x: 1092, endPoint y: 435, distance: 64.4
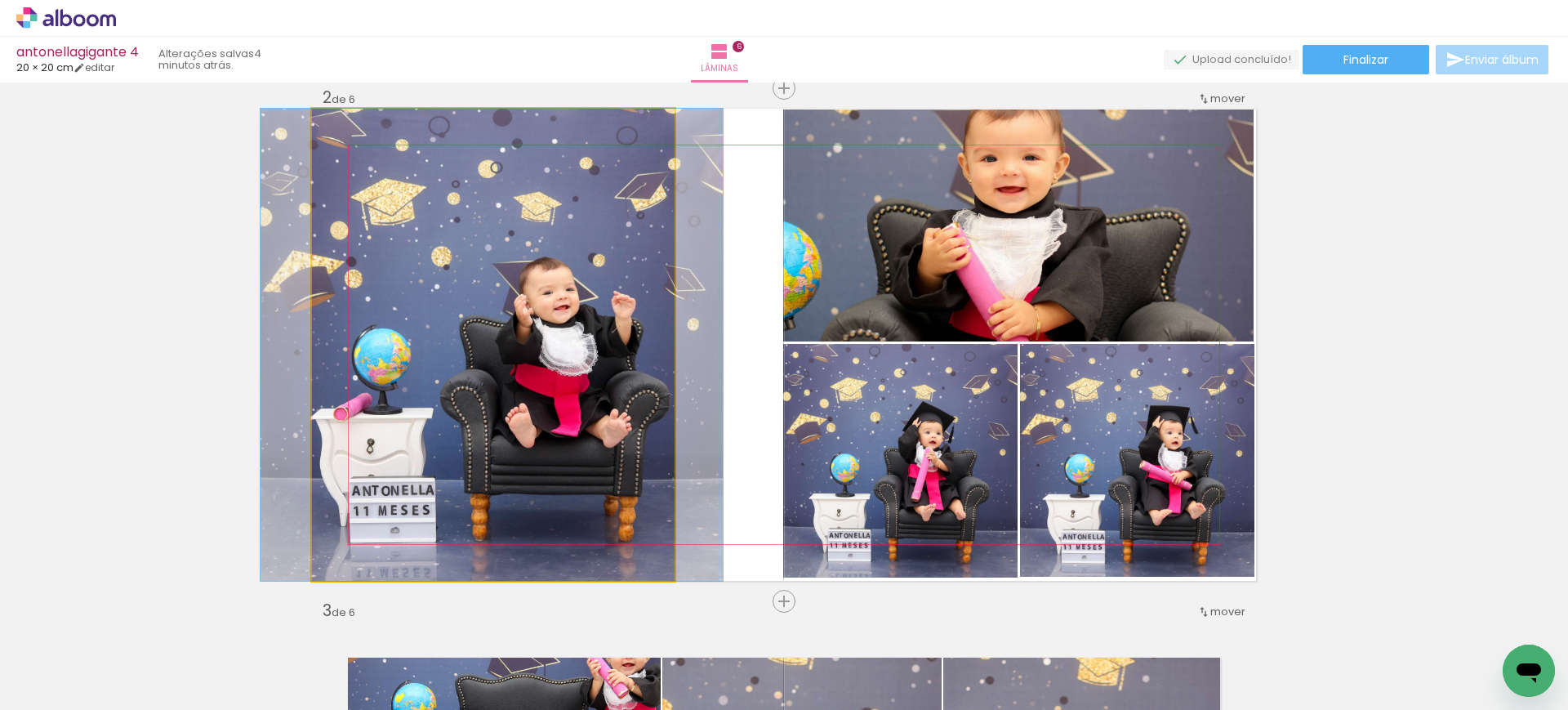
click at [490, 286] on quentale-photo at bounding box center [493, 345] width 363 height 472
click at [656, 338] on quentale-photo at bounding box center [493, 345] width 363 height 472
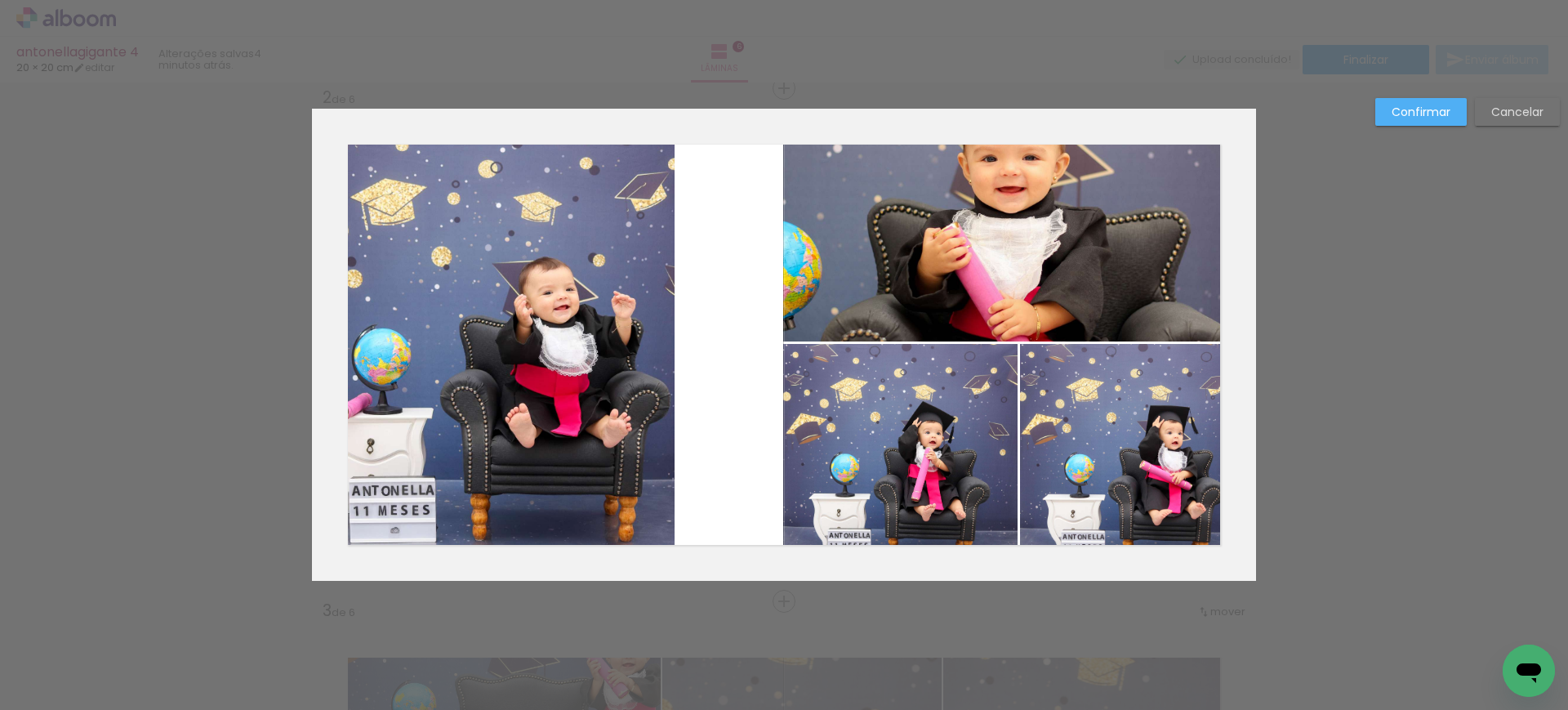
click at [661, 341] on quentale-photo at bounding box center [493, 345] width 363 height 472
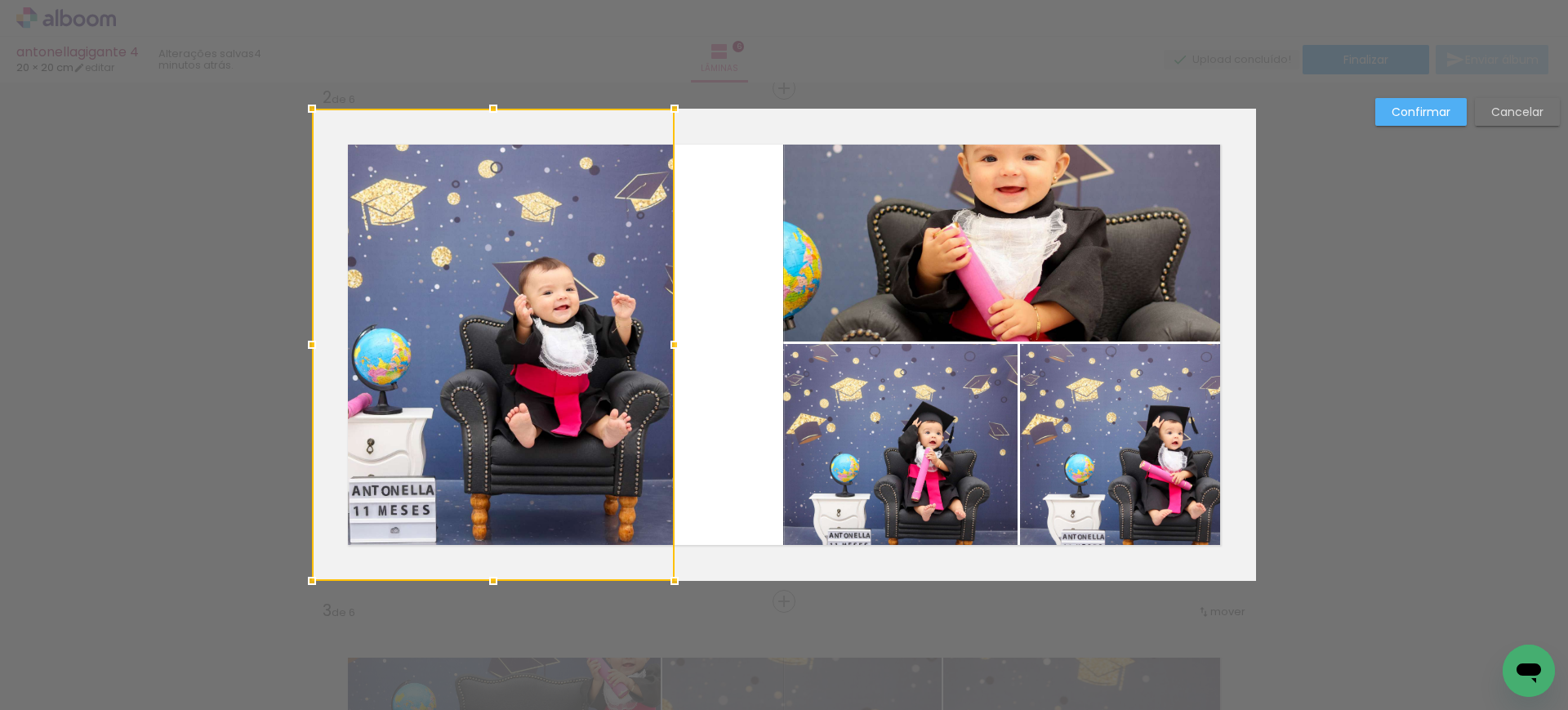
click at [660, 341] on div at bounding box center [675, 345] width 33 height 33
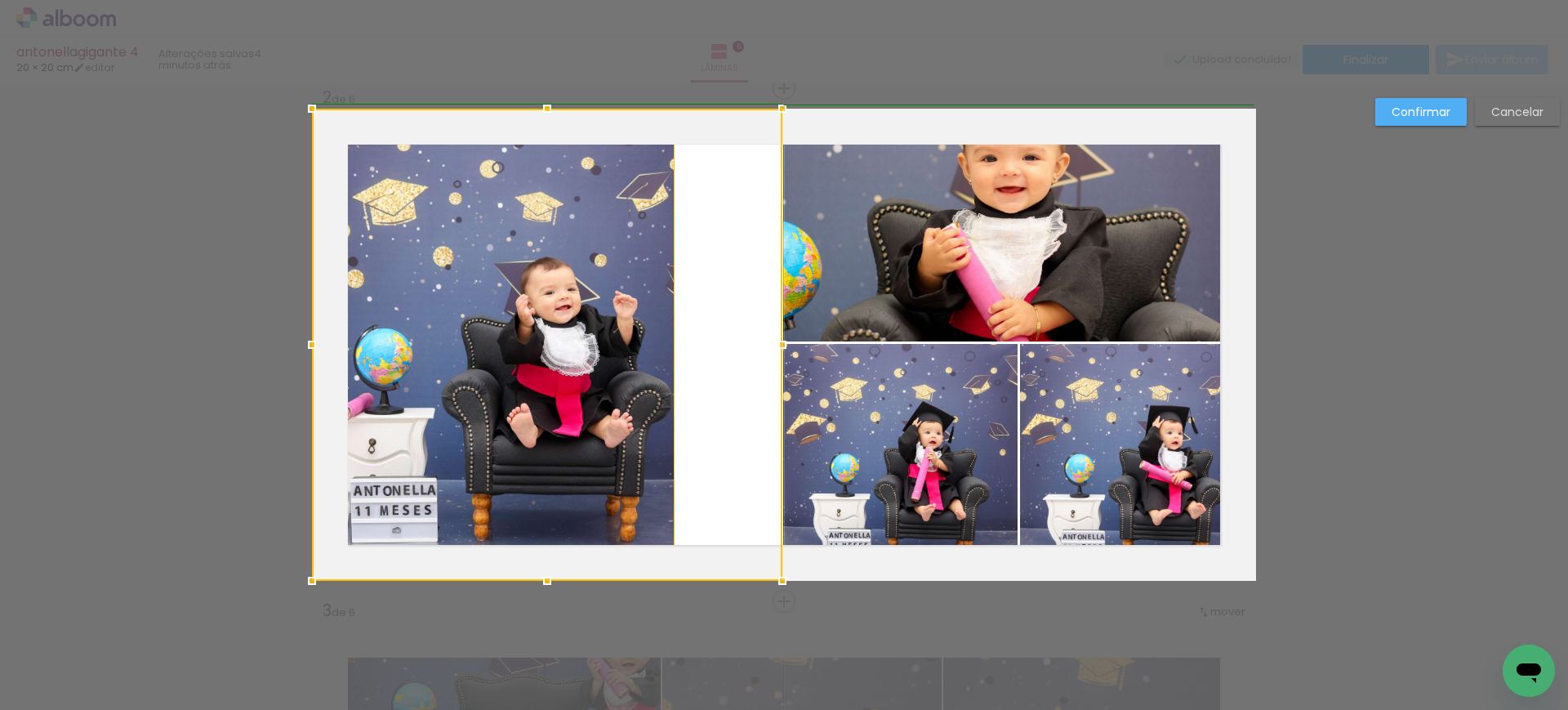
drag, startPoint x: 665, startPoint y: 347, endPoint x: 767, endPoint y: 347, distance: 102.0
click at [767, 347] on div at bounding box center [783, 345] width 33 height 33
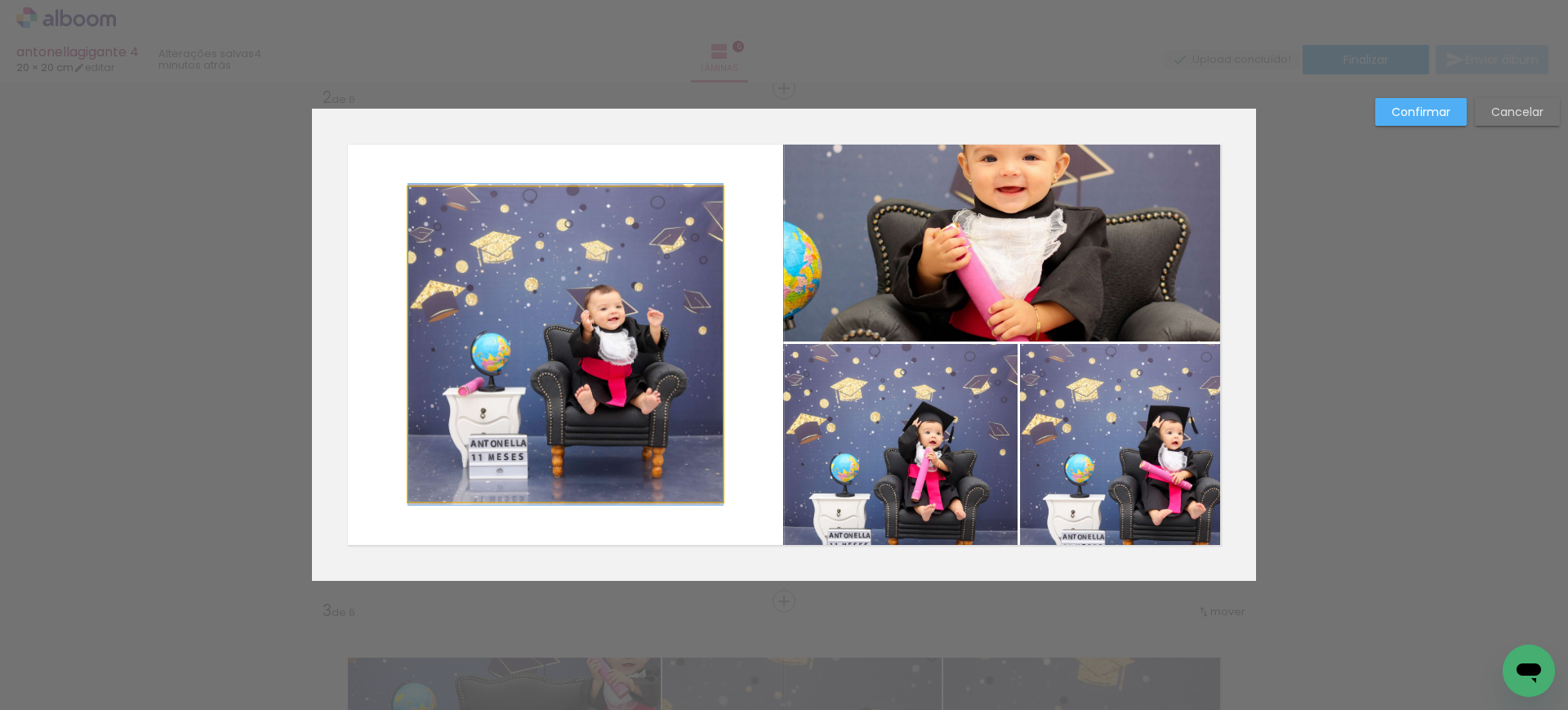
click at [610, 326] on quentale-photo at bounding box center [565, 344] width 315 height 315
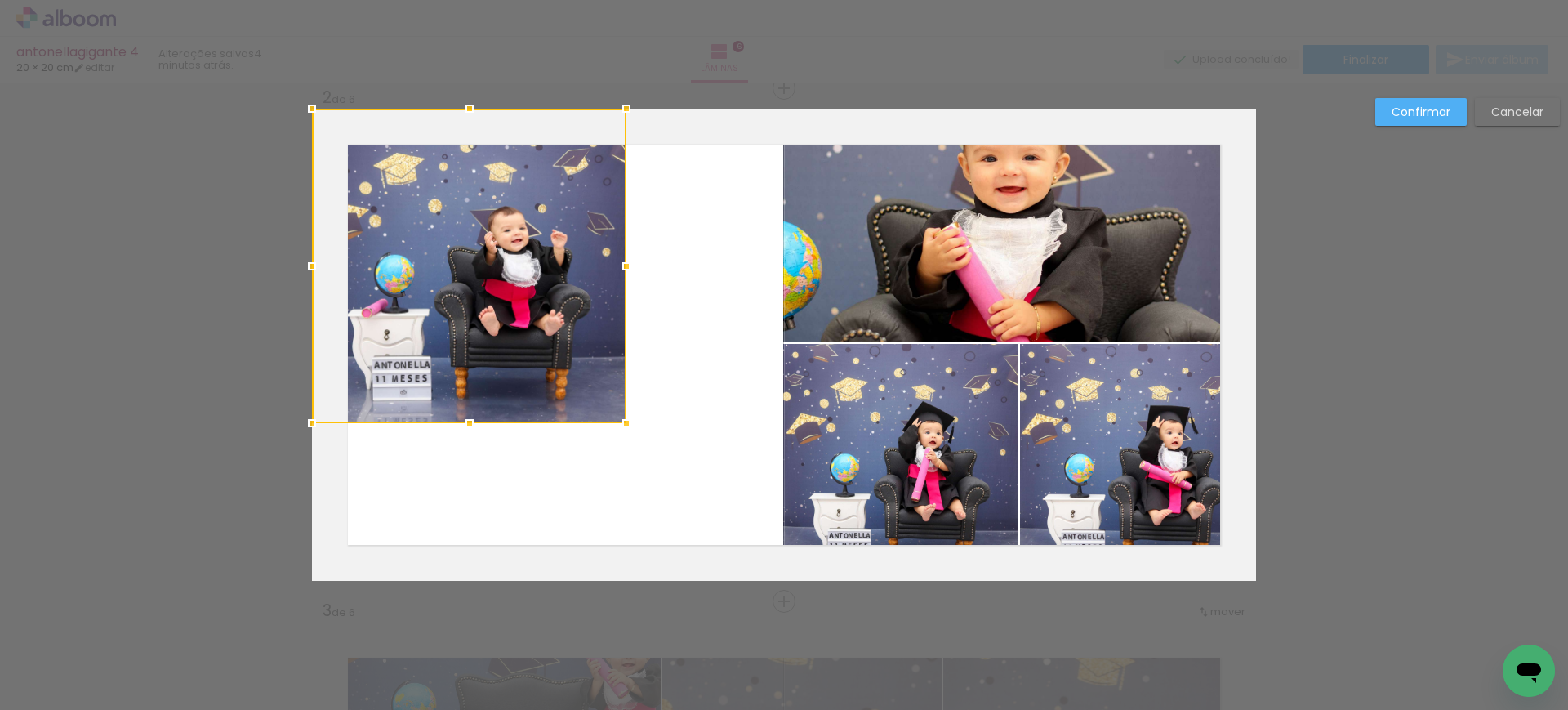
drag, startPoint x: 628, startPoint y: 365, endPoint x: 441, endPoint y: 207, distance: 244.8
click at [441, 207] on div at bounding box center [469, 266] width 315 height 315
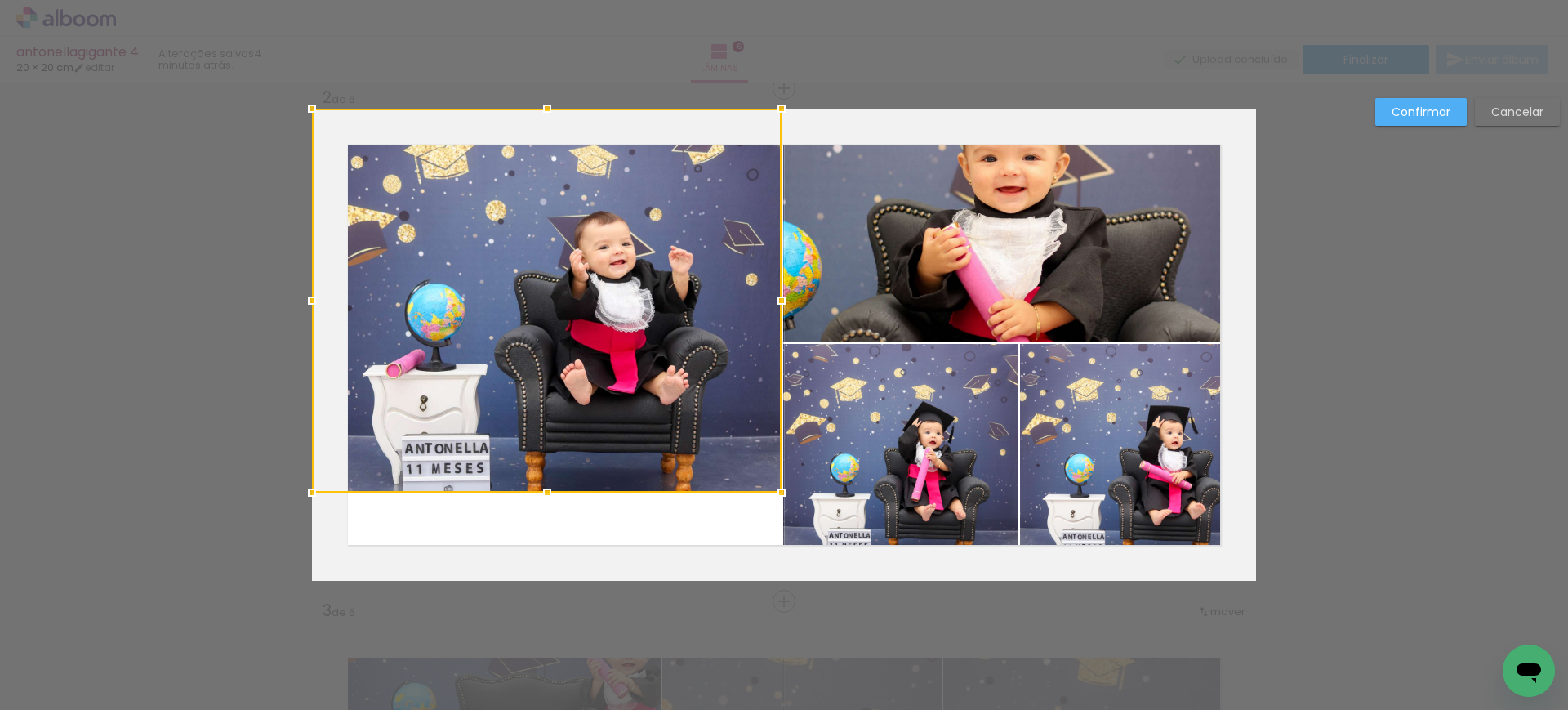
drag, startPoint x: 627, startPoint y: 430, endPoint x: 872, endPoint y: 757, distance: 408.6
click at [872, 709] on html "link( href="../../bower_components/polymer/polymer.html" rel="import" ) picture…" at bounding box center [784, 355] width 1568 height 710
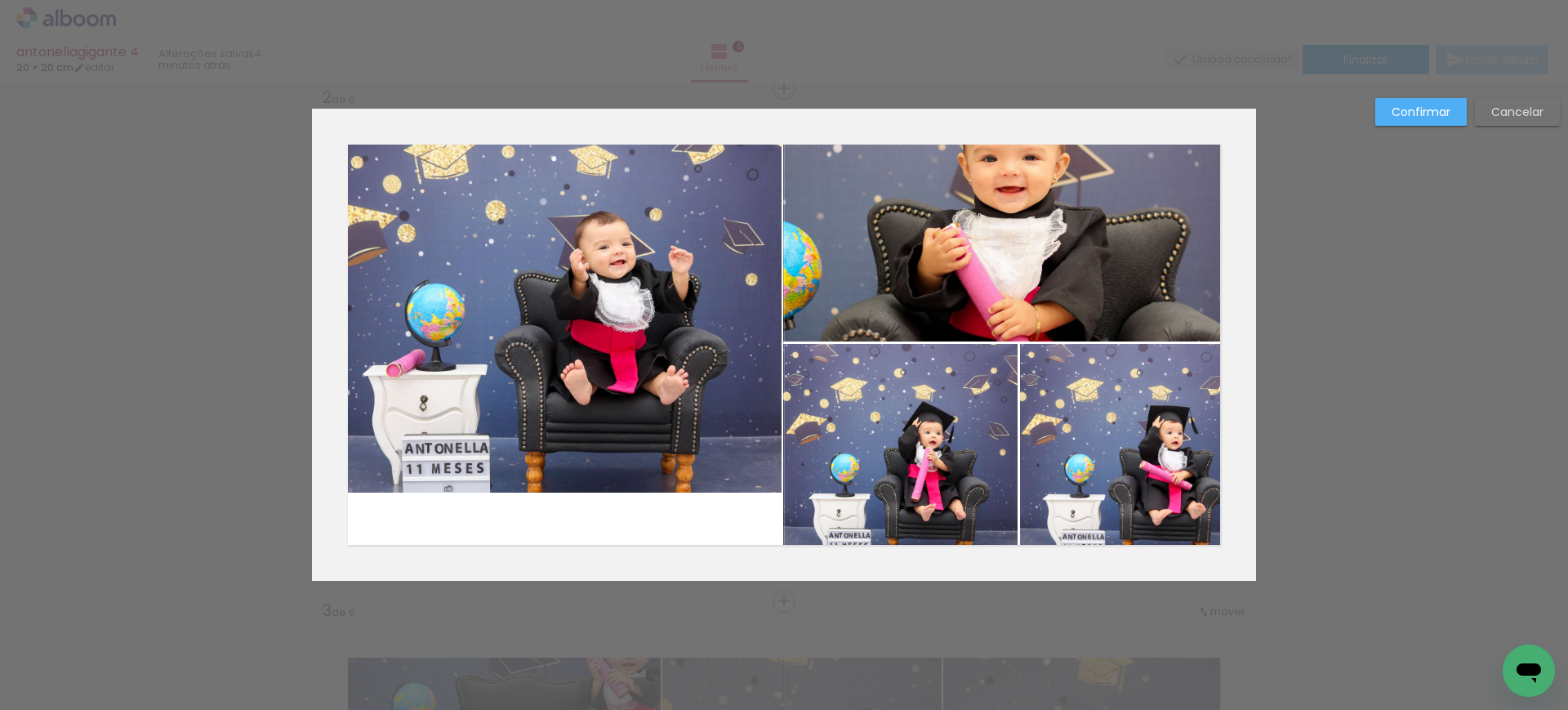
click at [586, 456] on quentale-photo at bounding box center [547, 300] width 470 height 384
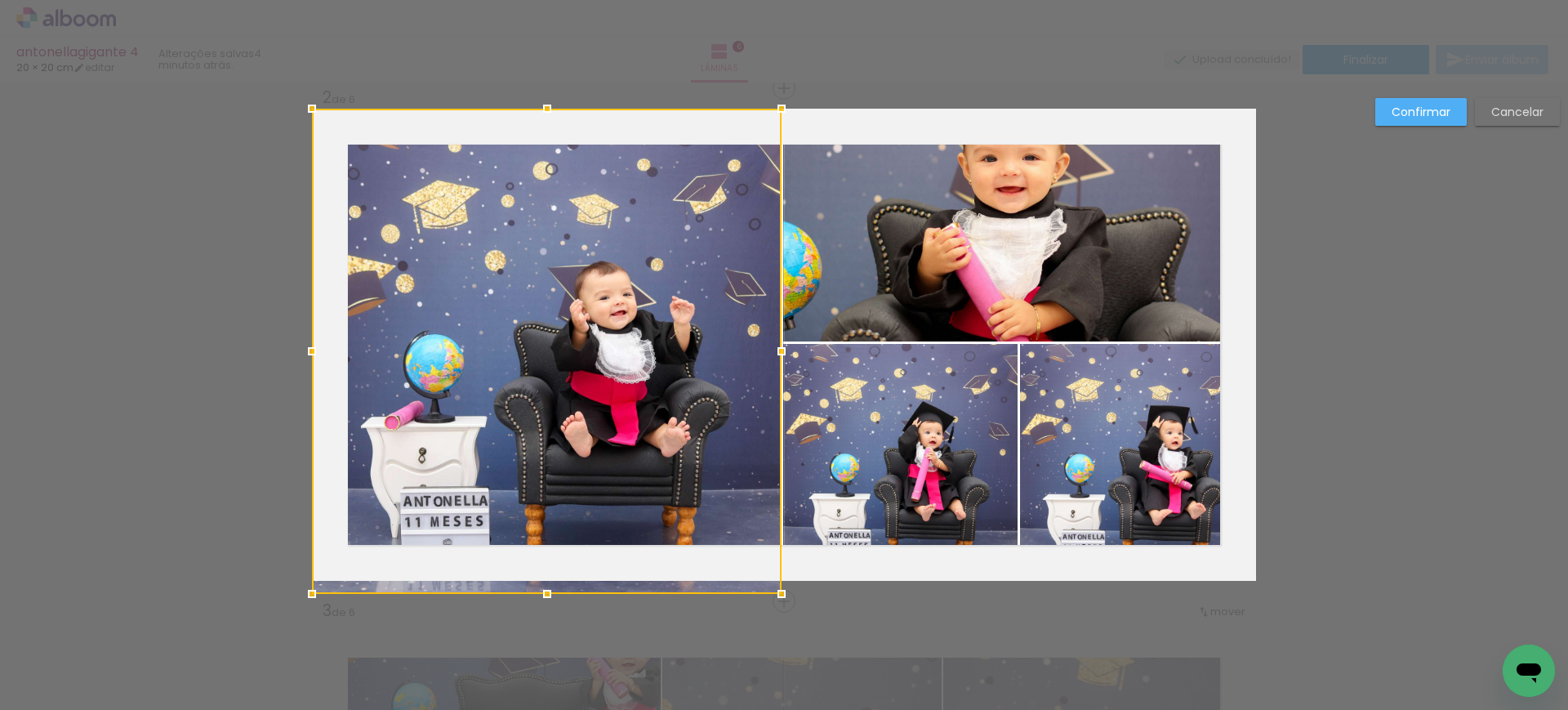
scroll to position [0, 422]
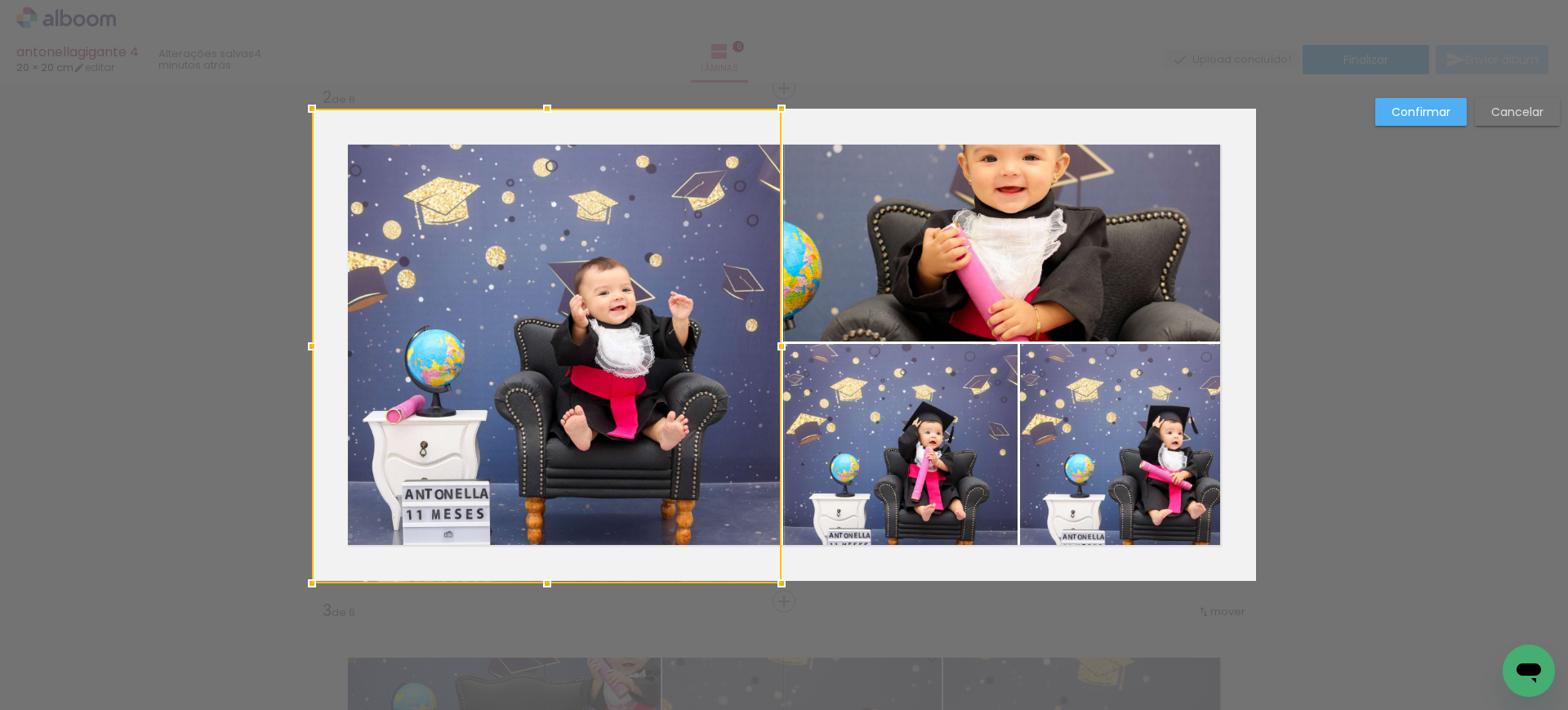
click at [579, 408] on div at bounding box center [547, 345] width 470 height 474
click at [0, 0] on slot "Confirmar" at bounding box center [0, 0] width 0 height 0
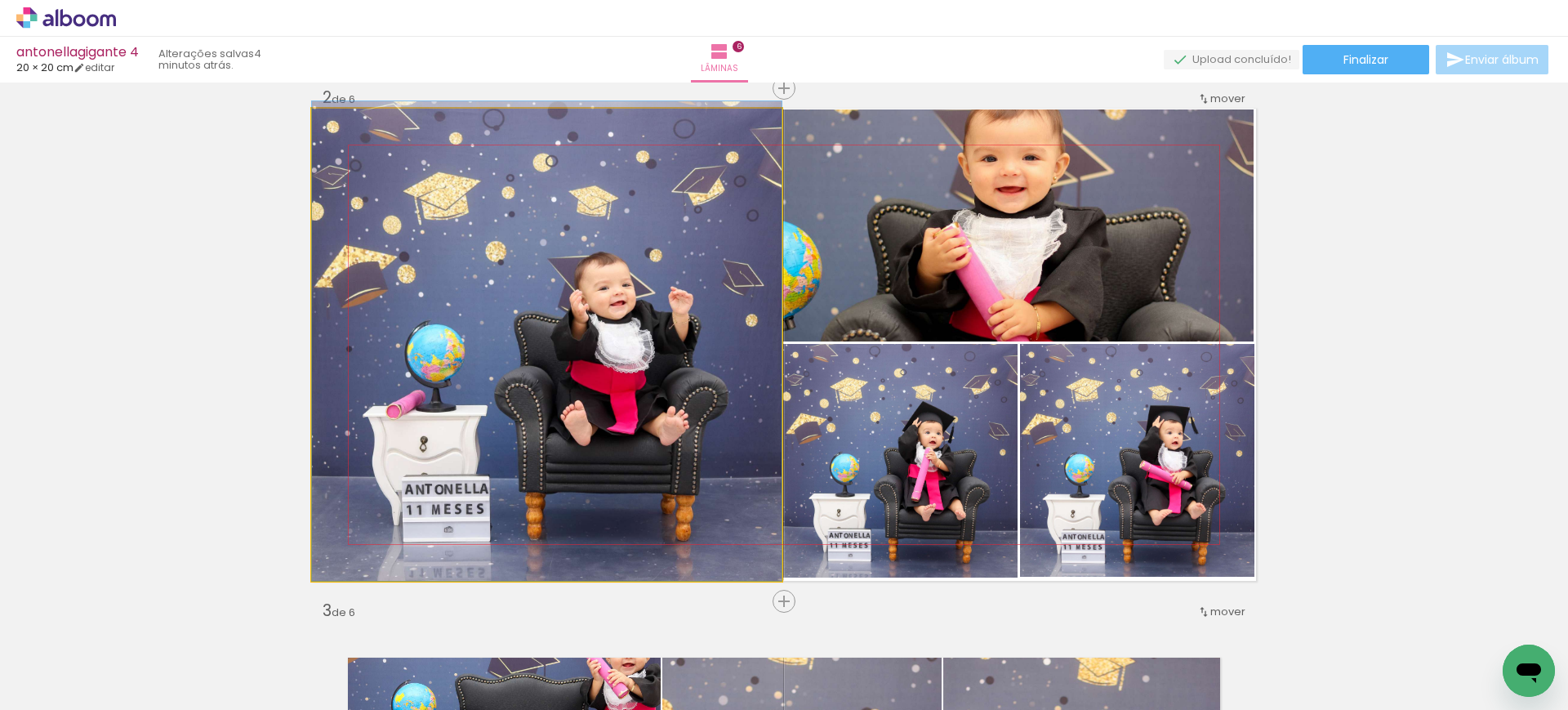
drag, startPoint x: 525, startPoint y: 307, endPoint x: 543, endPoint y: 255, distance: 55.0
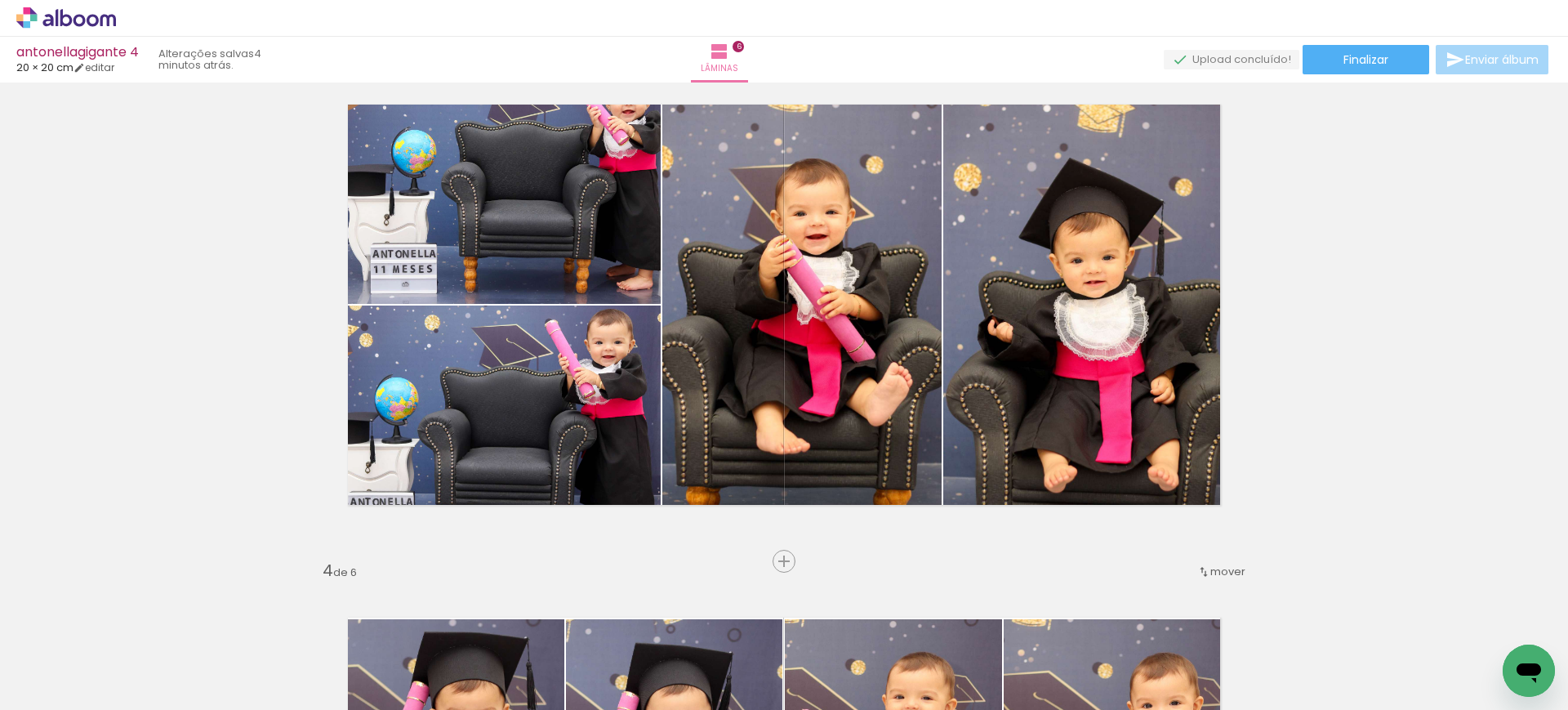
scroll to position [1087, 0]
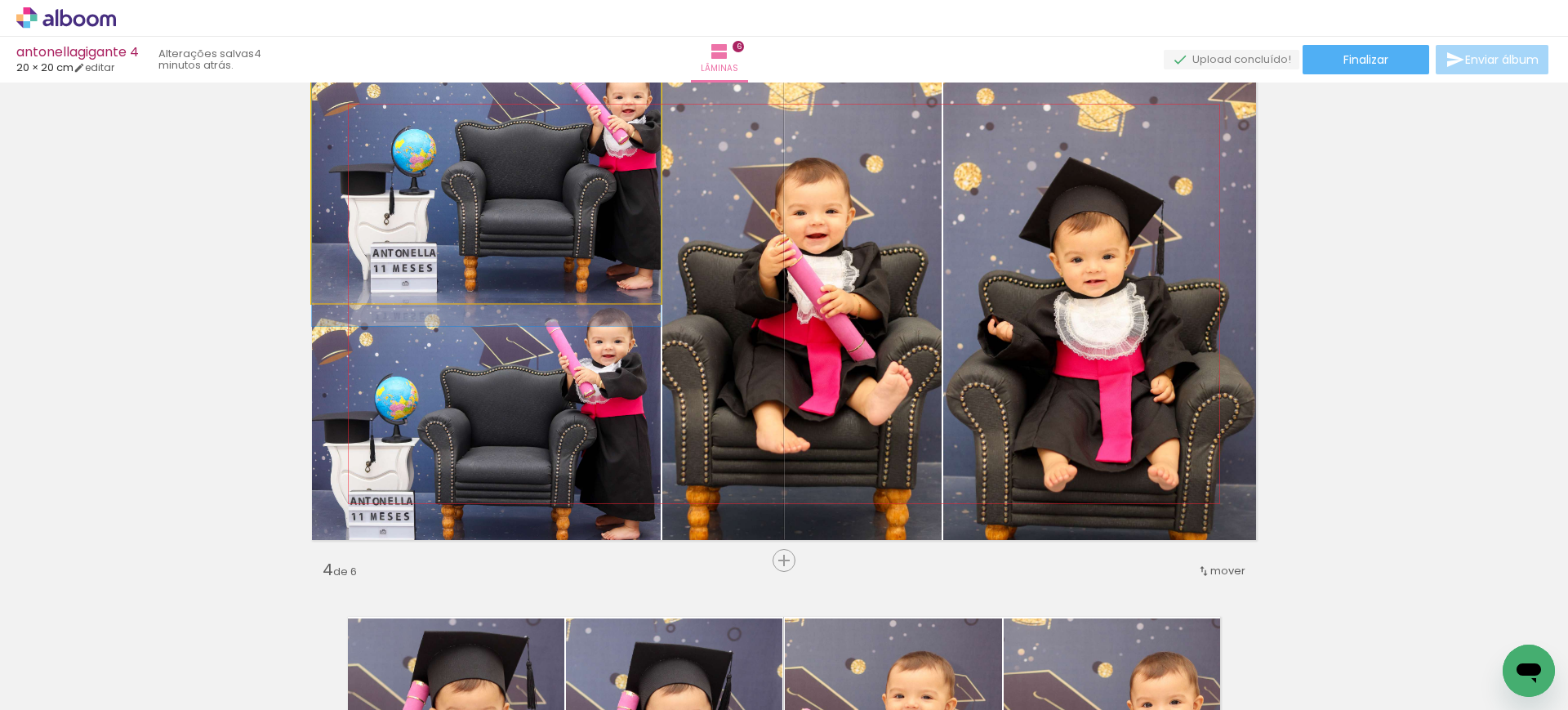
click at [499, 203] on quentale-photo at bounding box center [486, 185] width 349 height 235
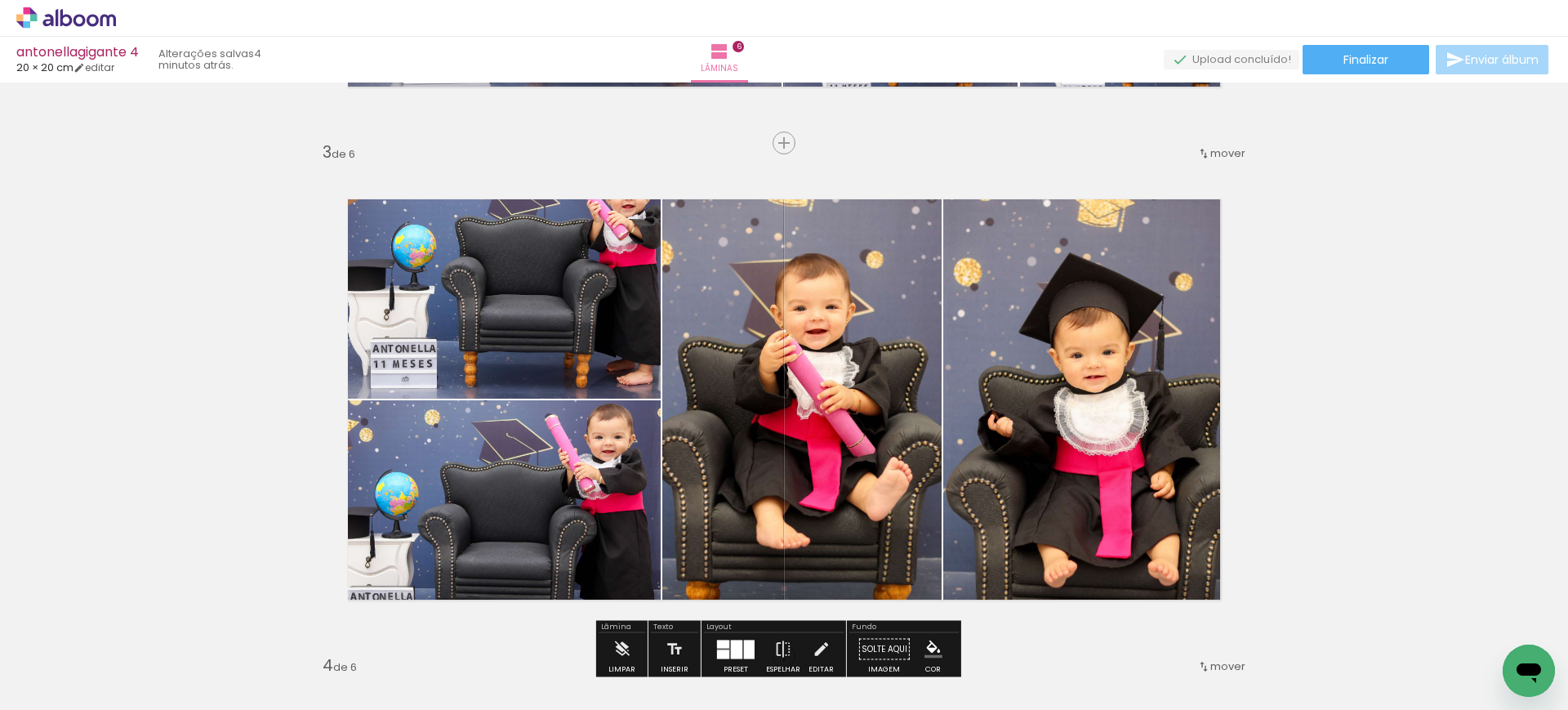
scroll to position [988, 0]
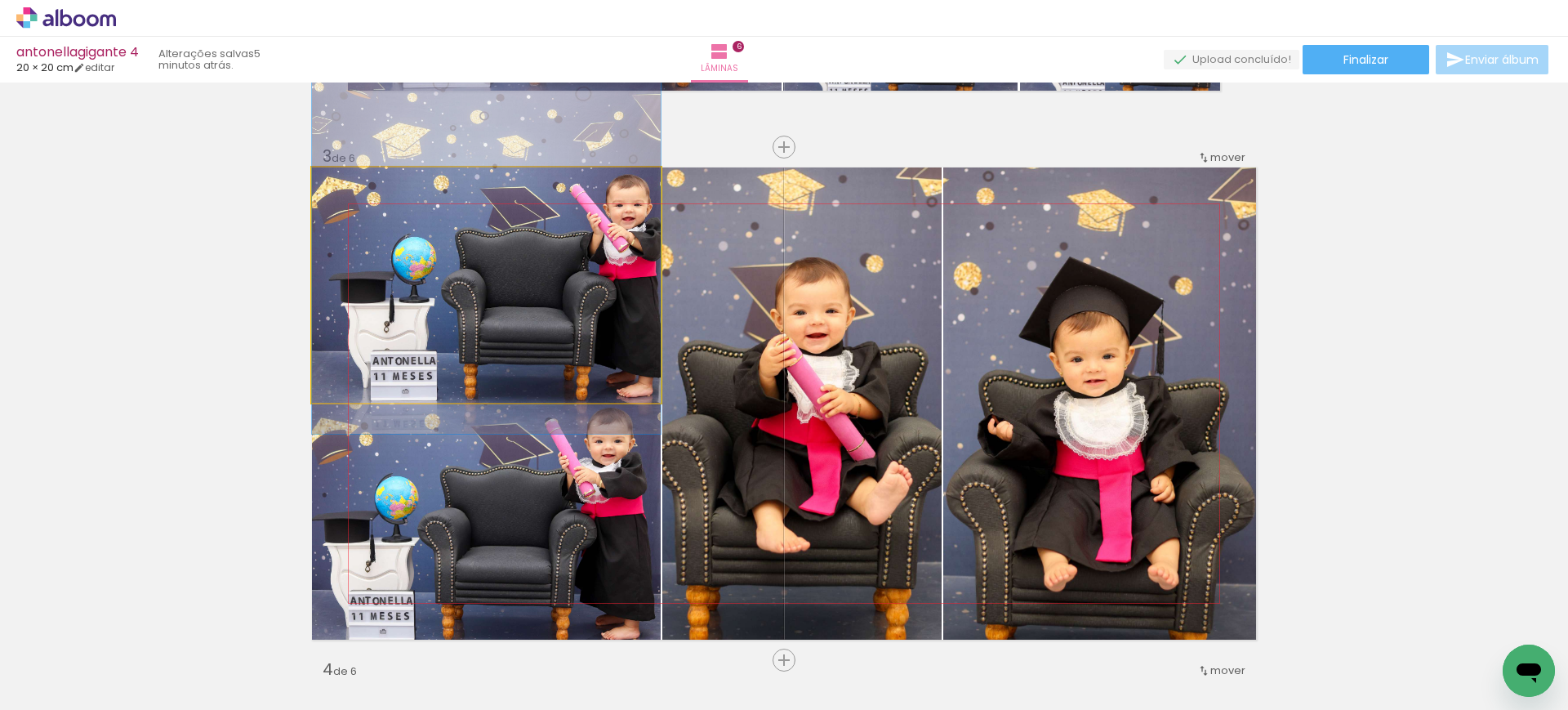
drag, startPoint x: 495, startPoint y: 238, endPoint x: 490, endPoint y: 246, distance: 9.4
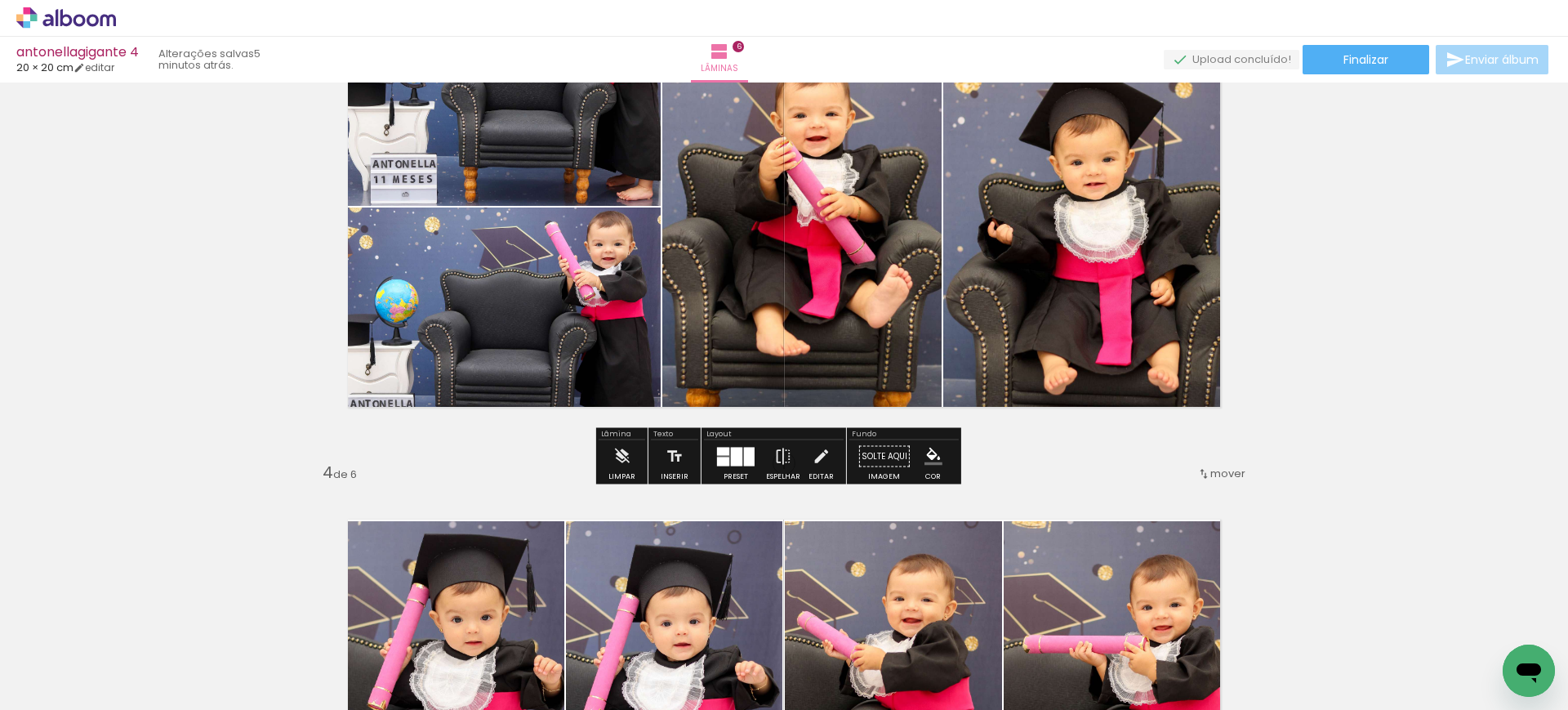
scroll to position [1186, 0]
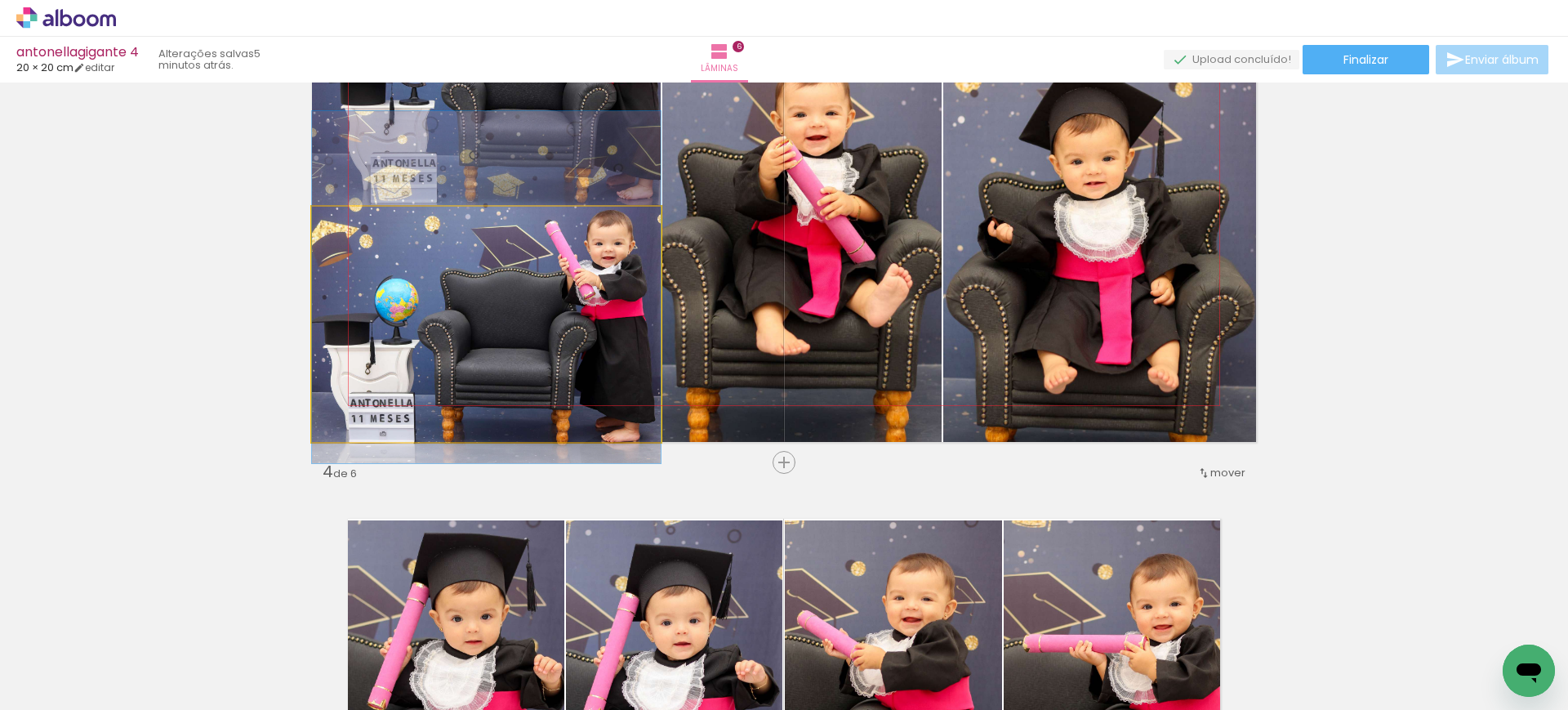
click at [475, 351] on quentale-photo at bounding box center [486, 324] width 349 height 235
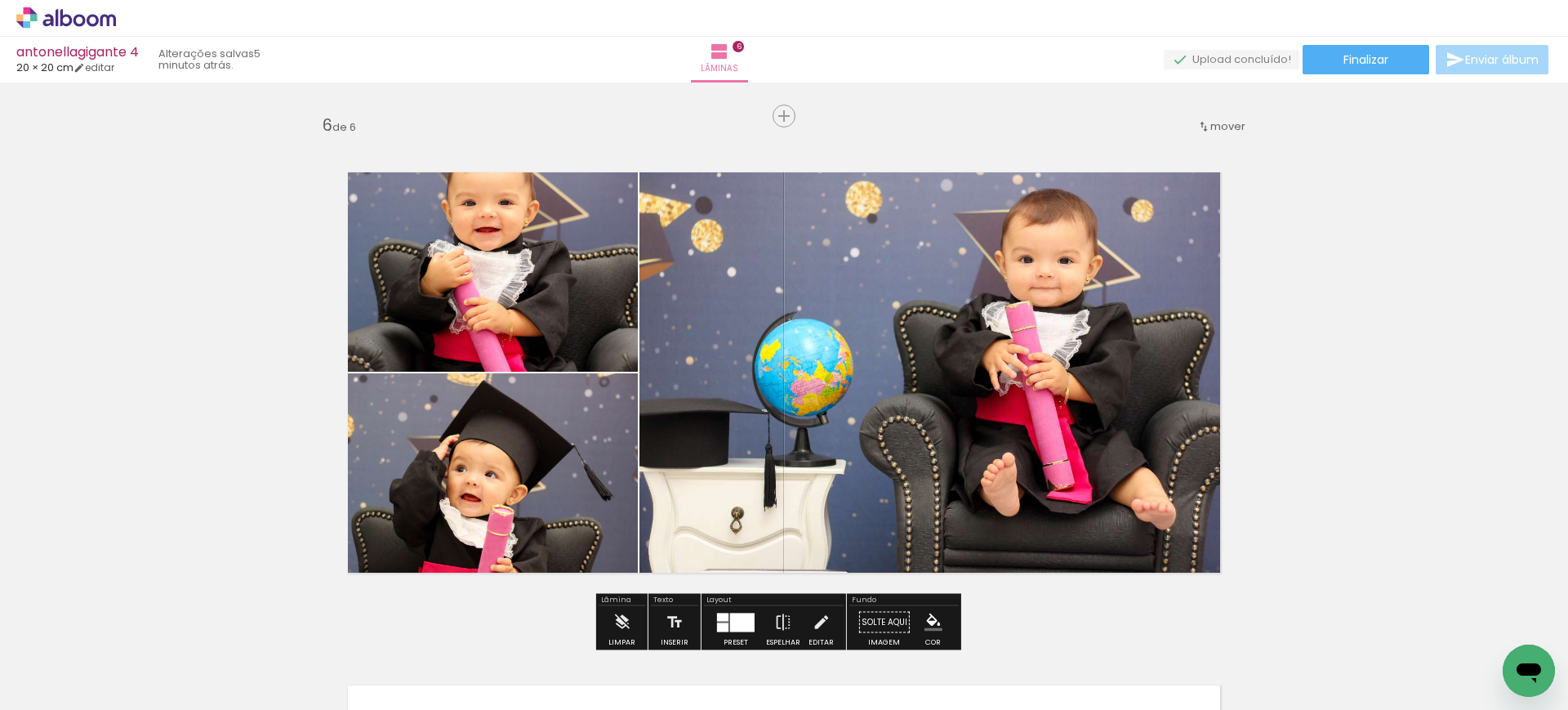
scroll to position [2557, 0]
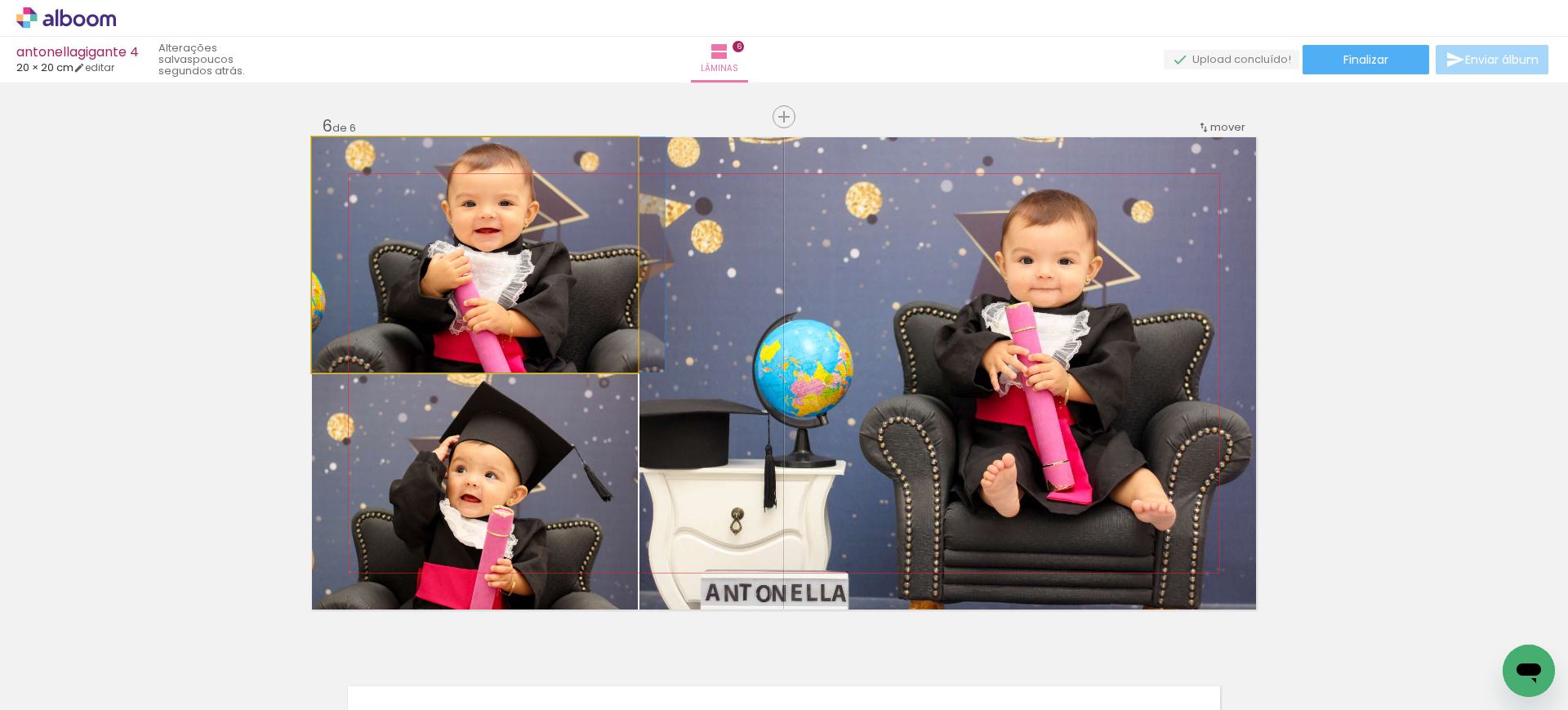
click at [553, 250] on quentale-photo at bounding box center [474, 254] width 326 height 235
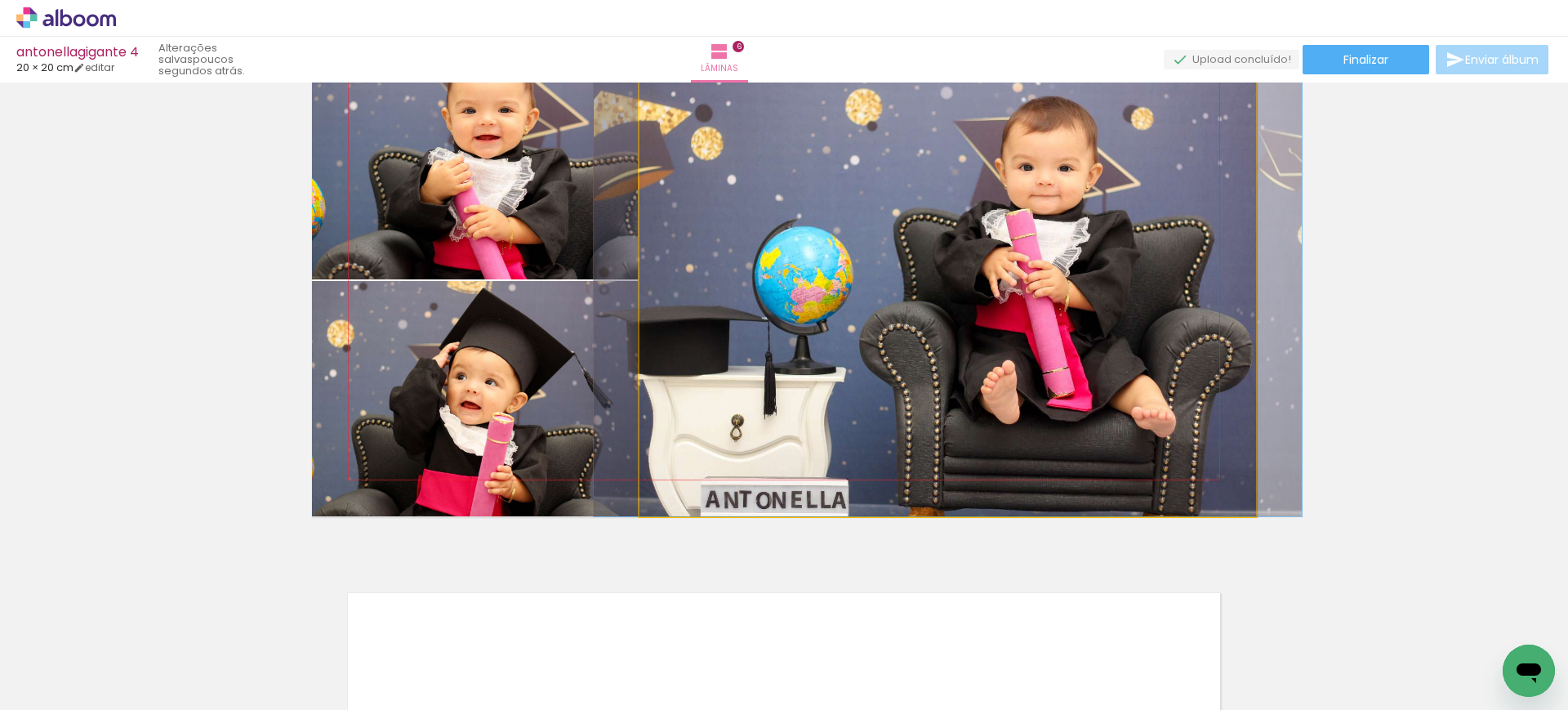
scroll to position [2650, 0]
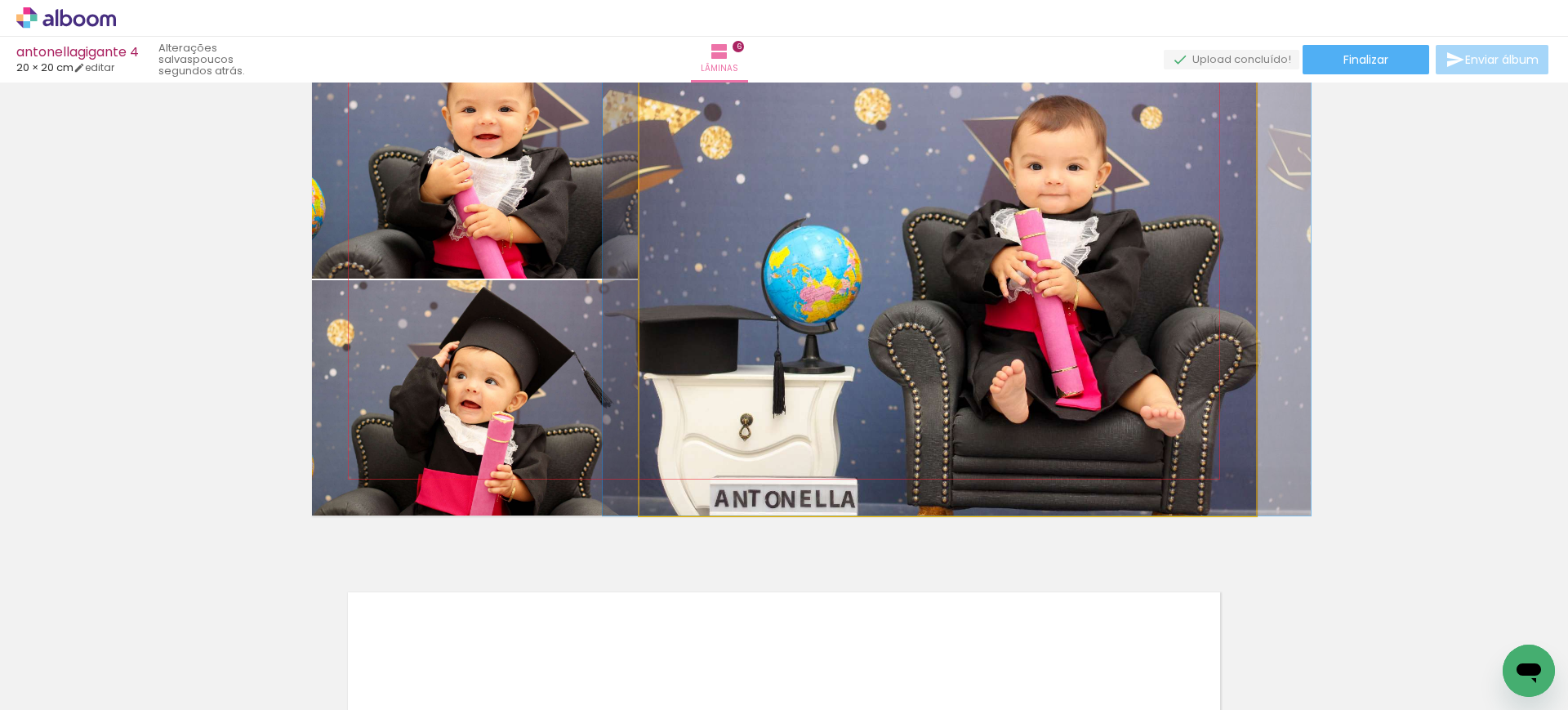
drag, startPoint x: 876, startPoint y: 266, endPoint x: 885, endPoint y: 240, distance: 27.5
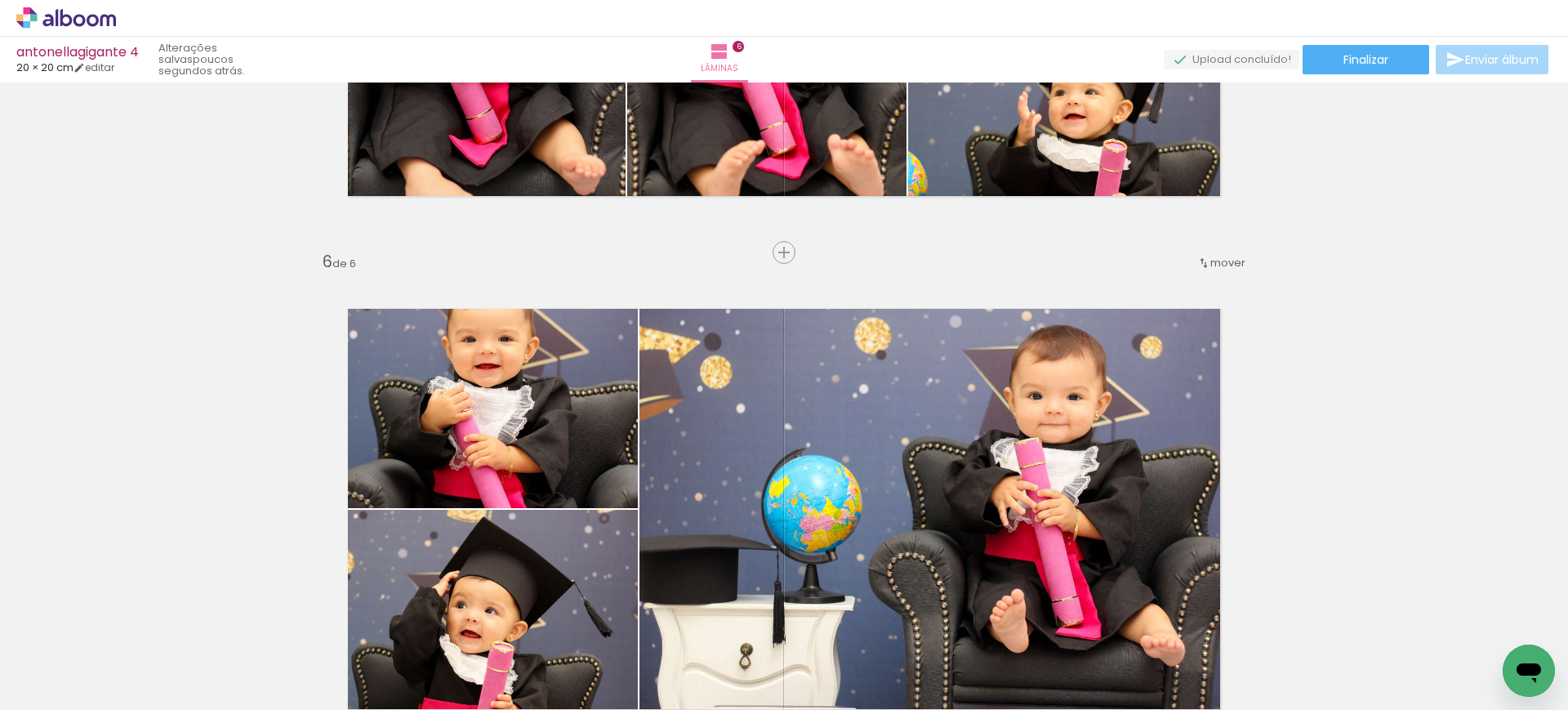
scroll to position [0, 0]
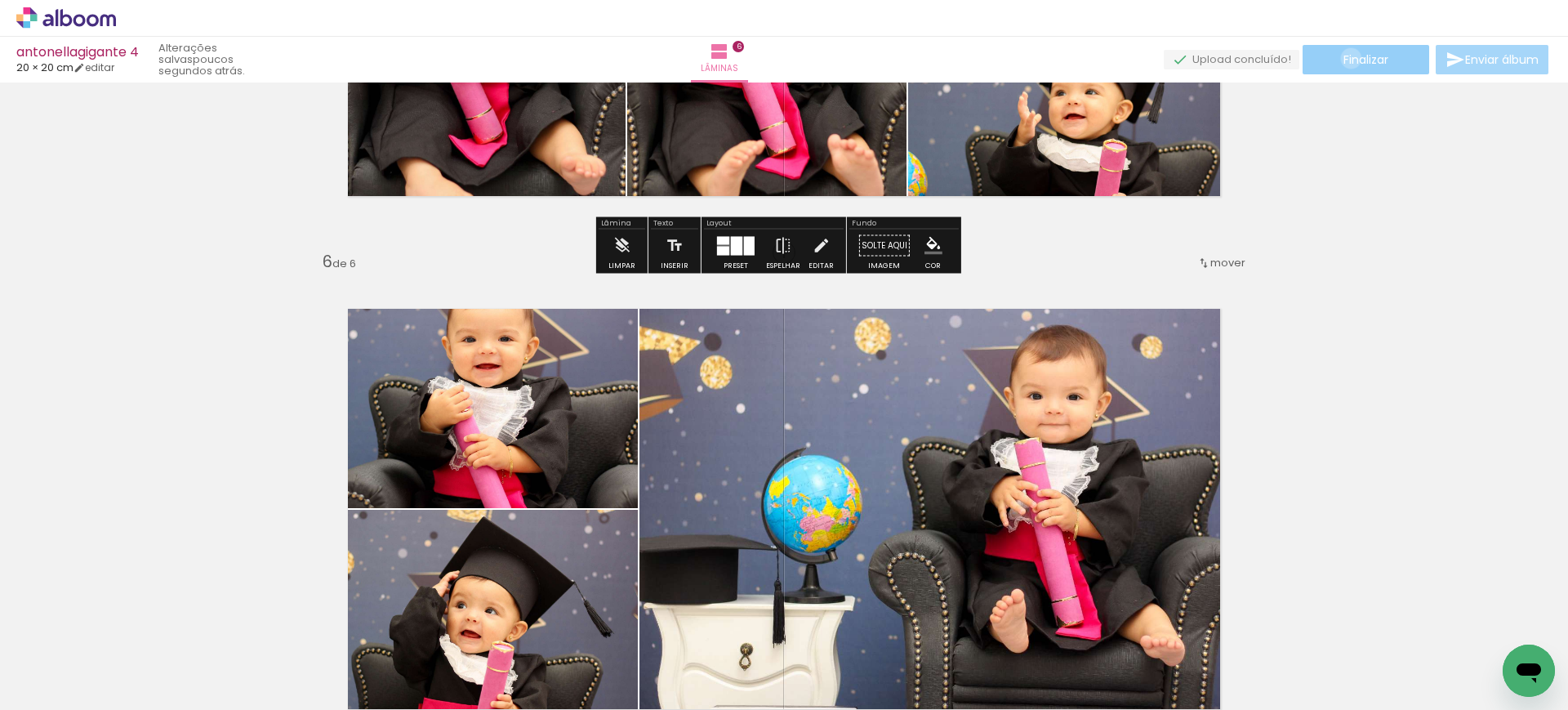
click at [1345, 58] on span "Finalizar" at bounding box center [1366, 59] width 45 height 12
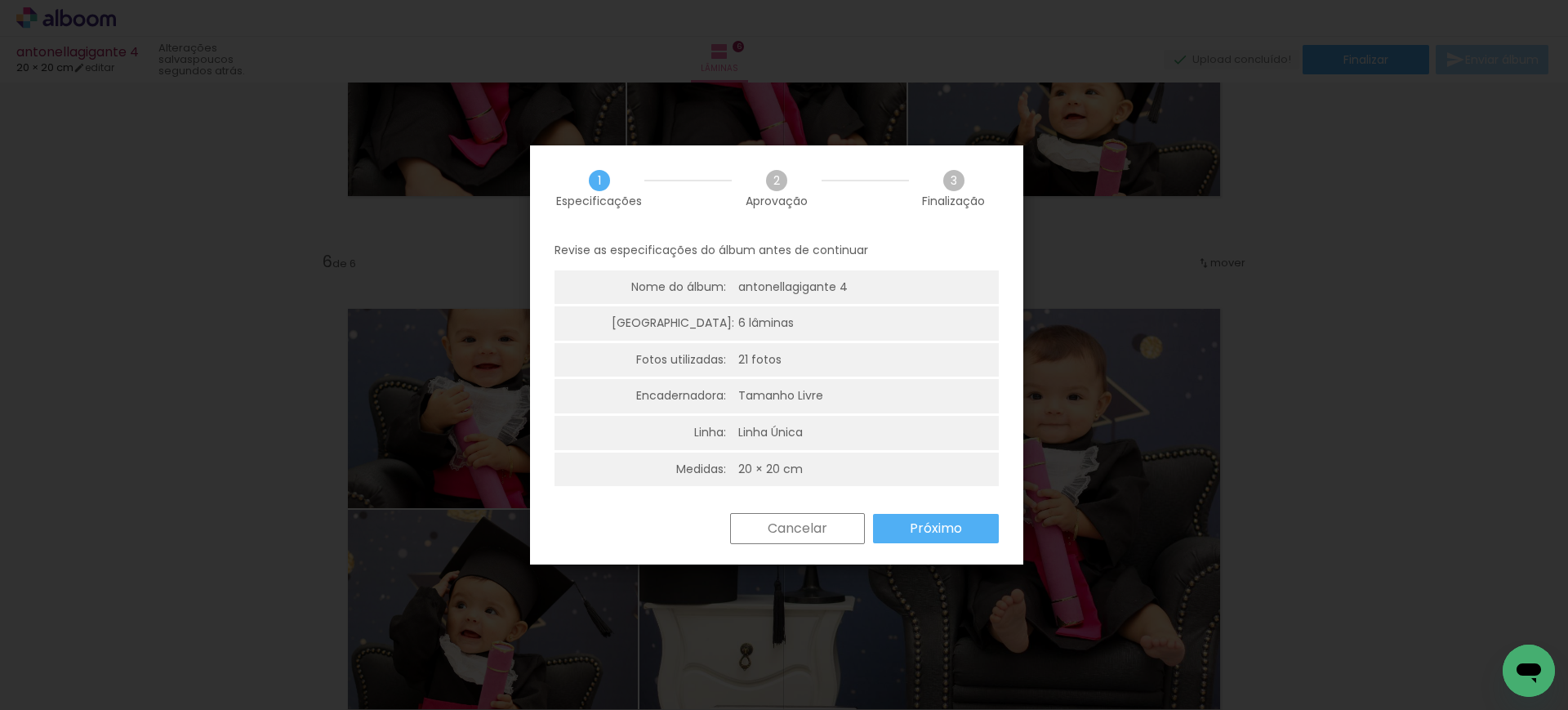
click at [919, 516] on paper-button "Próximo" at bounding box center [936, 528] width 126 height 29
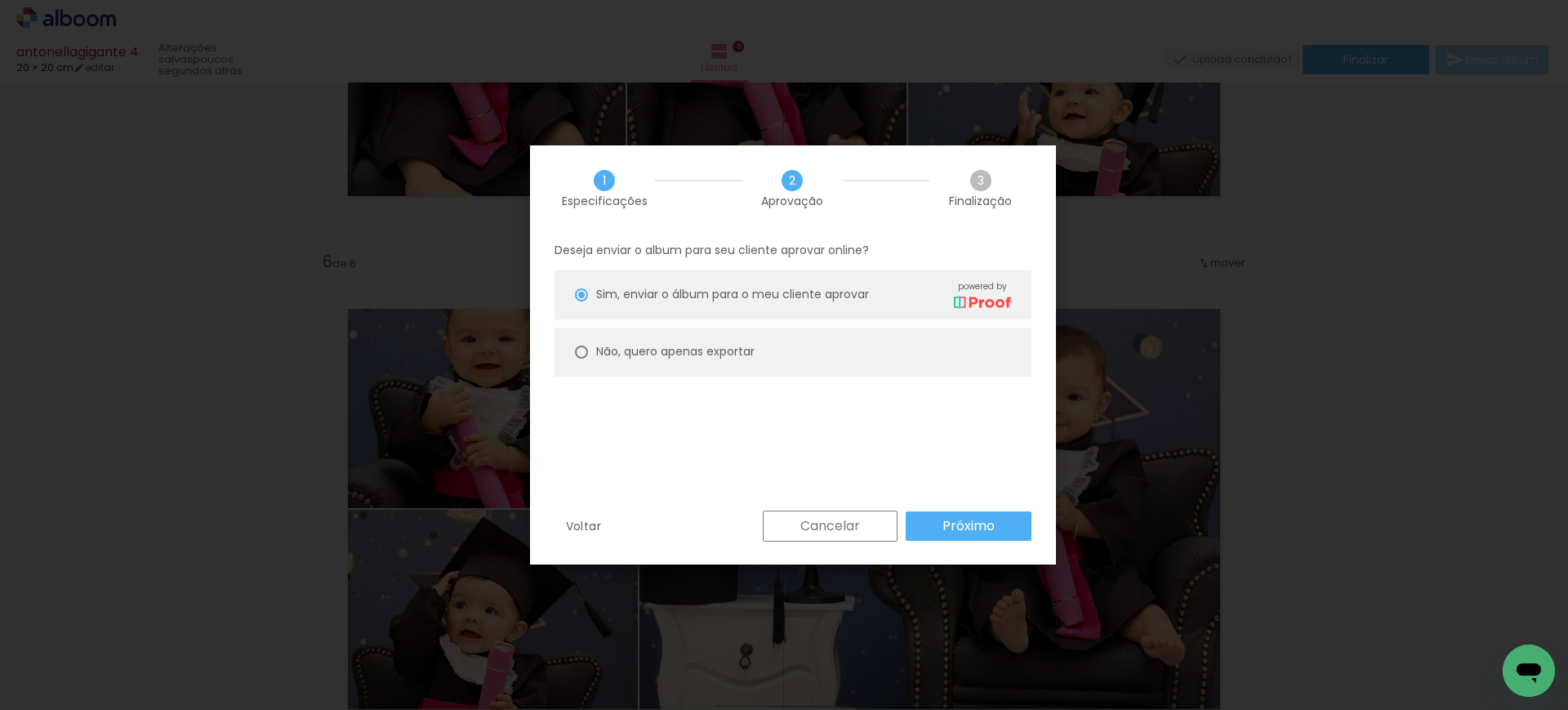
click at [743, 324] on paper-radio-group "Sim, enviar o álbum para o meu cliente aprovar powered by Não, quero apenas exp…" at bounding box center [793, 327] width 477 height 114
click at [760, 359] on paper-radio-button "Não, quero apenas exportar" at bounding box center [793, 352] width 477 height 49
type paper-radio-button "on"
click at [931, 518] on paper-button "Próximo" at bounding box center [969, 526] width 126 height 29
type input "Alta, 300 DPI"
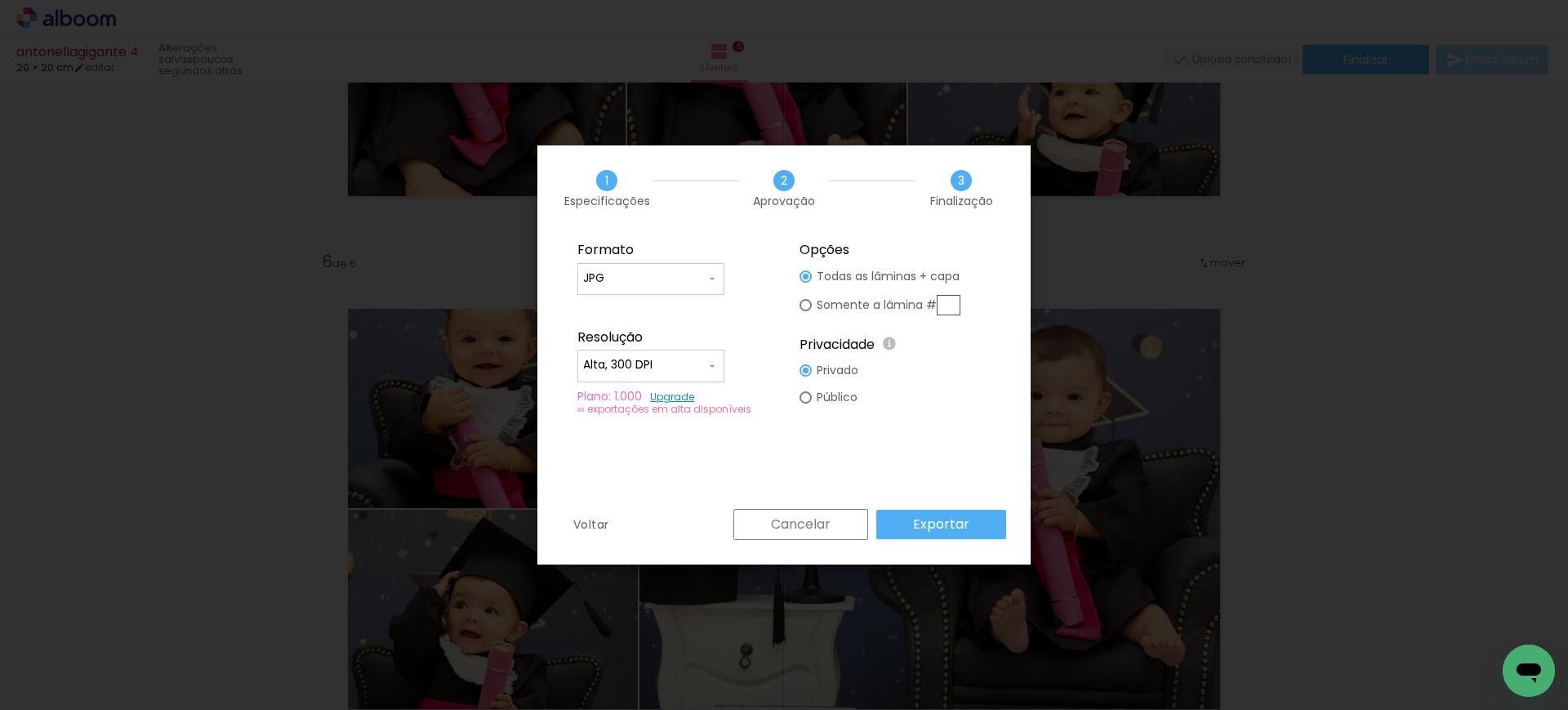
drag, startPoint x: 603, startPoint y: 267, endPoint x: 617, endPoint y: 282, distance: 20.5
click at [603, 267] on paper-input-container "JPG" at bounding box center [651, 279] width 147 height 33
click at [634, 308] on paper-item "PDF" at bounding box center [651, 308] width 147 height 33
type input "PDF"
click at [647, 374] on div at bounding box center [650, 374] width 135 height 2
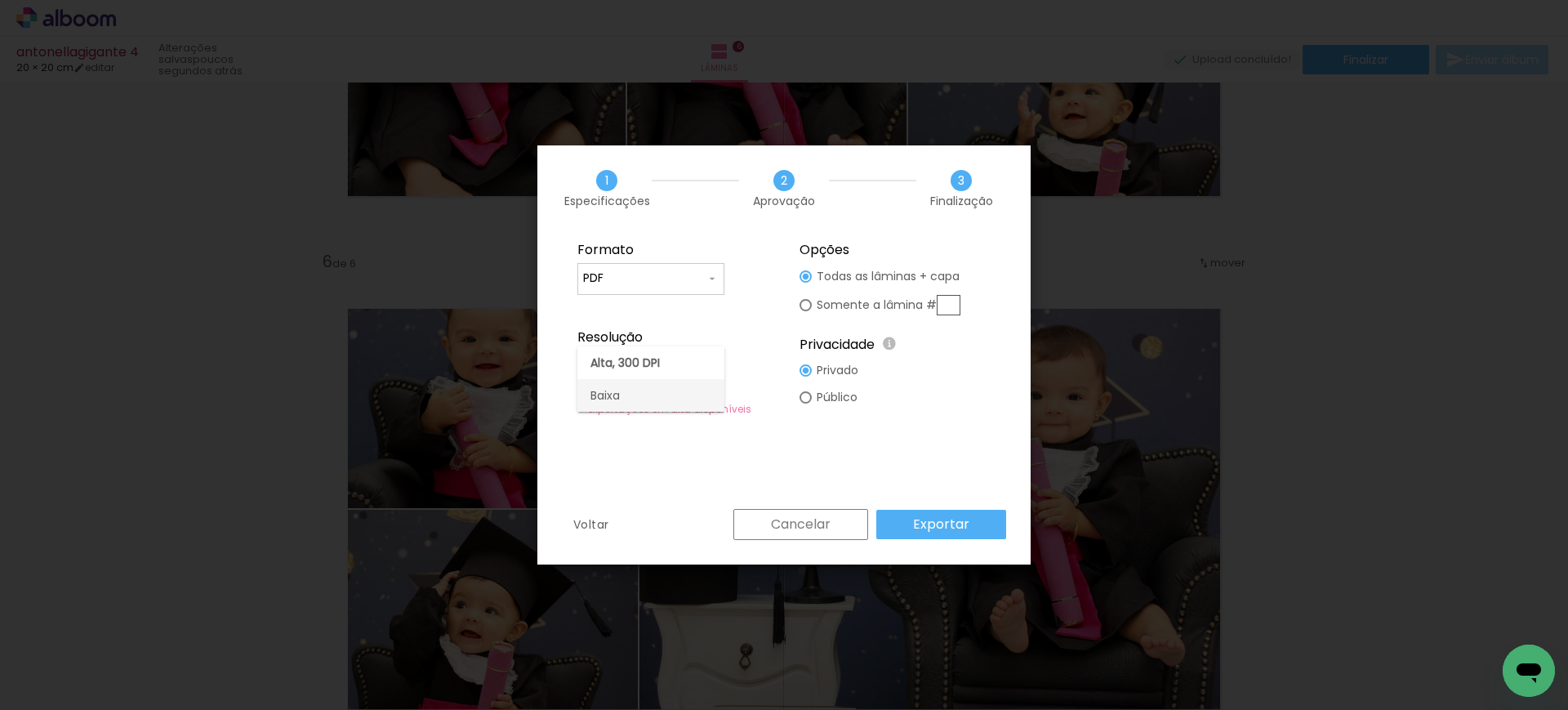
click at [637, 404] on paper-item "Baixa" at bounding box center [651, 395] width 147 height 33
type input "Baixa"
click at [913, 517] on paper-button "Exportar" at bounding box center [940, 524] width 130 height 29
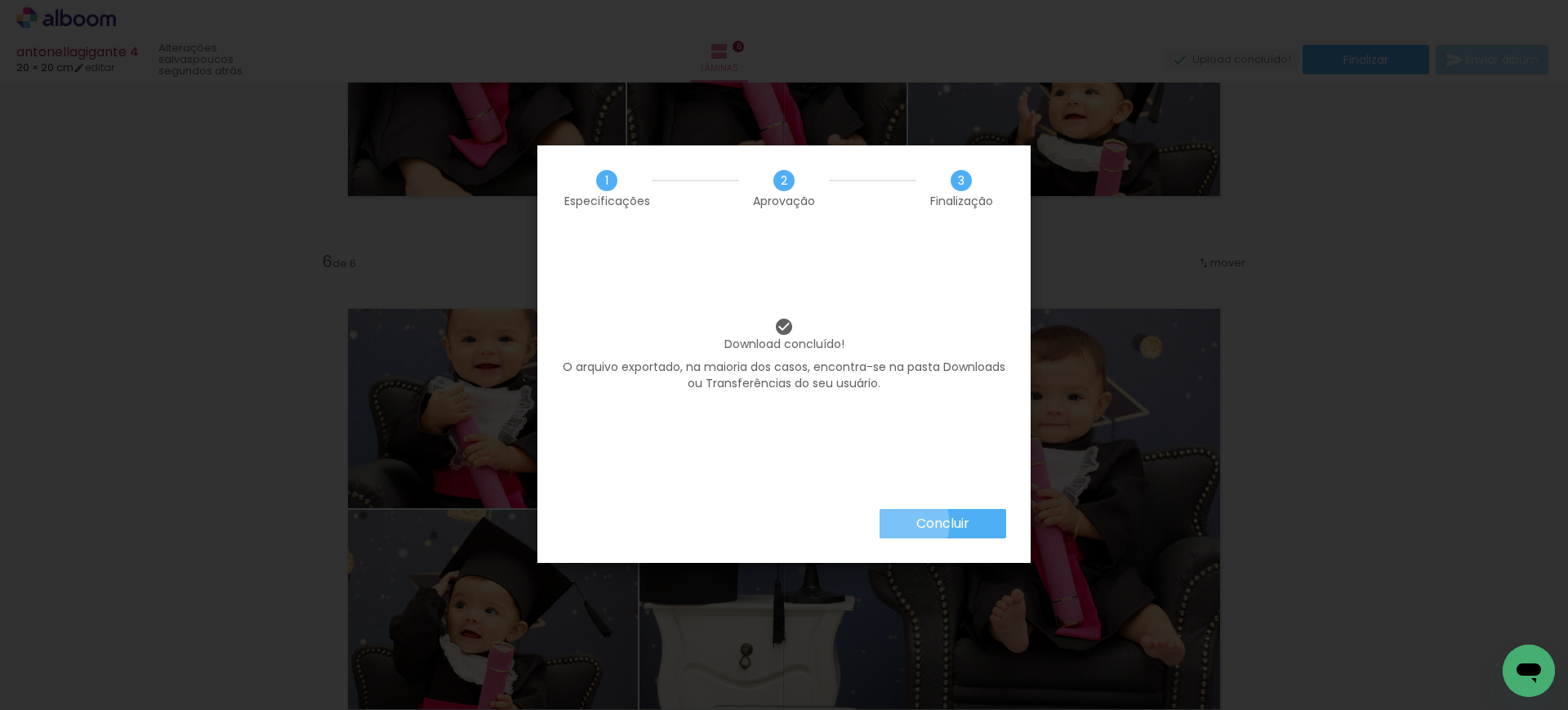
click at [903, 522] on paper-button "Concluir" at bounding box center [943, 523] width 127 height 29
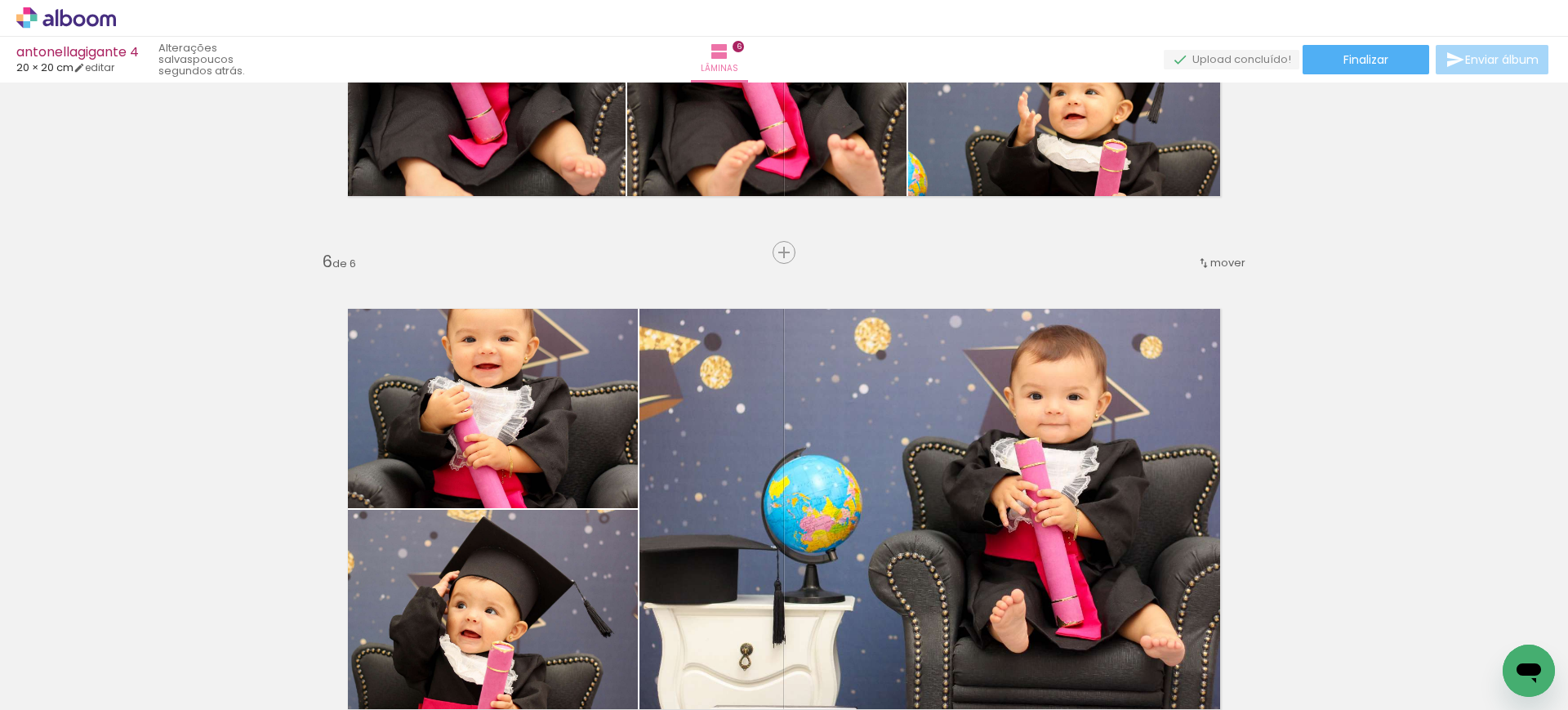
click at [85, 24] on icon at bounding box center [66, 17] width 100 height 21
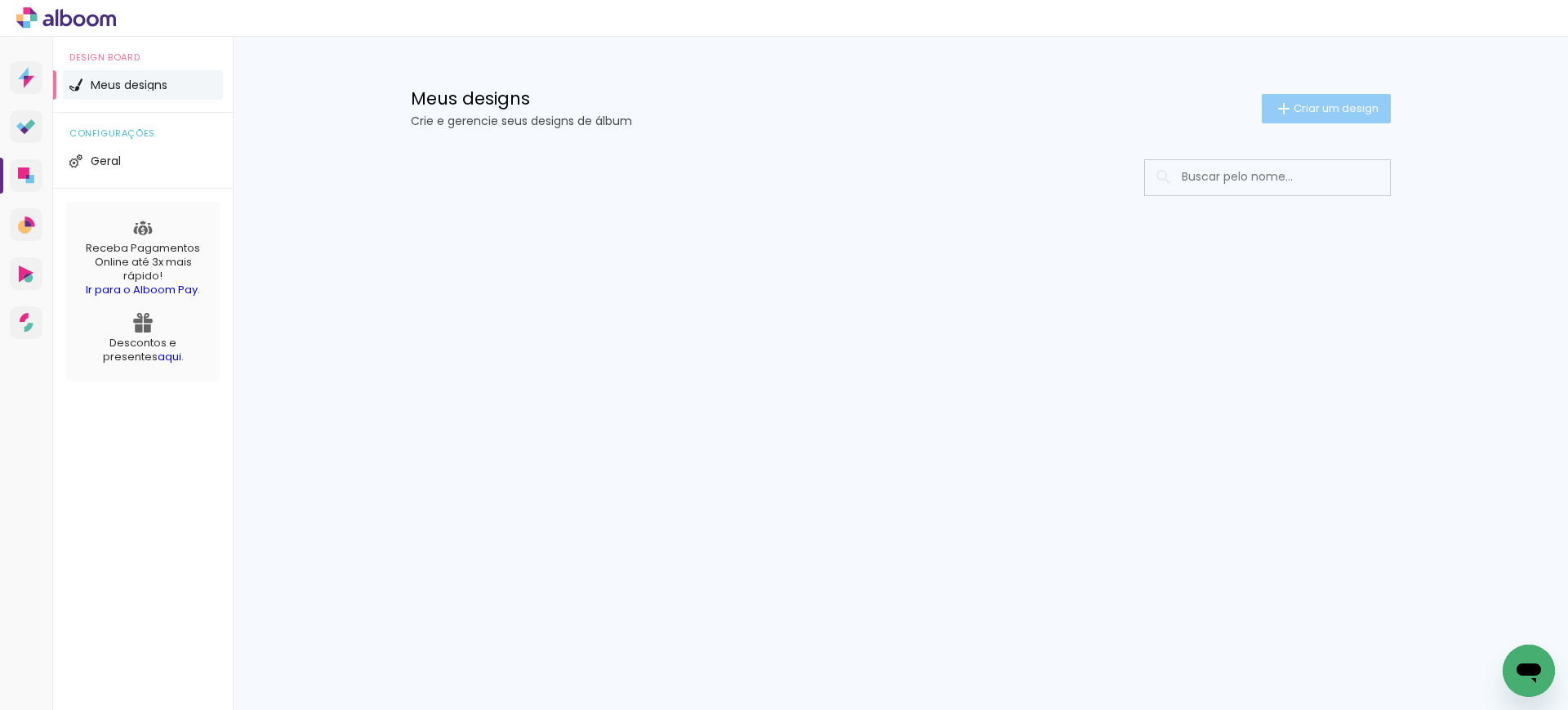
click at [1334, 112] on span "Criar um design" at bounding box center [1336, 108] width 85 height 11
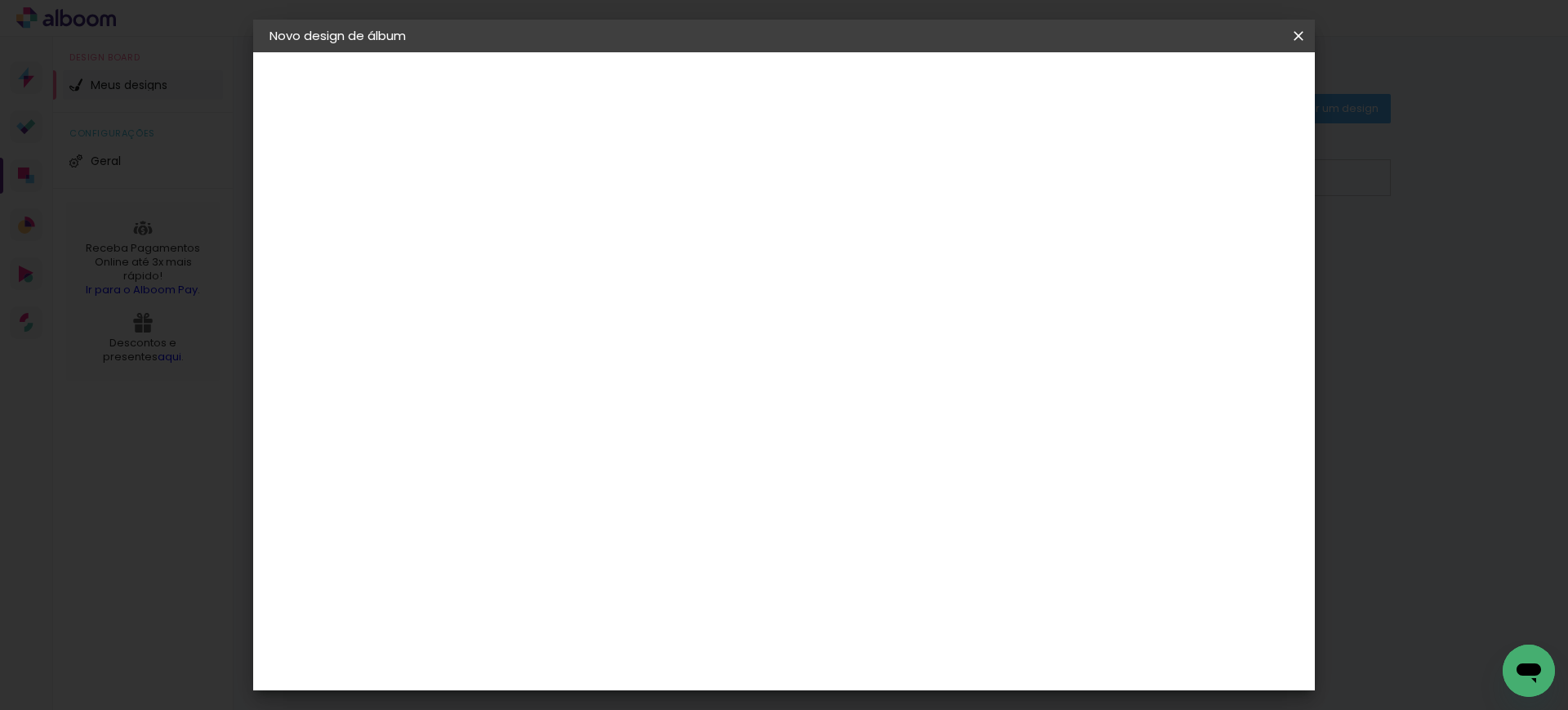
click at [537, 214] on input at bounding box center [537, 219] width 0 height 25
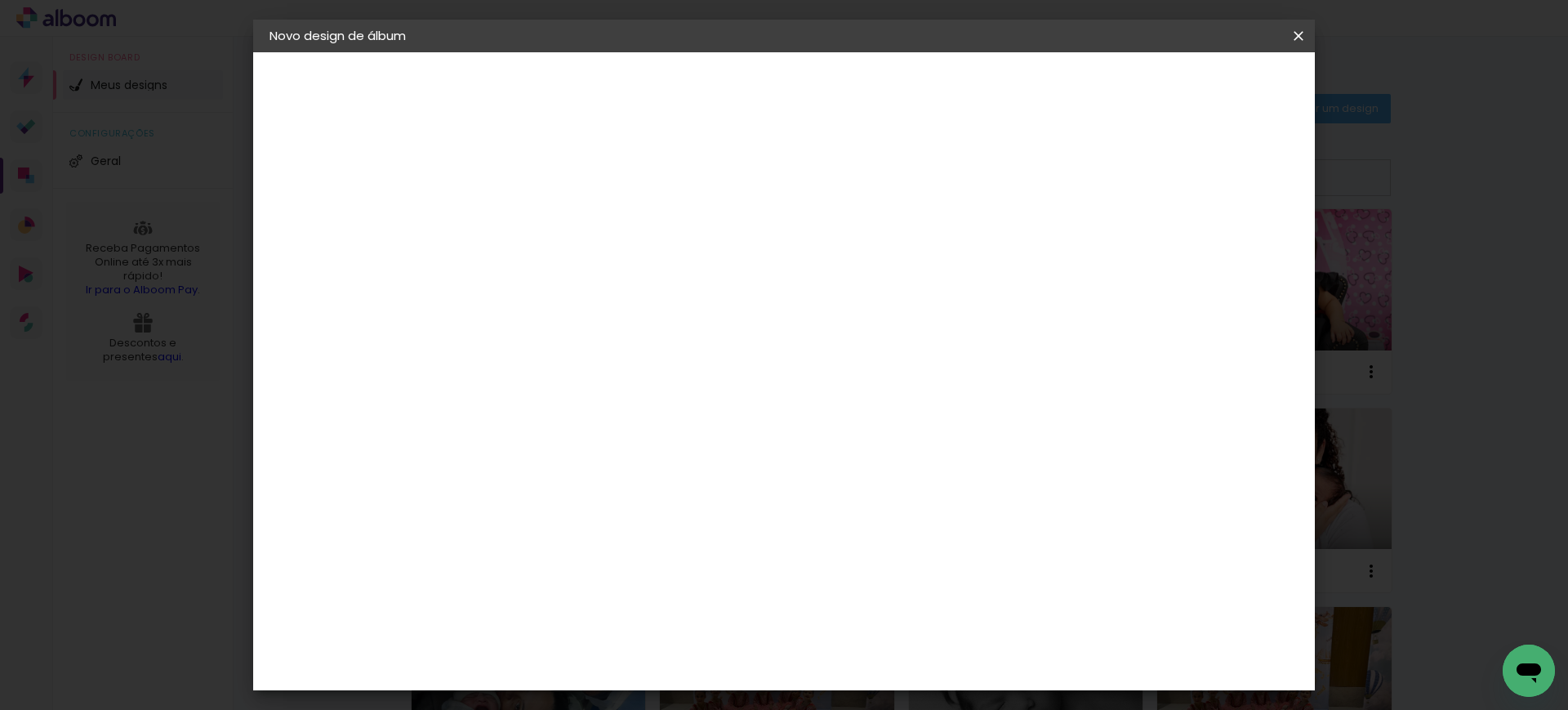
drag, startPoint x: 963, startPoint y: 221, endPoint x: 884, endPoint y: 217, distance: 79.1
click at [537, 217] on input "antonellagigante 4" at bounding box center [537, 219] width 0 height 25
type input "antonellagigante 5"
type paper-input "antonellagigante 5"
click at [0, 0] on div "Informações Dê um título ao seu álbum. Avançar" at bounding box center [0, 0] width 0 height 0
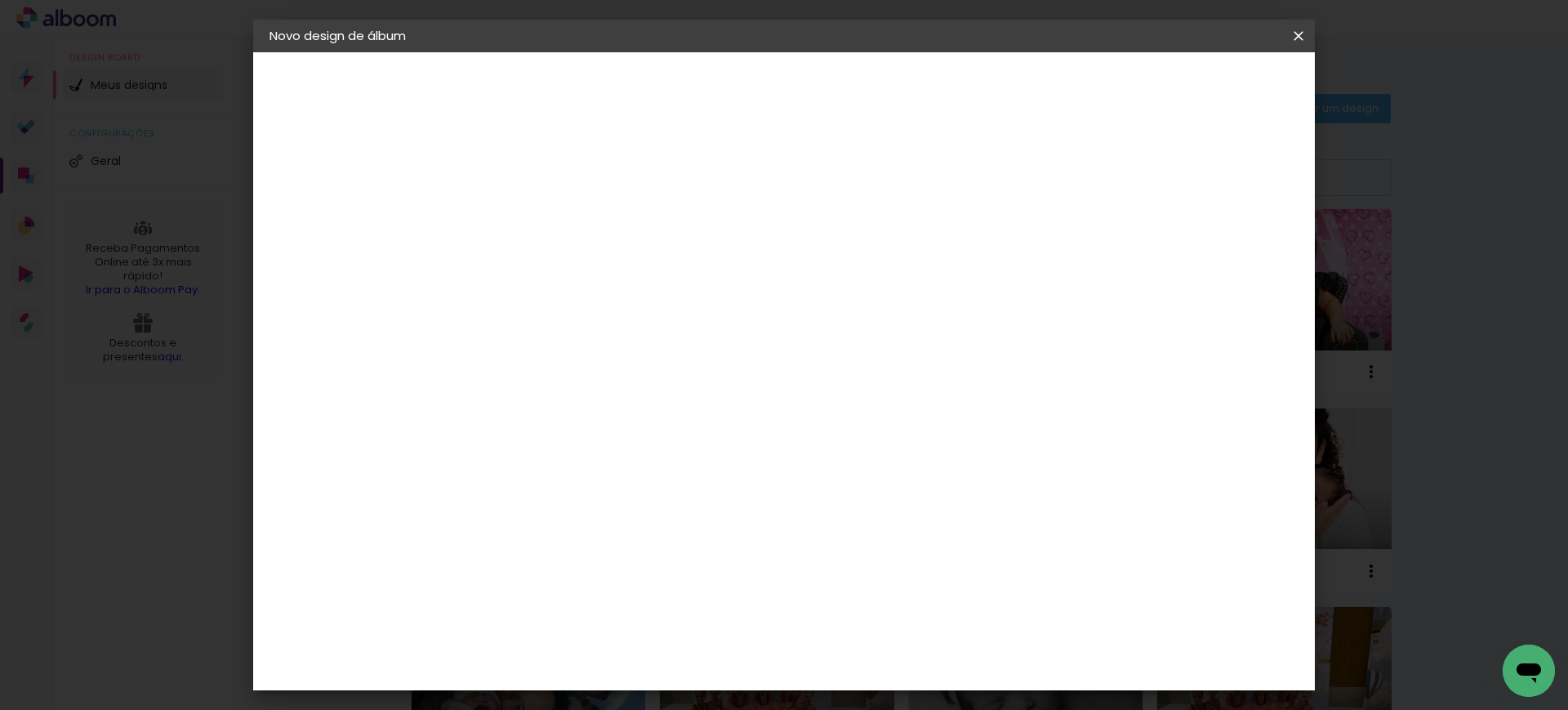
click at [704, 73] on paper-button "Avançar" at bounding box center [664, 86] width 80 height 28
click at [842, 240] on paper-item "Tamanho Livre" at bounding box center [764, 248] width 157 height 36
click at [0, 0] on slot "Avançar" at bounding box center [0, 0] width 0 height 0
click at [498, 461] on input "30" at bounding box center [484, 462] width 43 height 24
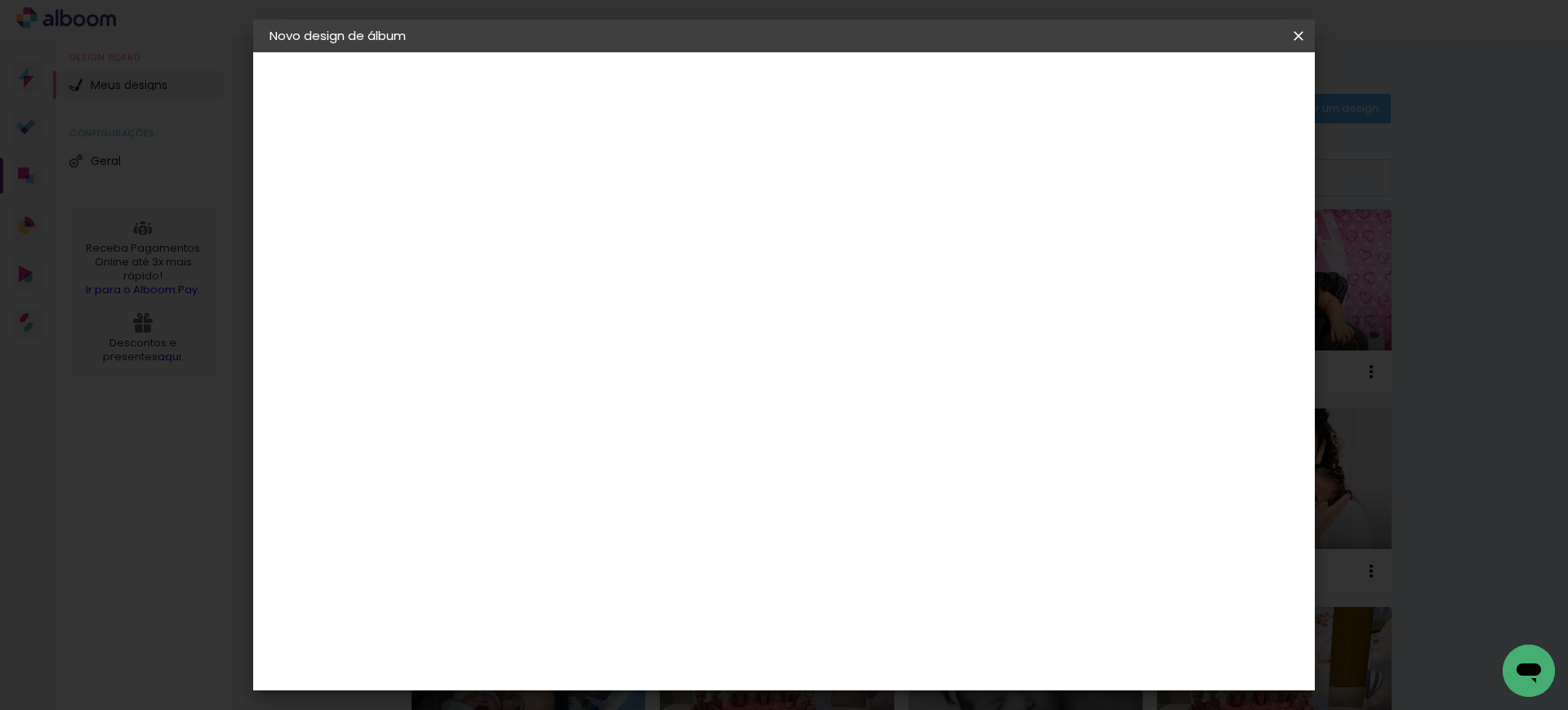
click at [498, 461] on input "30" at bounding box center [484, 462] width 43 height 24
type input "20"
type paper-input "20"
click at [886, 577] on input "60" at bounding box center [872, 573] width 43 height 24
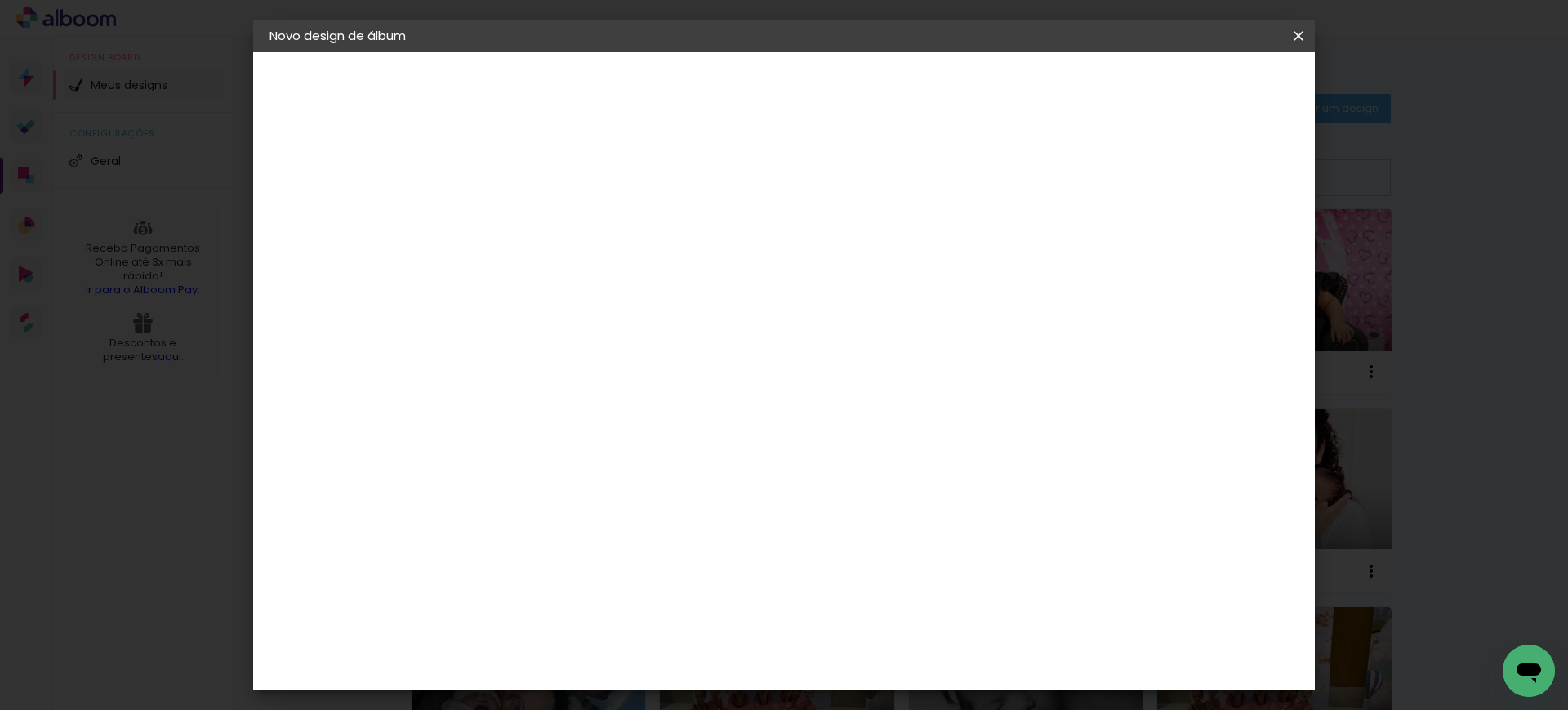
click at [886, 577] on input "60" at bounding box center [872, 573] width 43 height 24
type input "40"
type paper-input "40"
type input "6"
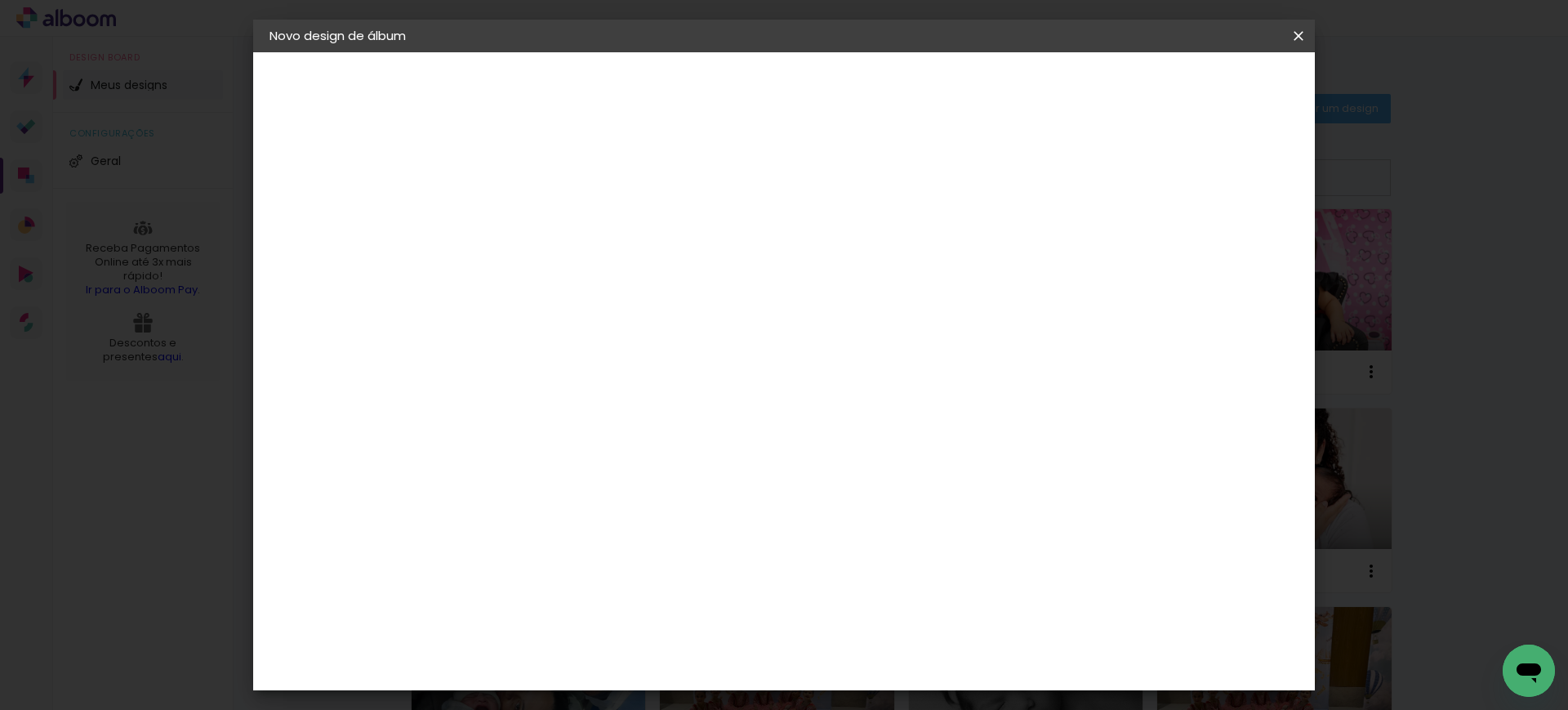
type paper-input "6"
click at [1208, 234] on input "6" at bounding box center [1205, 246] width 29 height 24
type input "14"
type paper-input "14"
click at [1202, 234] on input "14" at bounding box center [1186, 246] width 29 height 24
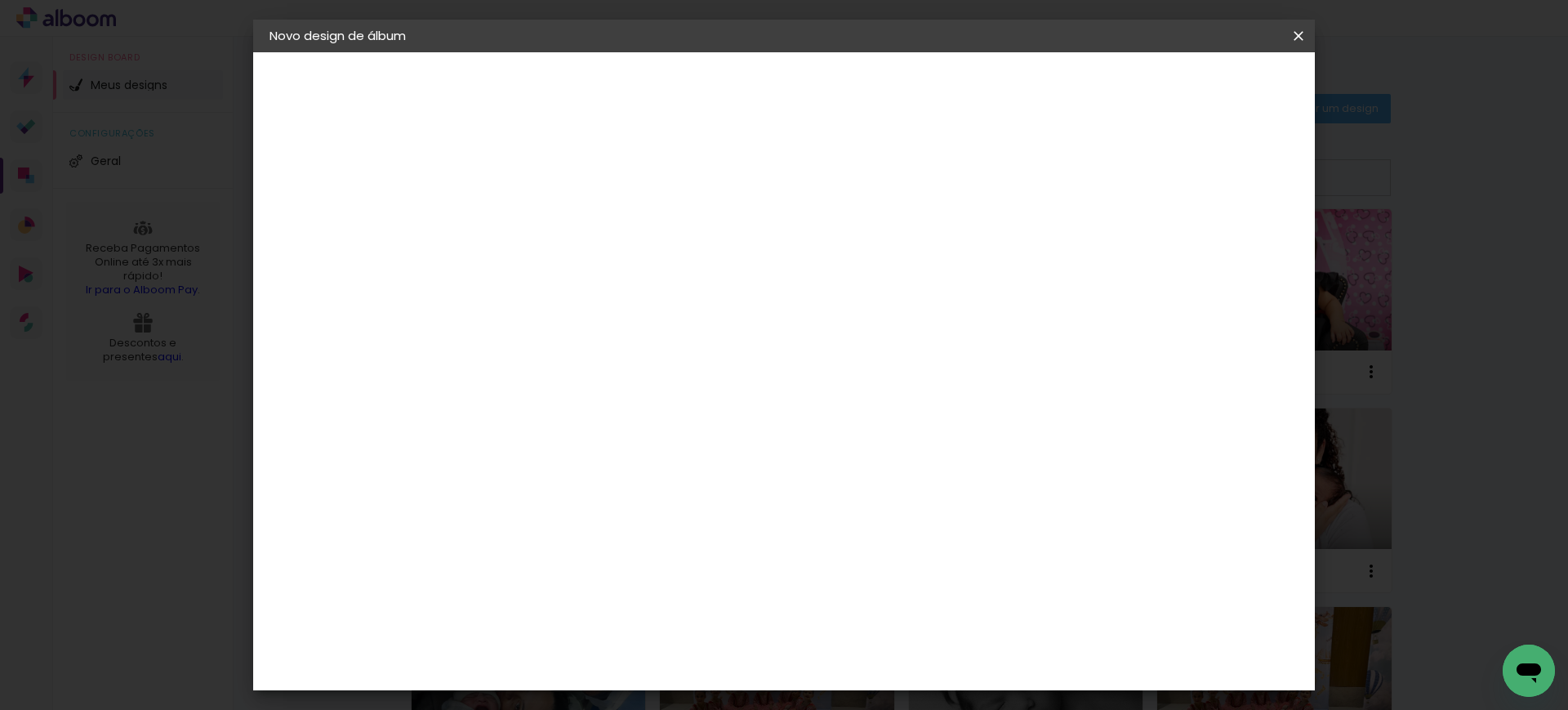
type input "15"
type paper-input "15"
click at [1182, 239] on input "15" at bounding box center [1176, 246] width 29 height 24
type input "1"
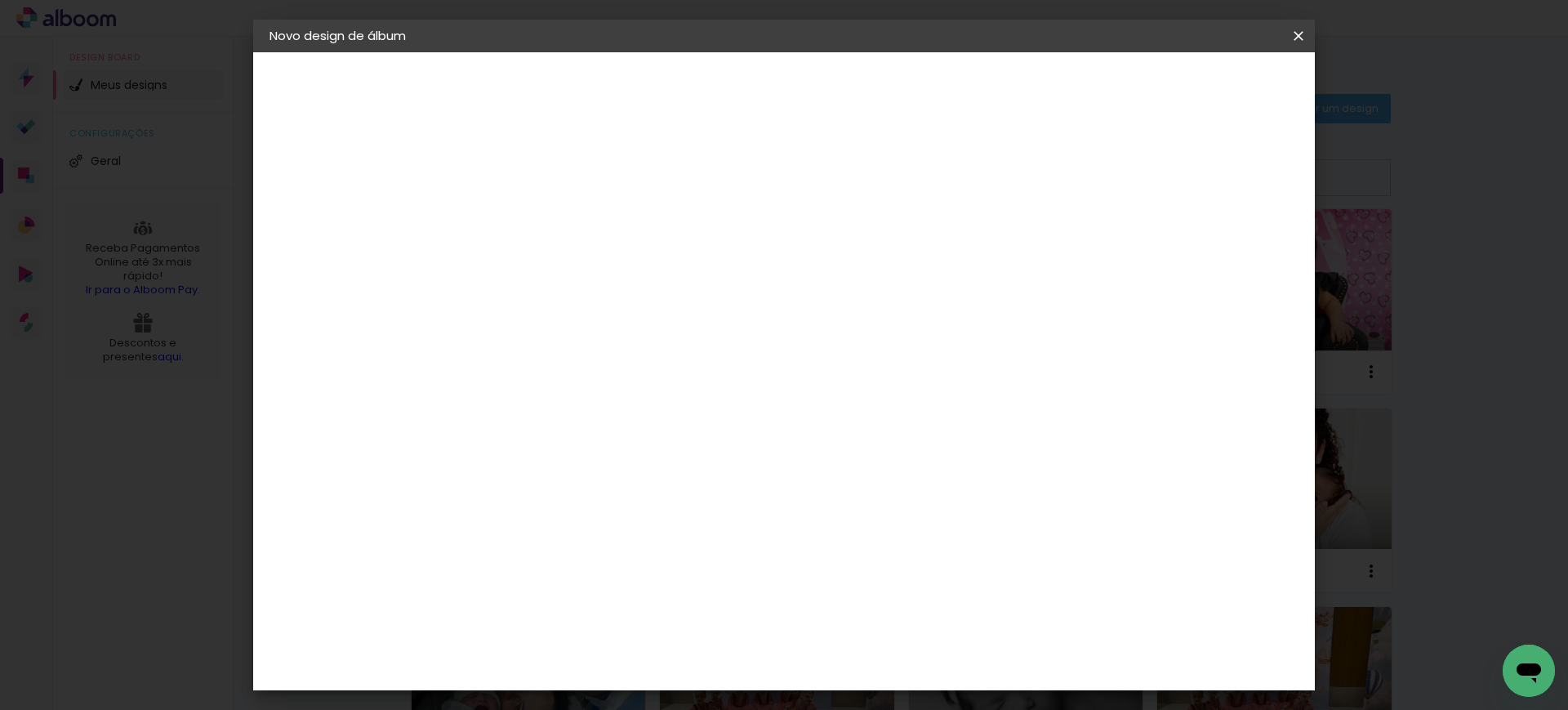
type paper-input "1"
click at [550, 193] on input "1" at bounding box center [525, 187] width 56 height 21
click at [1193, 81] on span "Iniciar design" at bounding box center [1156, 86] width 74 height 12
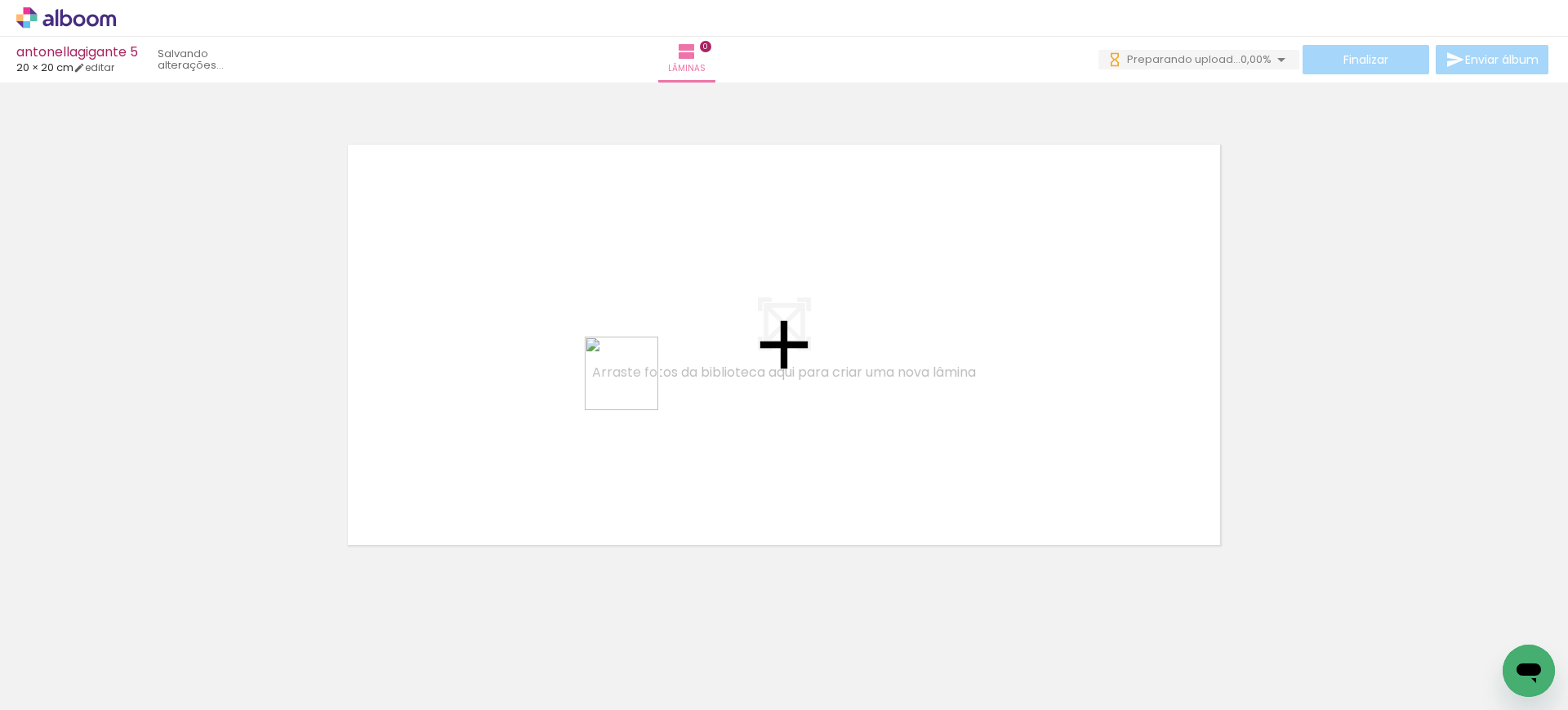
drag, startPoint x: 695, startPoint y: 669, endPoint x: 610, endPoint y: 313, distance: 366.0
click at [611, 313] on quentale-workspace at bounding box center [784, 355] width 1568 height 710
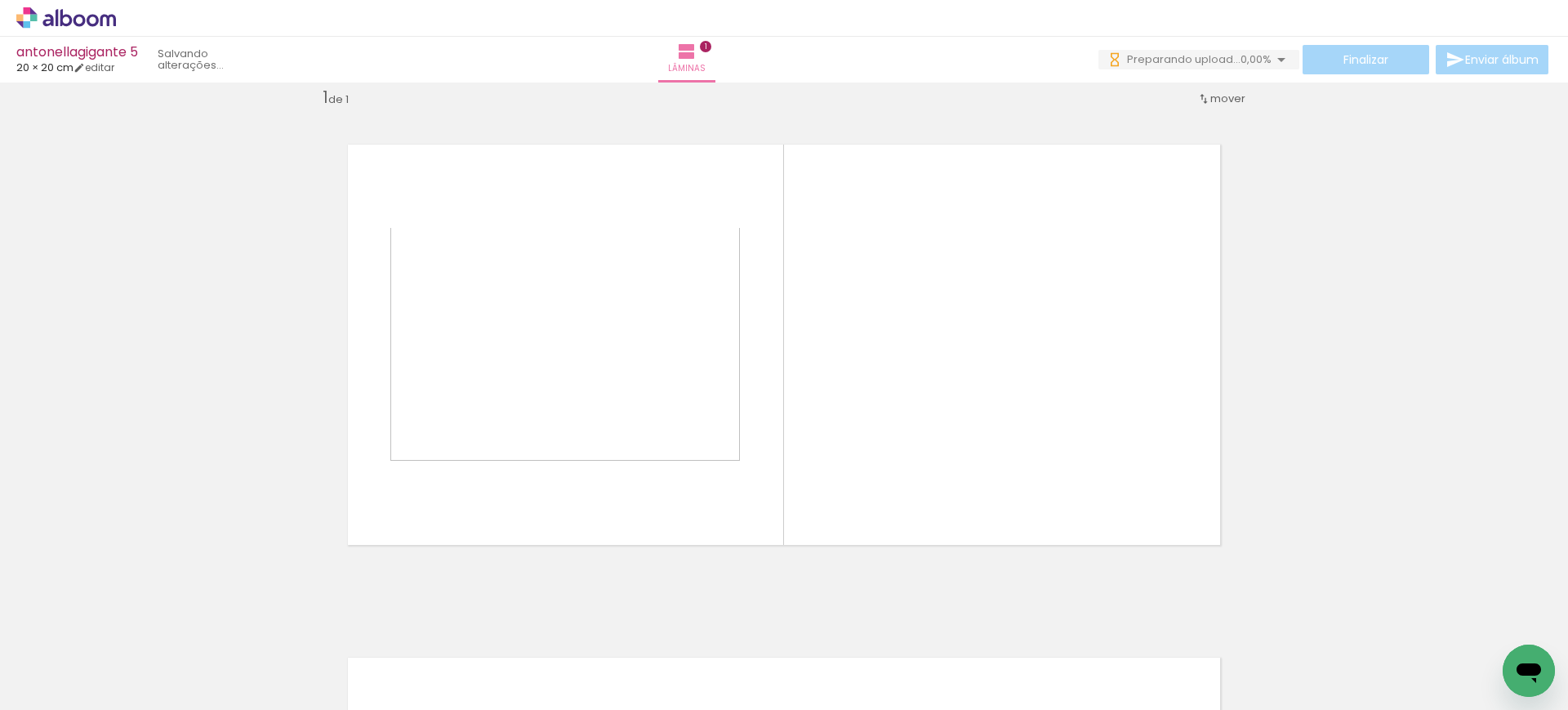
scroll to position [21, 0]
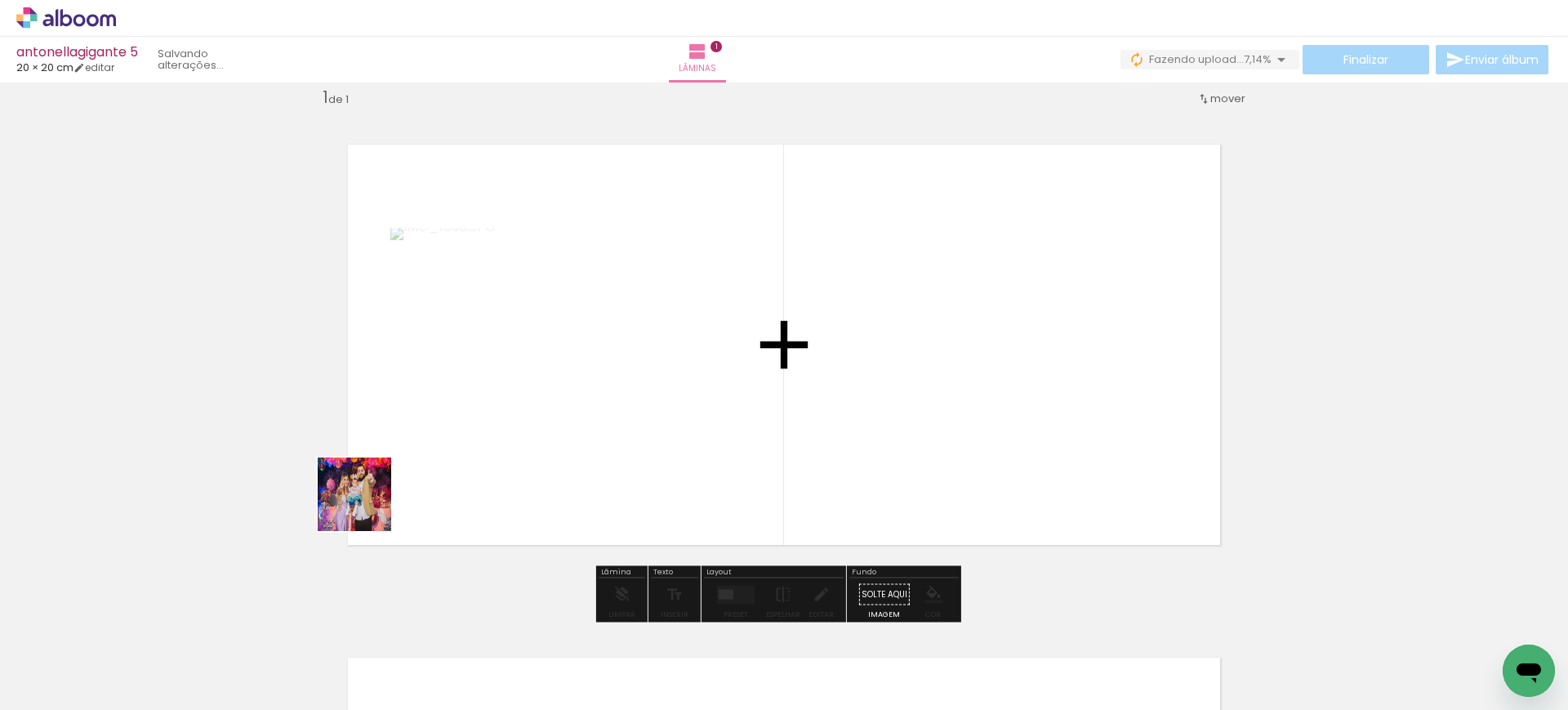
drag, startPoint x: 181, startPoint y: 656, endPoint x: 573, endPoint y: 379, distance: 480.0
click at [573, 379] on quentale-workspace at bounding box center [784, 355] width 1568 height 710
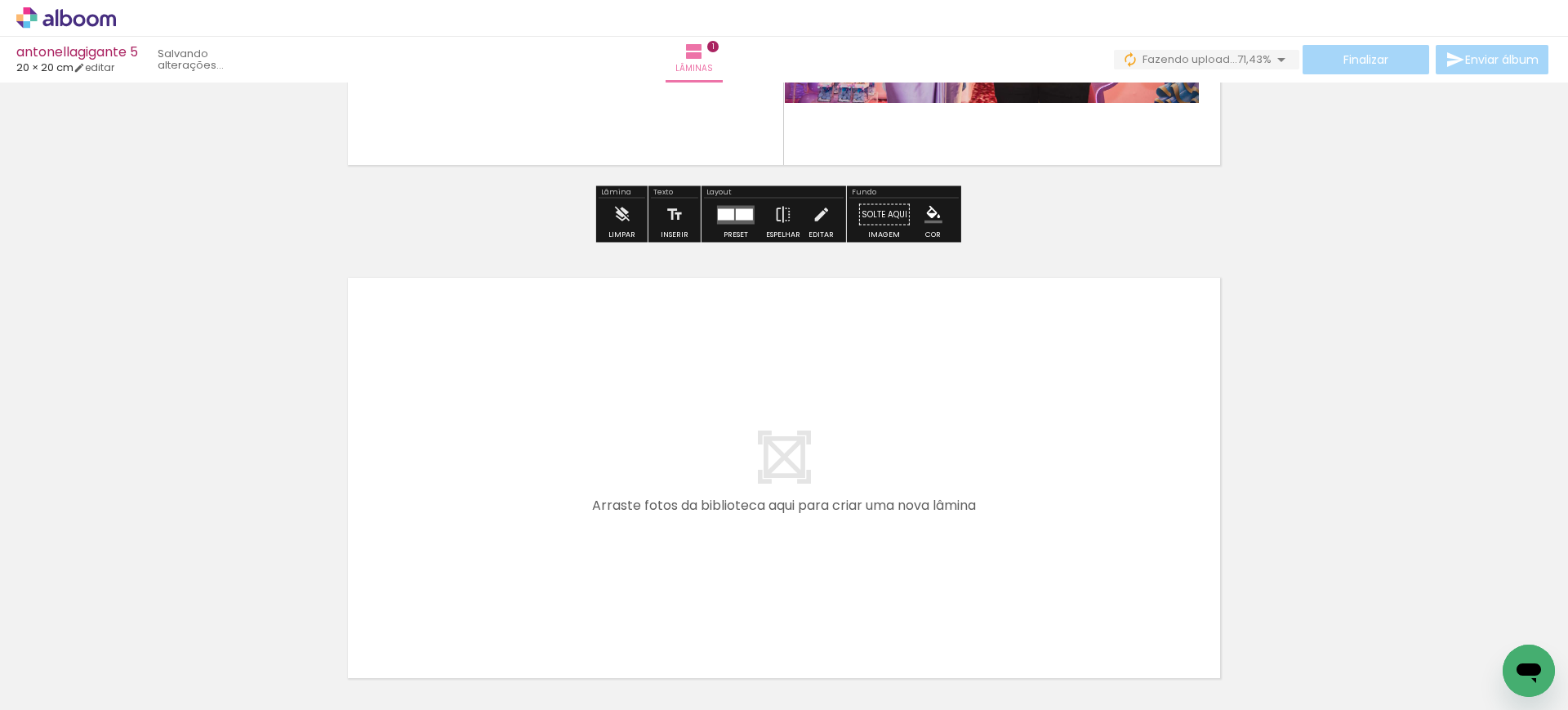
scroll to position [402, 0]
drag, startPoint x: 799, startPoint y: 660, endPoint x: 694, endPoint y: 375, distance: 303.7
click at [694, 375] on quentale-workspace at bounding box center [784, 355] width 1568 height 710
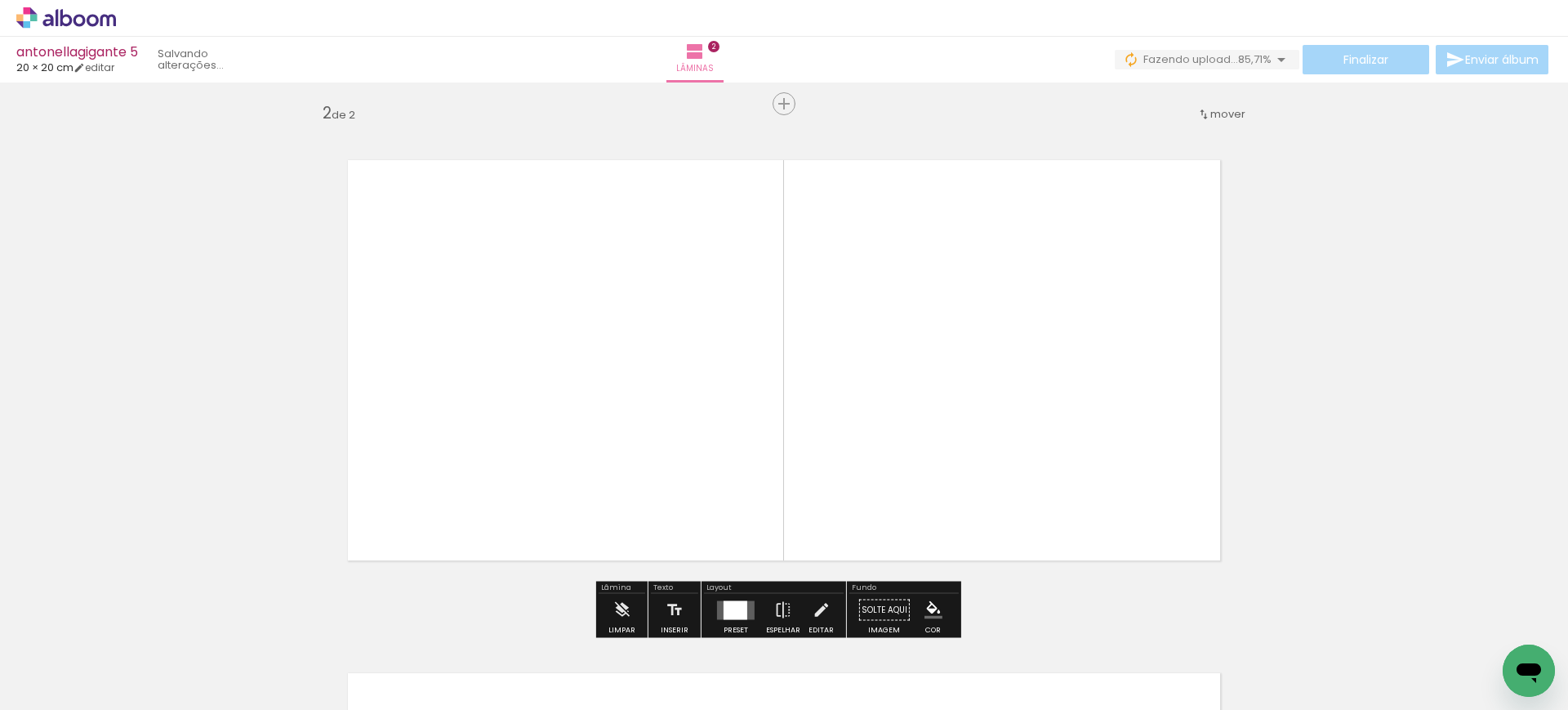
scroll to position [534, 0]
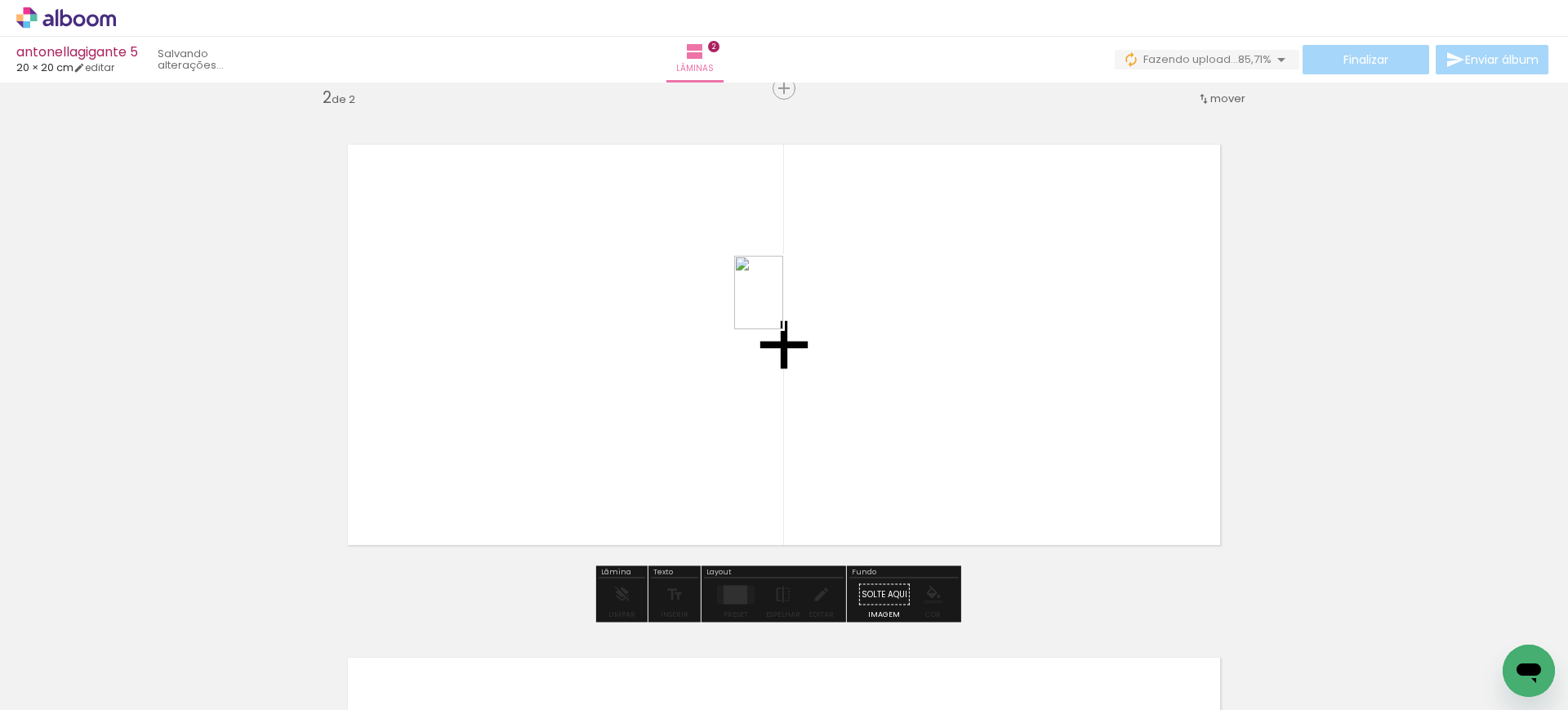
drag, startPoint x: 1082, startPoint y: 652, endPoint x: 778, endPoint y: 299, distance: 465.9
click at [781, 299] on quentale-workspace at bounding box center [784, 355] width 1568 height 710
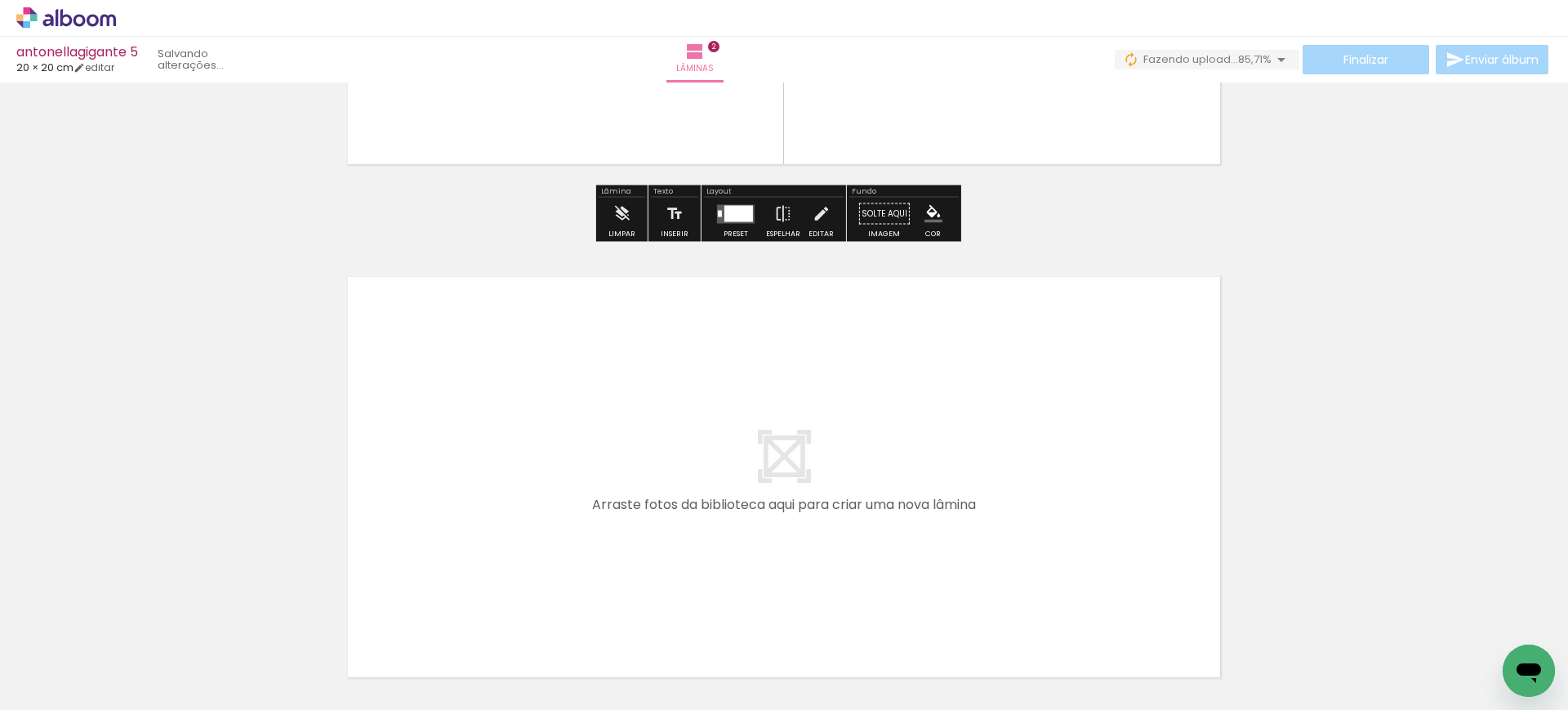
scroll to position [916, 0]
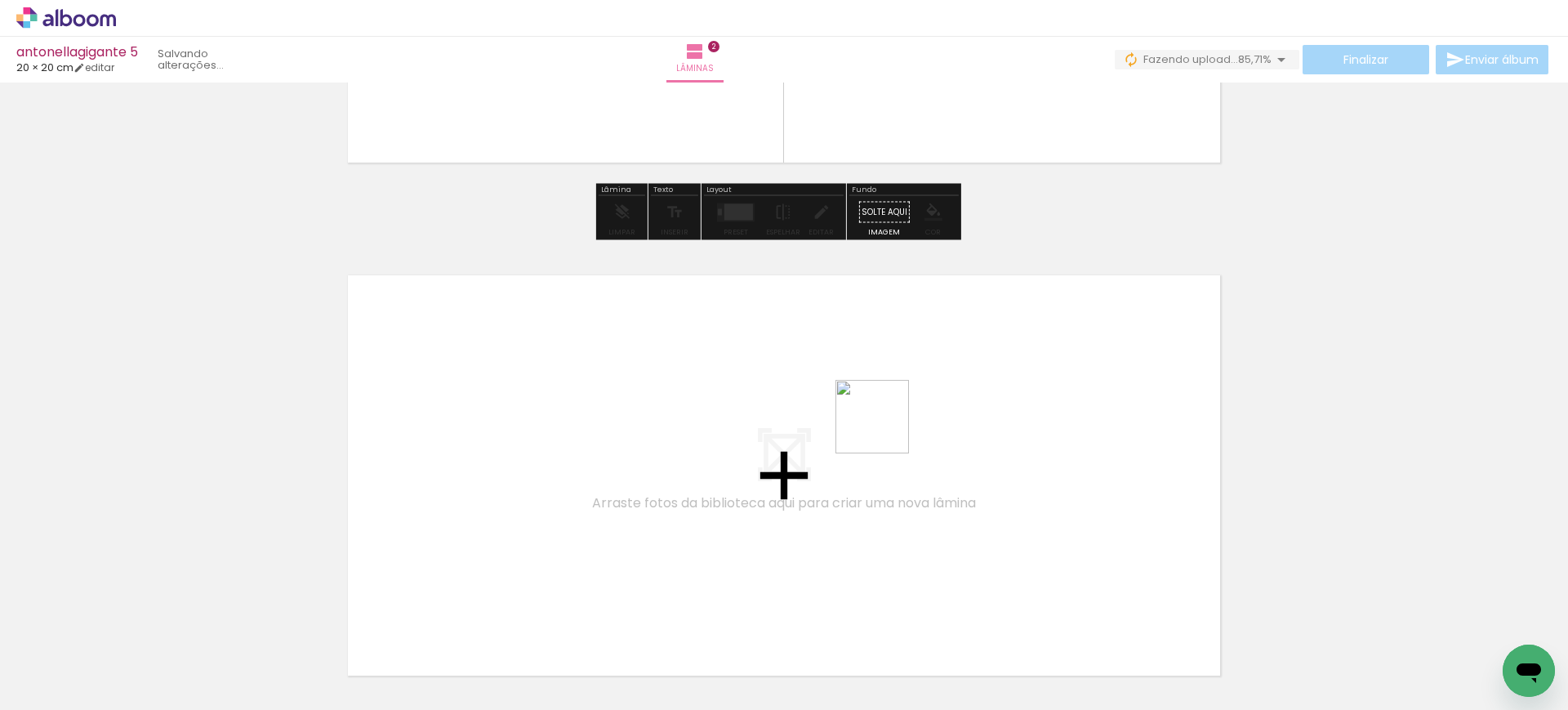
drag, startPoint x: 979, startPoint y: 657, endPoint x: 882, endPoint y: 425, distance: 251.5
click at [882, 425] on quentale-workspace at bounding box center [784, 355] width 1568 height 710
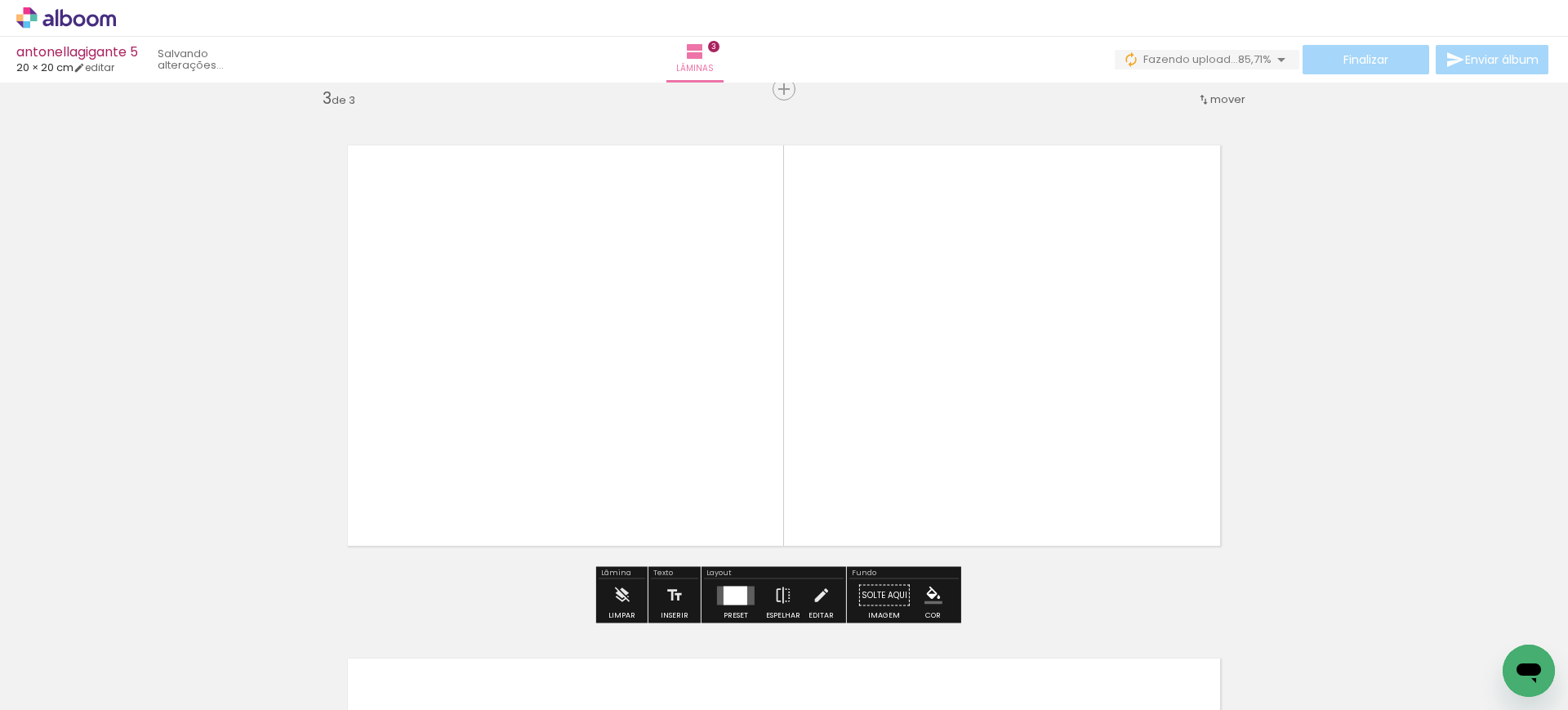
scroll to position [1046, 0]
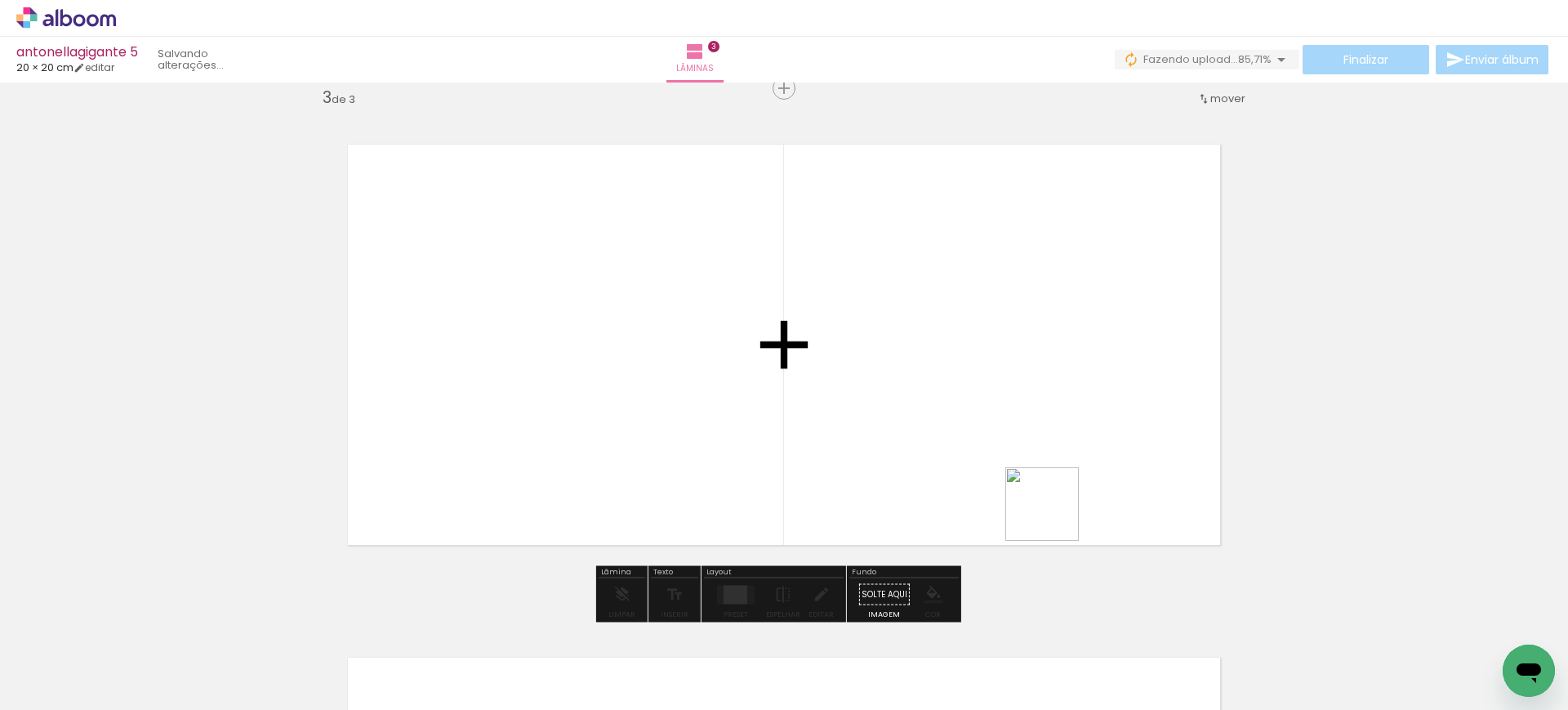
drag, startPoint x: 1115, startPoint y: 598, endPoint x: 854, endPoint y: 301, distance: 395.4
click at [855, 302] on quentale-workspace at bounding box center [784, 355] width 1568 height 710
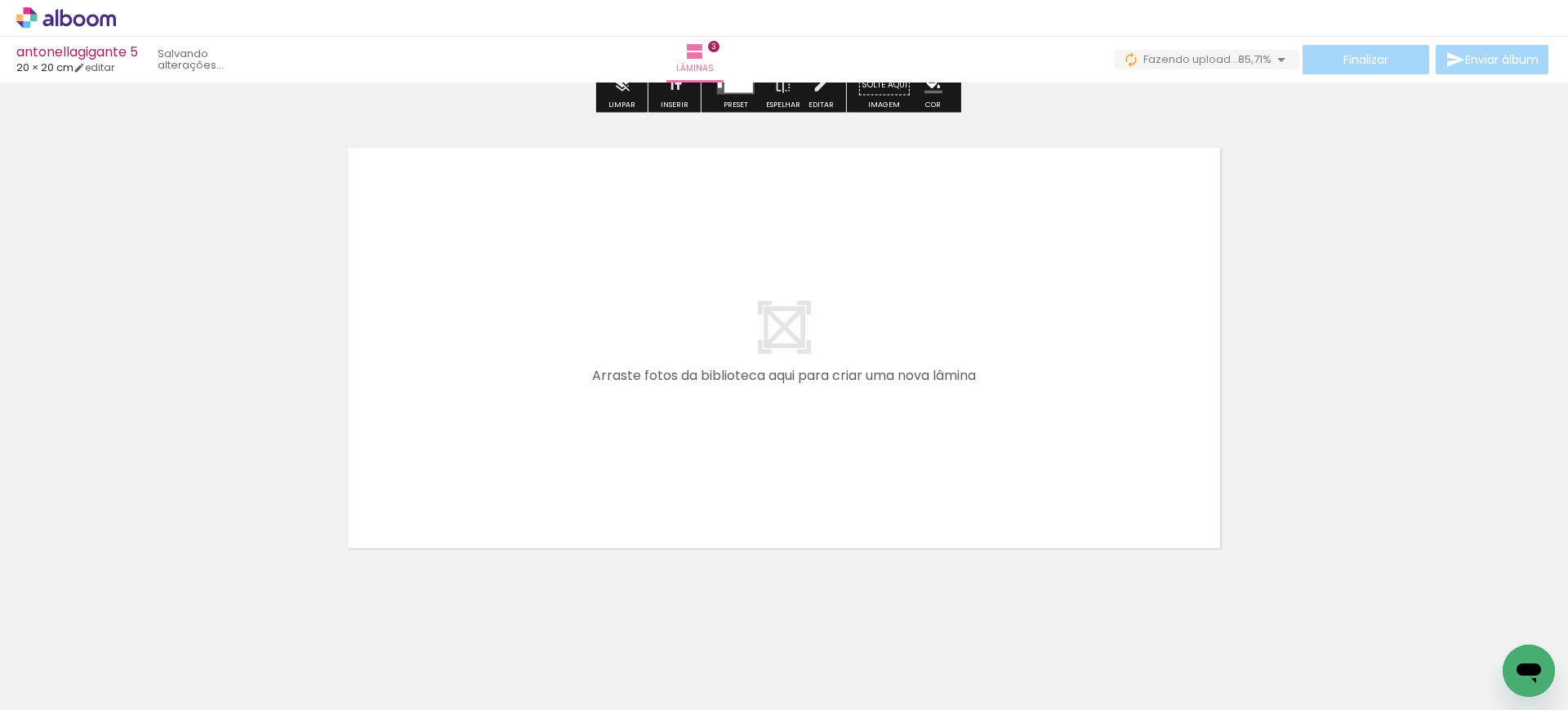
scroll to position [1557, 0]
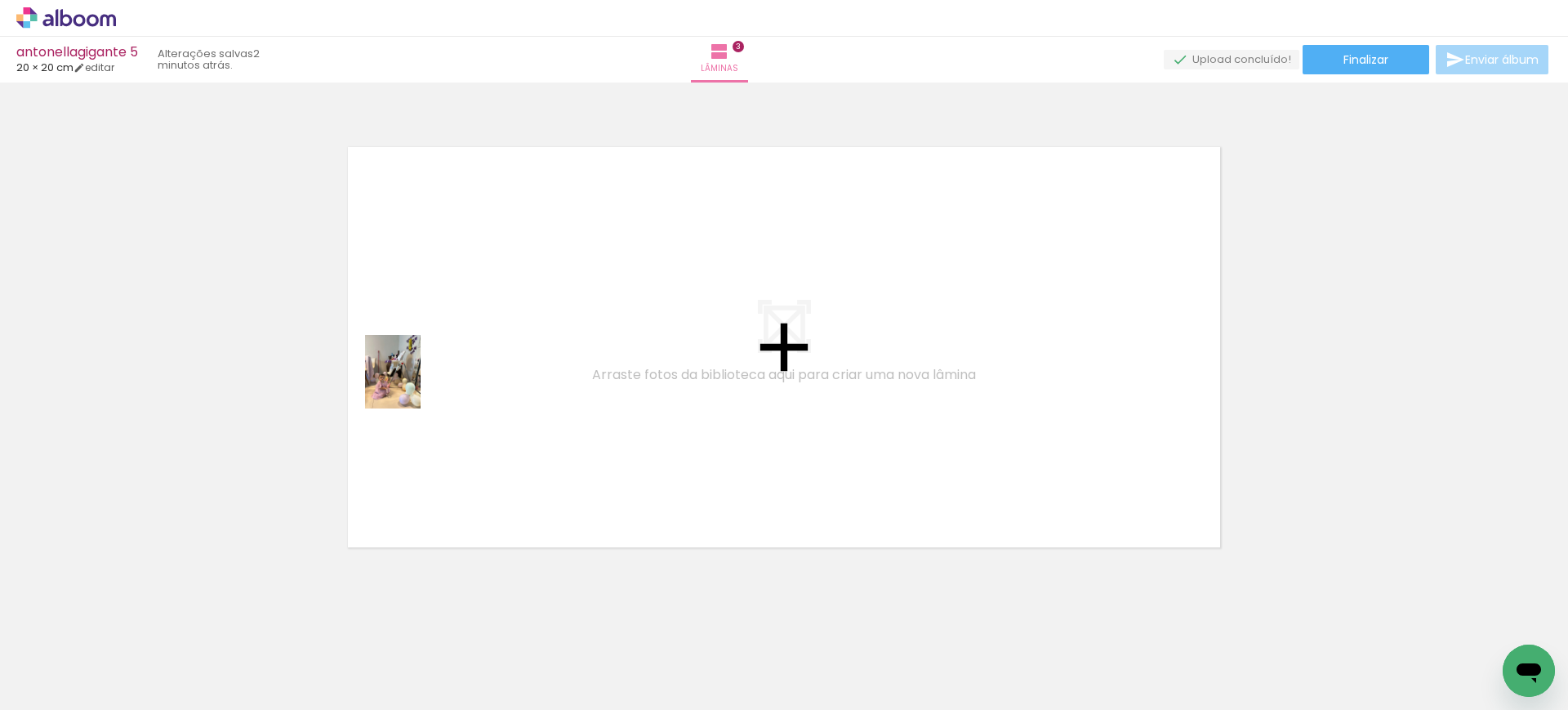
drag, startPoint x: 270, startPoint y: 661, endPoint x: 431, endPoint y: 345, distance: 354.7
click at [427, 352] on quentale-workspace at bounding box center [784, 355] width 1568 height 710
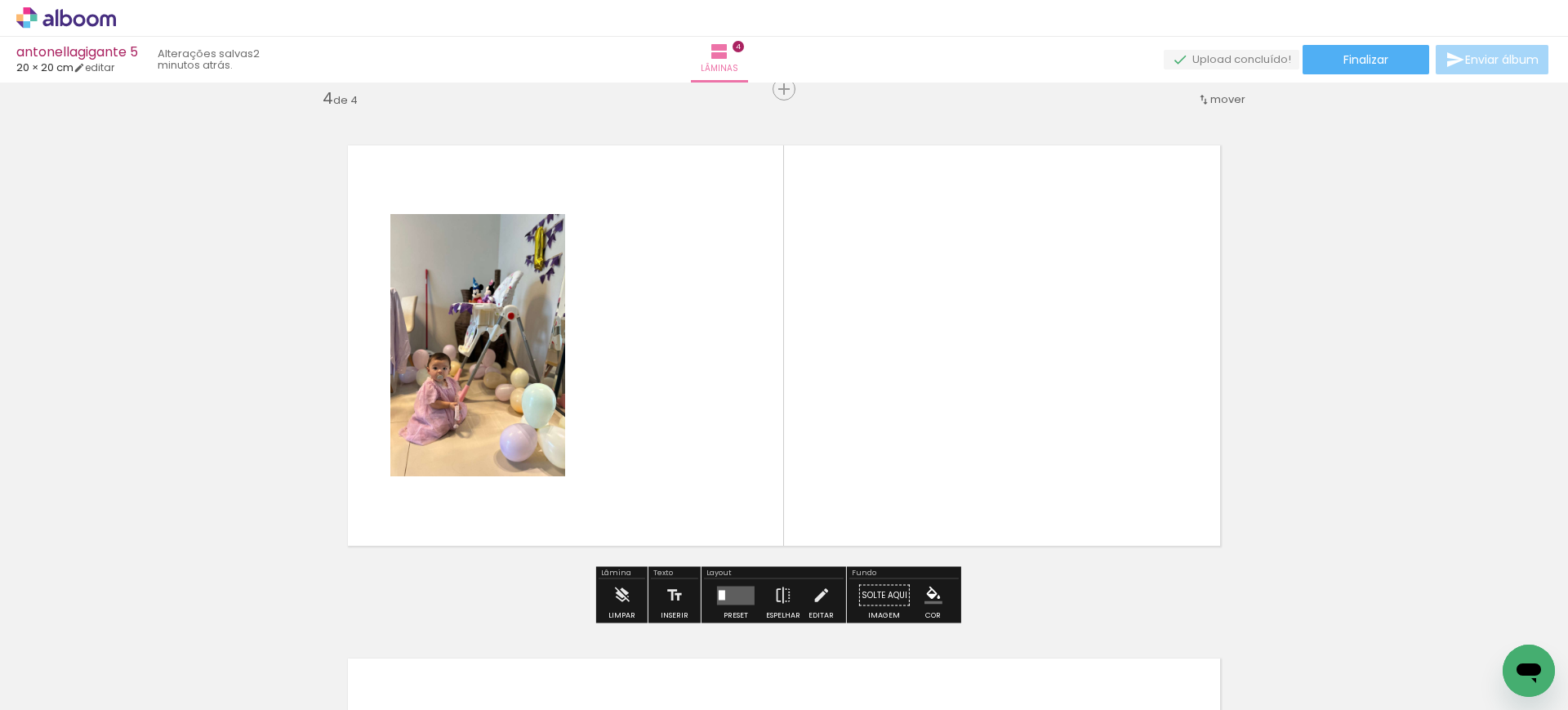
scroll to position [1560, 0]
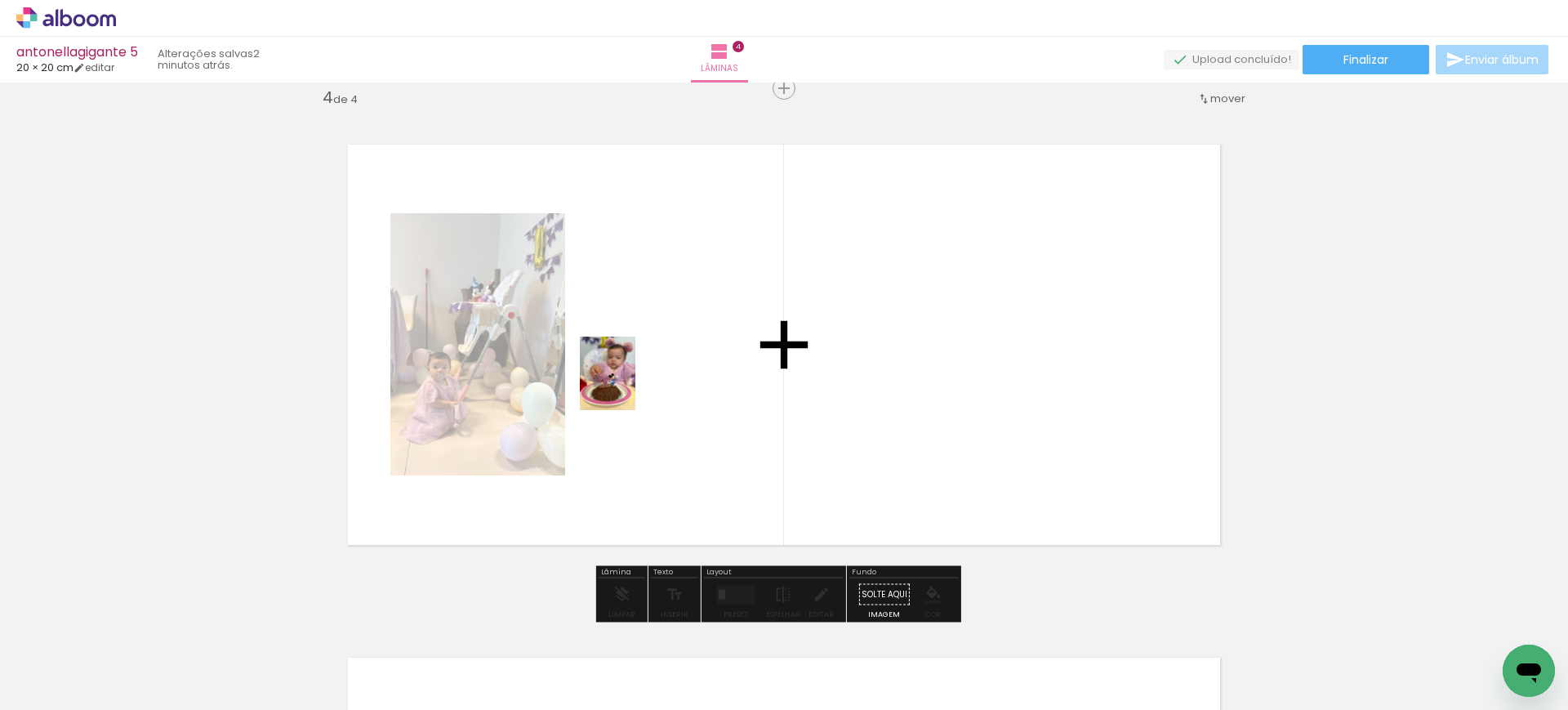
drag, startPoint x: 349, startPoint y: 659, endPoint x: 658, endPoint y: 348, distance: 438.4
click at [658, 348] on quentale-workspace at bounding box center [784, 355] width 1568 height 710
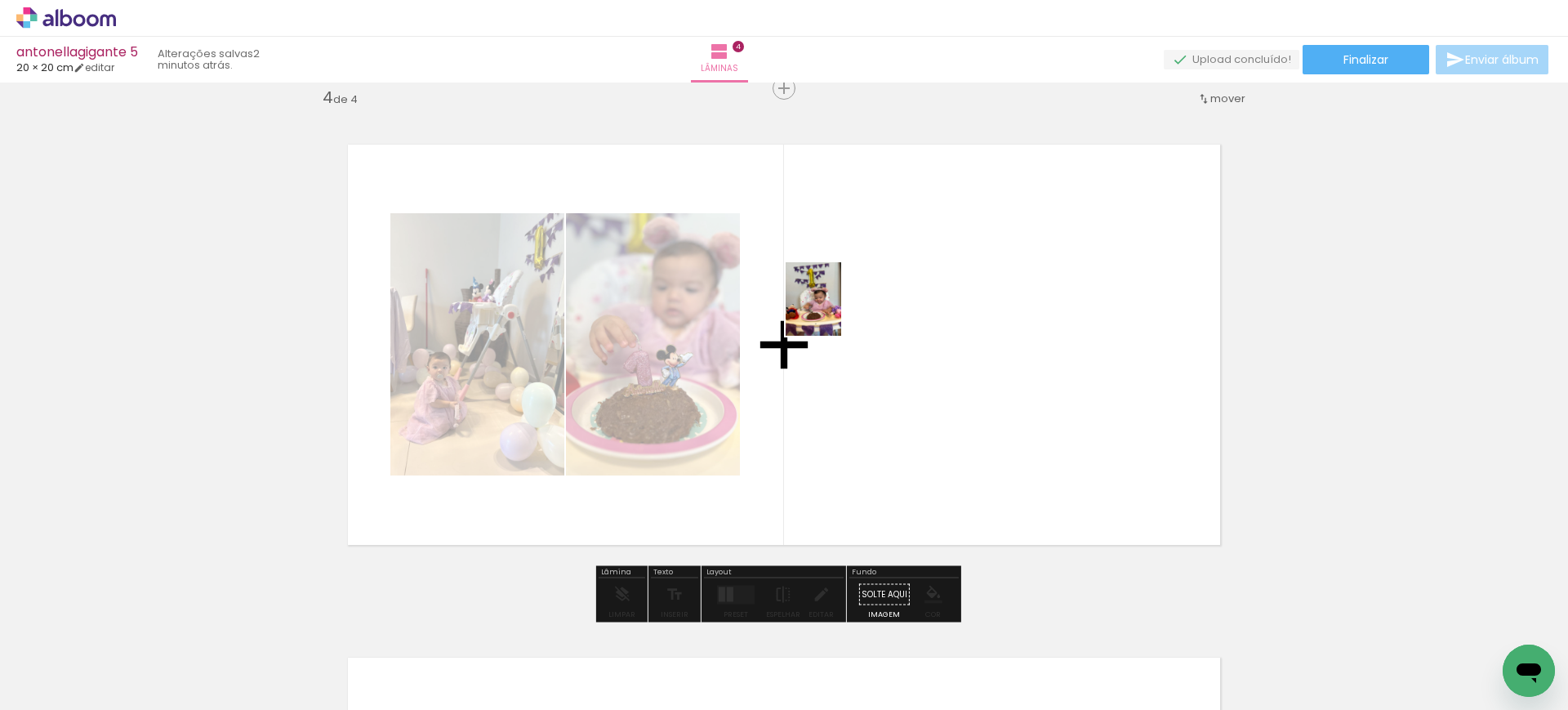
drag, startPoint x: 427, startPoint y: 660, endPoint x: 838, endPoint y: 307, distance: 541.8
click at [838, 307] on quentale-workspace at bounding box center [784, 355] width 1568 height 710
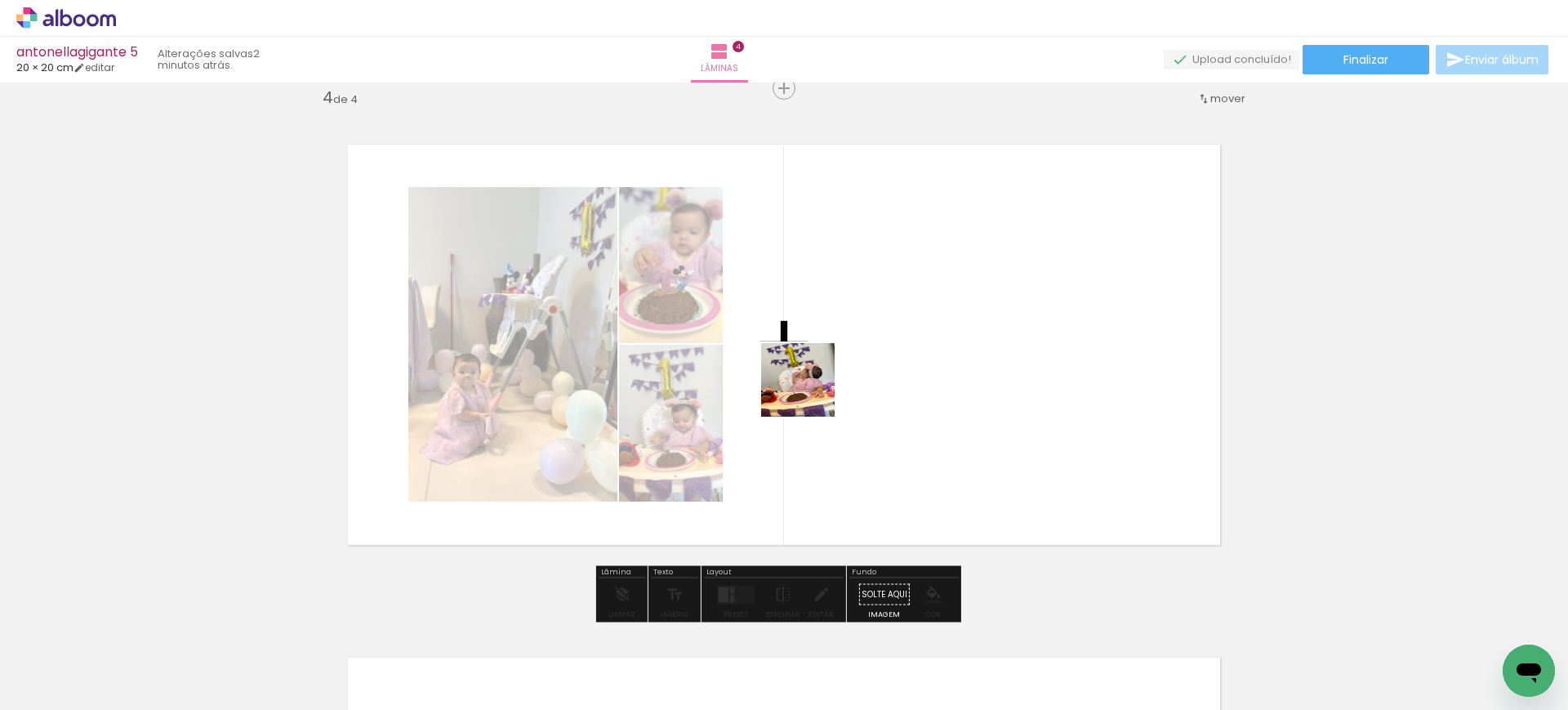
drag, startPoint x: 541, startPoint y: 657, endPoint x: 825, endPoint y: 360, distance: 410.9
click at [825, 360] on quentale-workspace at bounding box center [784, 355] width 1568 height 710
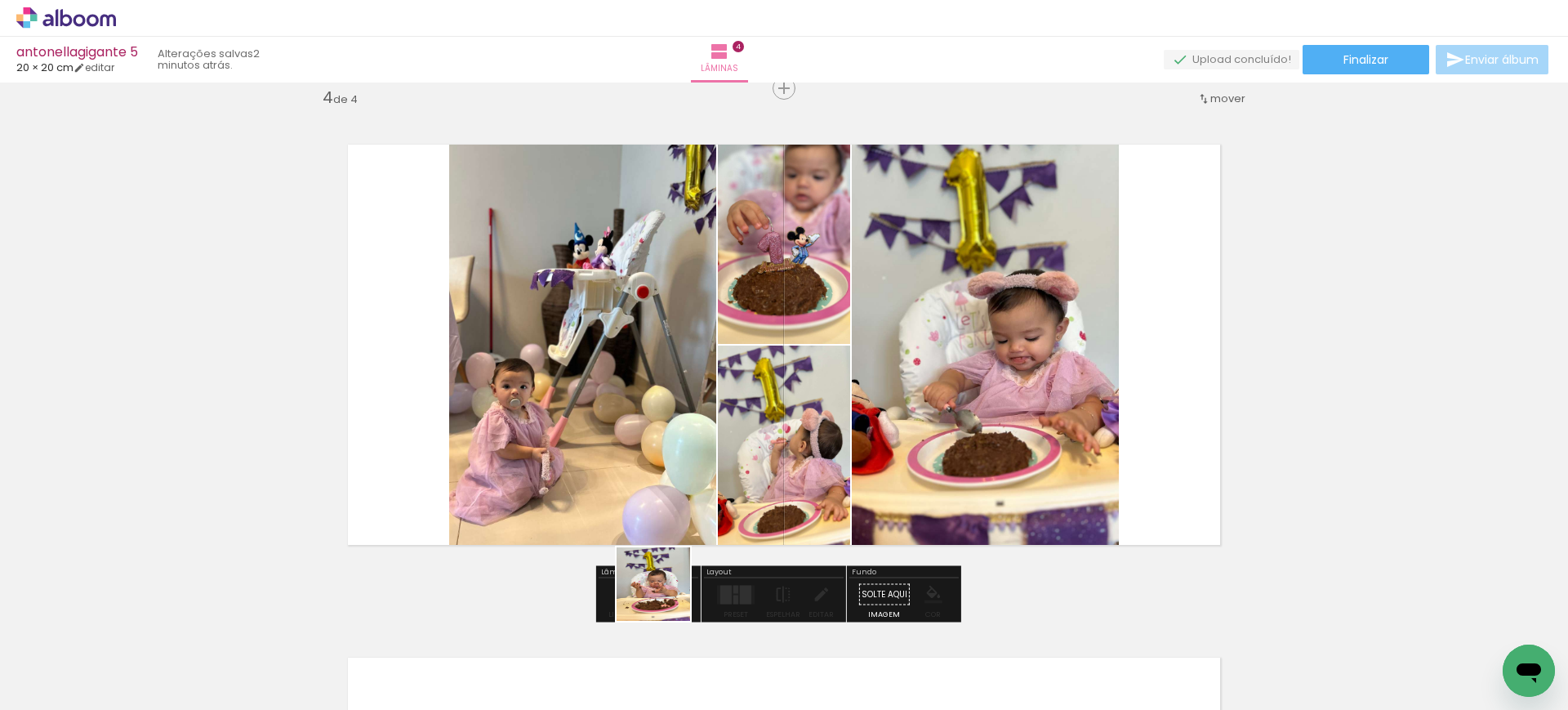
drag, startPoint x: 659, startPoint y: 605, endPoint x: 942, endPoint y: 324, distance: 398.8
click at [939, 330] on quentale-workspace at bounding box center [784, 355] width 1568 height 710
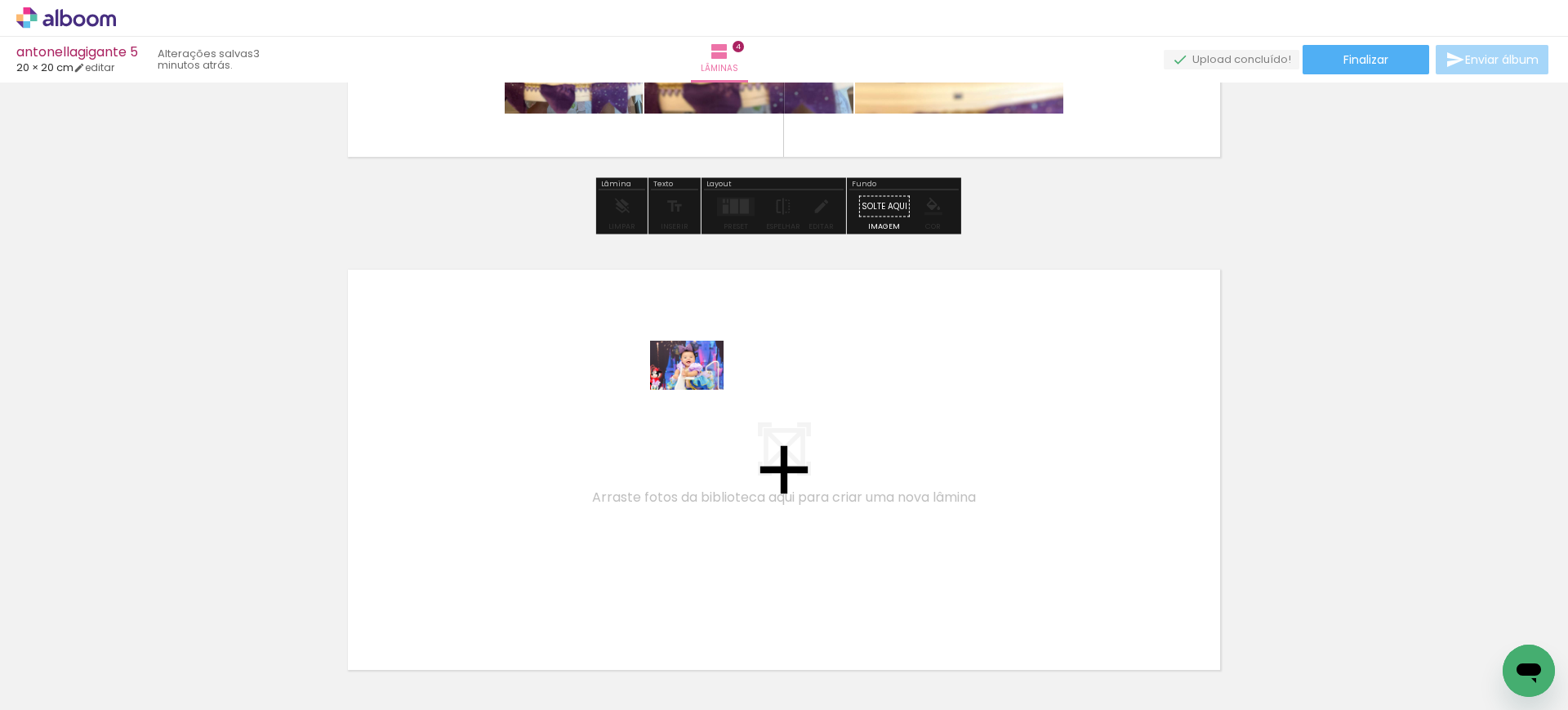
drag, startPoint x: 1257, startPoint y: 647, endPoint x: 695, endPoint y: 388, distance: 618.8
click at [695, 388] on quentale-workspace at bounding box center [784, 355] width 1568 height 710
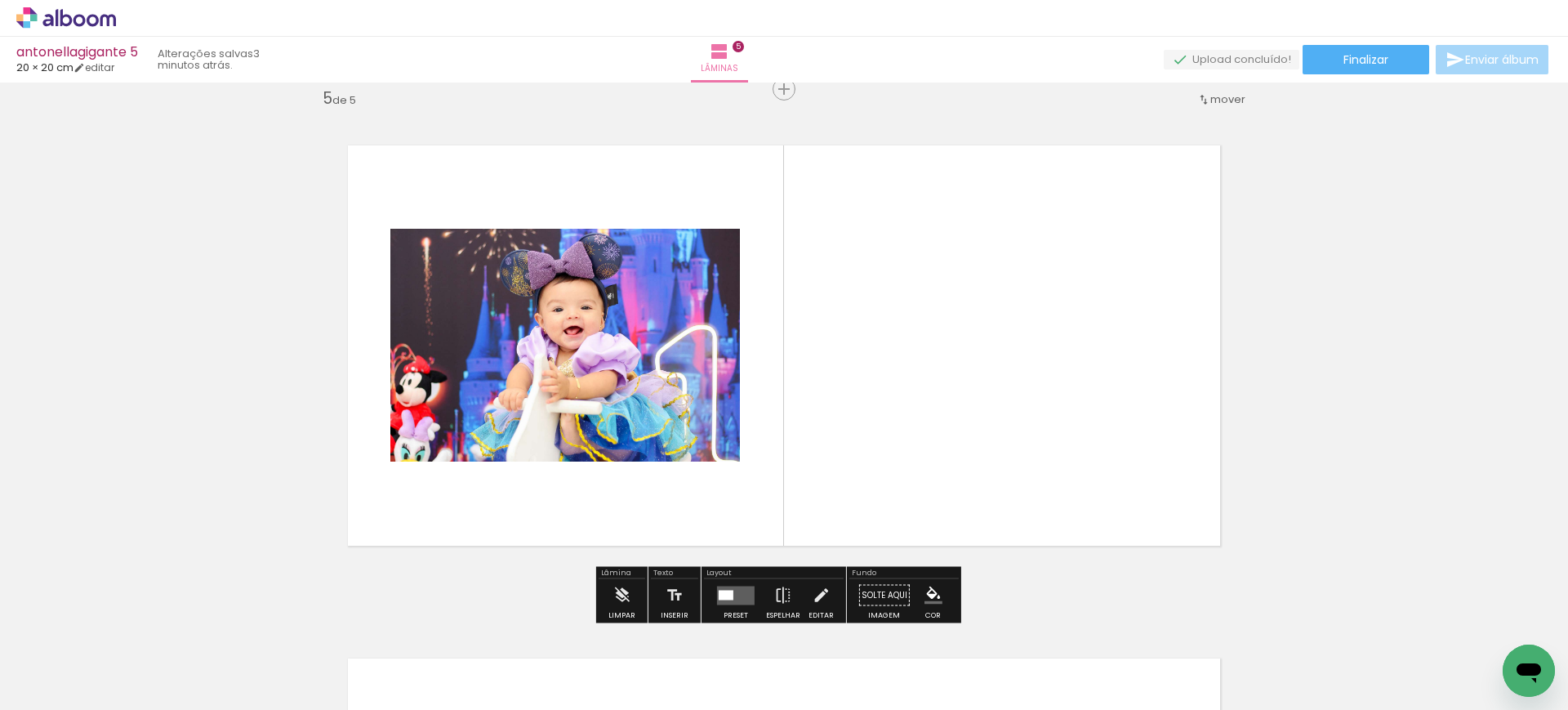
scroll to position [2073, 0]
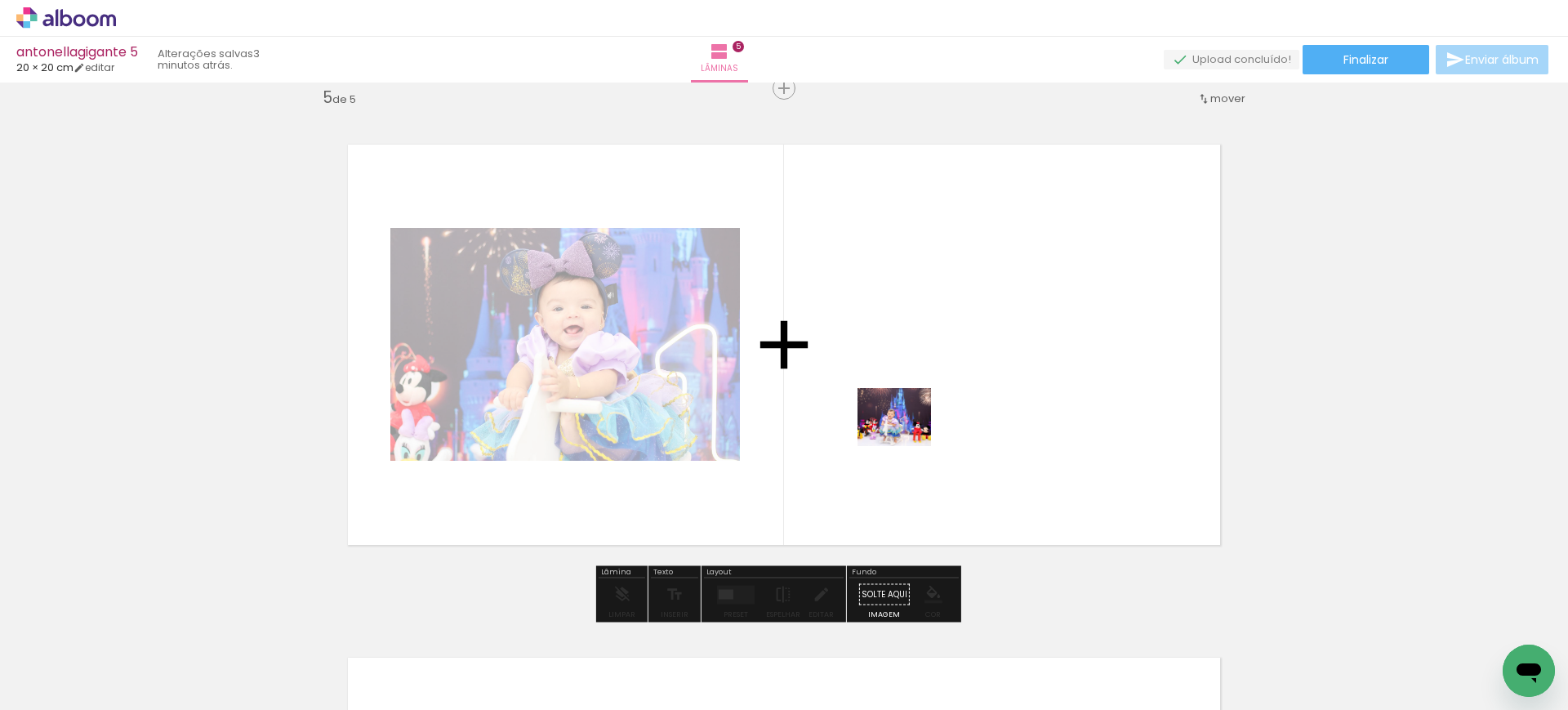
drag, startPoint x: 899, startPoint y: 639, endPoint x: 920, endPoint y: 383, distance: 256.9
click at [920, 383] on quentale-workspace at bounding box center [784, 355] width 1568 height 710
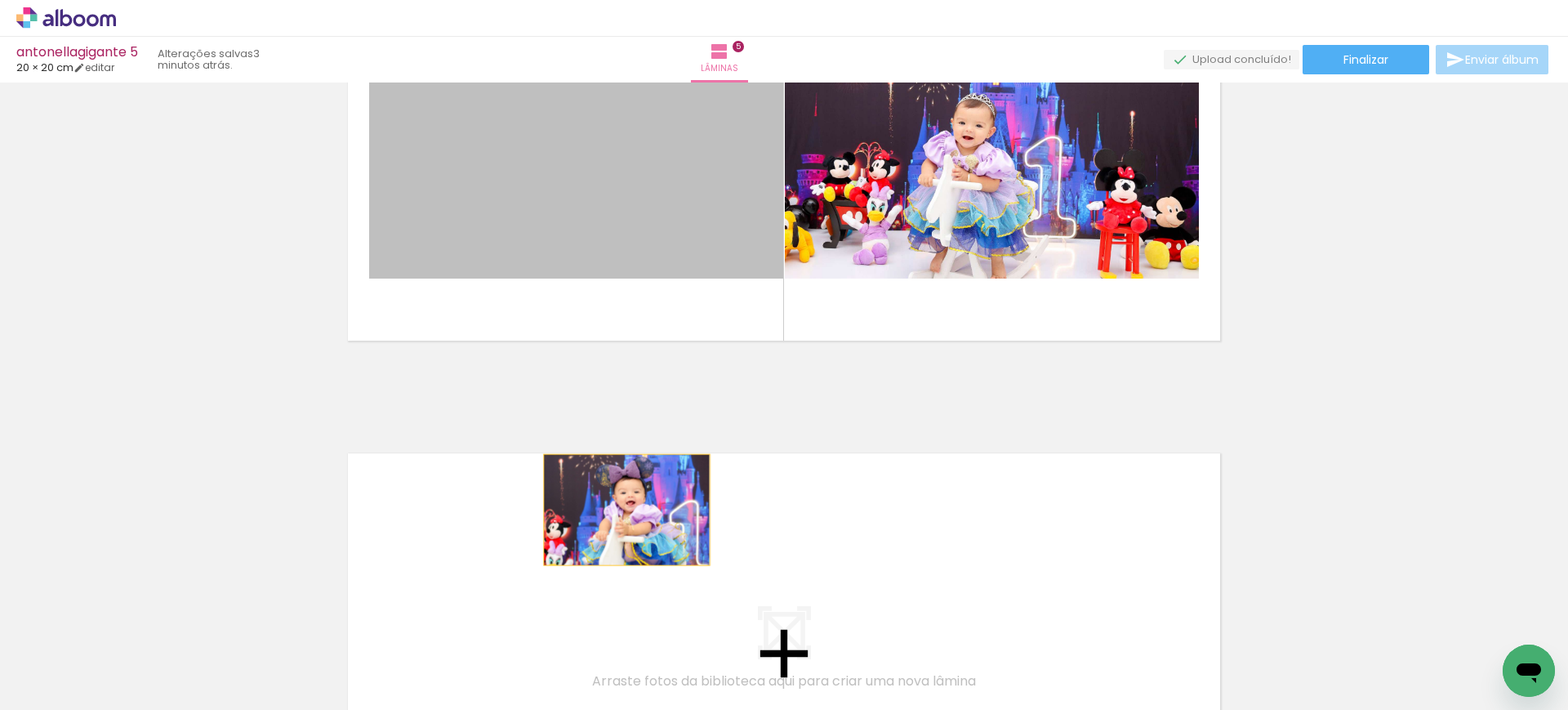
drag, startPoint x: 627, startPoint y: 205, endPoint x: 619, endPoint y: 510, distance: 305.1
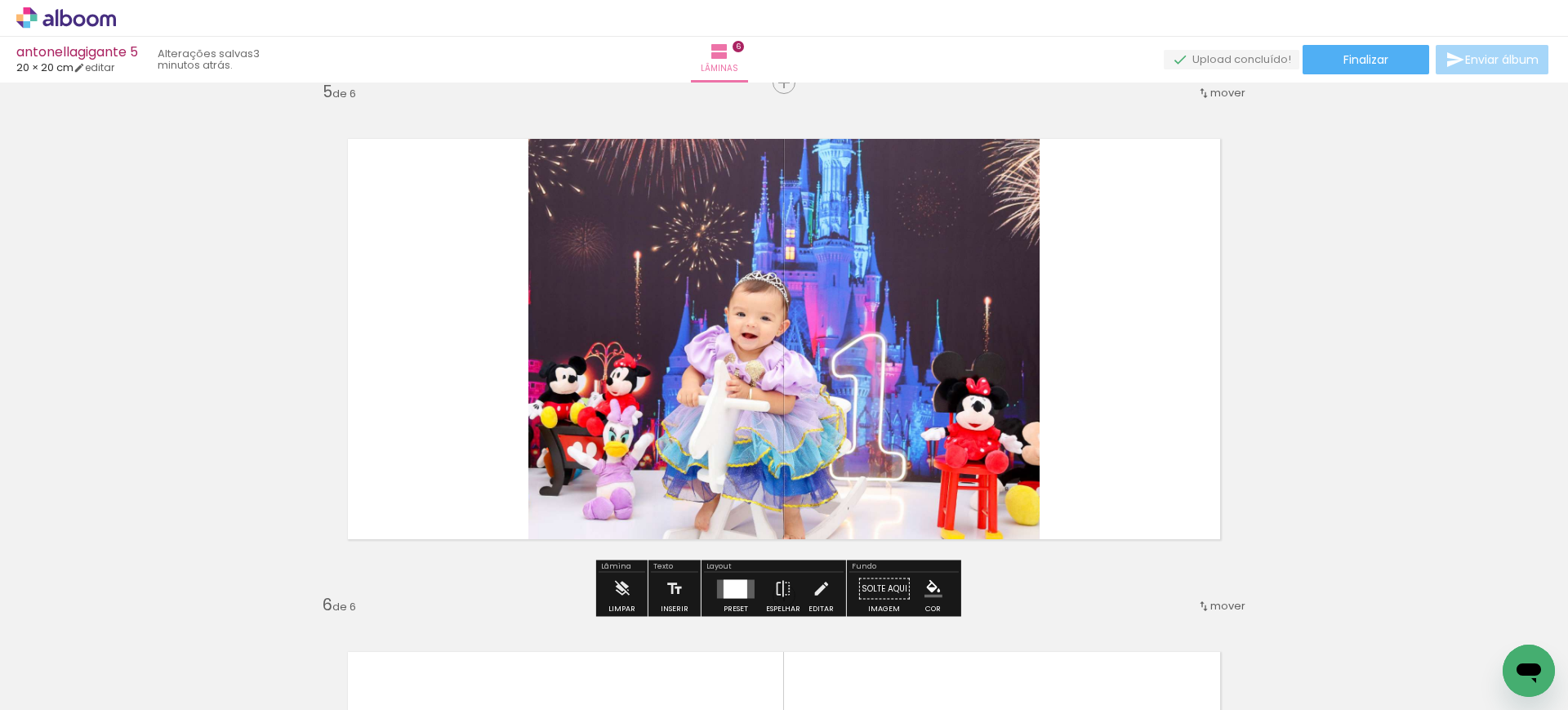
scroll to position [2076, 0]
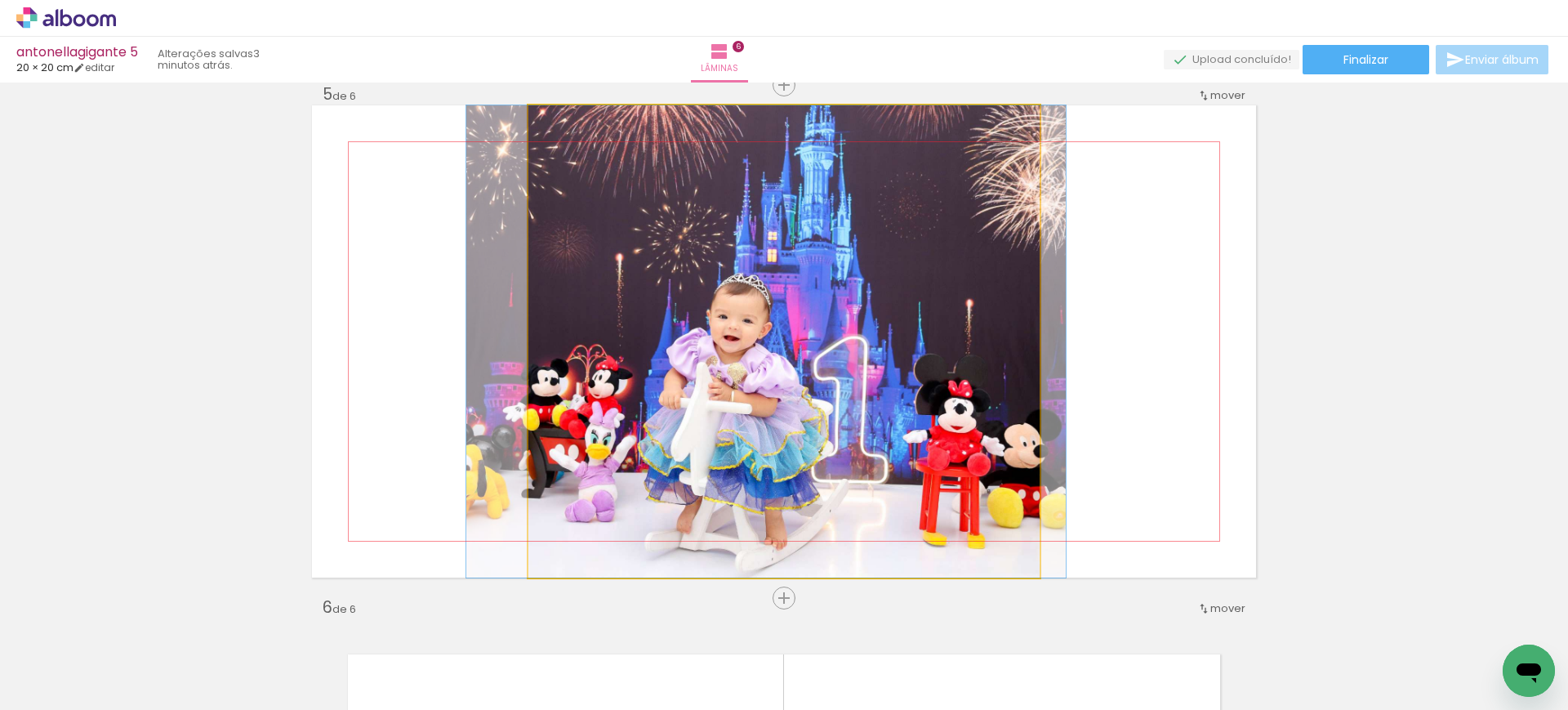
drag, startPoint x: 775, startPoint y: 306, endPoint x: 765, endPoint y: 291, distance: 18.0
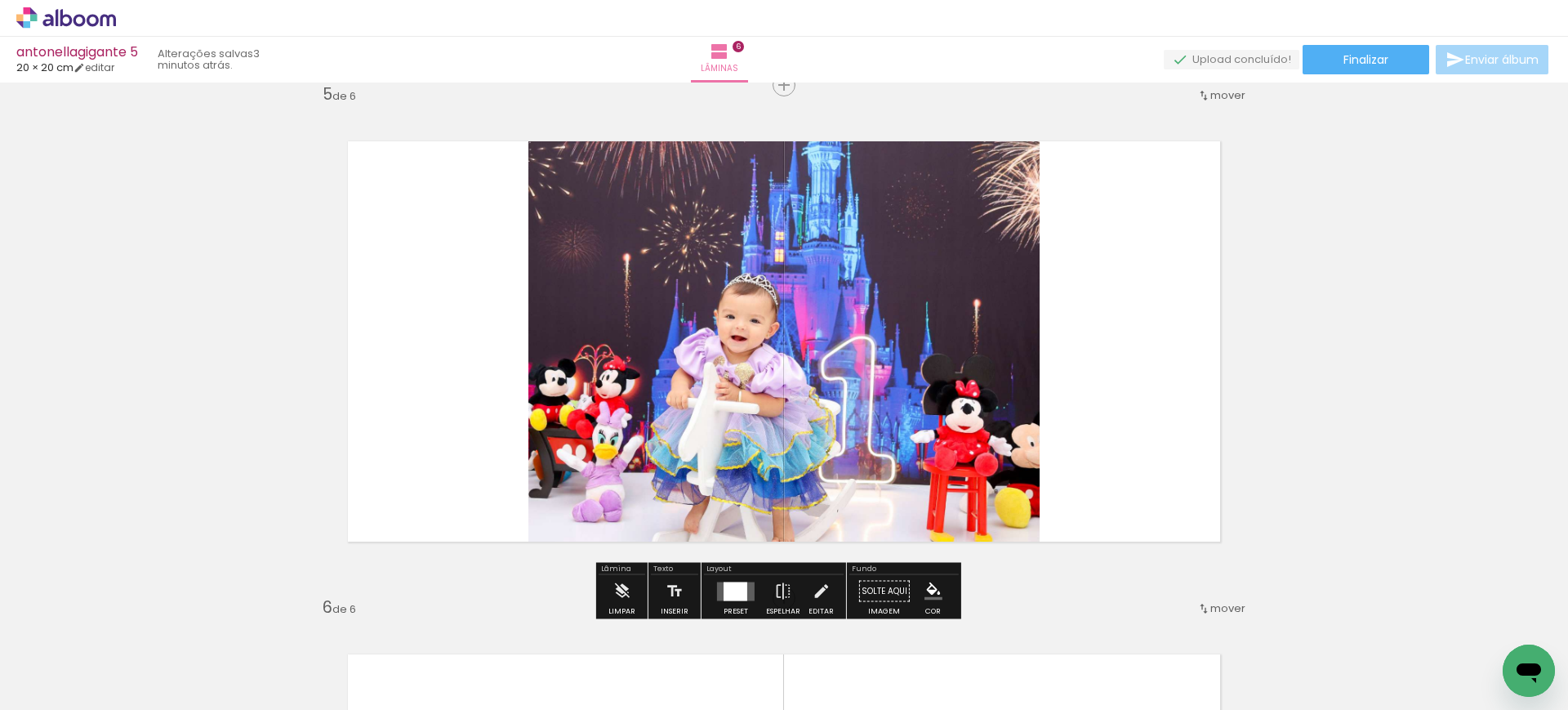
click at [729, 592] on div at bounding box center [735, 590] width 24 height 19
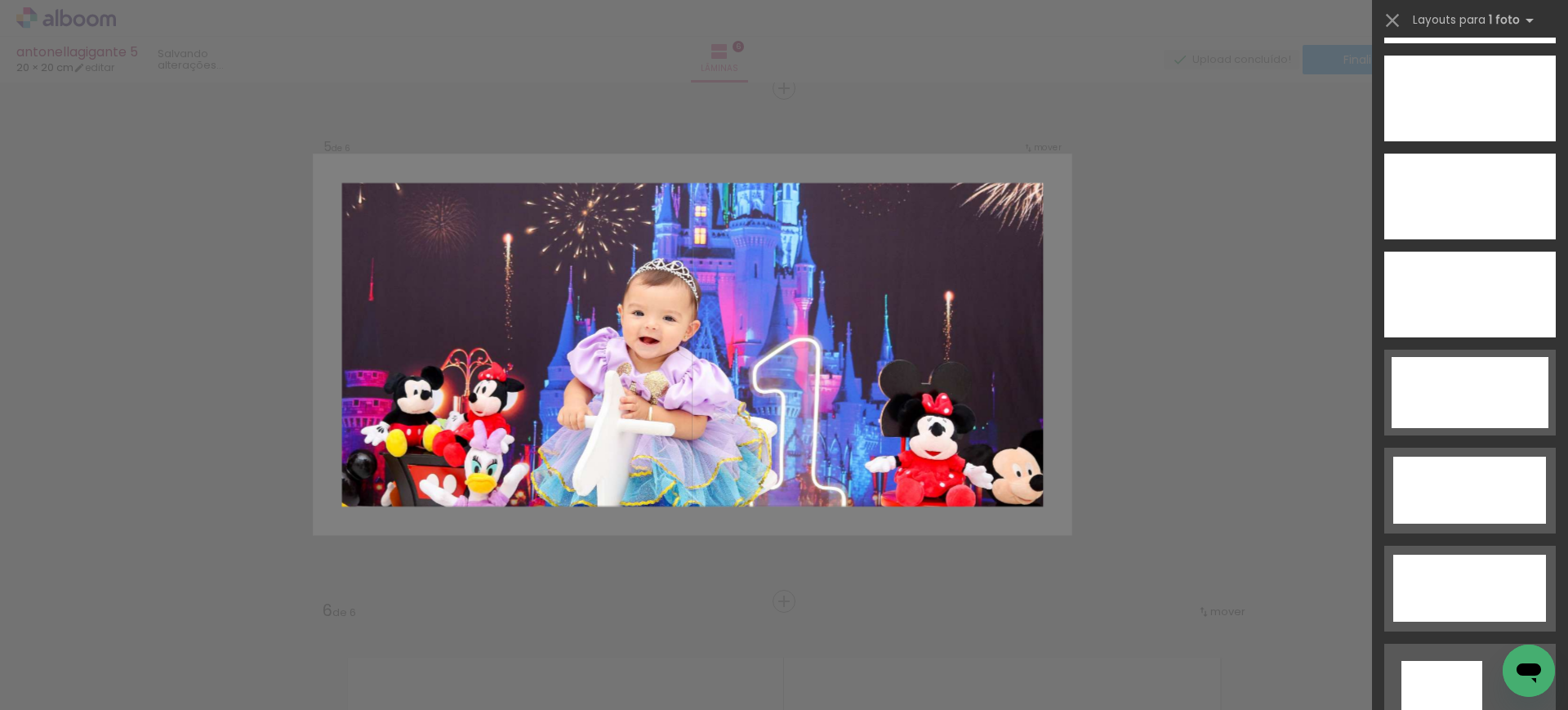
scroll to position [4798, 0]
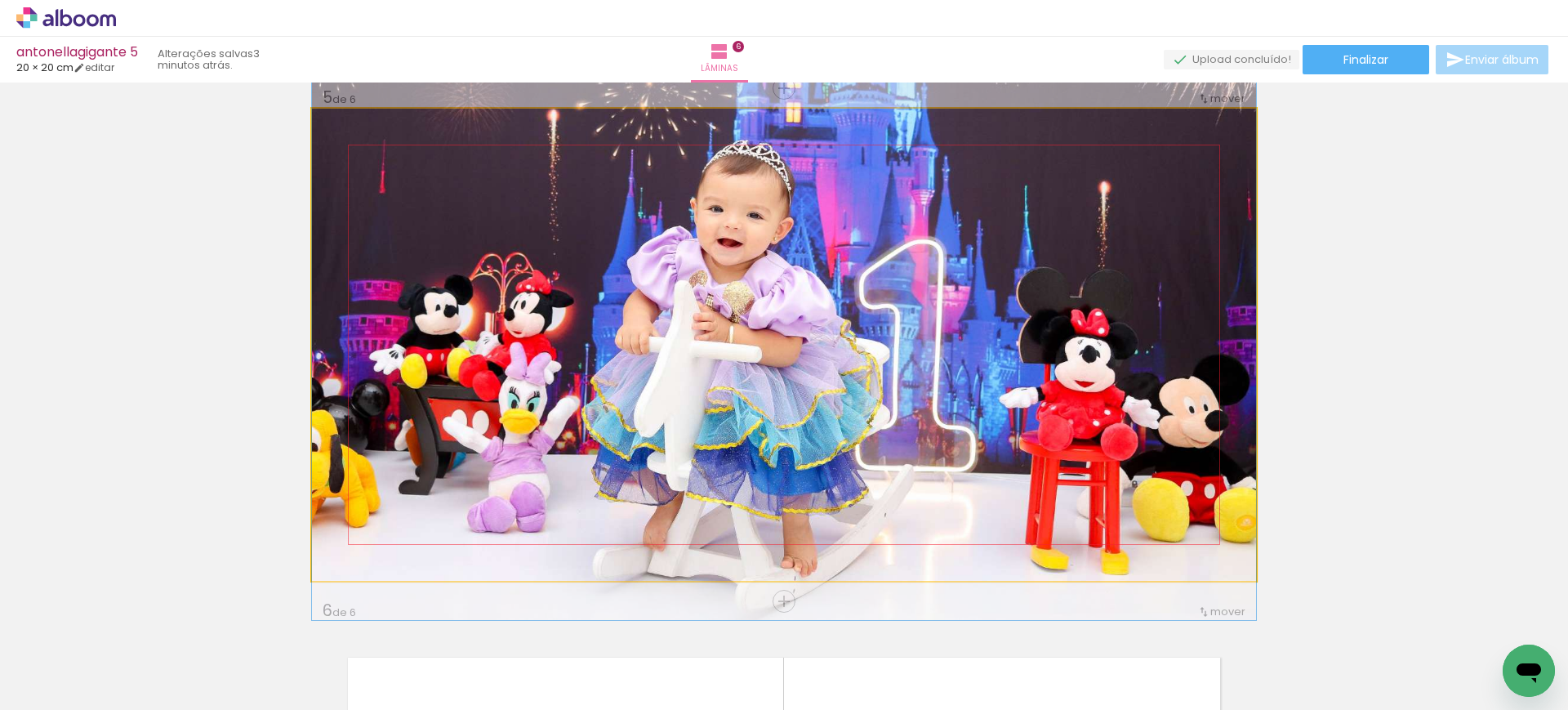
drag, startPoint x: 907, startPoint y: 422, endPoint x: 920, endPoint y: 325, distance: 97.9
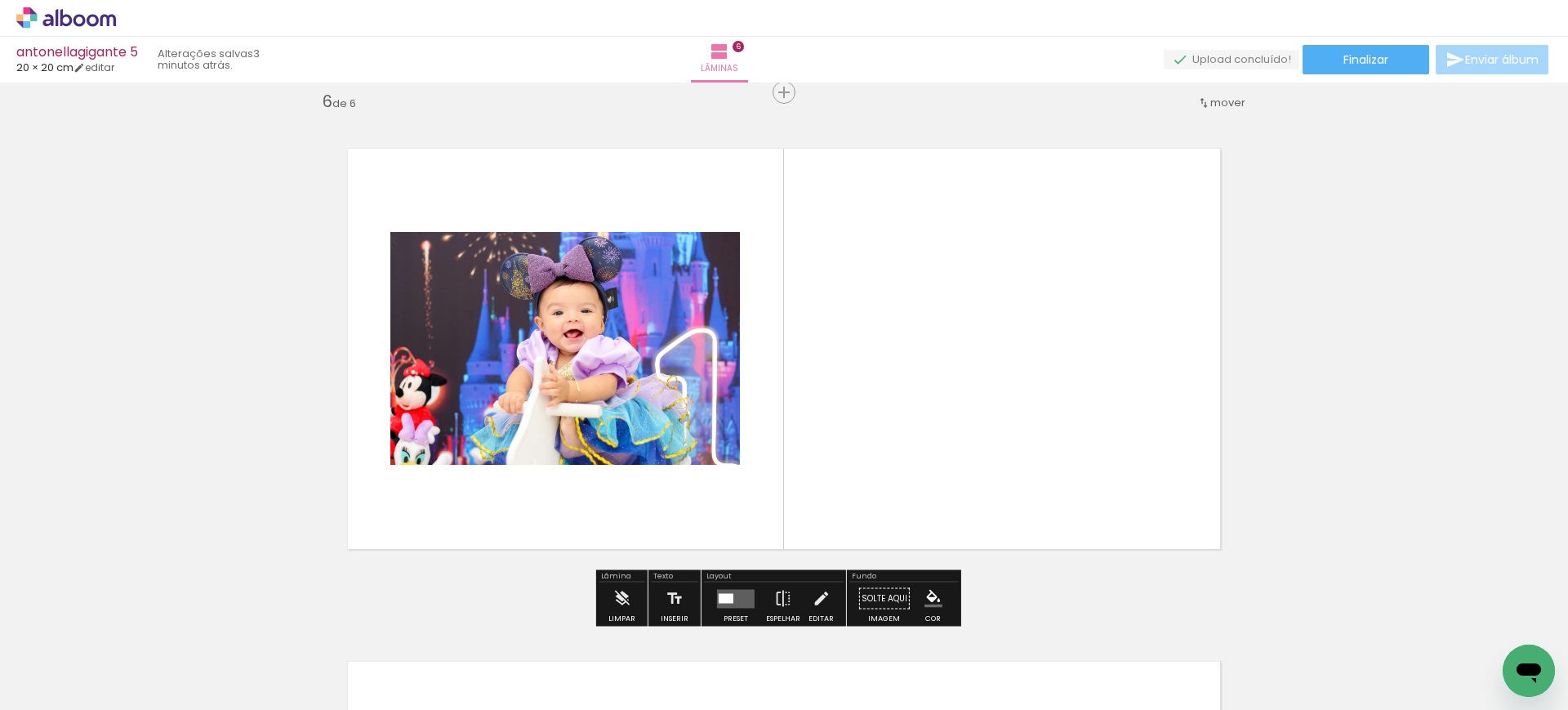
scroll to position [2582, 0]
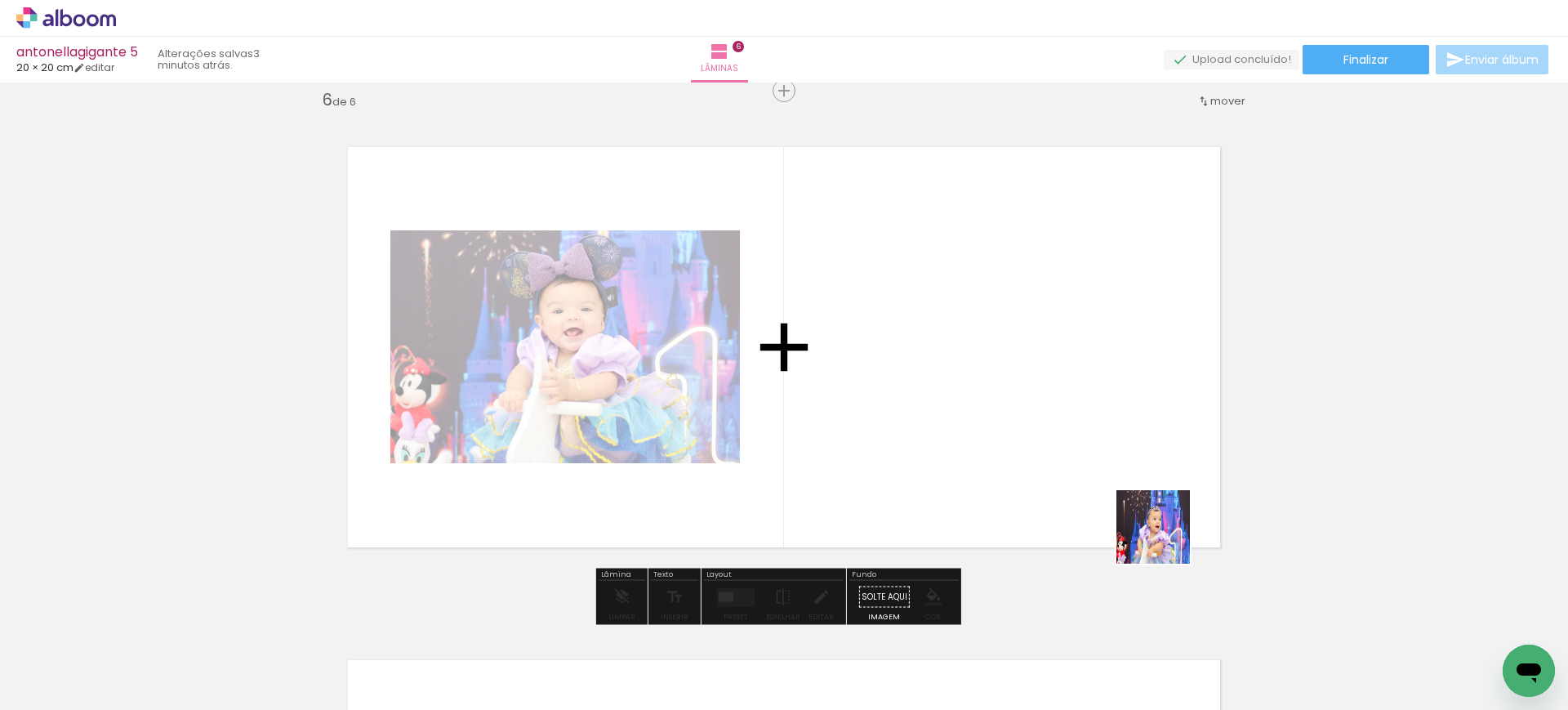
drag, startPoint x: 1359, startPoint y: 656, endPoint x: 971, endPoint y: 412, distance: 458.3
click at [971, 412] on quentale-workspace at bounding box center [784, 355] width 1568 height 710
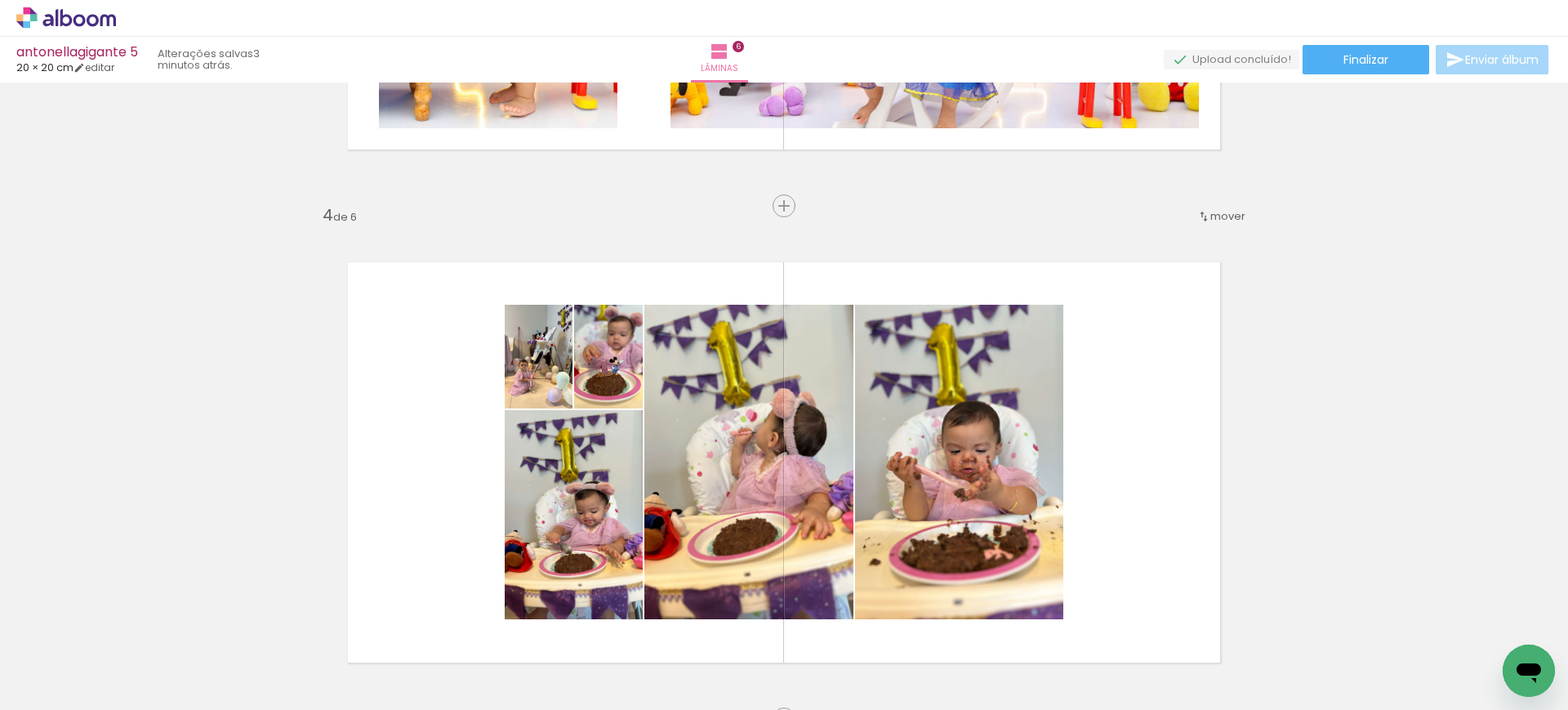
scroll to position [1441, 0]
drag, startPoint x: 526, startPoint y: 365, endPoint x: 534, endPoint y: 367, distance: 8.2
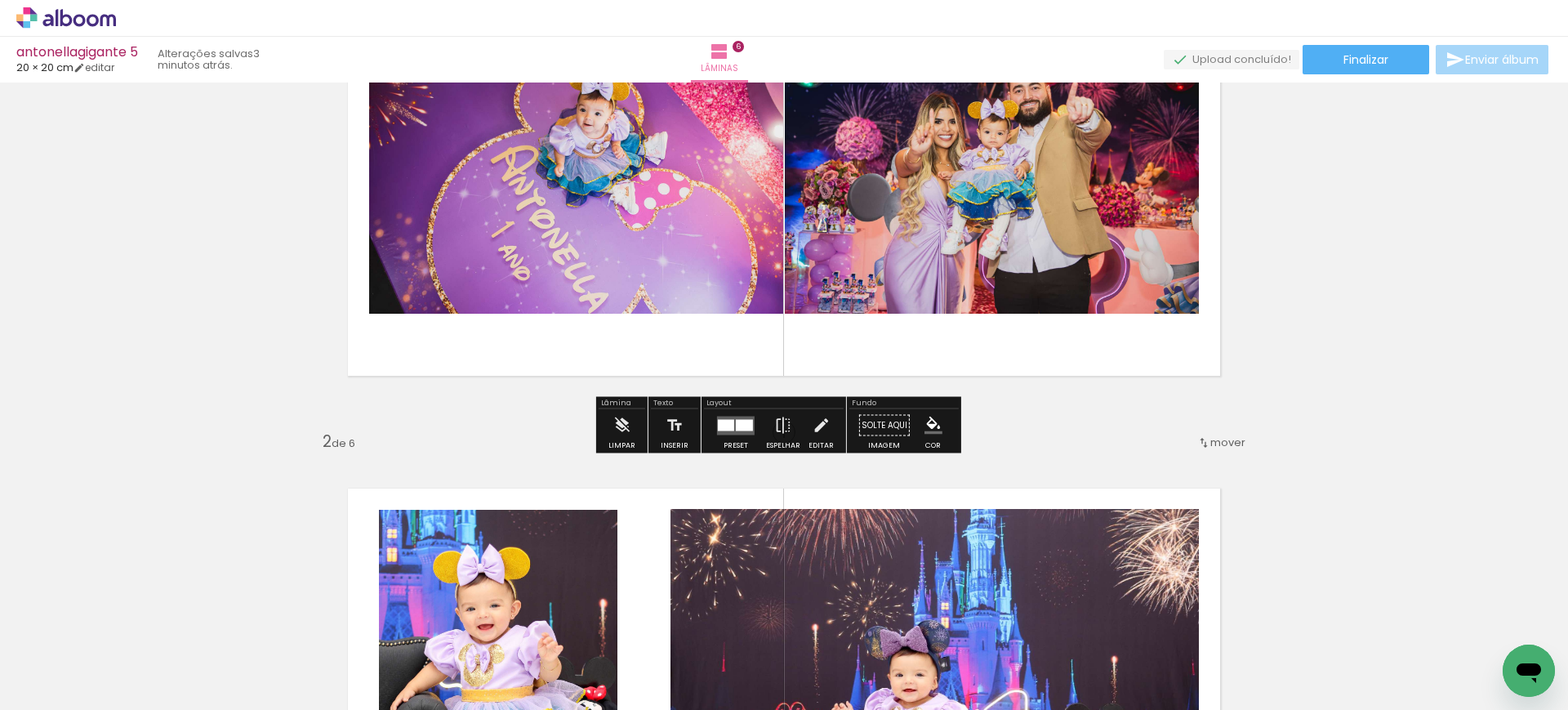
scroll to position [199, 0]
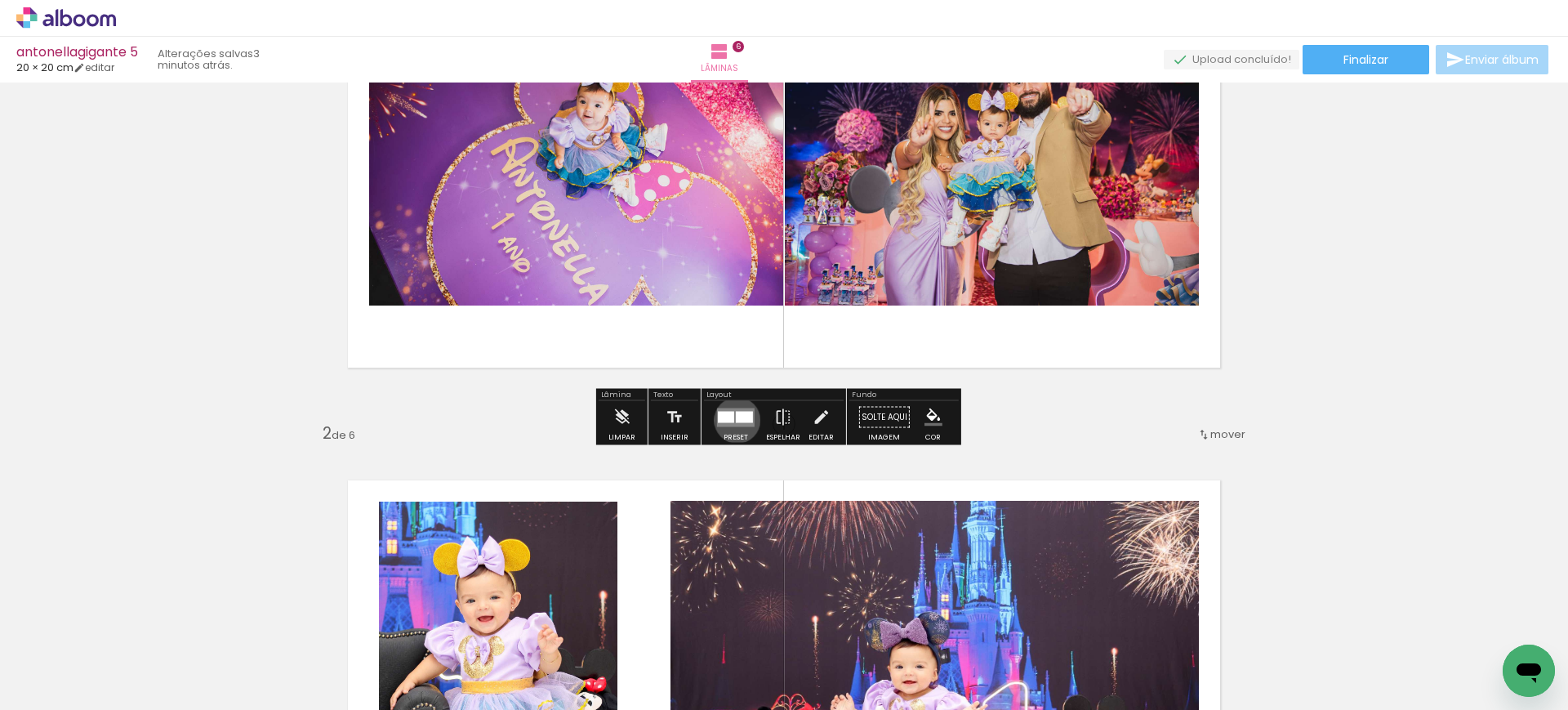
click at [735, 420] on div at bounding box center [744, 416] width 17 height 12
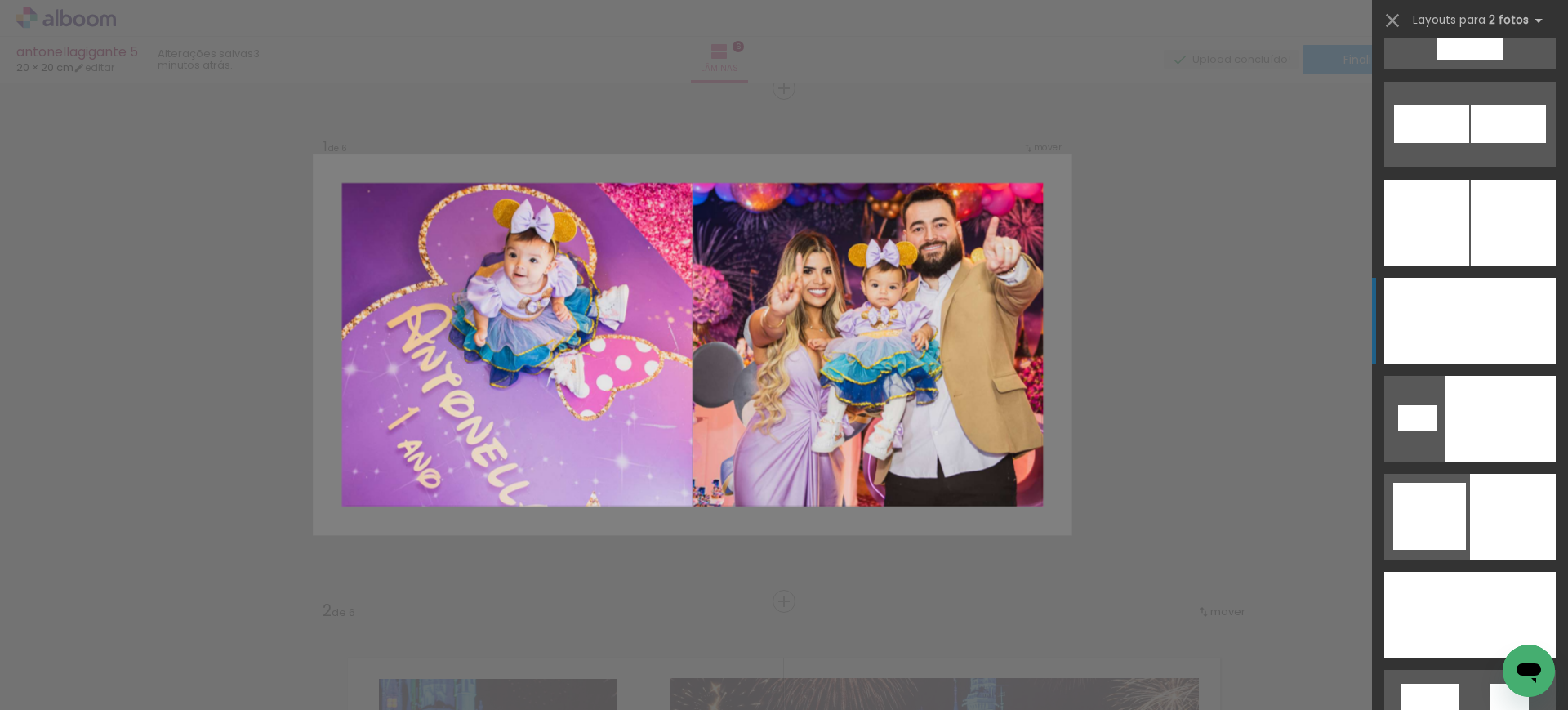
scroll to position [5064, 0]
click at [1444, 570] on div at bounding box center [1414, 613] width 60 height 86
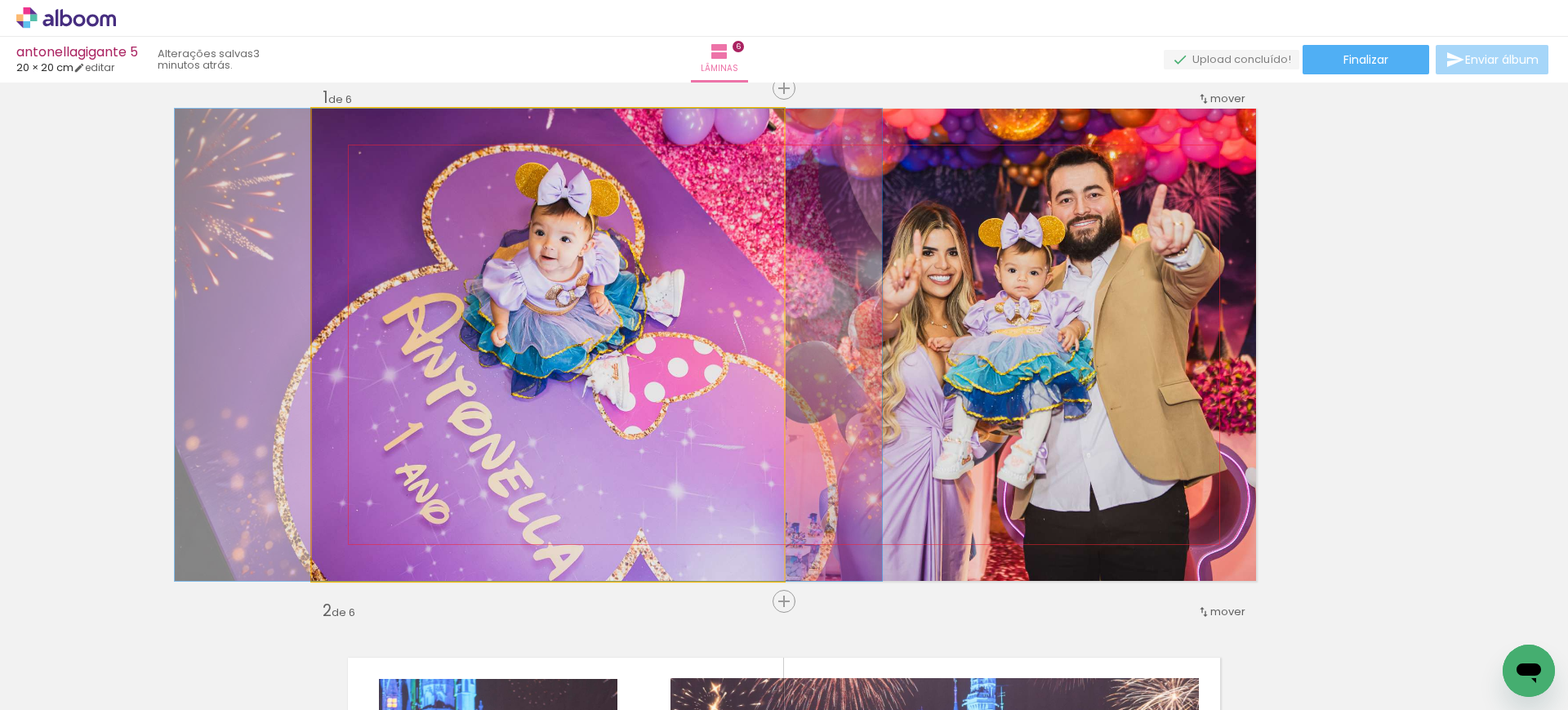
drag, startPoint x: 697, startPoint y: 326, endPoint x: 677, endPoint y: 341, distance: 25.0
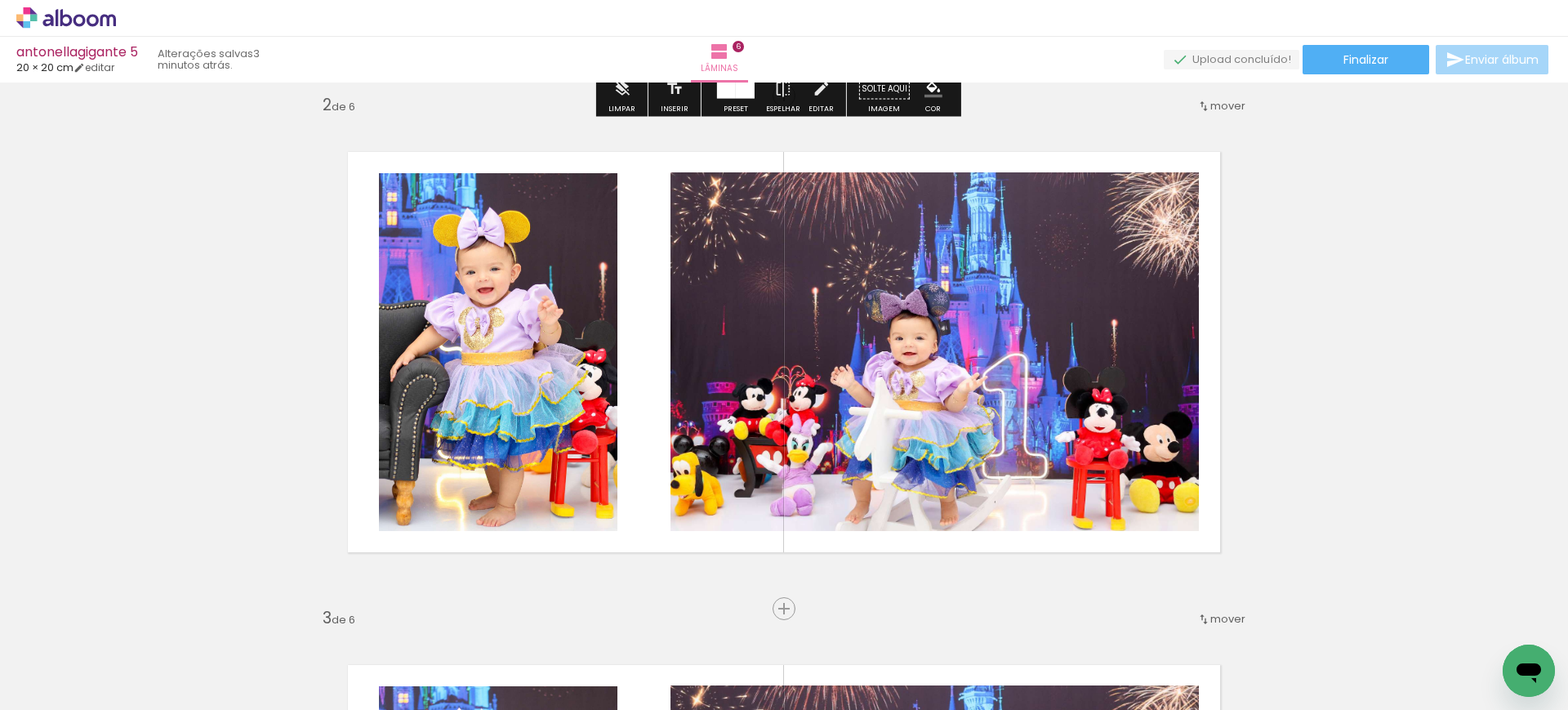
scroll to position [528, 0]
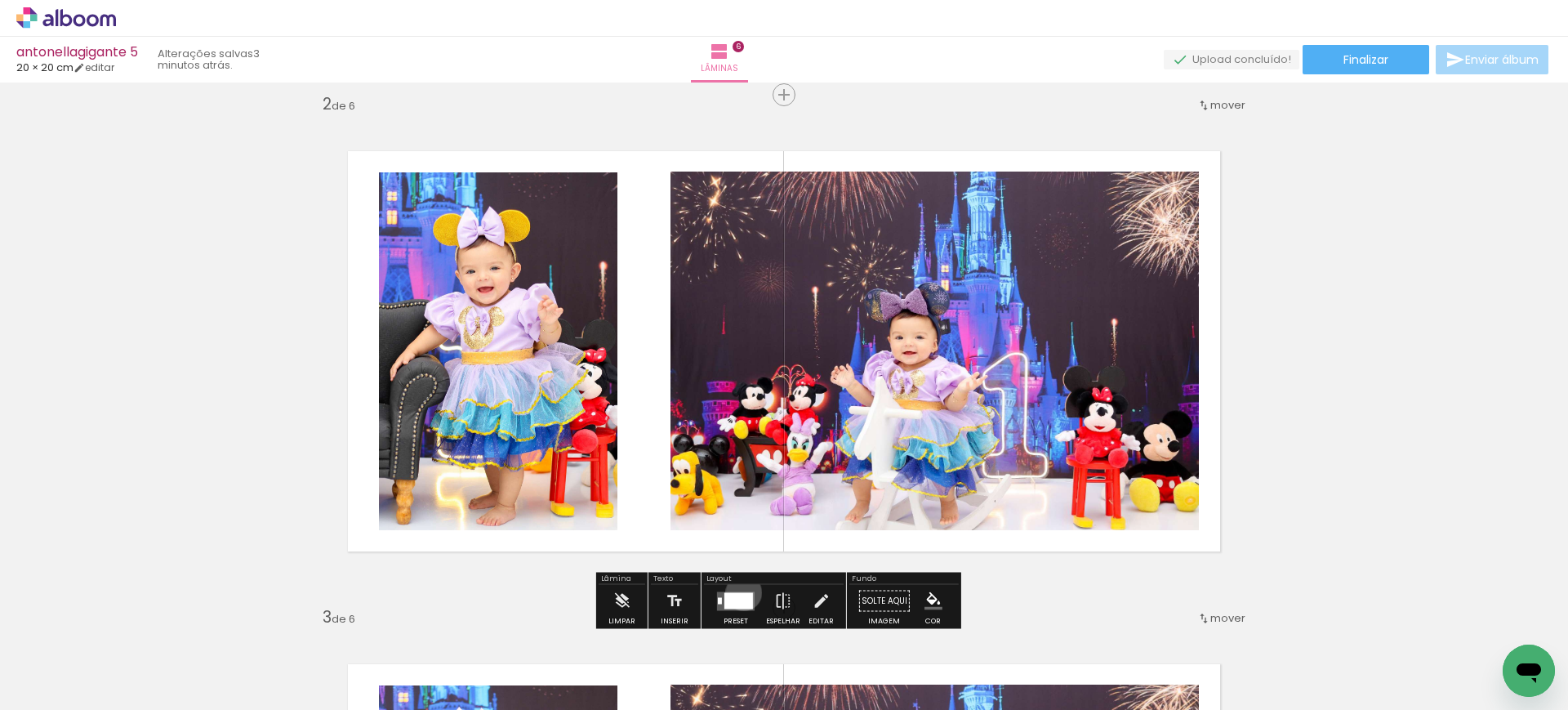
drag, startPoint x: 740, startPoint y: 593, endPoint x: 816, endPoint y: 544, distance: 90.4
click at [740, 594] on div at bounding box center [739, 600] width 29 height 16
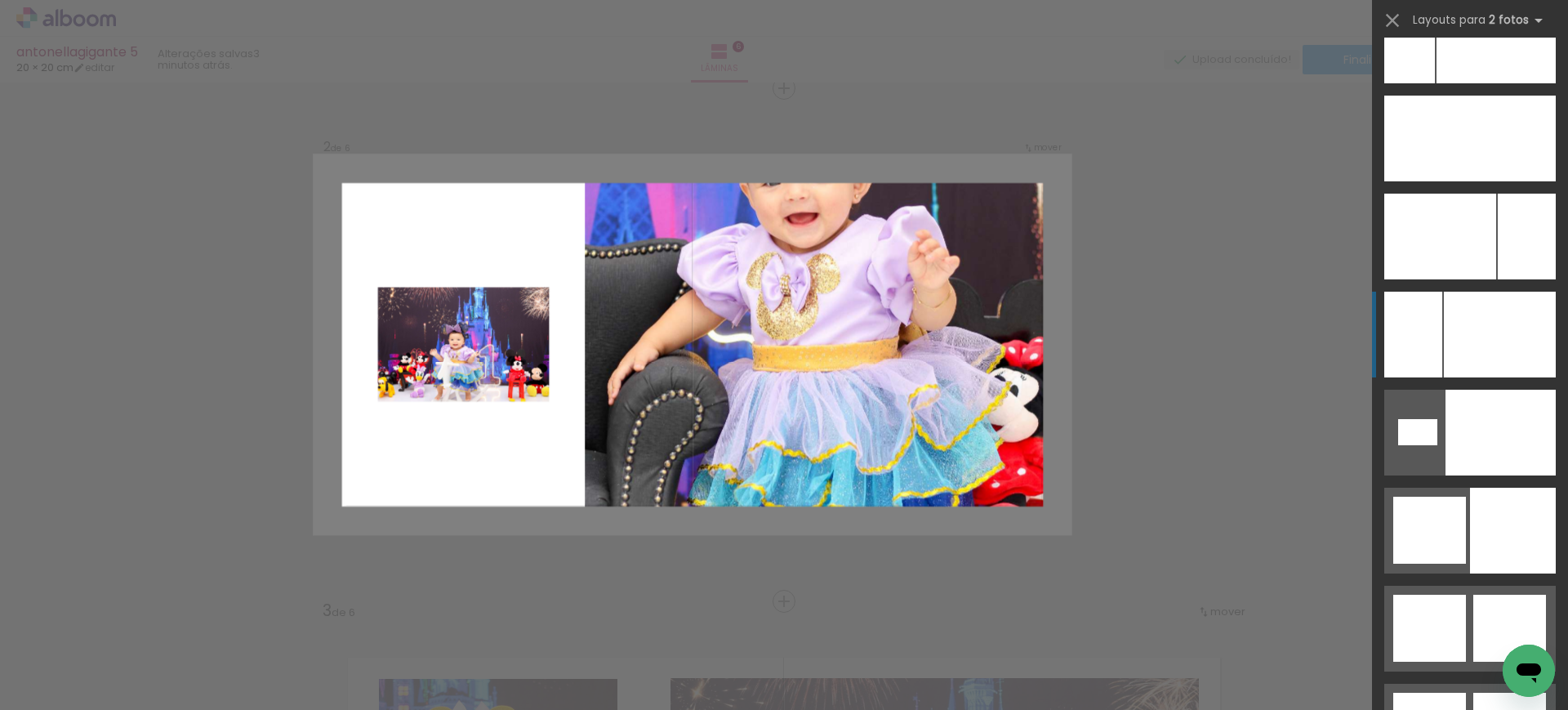
scroll to position [7598, 0]
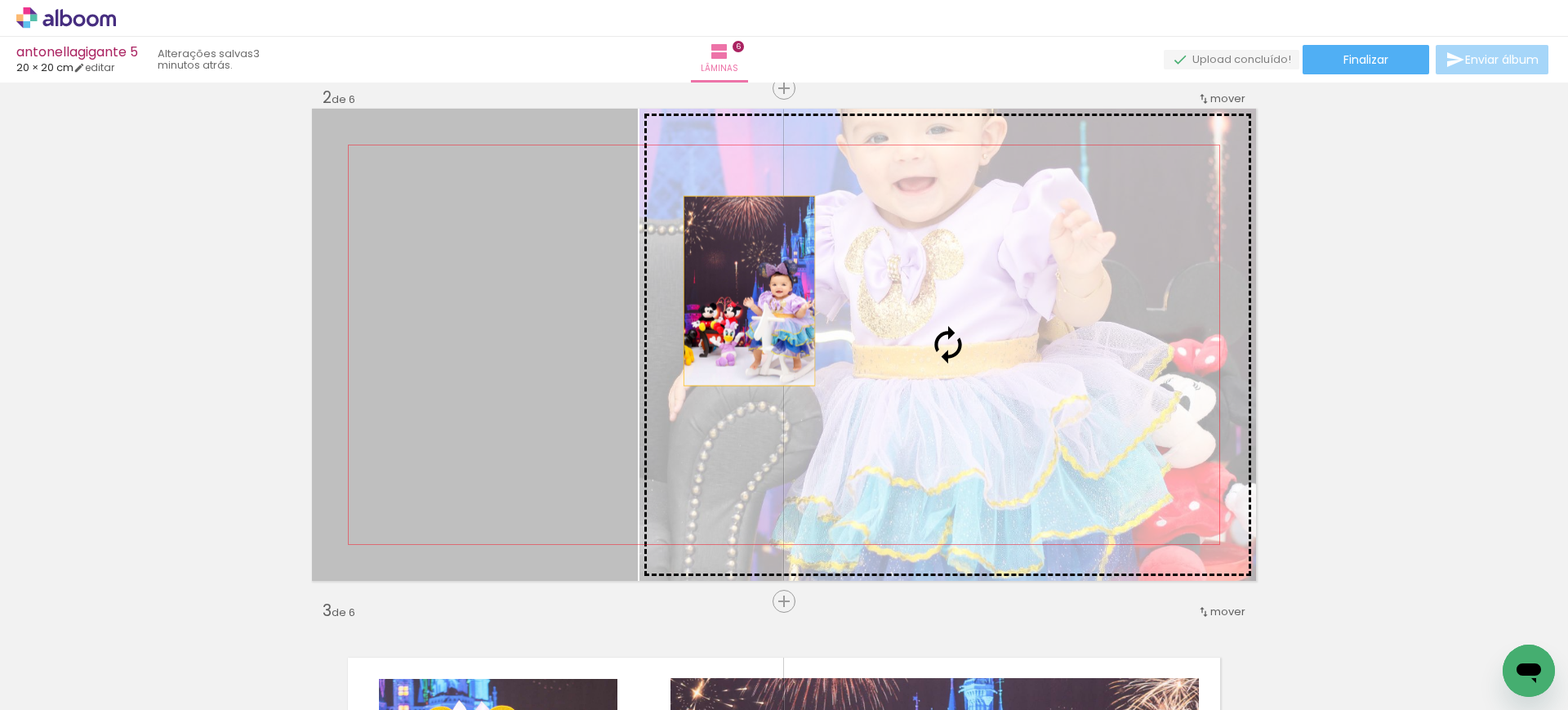
drag, startPoint x: 529, startPoint y: 302, endPoint x: 918, endPoint y: 293, distance: 389.1
click at [0, 0] on slot at bounding box center [0, 0] width 0 height 0
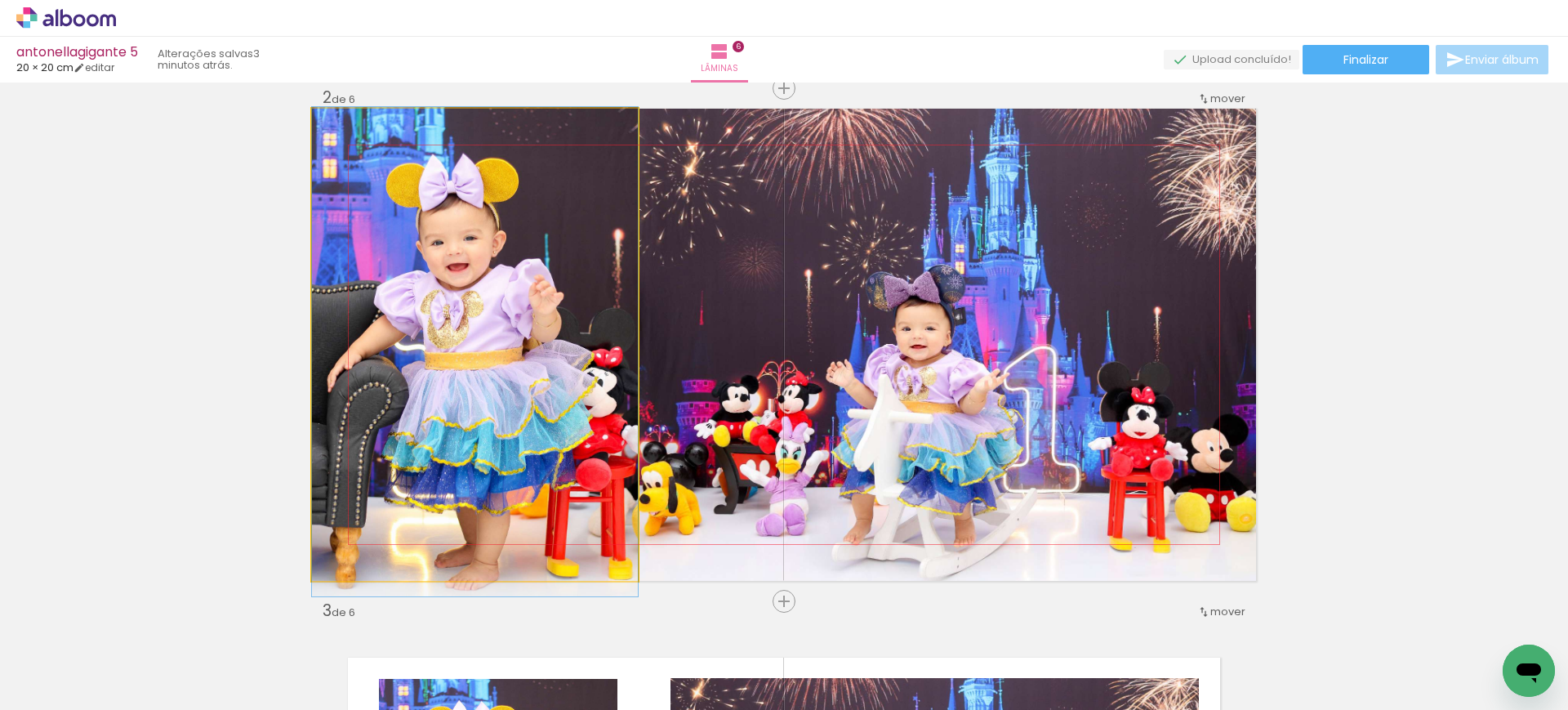
drag, startPoint x: 443, startPoint y: 275, endPoint x: 504, endPoint y: 283, distance: 61.5
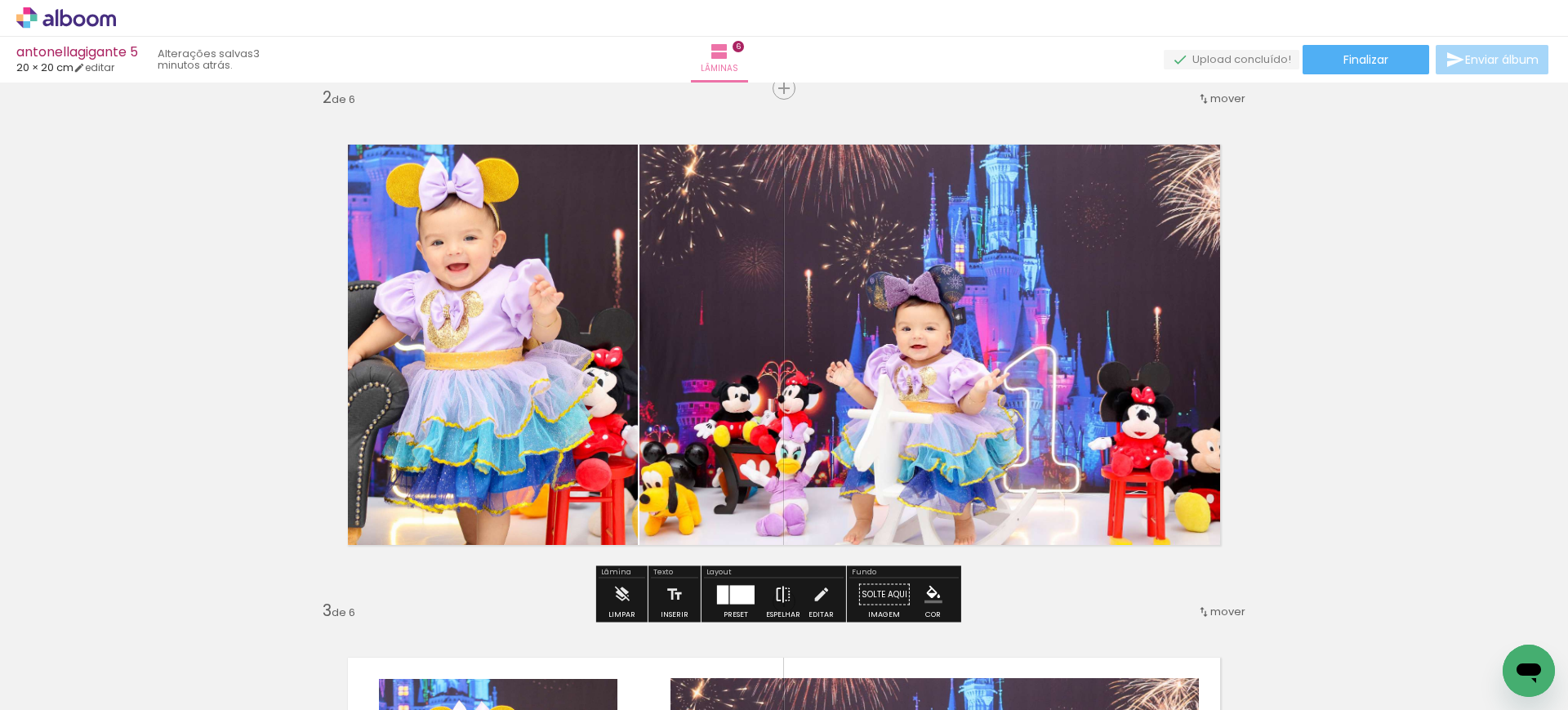
click at [776, 587] on iron-icon at bounding box center [784, 595] width 18 height 33
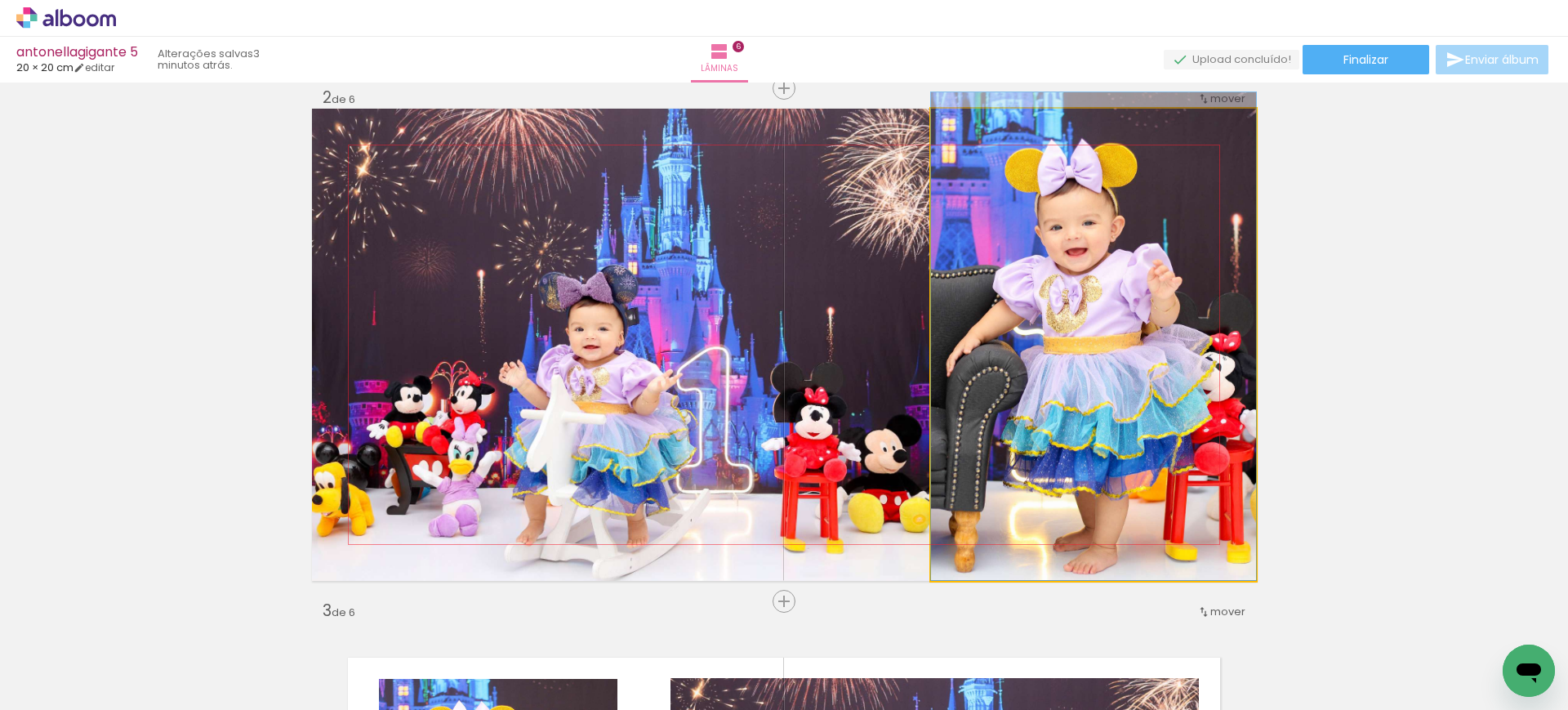
drag, startPoint x: 1095, startPoint y: 349, endPoint x: 1090, endPoint y: 318, distance: 31.4
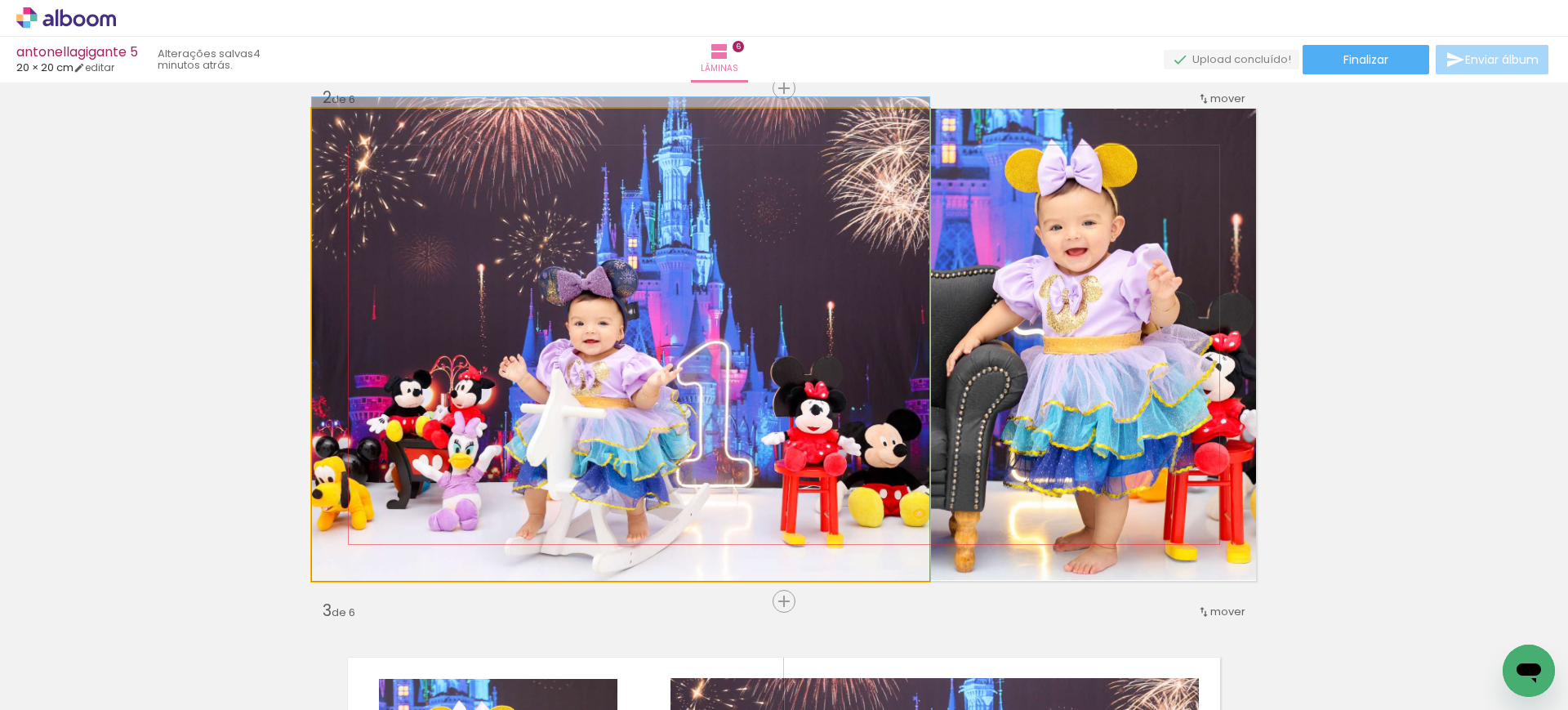
drag, startPoint x: 634, startPoint y: 399, endPoint x: 655, endPoint y: 345, distance: 57.9
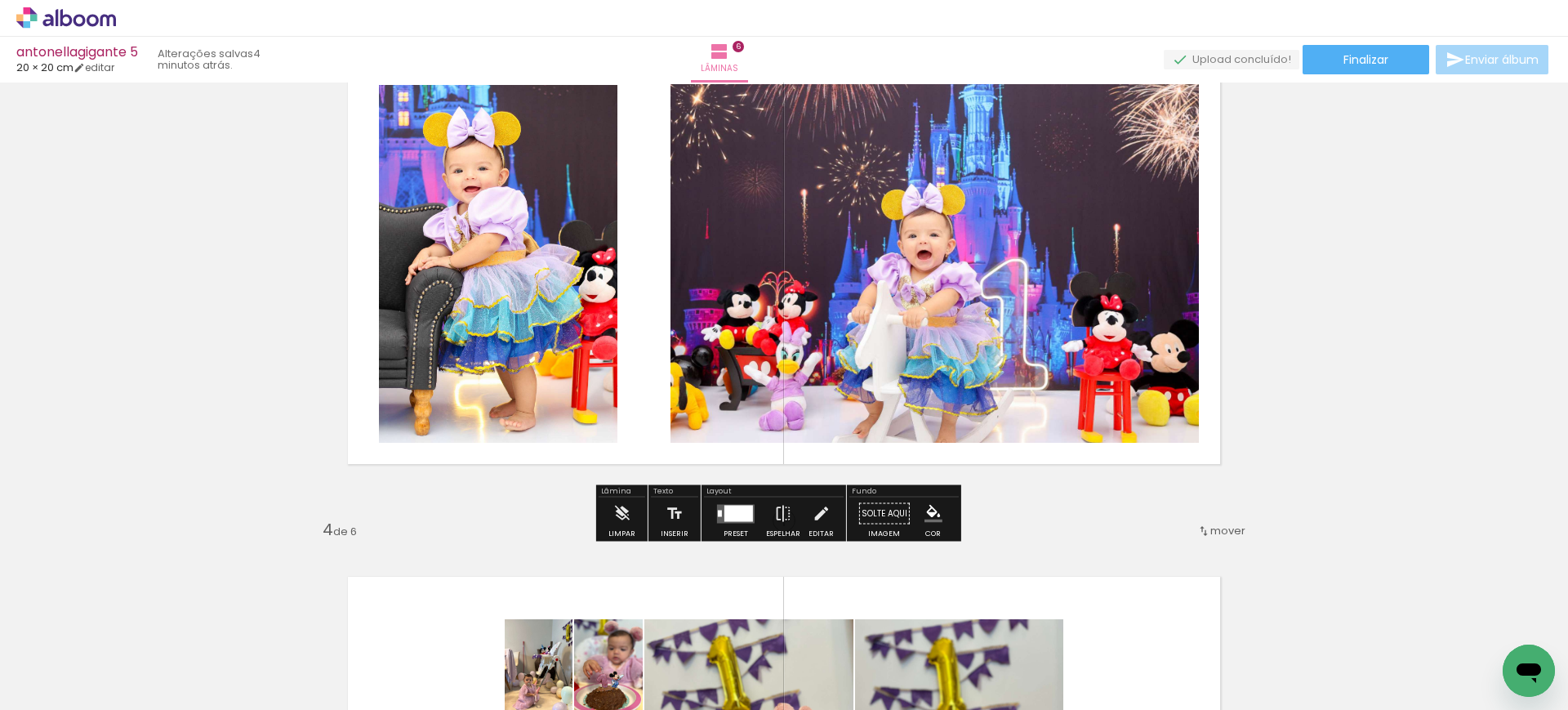
scroll to position [1129, 0]
click at [726, 509] on div at bounding box center [739, 512] width 29 height 16
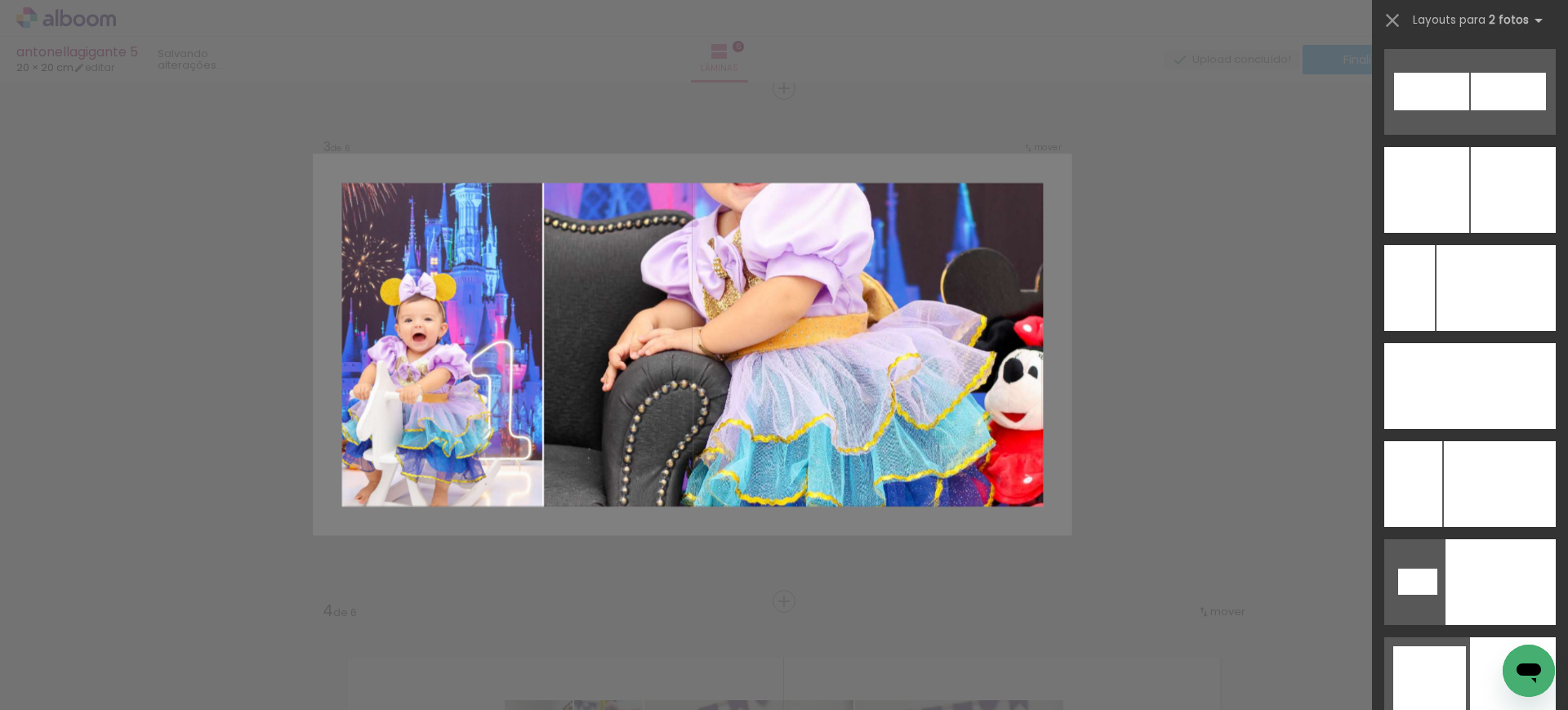
scroll to position [7449, 0]
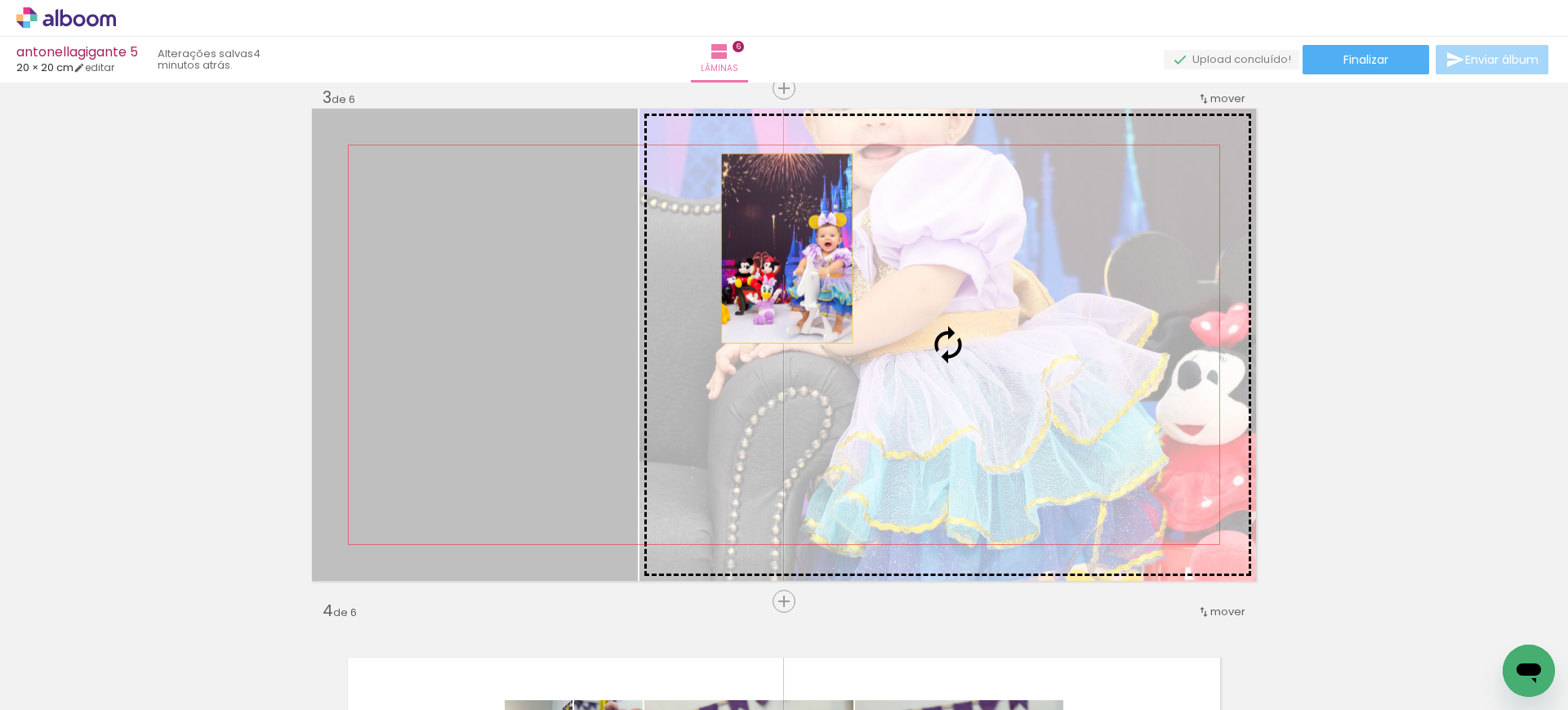
drag, startPoint x: 512, startPoint y: 340, endPoint x: 950, endPoint y: 267, distance: 444.0
click at [0, 0] on slot at bounding box center [0, 0] width 0 height 0
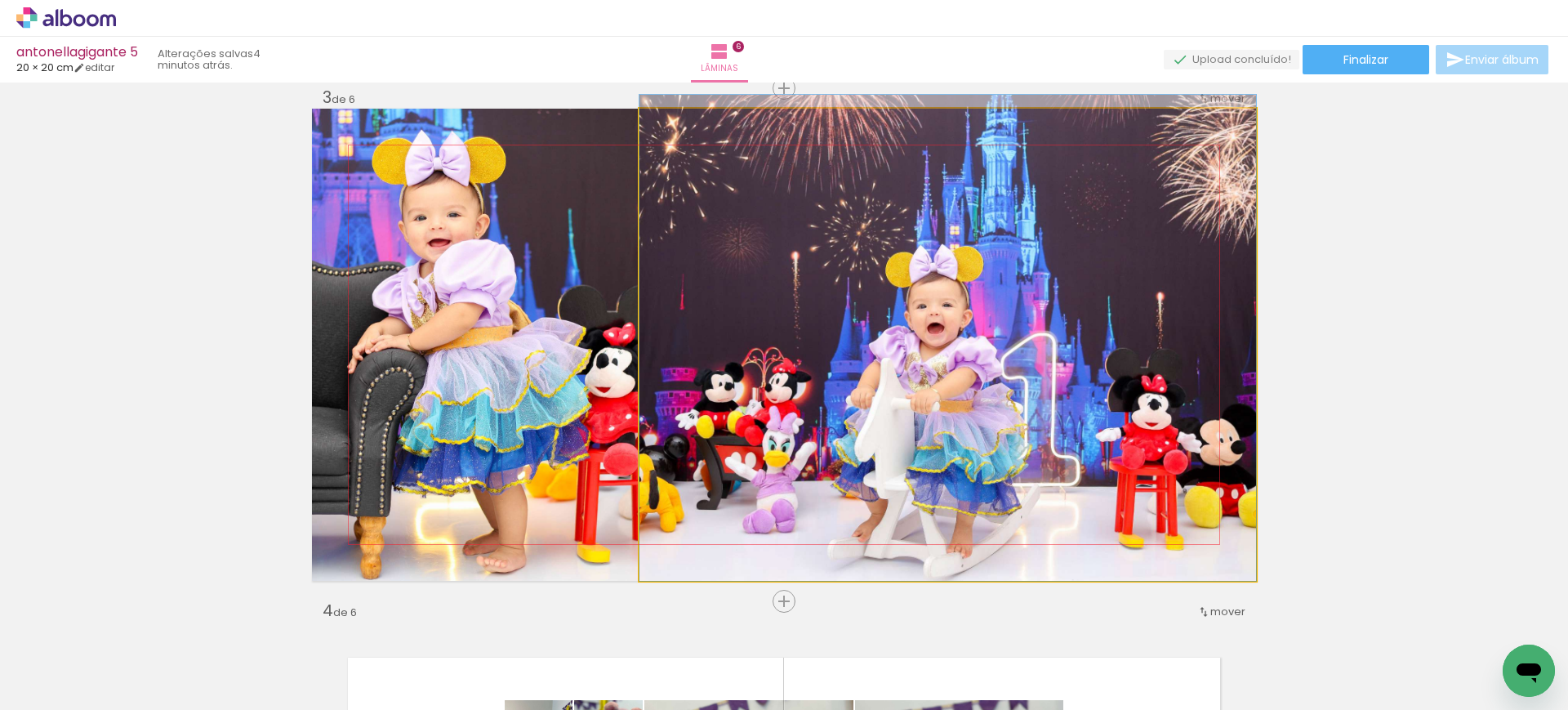
drag, startPoint x: 814, startPoint y: 423, endPoint x: 846, endPoint y: 365, distance: 66.2
drag, startPoint x: 833, startPoint y: 417, endPoint x: 839, endPoint y: 391, distance: 26.7
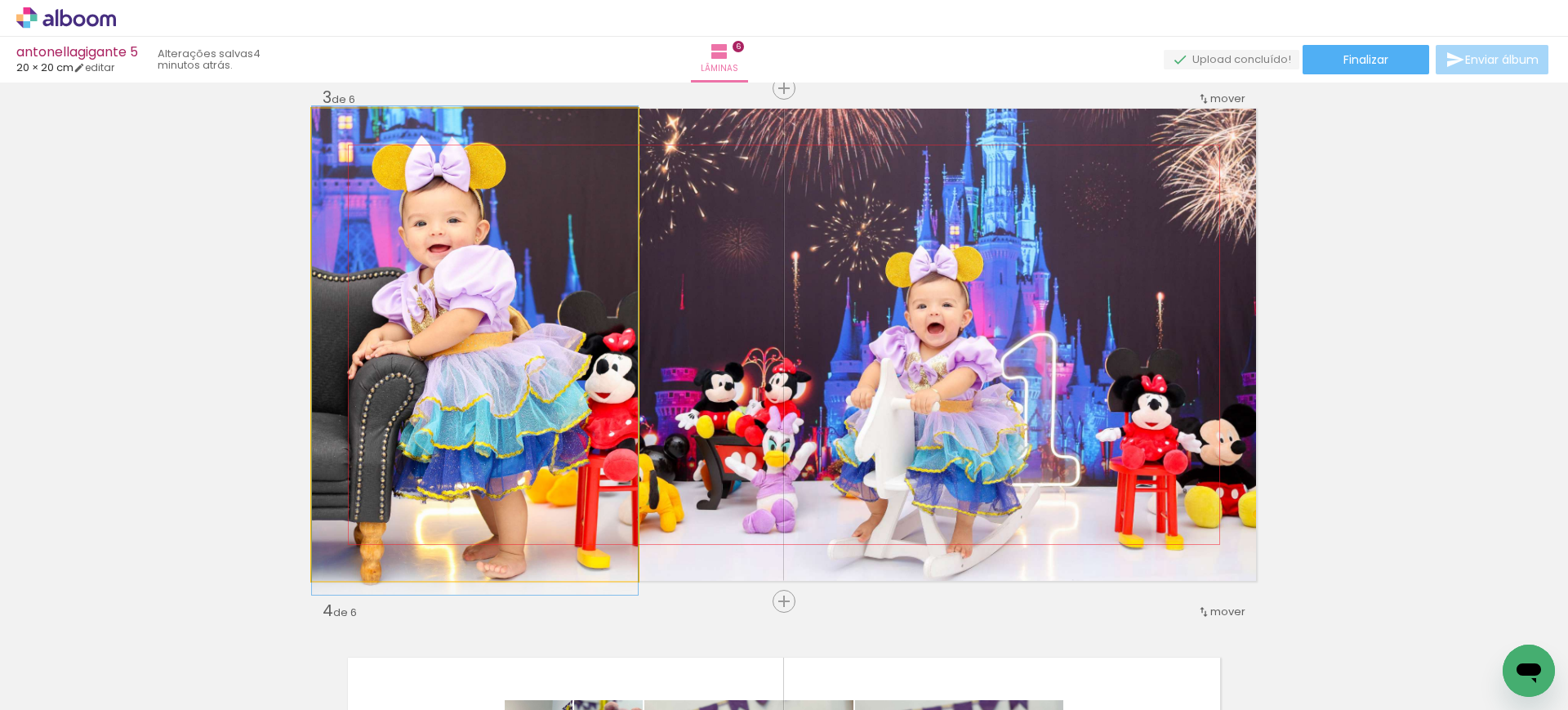
drag, startPoint x: 484, startPoint y: 310, endPoint x: 514, endPoint y: 316, distance: 30.6
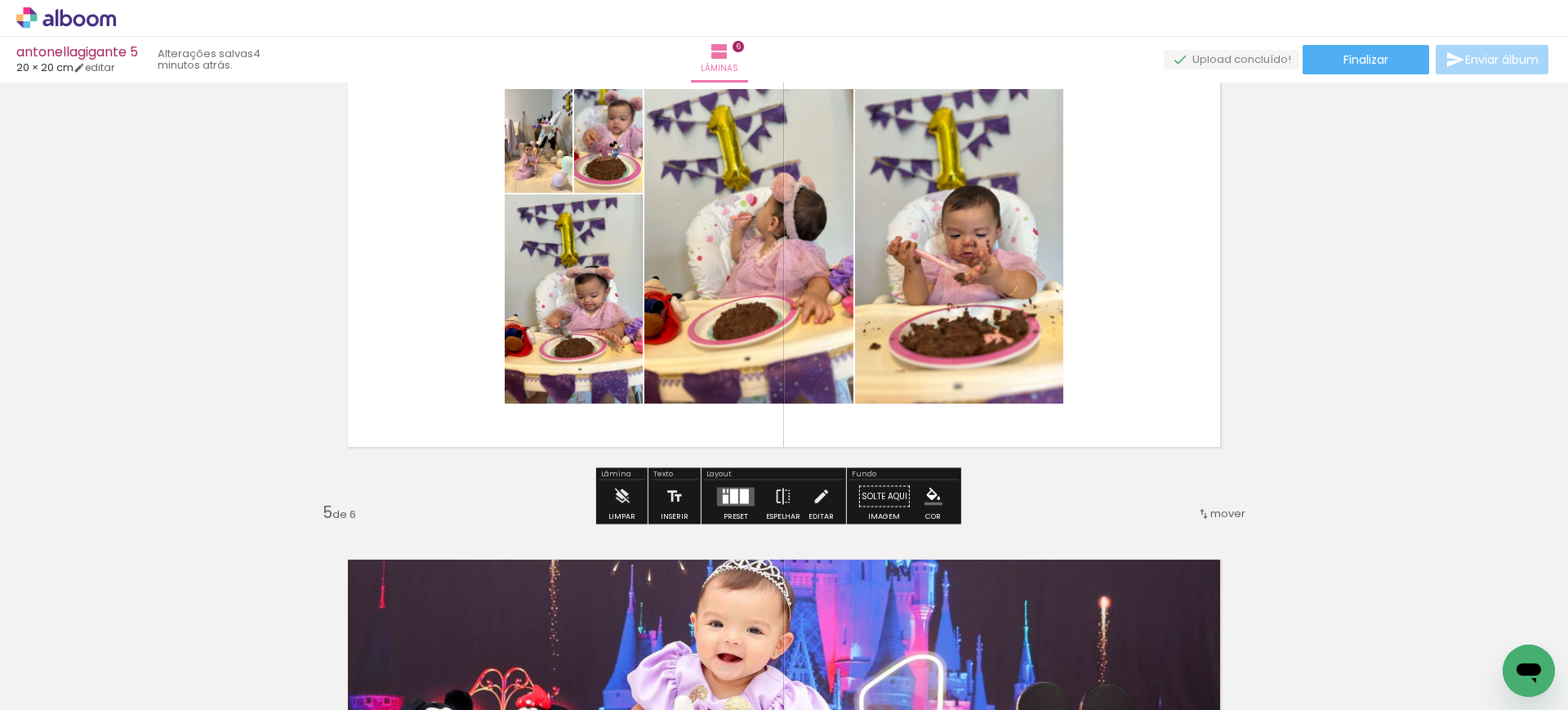
scroll to position [1680, 0]
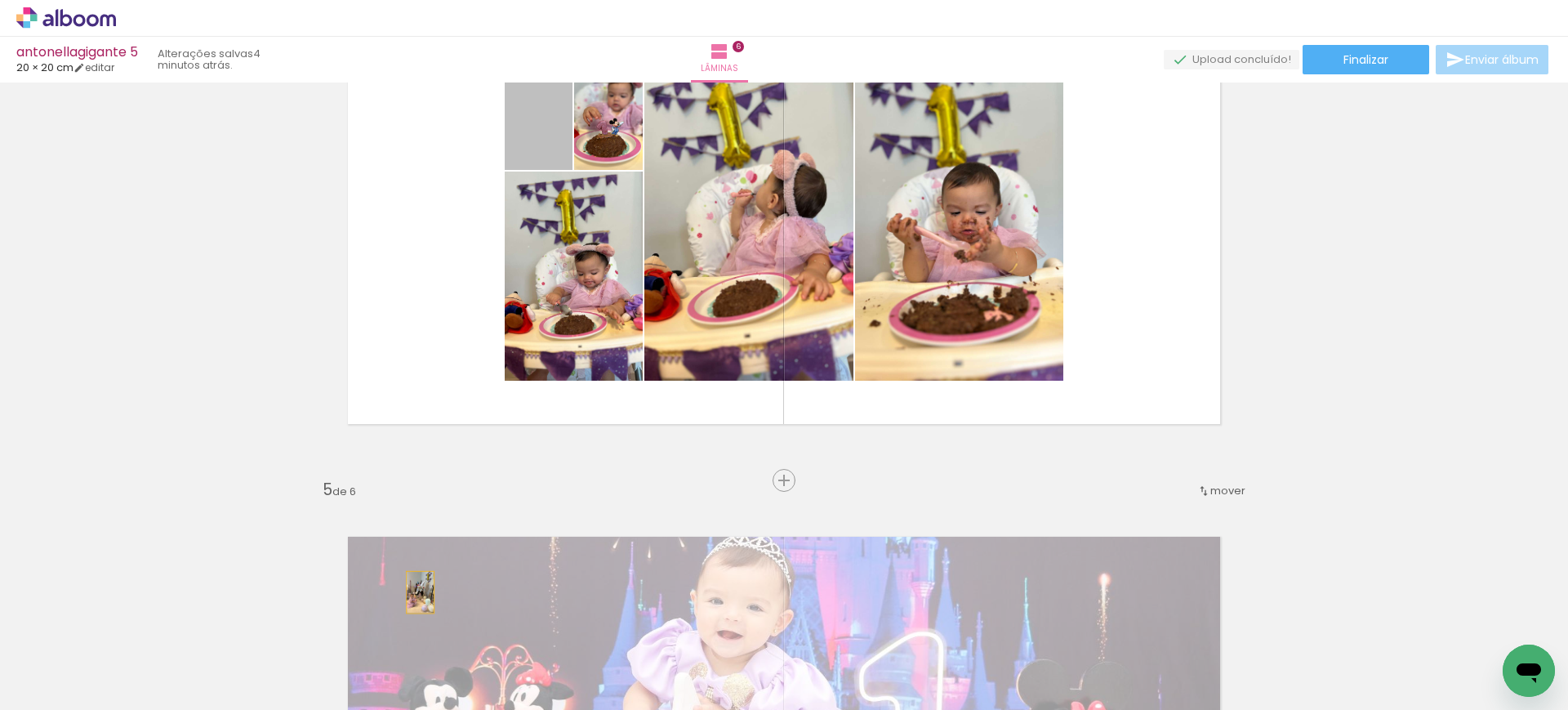
drag, startPoint x: 541, startPoint y: 134, endPoint x: 413, endPoint y: 592, distance: 475.6
click at [413, 592] on div "Inserir lâmina 1 de 6 Inserir lâmina 2 de 6 Inserir lâmina 3 de 6 Inserir lâmin…" at bounding box center [784, 203] width 1568 height 3591
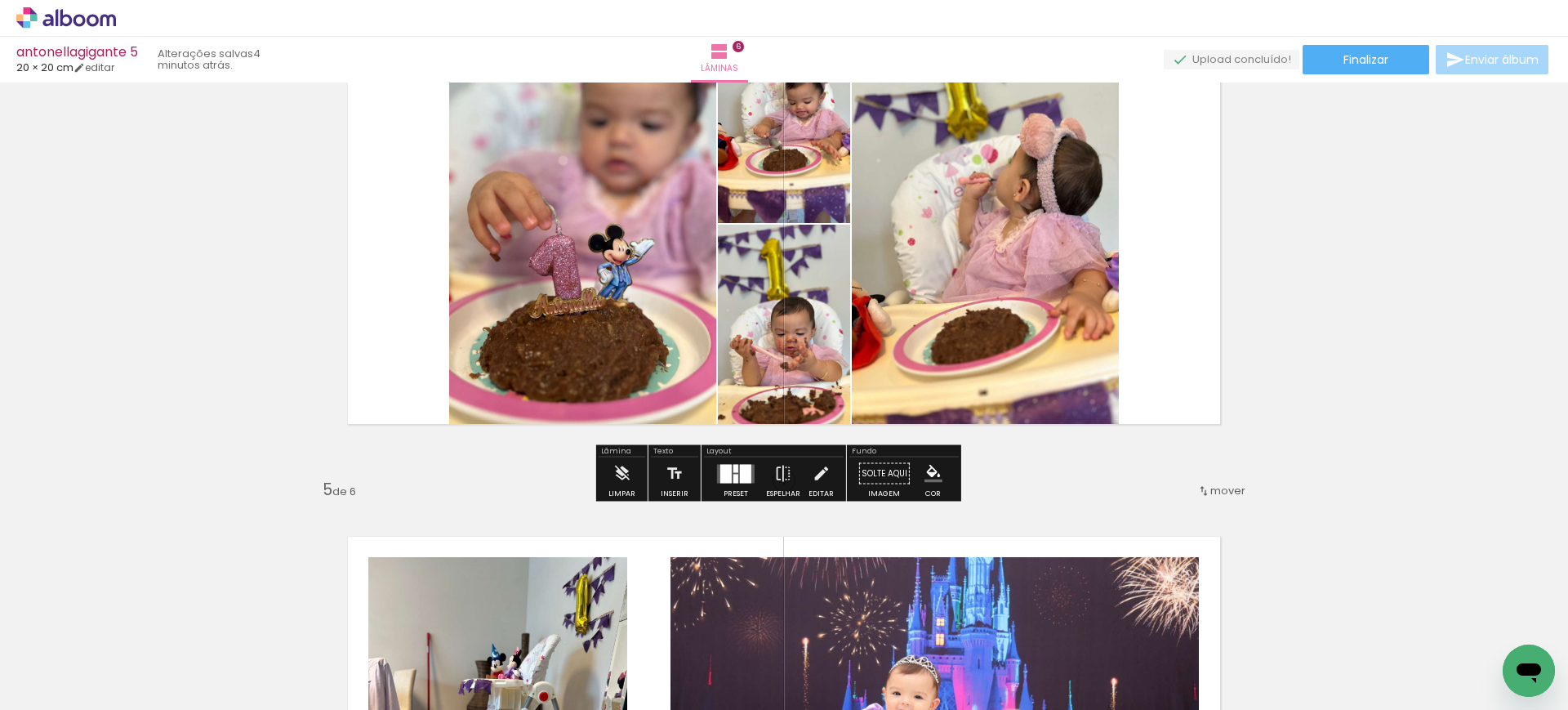
click at [743, 469] on div at bounding box center [745, 472] width 12 height 19
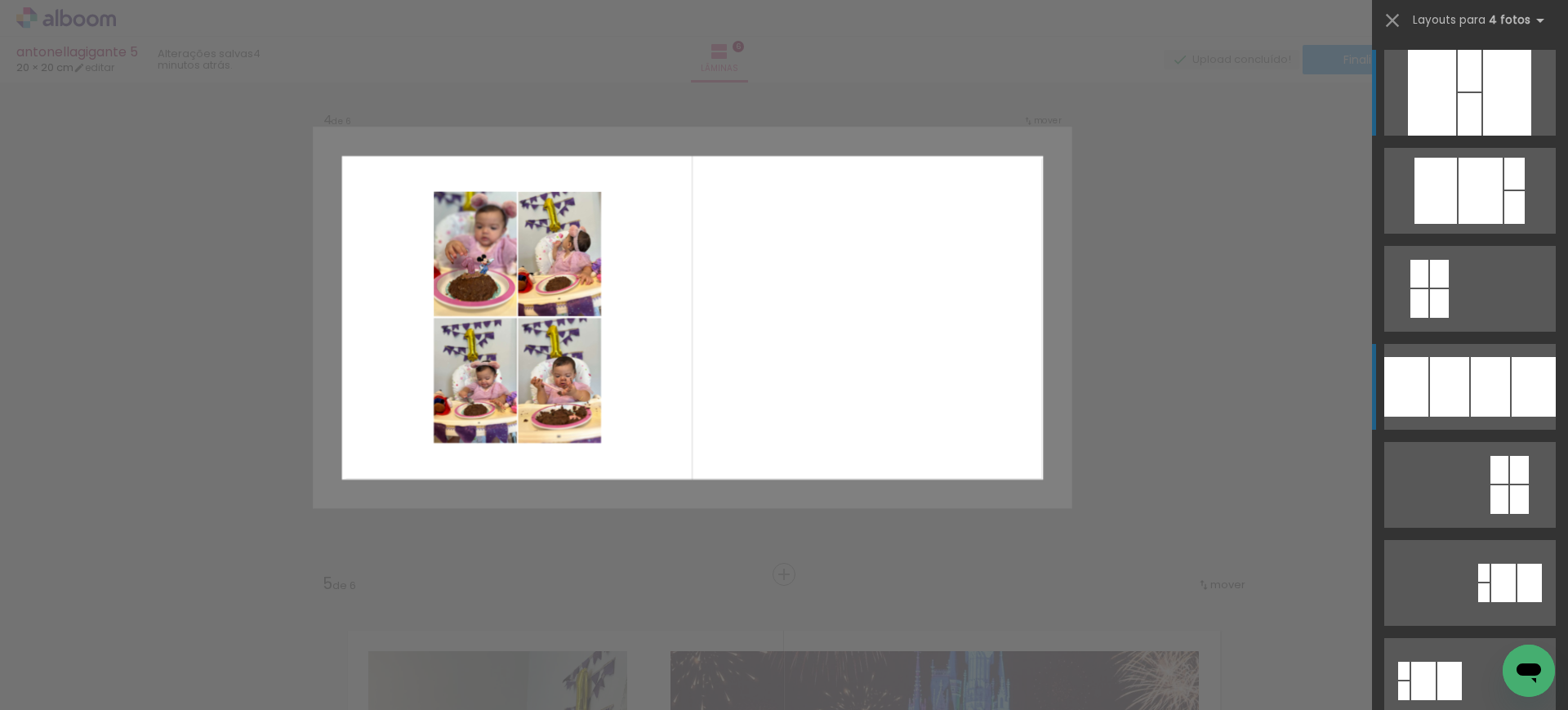
scroll to position [1560, 0]
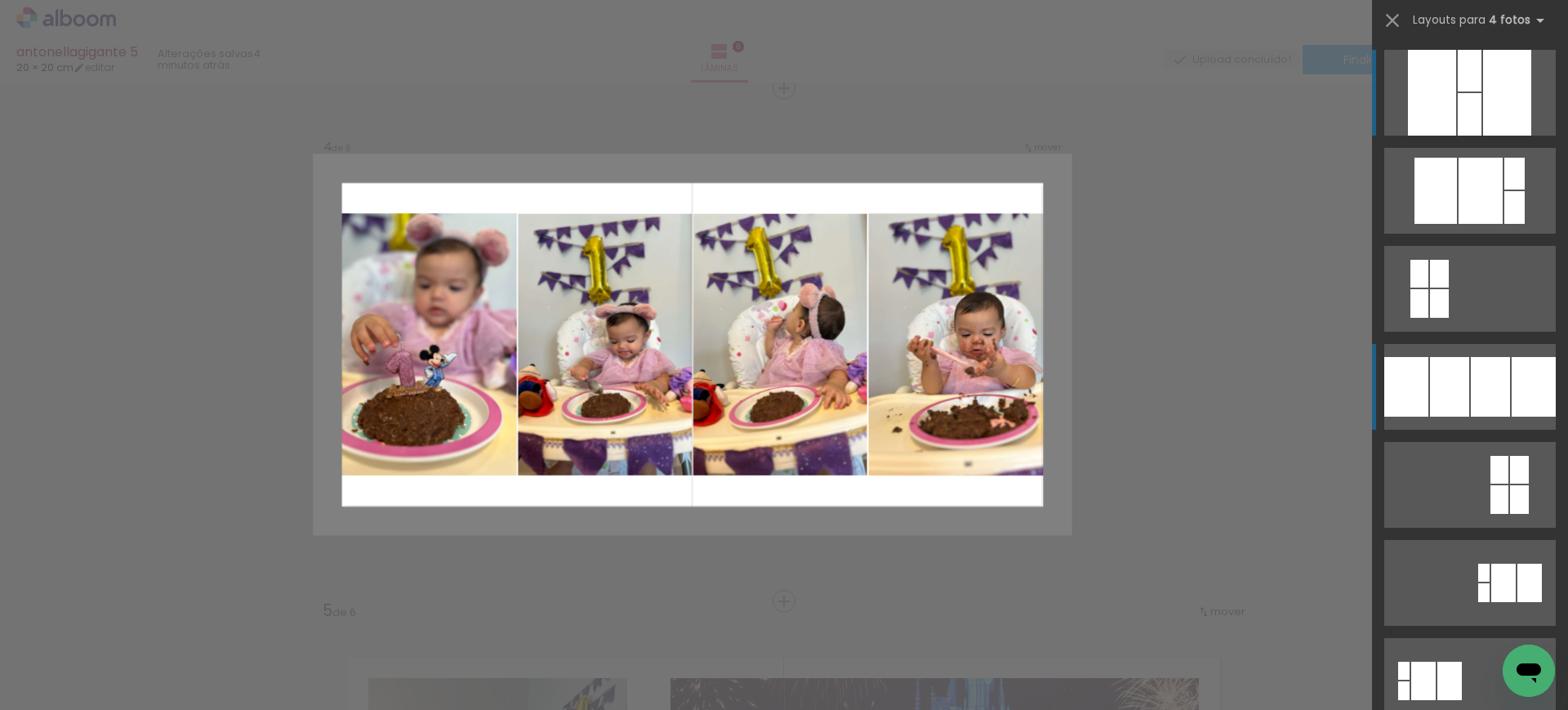
click at [1505, 190] on div at bounding box center [1514, 173] width 21 height 32
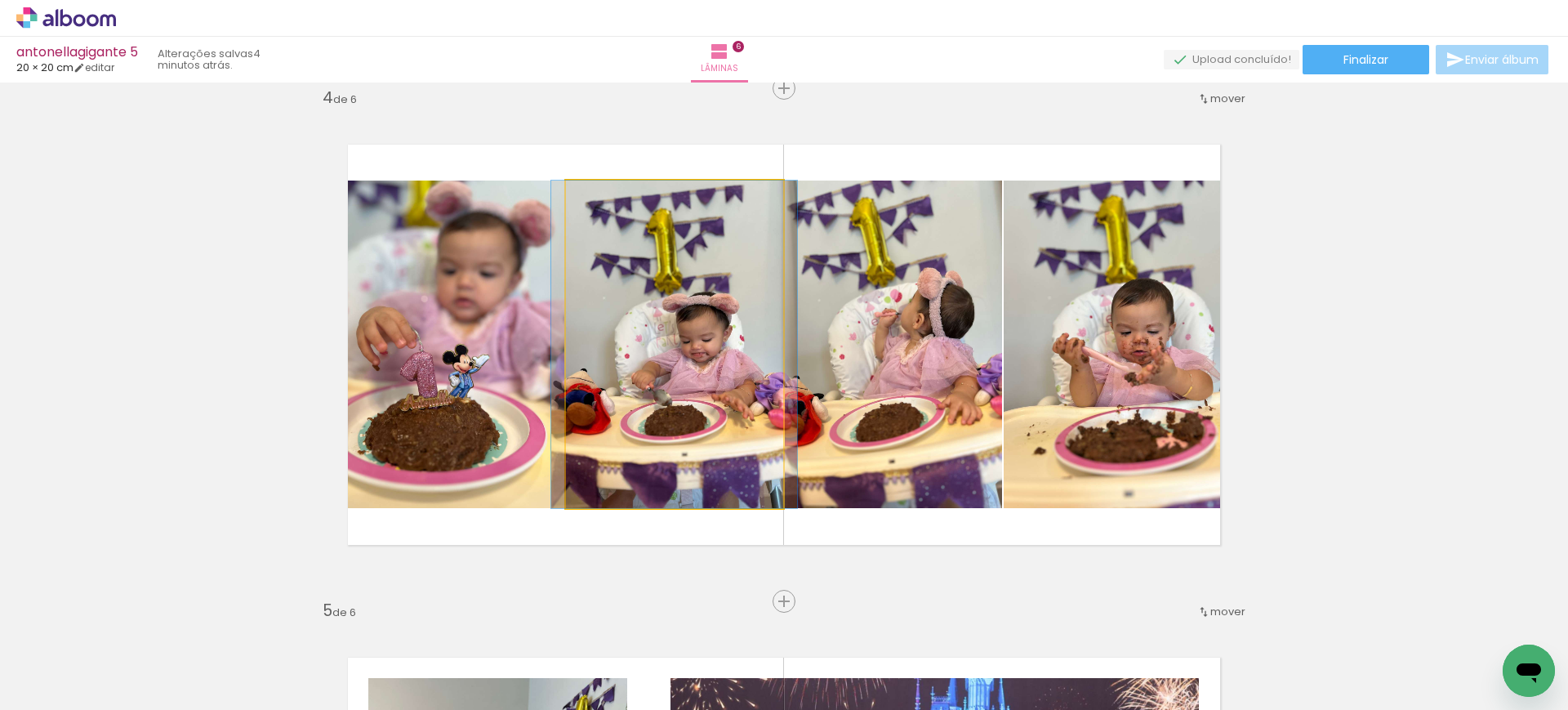
click at [686, 366] on quentale-photo at bounding box center [675, 344] width 218 height 327
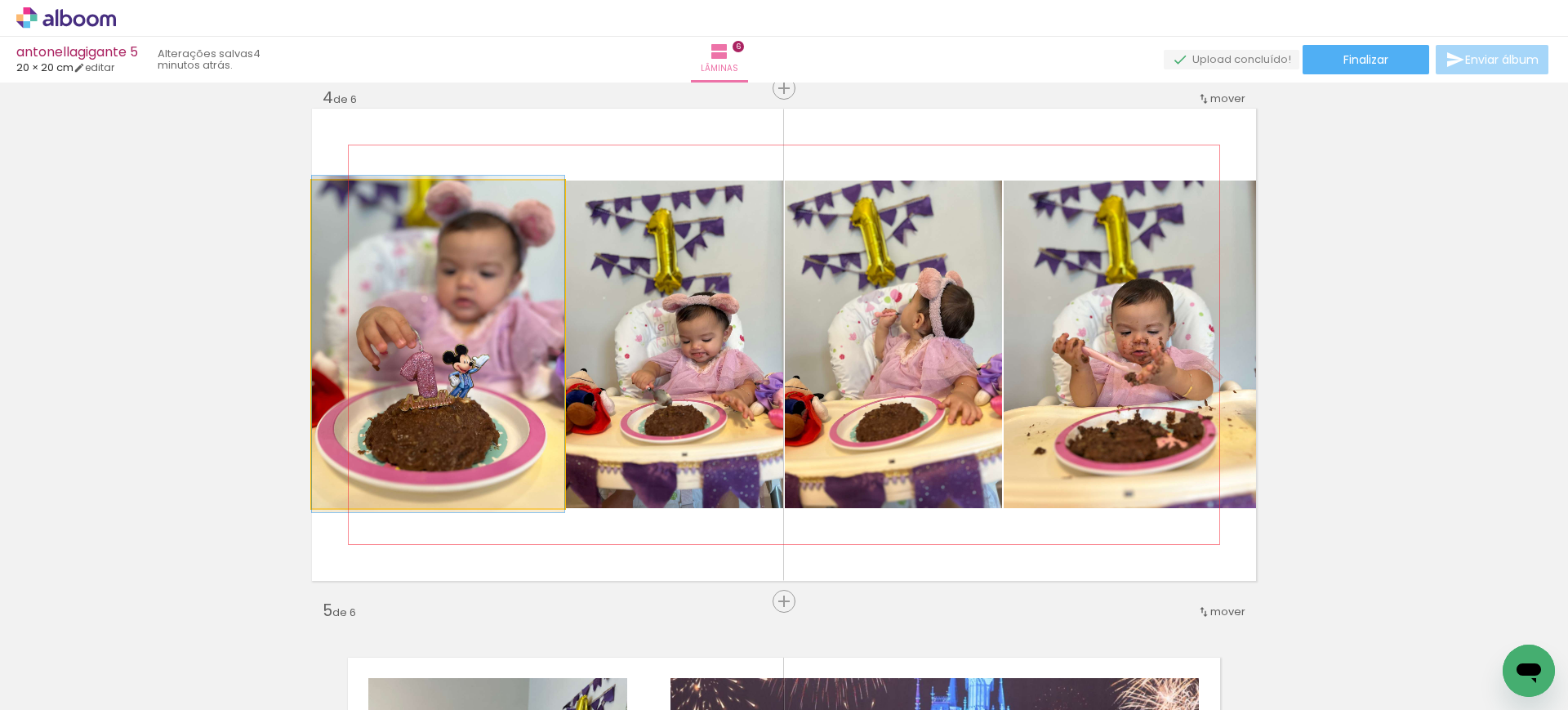
click at [509, 348] on quentale-photo at bounding box center [438, 344] width 252 height 327
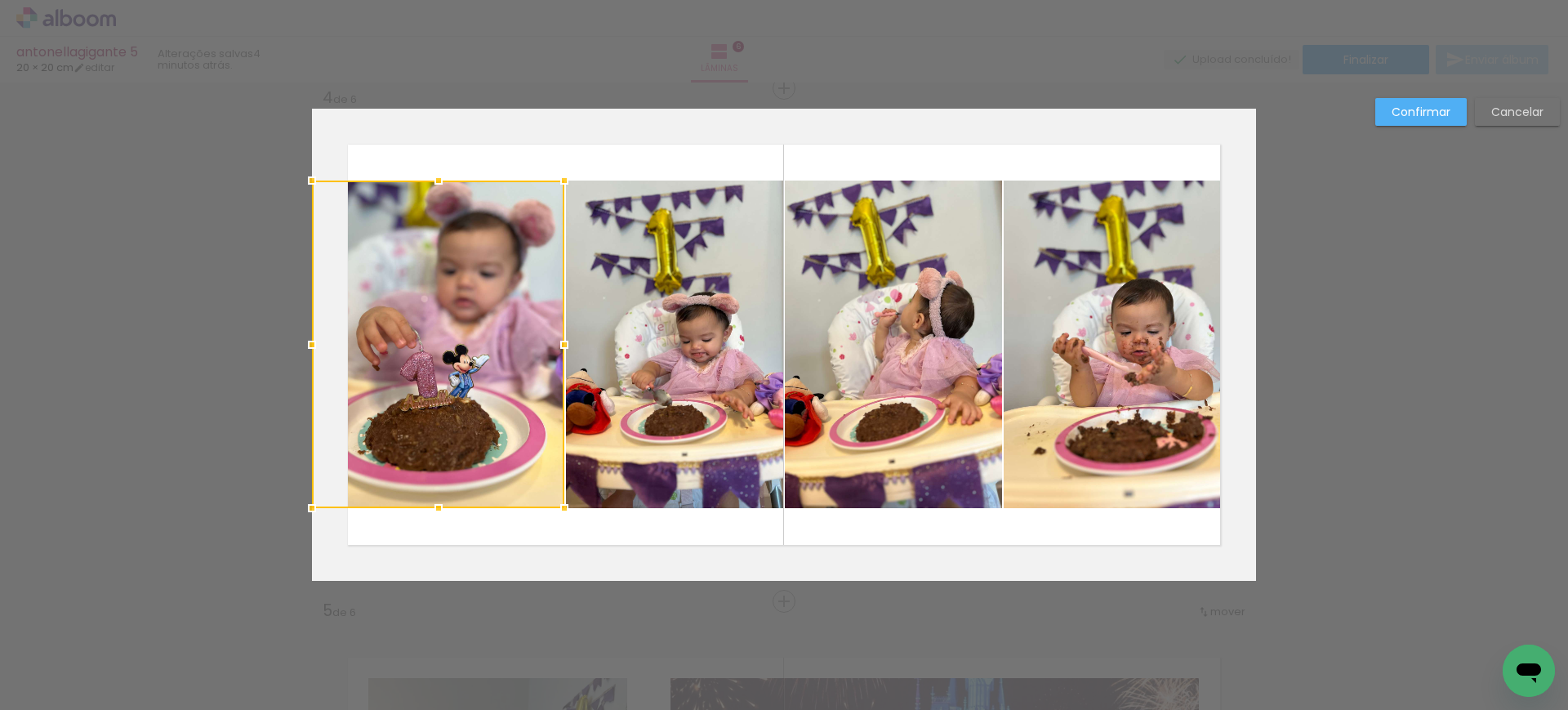
click at [509, 348] on div at bounding box center [438, 344] width 252 height 327
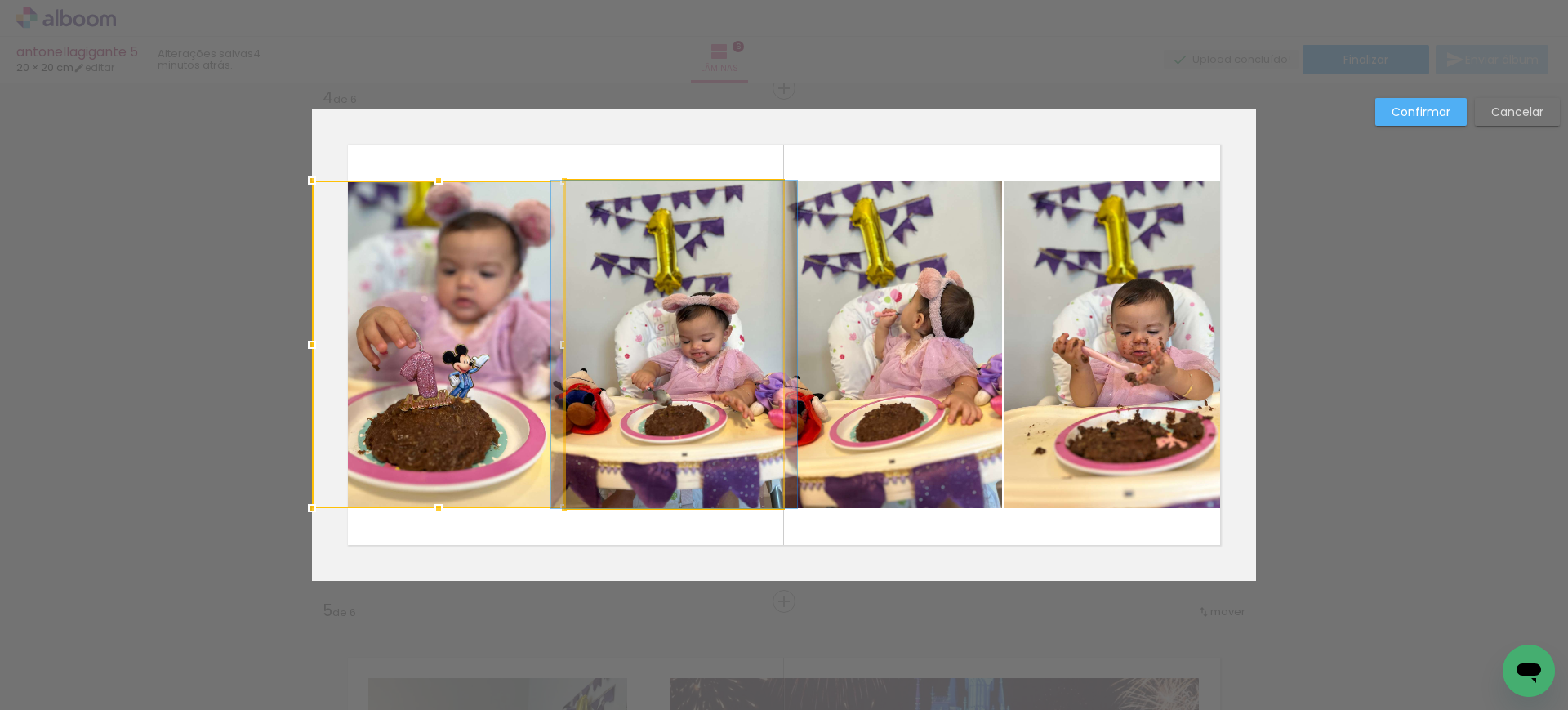
click at [652, 359] on quentale-photo at bounding box center [675, 344] width 218 height 327
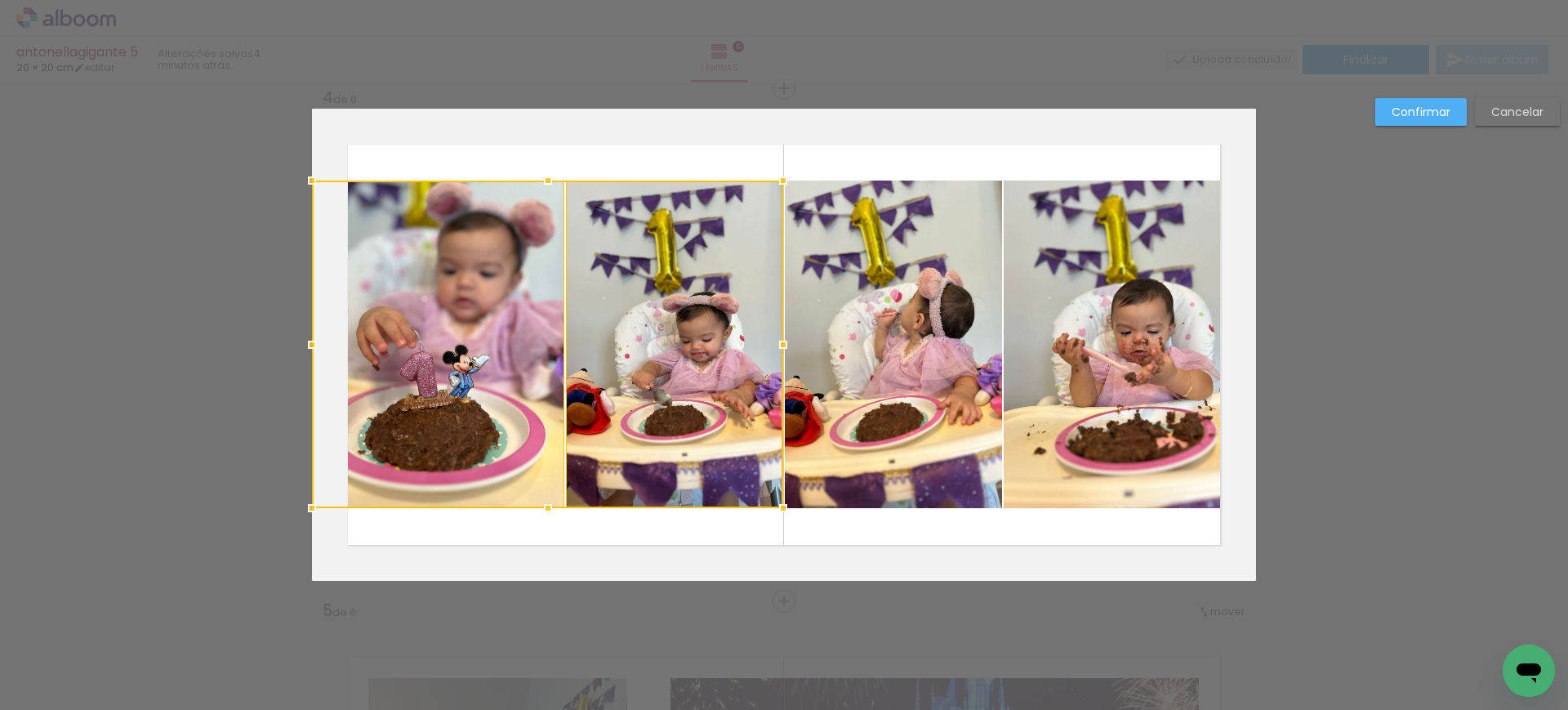
click at [866, 355] on quentale-photo at bounding box center [893, 344] width 218 height 327
click at [1219, 355] on quentale-photo at bounding box center [1130, 344] width 252 height 327
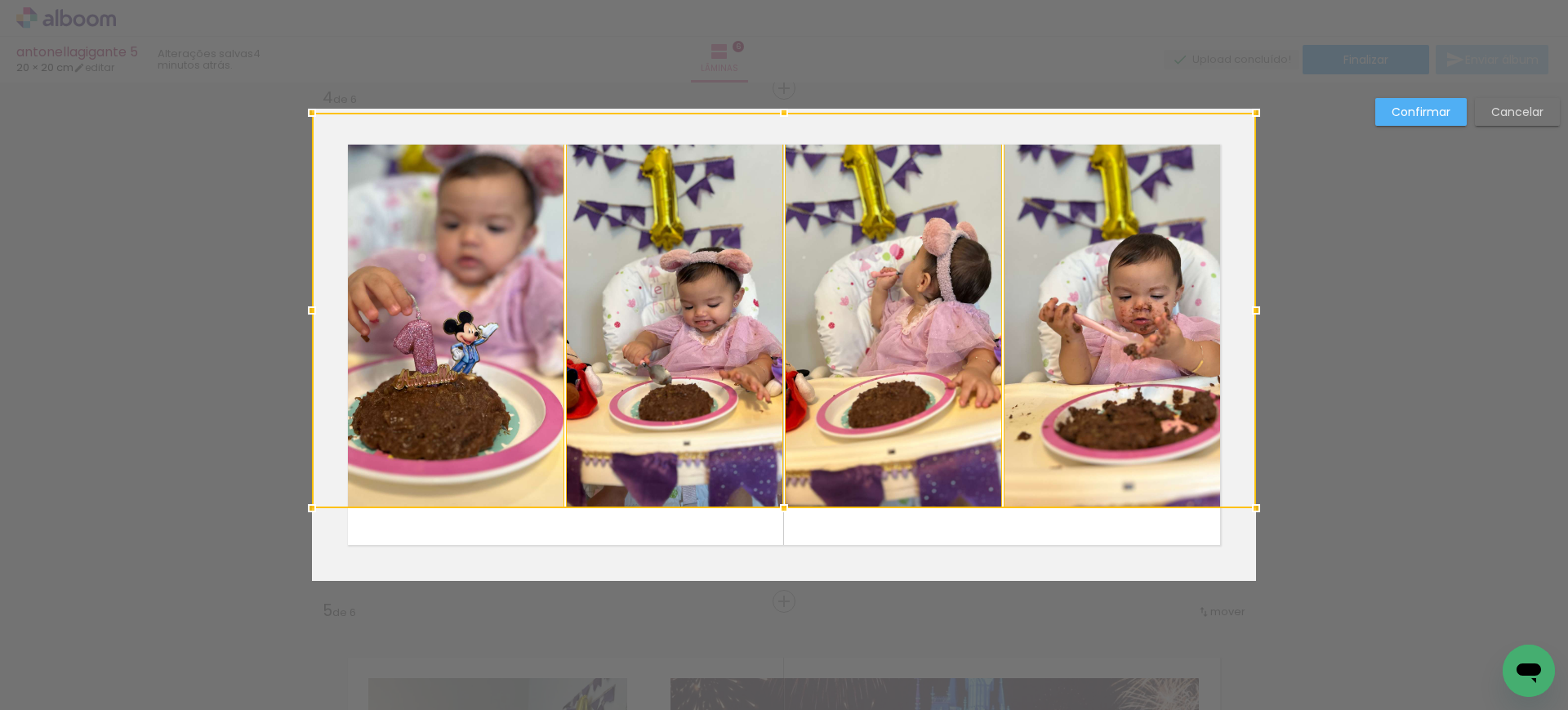
drag, startPoint x: 777, startPoint y: 176, endPoint x: 819, endPoint y: 40, distance: 142.3
click at [819, 0] on div "antonellagigante 5 20 × 20 cm editar 4 minutos atrás. Lâminas 6 Finalizar Envia…" at bounding box center [784, 0] width 1568 height 0
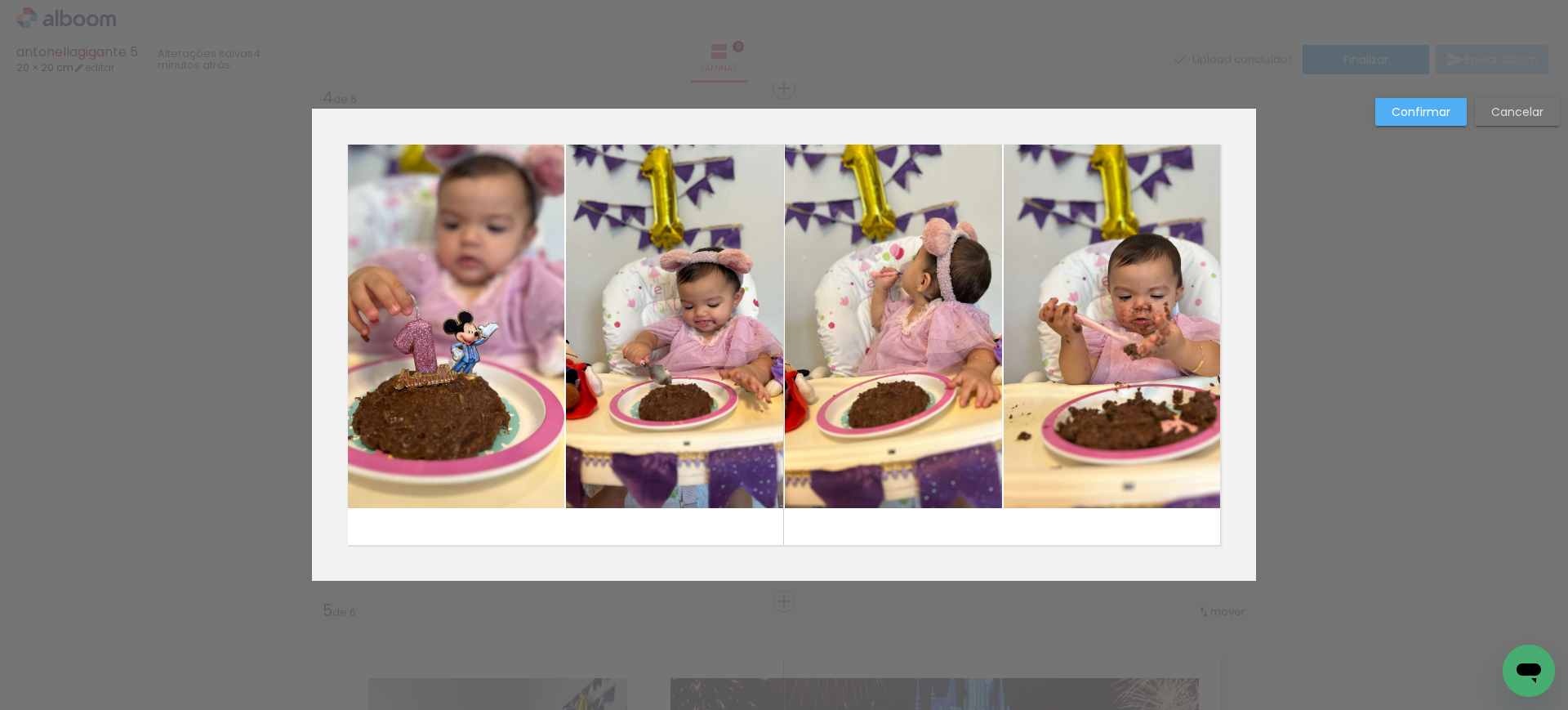
click at [461, 287] on quentale-photo at bounding box center [438, 310] width 252 height 395
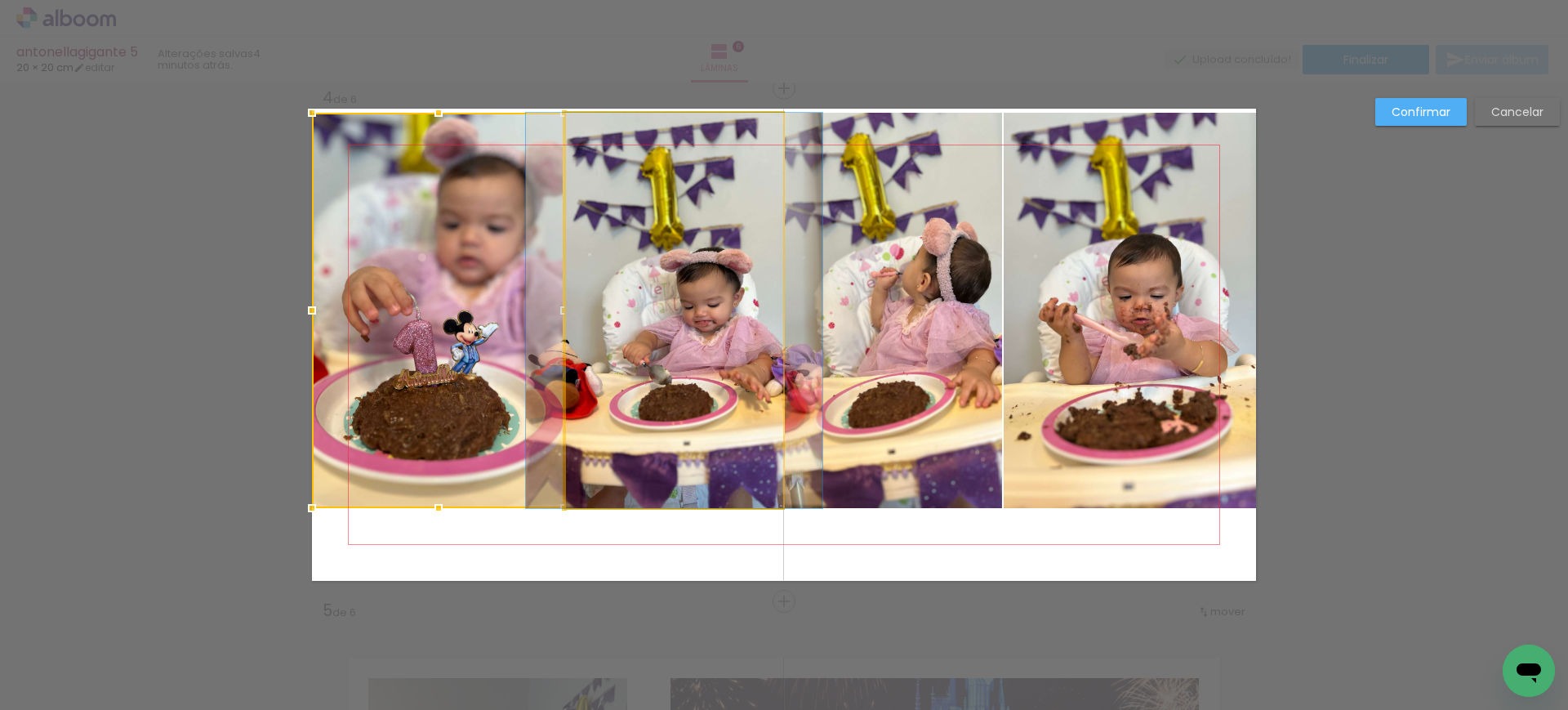
click at [619, 280] on quentale-photo at bounding box center [674, 310] width 217 height 395
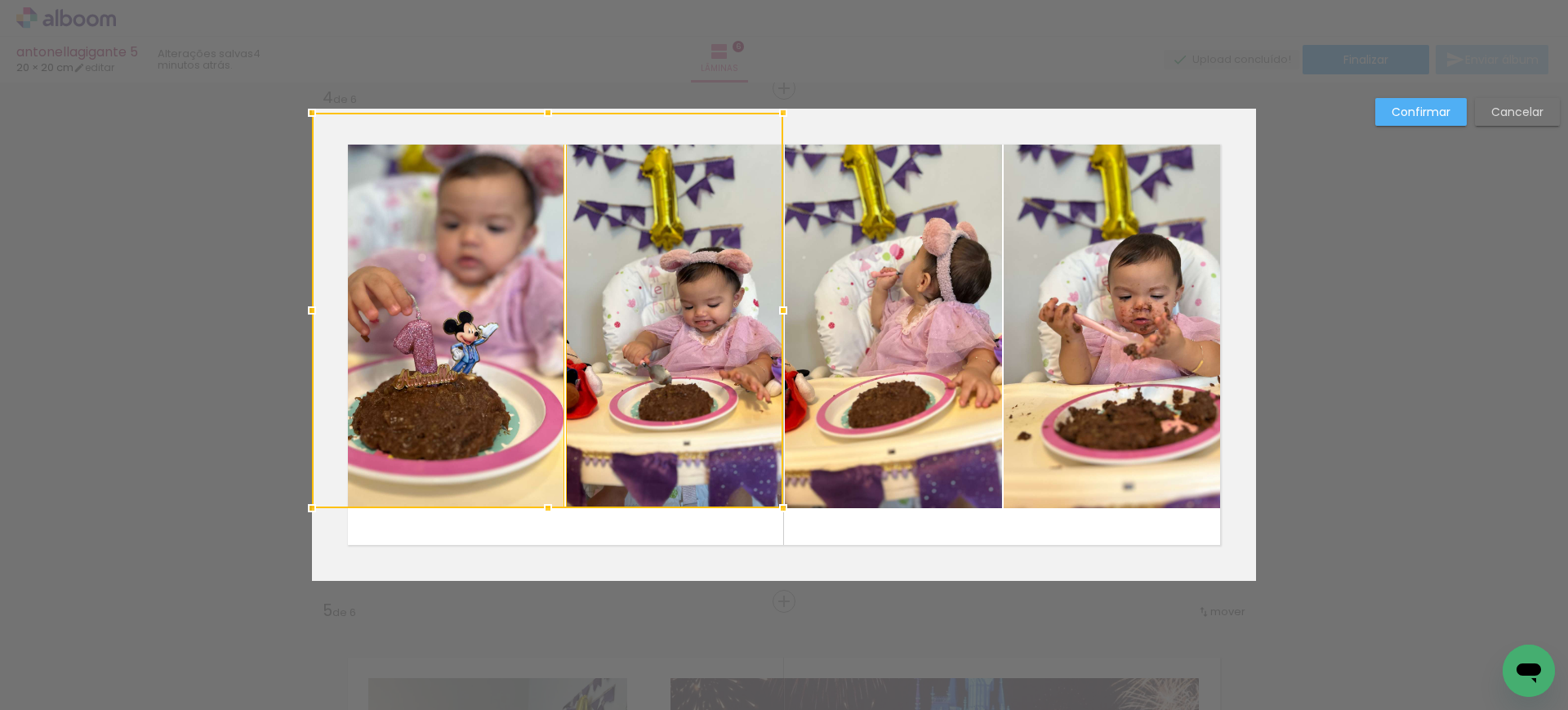
click at [973, 288] on quentale-photo at bounding box center [892, 310] width 217 height 395
click at [1087, 266] on quentale-photo at bounding box center [1130, 310] width 252 height 395
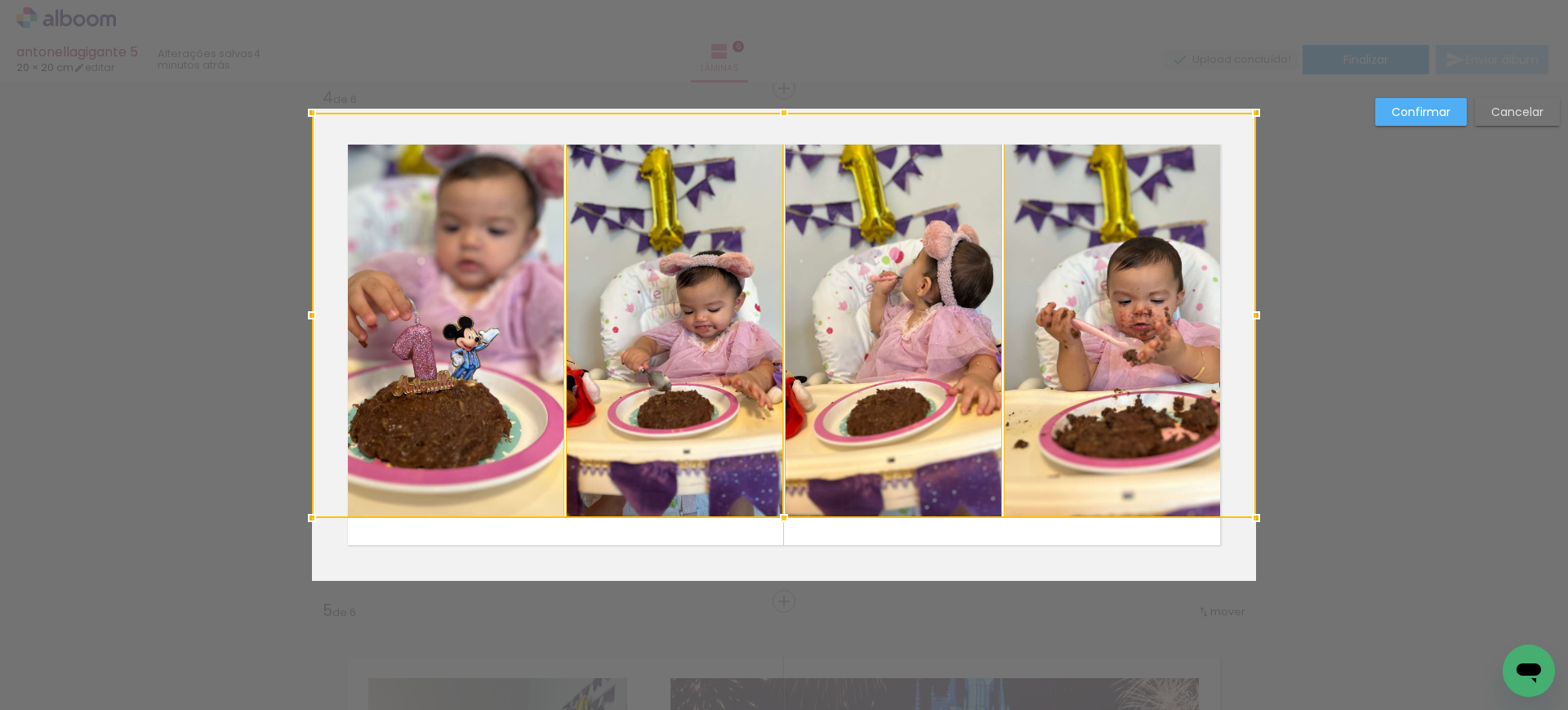
drag, startPoint x: 779, startPoint y: 502, endPoint x: 803, endPoint y: 737, distance: 236.2
click at [803, 709] on html "link( href="../../bower_components/polymer/polymer.html" rel="import" ) picture…" at bounding box center [784, 355] width 1568 height 710
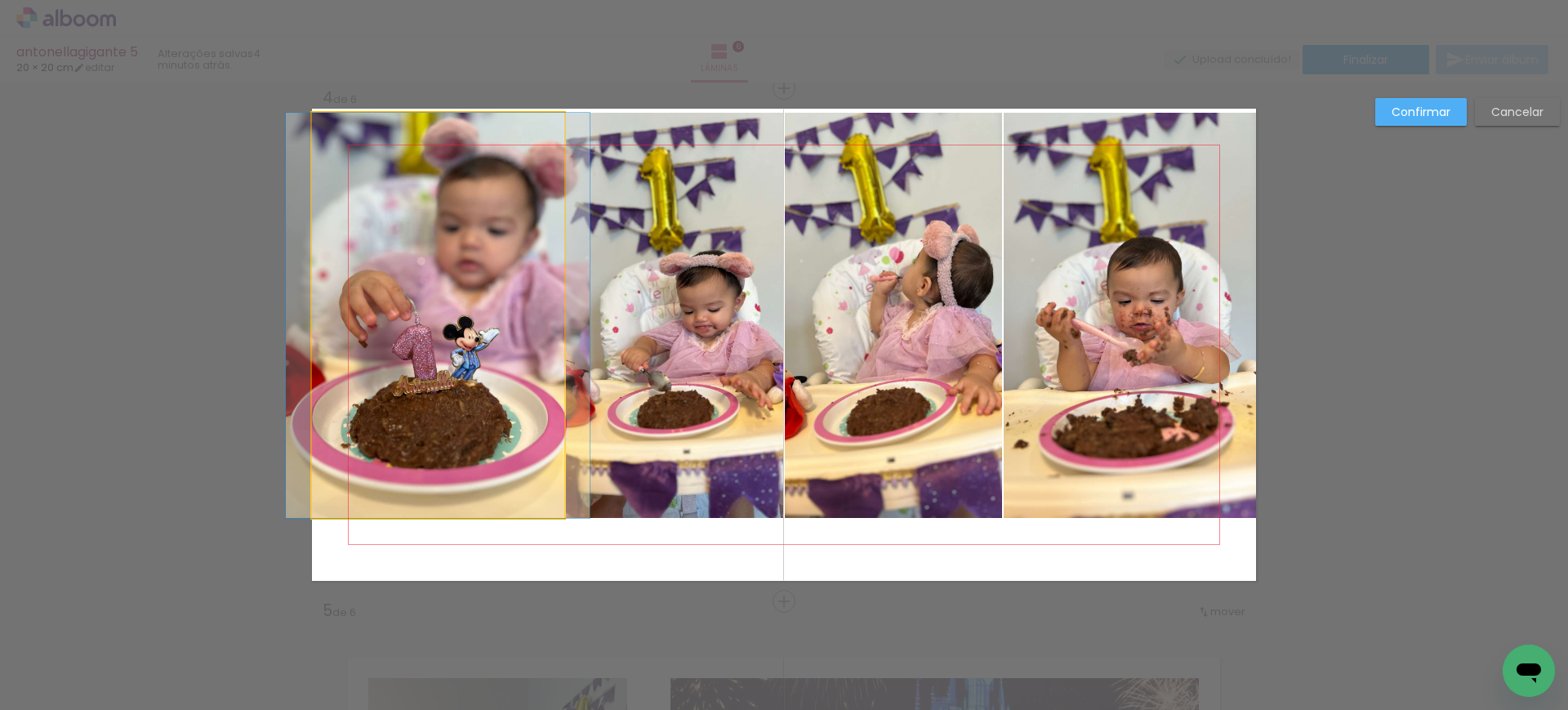
click at [461, 337] on quentale-photo at bounding box center [438, 315] width 252 height 405
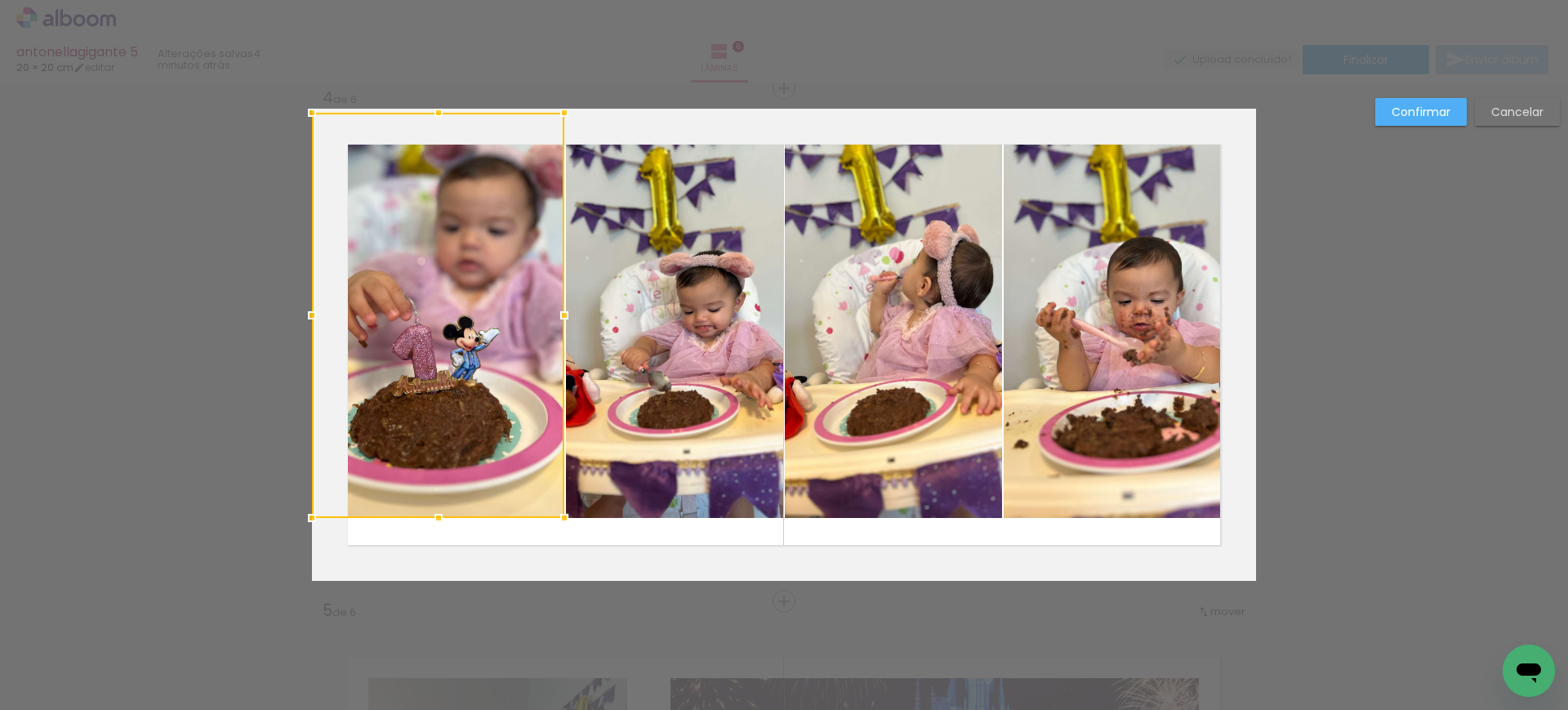
click at [648, 327] on quentale-photo at bounding box center [674, 315] width 217 height 405
click at [881, 307] on quentale-photo at bounding box center [892, 315] width 217 height 405
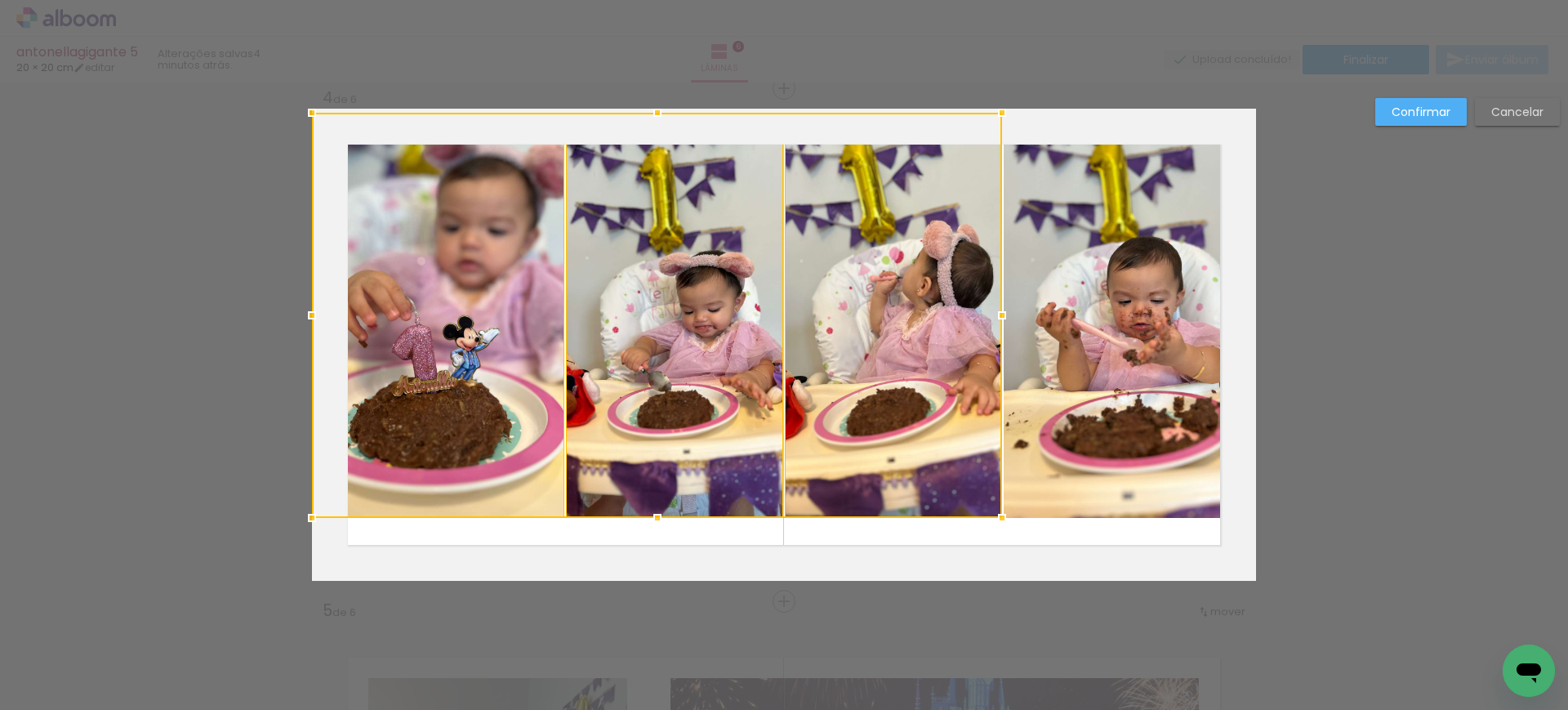
click at [1137, 291] on quentale-photo at bounding box center [1130, 315] width 252 height 405
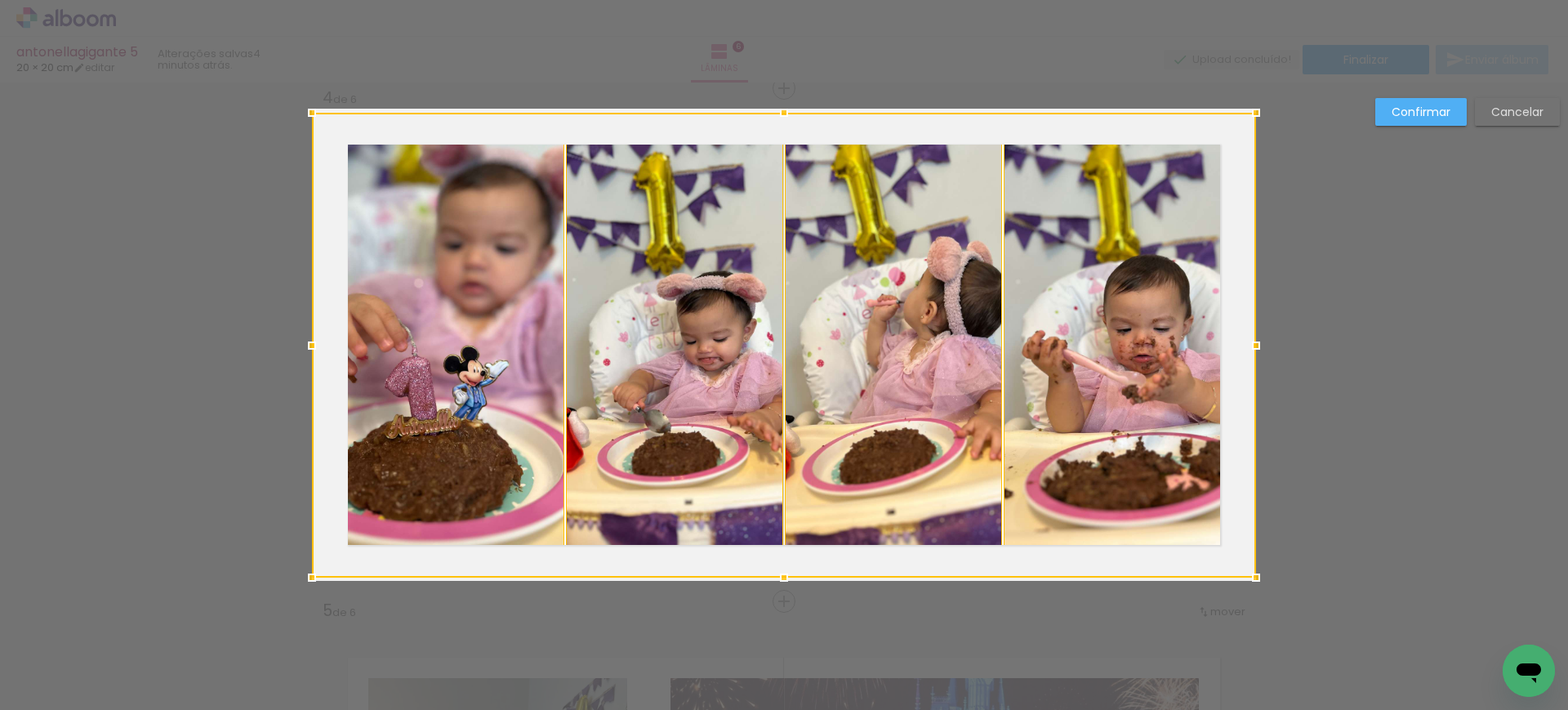
drag, startPoint x: 783, startPoint y: 515, endPoint x: 807, endPoint y: 417, distance: 100.9
click at [807, 417] on div at bounding box center [784, 345] width 944 height 464
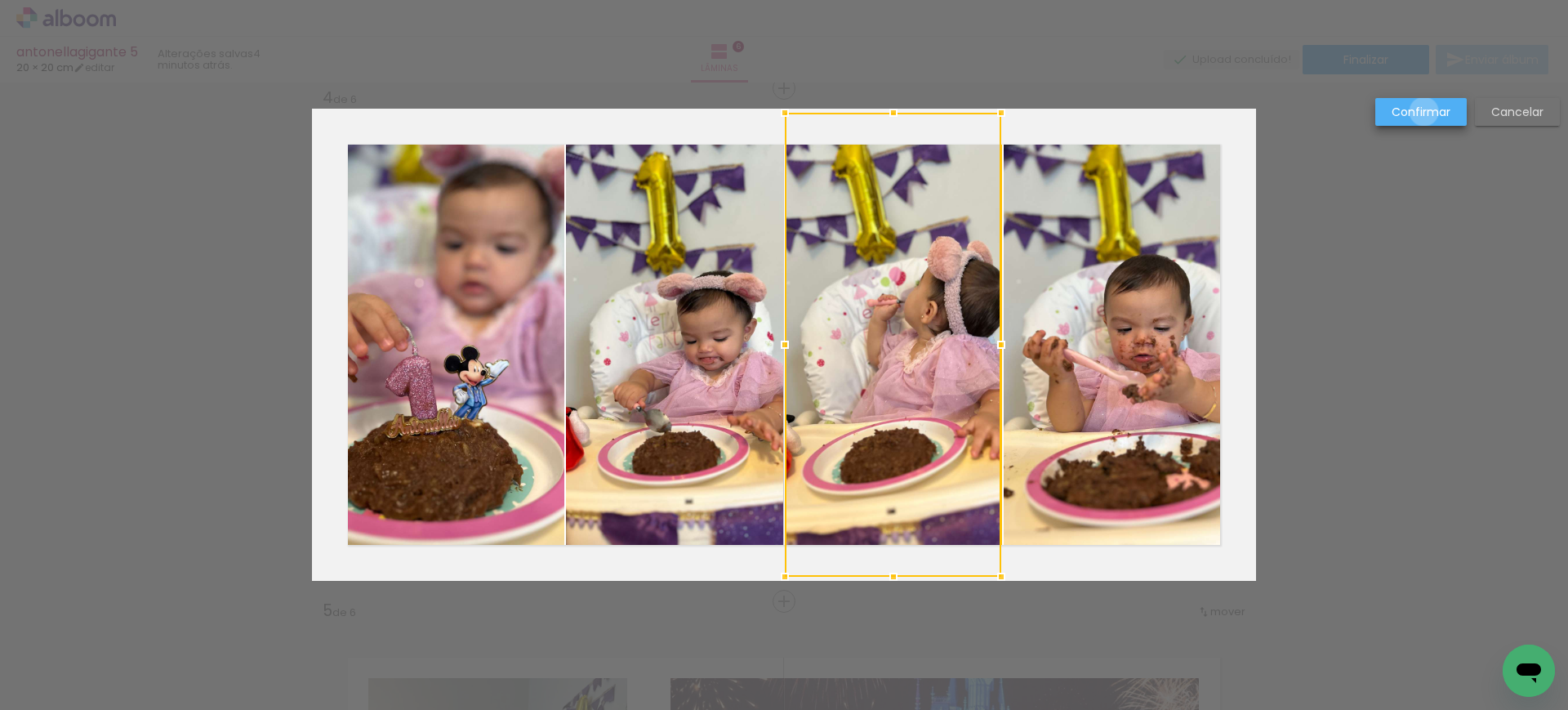
click at [0, 0] on slot "Confirmar" at bounding box center [0, 0] width 0 height 0
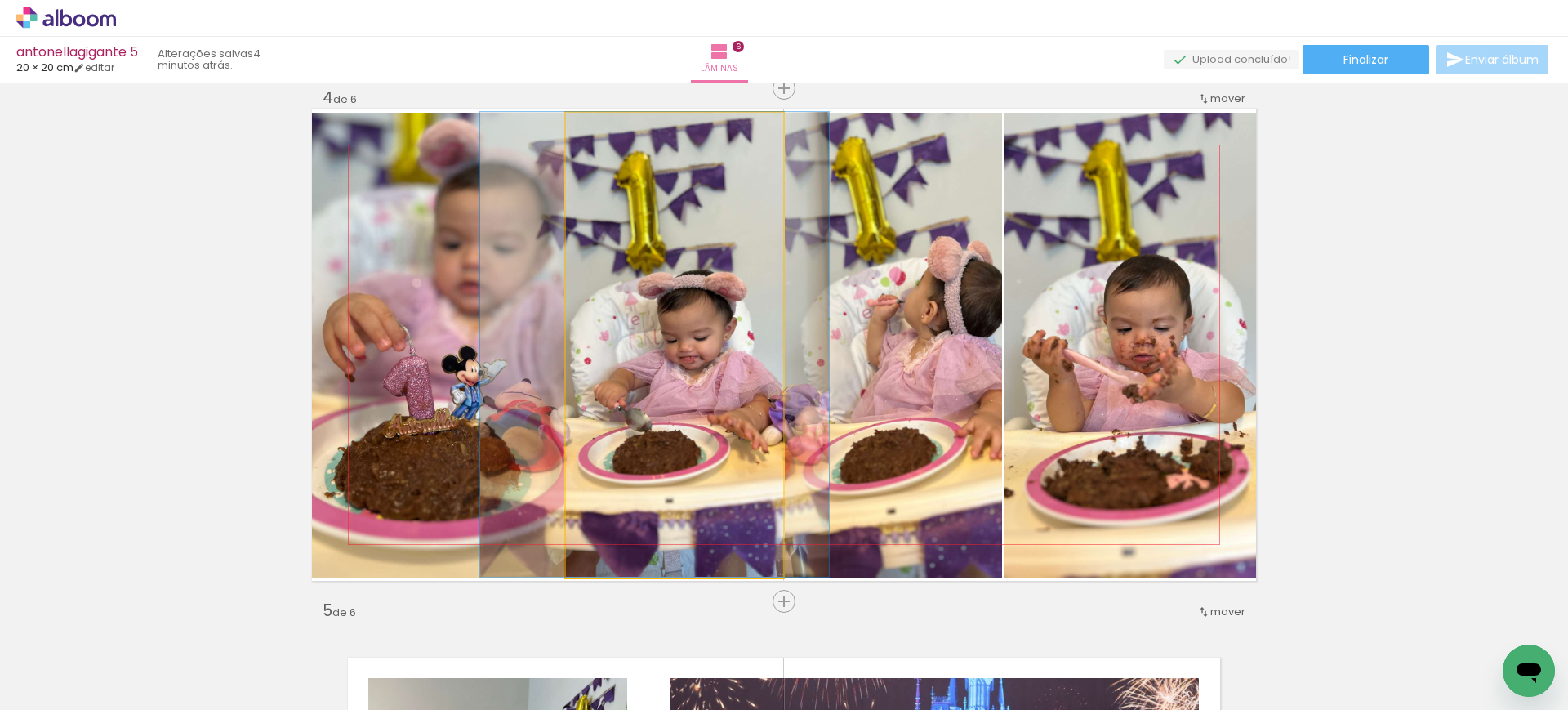
drag, startPoint x: 676, startPoint y: 335, endPoint x: 656, endPoint y: 326, distance: 21.9
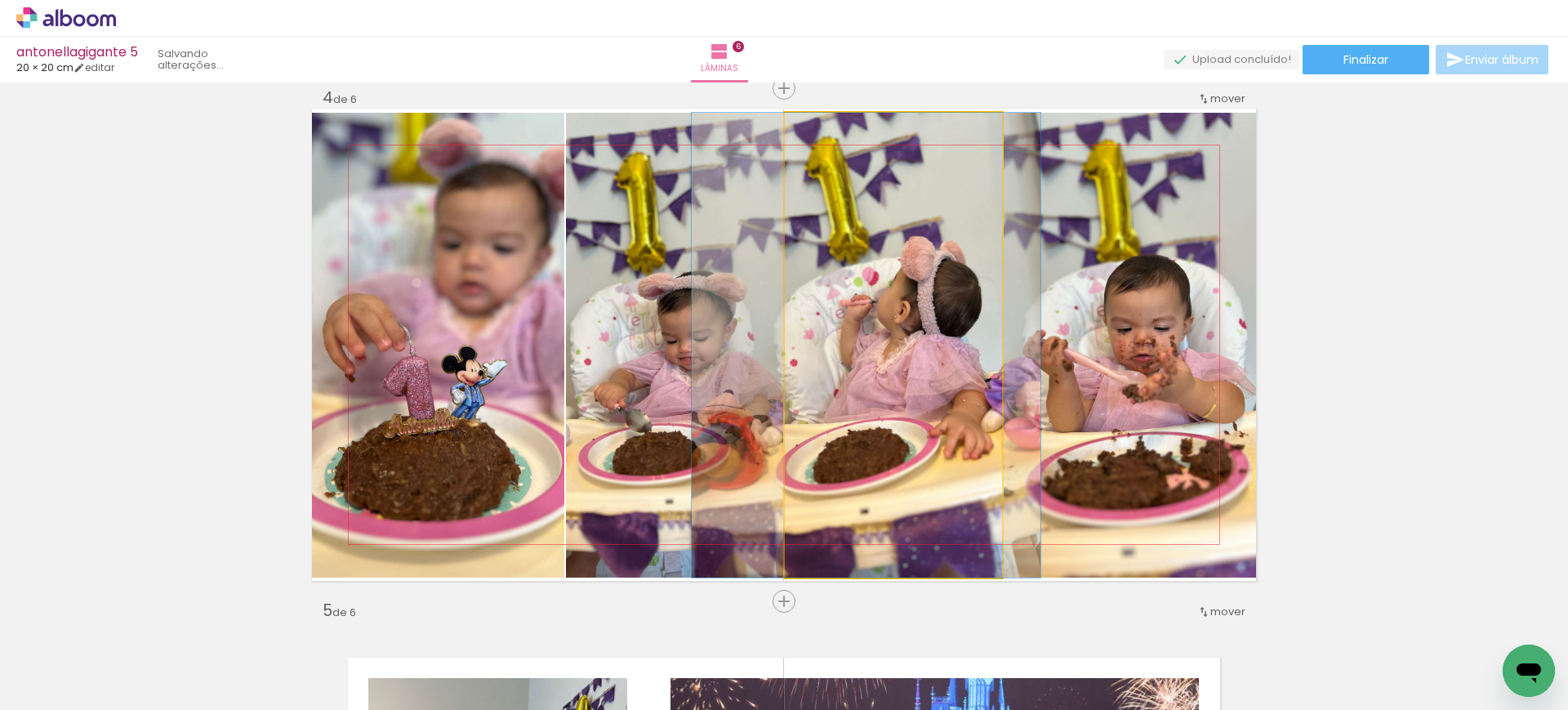
drag, startPoint x: 908, startPoint y: 339, endPoint x: 881, endPoint y: 337, distance: 27.1
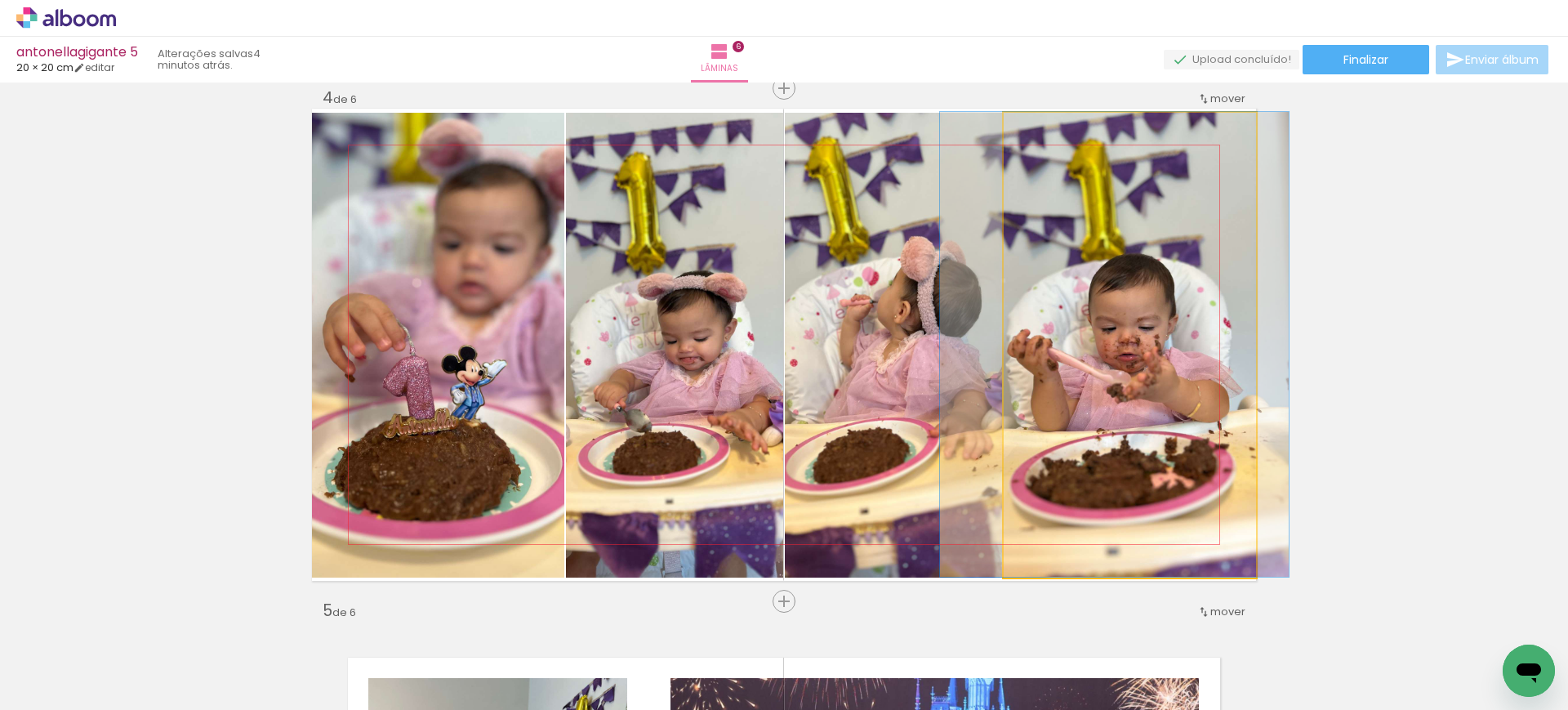
drag, startPoint x: 1095, startPoint y: 344, endPoint x: 1079, endPoint y: 340, distance: 16.5
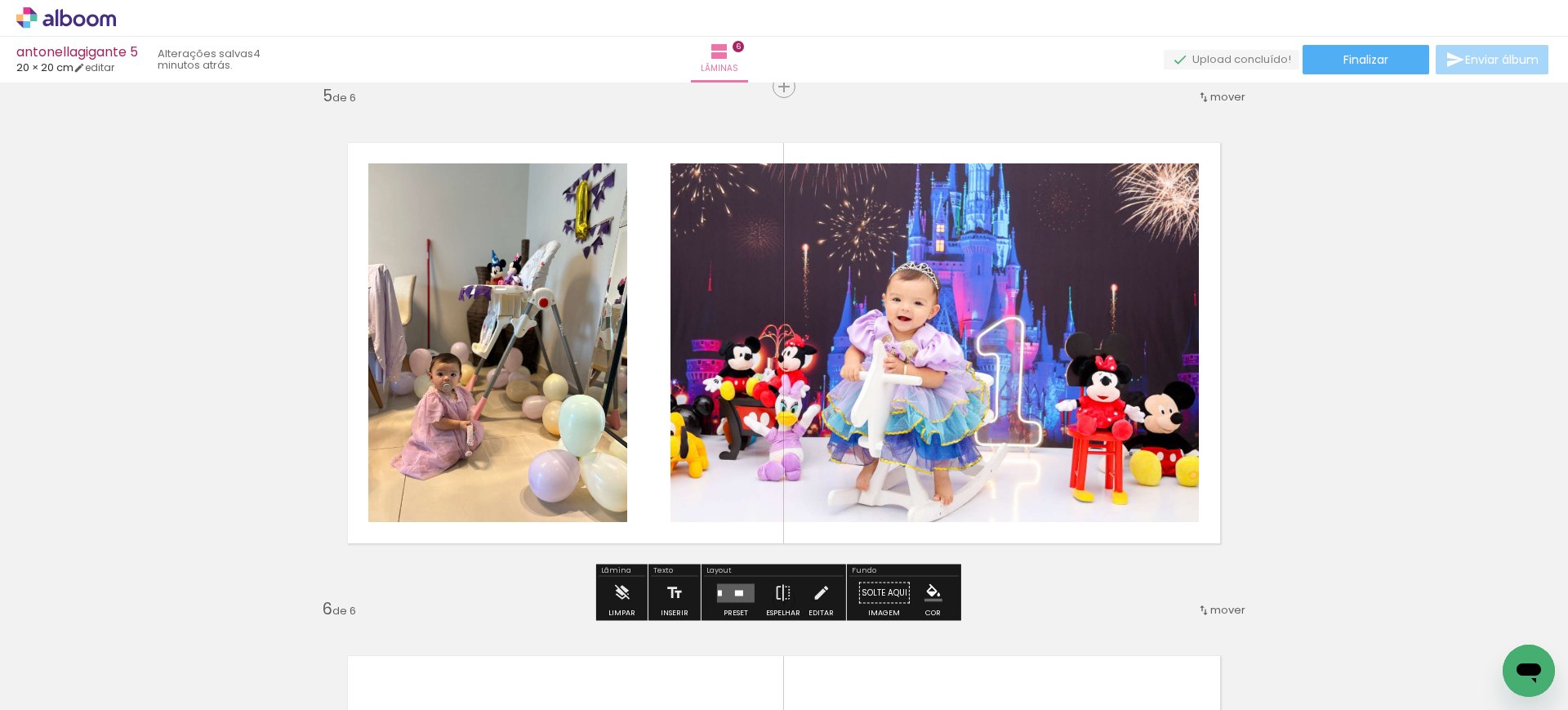
scroll to position [2075, 0]
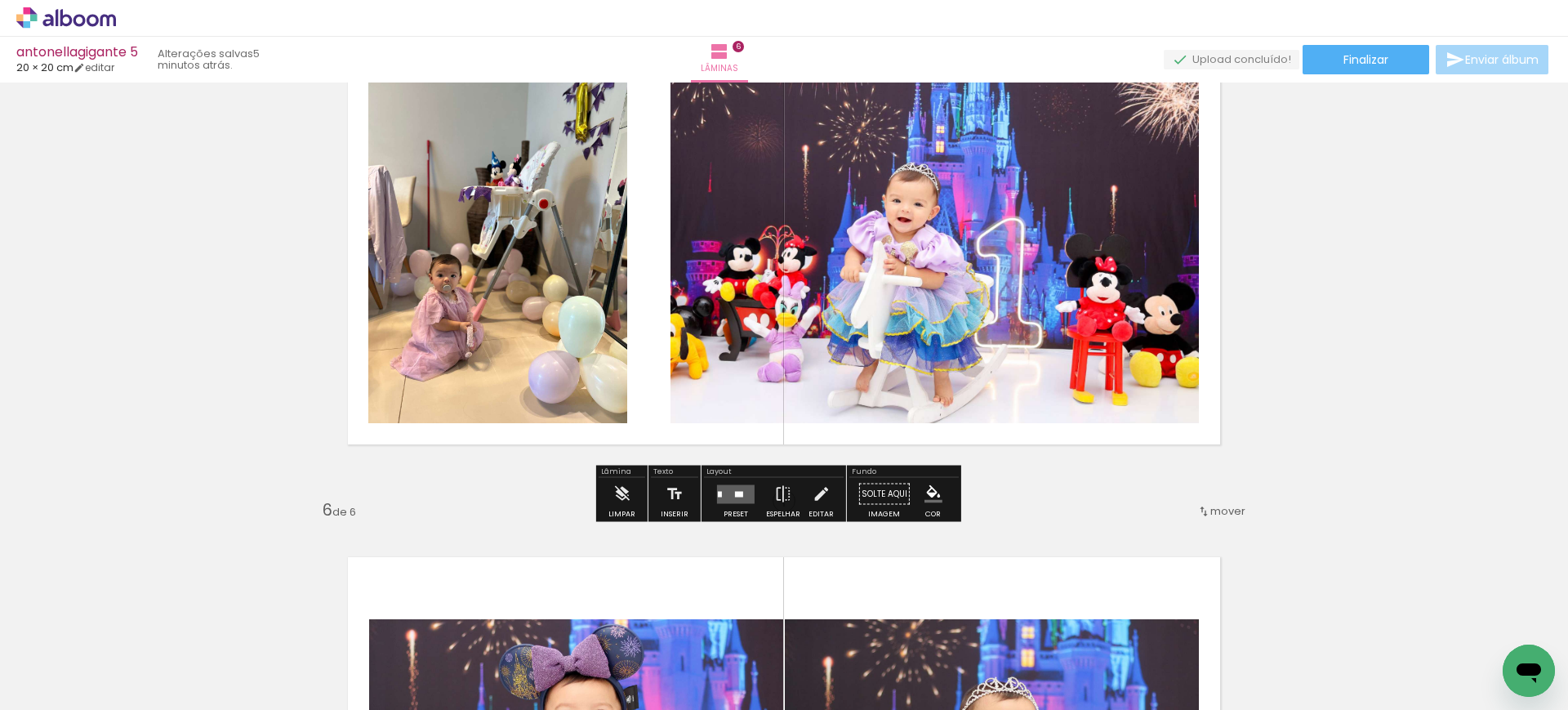
click at [732, 497] on quentale-layouter at bounding box center [735, 493] width 37 height 19
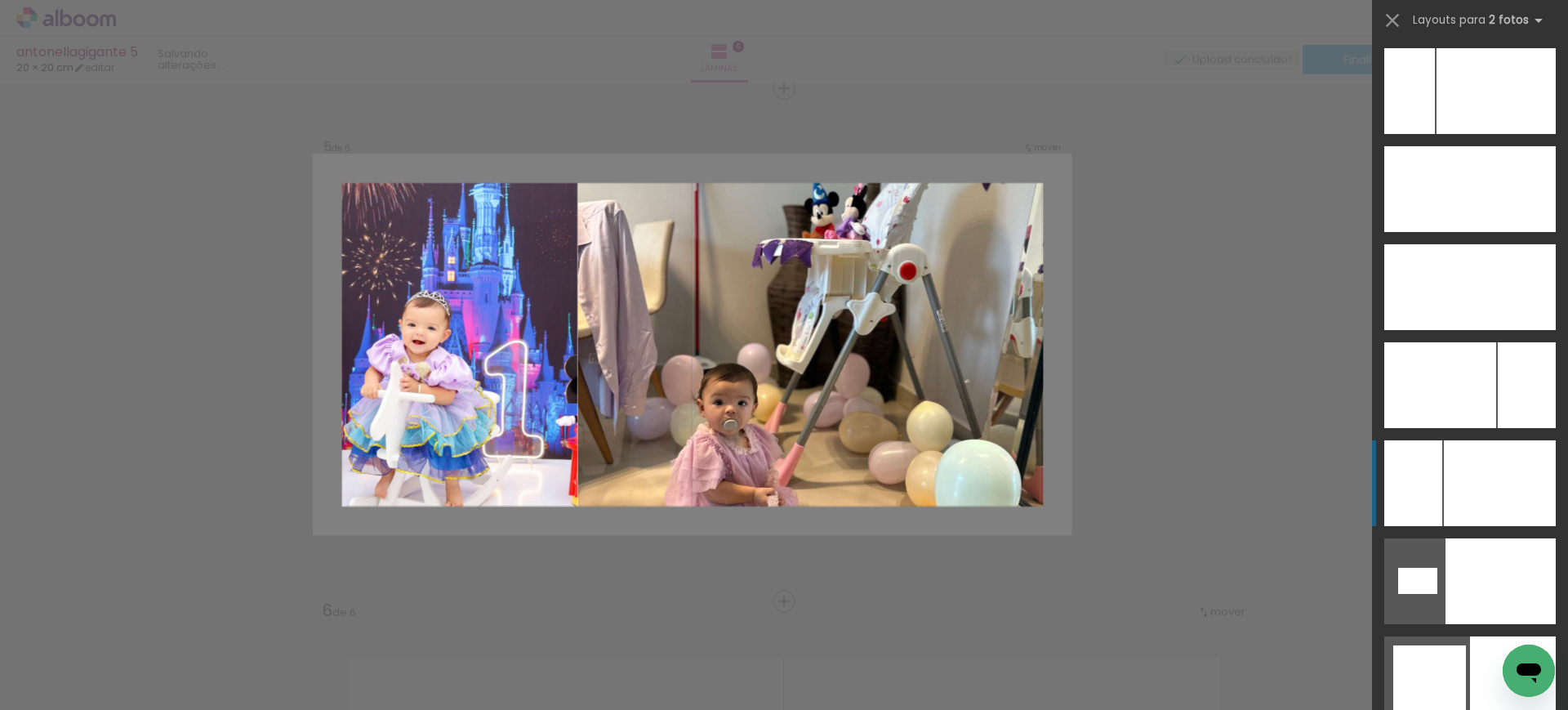
scroll to position [7449, 0]
click at [1456, 133] on div at bounding box center [1495, 90] width 119 height 86
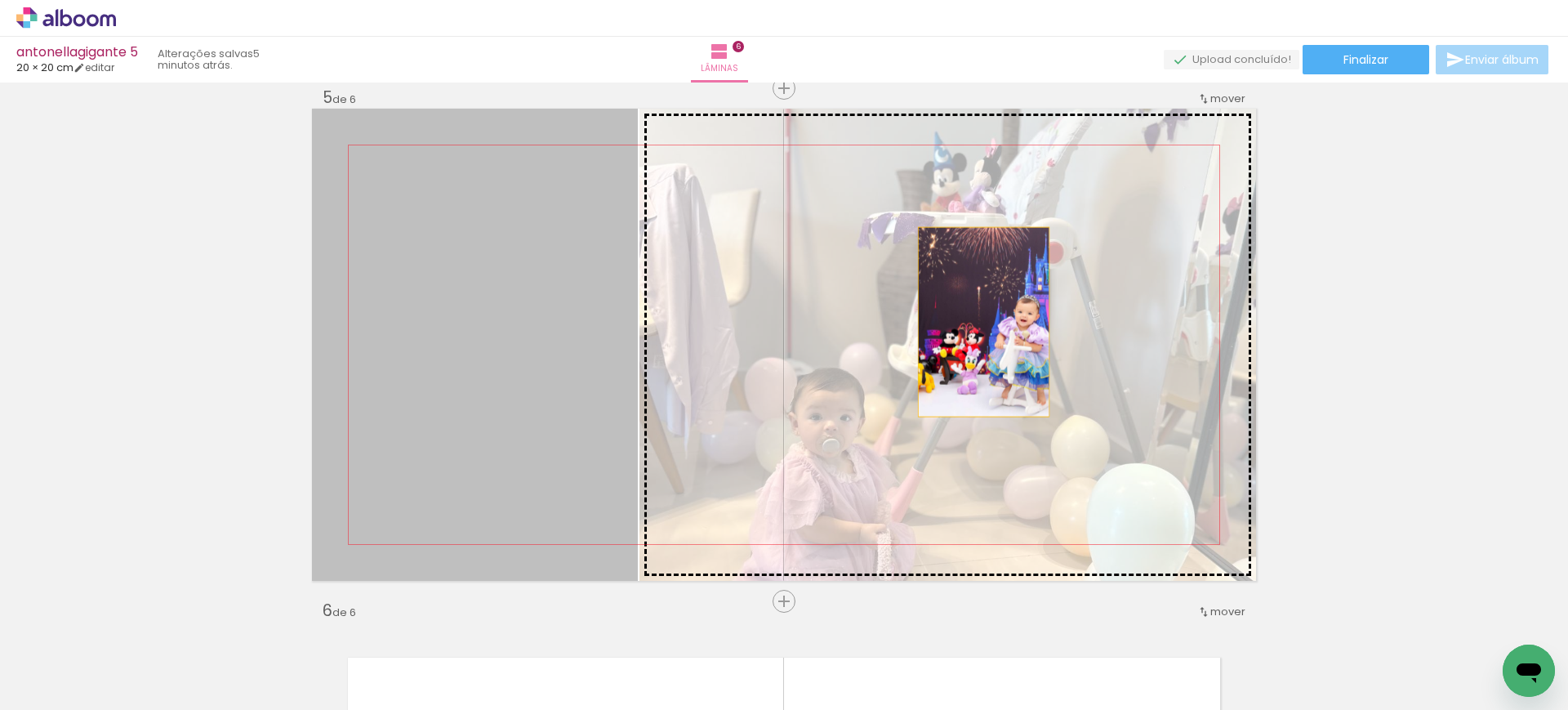
drag, startPoint x: 471, startPoint y: 349, endPoint x: 989, endPoint y: 322, distance: 518.7
click at [0, 0] on slot at bounding box center [0, 0] width 0 height 0
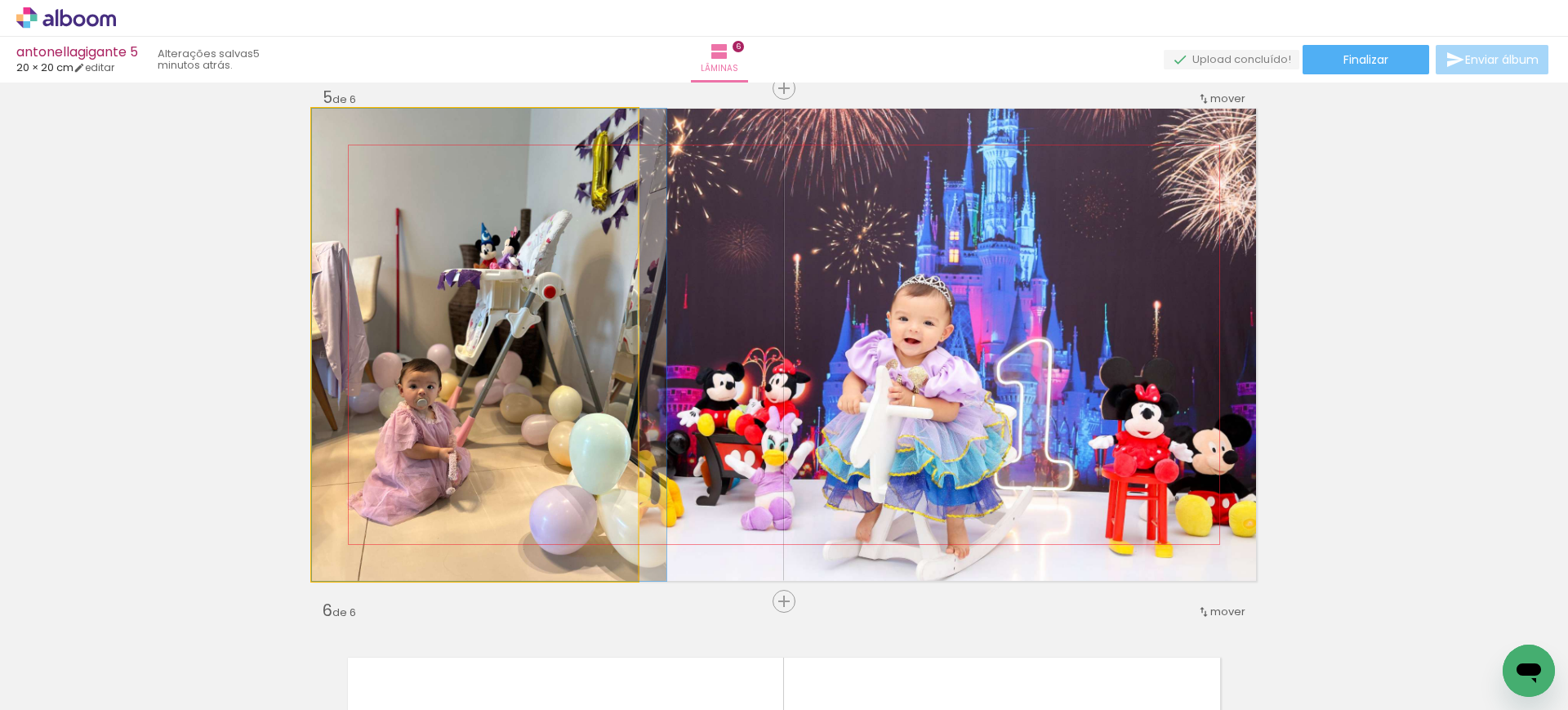
drag, startPoint x: 472, startPoint y: 342, endPoint x: 508, endPoint y: 335, distance: 36.7
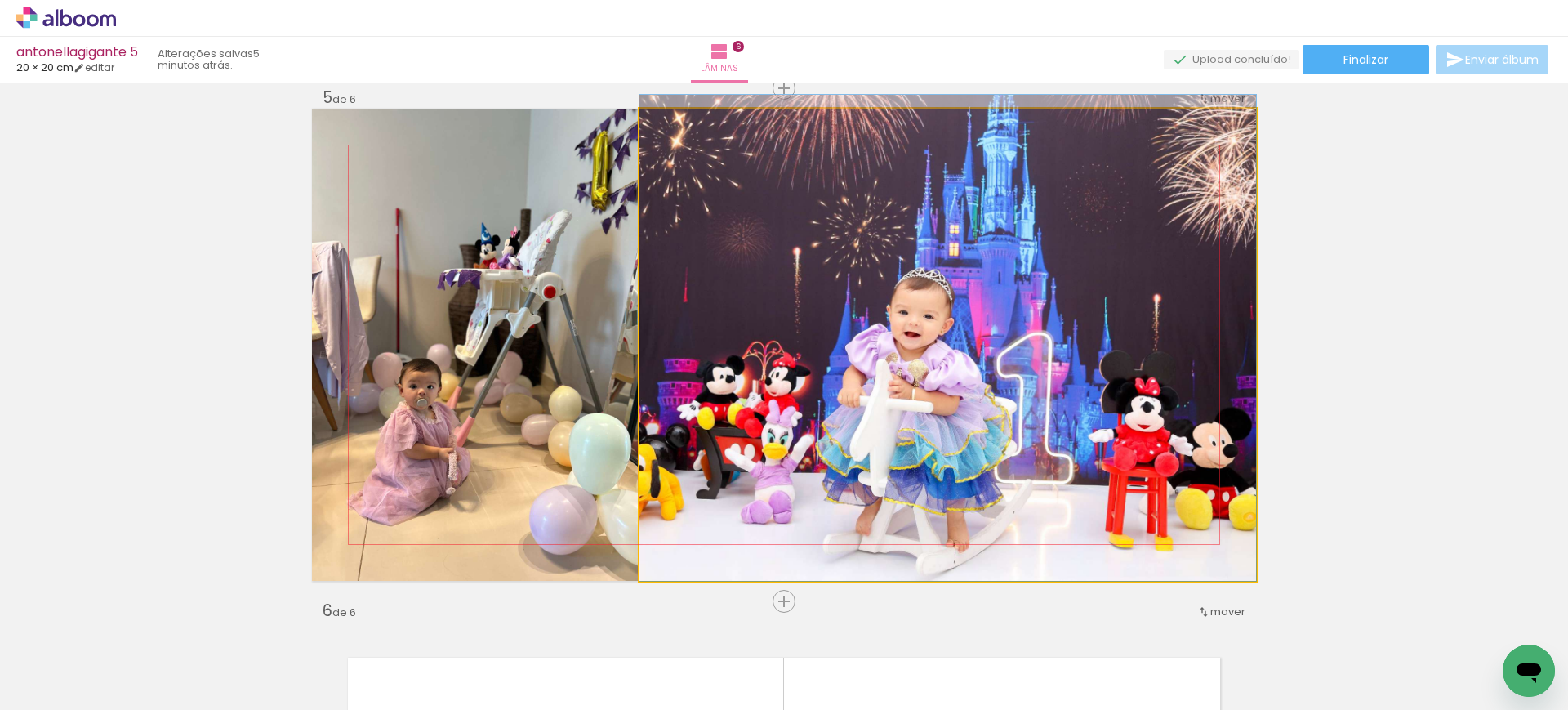
drag, startPoint x: 851, startPoint y: 316, endPoint x: 851, endPoint y: 274, distance: 42.0
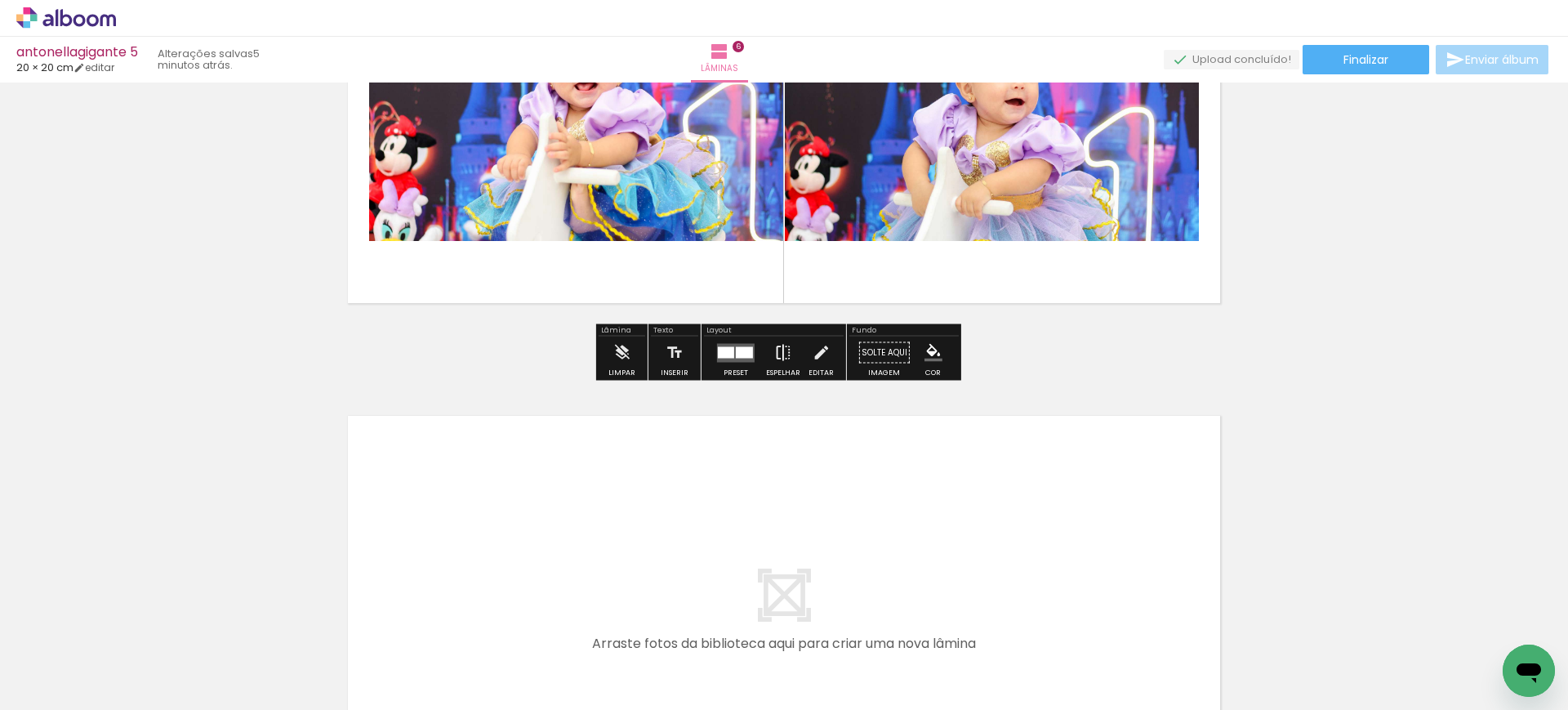
scroll to position [2827, 0]
click at [729, 359] on quentale-layouter at bounding box center [735, 351] width 37 height 19
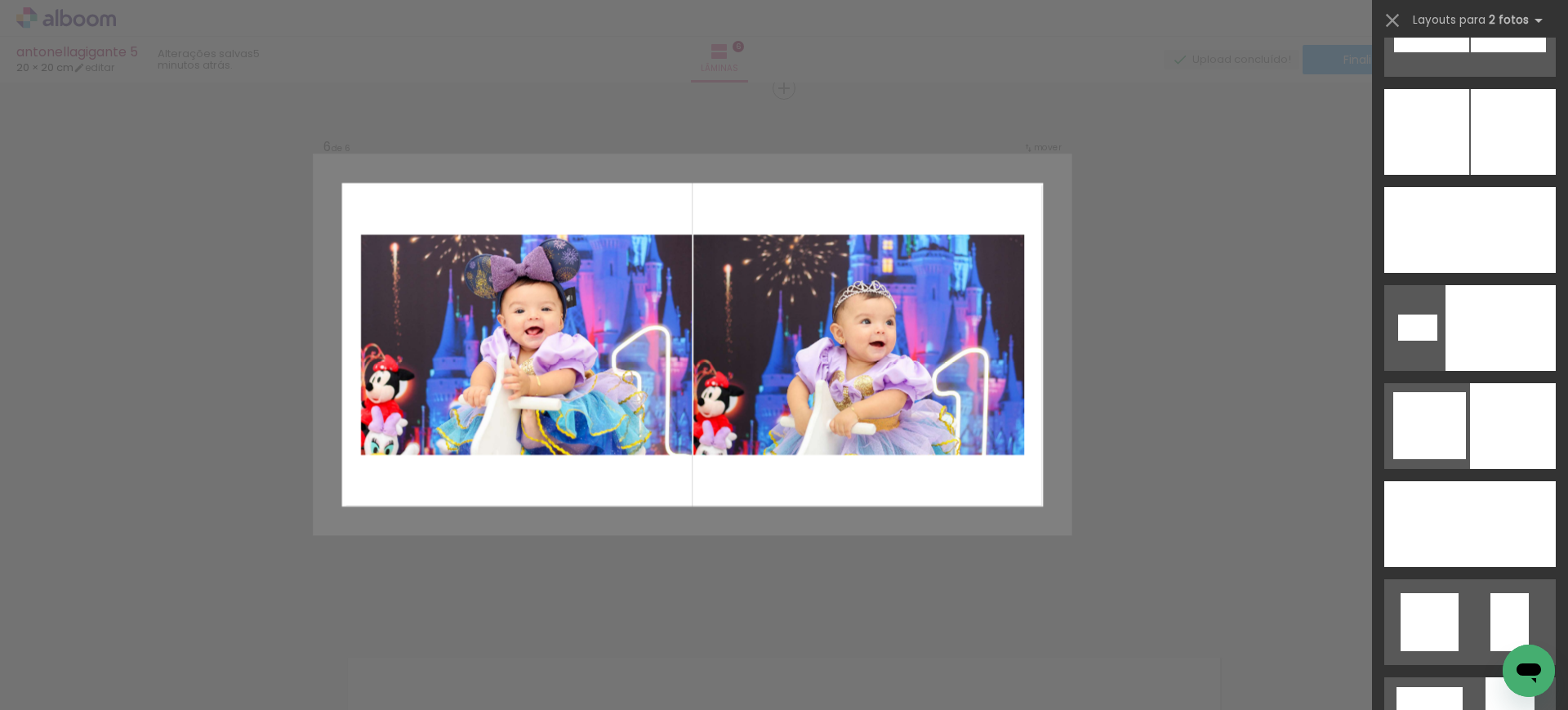
scroll to position [5178, 0]
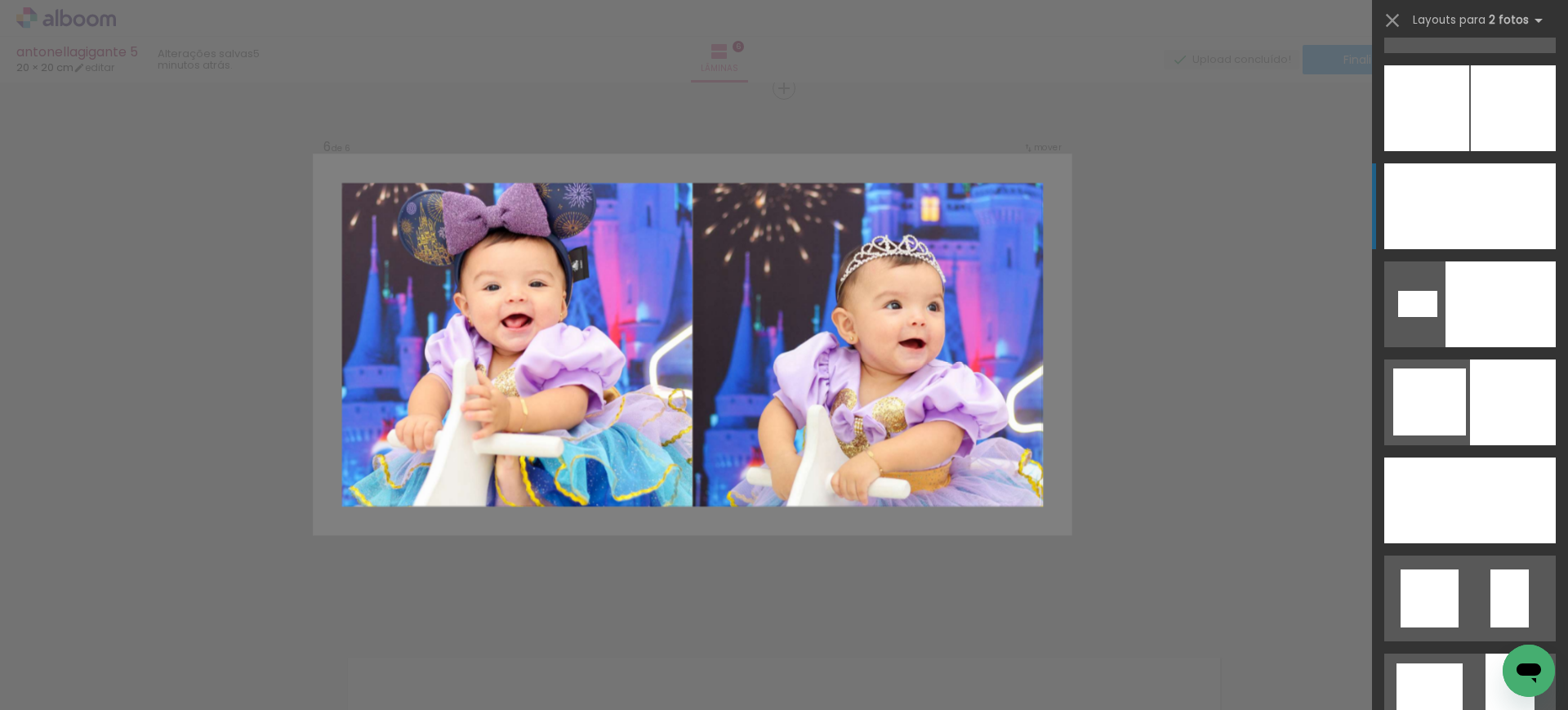
click at [1470, 261] on div at bounding box center [1501, 304] width 111 height 86
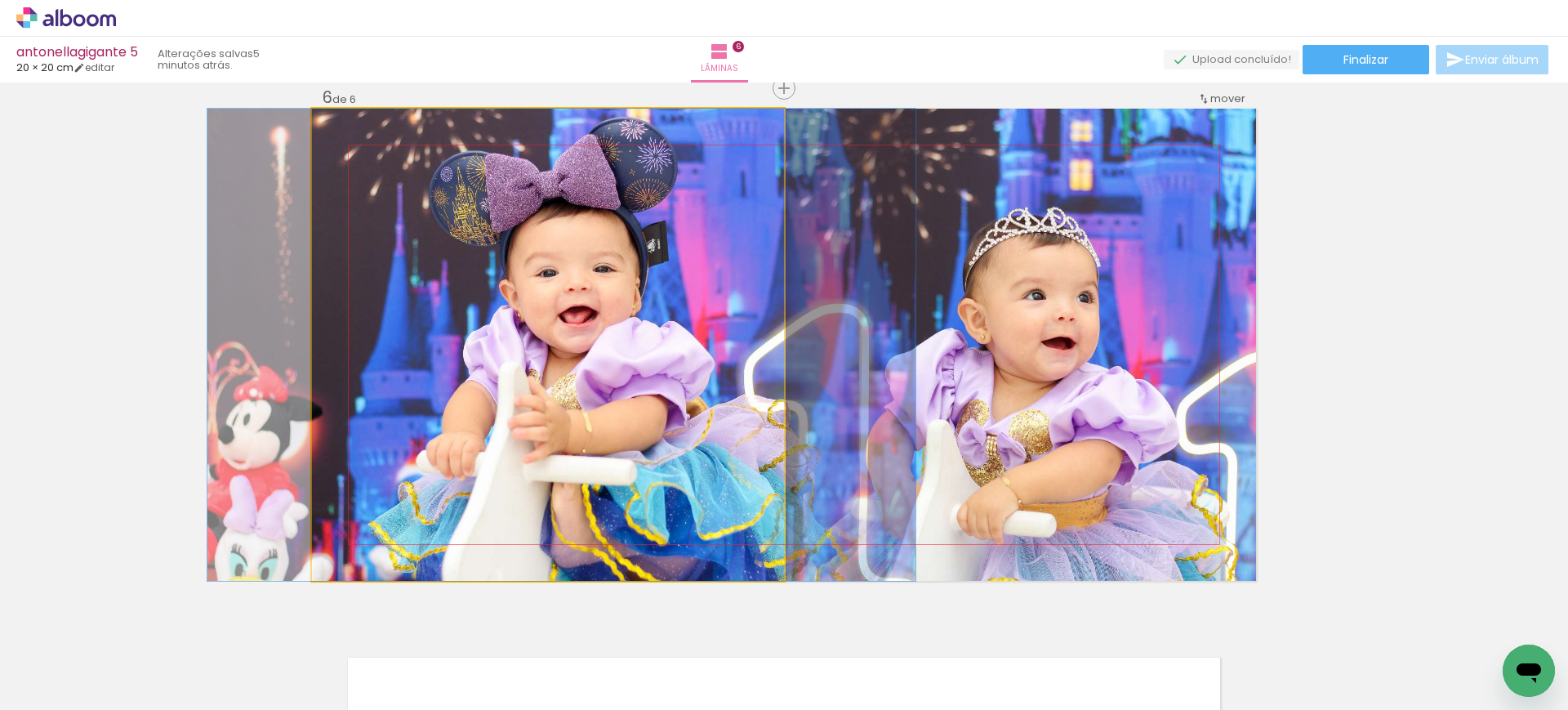
drag, startPoint x: 564, startPoint y: 333, endPoint x: 578, endPoint y: 336, distance: 14.3
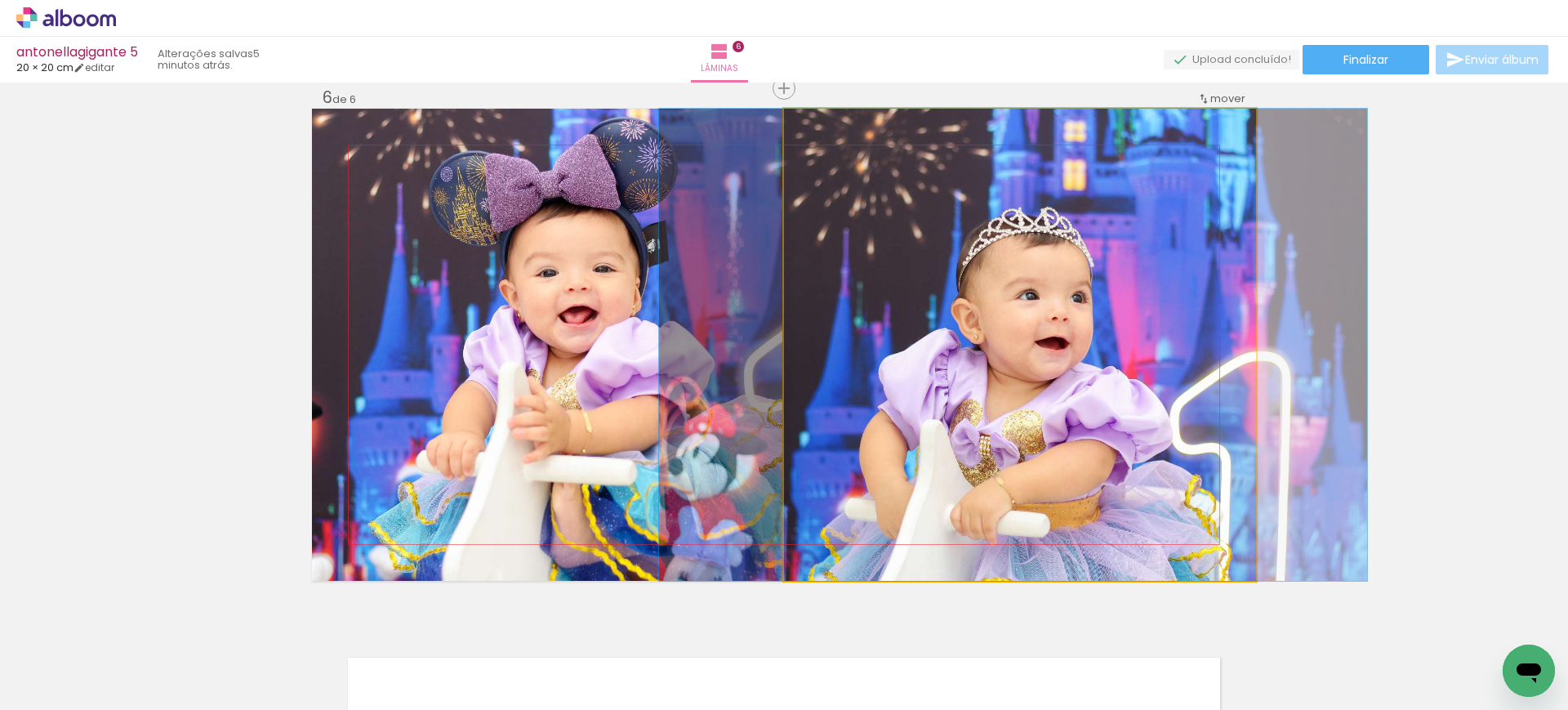
drag, startPoint x: 1069, startPoint y: 325, endPoint x: 1063, endPoint y: 297, distance: 28.6
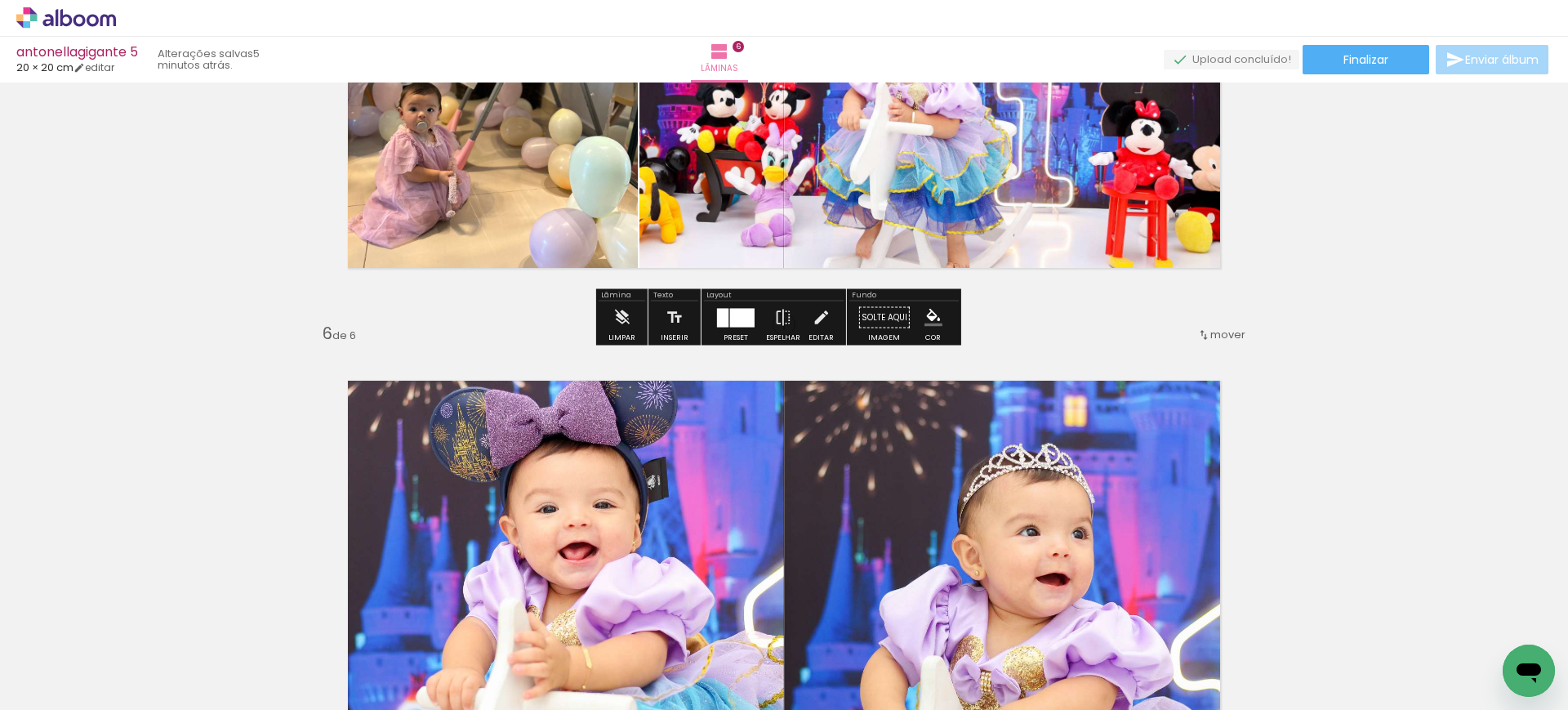
scroll to position [2348, 0]
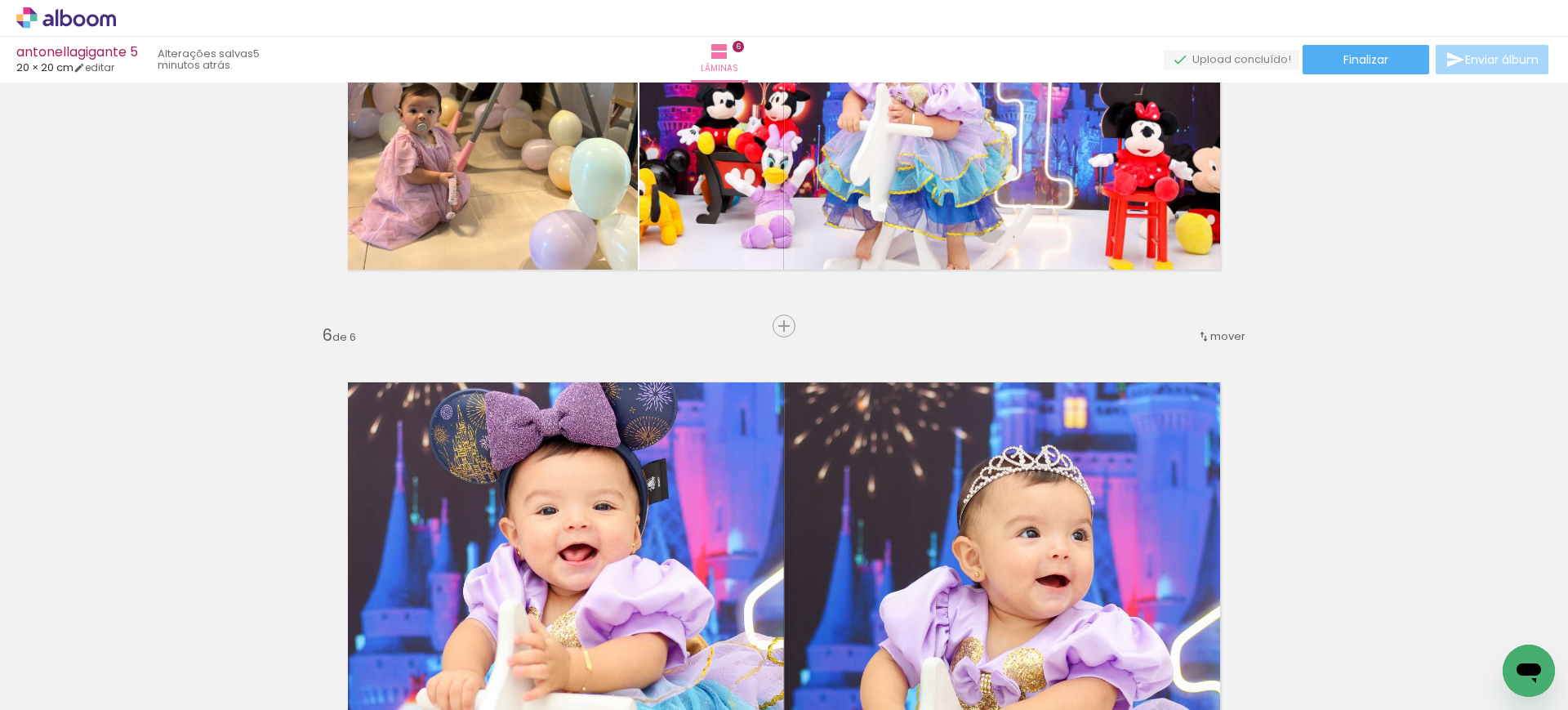
click at [1212, 328] on span "mover" at bounding box center [1228, 336] width 35 height 15
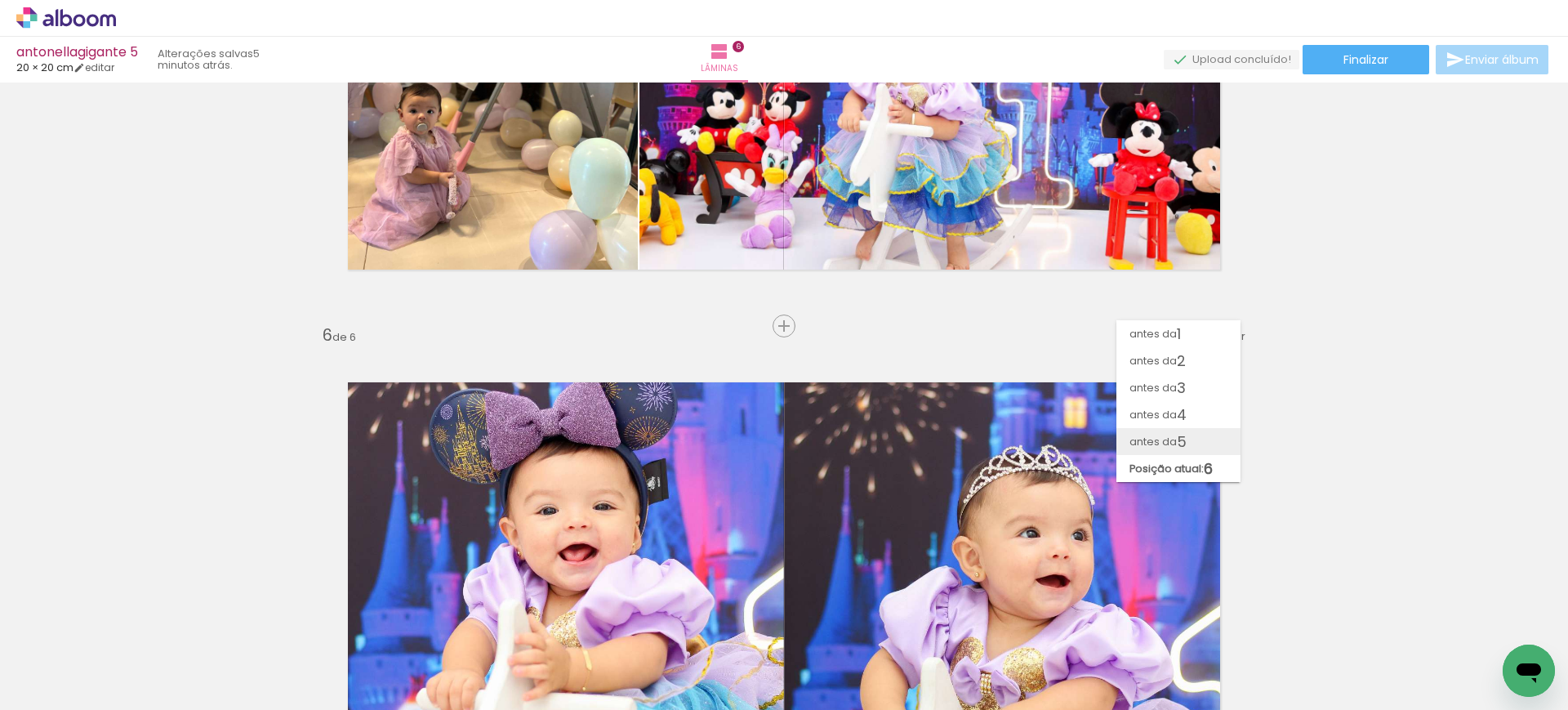
click at [1137, 436] on span "antes da" at bounding box center [1153, 442] width 47 height 27
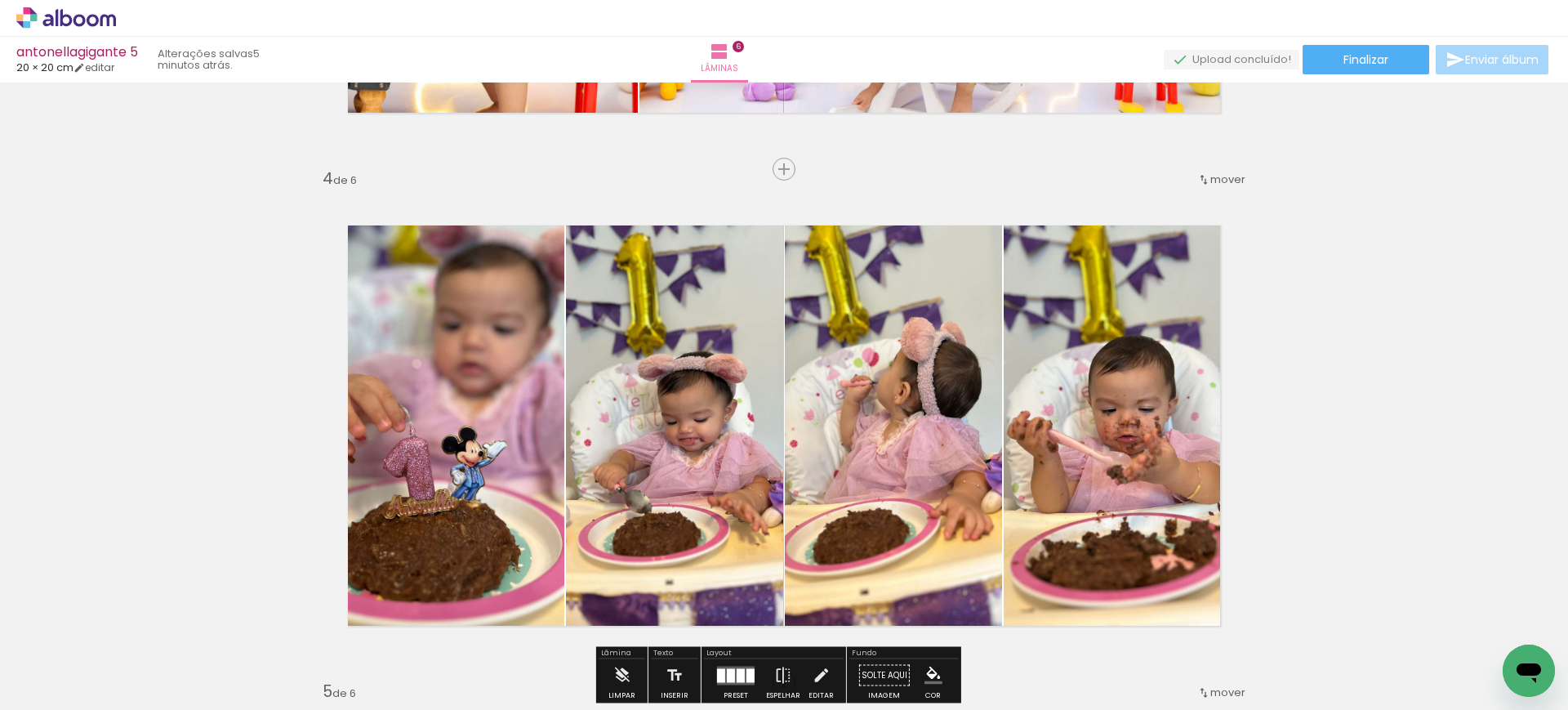
scroll to position [1480, 0]
click at [1224, 182] on span "mover" at bounding box center [1228, 178] width 35 height 15
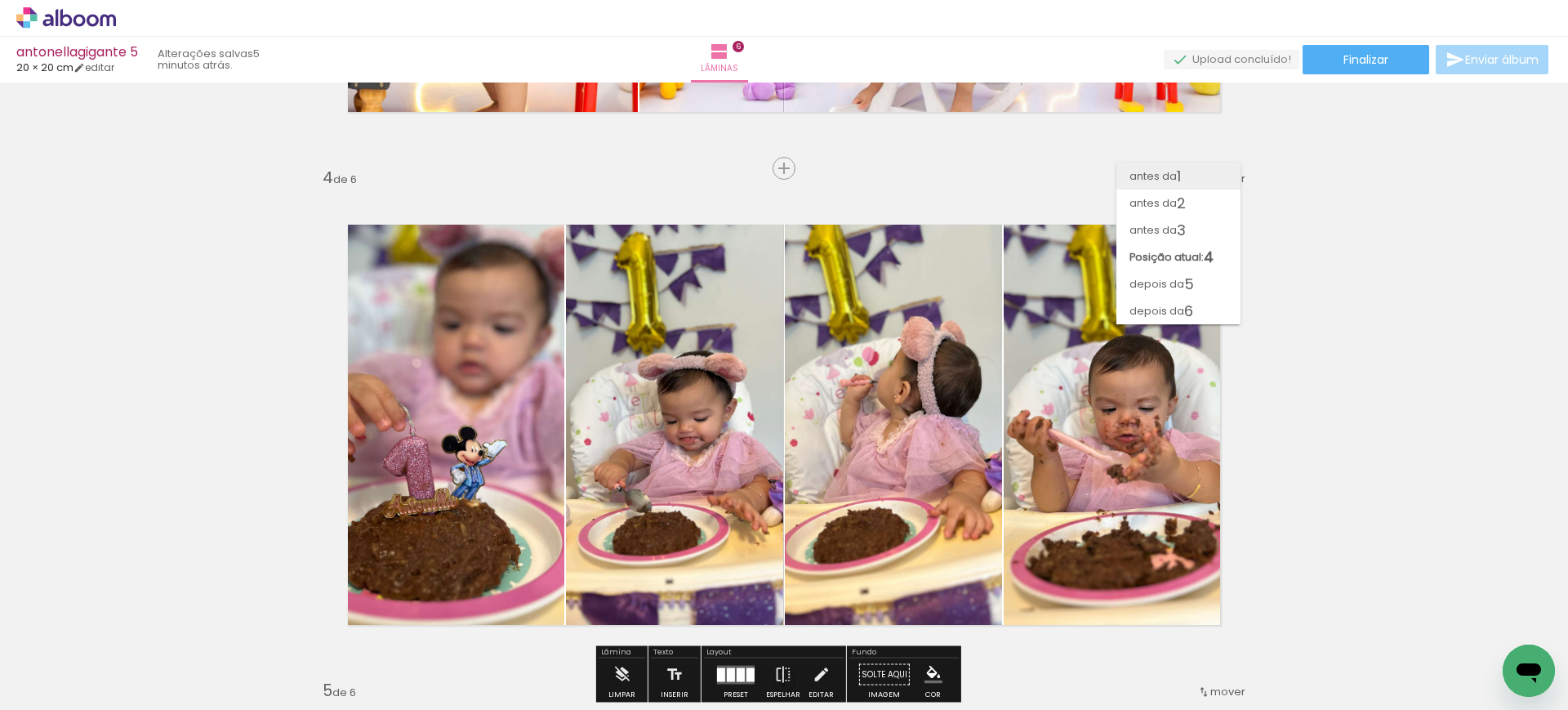
click at [1181, 175] on span "1" at bounding box center [1179, 176] width 5 height 27
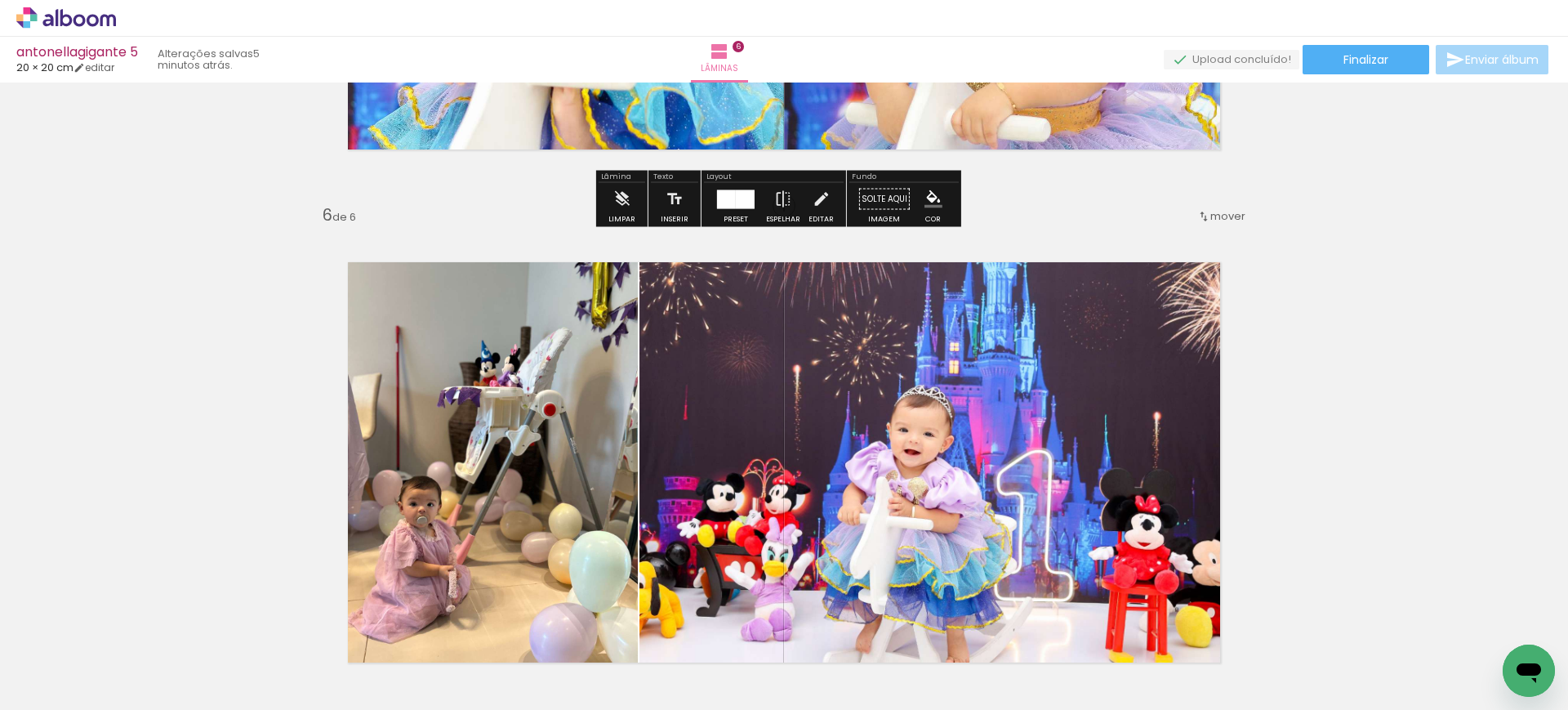
scroll to position [2466, 0]
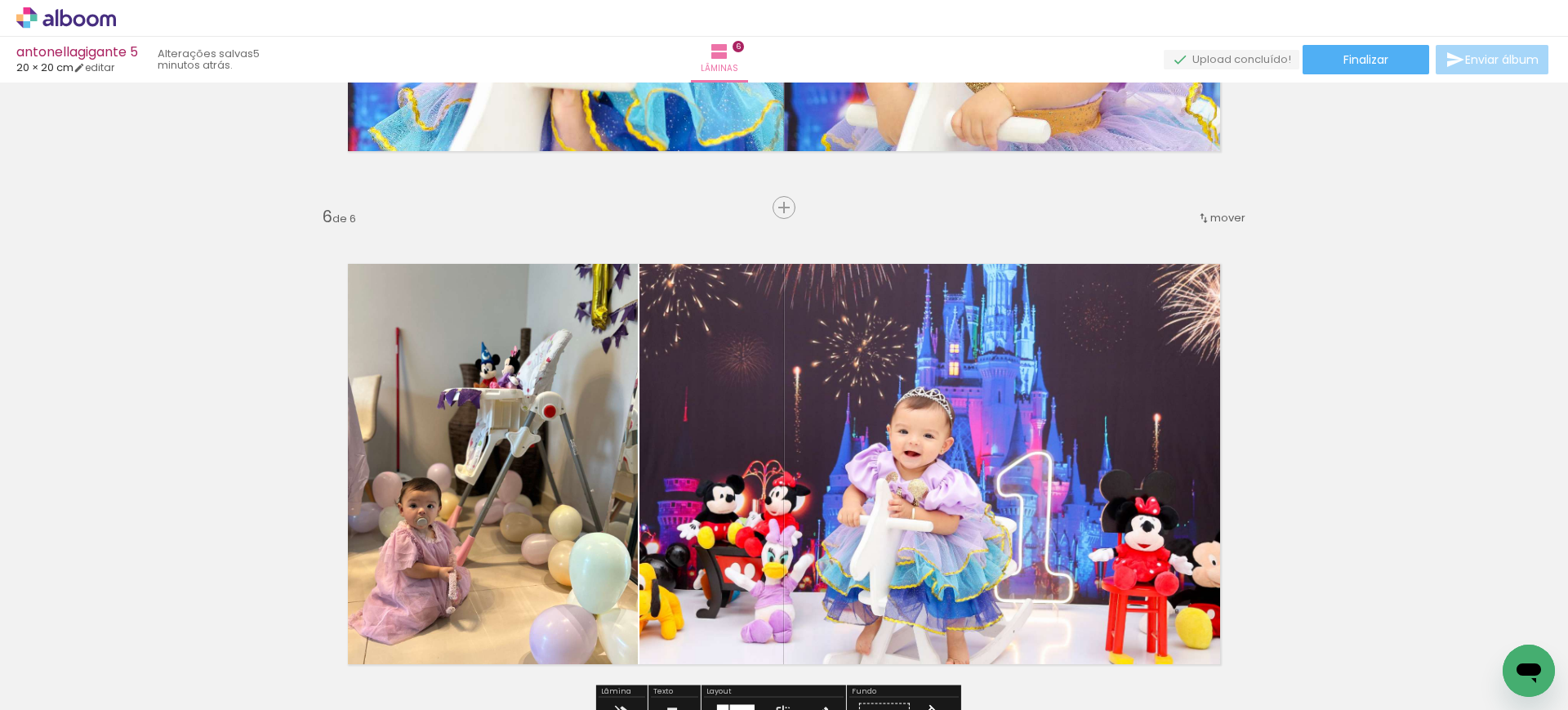
click at [1224, 217] on span "mover" at bounding box center [1228, 217] width 35 height 15
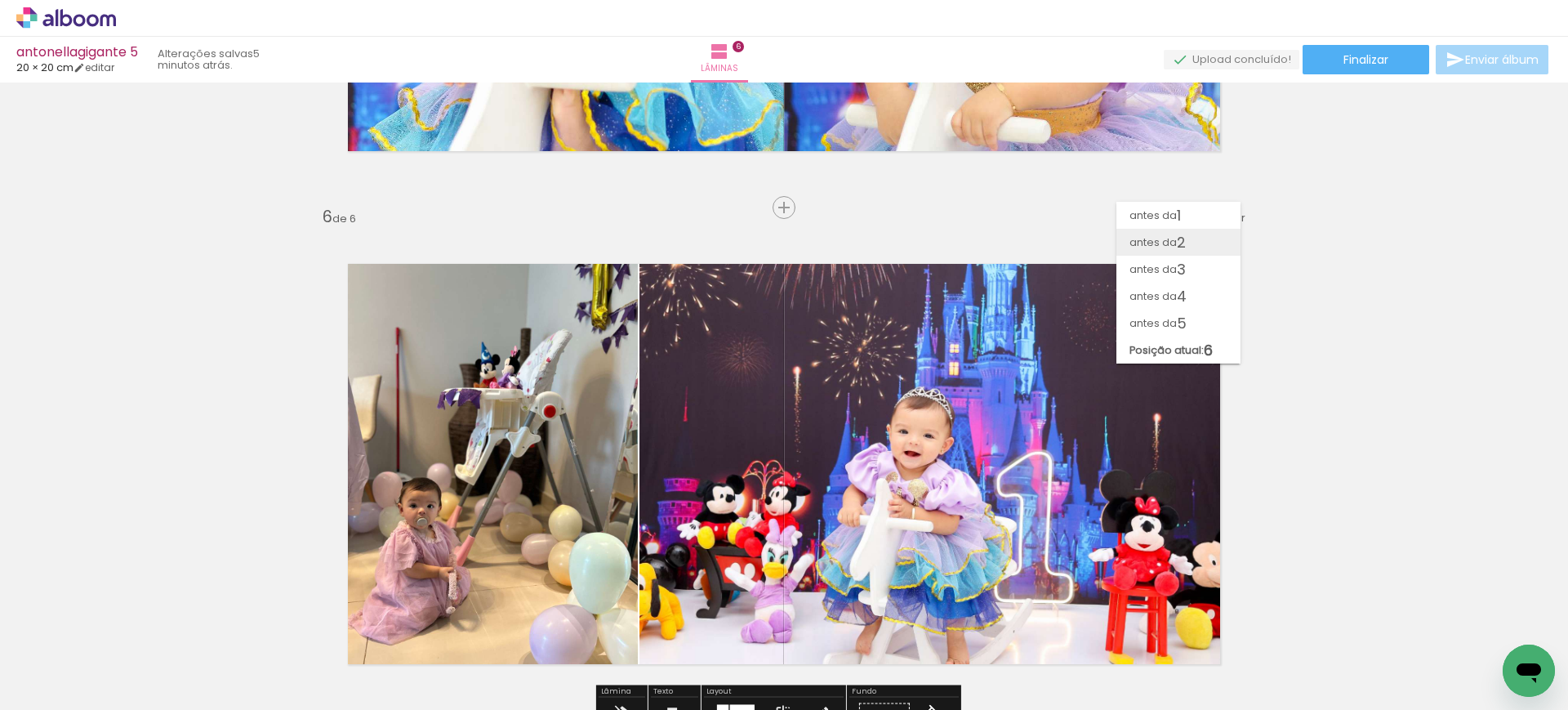
click at [1190, 240] on paper-item "antes da 2" at bounding box center [1178, 242] width 124 height 27
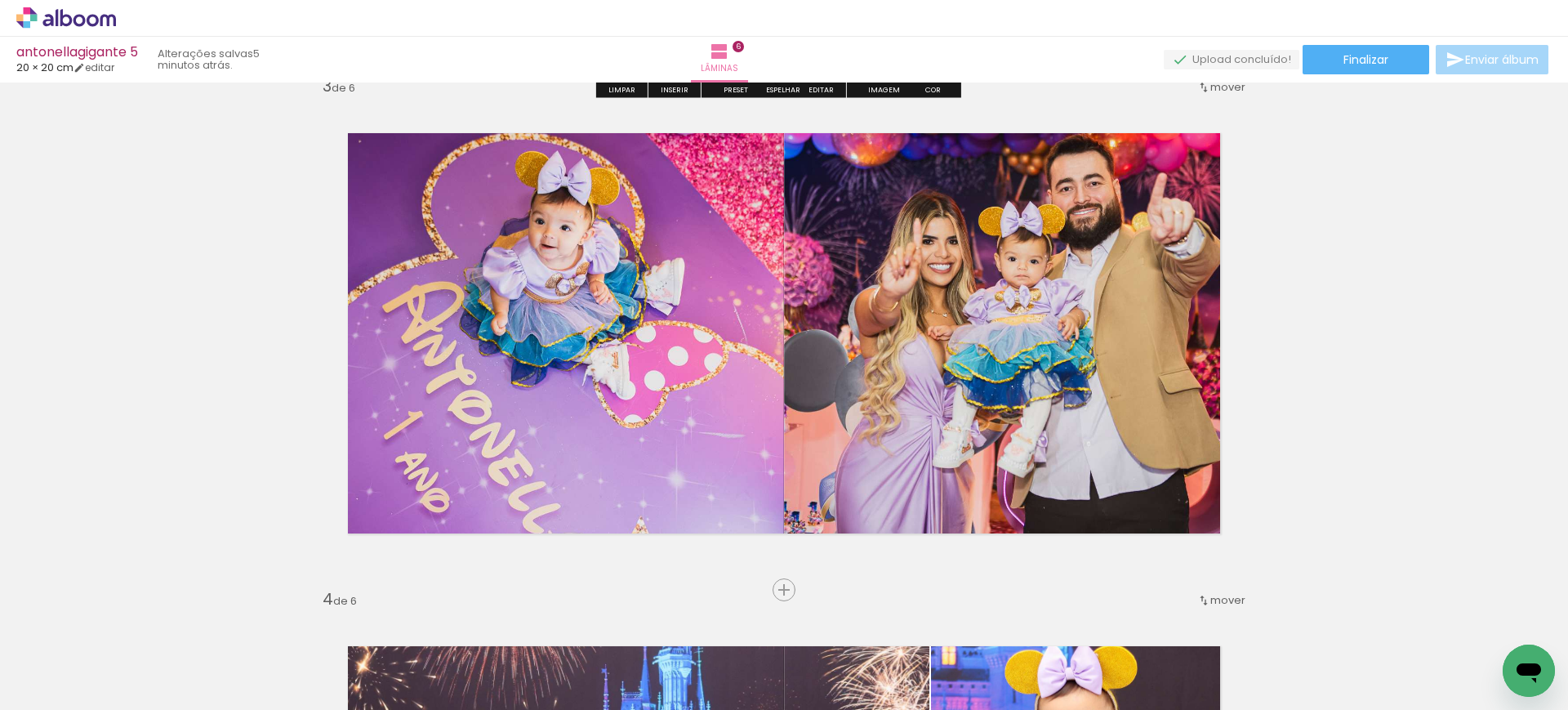
scroll to position [1045, 0]
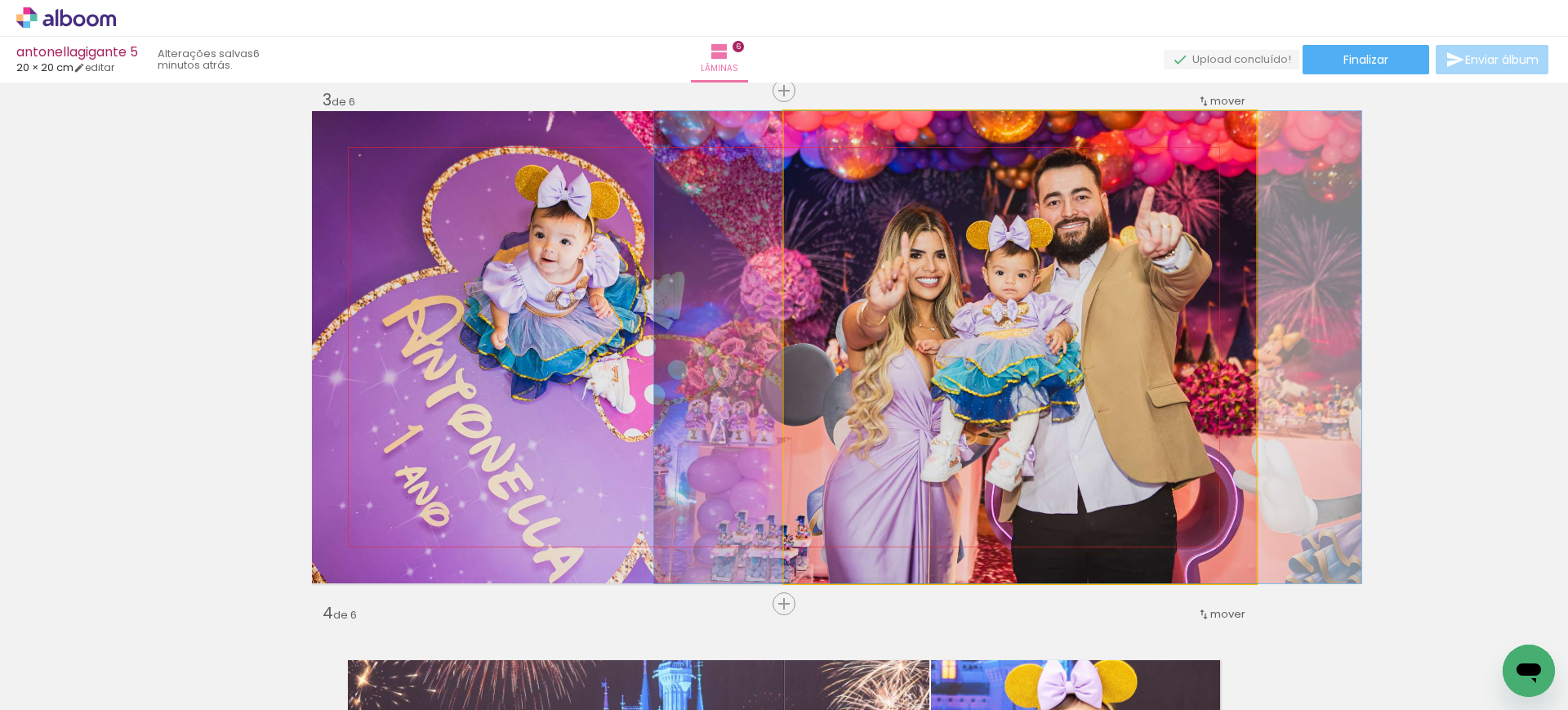
drag, startPoint x: 1044, startPoint y: 278, endPoint x: 1031, endPoint y: 277, distance: 13.0
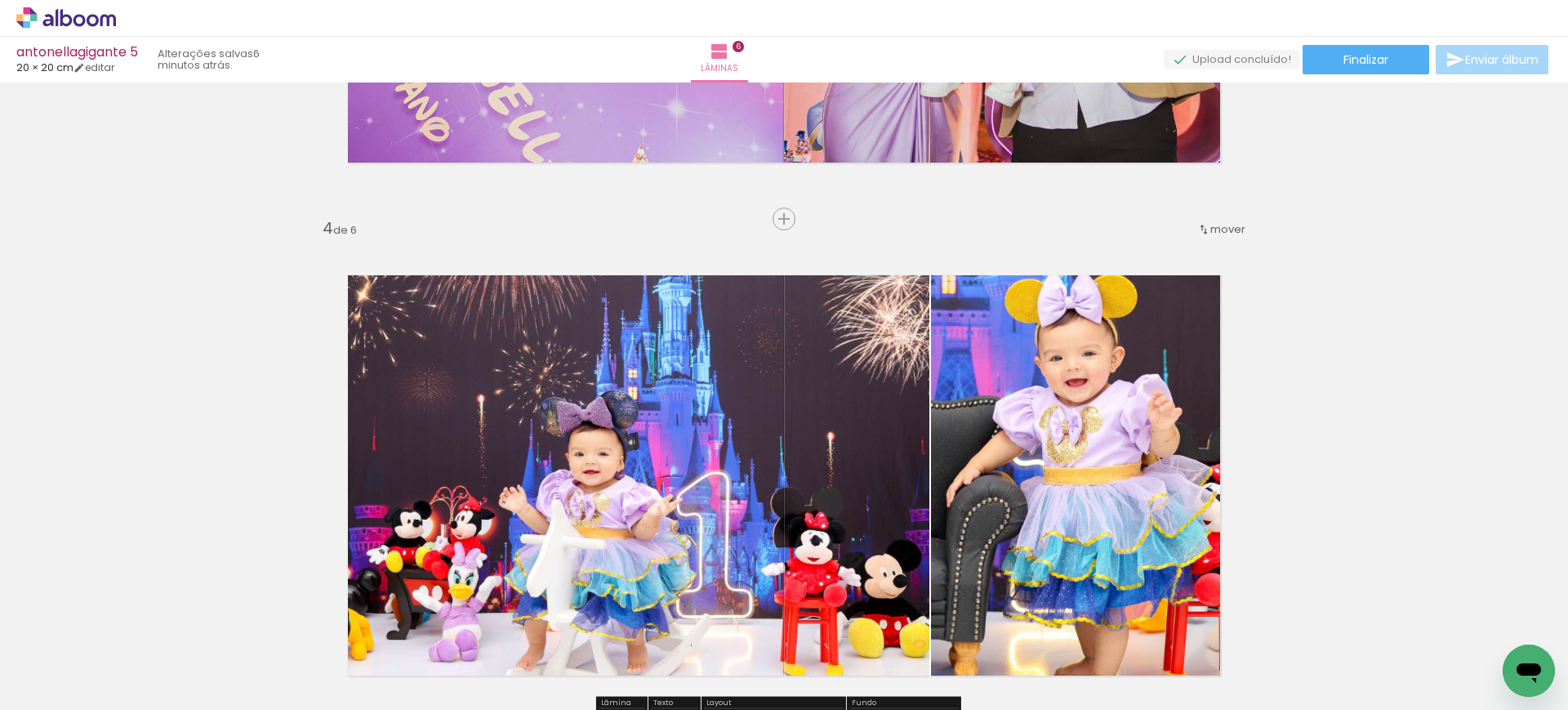
scroll to position [1430, 0]
click at [1221, 229] on span "mover" at bounding box center [1228, 228] width 35 height 15
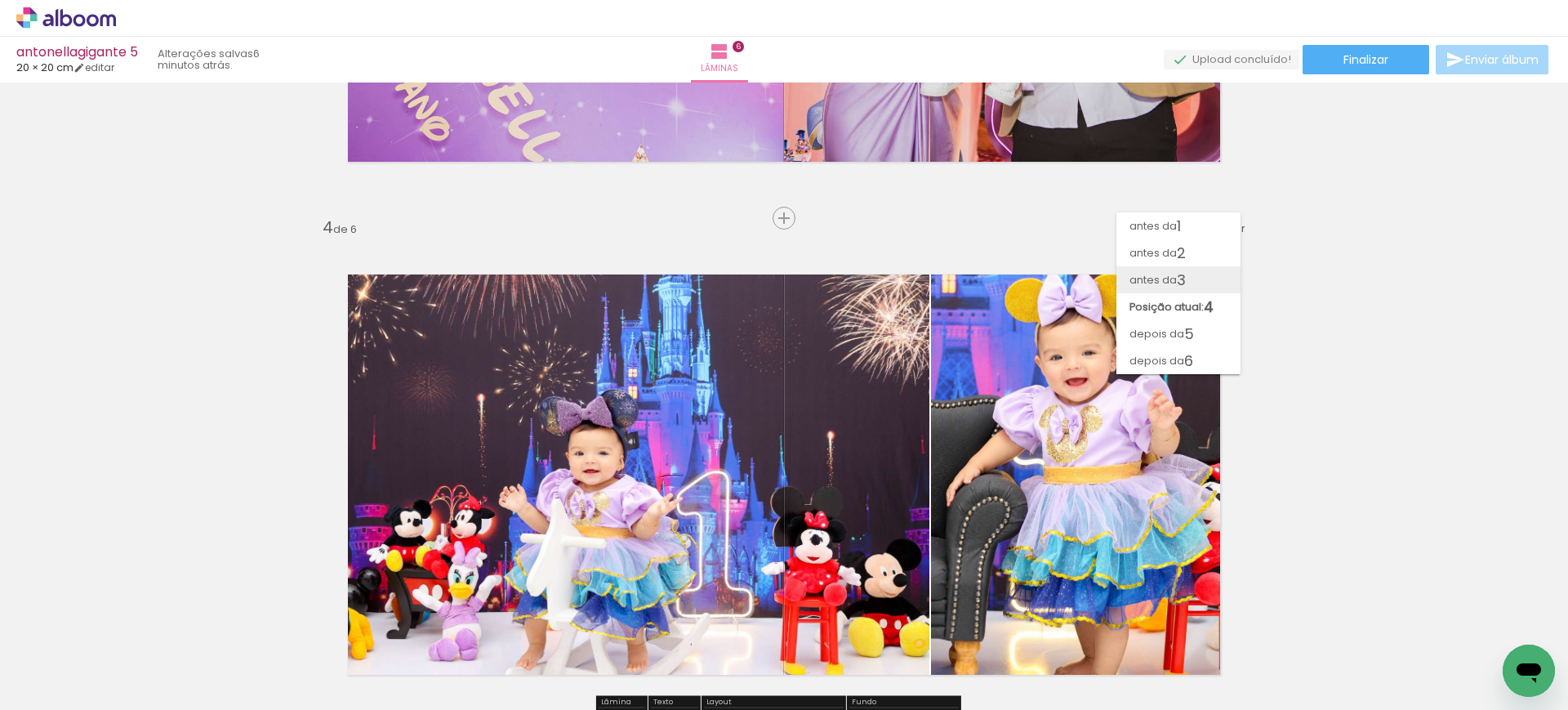
click at [1161, 290] on span "antes da" at bounding box center [1153, 280] width 47 height 27
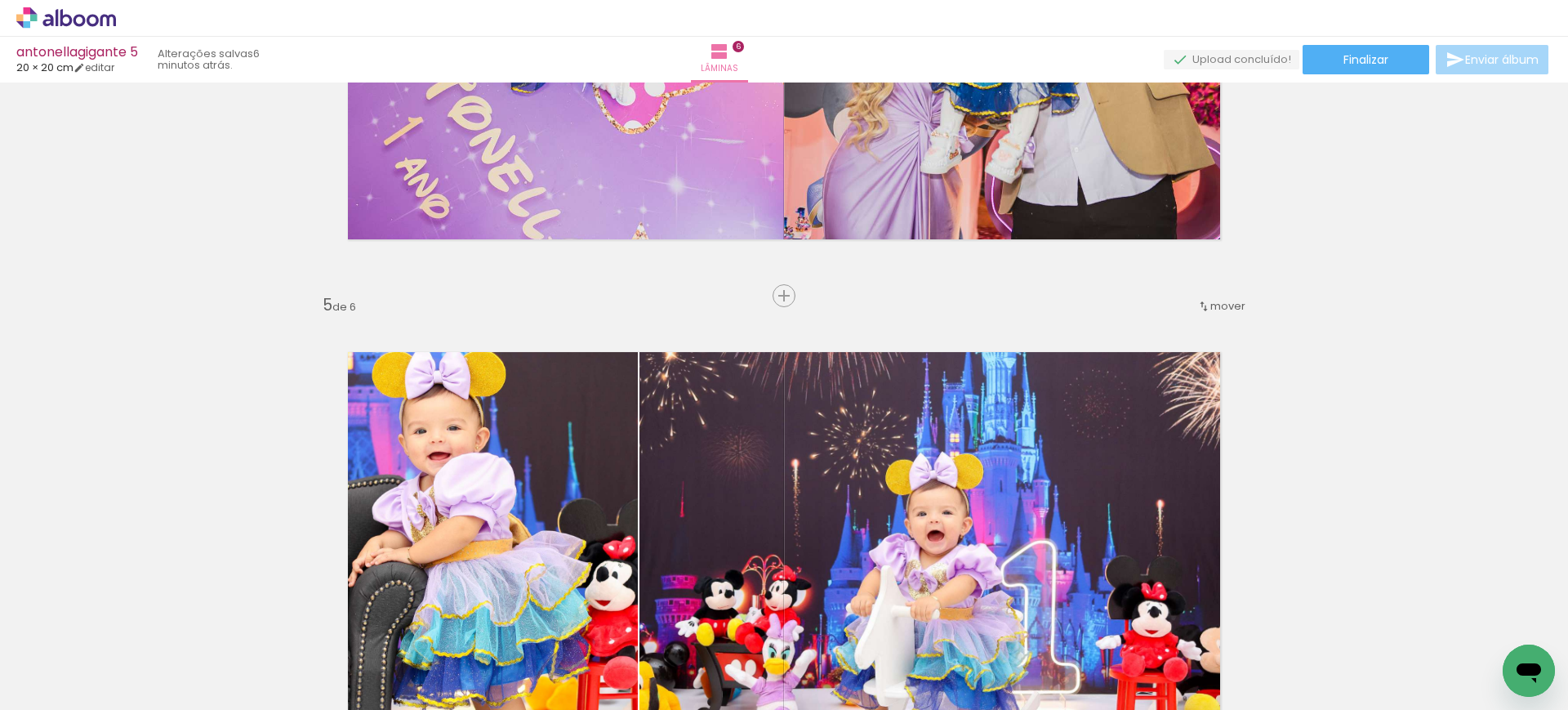
scroll to position [1864, 0]
click at [1203, 306] on iron-icon at bounding box center [1203, 306] width 13 height 13
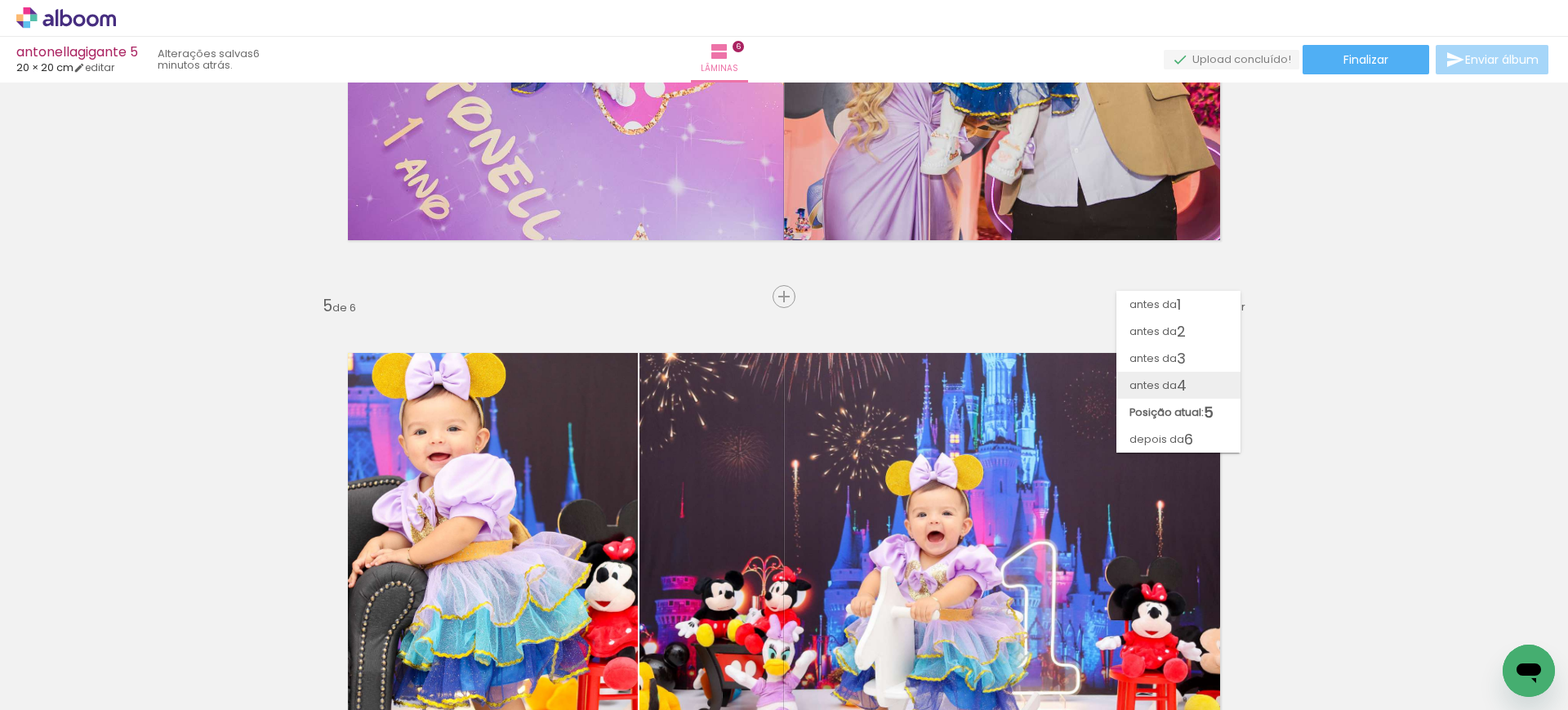
click at [1160, 391] on span "antes da" at bounding box center [1153, 385] width 47 height 27
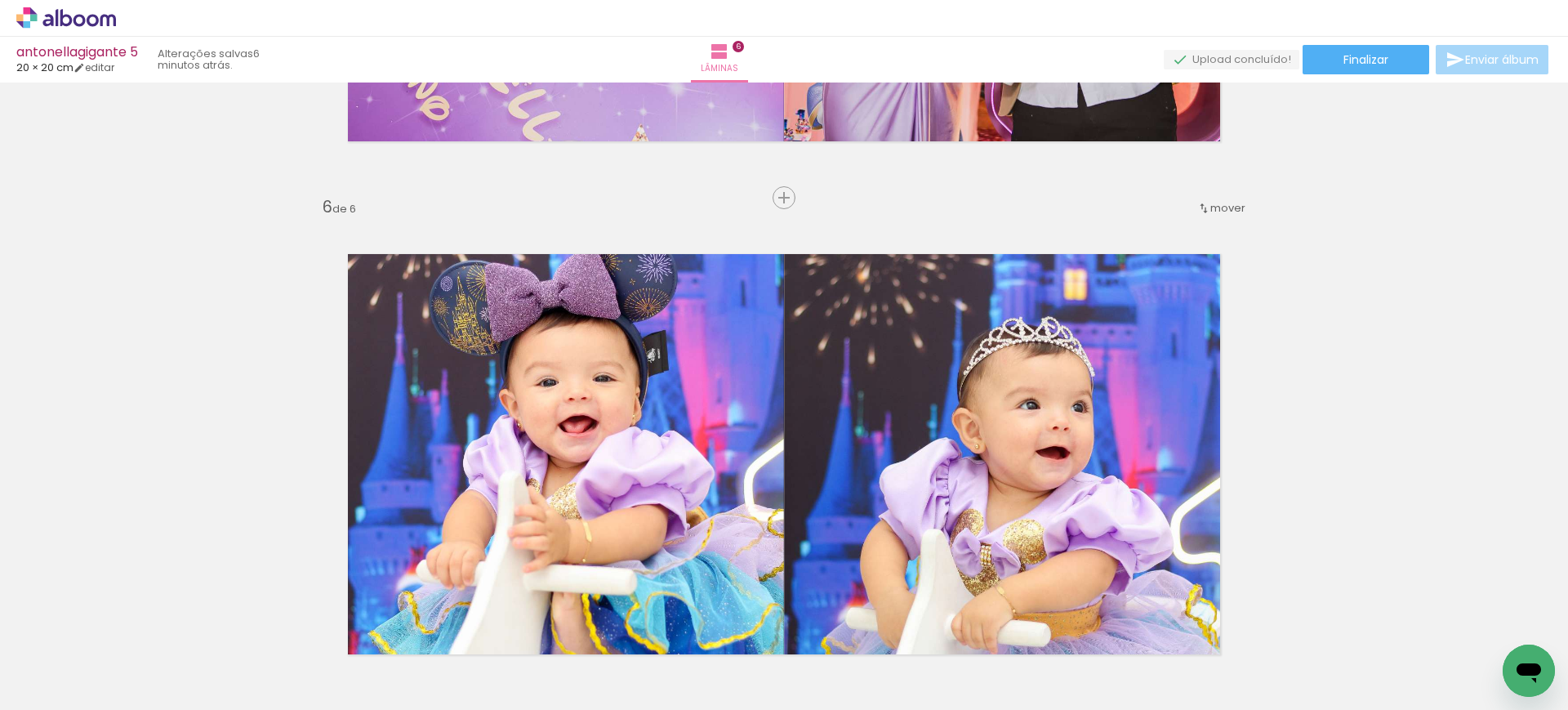
scroll to position [2476, 0]
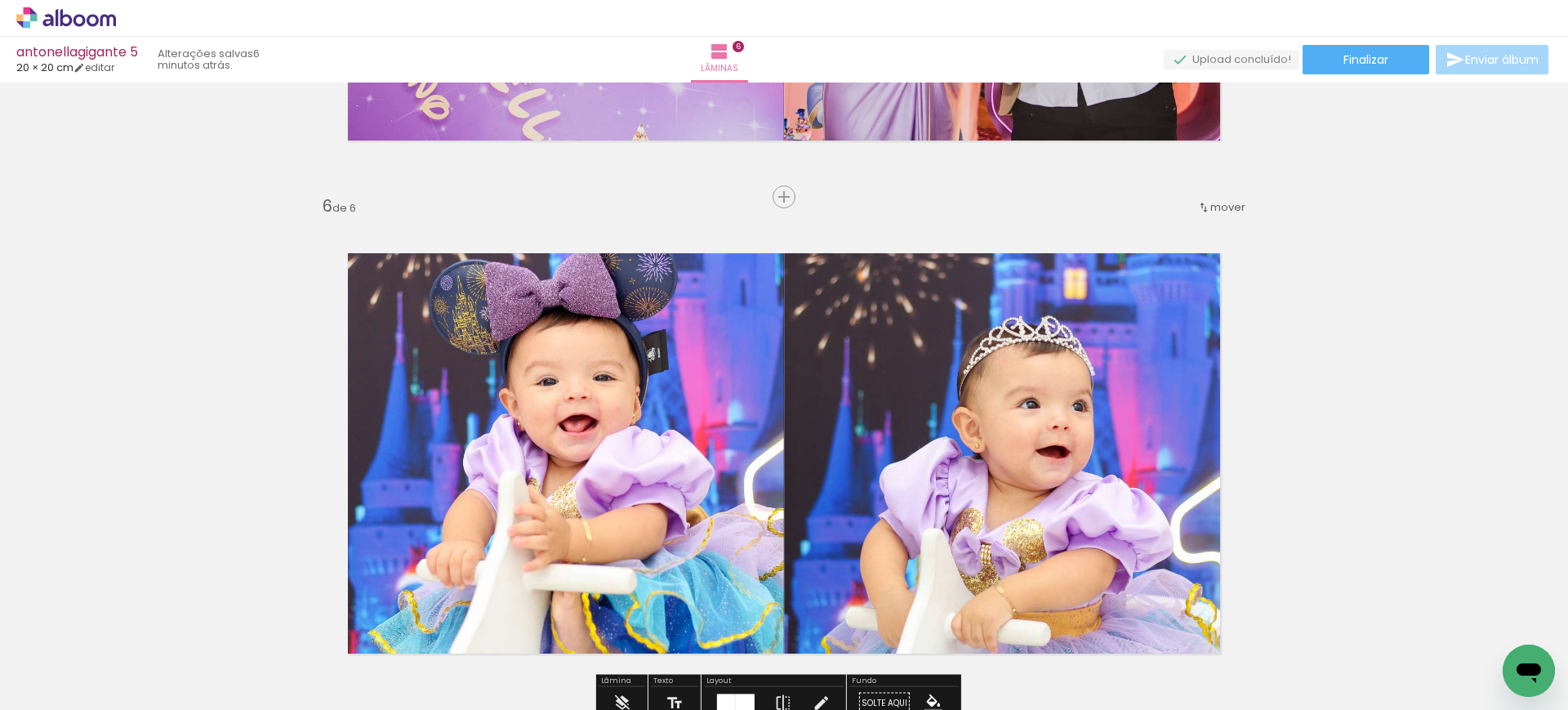
click at [1198, 215] on div "mover" at bounding box center [1221, 207] width 48 height 27
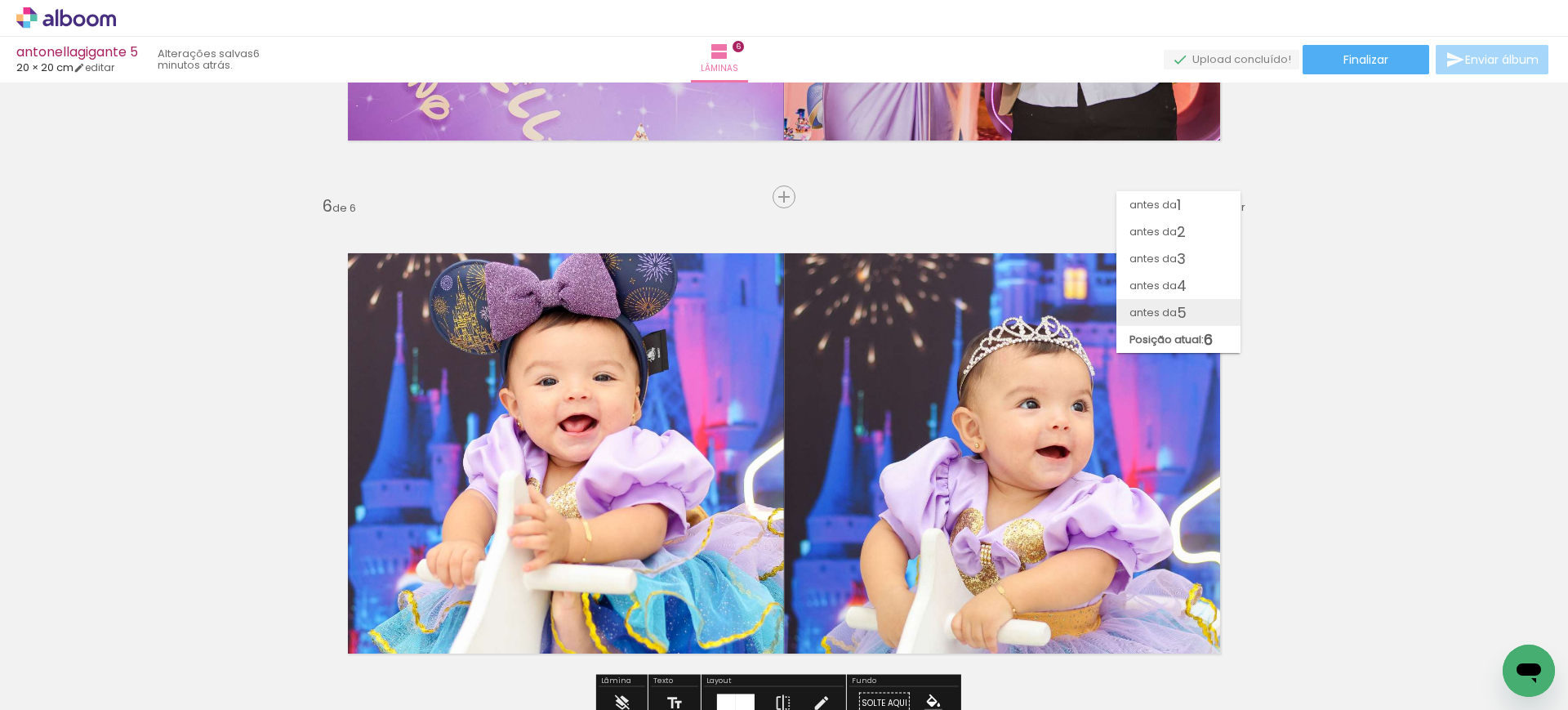
click at [1166, 305] on span "antes da" at bounding box center [1153, 313] width 47 height 27
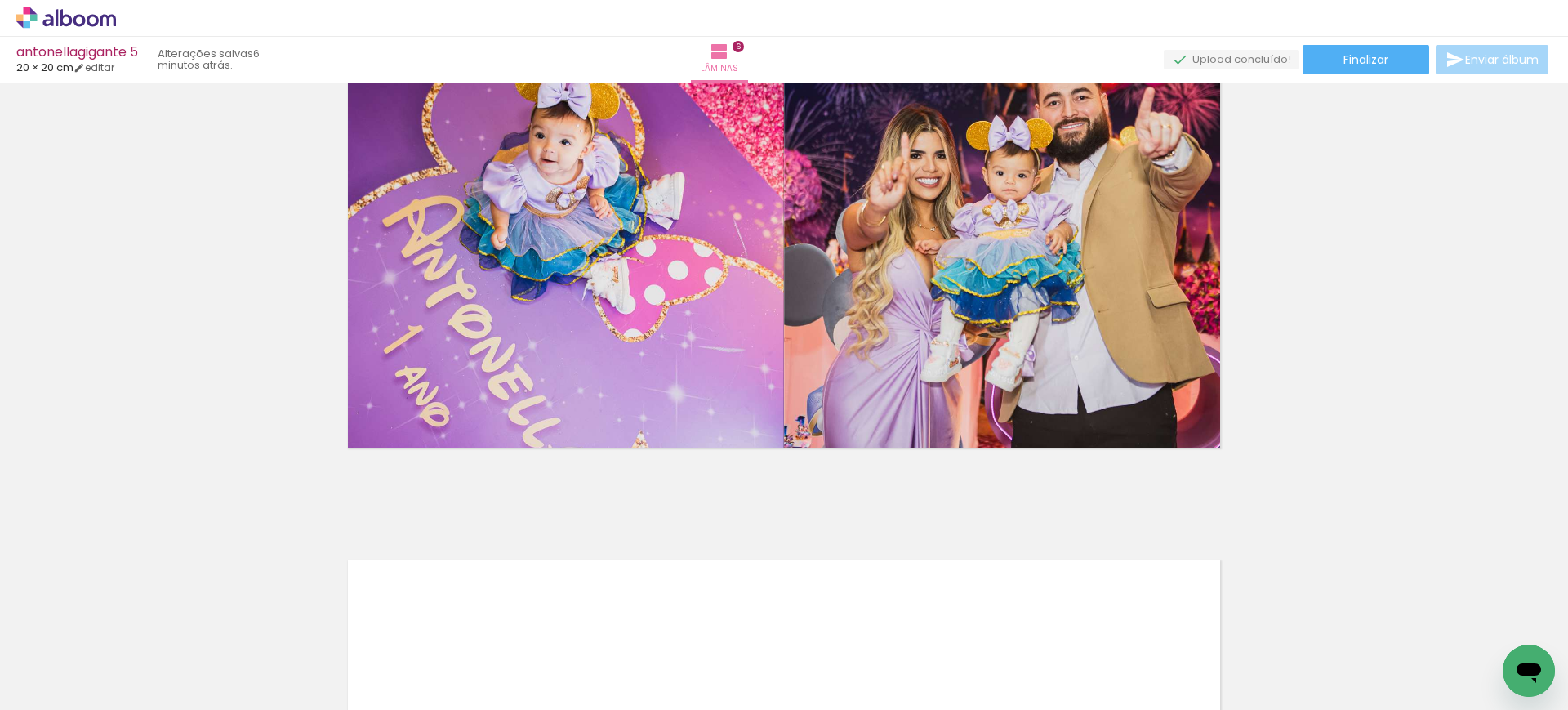
scroll to position [2684, 0]
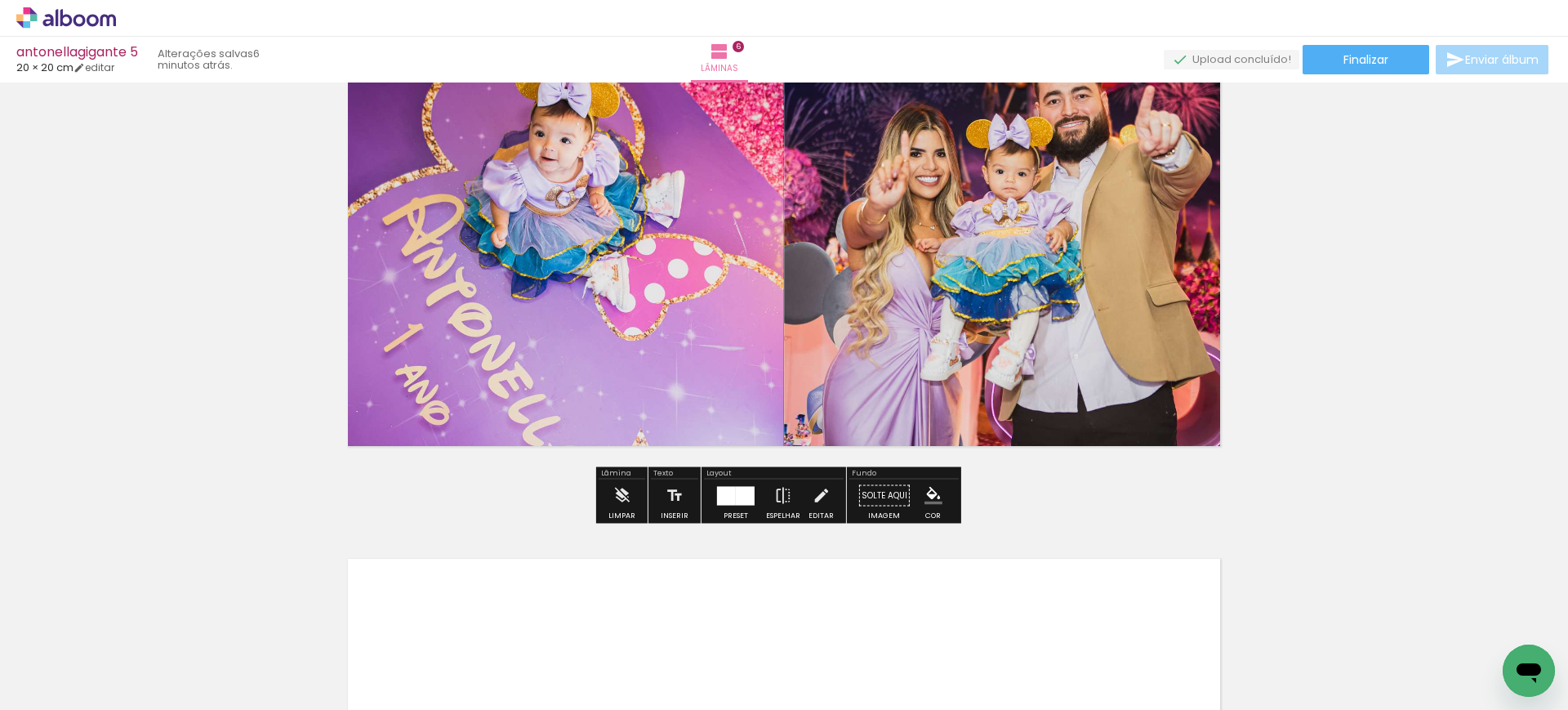
click at [1343, 60] on span "Finalizar" at bounding box center [1366, 59] width 45 height 12
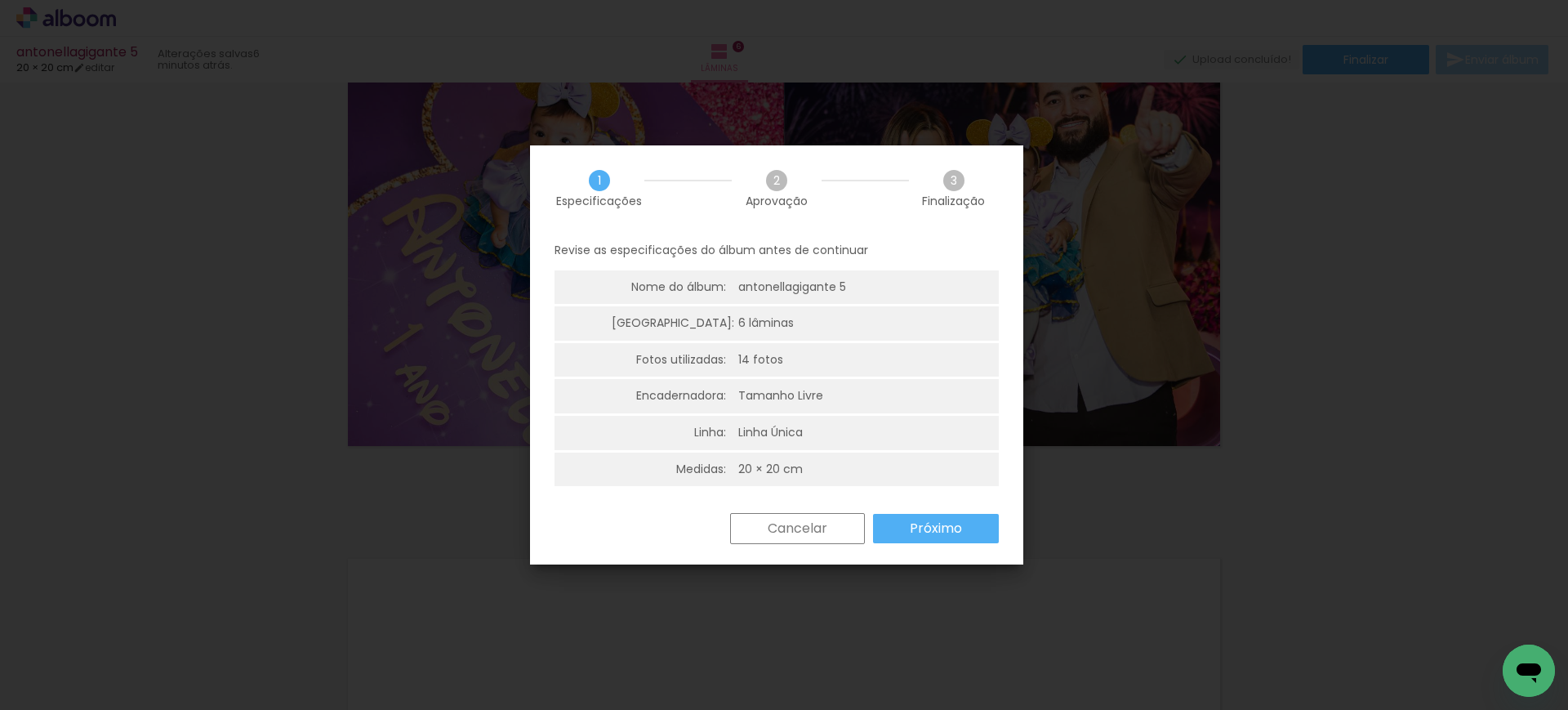
click at [0, 0] on slot "Próximo" at bounding box center [0, 0] width 0 height 0
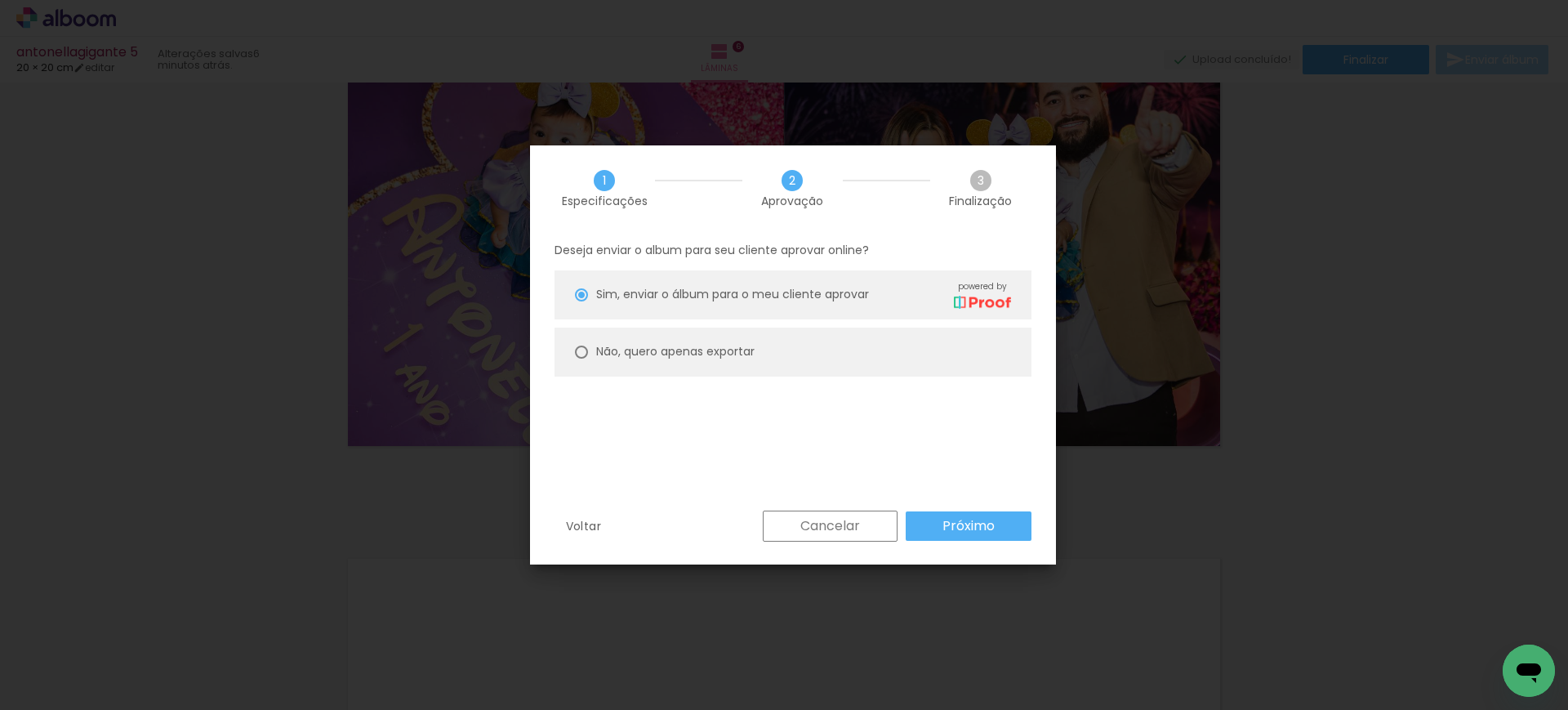
click at [0, 0] on slot "Não, quero apenas exportar" at bounding box center [0, 0] width 0 height 0
type paper-radio-button "on"
click at [967, 540] on div "Cancelar Próximo" at bounding box center [892, 526] width 277 height 31
click at [0, 0] on slot "Próximo" at bounding box center [0, 0] width 0 height 0
type input "Alta, 300 DPI"
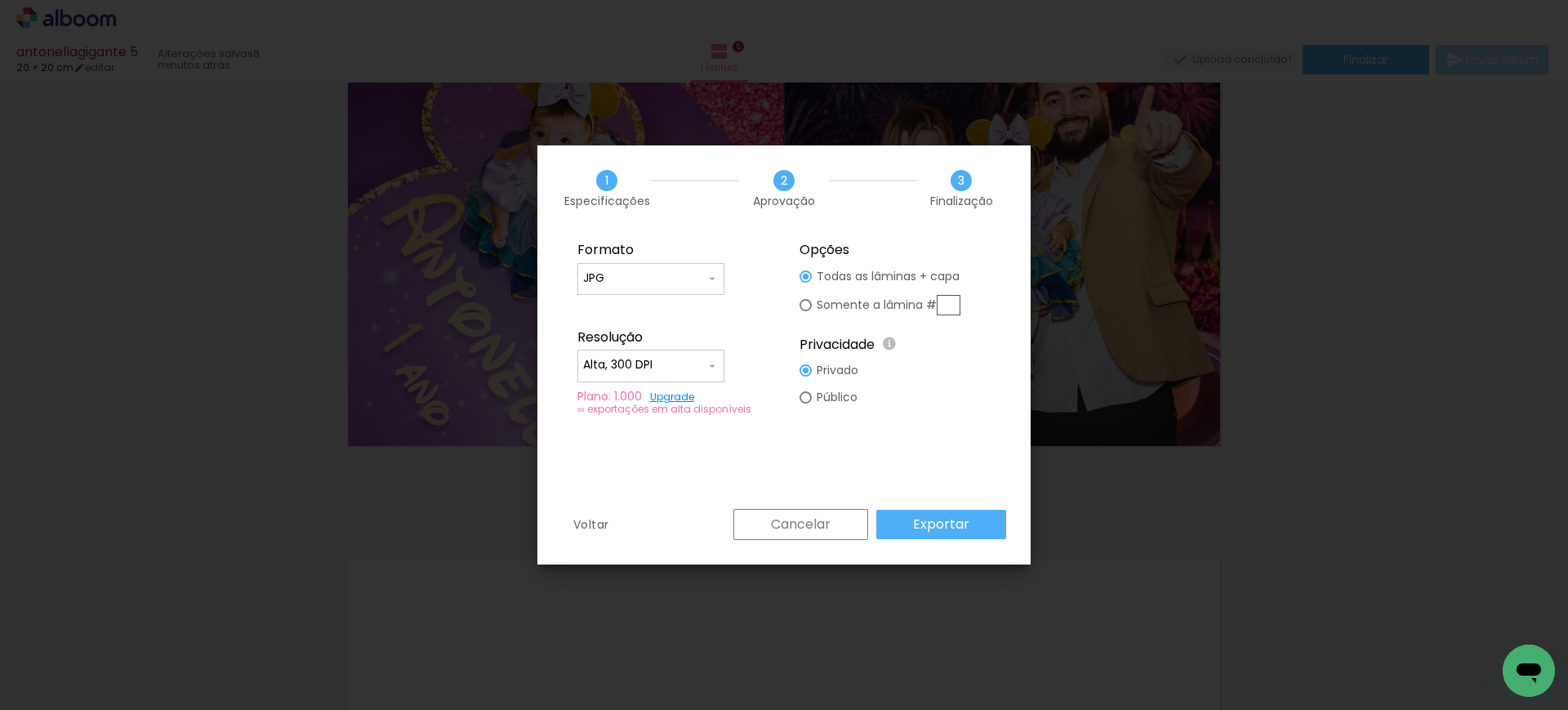
click at [662, 282] on input "JPG" at bounding box center [644, 278] width 122 height 16
click at [632, 306] on div at bounding box center [651, 284] width 147 height 65
click at [620, 308] on paper-item "PDF" at bounding box center [651, 308] width 147 height 33
type input "PDF"
click at [614, 361] on input "Alta, 300 DPI" at bounding box center [644, 365] width 122 height 16
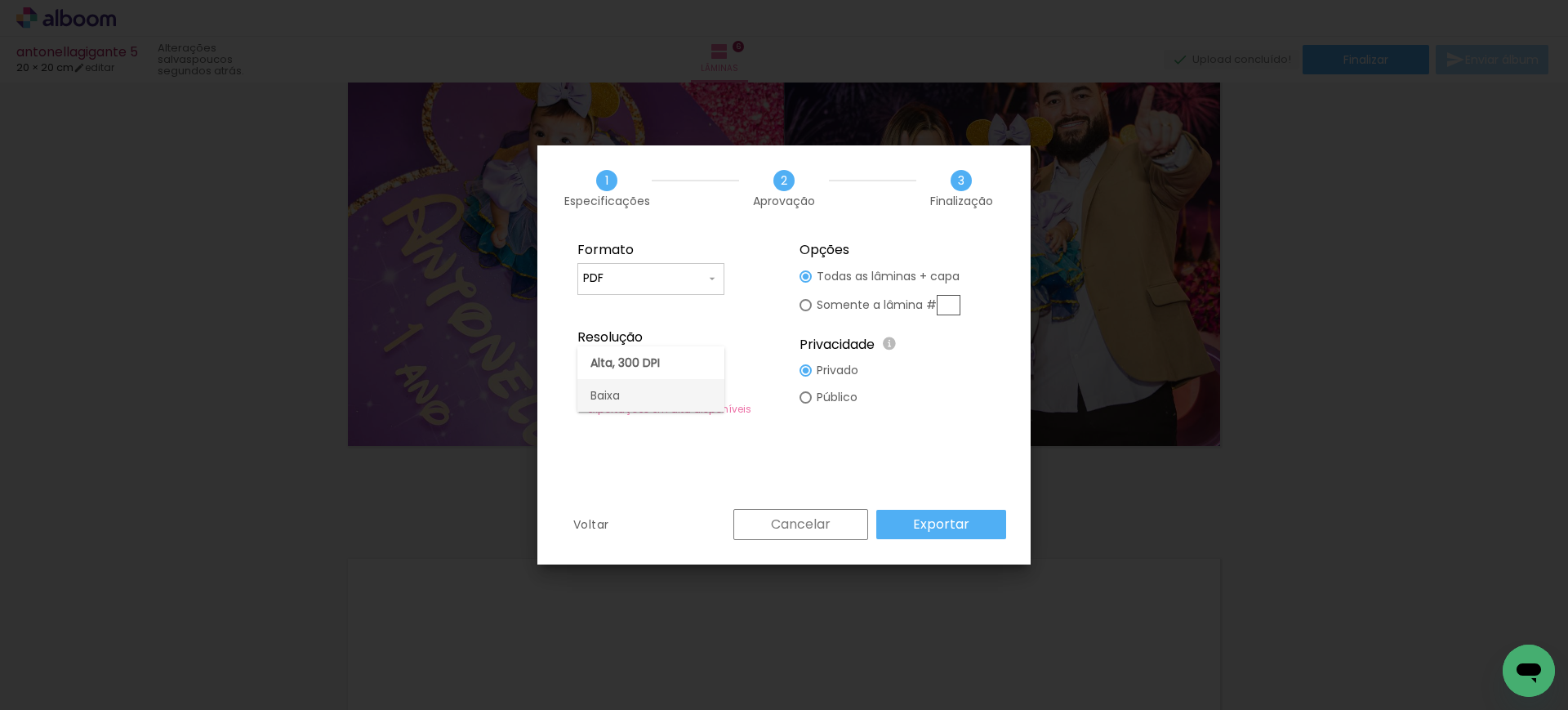
click at [0, 0] on slot "Baixa" at bounding box center [0, 0] width 0 height 0
type input "Baixa"
click at [0, 0] on slot "Exportar" at bounding box center [0, 0] width 0 height 0
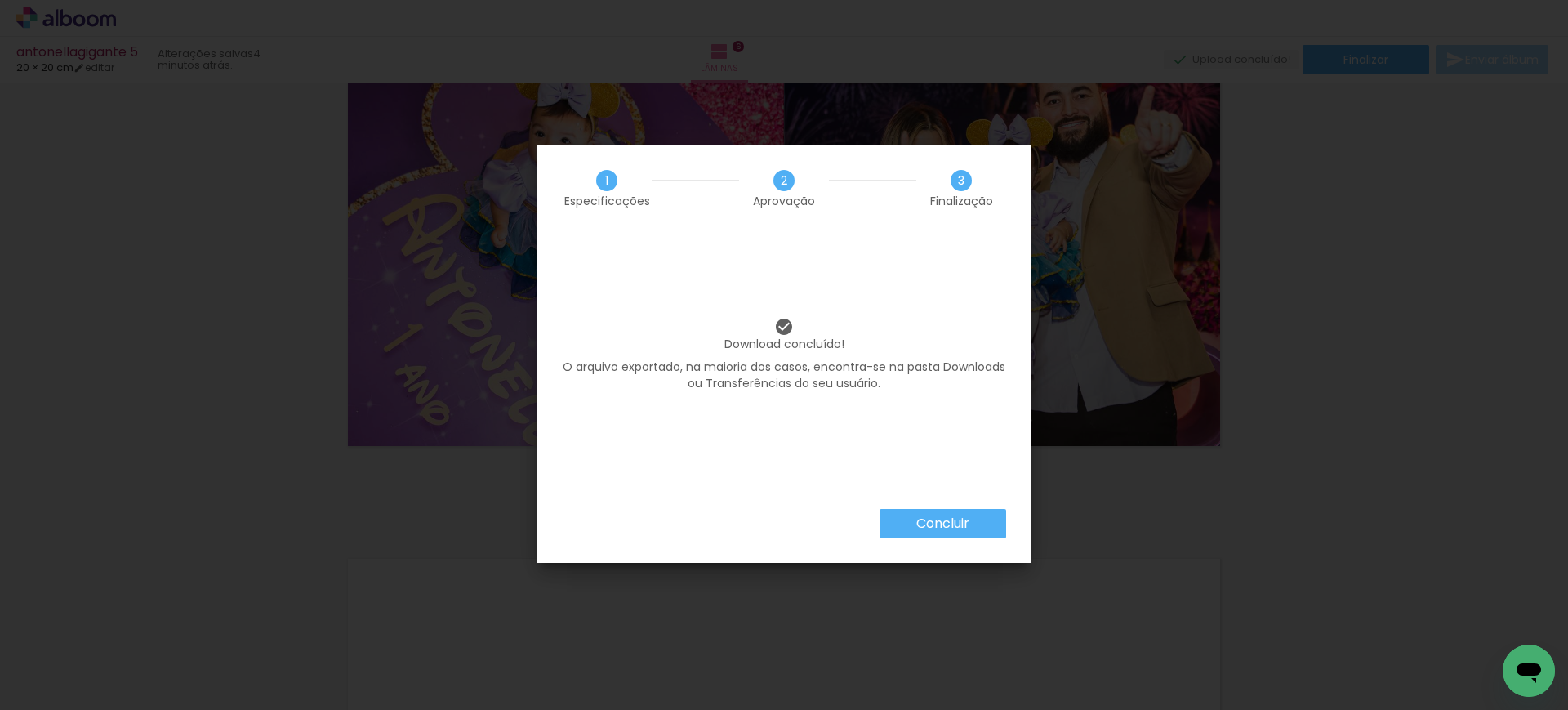
click at [0, 0] on slot "Concluir" at bounding box center [0, 0] width 0 height 0
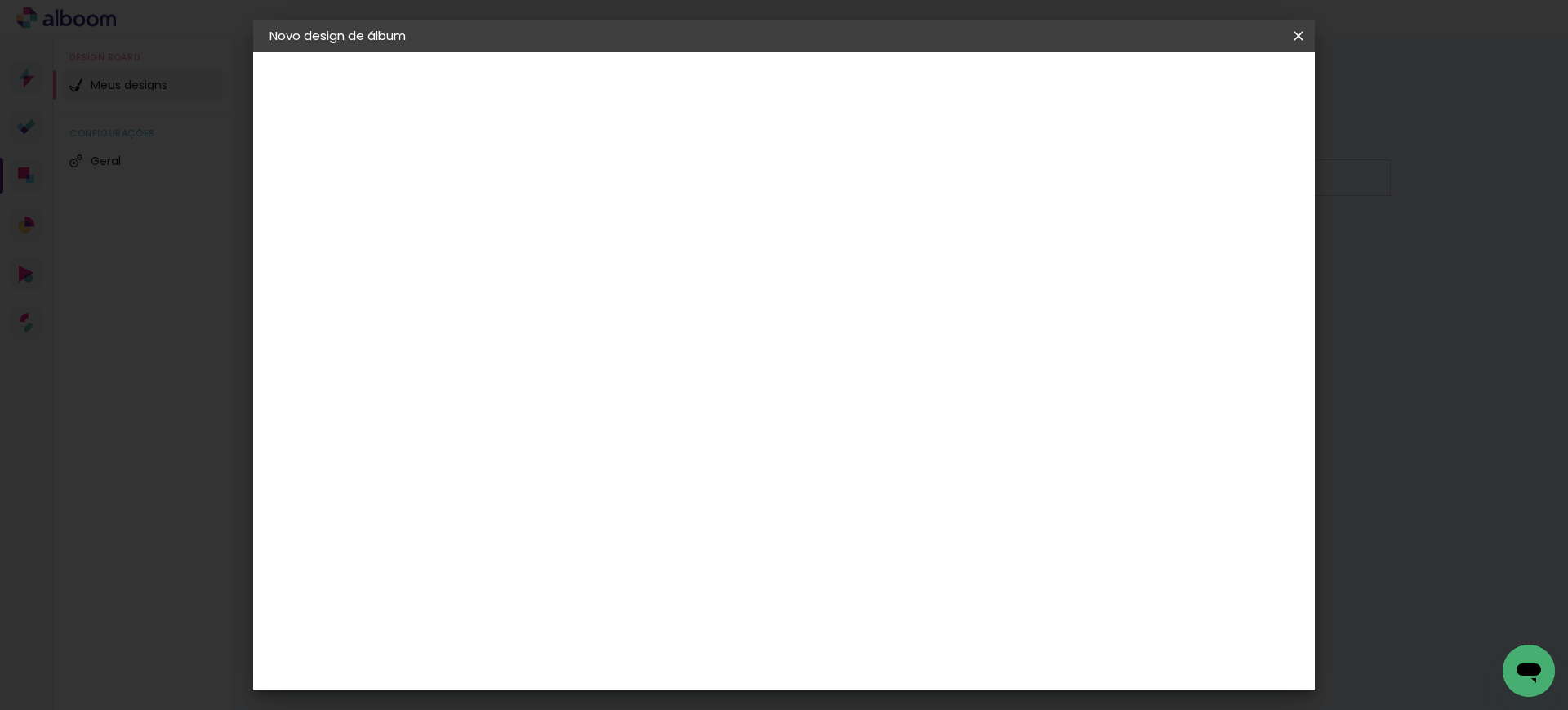
drag, startPoint x: 1303, startPoint y: 34, endPoint x: 862, endPoint y: 63, distance: 442.0
click at [0, 0] on iron-icon at bounding box center [0, 0] width 0 height 0
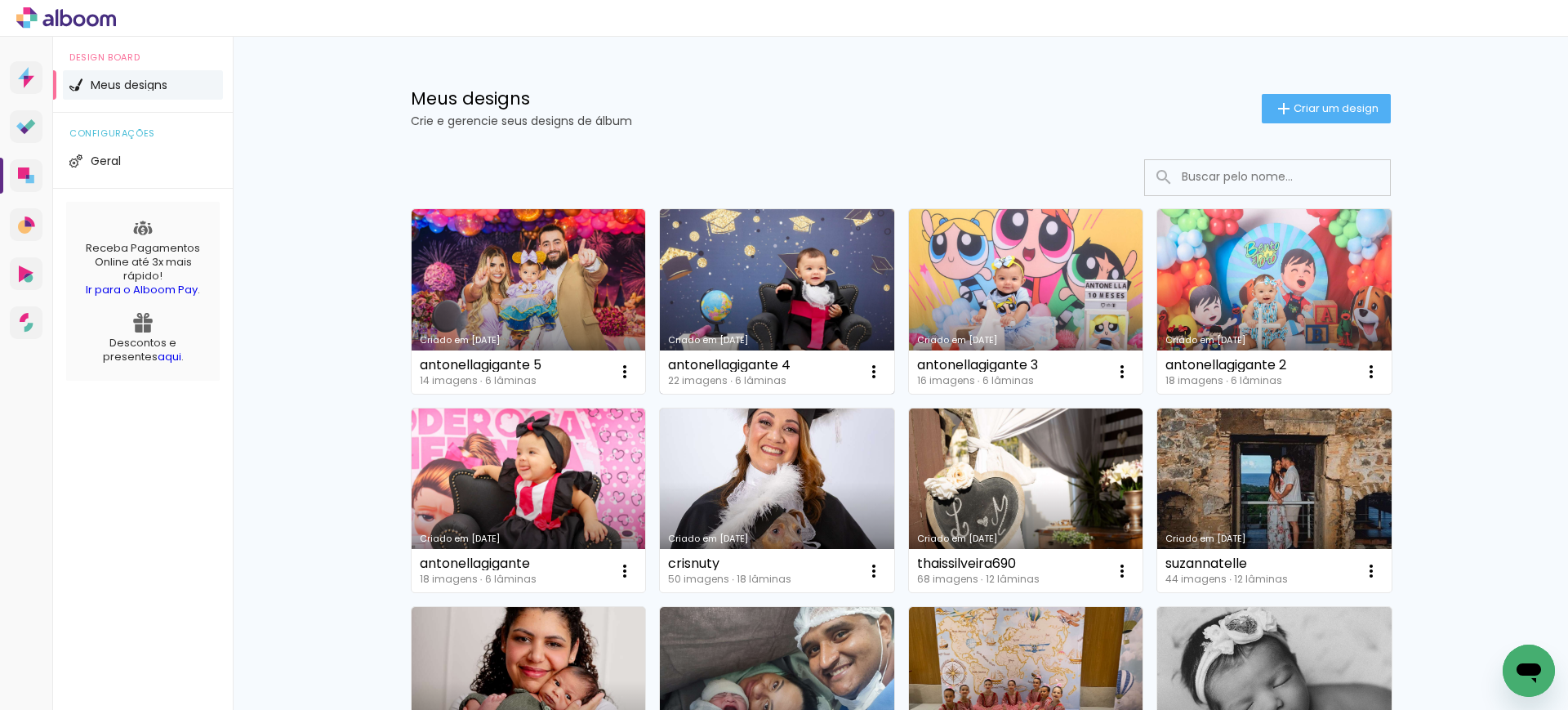
click at [769, 310] on link "Criado em [DATE]" at bounding box center [777, 302] width 234 height 185
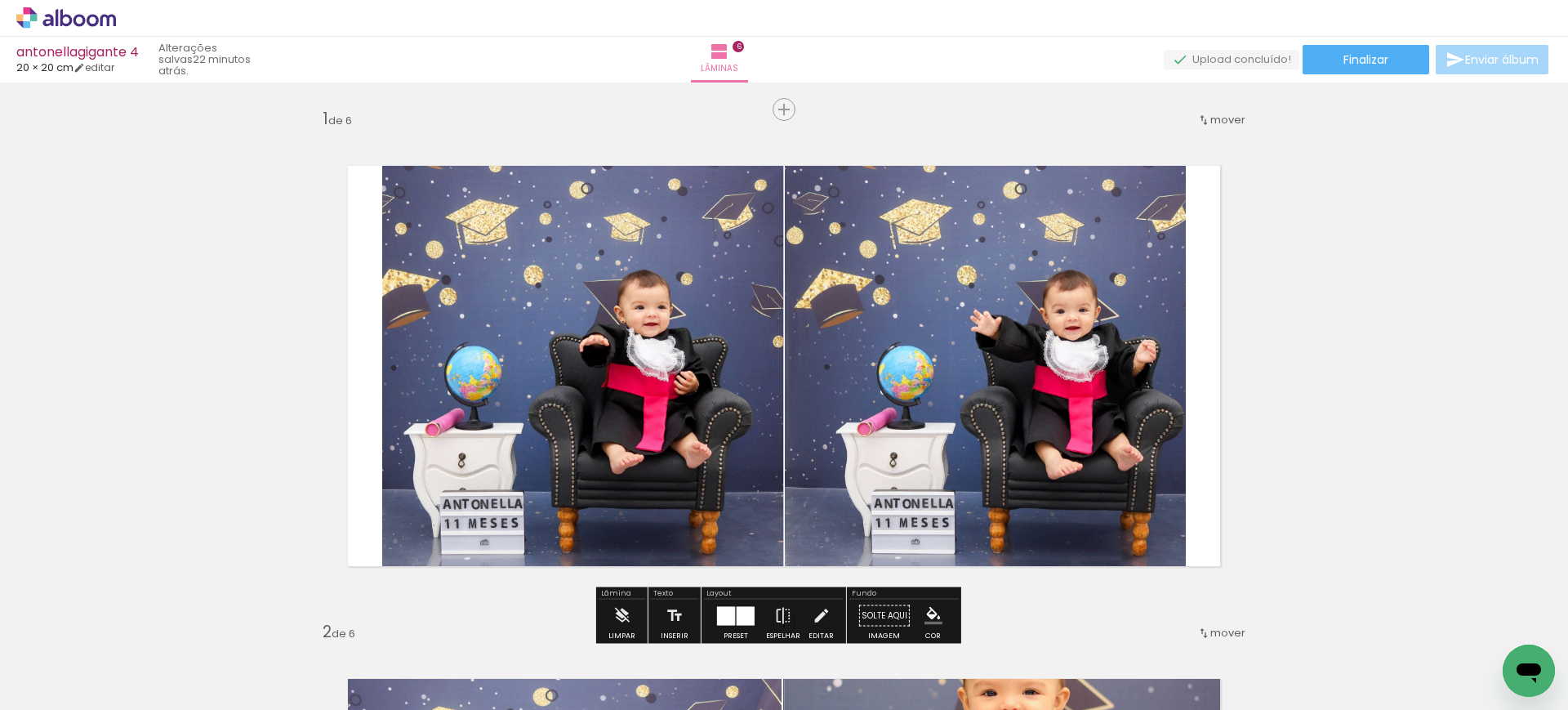
click at [902, 258] on quentale-photo at bounding box center [985, 365] width 401 height 472
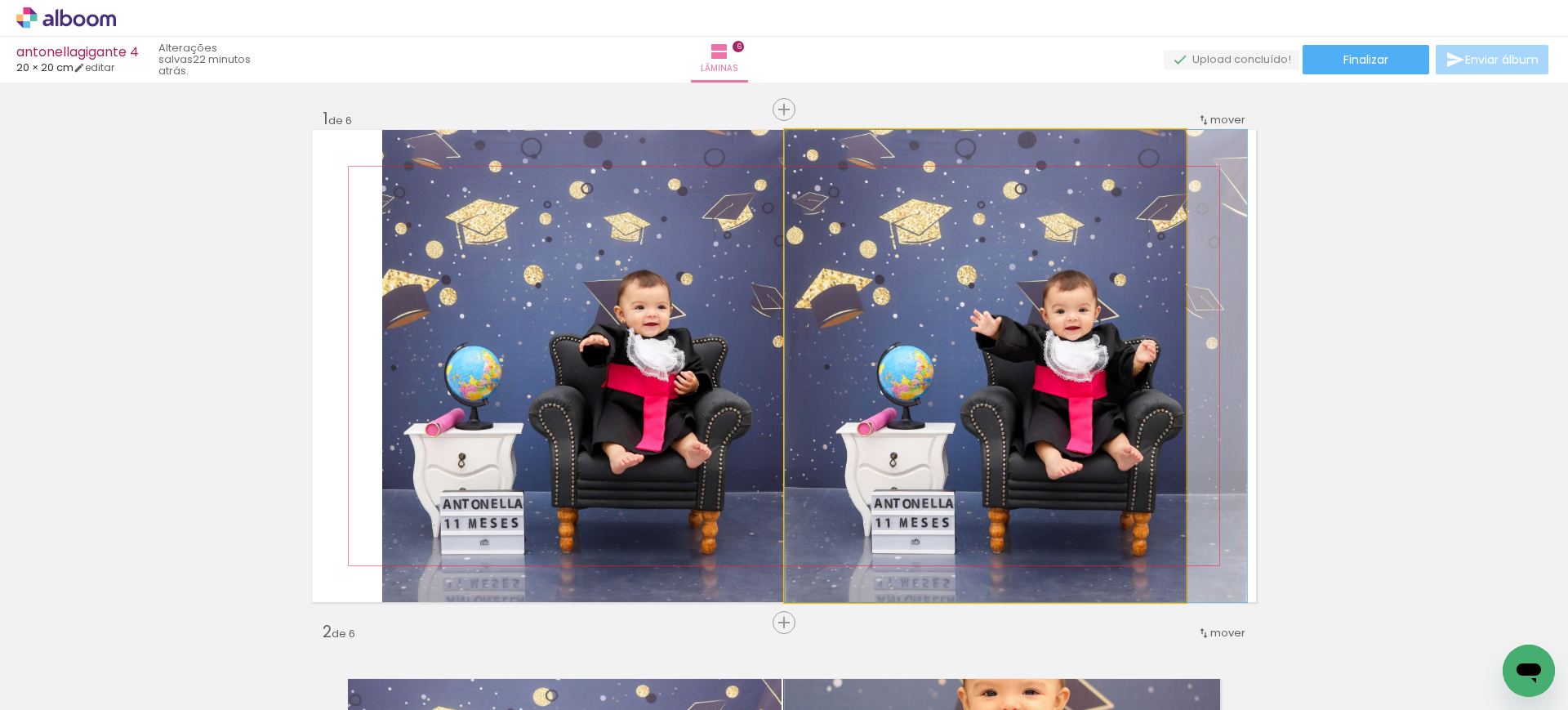
click at [902, 258] on quentale-photo at bounding box center [985, 365] width 401 height 472
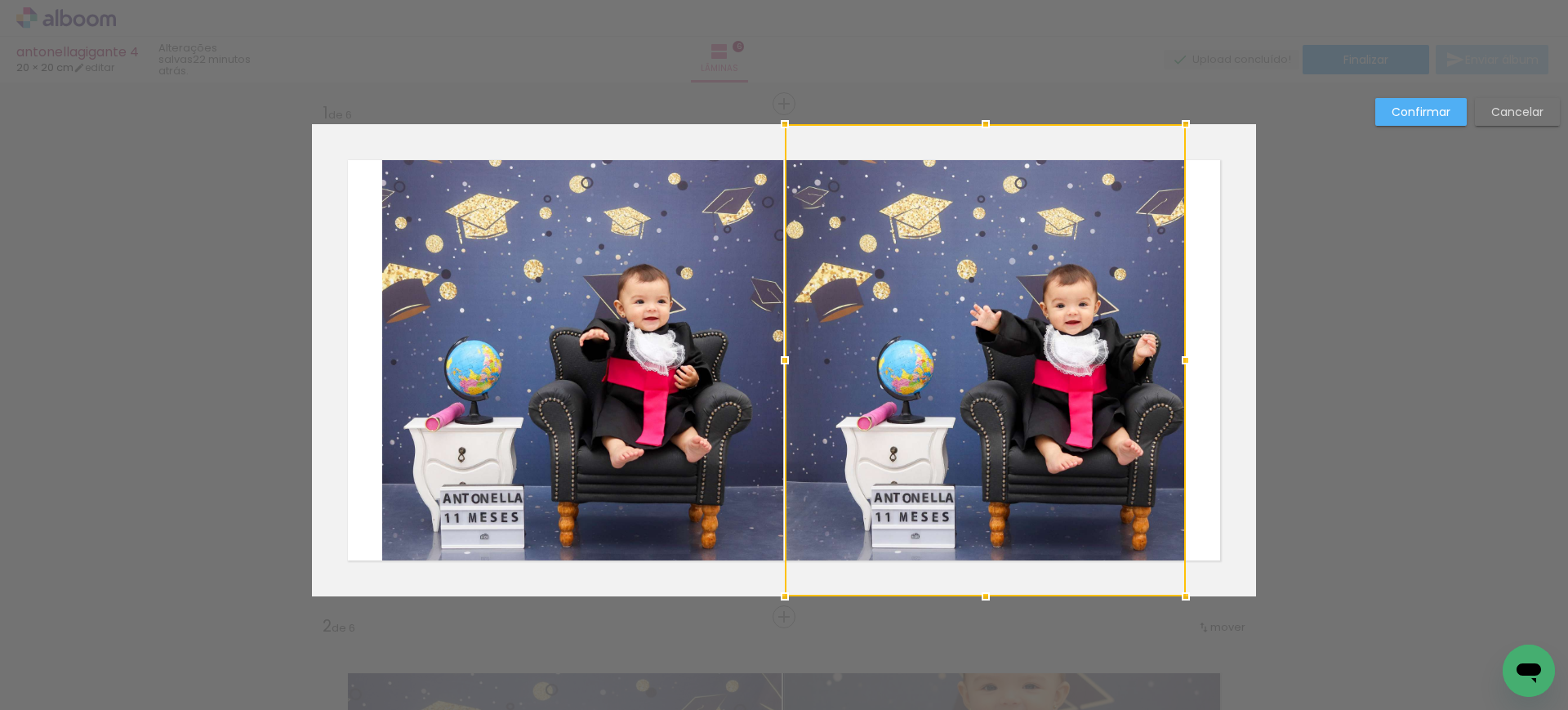
click at [902, 258] on div at bounding box center [985, 360] width 401 height 472
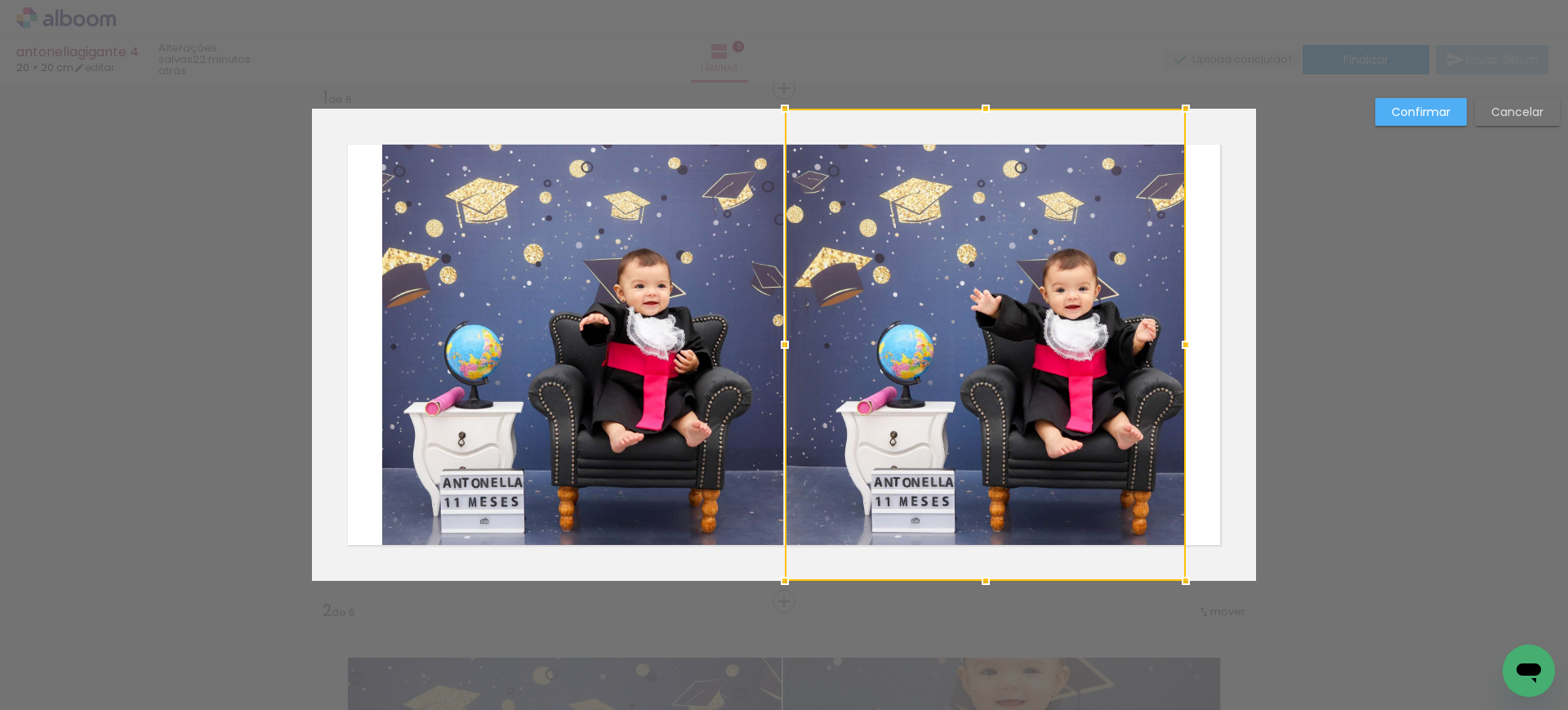
scroll to position [21, 0]
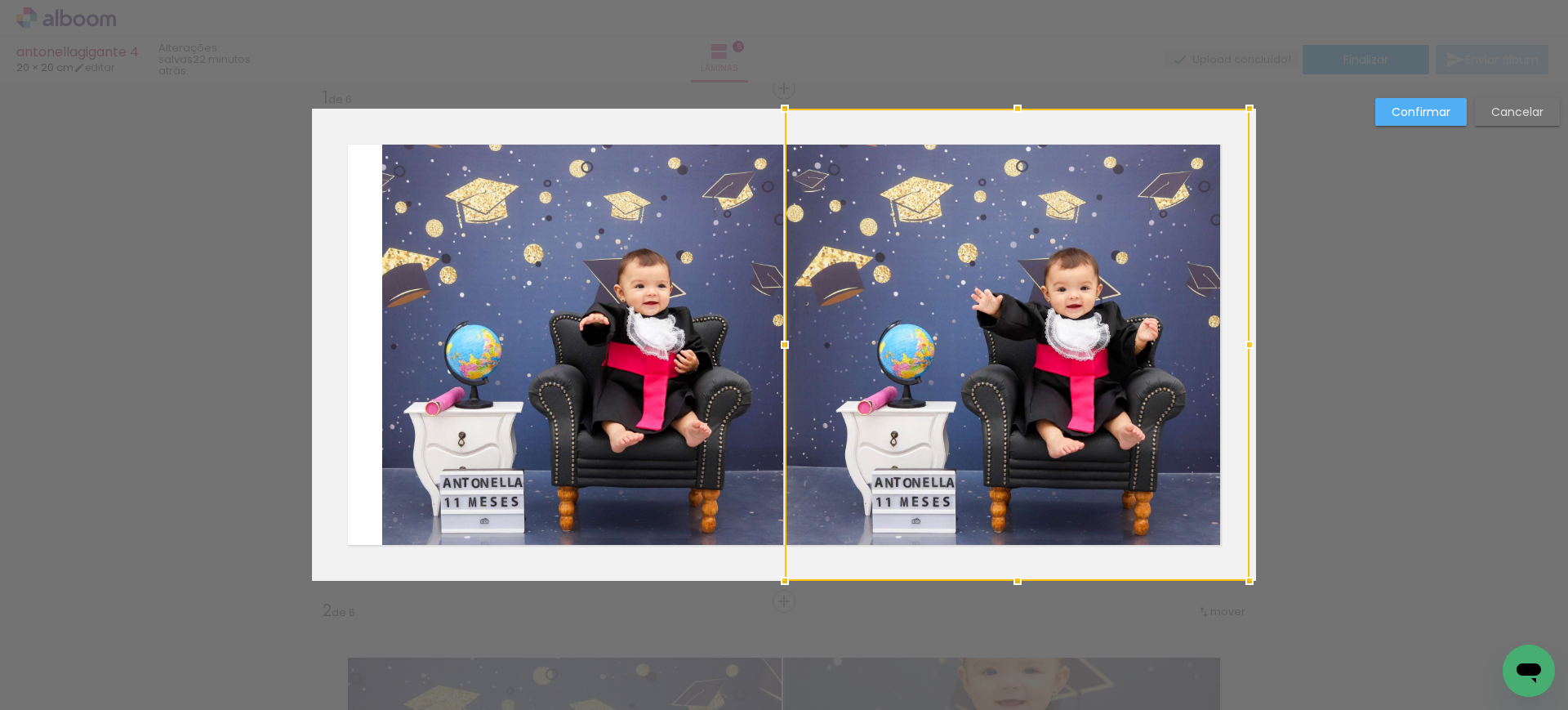
drag, startPoint x: 1186, startPoint y: 345, endPoint x: 1291, endPoint y: 339, distance: 105.2
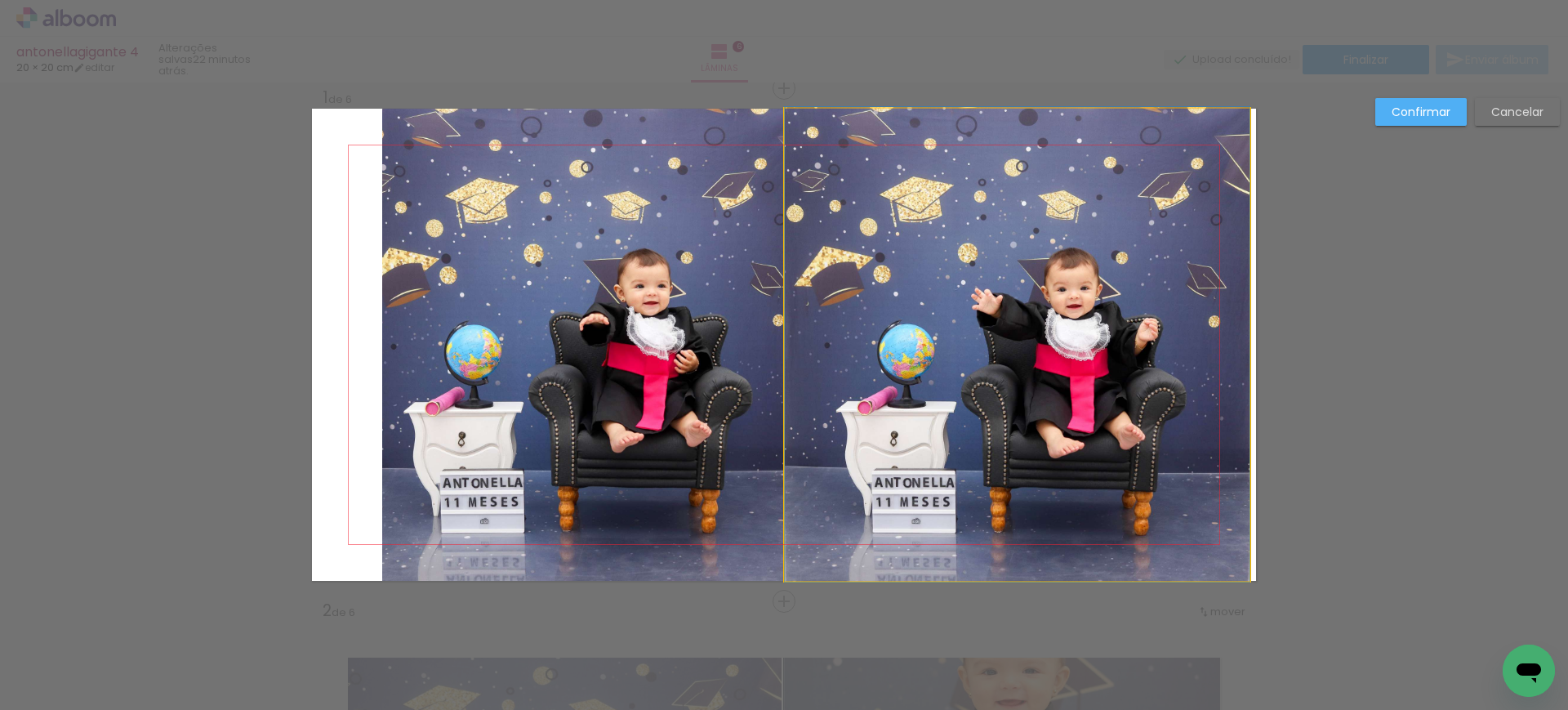
click at [1230, 337] on quentale-photo at bounding box center [1017, 345] width 464 height 472
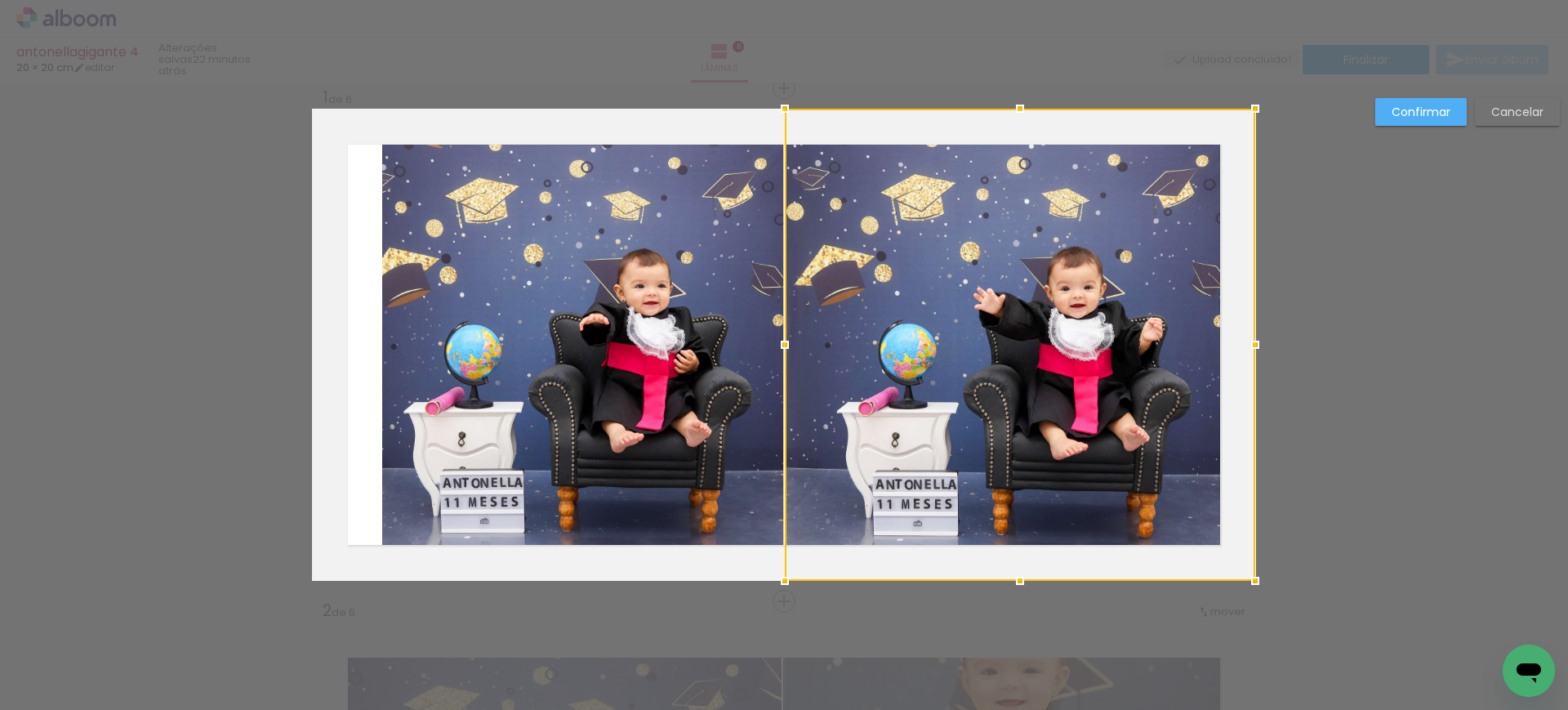
drag, startPoint x: 1247, startPoint y: 341, endPoint x: 1209, endPoint y: 336, distance: 38.3
click at [1209, 336] on div at bounding box center [1019, 345] width 471 height 472
click at [517, 294] on quentale-photo at bounding box center [582, 345] width 401 height 472
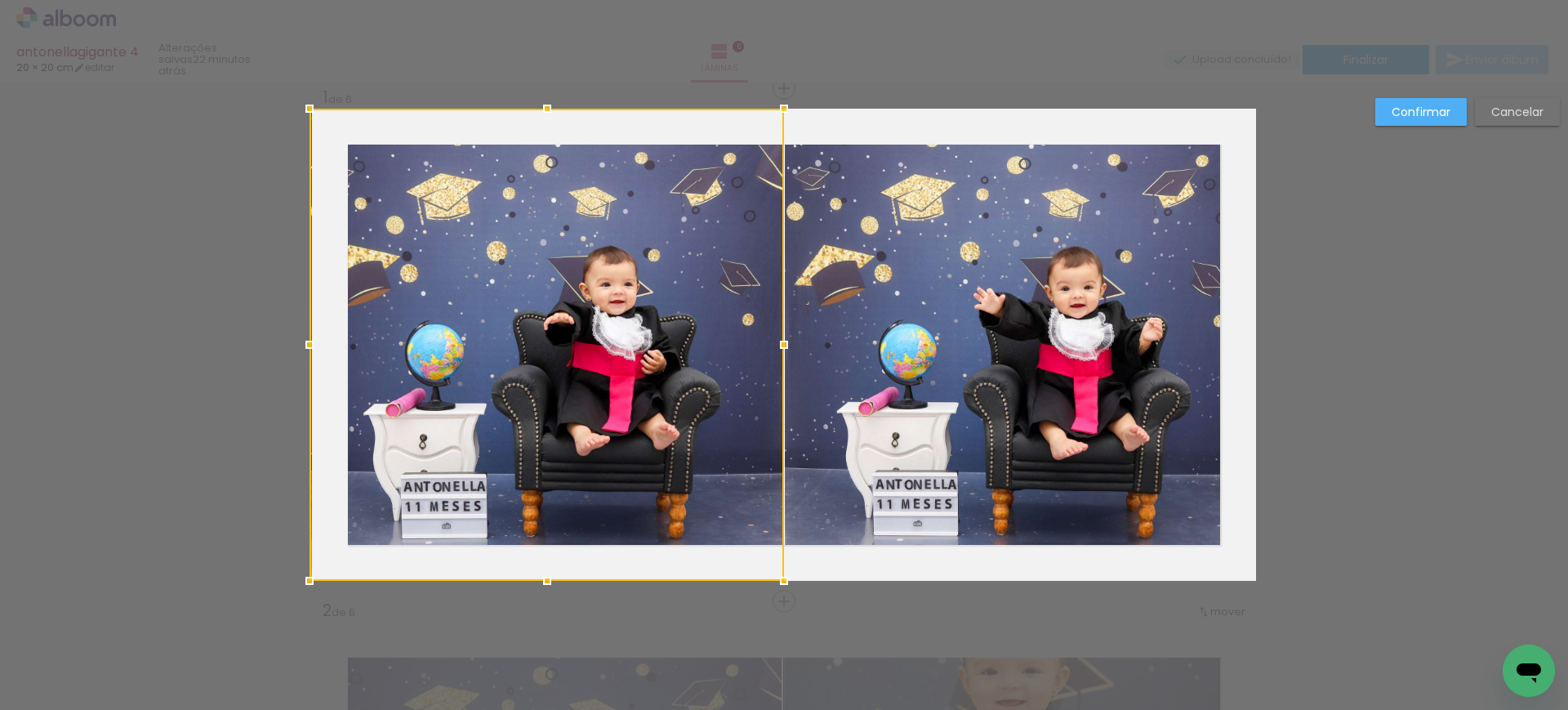
drag, startPoint x: 377, startPoint y: 345, endPoint x: 309, endPoint y: 341, distance: 68.1
click at [309, 341] on div at bounding box center [309, 345] width 33 height 33
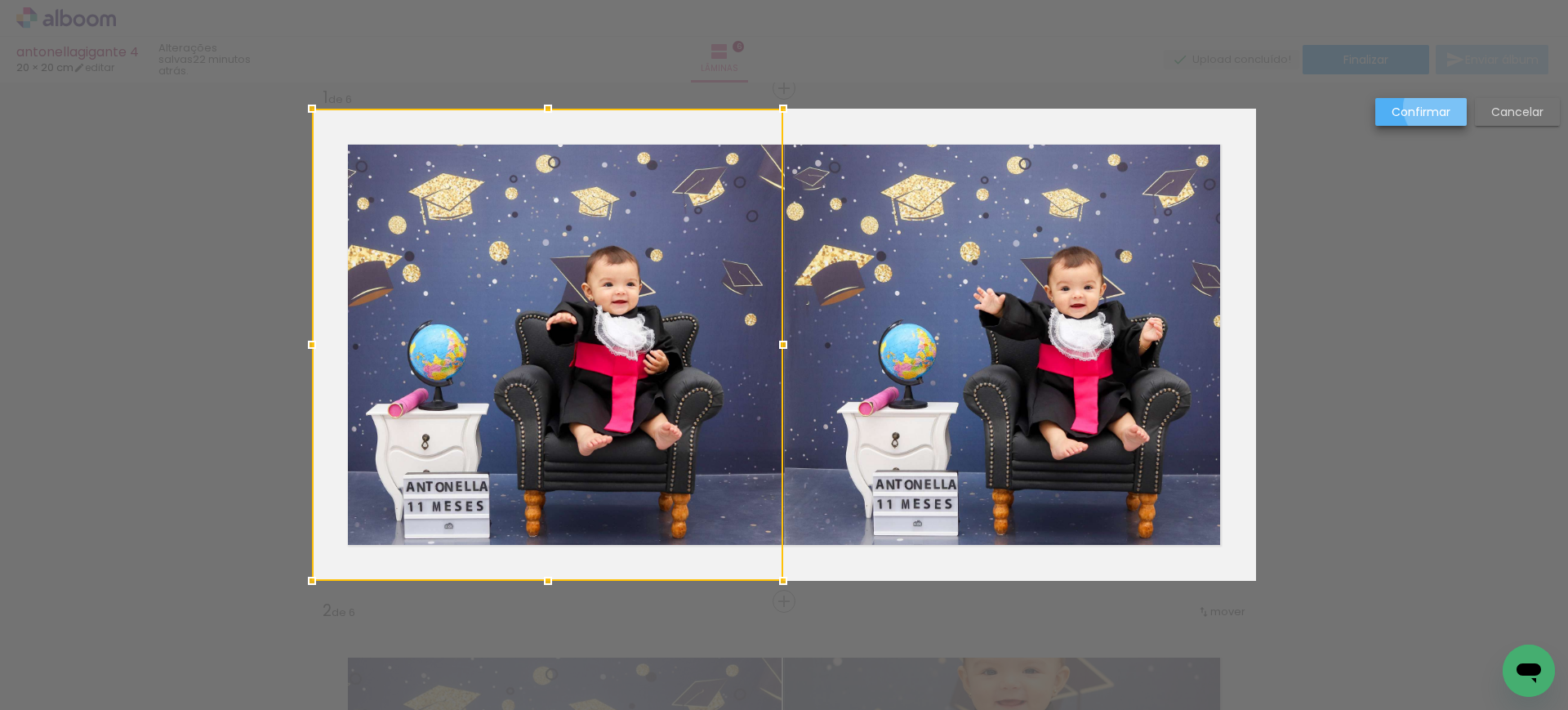
click at [0, 0] on slot "Confirmar" at bounding box center [0, 0] width 0 height 0
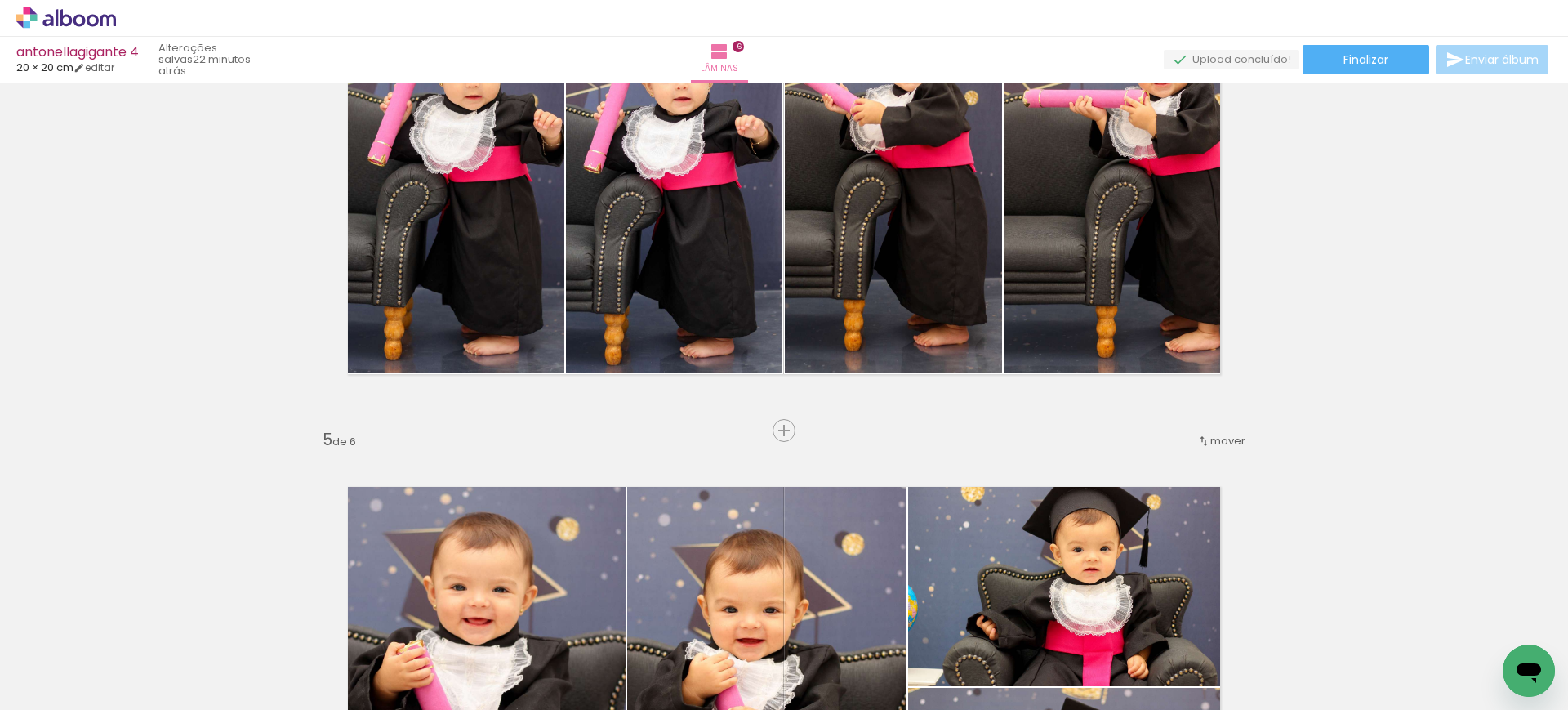
scroll to position [1729, 0]
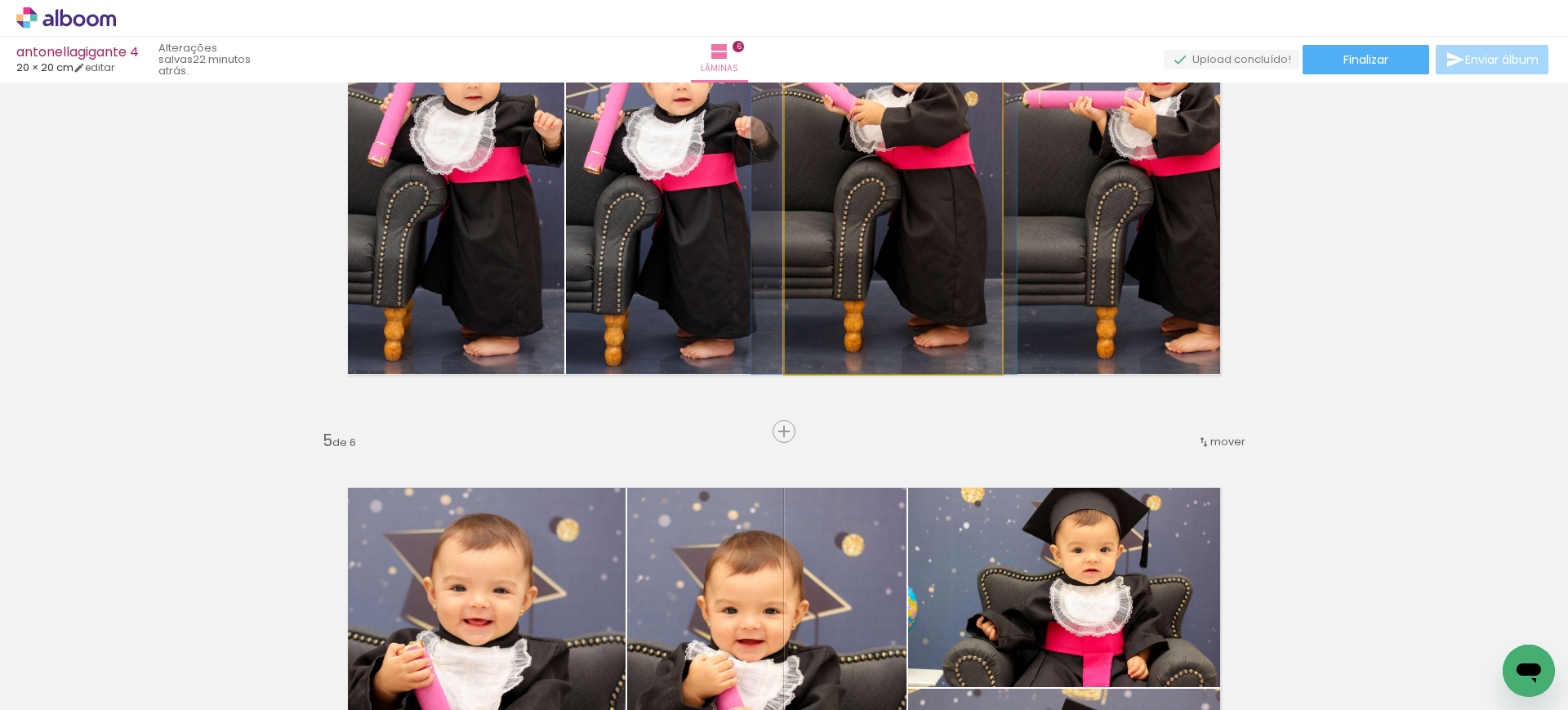
click at [889, 283] on quentale-photo at bounding box center [892, 175] width 217 height 398
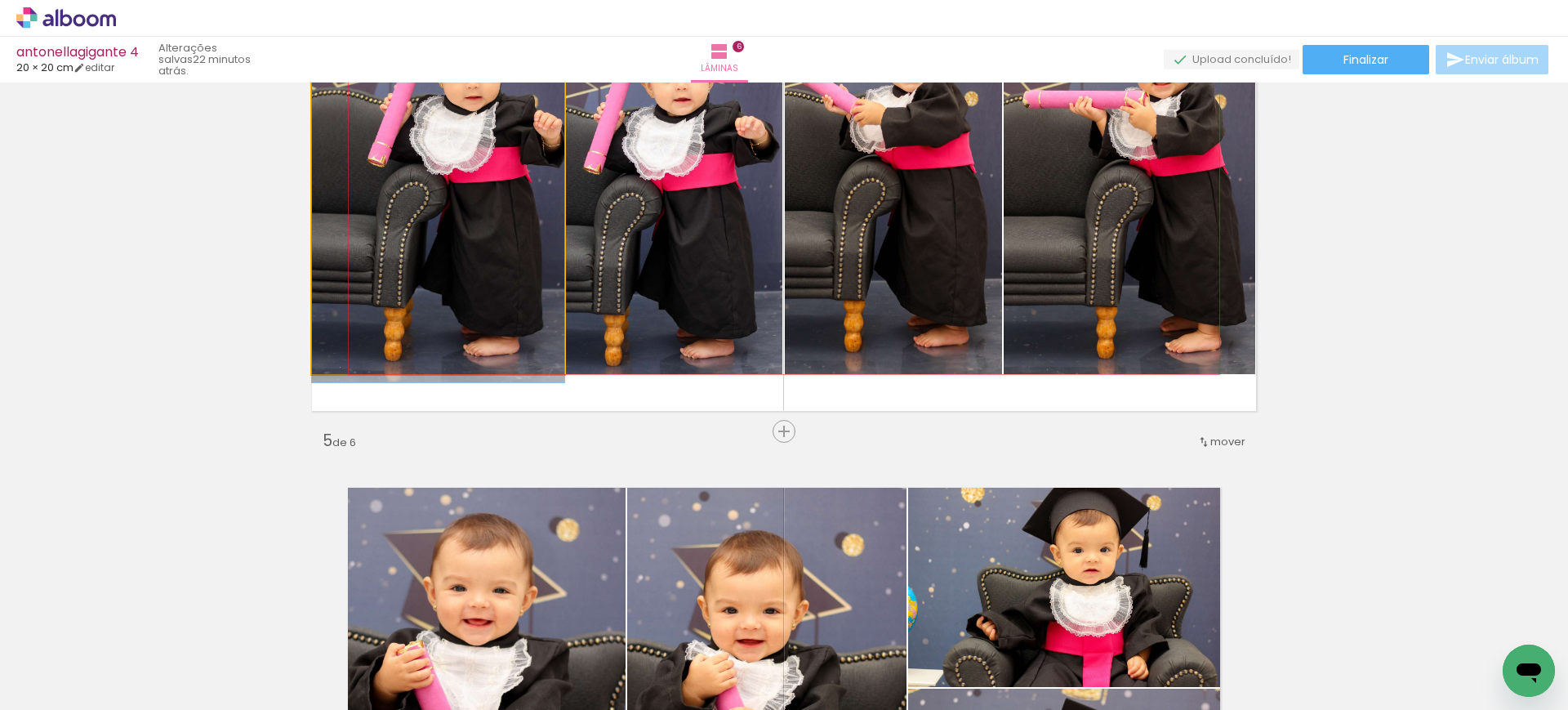
click at [424, 306] on quentale-photo at bounding box center [438, 175] width 252 height 398
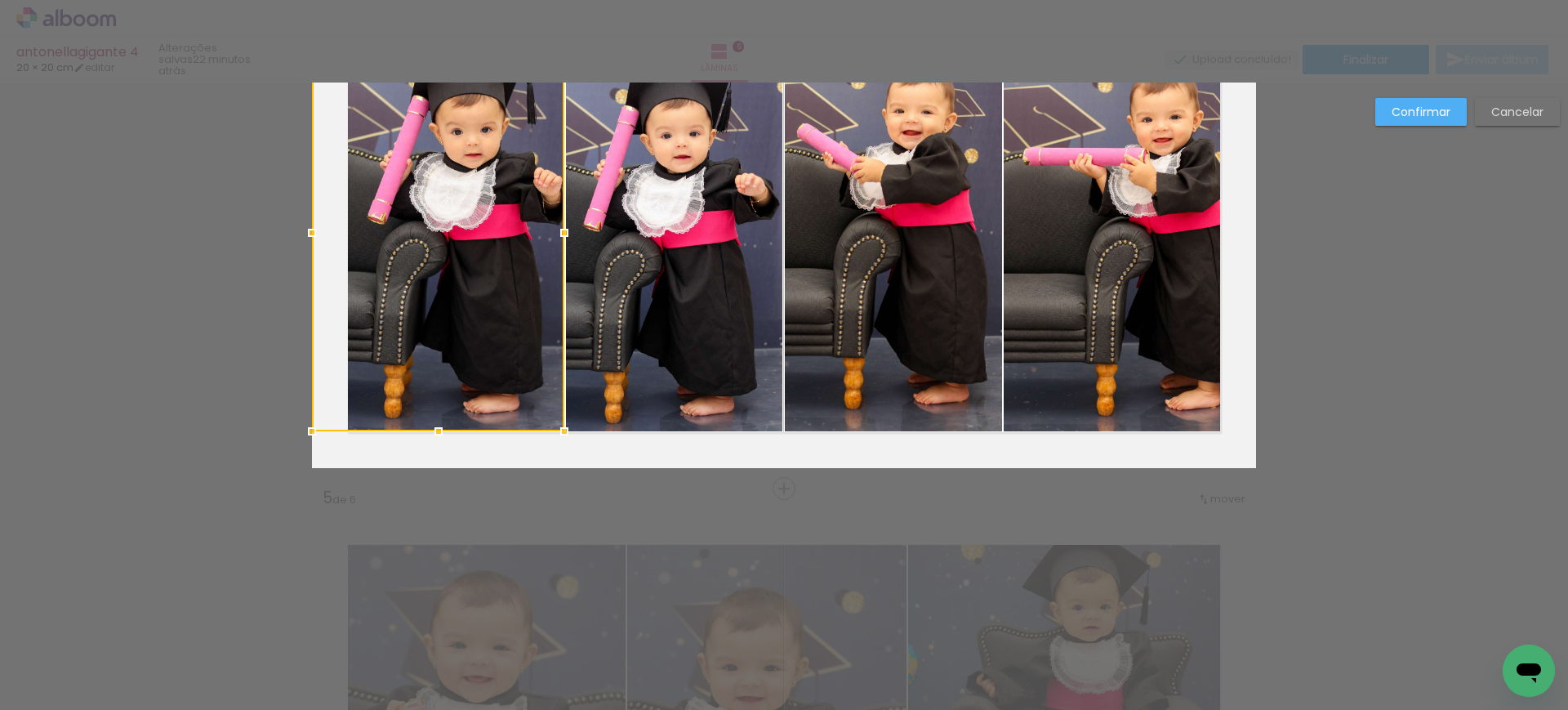
click at [424, 306] on div at bounding box center [438, 232] width 252 height 398
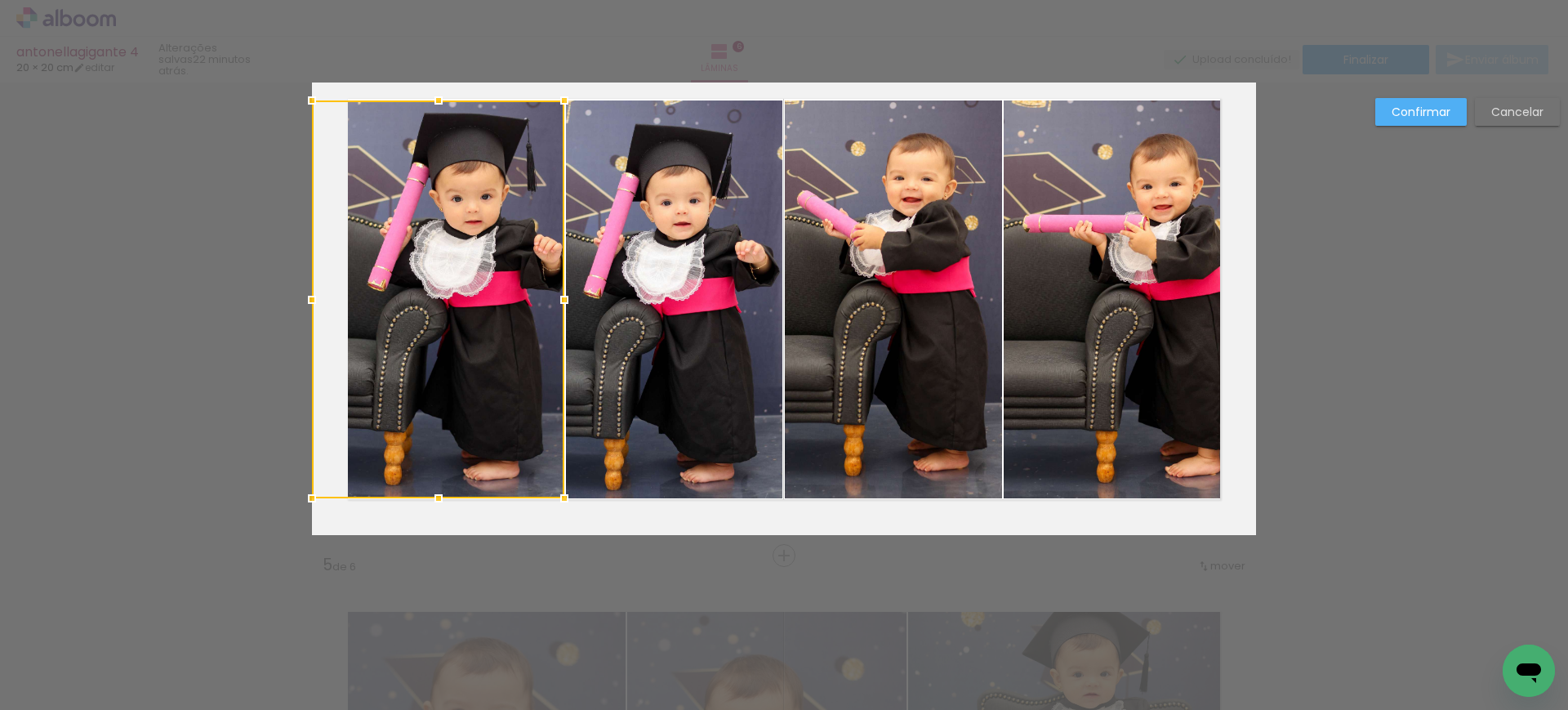
click at [424, 306] on div at bounding box center [438, 299] width 252 height 398
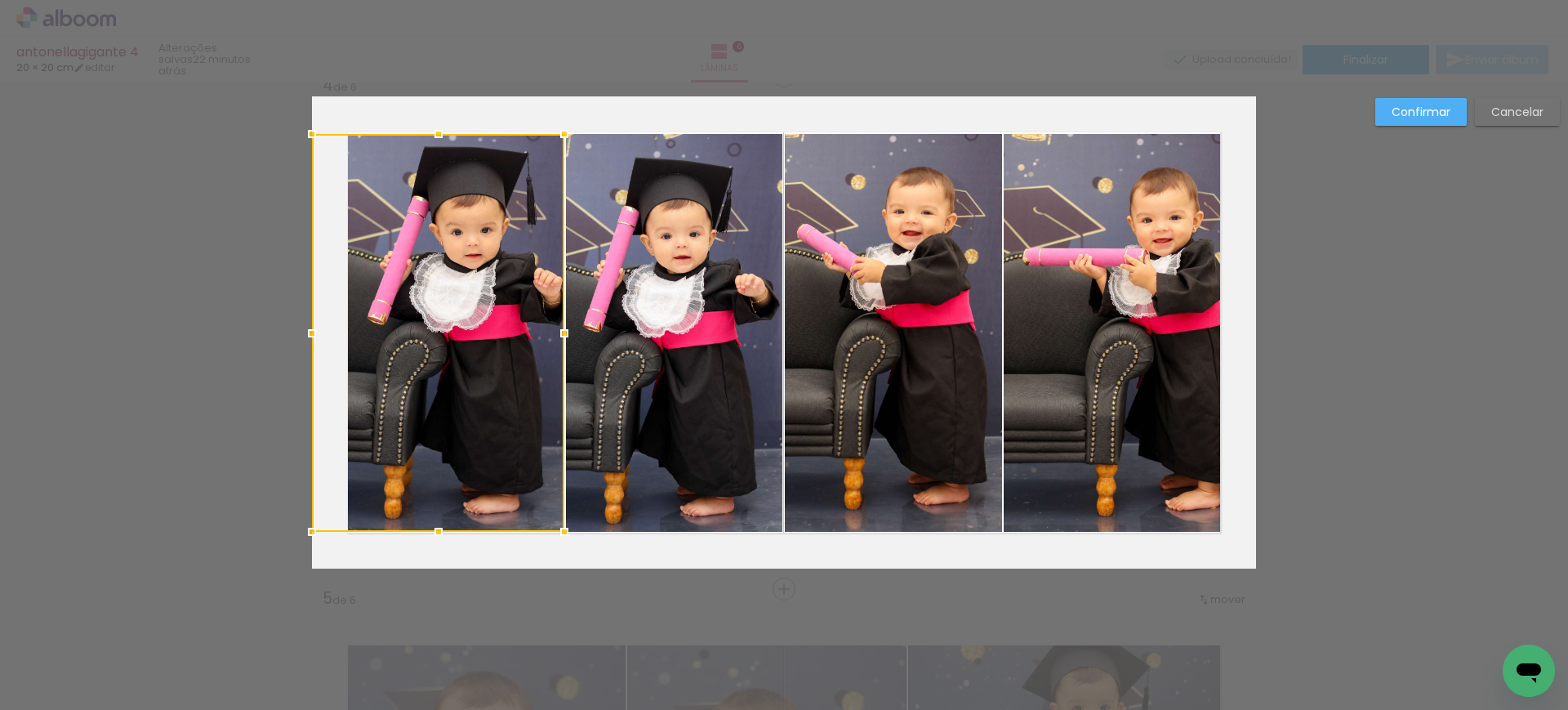
scroll to position [1560, 0]
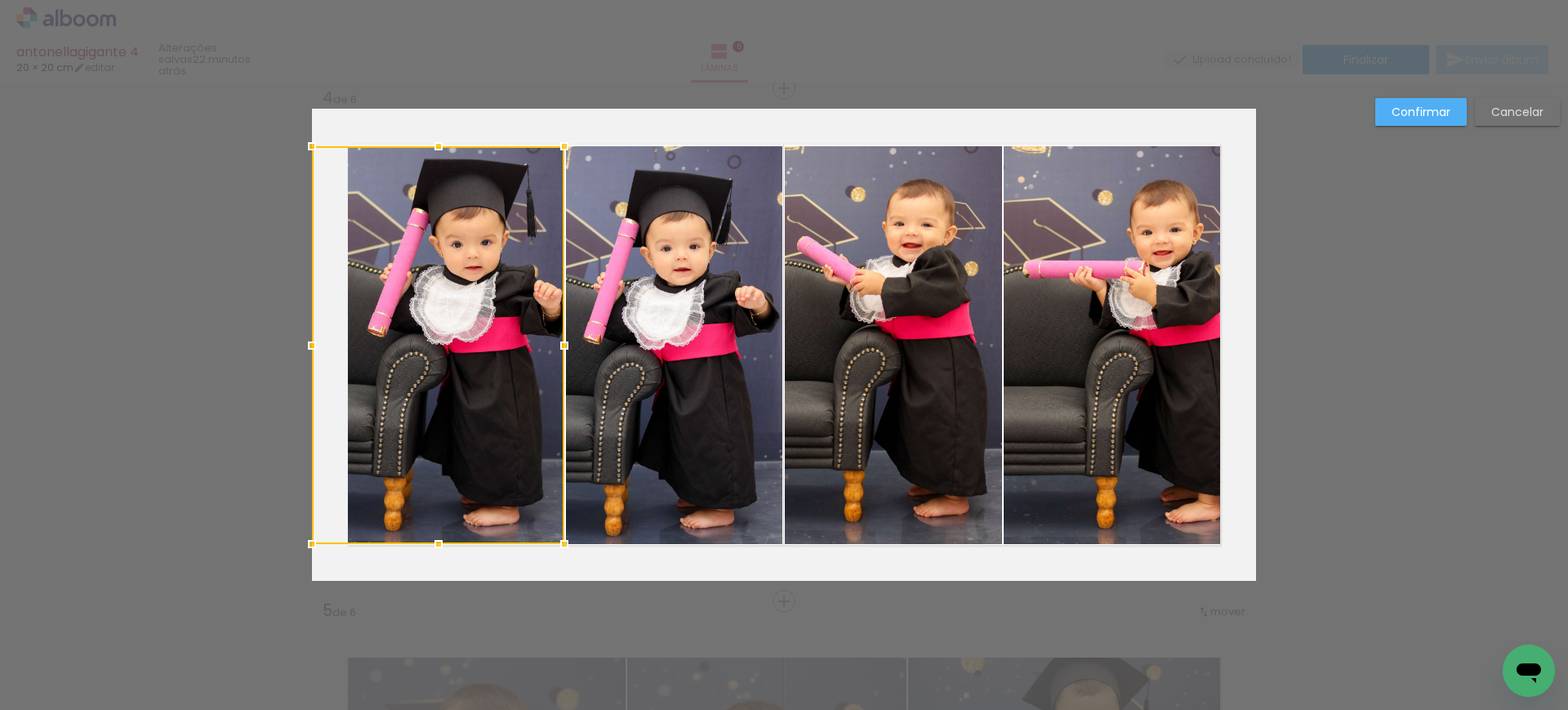
click at [657, 348] on quentale-photo at bounding box center [674, 345] width 217 height 398
click at [937, 333] on quentale-photo at bounding box center [892, 345] width 217 height 398
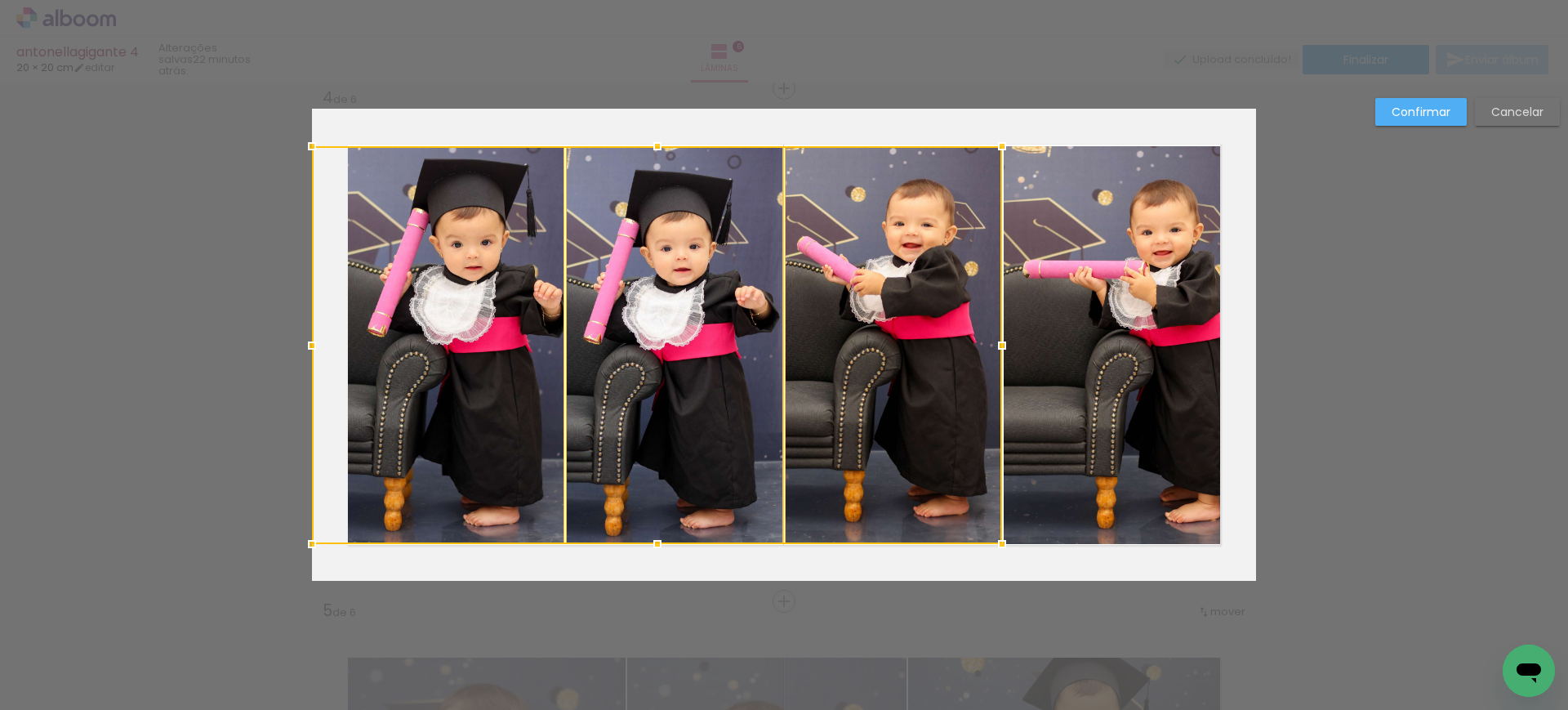
click at [1146, 326] on quentale-photo at bounding box center [1130, 345] width 252 height 398
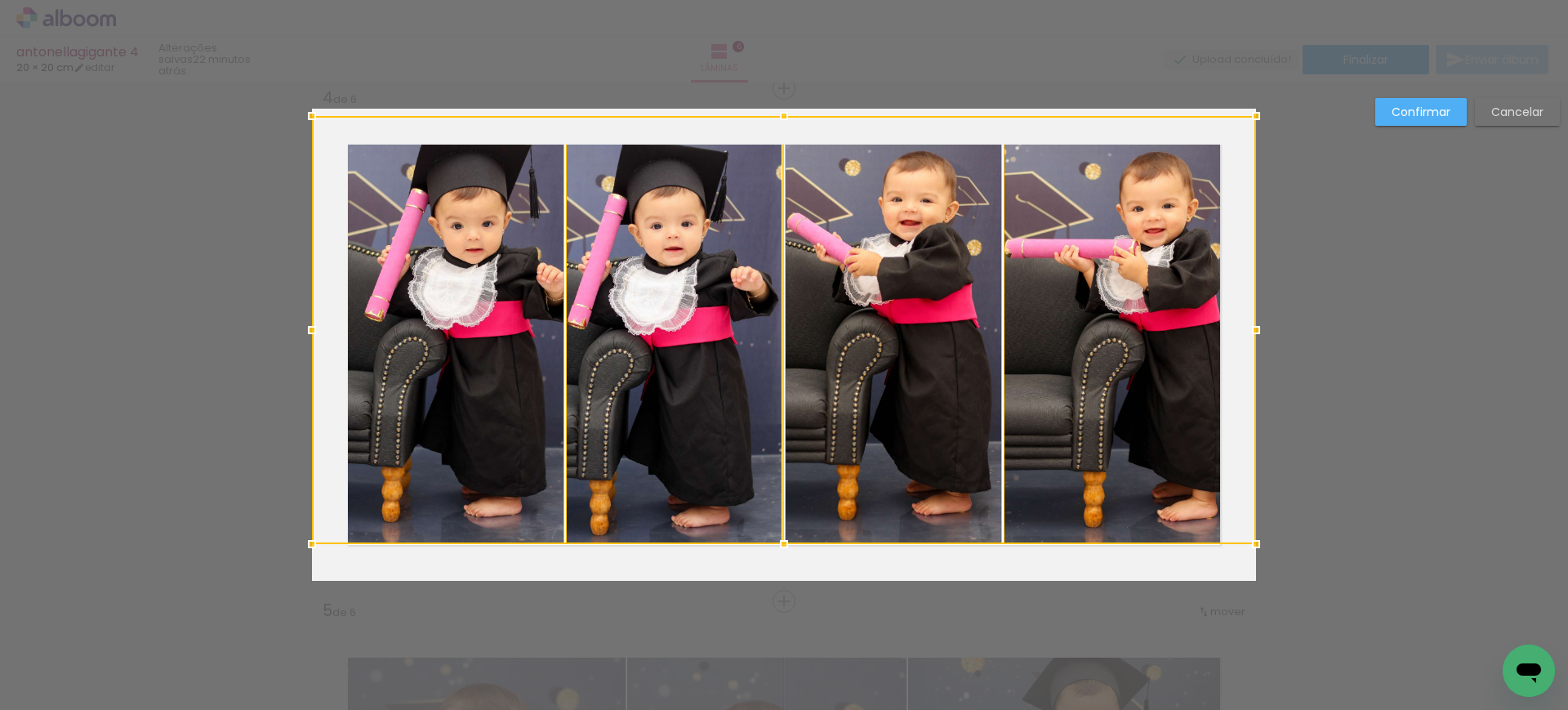
drag, startPoint x: 773, startPoint y: 138, endPoint x: 816, endPoint y: 43, distance: 104.3
click at [816, 0] on div "antonellagigante 4 20 × 20 cm editar 22 minutos atrás. Lâminas 6 Finalizar Envi…" at bounding box center [784, 0] width 1568 height 0
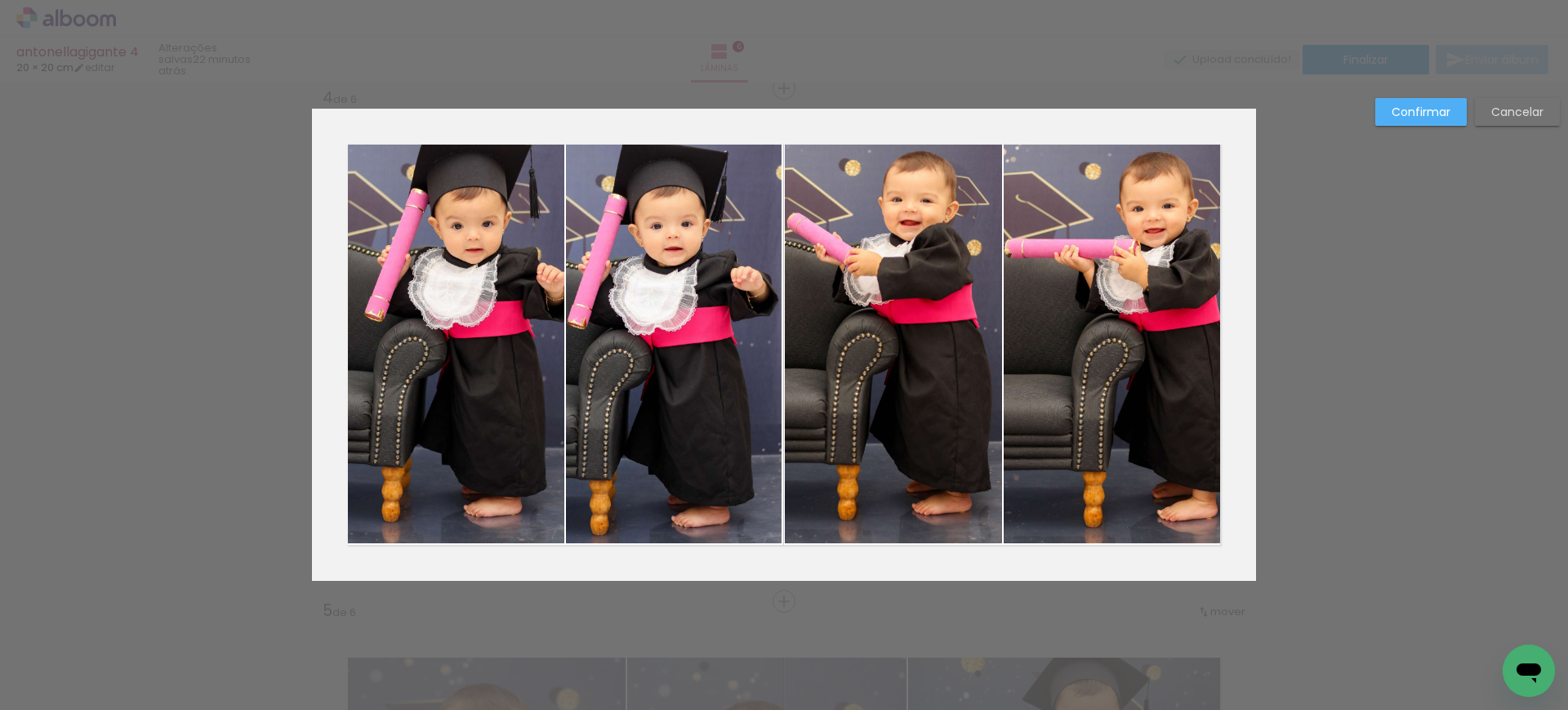
click at [1439, 92] on div "Confirmar Cancelar" at bounding box center [784, 337] width 1568 height 3629
click at [0, 0] on slot "Confirmar" at bounding box center [0, 0] width 0 height 0
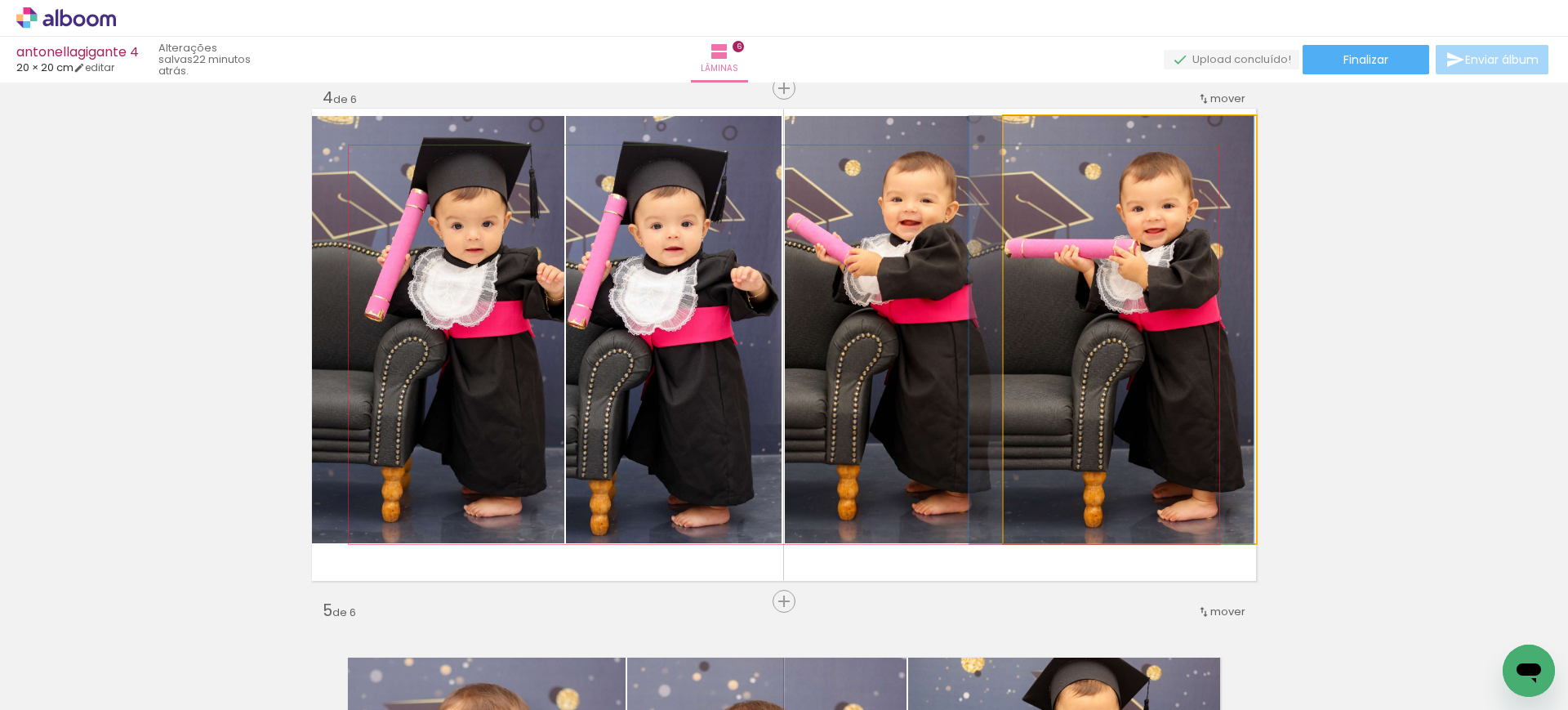
click at [1173, 288] on quentale-photo at bounding box center [1130, 330] width 252 height 428
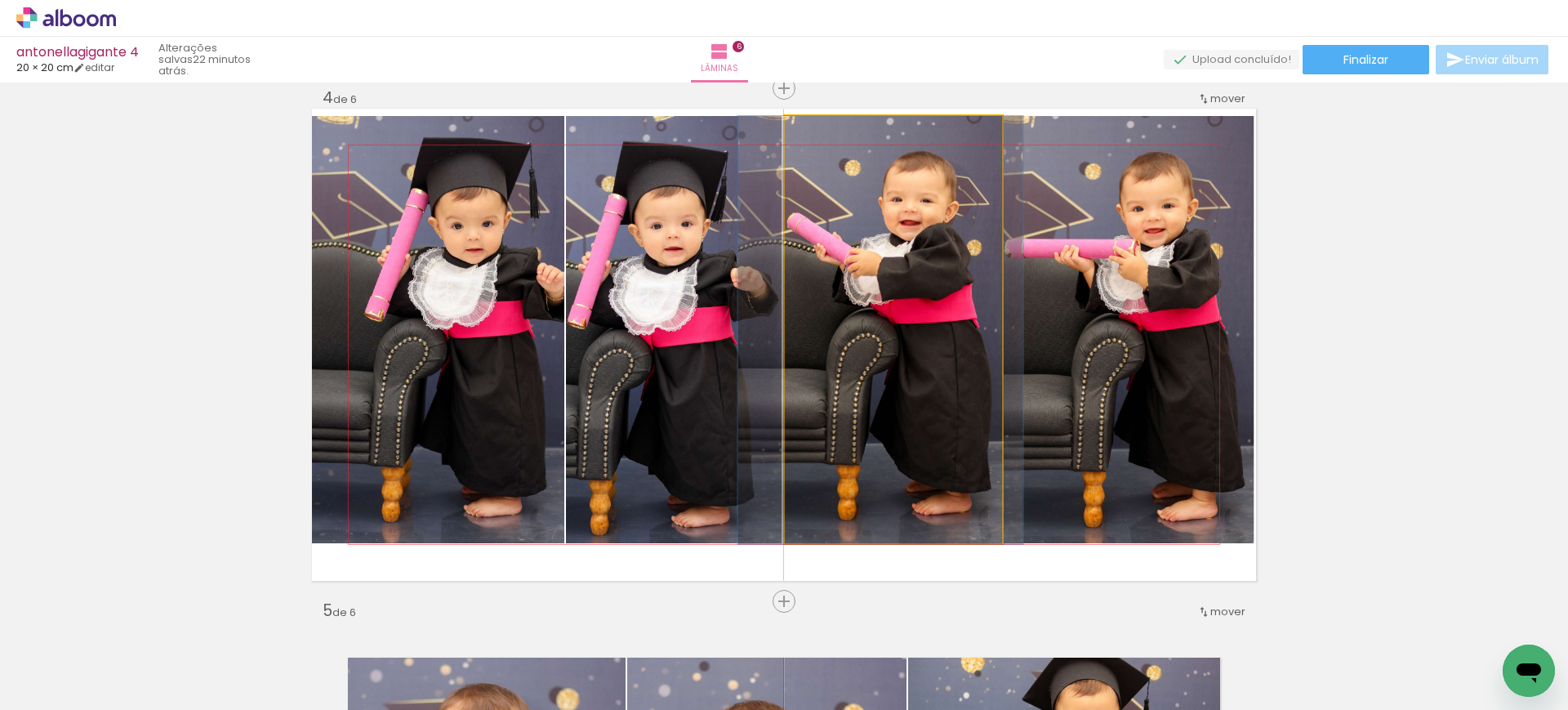
click at [881, 304] on quentale-photo at bounding box center [892, 330] width 217 height 428
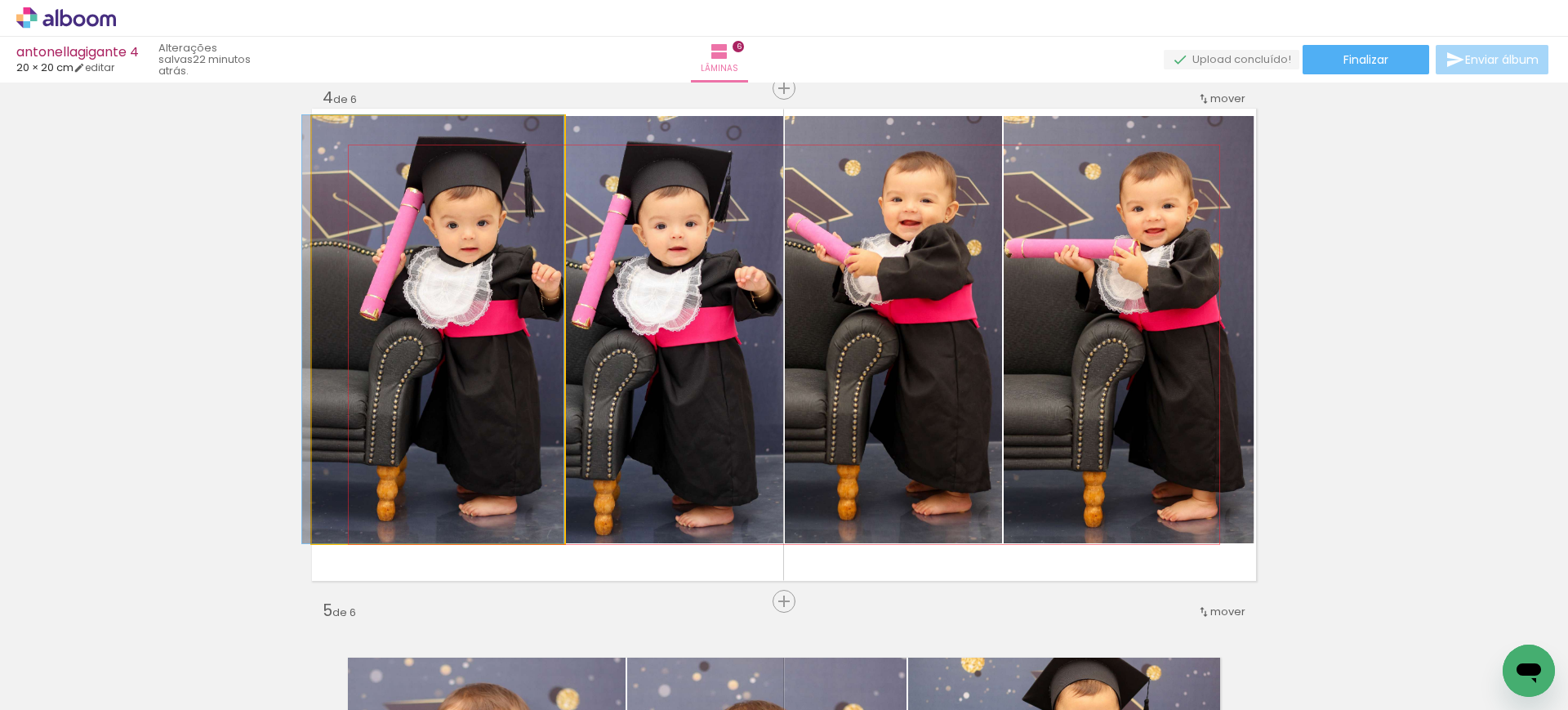
drag, startPoint x: 438, startPoint y: 312, endPoint x: 424, endPoint y: 308, distance: 14.6
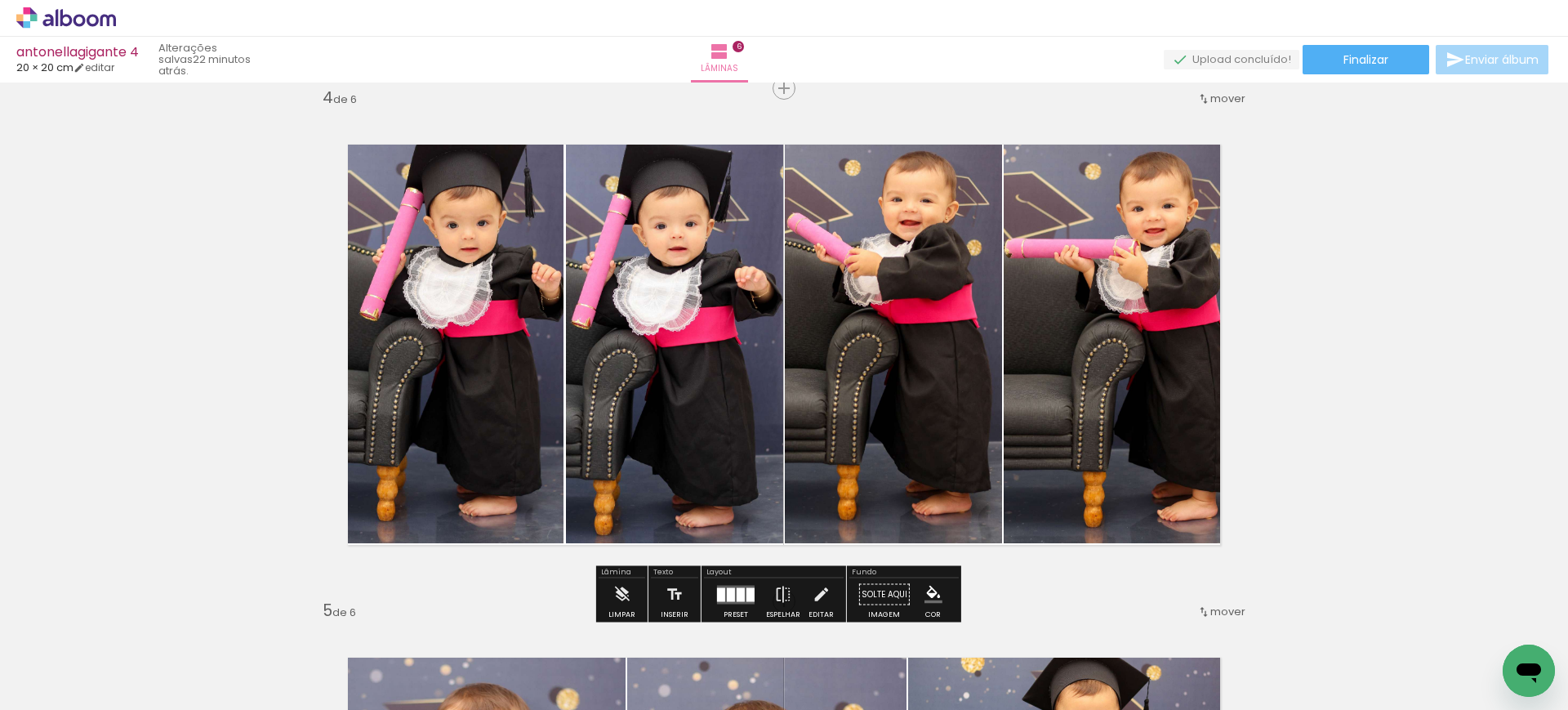
click at [424, 308] on quentale-photo at bounding box center [438, 330] width 252 height 428
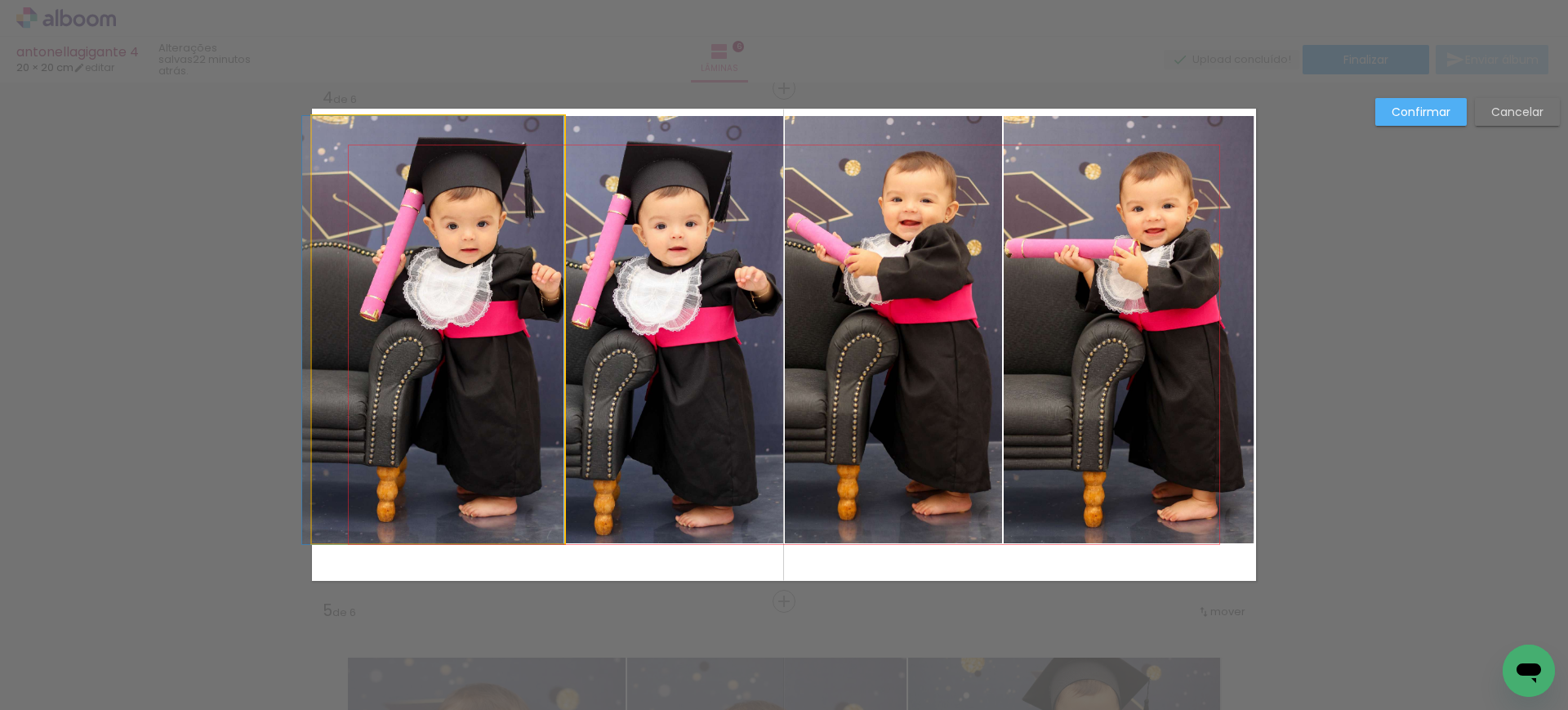
click at [424, 308] on quentale-photo at bounding box center [438, 330] width 252 height 428
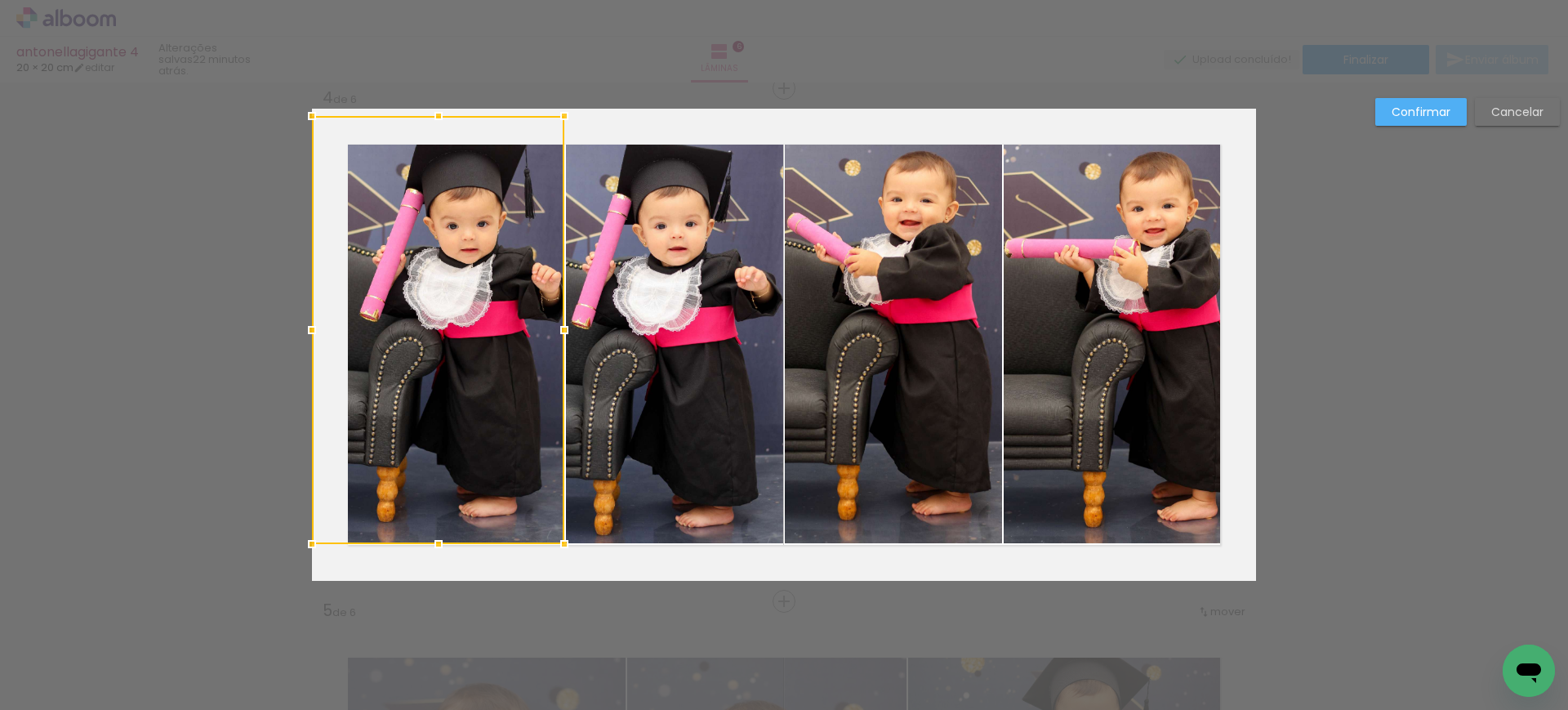
click at [634, 301] on quentale-photo at bounding box center [674, 330] width 217 height 428
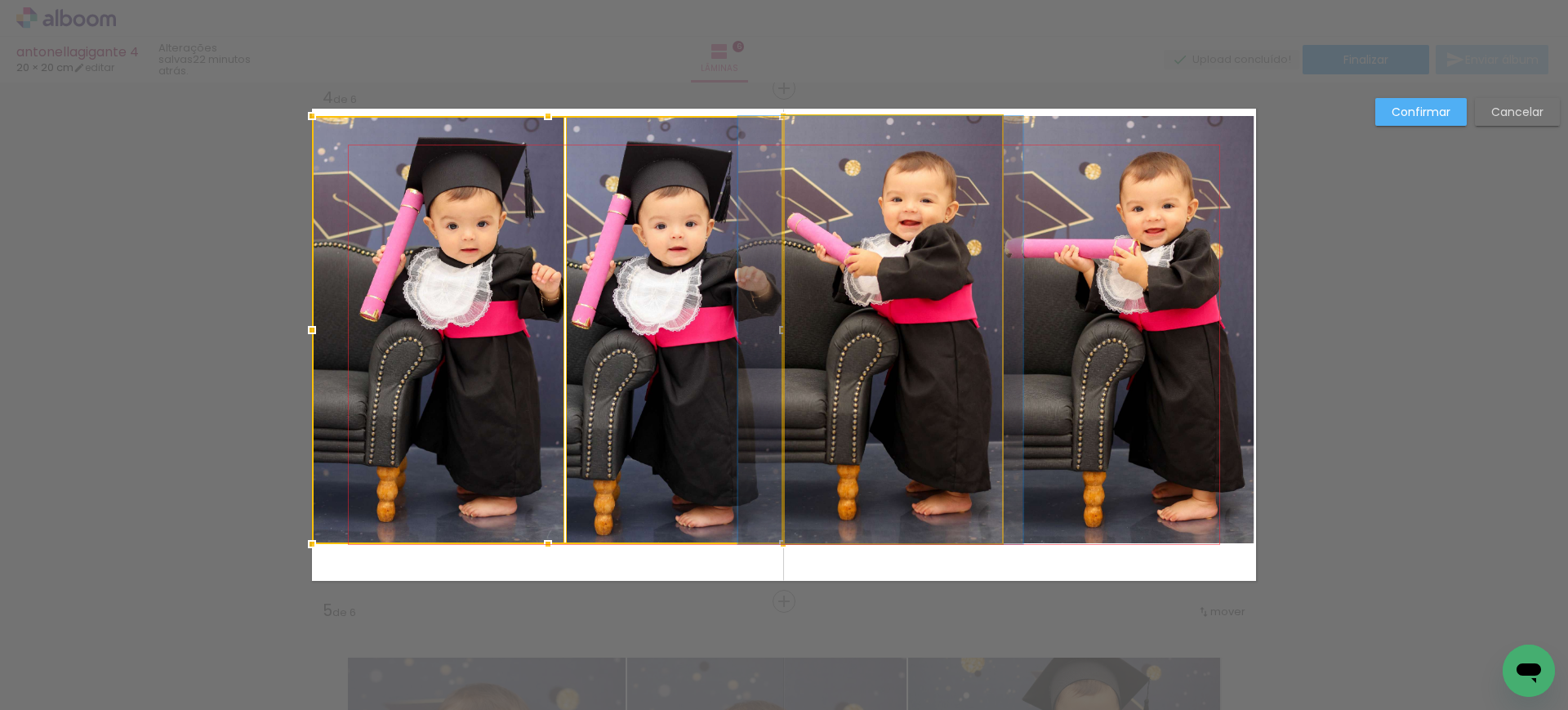
click at [864, 300] on quentale-photo at bounding box center [892, 330] width 217 height 428
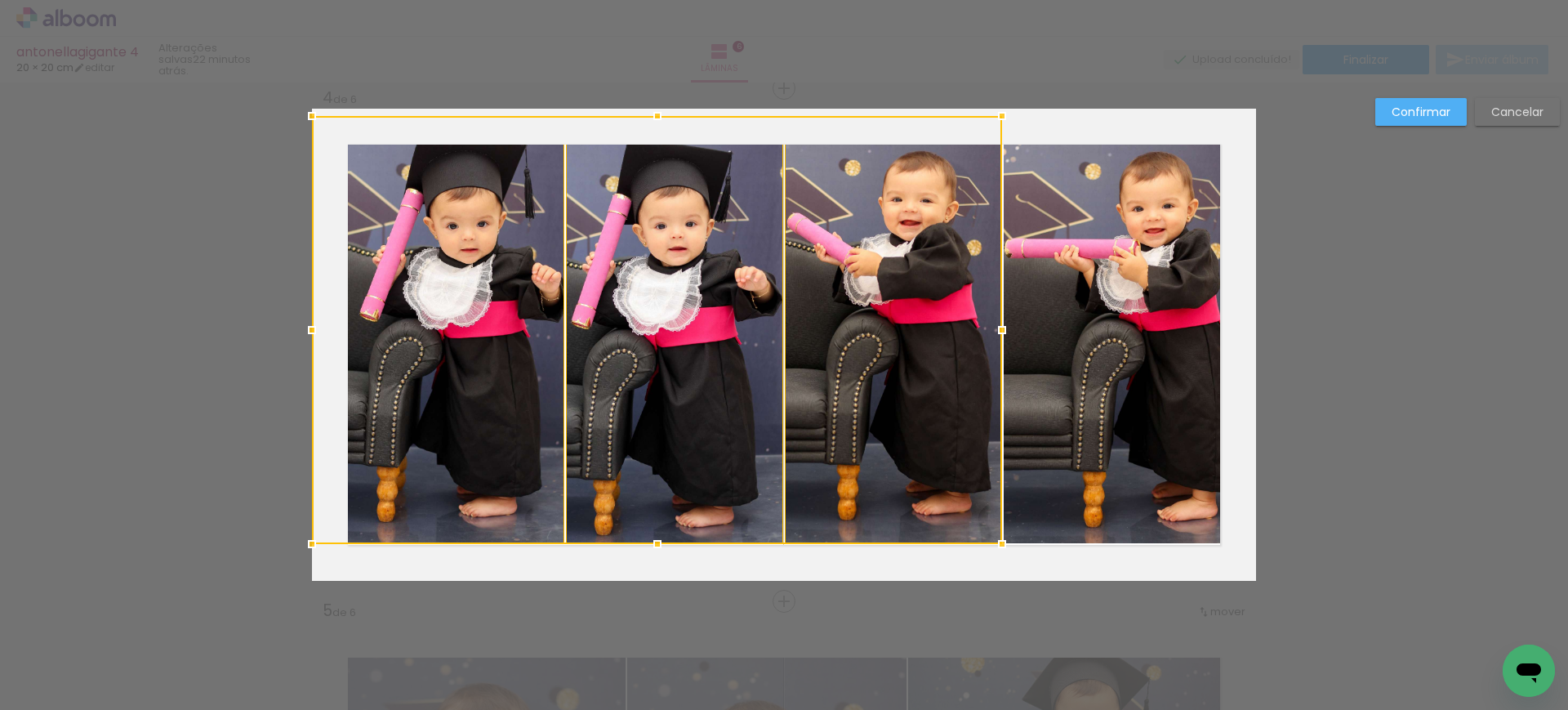
click at [1103, 298] on quentale-photo at bounding box center [1130, 330] width 252 height 428
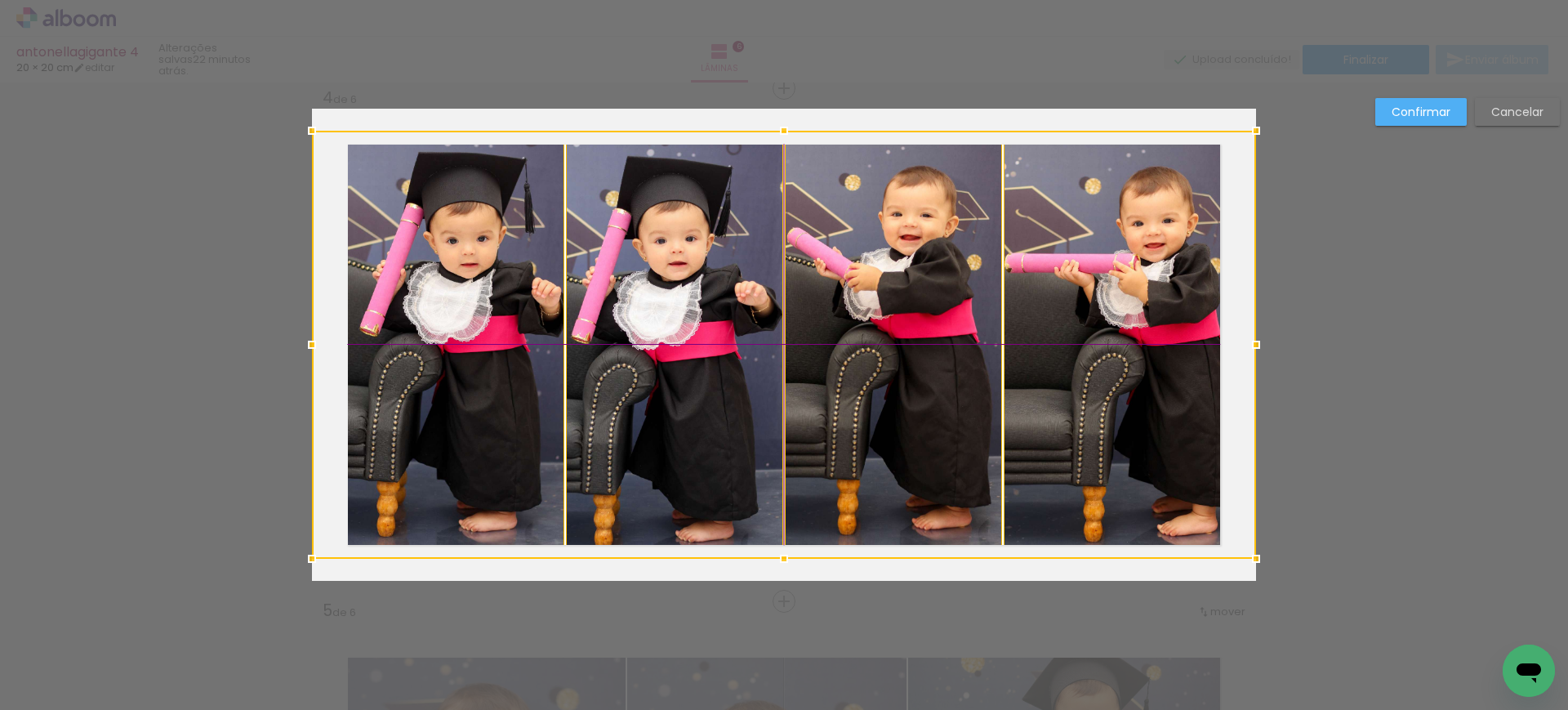
drag, startPoint x: 1117, startPoint y: 287, endPoint x: 1113, endPoint y: 305, distance: 18.4
click at [1113, 305] on div at bounding box center [784, 345] width 944 height 428
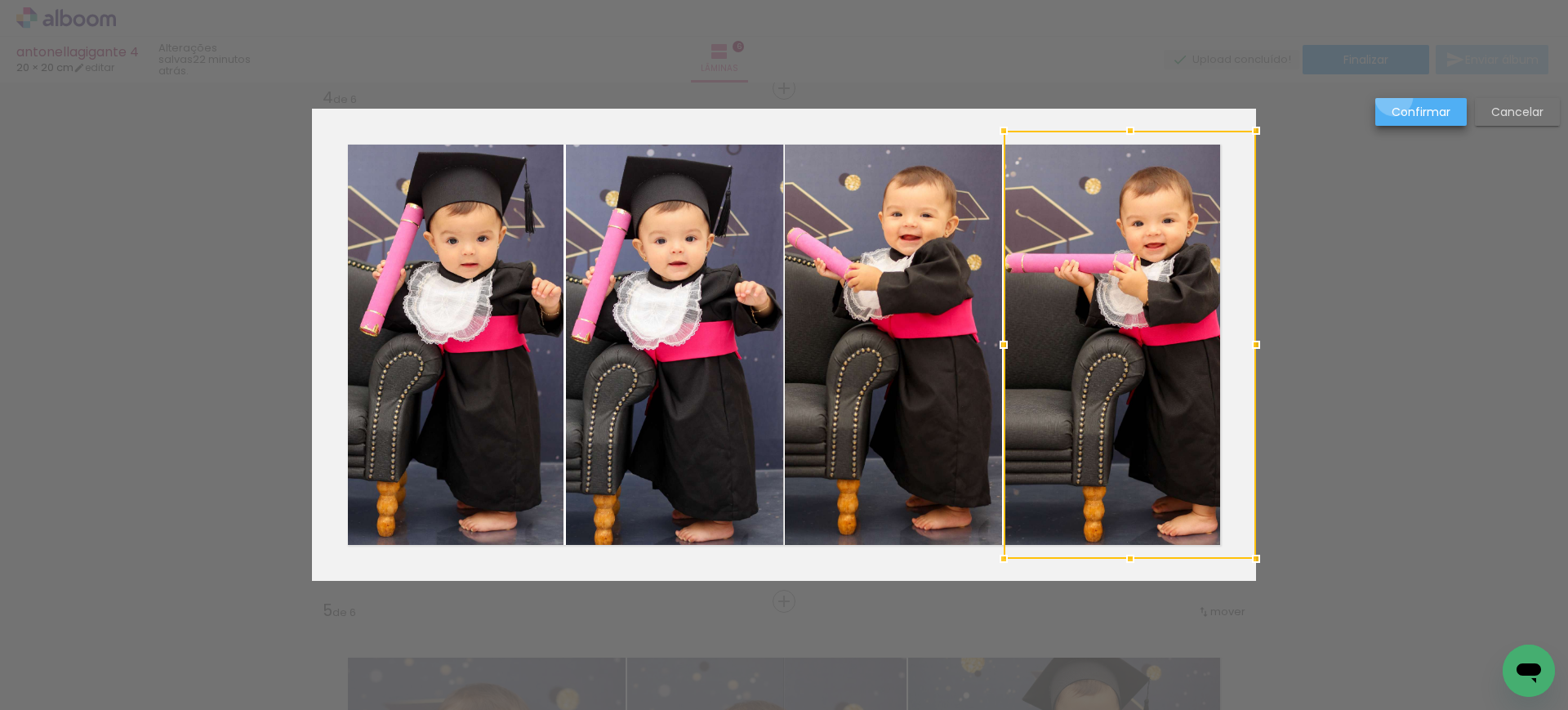
click at [1395, 98] on paper-button "Confirmar" at bounding box center [1420, 112] width 92 height 28
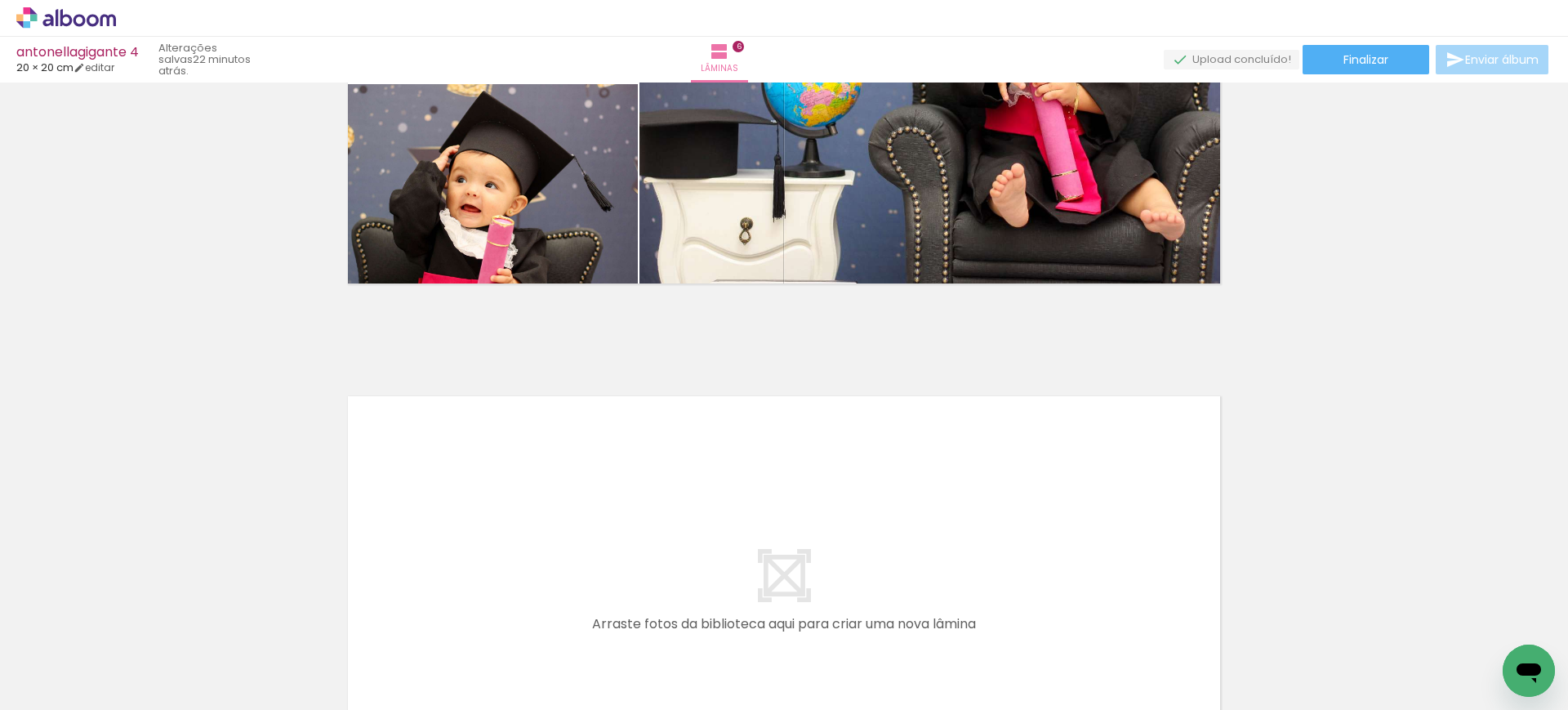
scroll to position [3128, 0]
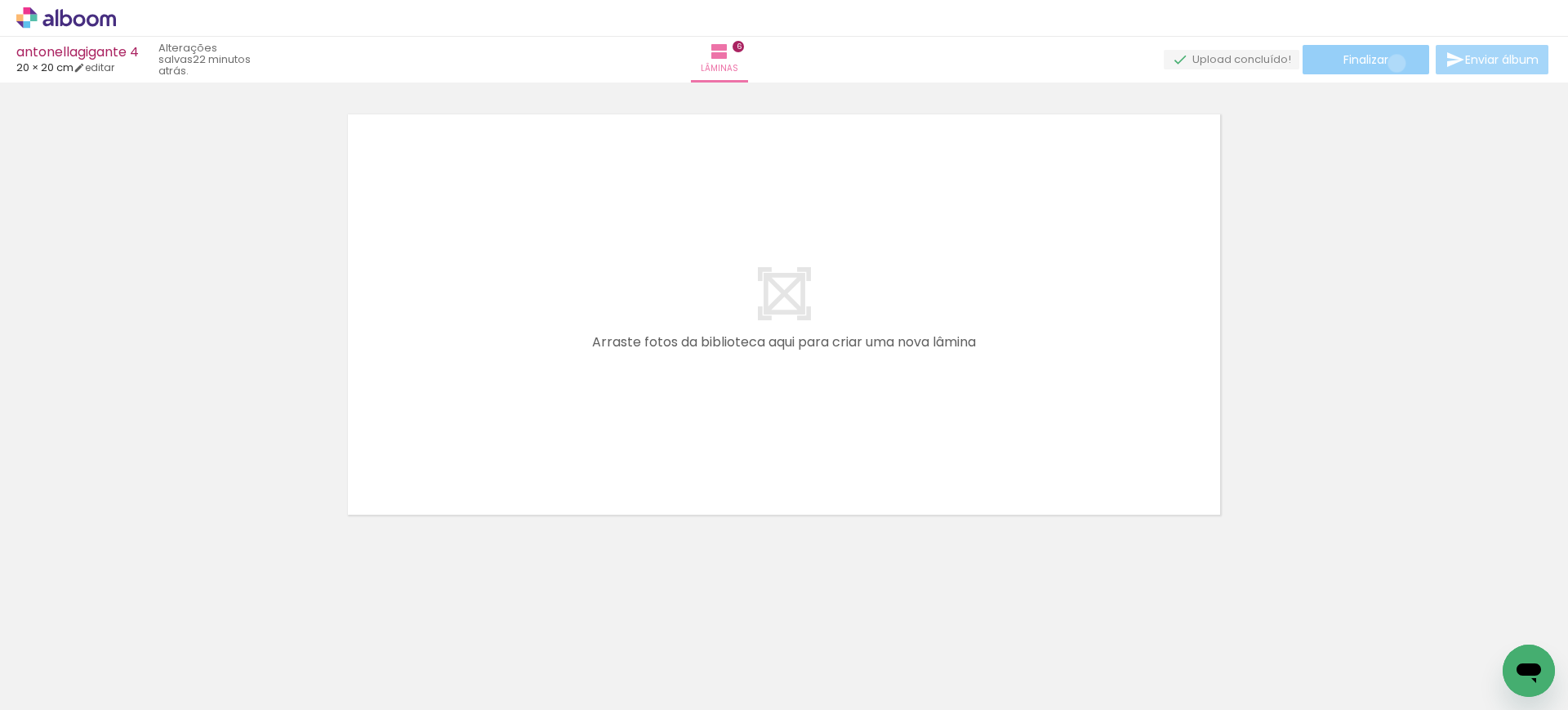
click at [1391, 63] on paper-button "Finalizar" at bounding box center [1366, 60] width 127 height 29
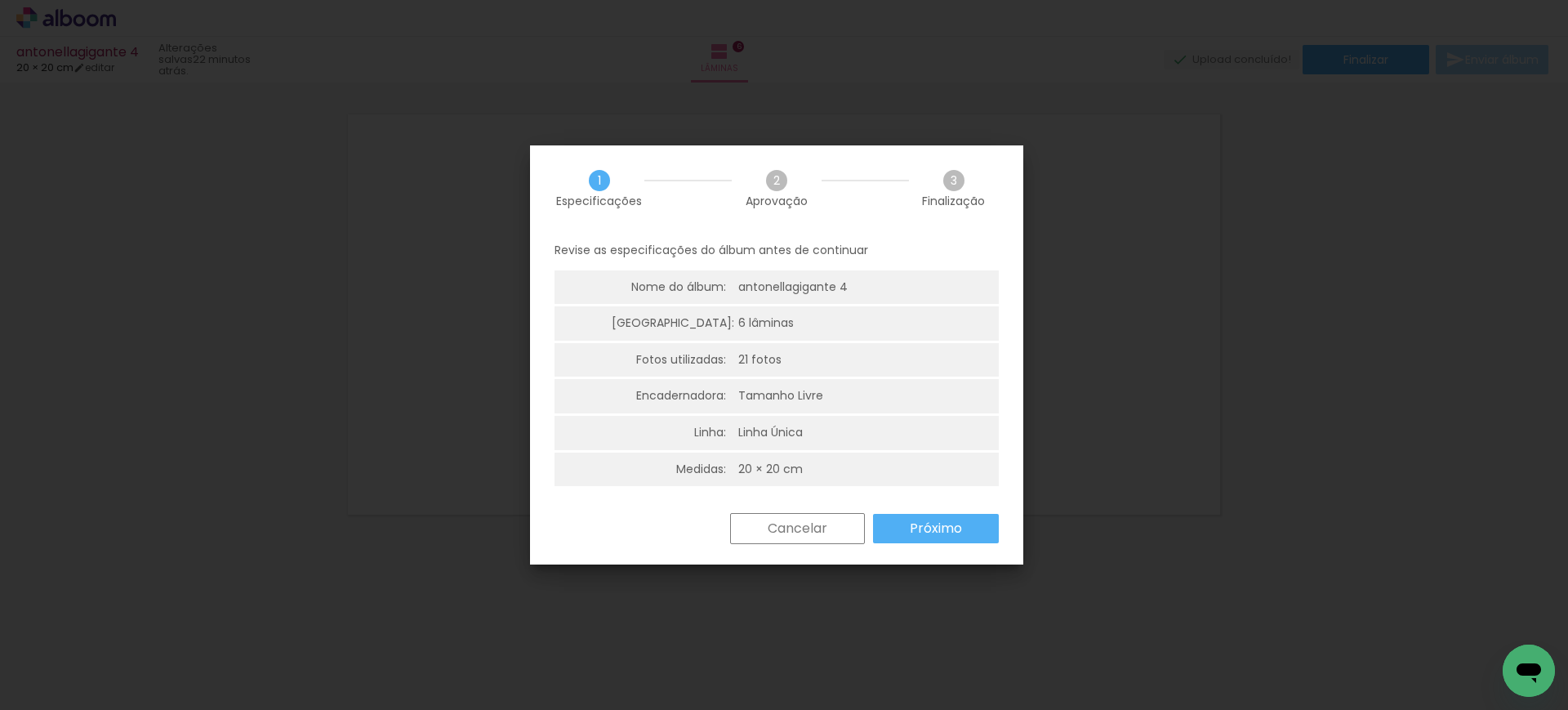
click at [0, 0] on slot "Próximo" at bounding box center [0, 0] width 0 height 0
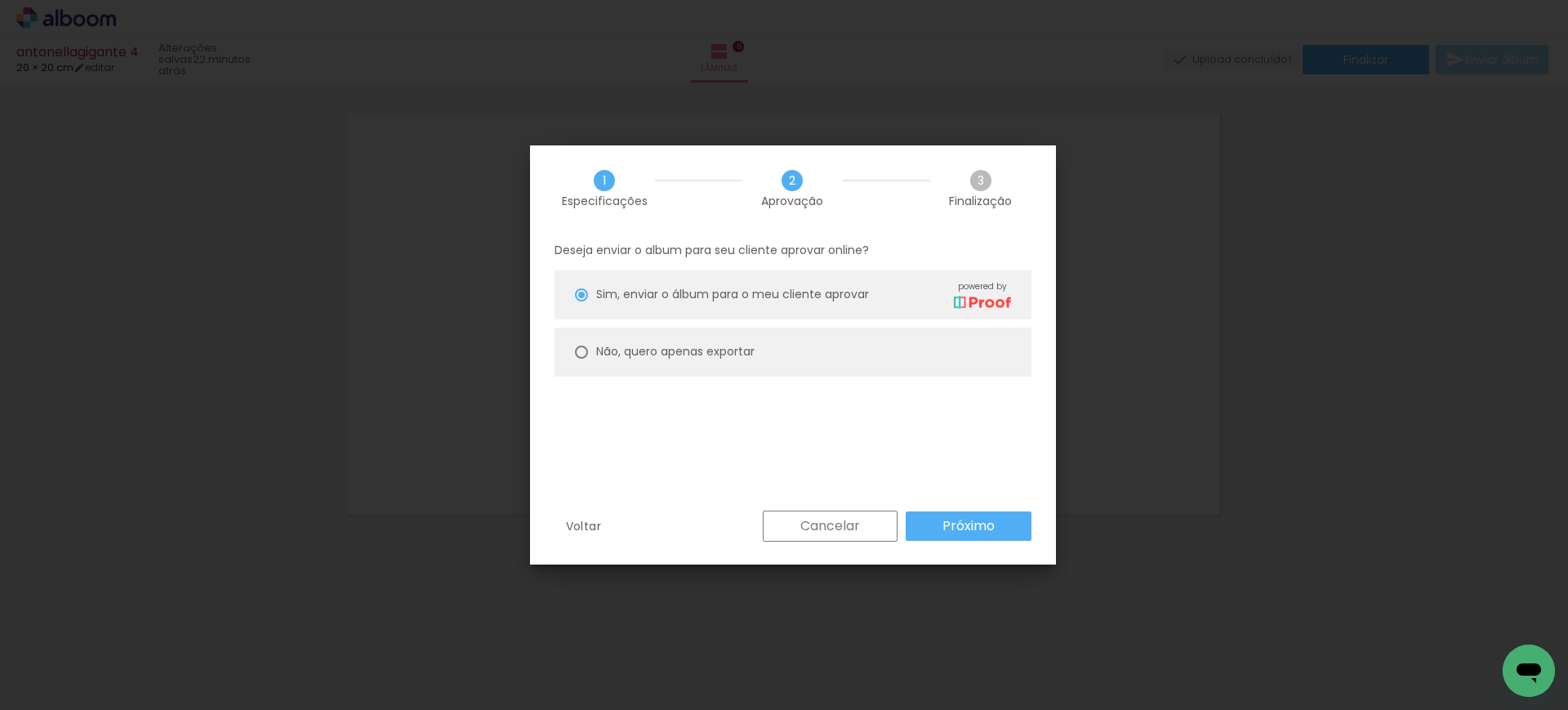
click at [712, 335] on paper-radio-button "Não, quero apenas exportar" at bounding box center [793, 352] width 477 height 49
type paper-radio-button "on"
click at [995, 518] on paper-button "Próximo" at bounding box center [969, 526] width 126 height 29
type input "Alta, 300 DPI"
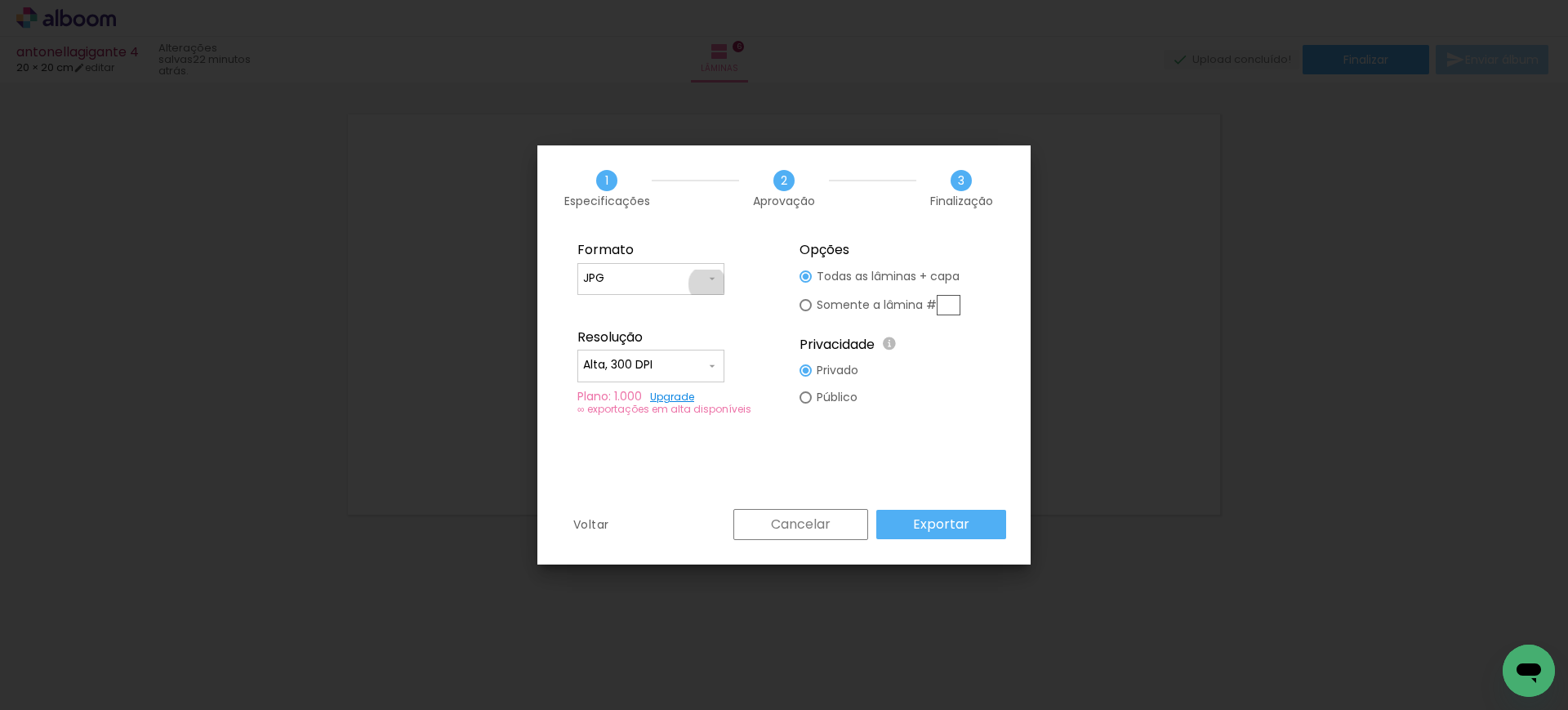
click at [707, 284] on span at bounding box center [712, 278] width 13 height 16
click at [645, 313] on paper-item "PDF" at bounding box center [651, 308] width 147 height 33
type input "PDF"
drag, startPoint x: 627, startPoint y: 355, endPoint x: 624, endPoint y: 368, distance: 13.3
click at [626, 355] on paper-input-container "Alta, 300 DPI" at bounding box center [651, 365] width 147 height 33
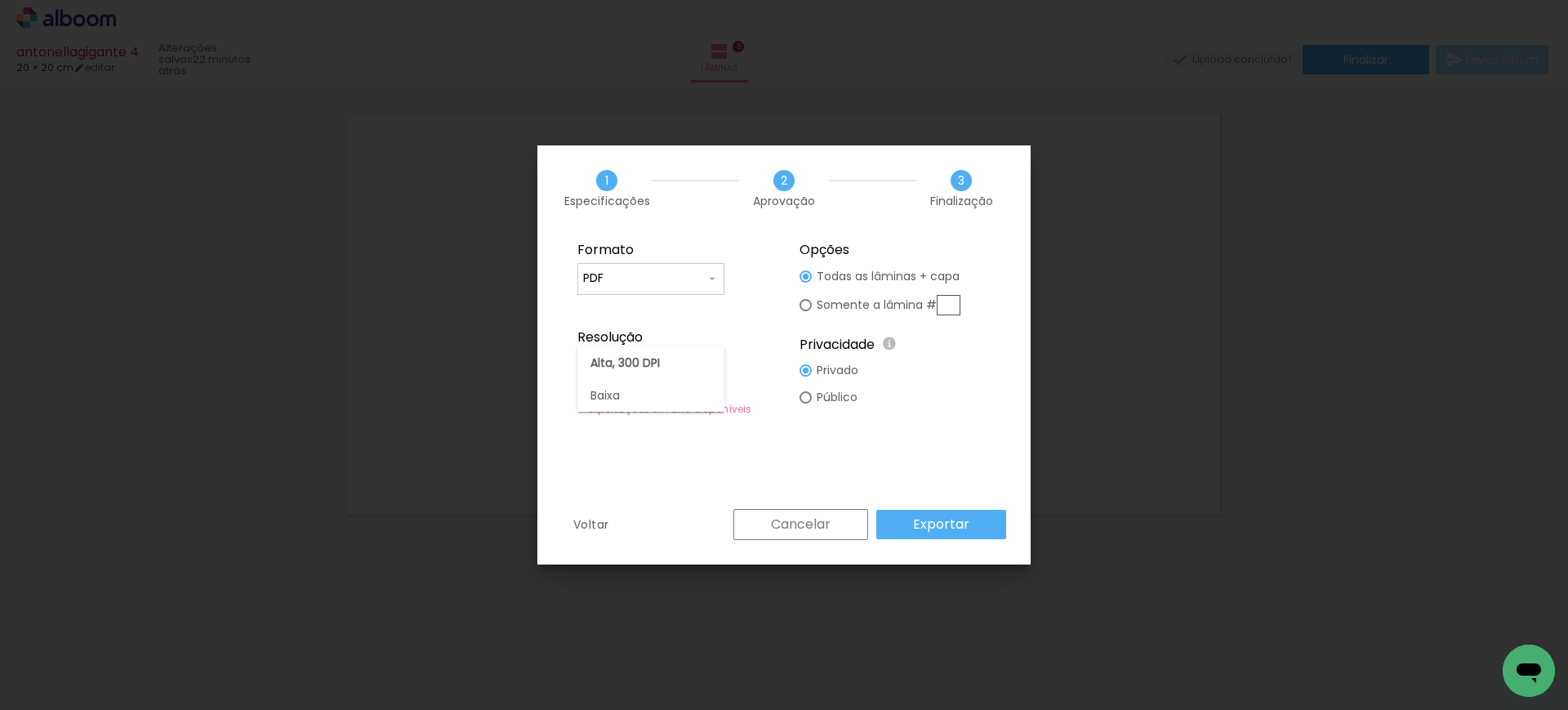
click at [0, 0] on slot "Baixa" at bounding box center [0, 0] width 0 height 0
type input "Baixa"
click at [0, 0] on slot "Exportar" at bounding box center [0, 0] width 0 height 0
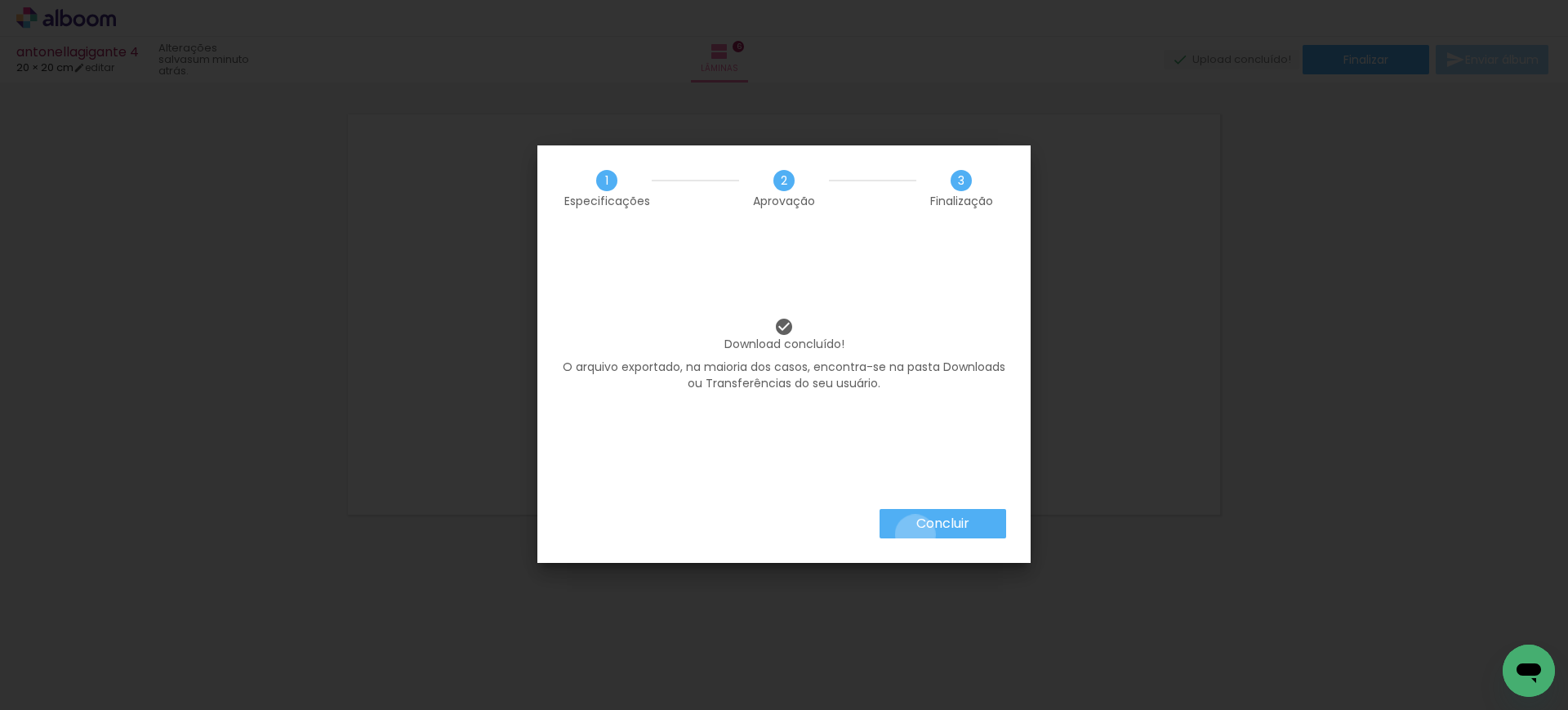
click at [915, 534] on paper-button "Concluir" at bounding box center [943, 523] width 127 height 29
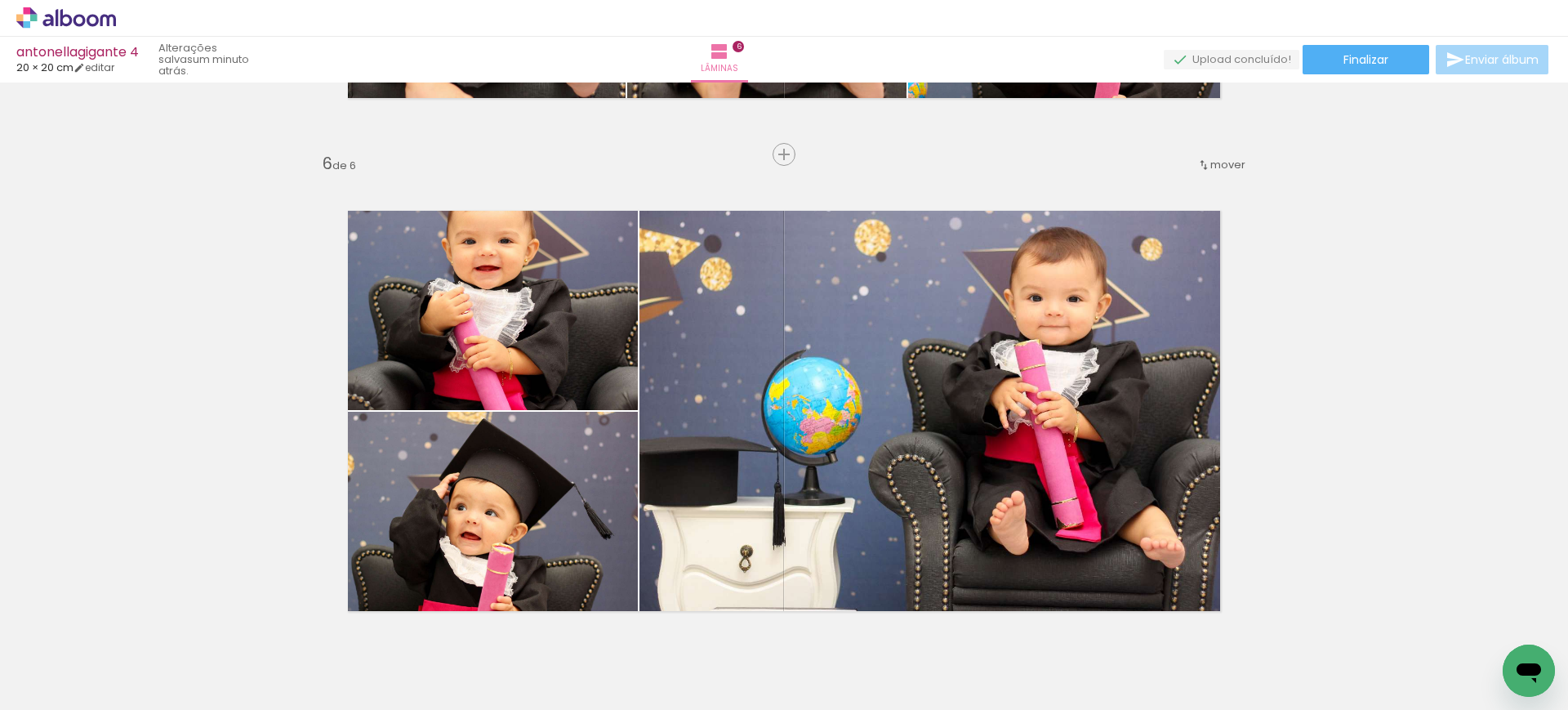
scroll to position [2516, 0]
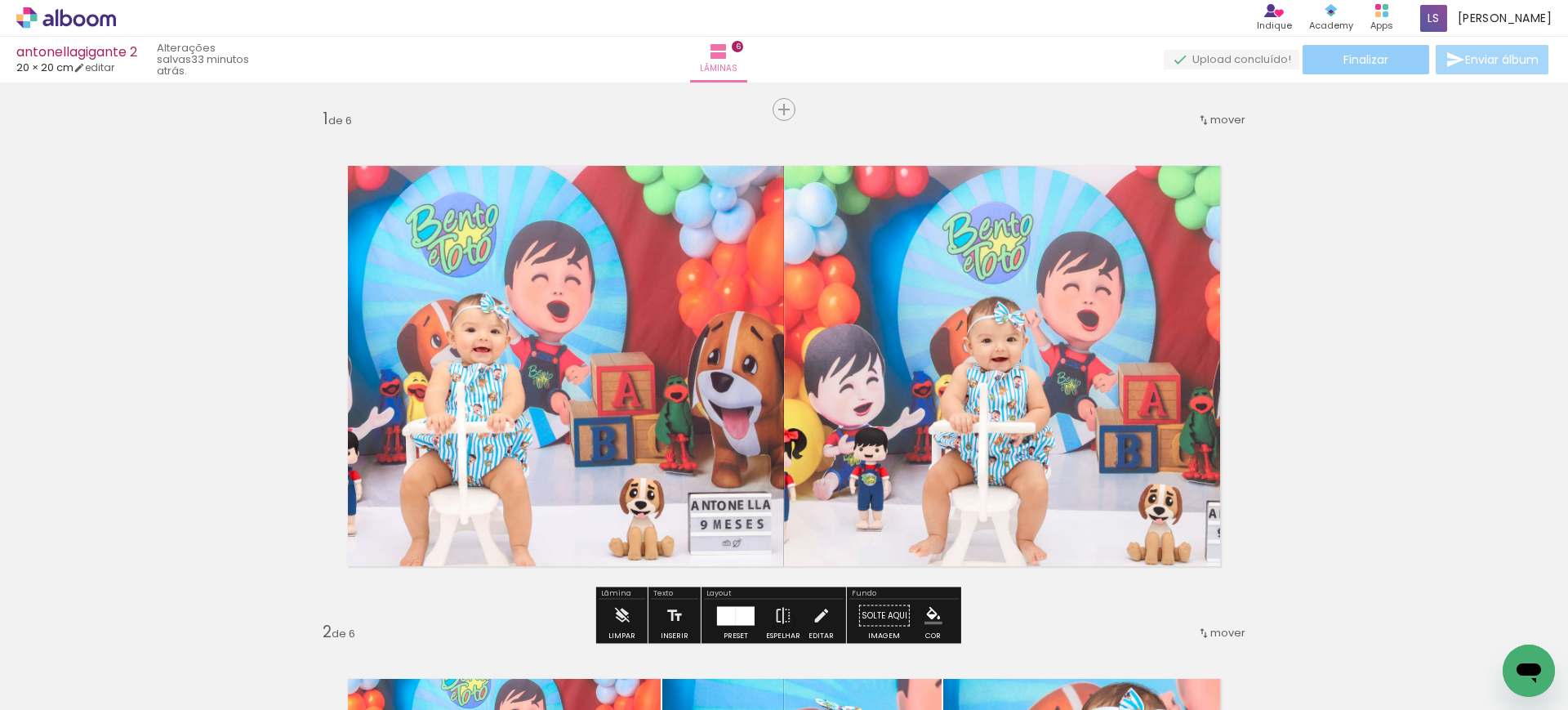
click at [1324, 59] on paper-button "Finalizar" at bounding box center [1366, 60] width 127 height 29
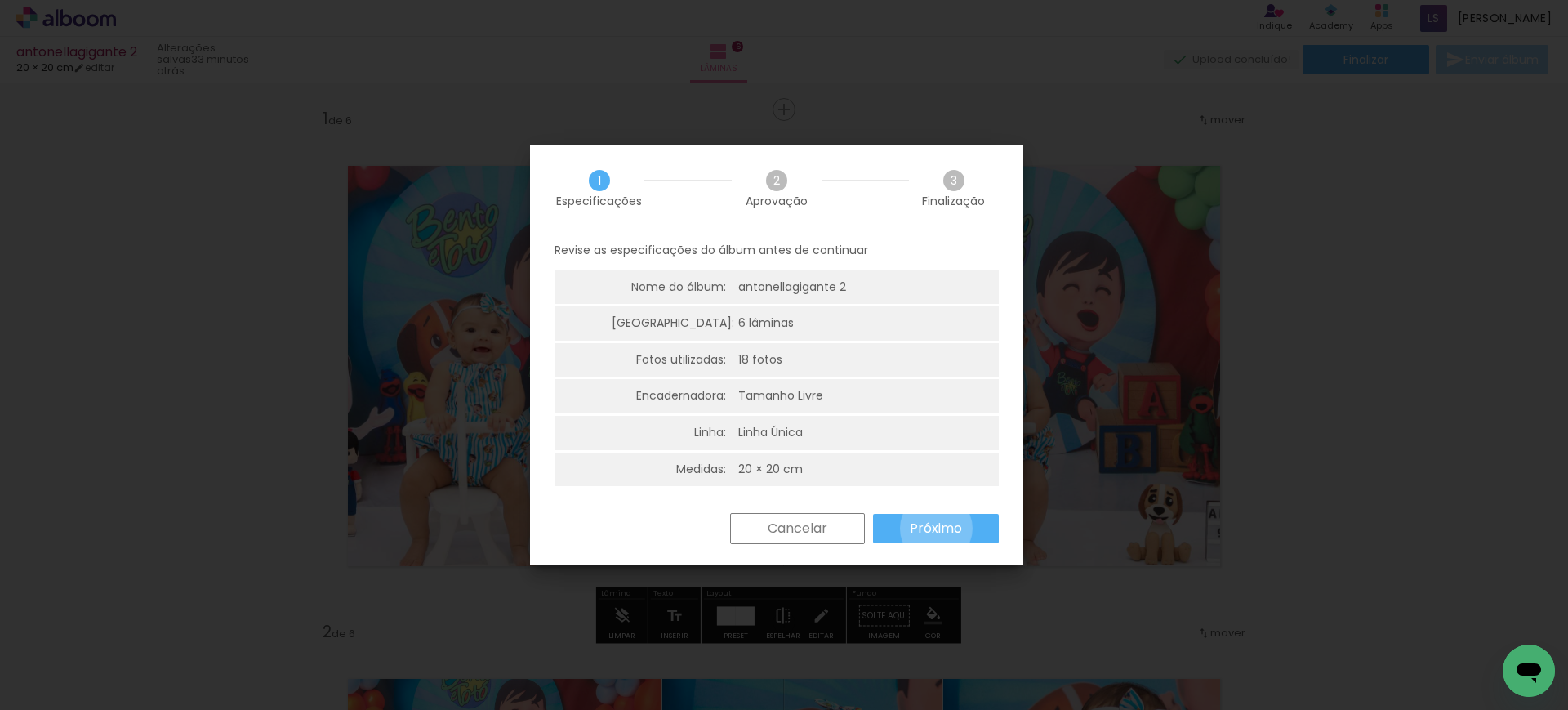
click at [0, 0] on slot "Próximo" at bounding box center [0, 0] width 0 height 0
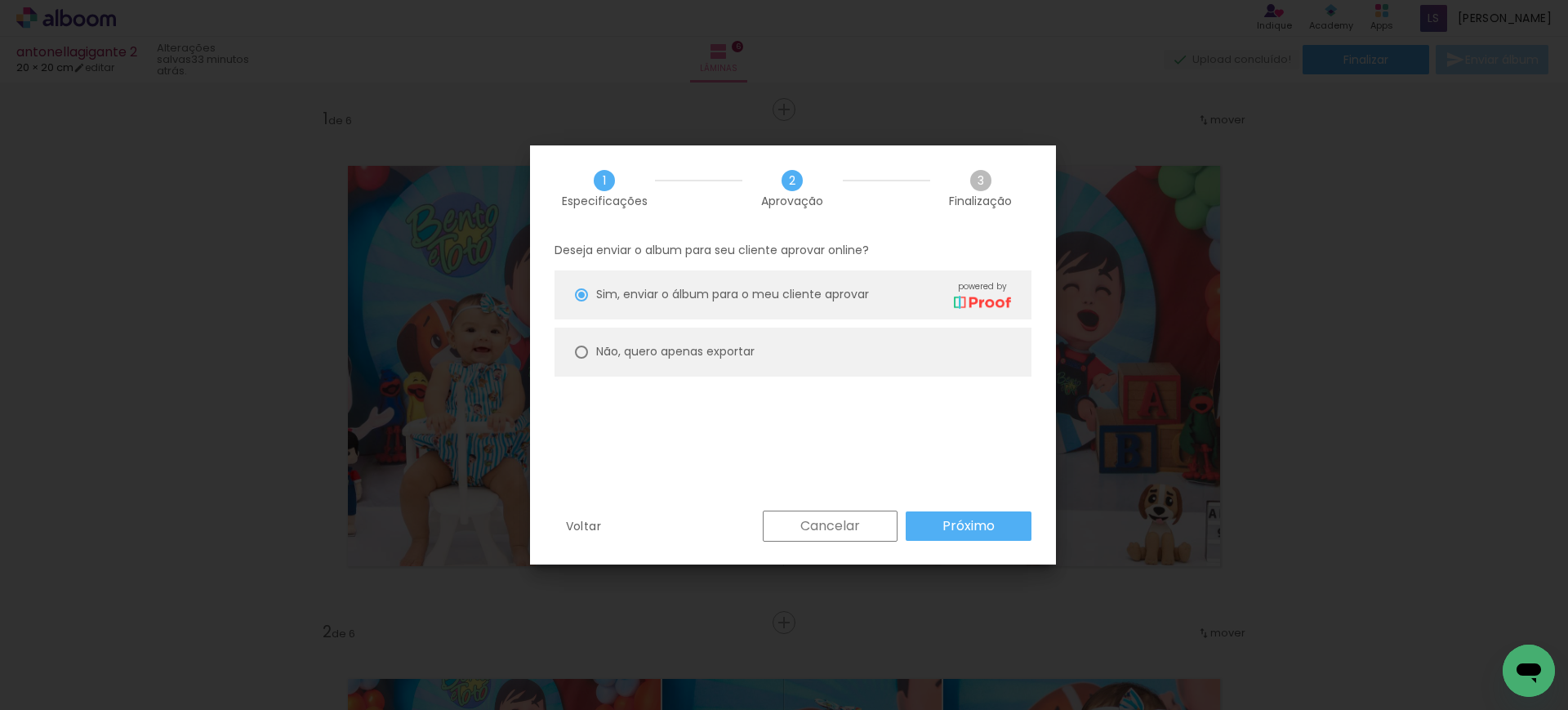
click at [737, 368] on paper-radio-button "Não, quero apenas exportar" at bounding box center [793, 352] width 477 height 49
type paper-radio-button "on"
click at [0, 0] on slot "Próximo" at bounding box center [0, 0] width 0 height 0
type input "Alta, 300 DPI"
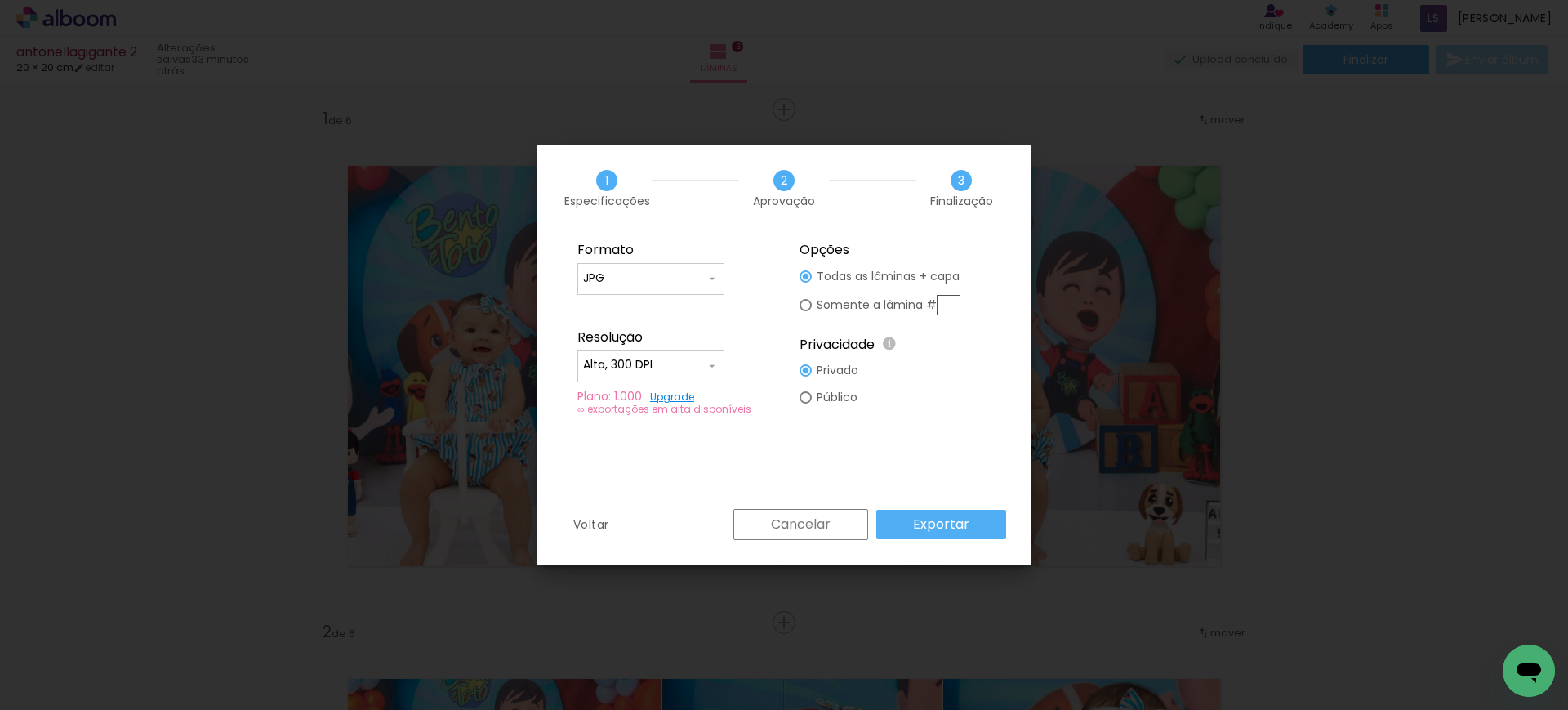
click at [682, 276] on input "JPG" at bounding box center [644, 278] width 122 height 16
click at [619, 311] on paper-item "PDF" at bounding box center [651, 308] width 147 height 33
type input "PDF"
click at [638, 378] on paper-input-container "Alta, 300 DPI" at bounding box center [651, 365] width 147 height 33
click at [0, 0] on slot "Baixa" at bounding box center [0, 0] width 0 height 0
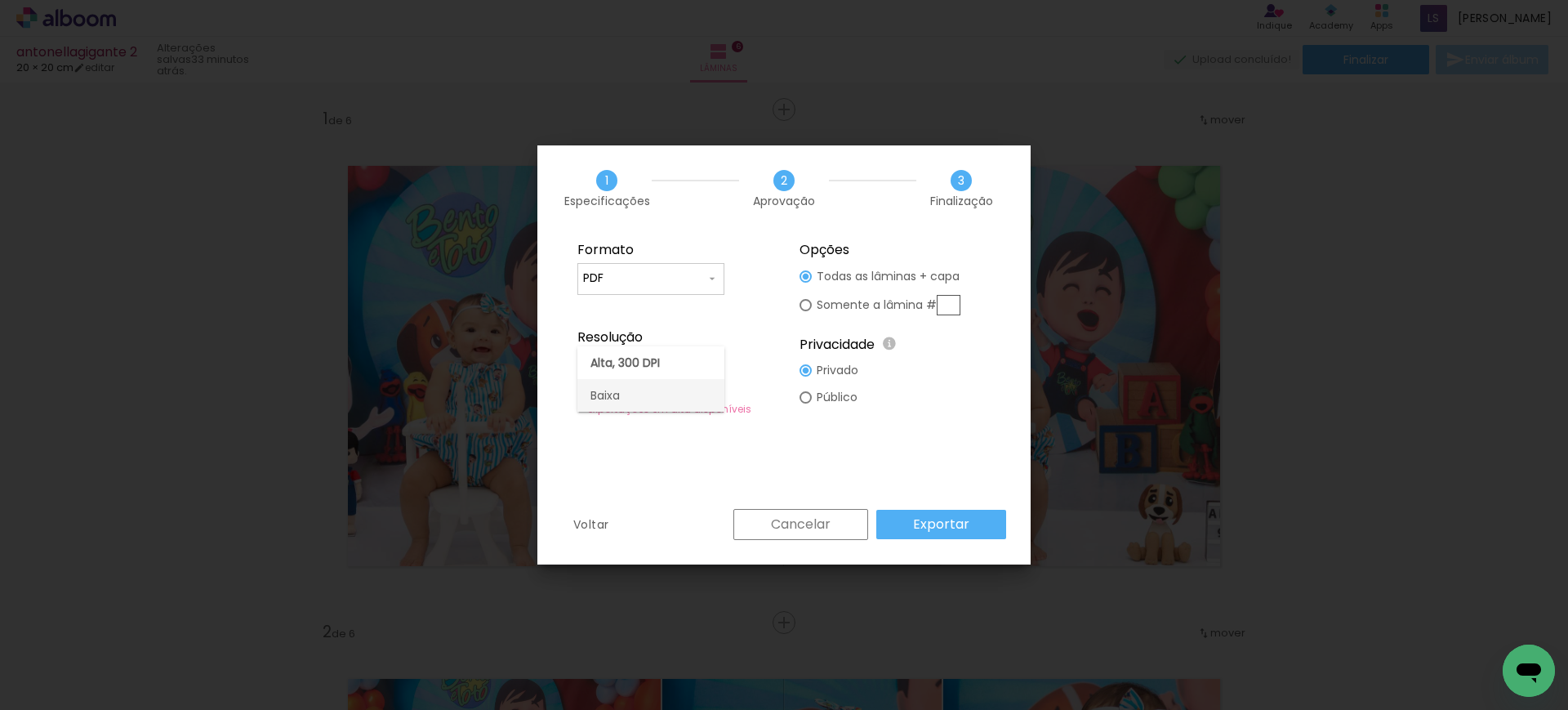
type input "Baixa"
click at [0, 0] on slot "Exportar" at bounding box center [0, 0] width 0 height 0
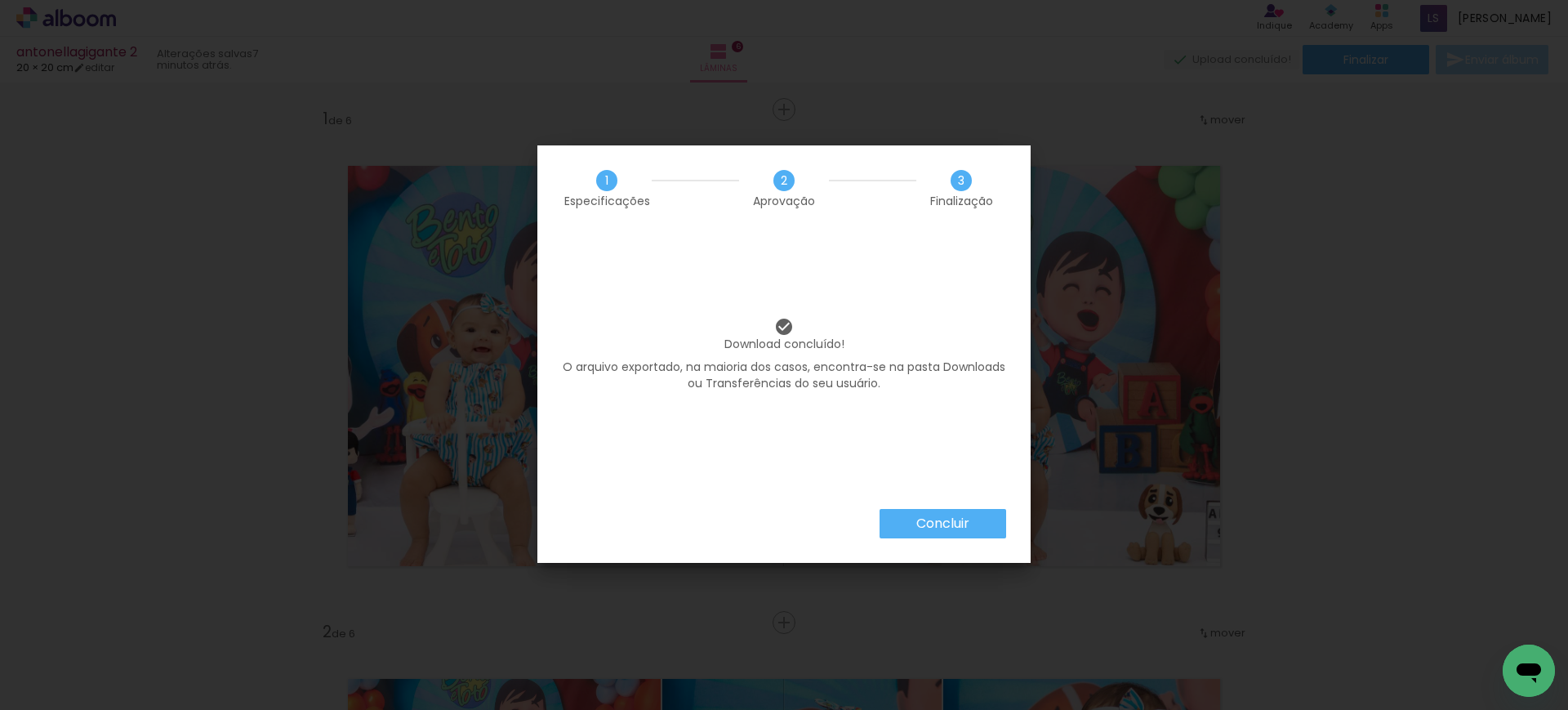
click at [0, 0] on slot "Concluir" at bounding box center [0, 0] width 0 height 0
